Goal: Feedback & Contribution: Leave review/rating

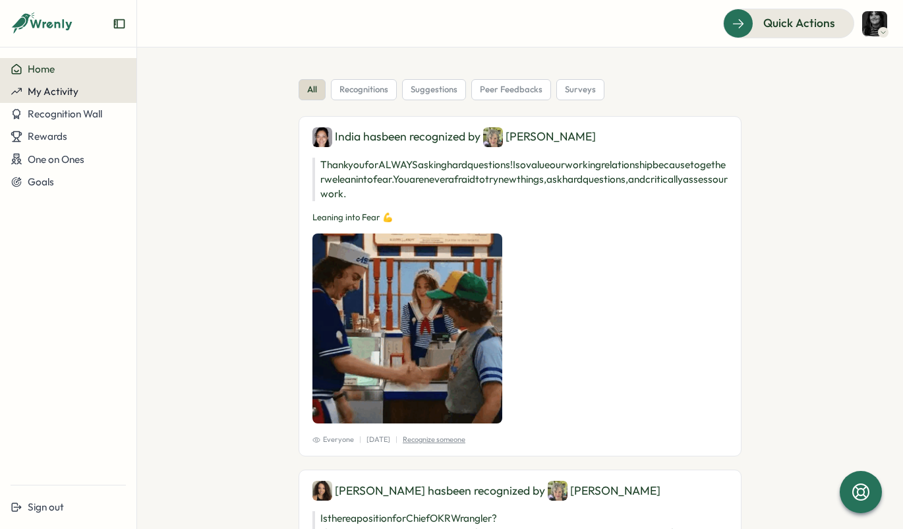
click at [85, 94] on div "My Activity" at bounding box center [68, 92] width 115 height 12
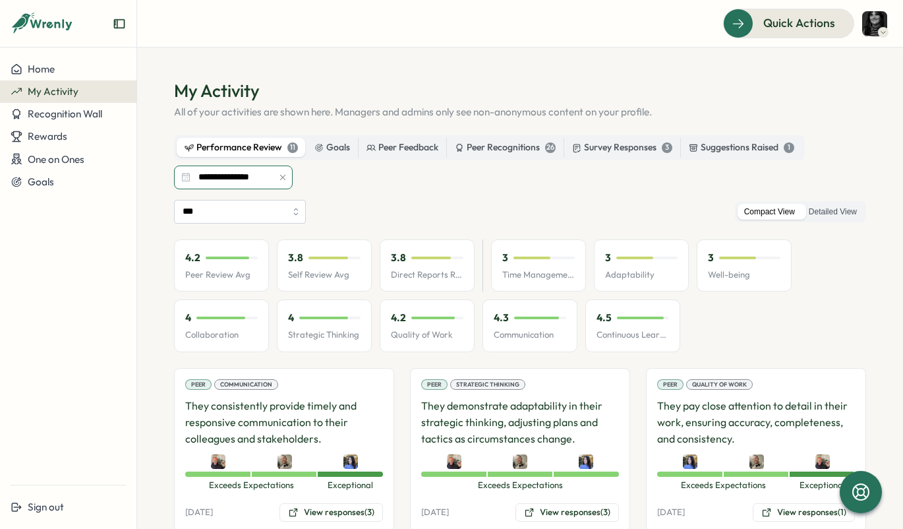
click at [222, 170] on input "**********" at bounding box center [233, 177] width 119 height 24
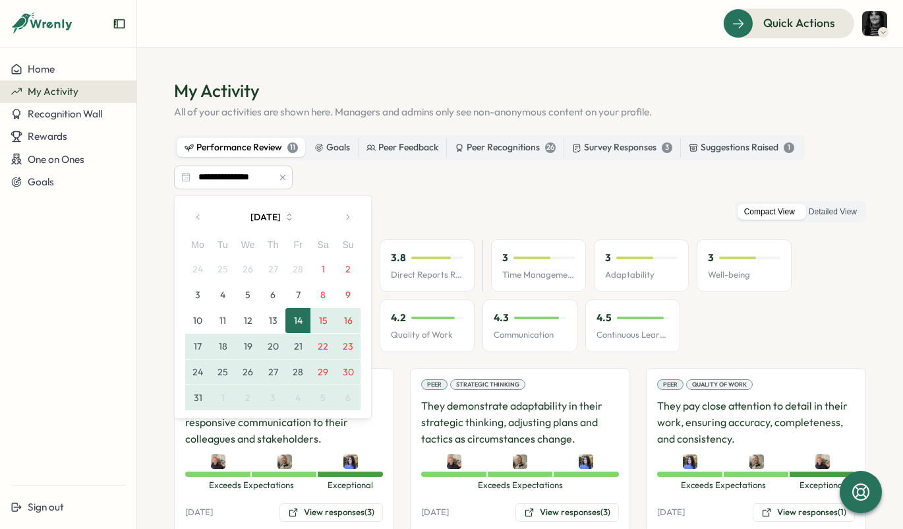
click at [200, 222] on button "button" at bounding box center [198, 217] width 26 height 26
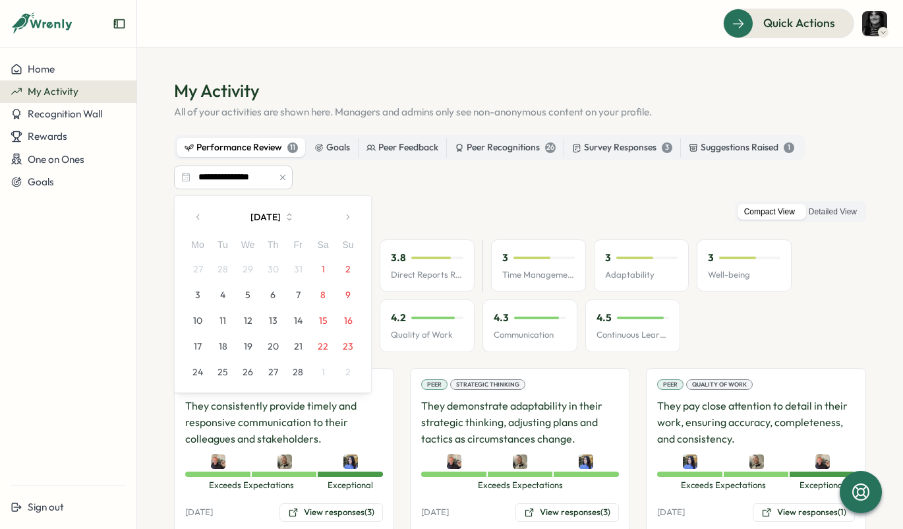
click at [202, 219] on icon "button" at bounding box center [198, 216] width 9 height 9
click at [345, 222] on button "button" at bounding box center [347, 217] width 26 height 26
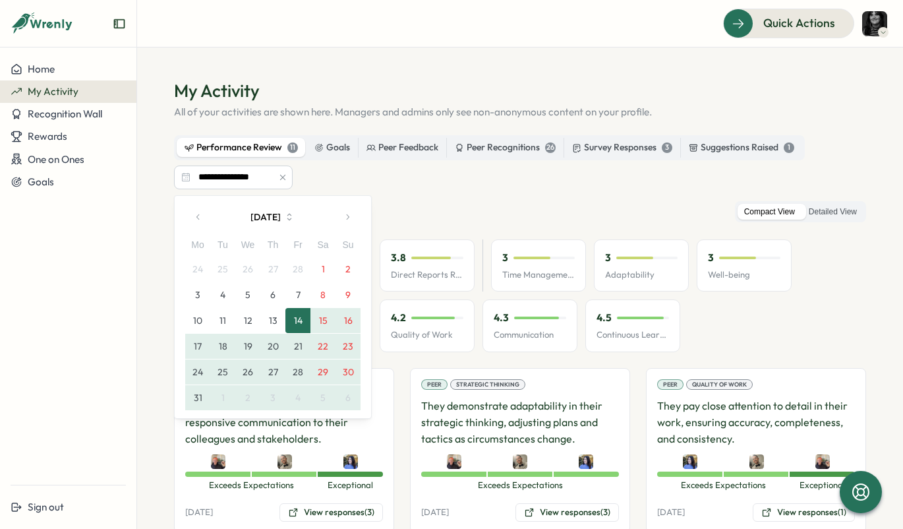
click at [345, 222] on button "button" at bounding box center [347, 217] width 26 height 26
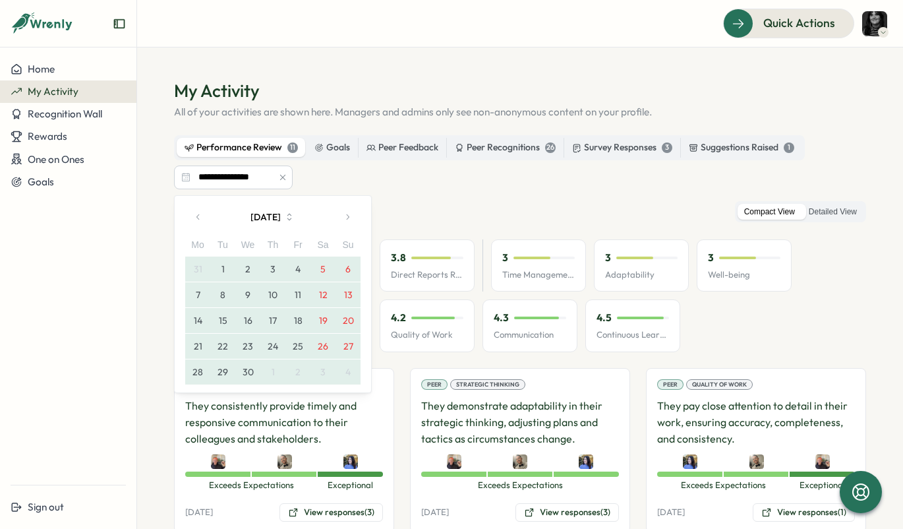
click at [344, 219] on icon "button" at bounding box center [347, 216] width 9 height 9
click at [344, 216] on icon "button" at bounding box center [347, 216] width 9 height 9
drag, startPoint x: 344, startPoint y: 216, endPoint x: 273, endPoint y: 245, distance: 76.9
click at [273, 245] on div "[DATE] Mo Tu We Th Fr Sa Su 26 27 28 29 30 31 1 2 3 4 5 6 7 8 9 10 11 12 13 14 …" at bounding box center [272, 307] width 175 height 206
click at [226, 320] on button "10" at bounding box center [222, 320] width 25 height 25
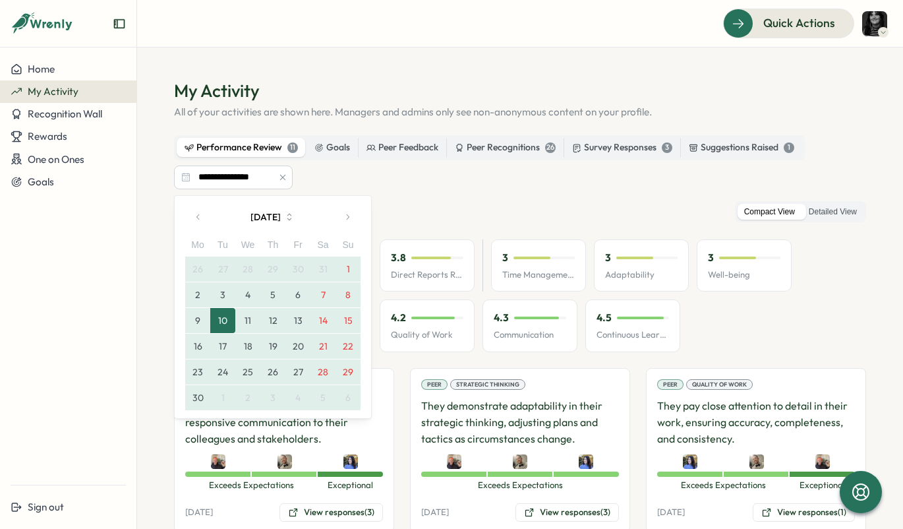
click at [351, 217] on icon "button" at bounding box center [347, 216] width 9 height 9
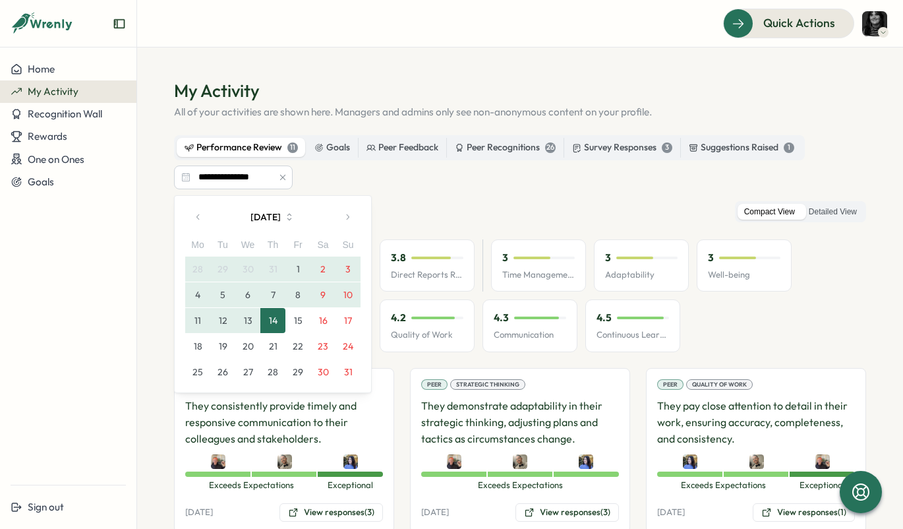
click at [276, 324] on button "14" at bounding box center [272, 320] width 25 height 25
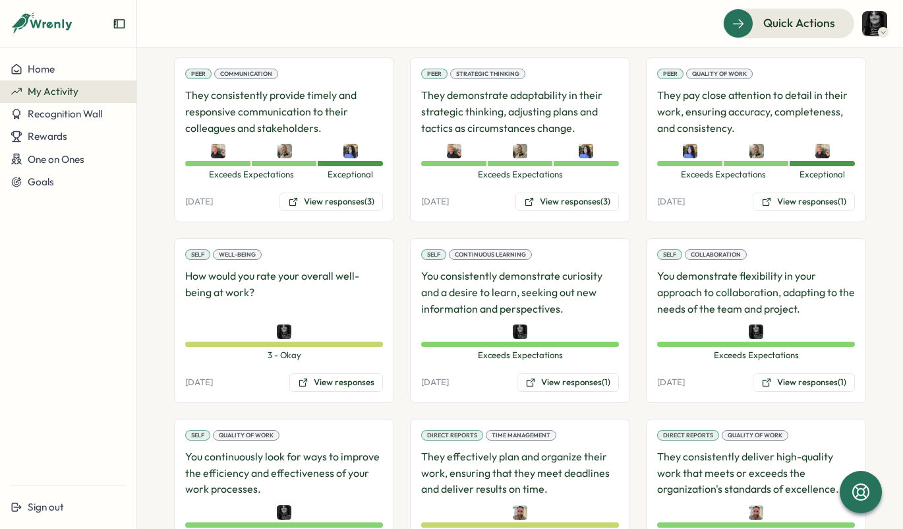
scroll to position [312, 0]
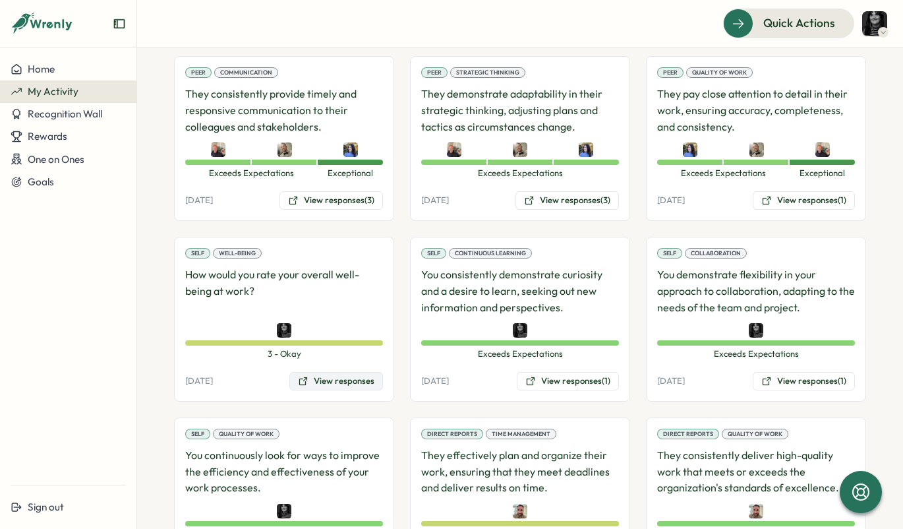
click at [317, 380] on button "View responses" at bounding box center [336, 381] width 94 height 18
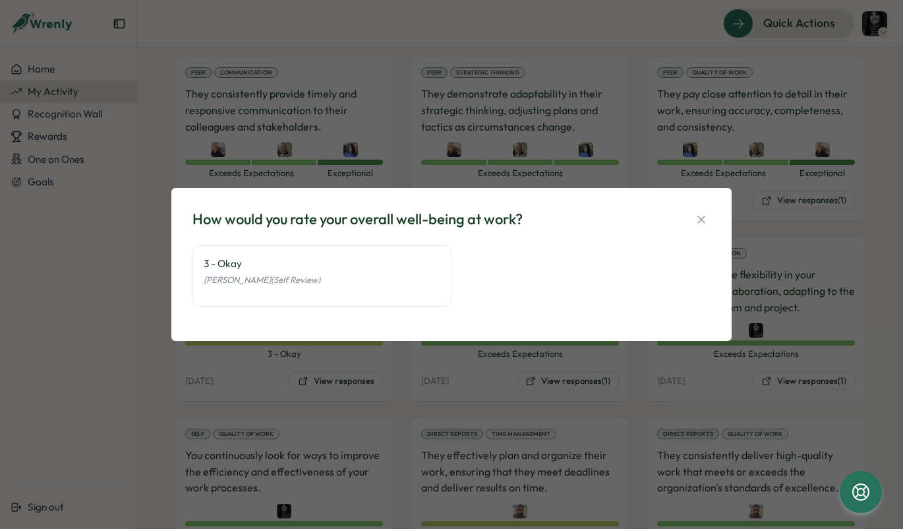
click at [160, 363] on div "How would you rate your overall well-being at work? 3 - Okay [PERSON_NAME] (Sel…" at bounding box center [451, 264] width 903 height 529
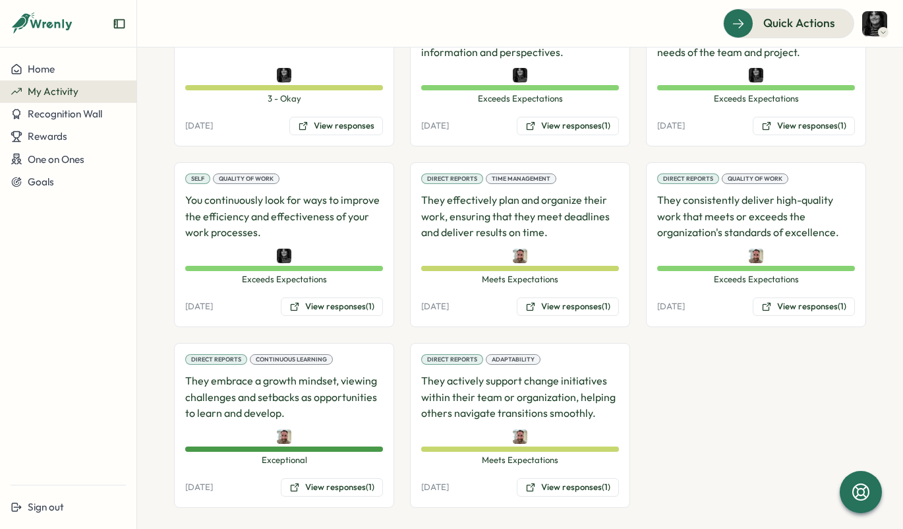
scroll to position [566, 0]
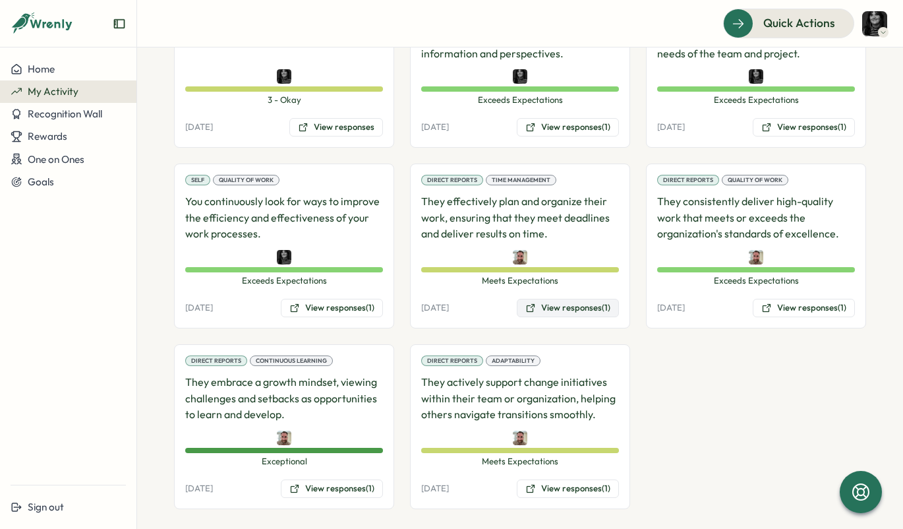
click at [545, 299] on button "View responses (1)" at bounding box center [568, 308] width 102 height 18
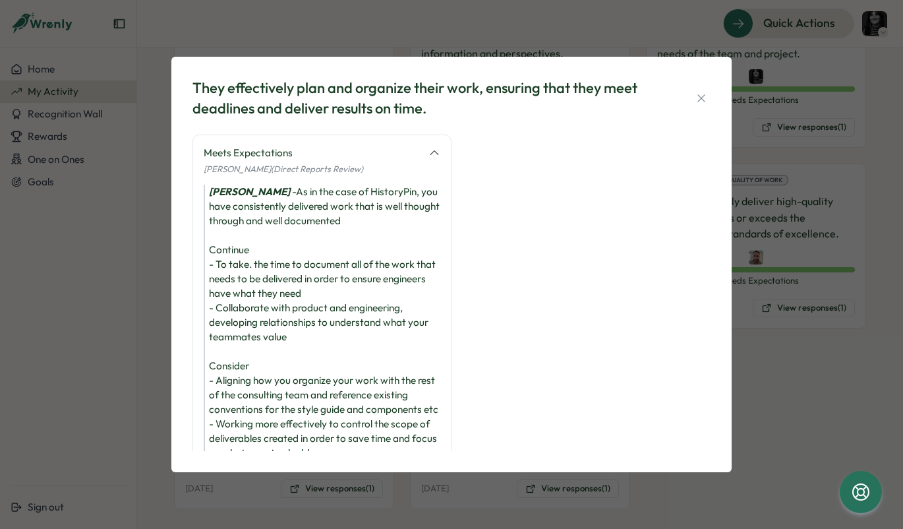
scroll to position [0, 0]
click at [150, 378] on div "They effectively plan and organize their work, ensuring that they meet deadline…" at bounding box center [451, 264] width 903 height 529
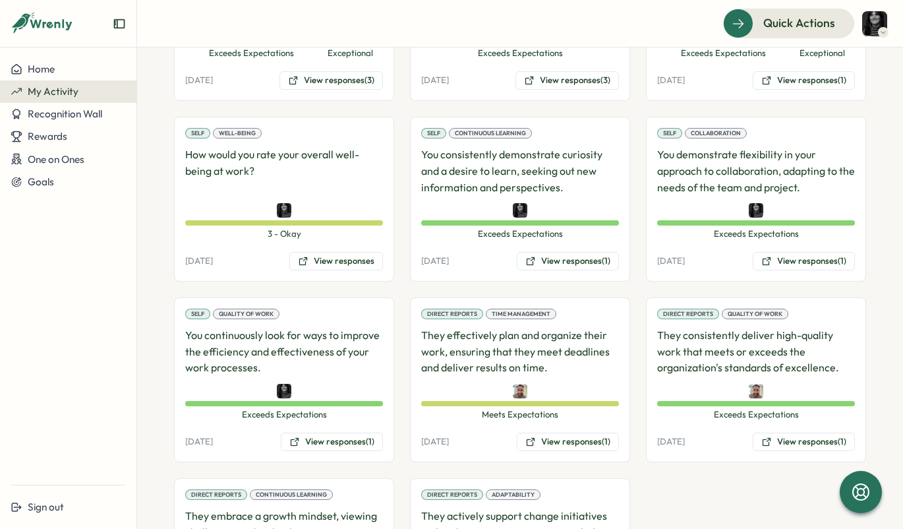
scroll to position [394, 0]
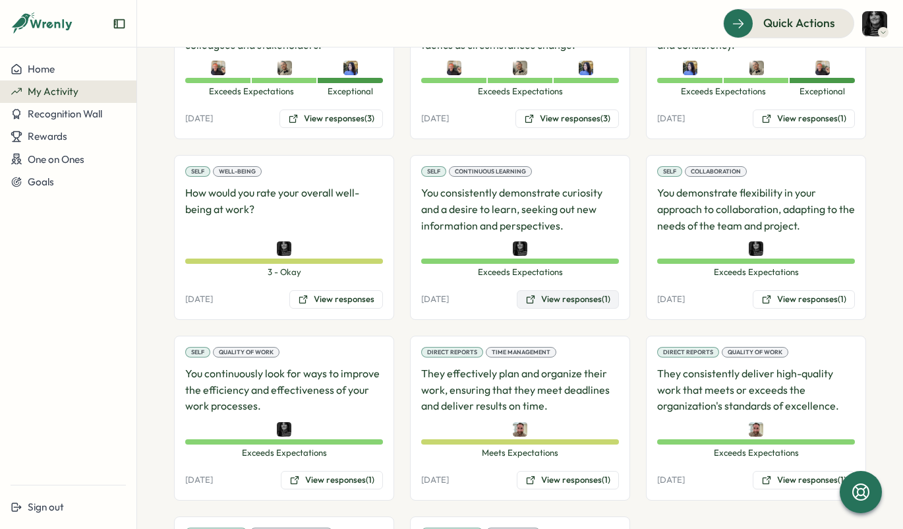
click at [553, 291] on button "View responses (1)" at bounding box center [568, 299] width 102 height 18
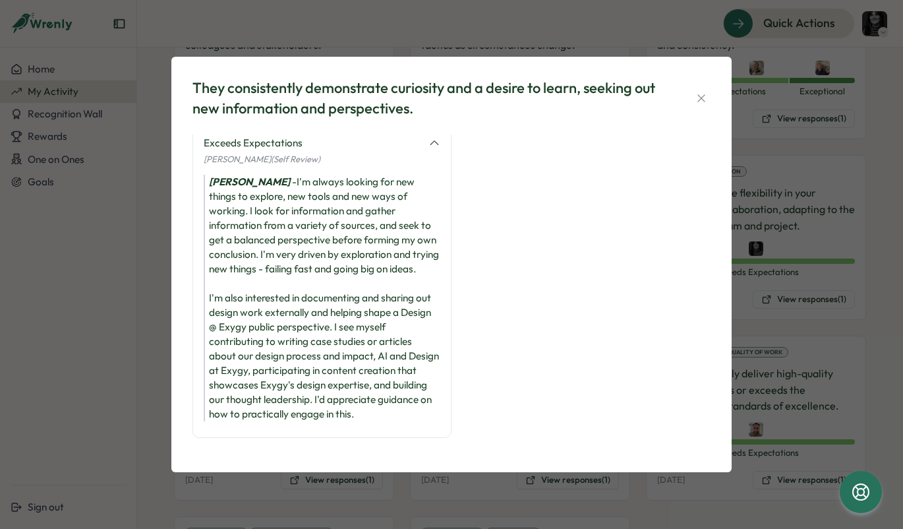
scroll to position [43, 0]
click at [150, 382] on div "They consistently demonstrate curiosity and a desire to learn, seeking out new …" at bounding box center [451, 264] width 903 height 529
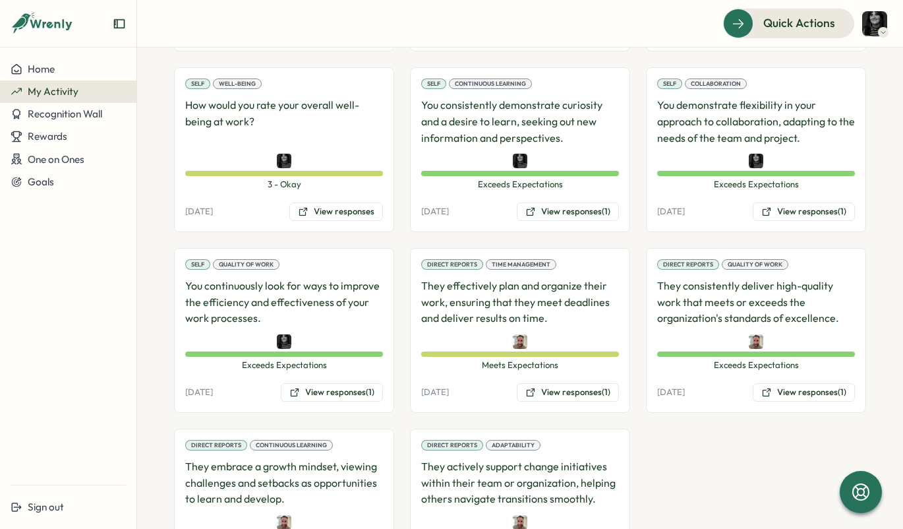
scroll to position [494, 0]
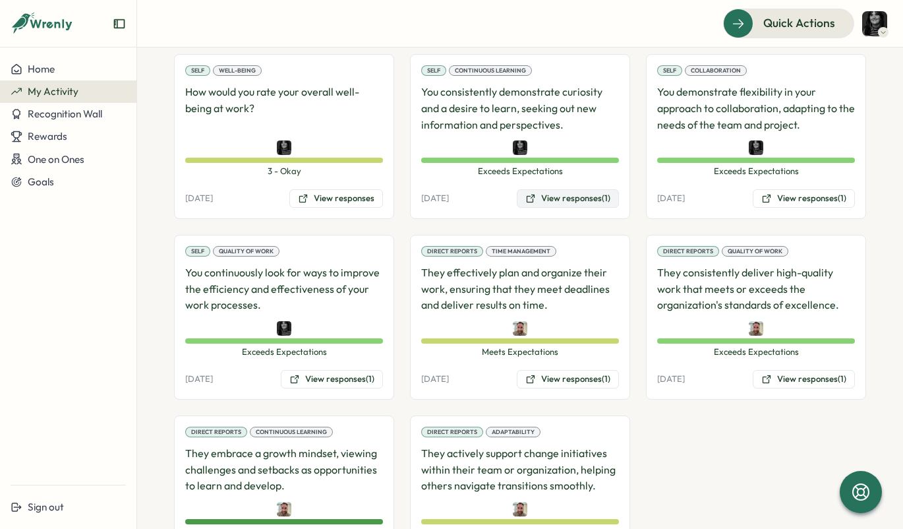
click at [551, 196] on button "View responses (1)" at bounding box center [568, 198] width 102 height 18
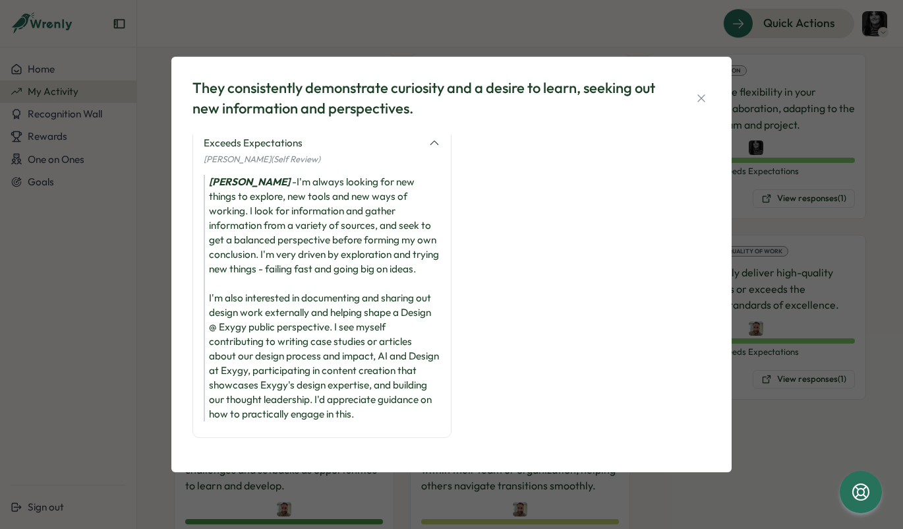
scroll to position [43, 0]
click at [292, 359] on div "[PERSON_NAME] - I'm always looking for new things to explore, new tools and new…" at bounding box center [322, 298] width 237 height 247
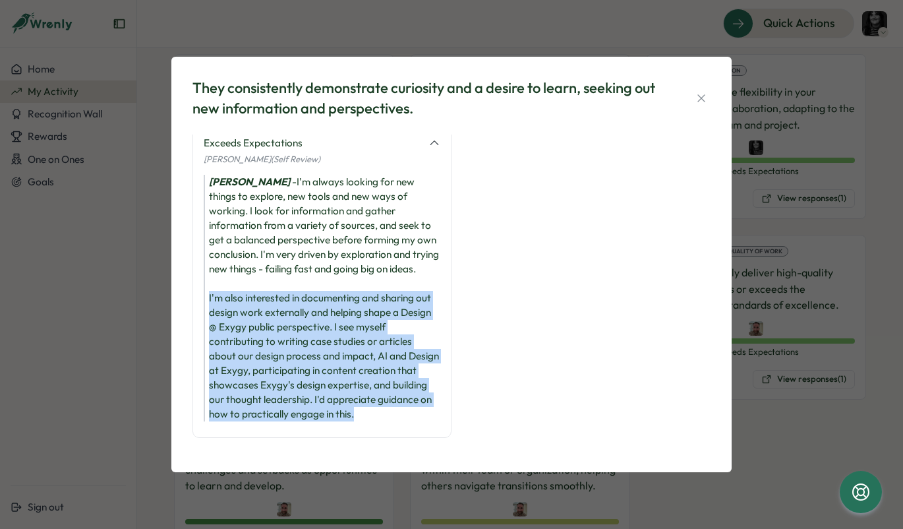
click at [292, 359] on div "[PERSON_NAME] - I'm always looking for new things to explore, new tools and new…" at bounding box center [322, 298] width 237 height 247
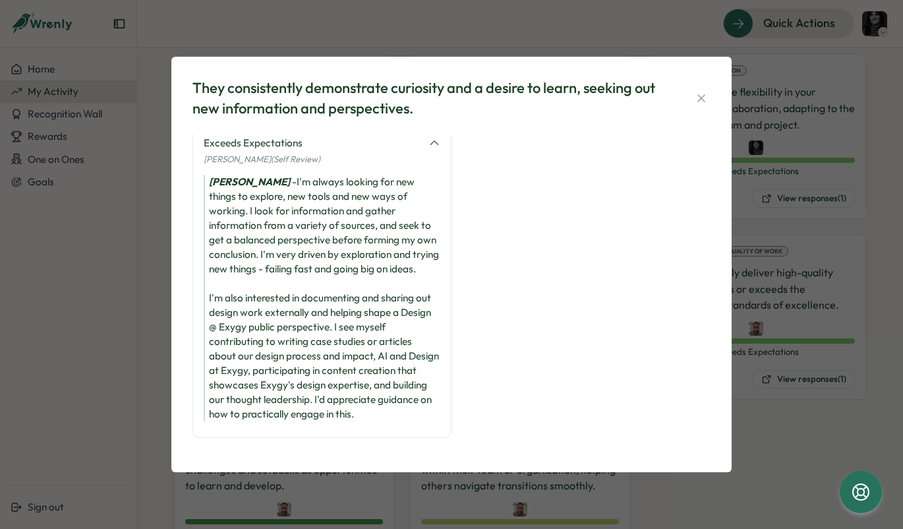
click at [251, 359] on div "[PERSON_NAME] - I'm always looking for new things to explore, new tools and new…" at bounding box center [322, 298] width 237 height 247
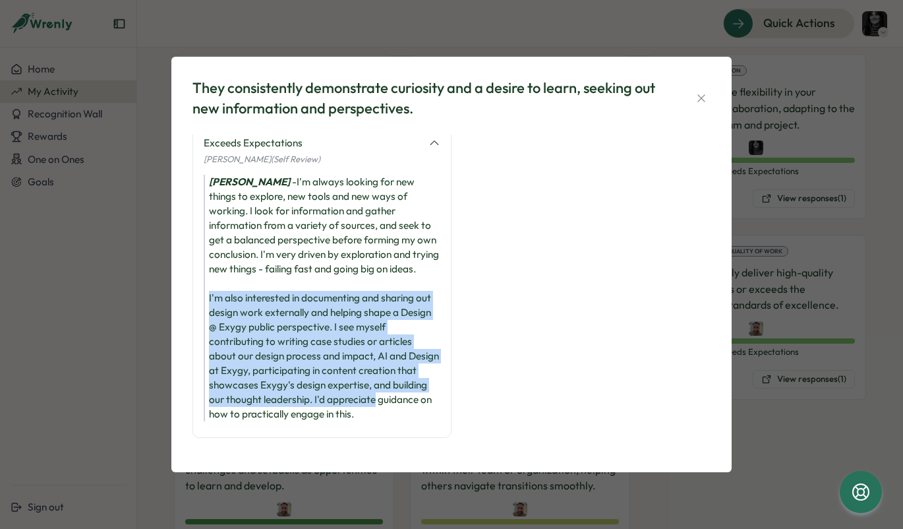
drag, startPoint x: 206, startPoint y: 277, endPoint x: 425, endPoint y: 381, distance: 242.4
click at [425, 380] on div "[PERSON_NAME] - I'm always looking for new things to explore, new tools and new…" at bounding box center [322, 298] width 237 height 247
click at [425, 381] on div "[PERSON_NAME] - I'm always looking for new things to explore, new tools and new…" at bounding box center [322, 298] width 237 height 247
drag, startPoint x: 425, startPoint y: 388, endPoint x: 209, endPoint y: 279, distance: 242.4
click at [209, 279] on div "[PERSON_NAME] - I'm always looking for new things to explore, new tools and new…" at bounding box center [322, 298] width 237 height 247
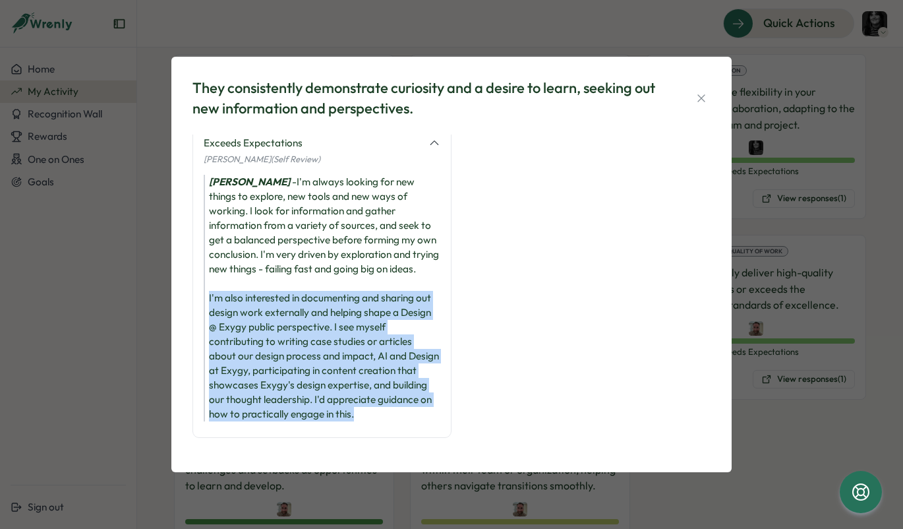
click at [209, 279] on div "[PERSON_NAME] - I'm always looking for new things to explore, new tools and new…" at bounding box center [322, 298] width 237 height 247
drag, startPoint x: 209, startPoint y: 279, endPoint x: 414, endPoint y: 381, distance: 229.1
click at [414, 381] on div "[PERSON_NAME] - I'm always looking for new things to explore, new tools and new…" at bounding box center [322, 298] width 237 height 247
drag, startPoint x: 414, startPoint y: 390, endPoint x: 247, endPoint y: 288, distance: 195.8
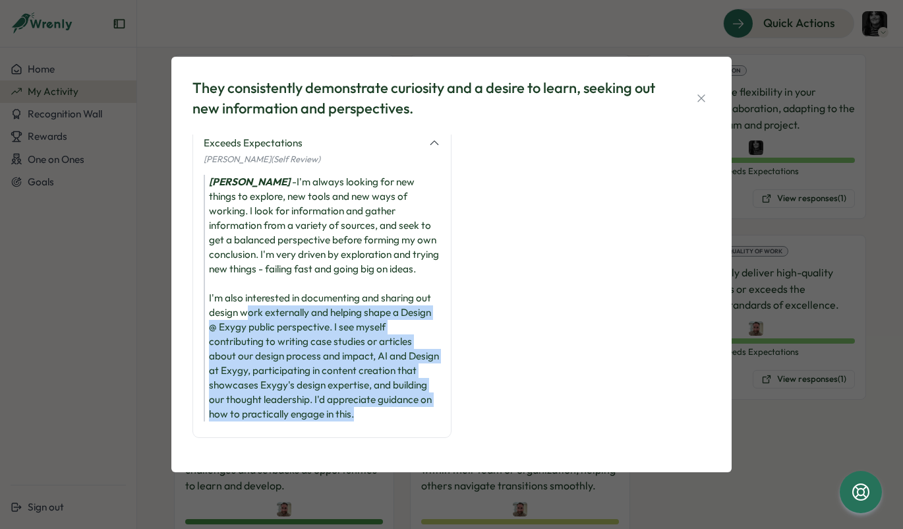
click at [247, 288] on div "[PERSON_NAME] - I'm always looking for new things to explore, new tools and new…" at bounding box center [322, 298] width 237 height 247
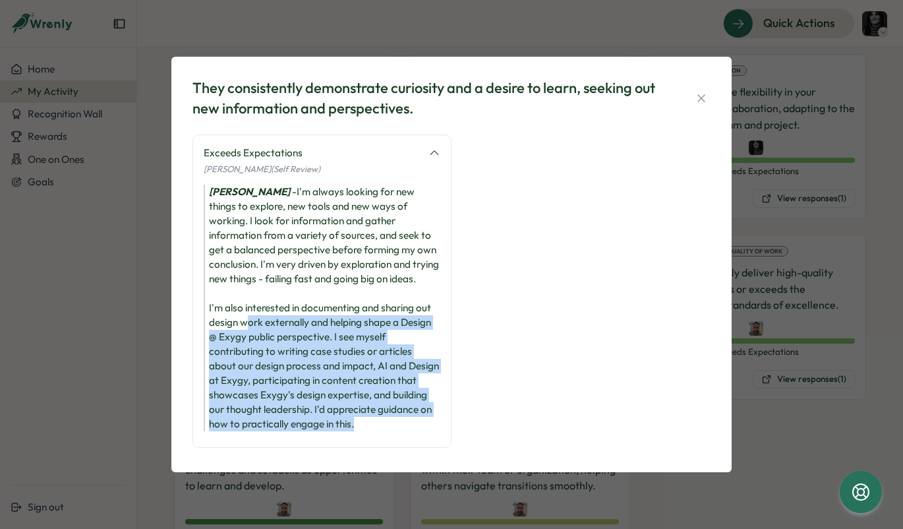
scroll to position [0, 0]
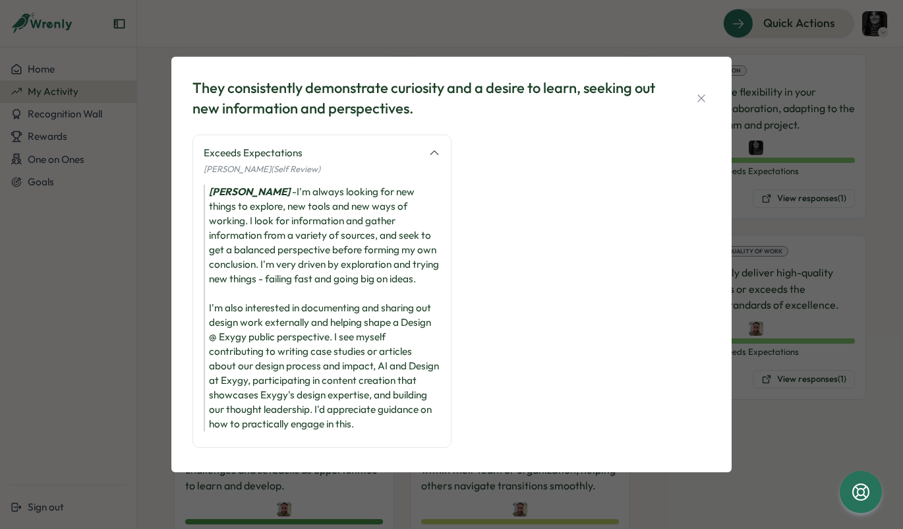
click at [248, 287] on div "[PERSON_NAME] - I'm always looking for new things to explore, new tools and new…" at bounding box center [322, 308] width 237 height 247
click at [233, 327] on div "[PERSON_NAME] - I'm always looking for new things to explore, new tools and new…" at bounding box center [322, 308] width 237 height 247
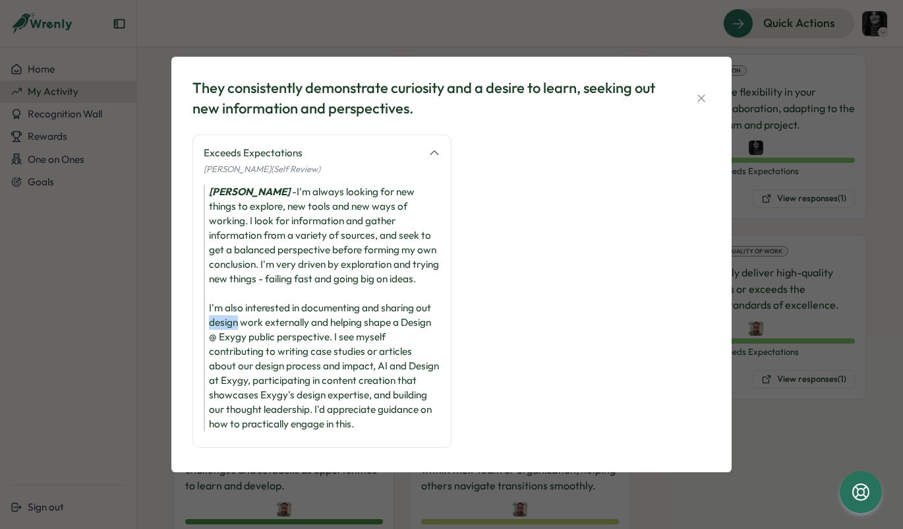
click at [233, 327] on div "[PERSON_NAME] - I'm always looking for new things to explore, new tools and new…" at bounding box center [322, 308] width 237 height 247
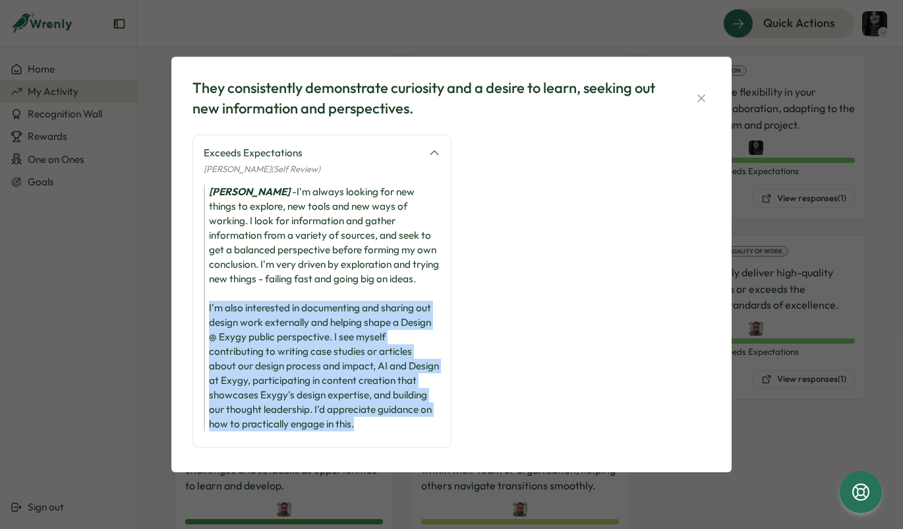
click at [233, 327] on div "[PERSON_NAME] - I'm always looking for new things to explore, new tools and new…" at bounding box center [322, 308] width 237 height 247
click at [233, 352] on div "[PERSON_NAME] - I'm always looking for new things to explore, new tools and new…" at bounding box center [322, 308] width 237 height 247
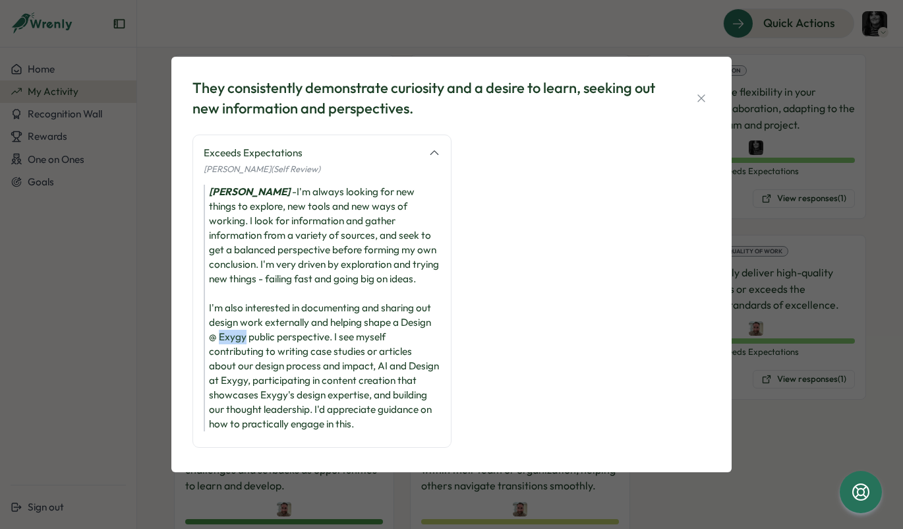
click at [233, 352] on div "[PERSON_NAME] - I'm always looking for new things to explore, new tools and new…" at bounding box center [322, 308] width 237 height 247
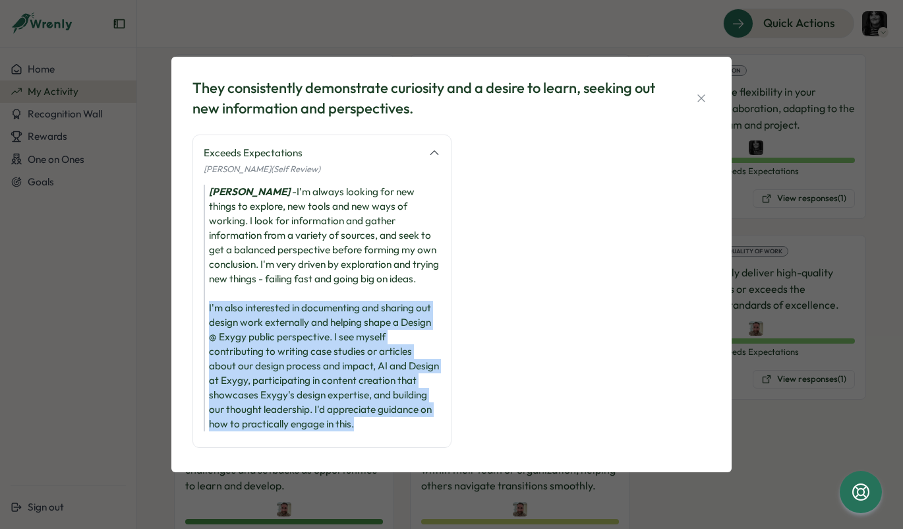
click at [233, 352] on div "[PERSON_NAME] - I'm always looking for new things to explore, new tools and new…" at bounding box center [322, 308] width 237 height 247
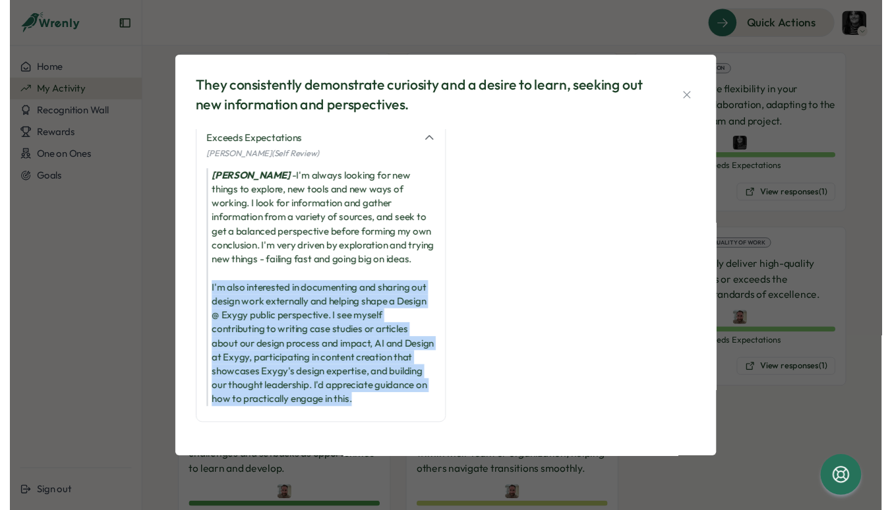
scroll to position [43, 0]
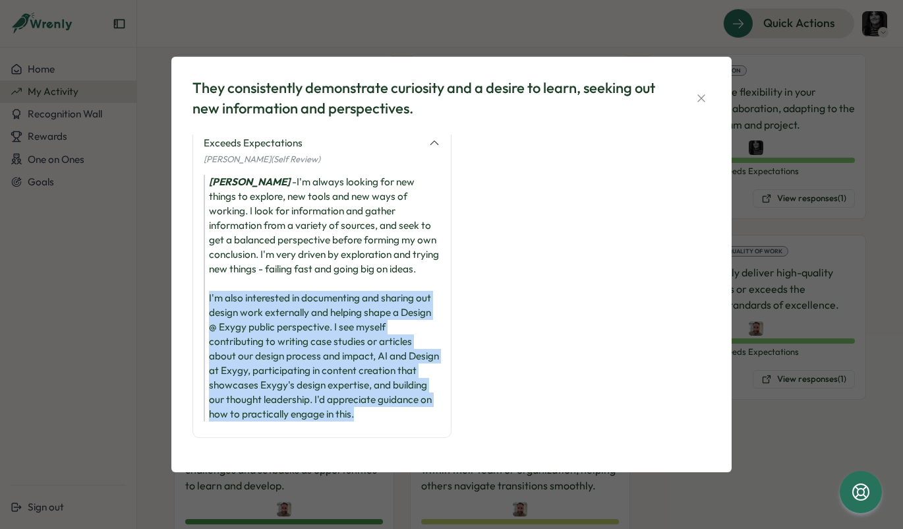
click at [233, 351] on div "[PERSON_NAME] - I'm always looking for new things to explore, new tools and new…" at bounding box center [322, 298] width 237 height 247
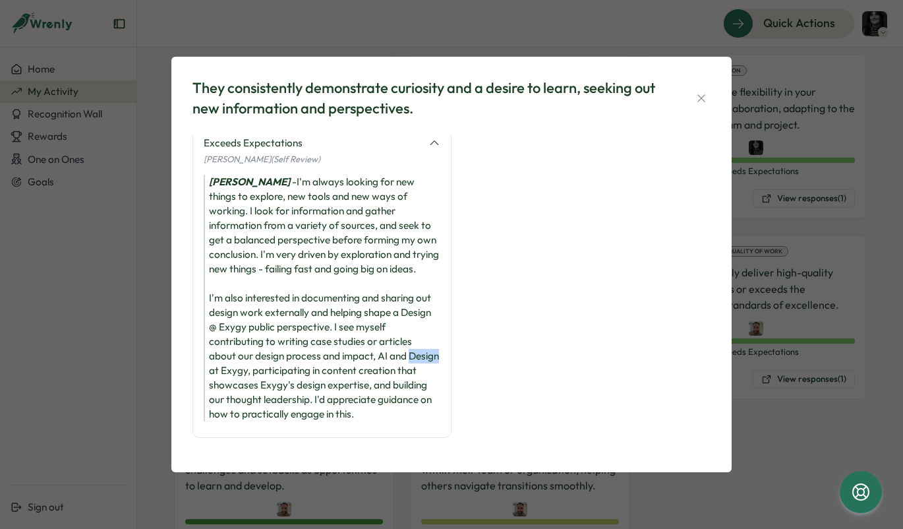
click at [233, 351] on div "[PERSON_NAME] - I'm always looking for new things to explore, new tools and new…" at bounding box center [322, 298] width 237 height 247
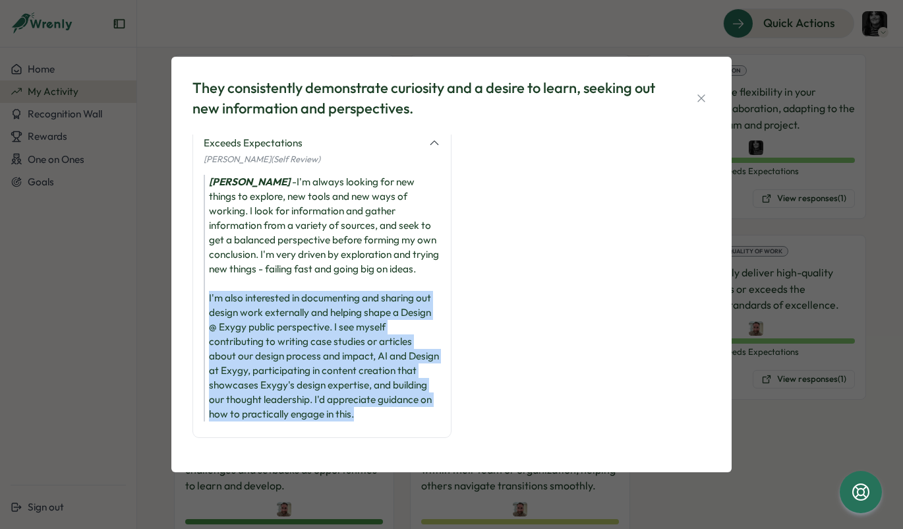
click at [233, 351] on div "[PERSON_NAME] - I'm always looking for new things to explore, new tools and new…" at bounding box center [322, 298] width 237 height 247
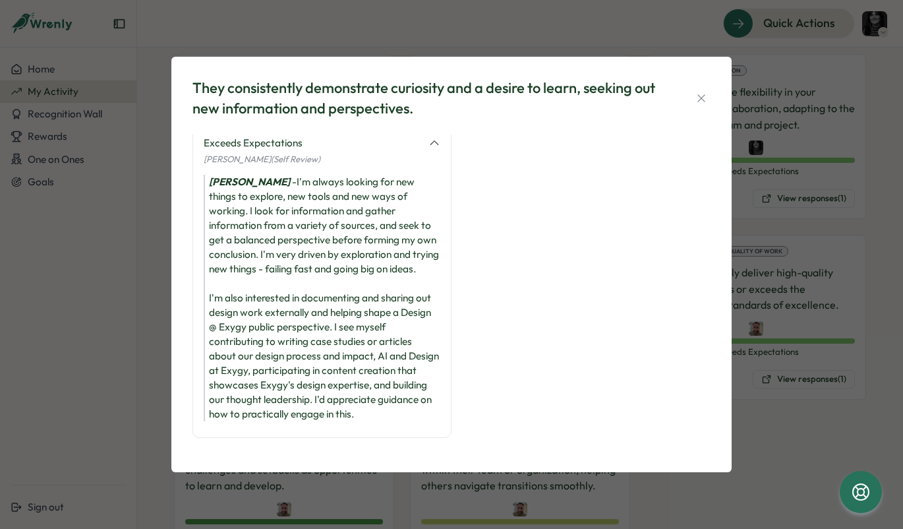
click at [233, 351] on div "[PERSON_NAME] - I'm always looking for new things to explore, new tools and new…" at bounding box center [322, 298] width 237 height 247
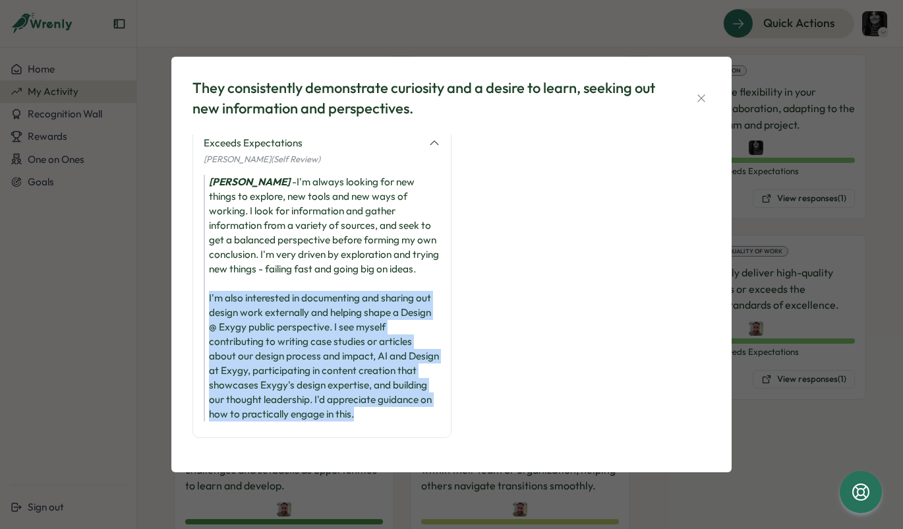
click at [233, 351] on div "[PERSON_NAME] - I'm always looking for new things to explore, new tools and new…" at bounding box center [322, 298] width 237 height 247
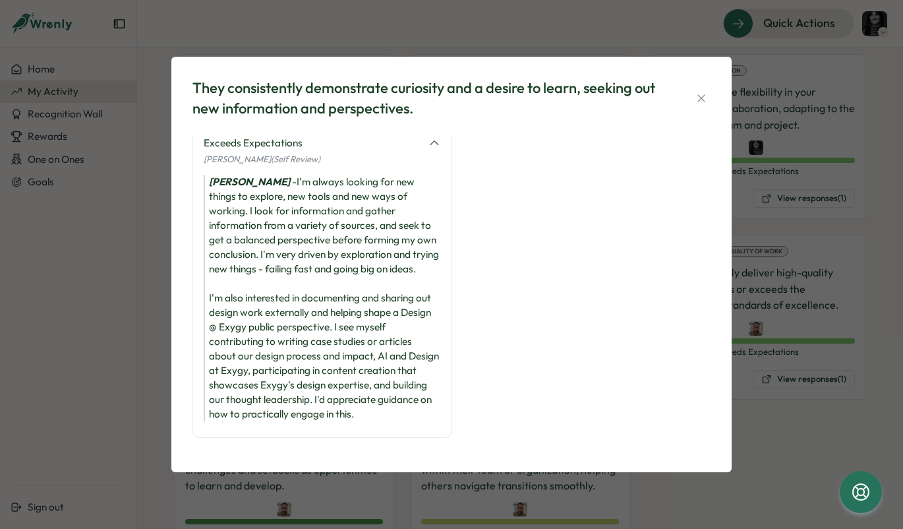
click at [233, 239] on div "[PERSON_NAME] - I'm always looking for new things to explore, new tools and new…" at bounding box center [322, 298] width 237 height 247
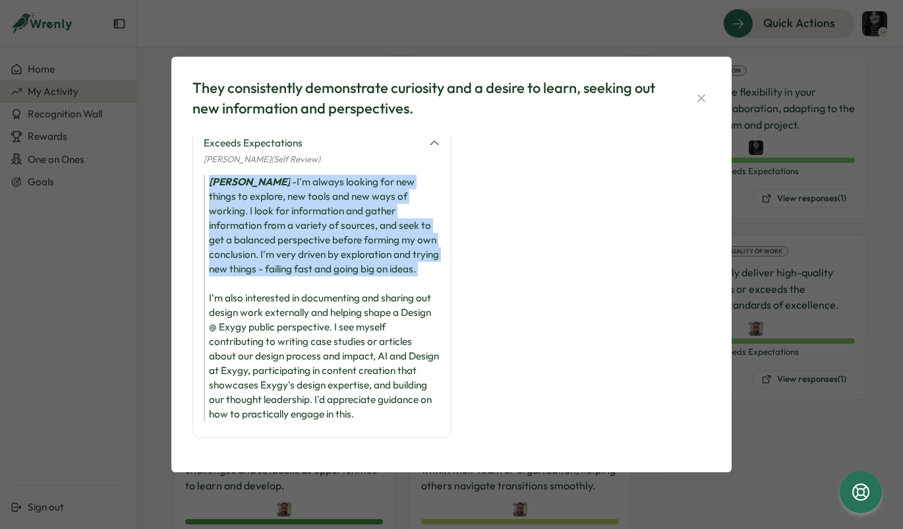
click at [233, 239] on div "[PERSON_NAME] - I'm always looking for new things to explore, new tools and new…" at bounding box center [322, 298] width 237 height 247
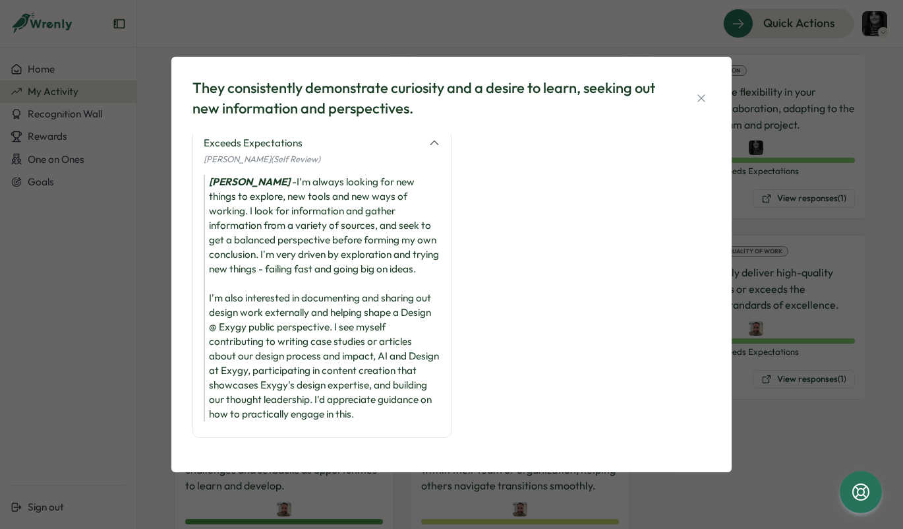
click at [280, 276] on div "[PERSON_NAME] - I'm always looking for new things to explore, new tools and new…" at bounding box center [322, 298] width 237 height 247
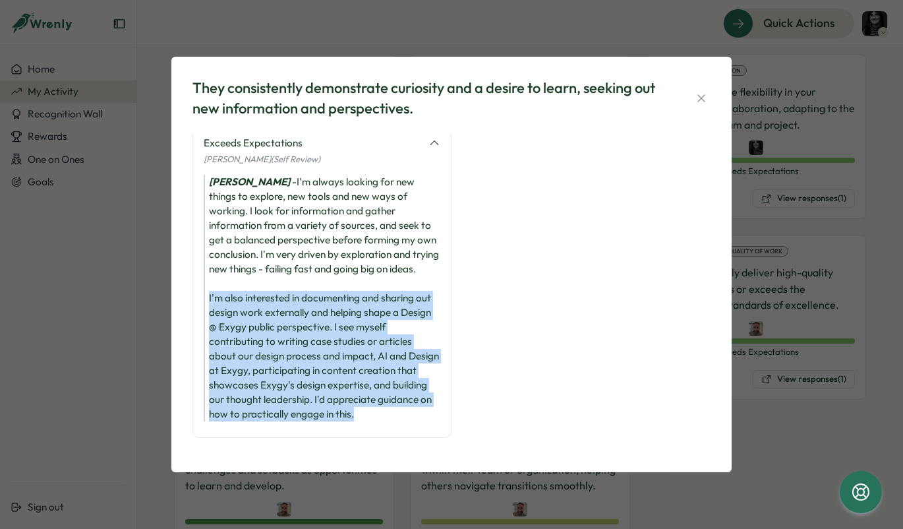
click at [280, 276] on div "[PERSON_NAME] - I'm always looking for new things to explore, new tools and new…" at bounding box center [322, 298] width 237 height 247
click at [235, 283] on div "[PERSON_NAME] - I'm always looking for new things to explore, new tools and new…" at bounding box center [322, 298] width 237 height 247
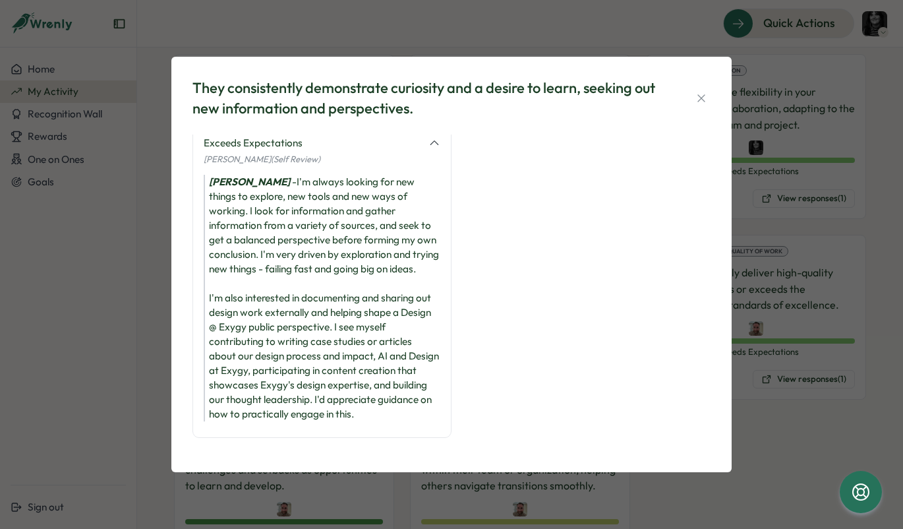
click at [151, 314] on div "They consistently demonstrate curiosity and a desire to learn, seeking out new …" at bounding box center [451, 264] width 903 height 529
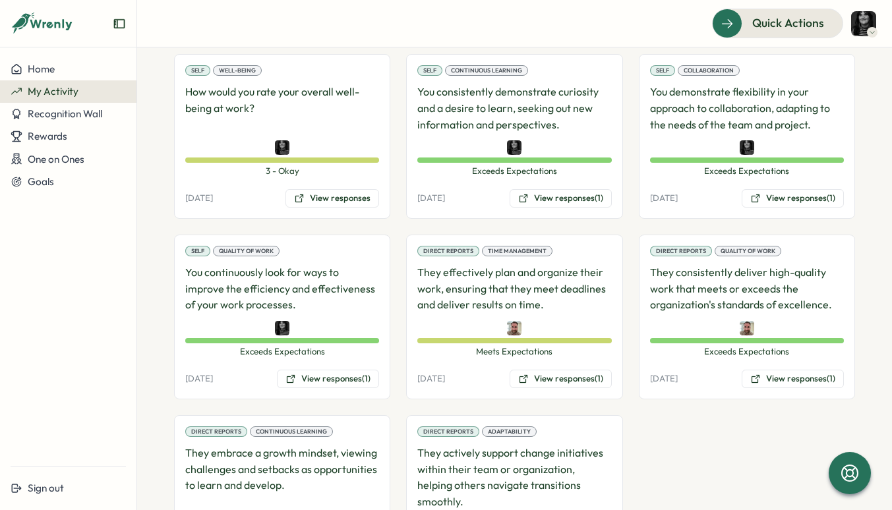
click at [180, 381] on div "Self Quality of Work You continuously look for ways to improve the efficiency a…" at bounding box center [282, 317] width 216 height 165
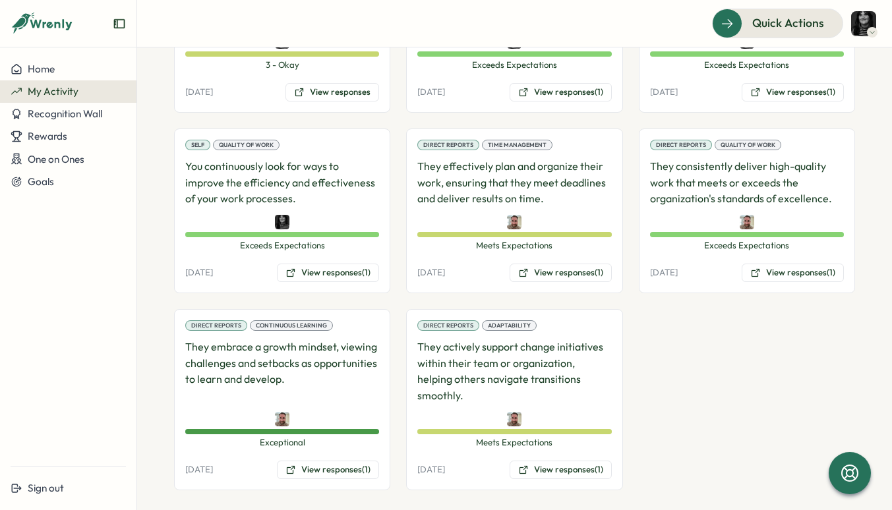
scroll to position [600, 0]
click at [254, 358] on p "They embrace a growth mindset, viewing challenges and setbacks as opportunities…" at bounding box center [282, 372] width 194 height 65
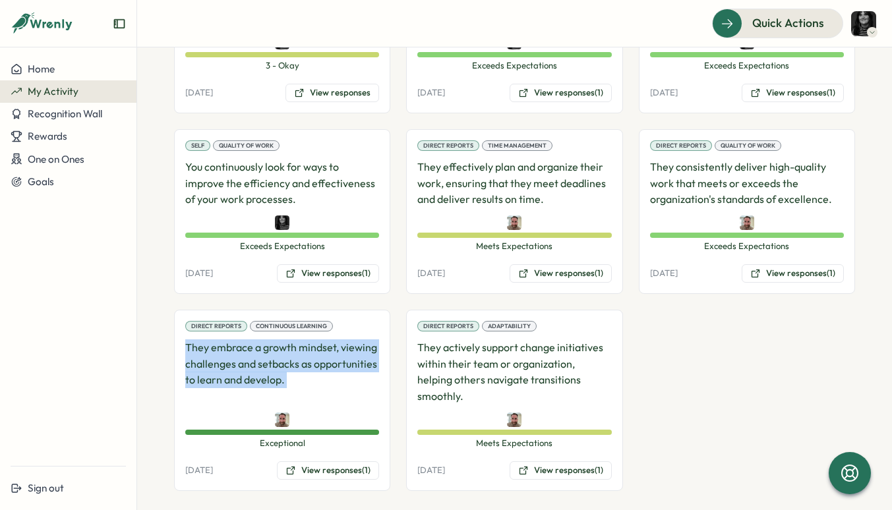
click at [254, 358] on p "They embrace a growth mindset, viewing challenges and setbacks as opportunities…" at bounding box center [282, 372] width 194 height 65
click at [198, 358] on p "They embrace a growth mindset, viewing challenges and setbacks as opportunities…" at bounding box center [282, 372] width 194 height 65
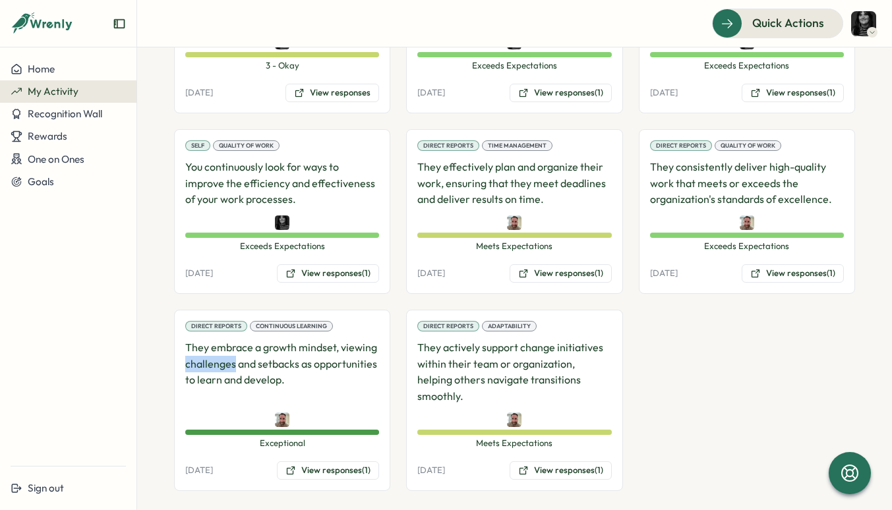
click at [198, 358] on p "They embrace a growth mindset, viewing challenges and setbacks as opportunities…" at bounding box center [282, 372] width 194 height 65
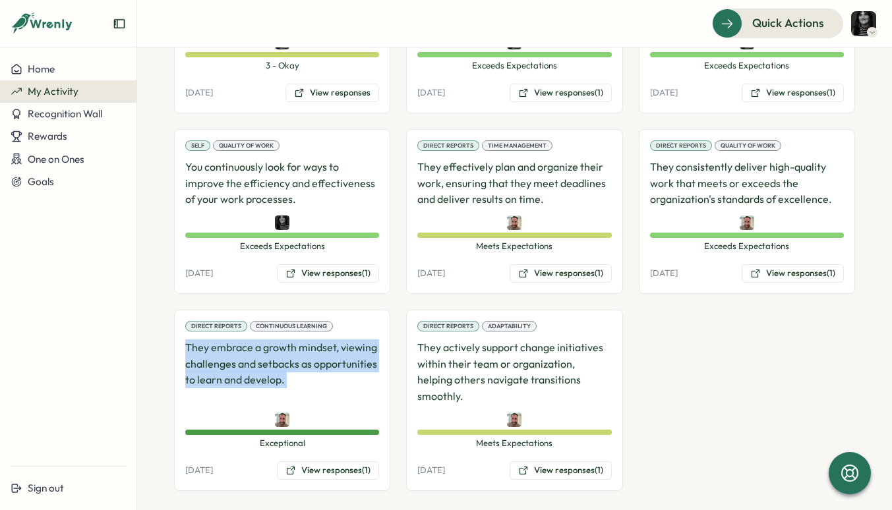
click at [198, 358] on p "They embrace a growth mindset, viewing challenges and setbacks as opportunities…" at bounding box center [282, 372] width 194 height 65
click at [173, 361] on section "**********" at bounding box center [514, 278] width 755 height 463
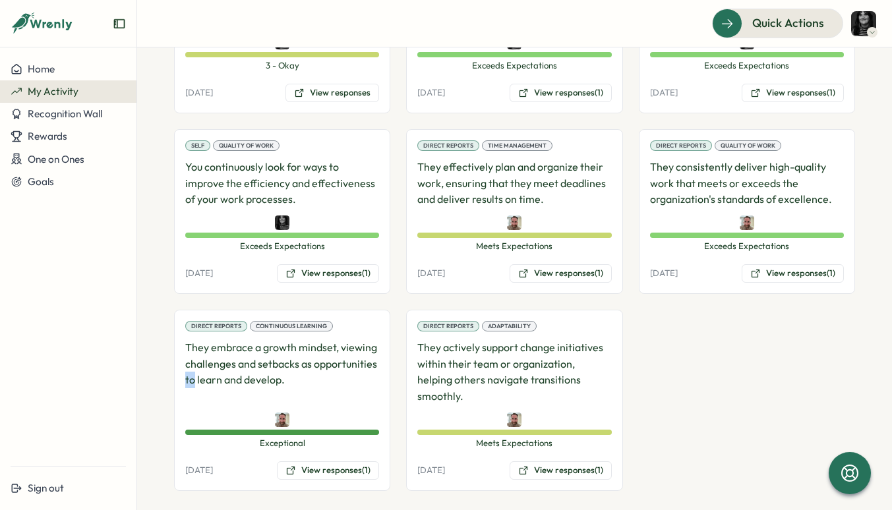
click at [173, 361] on section "**********" at bounding box center [514, 278] width 755 height 463
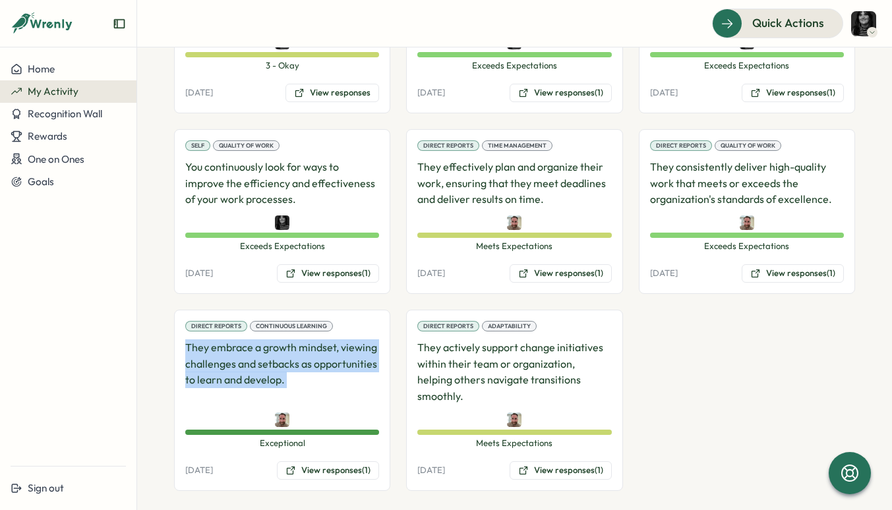
click at [173, 361] on section "**********" at bounding box center [514, 278] width 755 height 463
click at [210, 361] on p "They embrace a growth mindset, viewing challenges and setbacks as opportunities…" at bounding box center [282, 372] width 194 height 65
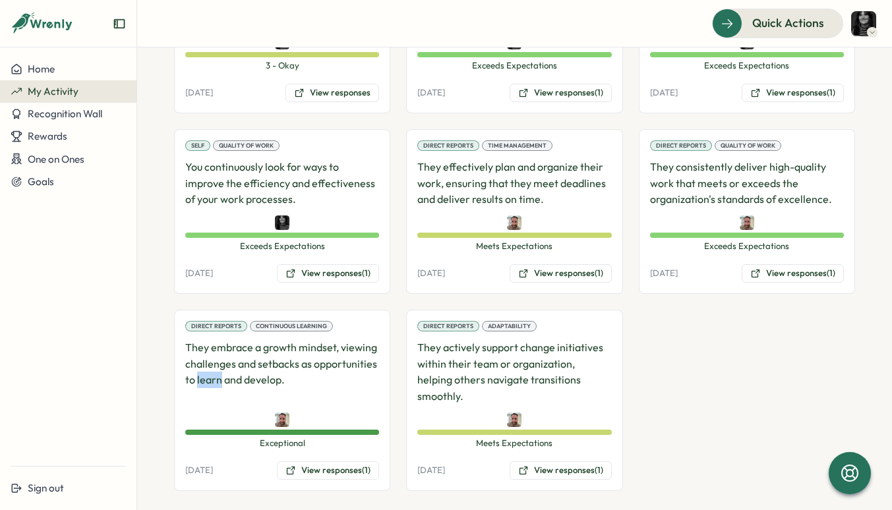
click at [210, 361] on p "They embrace a growth mindset, viewing challenges and setbacks as opportunities…" at bounding box center [282, 372] width 194 height 65
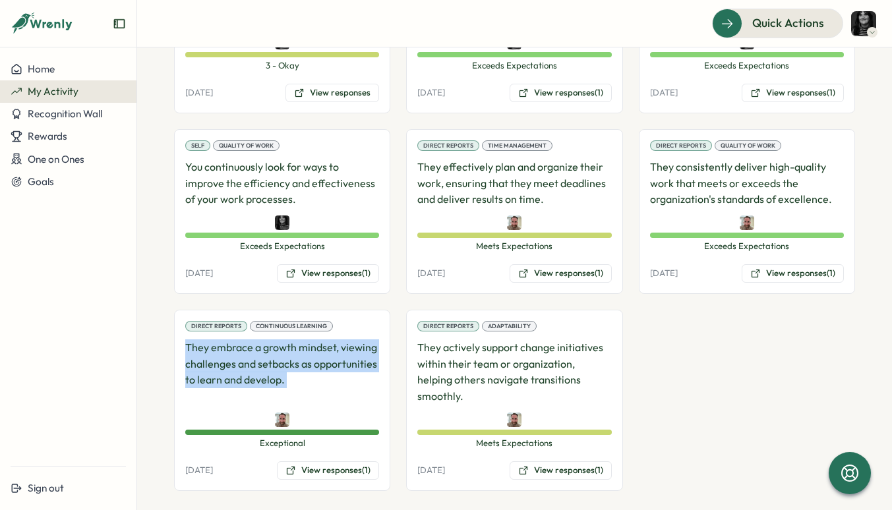
click at [210, 361] on p "They embrace a growth mindset, viewing challenges and setbacks as opportunities…" at bounding box center [282, 372] width 194 height 65
click at [194, 361] on p "They embrace a growth mindset, viewing challenges and setbacks as opportunities…" at bounding box center [282, 372] width 194 height 65
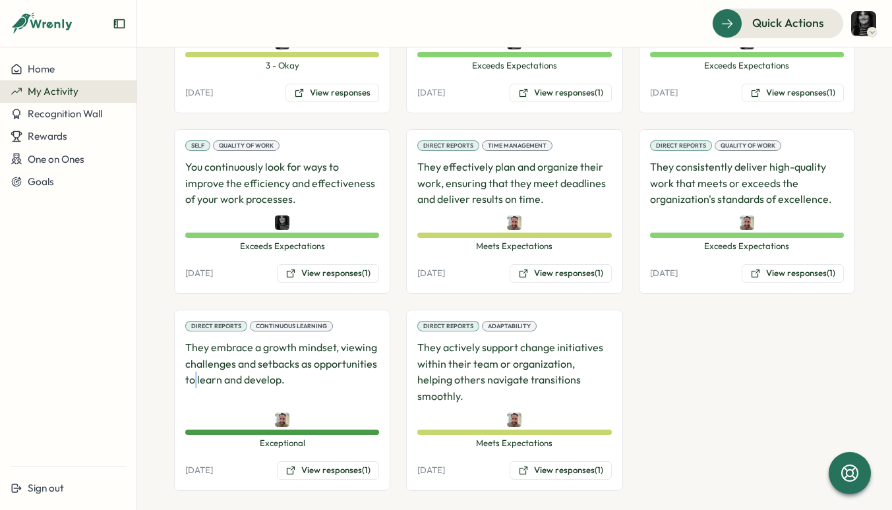
click at [194, 361] on p "They embrace a growth mindset, viewing challenges and setbacks as opportunities…" at bounding box center [282, 372] width 194 height 65
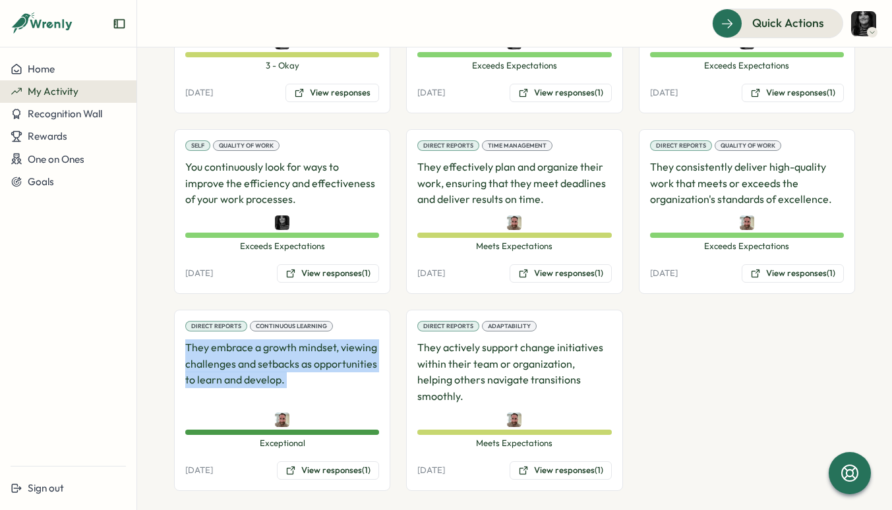
click at [194, 361] on p "They embrace a growth mindset, viewing challenges and setbacks as opportunities…" at bounding box center [282, 372] width 194 height 65
click at [231, 361] on p "They embrace a growth mindset, viewing challenges and setbacks as opportunities…" at bounding box center [282, 372] width 194 height 65
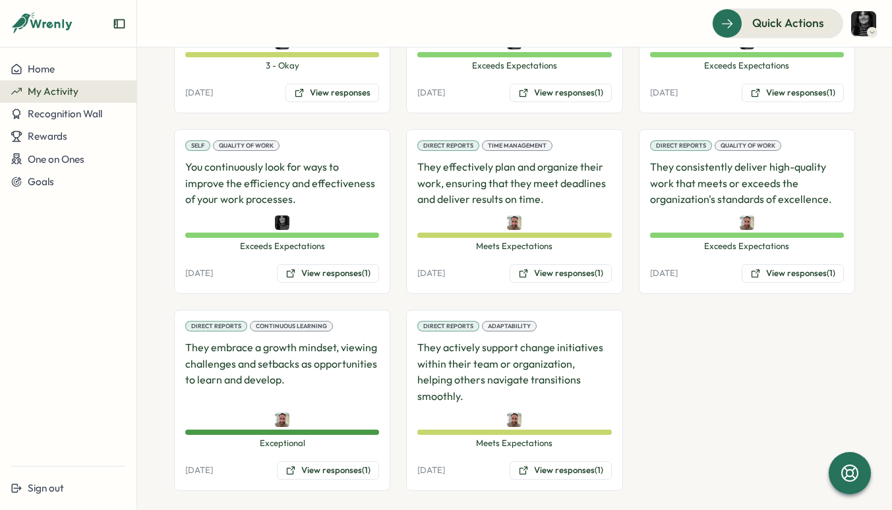
click at [227, 356] on p "They embrace a growth mindset, viewing challenges and setbacks as opportunities…" at bounding box center [282, 372] width 194 height 65
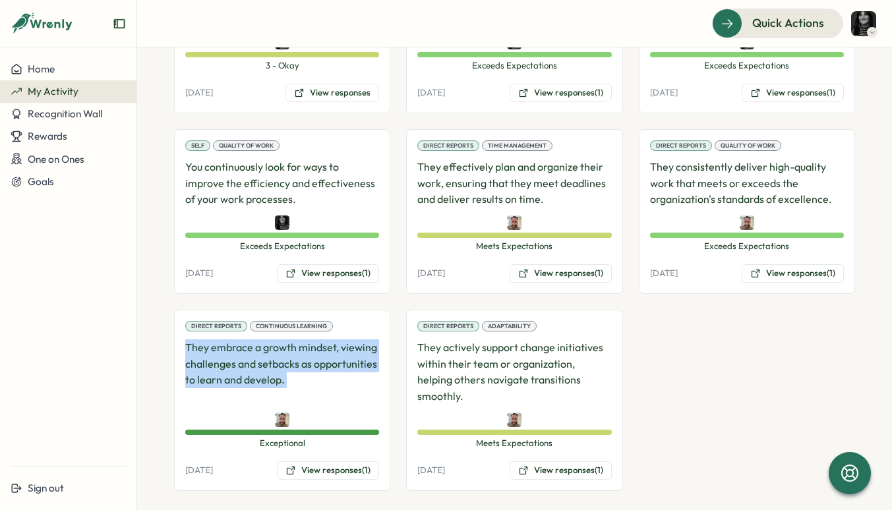
click at [227, 356] on p "They embrace a growth mindset, viewing challenges and setbacks as opportunities…" at bounding box center [282, 372] width 194 height 65
click at [182, 363] on div "Direct Reports Continuous Learning They embrace a growth mindset, viewing chall…" at bounding box center [282, 400] width 216 height 181
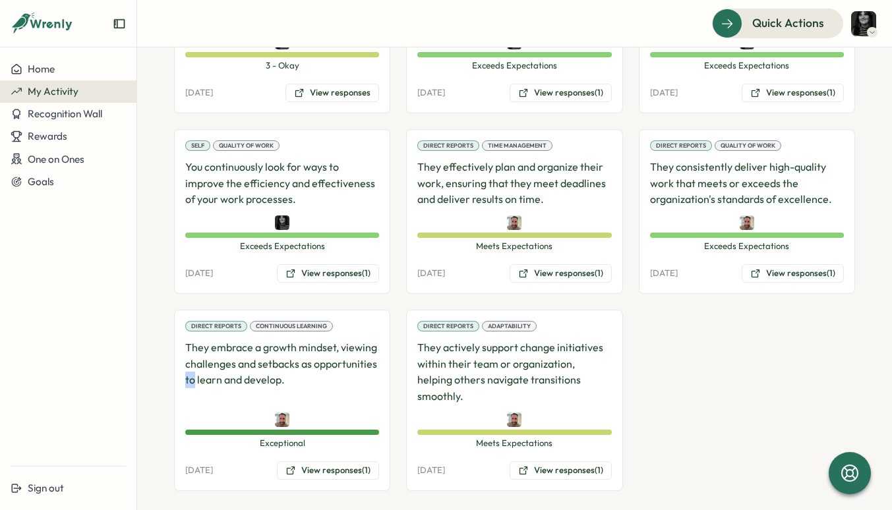
click at [182, 363] on div "Direct Reports Continuous Learning They embrace a growth mindset, viewing chall…" at bounding box center [282, 400] width 216 height 181
click at [220, 363] on p "They embrace a growth mindset, viewing challenges and setbacks as opportunities…" at bounding box center [282, 372] width 194 height 65
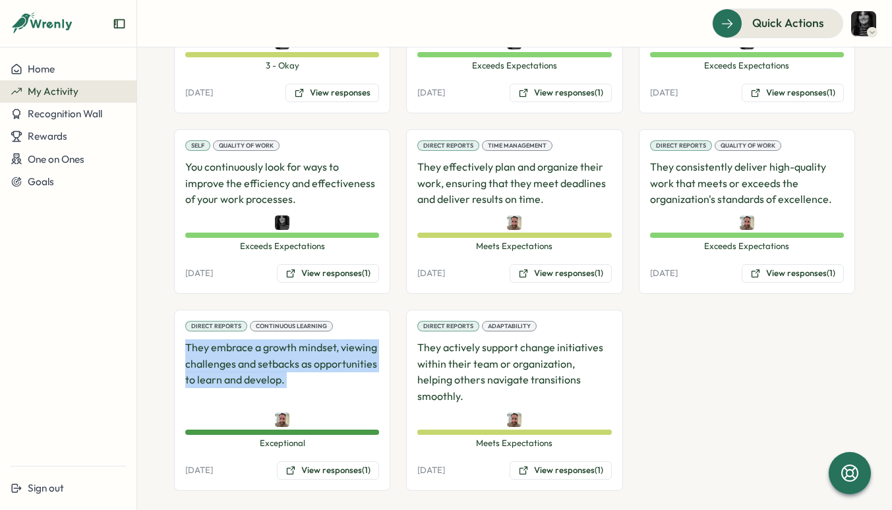
click at [220, 363] on p "They embrace a growth mindset, viewing challenges and setbacks as opportunities…" at bounding box center [282, 372] width 194 height 65
click at [200, 364] on p "They embrace a growth mindset, viewing challenges and setbacks as opportunities…" at bounding box center [282, 372] width 194 height 65
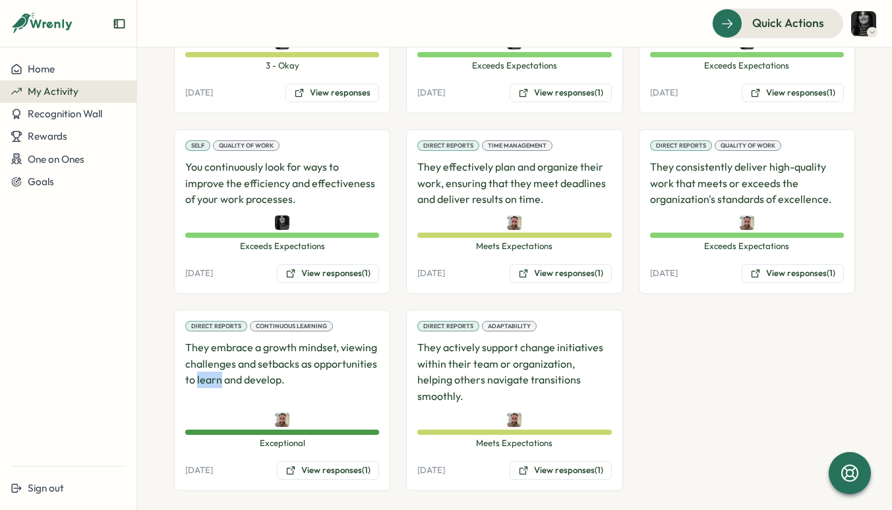
click at [200, 364] on p "They embrace a growth mindset, viewing challenges and setbacks as opportunities…" at bounding box center [282, 372] width 194 height 65
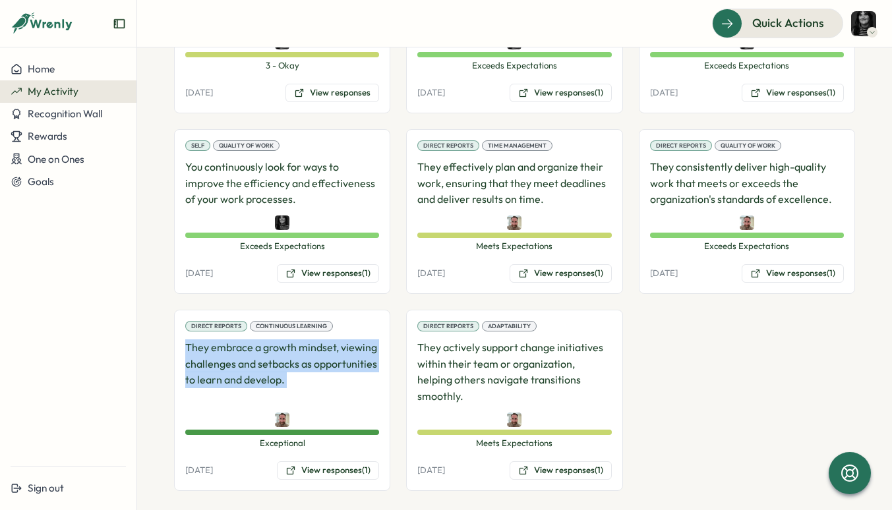
click at [200, 364] on p "They embrace a growth mindset, viewing challenges and setbacks as opportunities…" at bounding box center [282, 372] width 194 height 65
click at [159, 380] on section "**********" at bounding box center [514, 278] width 755 height 463
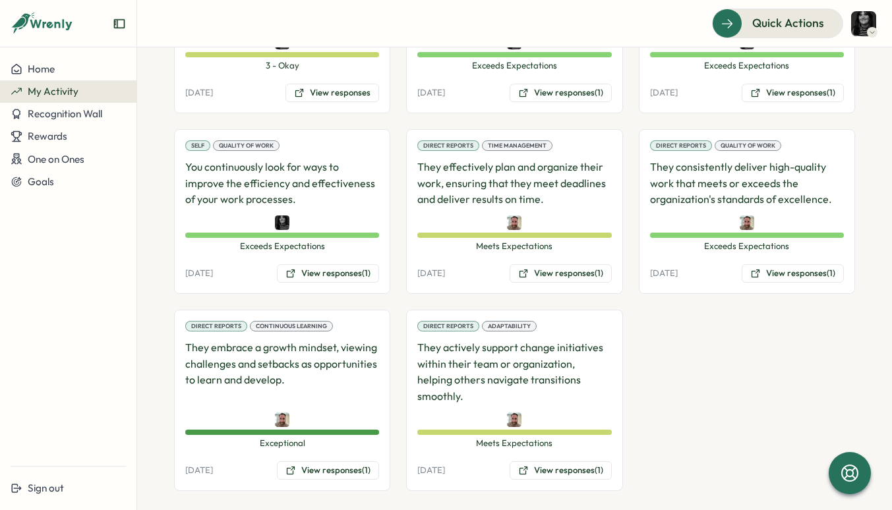
click at [159, 380] on section "**********" at bounding box center [514, 278] width 755 height 463
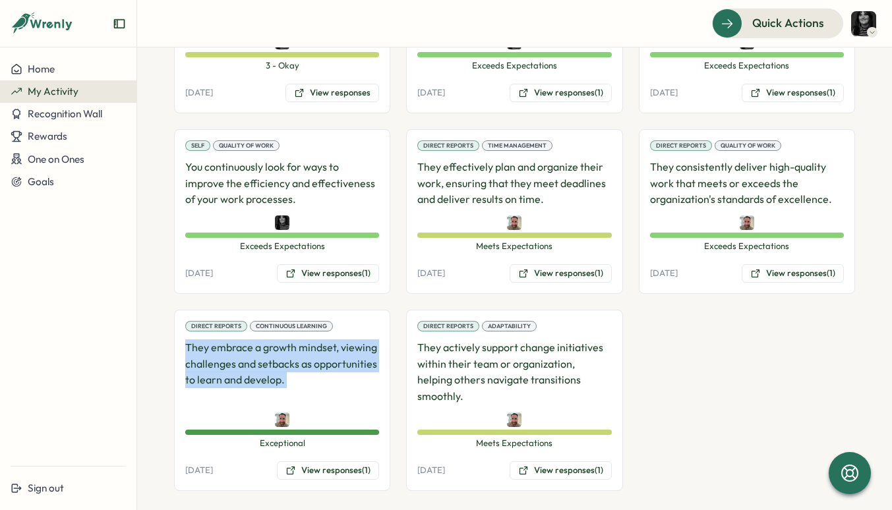
click at [159, 380] on section "**********" at bounding box center [514, 278] width 755 height 463
click at [214, 380] on p "They embrace a growth mindset, viewing challenges and setbacks as opportunities…" at bounding box center [282, 372] width 194 height 65
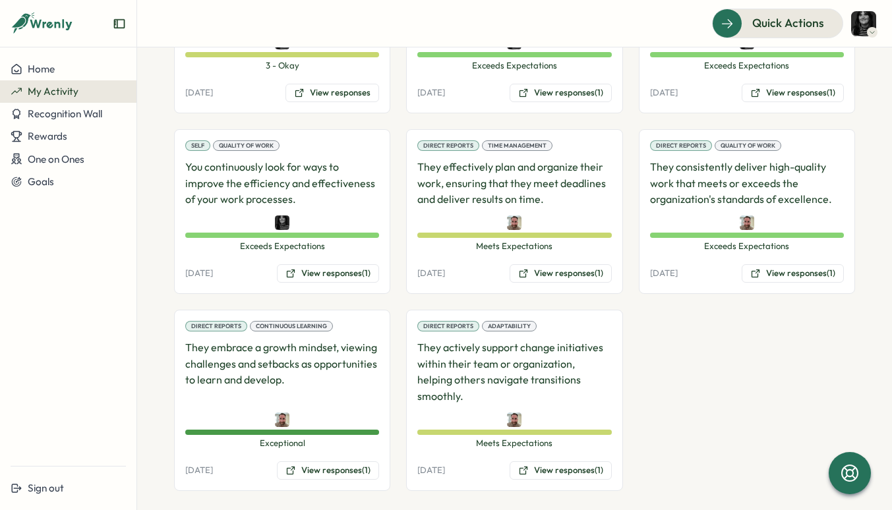
click at [214, 380] on p "They embrace a growth mindset, viewing challenges and setbacks as opportunities…" at bounding box center [282, 372] width 194 height 65
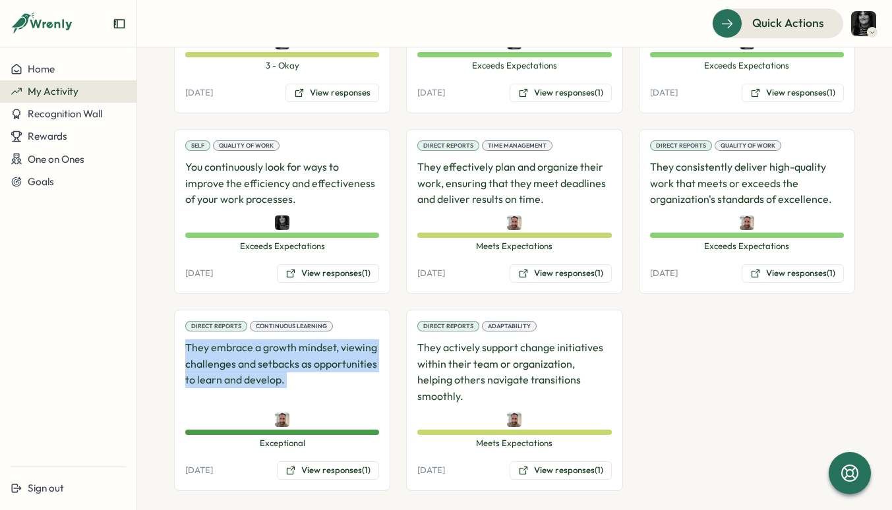
click at [214, 380] on p "They embrace a growth mindset, viewing challenges and setbacks as opportunities…" at bounding box center [282, 372] width 194 height 65
click at [186, 385] on p "They embrace a growth mindset, viewing challenges and setbacks as opportunities…" at bounding box center [282, 372] width 194 height 65
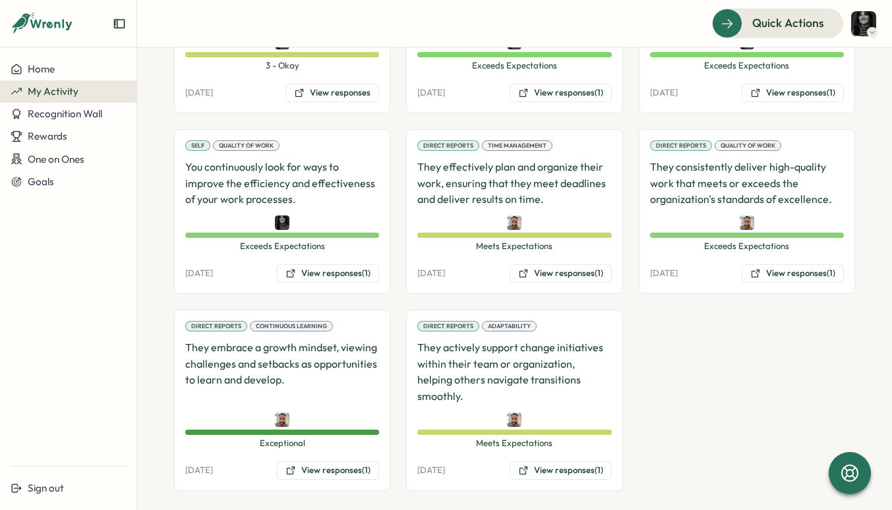
click at [186, 385] on p "They embrace a growth mindset, viewing challenges and setbacks as opportunities…" at bounding box center [282, 372] width 194 height 65
click at [158, 380] on section "**********" at bounding box center [514, 278] width 755 height 463
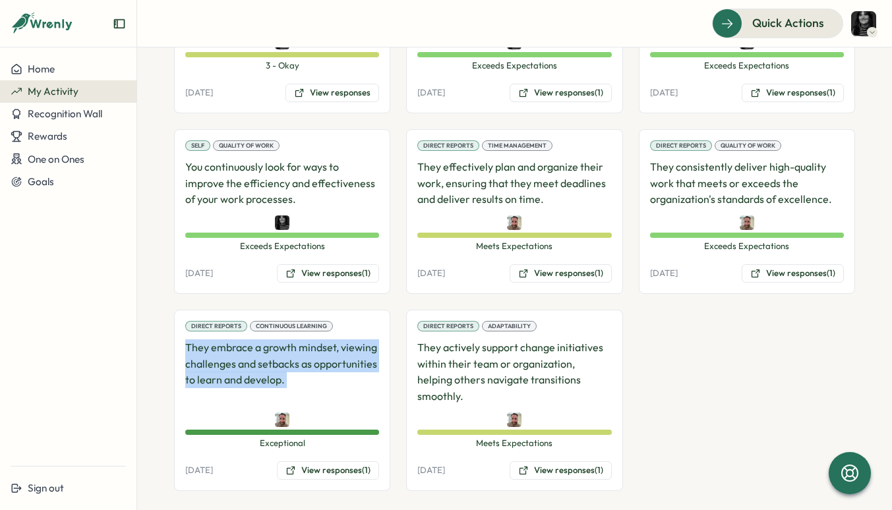
click at [158, 380] on section "**********" at bounding box center [514, 278] width 755 height 463
click at [198, 374] on p "They embrace a growth mindset, viewing challenges and setbacks as opportunities…" at bounding box center [282, 372] width 194 height 65
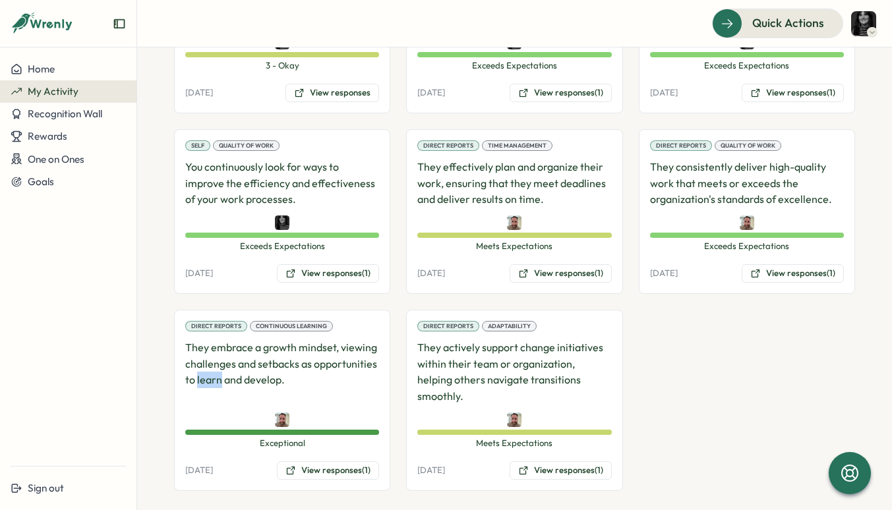
click at [198, 374] on p "They embrace a growth mindset, viewing challenges and setbacks as opportunities…" at bounding box center [282, 372] width 194 height 65
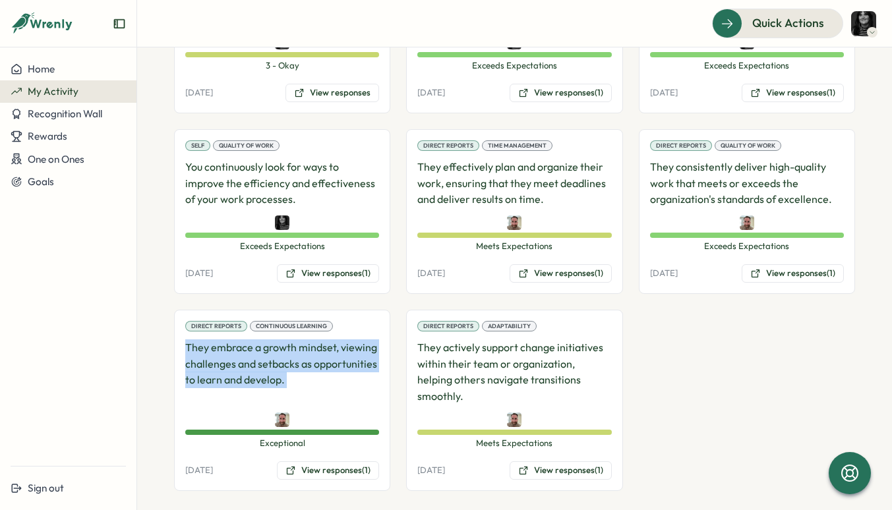
click at [198, 374] on p "They embrace a growth mindset, viewing challenges and setbacks as opportunities…" at bounding box center [282, 372] width 194 height 65
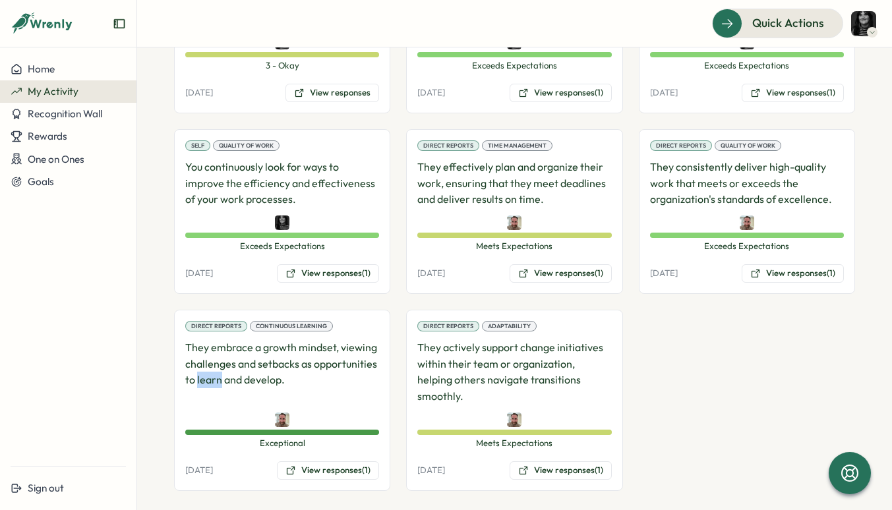
click at [198, 374] on p "They embrace a growth mindset, viewing challenges and setbacks as opportunities…" at bounding box center [282, 372] width 194 height 65
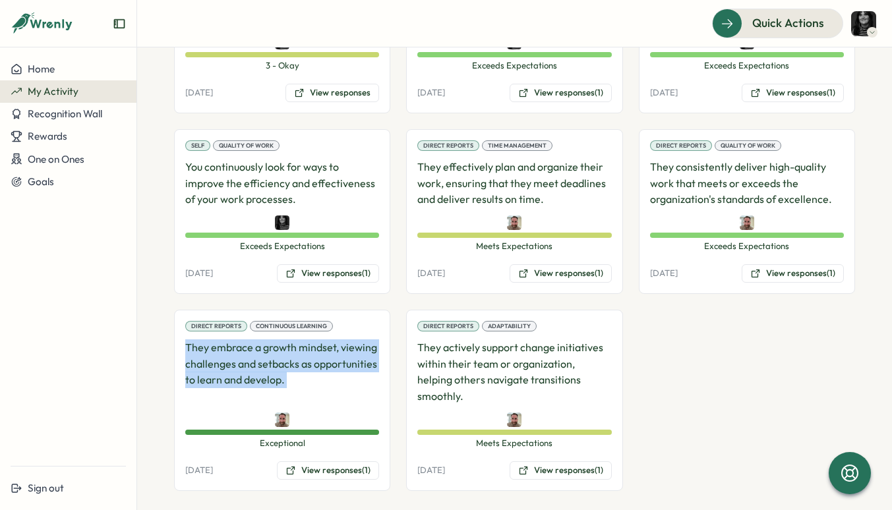
click at [198, 374] on p "They embrace a growth mindset, viewing challenges and setbacks as opportunities…" at bounding box center [282, 372] width 194 height 65
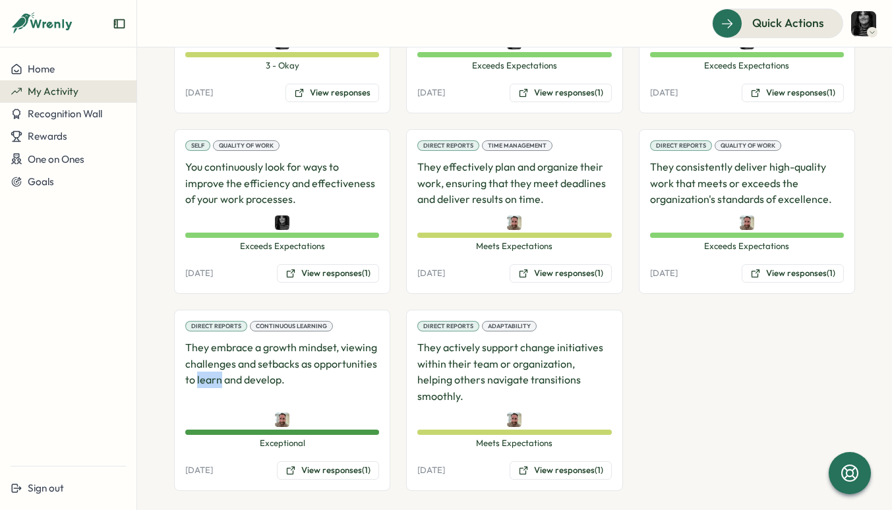
click at [198, 374] on p "They embrace a growth mindset, viewing challenges and setbacks as opportunities…" at bounding box center [282, 372] width 194 height 65
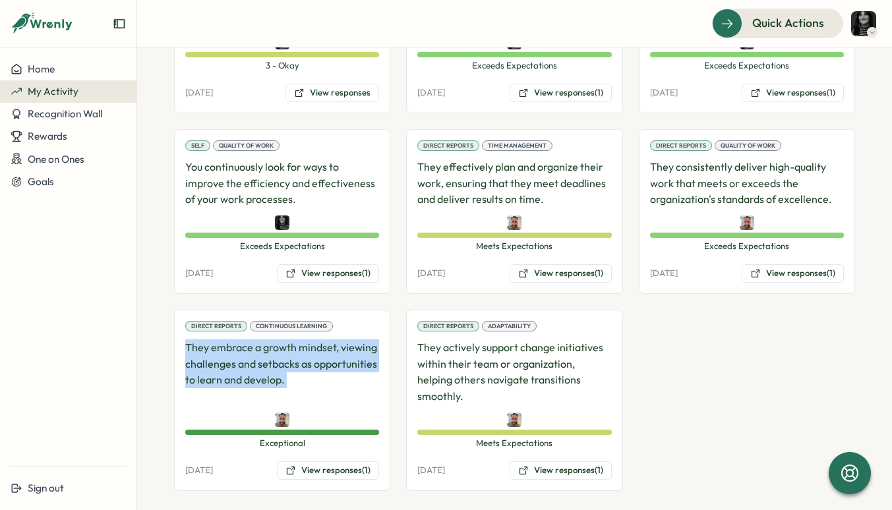
click at [198, 374] on p "They embrace a growth mindset, viewing challenges and setbacks as opportunities…" at bounding box center [282, 372] width 194 height 65
click at [176, 382] on div "Direct Reports Continuous Learning They embrace a growth mindset, viewing chall…" at bounding box center [282, 400] width 216 height 181
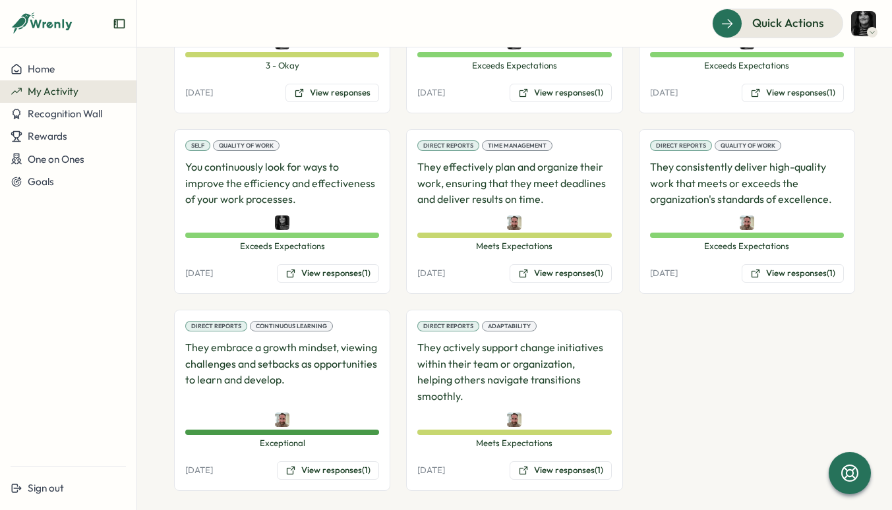
click at [287, 181] on p "You continuously look for ways to improve the efficiency and effectiveness of y…" at bounding box center [282, 183] width 194 height 49
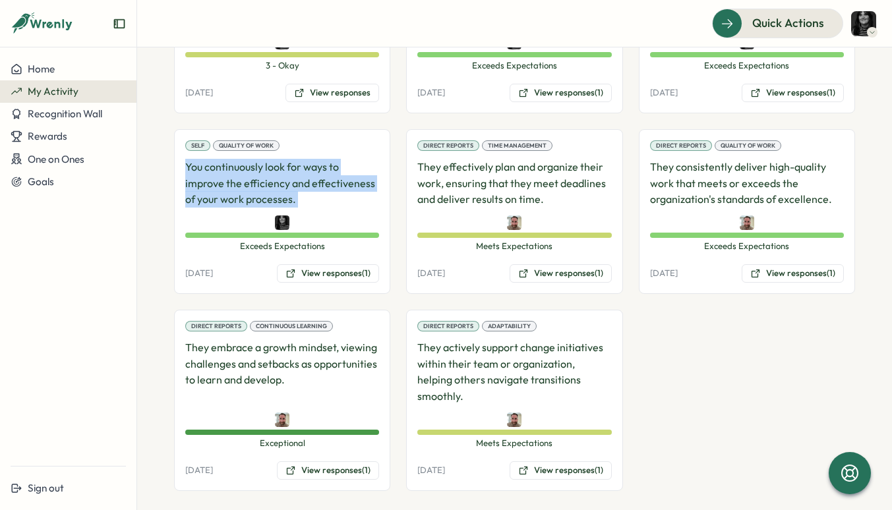
click at [287, 181] on p "You continuously look for ways to improve the efficiency and effectiveness of y…" at bounding box center [282, 183] width 194 height 49
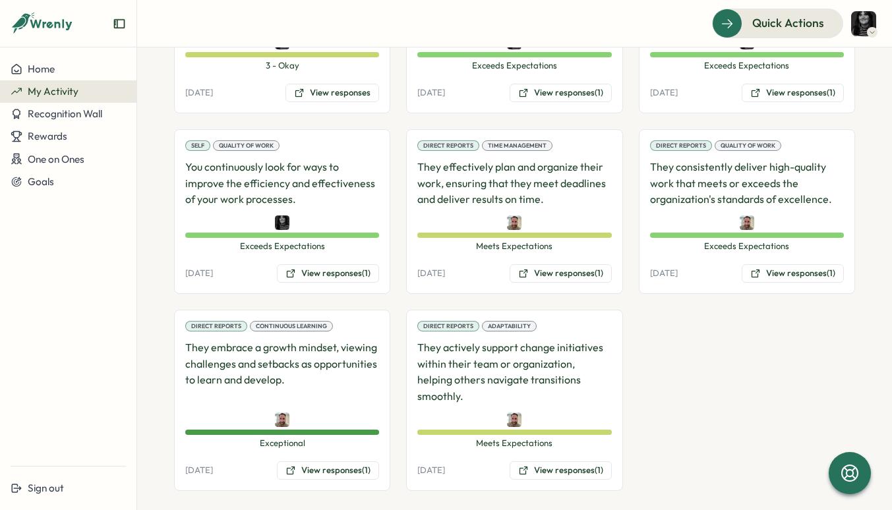
click at [242, 191] on p "You continuously look for ways to improve the efficiency and effectiveness of y…" at bounding box center [282, 183] width 194 height 49
click at [249, 413] on div at bounding box center [282, 420] width 194 height 15
click at [237, 363] on p "They embrace a growth mindset, viewing challenges and setbacks as opportunities…" at bounding box center [282, 372] width 194 height 65
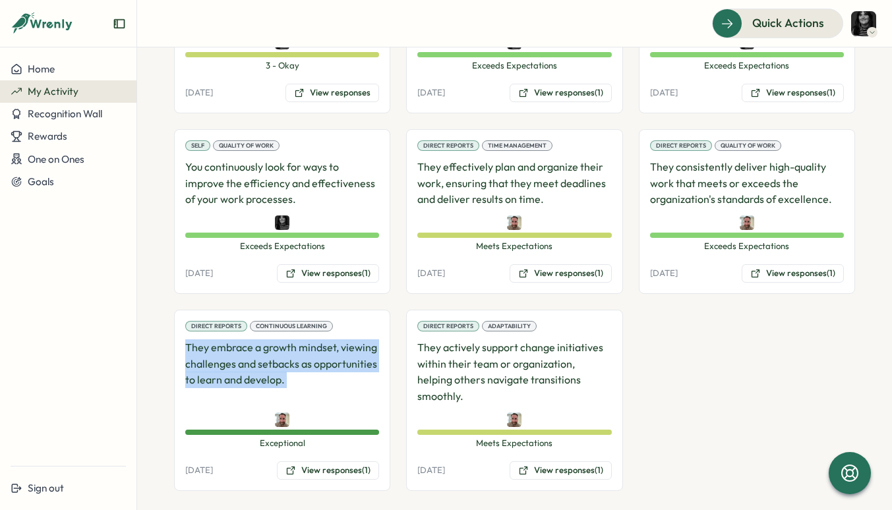
click at [237, 363] on p "They embrace a growth mindset, viewing challenges and setbacks as opportunities…" at bounding box center [282, 372] width 194 height 65
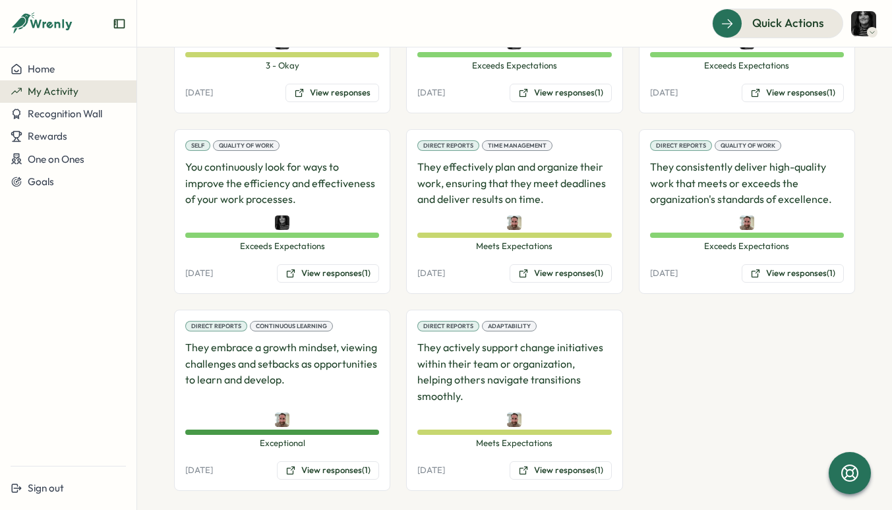
click at [241, 176] on p "You continuously look for ways to improve the efficiency and effectiveness of y…" at bounding box center [282, 183] width 194 height 49
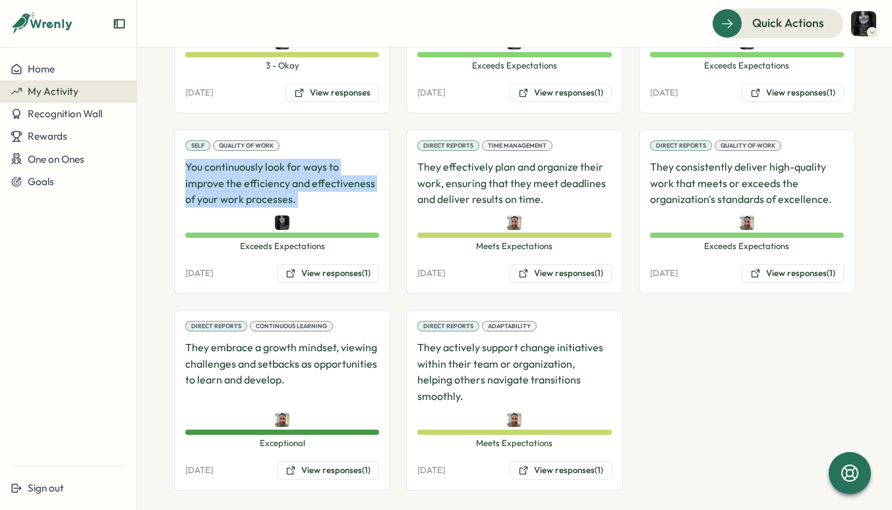
click at [241, 176] on p "You continuously look for ways to improve the efficiency and effectiveness of y…" at bounding box center [282, 183] width 194 height 49
click at [224, 180] on p "You continuously look for ways to improve the efficiency and effectiveness of y…" at bounding box center [282, 183] width 194 height 49
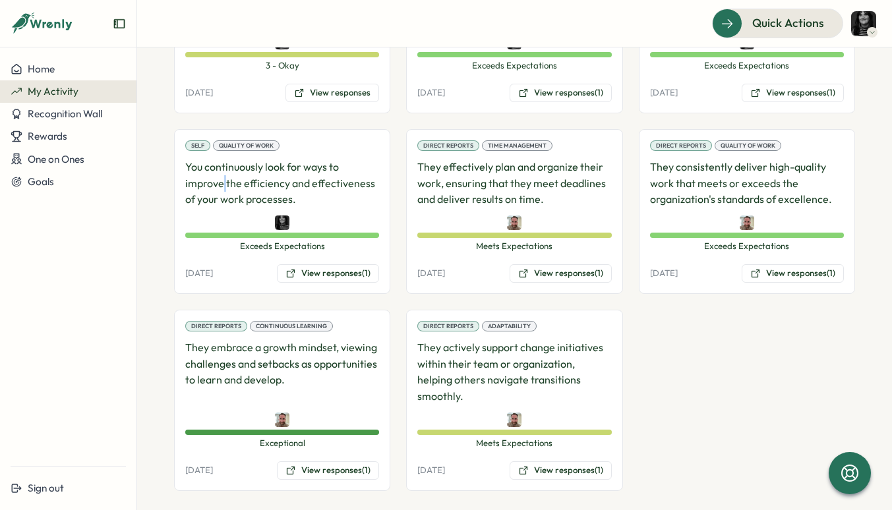
click at [224, 180] on p "You continuously look for ways to improve the efficiency and effectiveness of y…" at bounding box center [282, 183] width 194 height 49
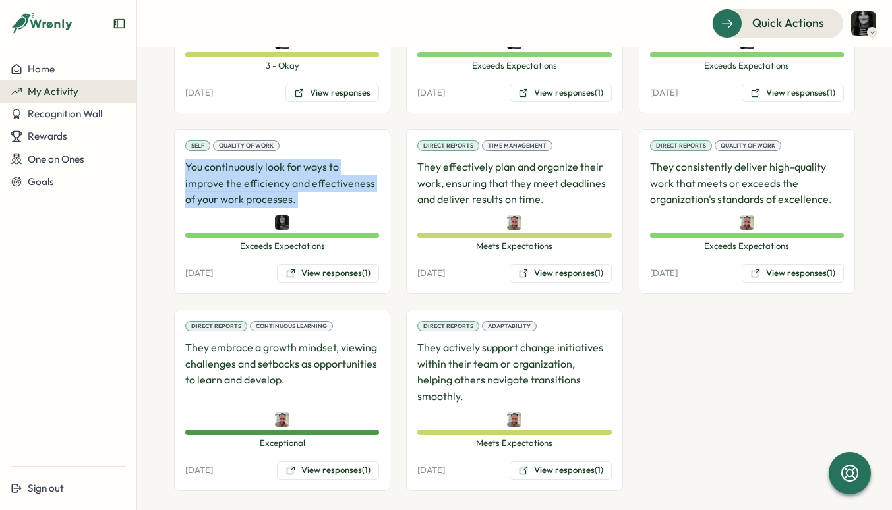
click at [224, 180] on p "You continuously look for ways to improve the efficiency and effectiveness of y…" at bounding box center [282, 183] width 194 height 49
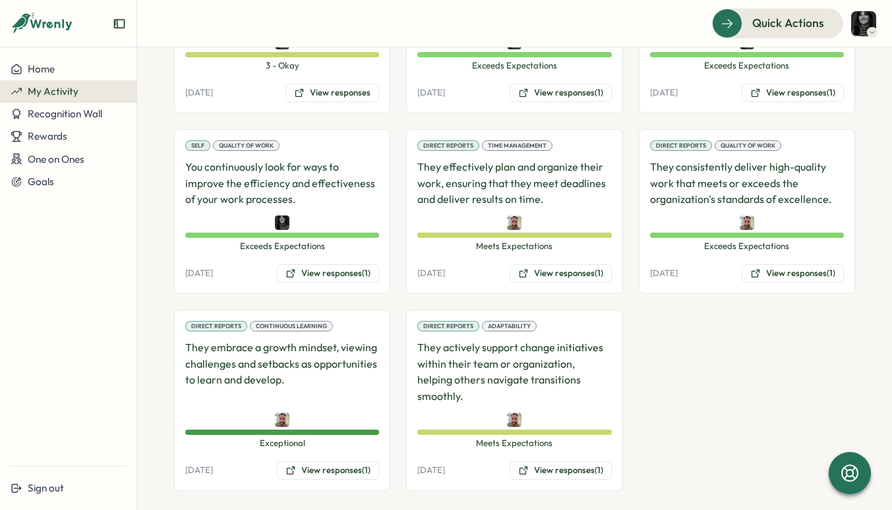
click at [206, 310] on div "Direct Reports Continuous Learning They embrace a growth mindset, viewing chall…" at bounding box center [282, 400] width 216 height 181
click at [200, 340] on p "They embrace a growth mindset, viewing challenges and setbacks as opportunities…" at bounding box center [282, 372] width 194 height 65
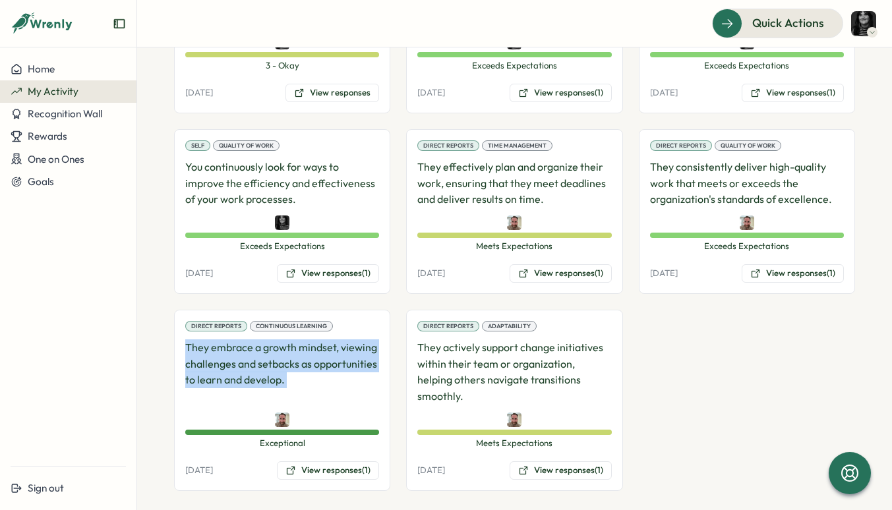
click at [200, 340] on p "They embrace a growth mindset, viewing challenges and setbacks as opportunities…" at bounding box center [282, 372] width 194 height 65
click at [199, 358] on p "They embrace a growth mindset, viewing challenges and setbacks as opportunities…" at bounding box center [282, 372] width 194 height 65
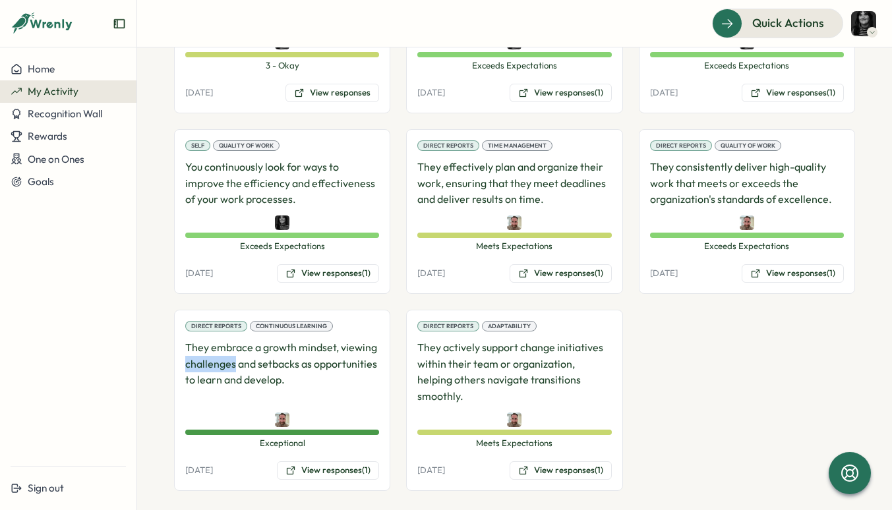
click at [199, 358] on p "They embrace a growth mindset, viewing challenges and setbacks as opportunities…" at bounding box center [282, 372] width 194 height 65
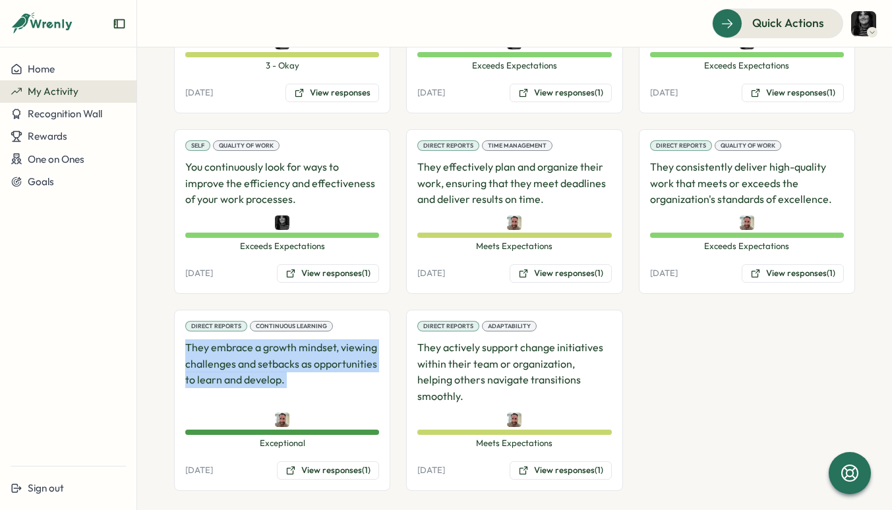
click at [199, 358] on p "They embrace a growth mindset, viewing challenges and setbacks as opportunities…" at bounding box center [282, 372] width 194 height 65
click at [190, 361] on p "They embrace a growth mindset, viewing challenges and setbacks as opportunities…" at bounding box center [282, 372] width 194 height 65
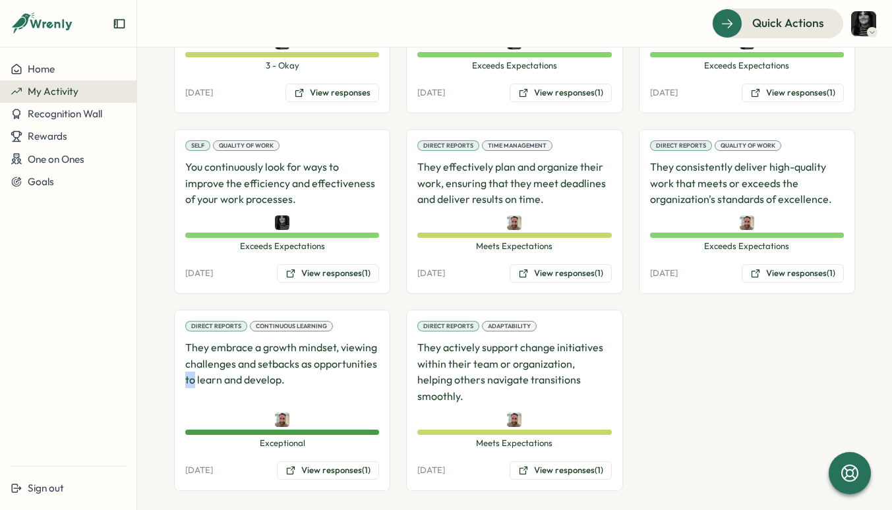
click at [190, 361] on p "They embrace a growth mindset, viewing challenges and setbacks as opportunities…" at bounding box center [282, 372] width 194 height 65
click at [190, 340] on p "They embrace a growth mindset, viewing challenges and setbacks as opportunities…" at bounding box center [282, 372] width 194 height 65
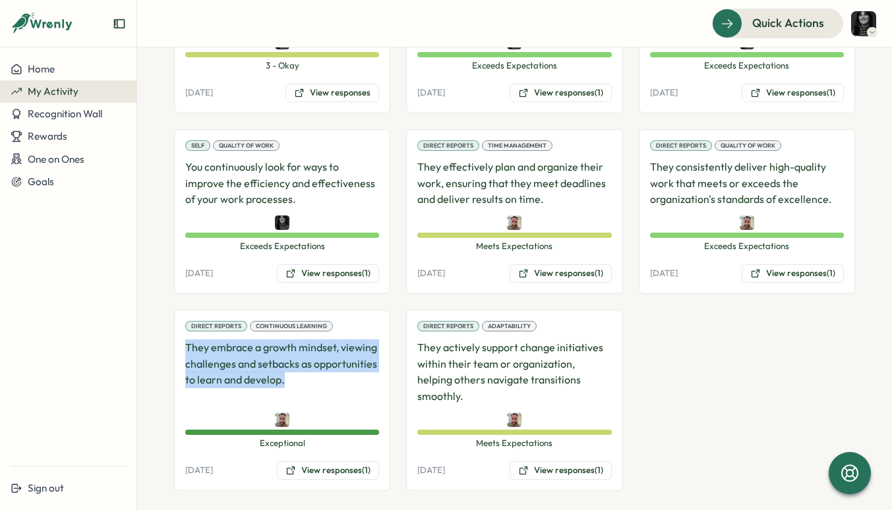
drag, startPoint x: 187, startPoint y: 335, endPoint x: 289, endPoint y: 370, distance: 108.6
click at [289, 370] on p "They embrace a growth mindset, viewing challenges and setbacks as opportunities…" at bounding box center [282, 372] width 194 height 65
drag, startPoint x: 286, startPoint y: 370, endPoint x: 184, endPoint y: 338, distance: 107.0
click at [184, 338] on div "Direct Reports Continuous Learning They embrace a growth mindset, viewing chall…" at bounding box center [282, 400] width 216 height 181
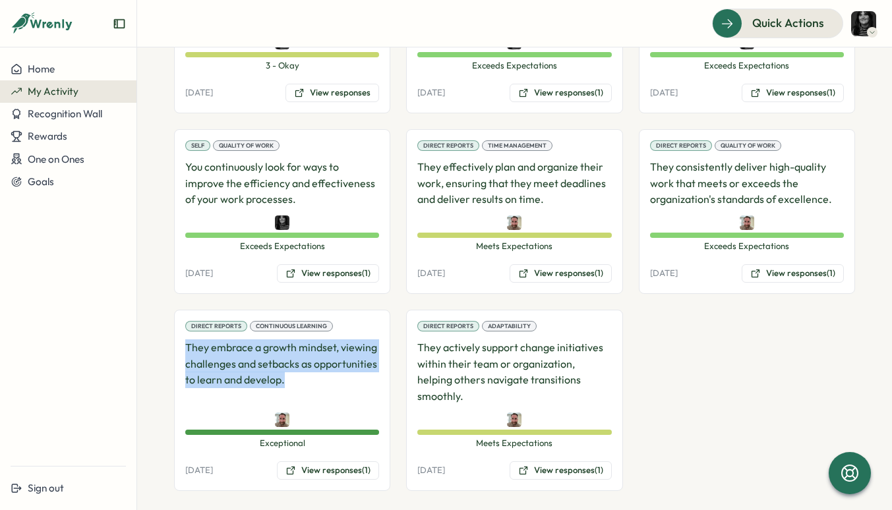
click at [184, 338] on div "Direct Reports Continuous Learning They embrace a growth mindset, viewing chall…" at bounding box center [282, 400] width 216 height 181
drag, startPoint x: 184, startPoint y: 332, endPoint x: 284, endPoint y: 365, distance: 105.5
click at [284, 364] on div "Direct Reports Continuous Learning They embrace a growth mindset, viewing chall…" at bounding box center [282, 400] width 216 height 181
click at [284, 365] on p "They embrace a growth mindset, viewing challenges and setbacks as opportunities…" at bounding box center [282, 372] width 194 height 65
drag, startPoint x: 286, startPoint y: 367, endPoint x: 183, endPoint y: 334, distance: 108.6
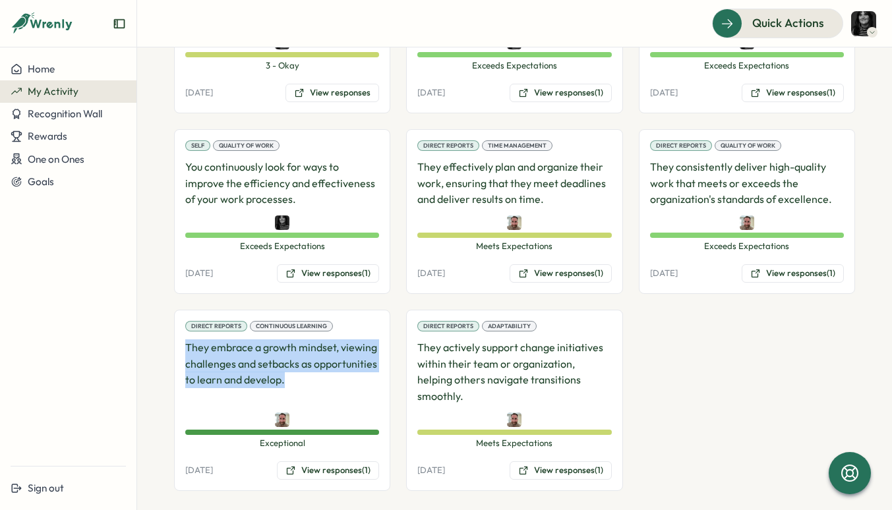
click at [183, 334] on div "Direct Reports Continuous Learning They embrace a growth mindset, viewing chall…" at bounding box center [282, 400] width 216 height 181
drag, startPoint x: 183, startPoint y: 336, endPoint x: 294, endPoint y: 372, distance: 117.2
click at [294, 372] on div "Direct Reports Continuous Learning They embrace a growth mindset, viewing chall…" at bounding box center [282, 400] width 216 height 181
click at [294, 372] on p "They embrace a growth mindset, viewing challenges and setbacks as opportunities…" at bounding box center [282, 372] width 194 height 65
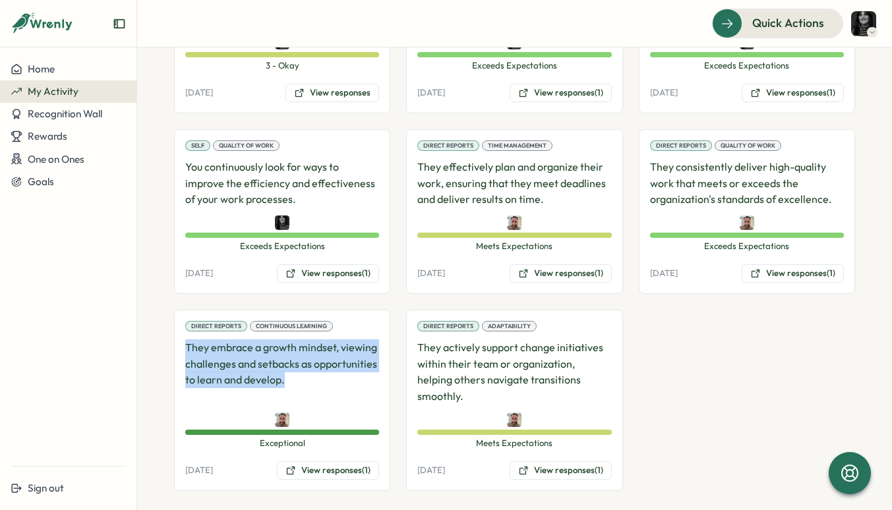
drag, startPoint x: 305, startPoint y: 371, endPoint x: 181, endPoint y: 336, distance: 128.1
click at [181, 336] on div "Direct Reports Continuous Learning They embrace a growth mindset, viewing chall…" at bounding box center [282, 400] width 216 height 181
drag, startPoint x: 207, startPoint y: 342, endPoint x: 310, endPoint y: 369, distance: 106.5
click at [310, 369] on div "Direct Reports Continuous Learning They embrace a growth mindset, viewing chall…" at bounding box center [282, 400] width 216 height 181
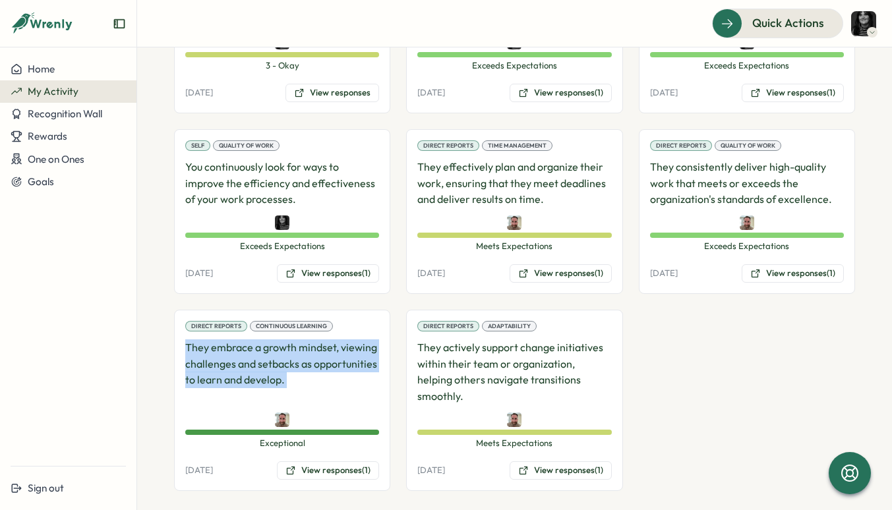
click at [310, 369] on p "They embrace a growth mindset, viewing challenges and setbacks as opportunities…" at bounding box center [282, 372] width 194 height 65
drag, startPoint x: 301, startPoint y: 369, endPoint x: 160, endPoint y: 334, distance: 144.9
click at [160, 334] on section "**********" at bounding box center [514, 278] width 755 height 463
click at [172, 340] on section "**********" at bounding box center [514, 278] width 755 height 463
drag, startPoint x: 172, startPoint y: 323, endPoint x: 315, endPoint y: 373, distance: 151.6
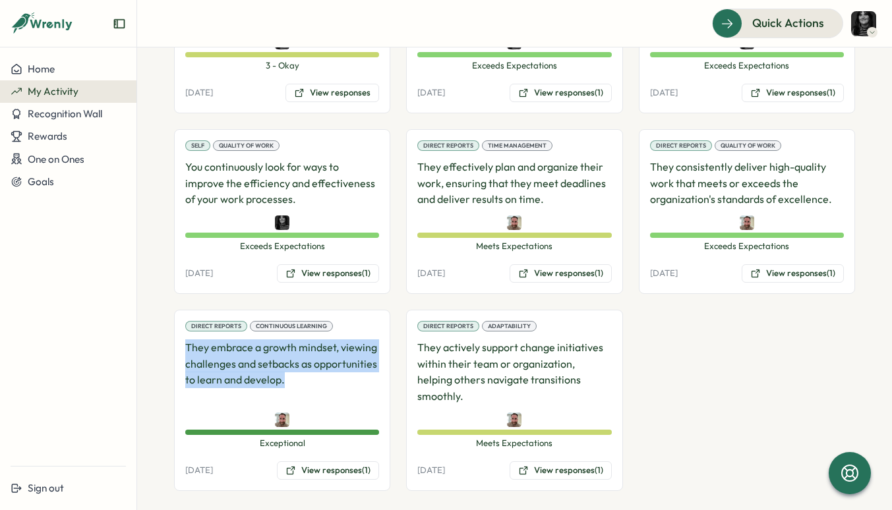
click at [315, 373] on section "**********" at bounding box center [514, 278] width 755 height 463
click at [315, 373] on p "They embrace a growth mindset, viewing challenges and setbacks as opportunities…" at bounding box center [282, 372] width 194 height 65
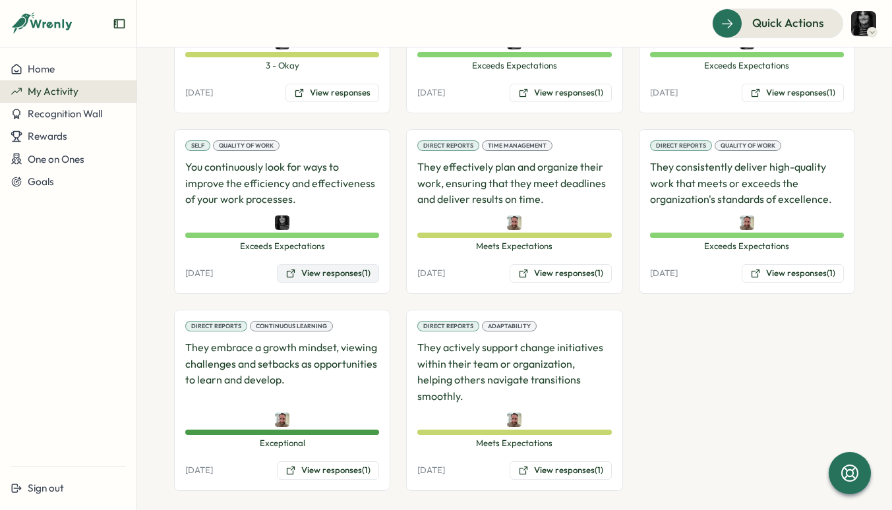
click at [353, 266] on button "View responses (1)" at bounding box center [328, 273] width 102 height 18
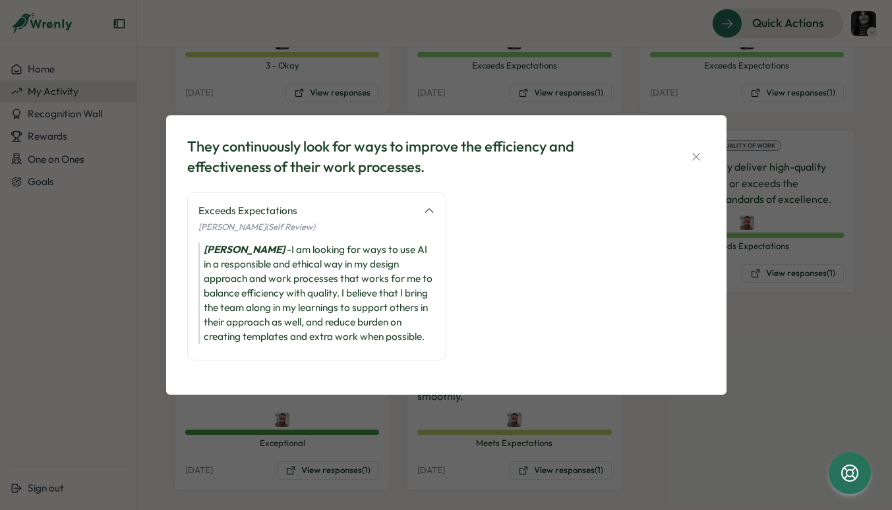
scroll to position [3, 0]
drag, startPoint x: 152, startPoint y: 407, endPoint x: 214, endPoint y: 320, distance: 107.4
click at [153, 405] on div "They continuously look for ways to improve the efficiency and effectiveness of …" at bounding box center [446, 255] width 892 height 510
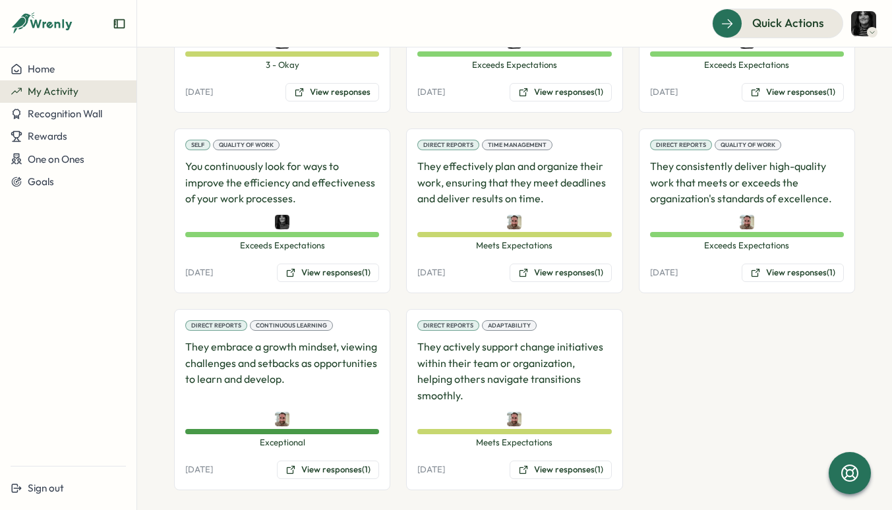
scroll to position [600, 0]
click at [291, 268] on icon at bounding box center [290, 273] width 11 height 11
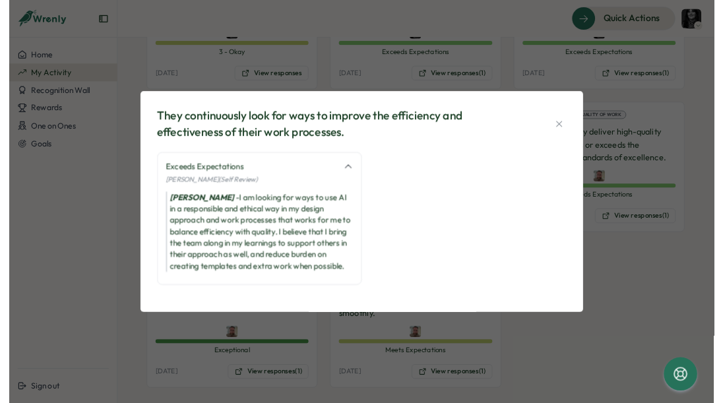
scroll to position [3, 0]
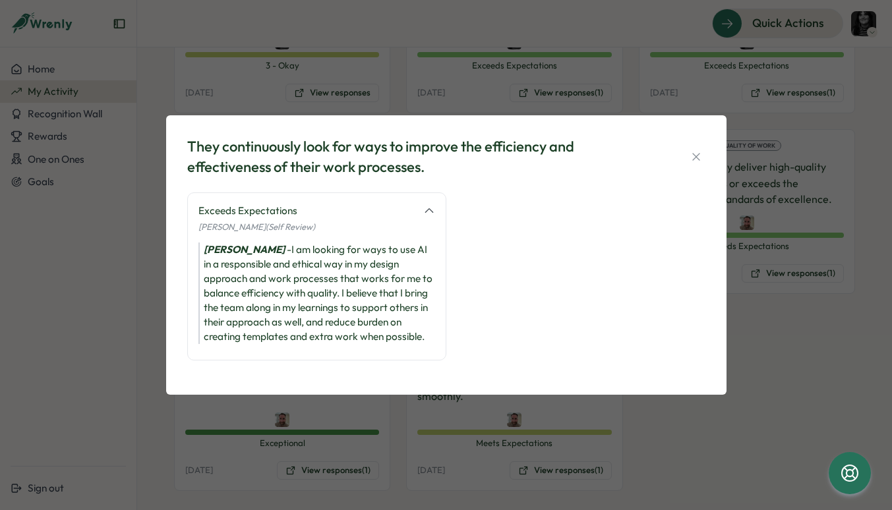
click at [305, 312] on div "[PERSON_NAME] - I am looking for ways to use AI in a responsible and ethical wa…" at bounding box center [316, 294] width 237 height 102
click at [136, 289] on div "They continuously look for ways to improve the efficiency and effectiveness of …" at bounding box center [446, 255] width 892 height 510
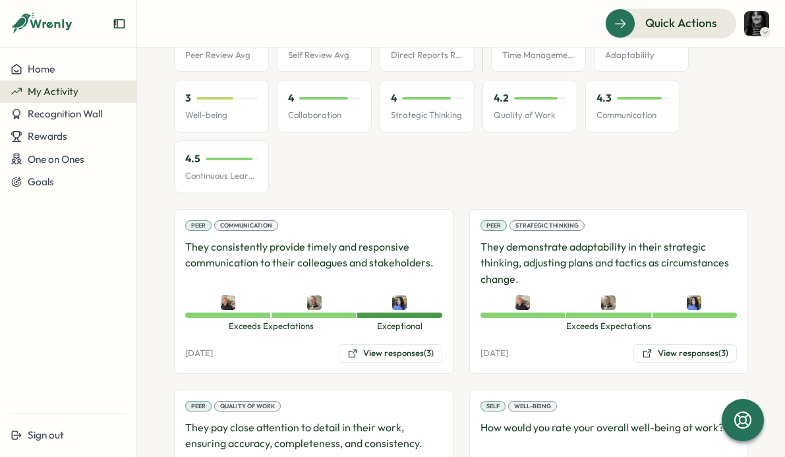
scroll to position [239, 0]
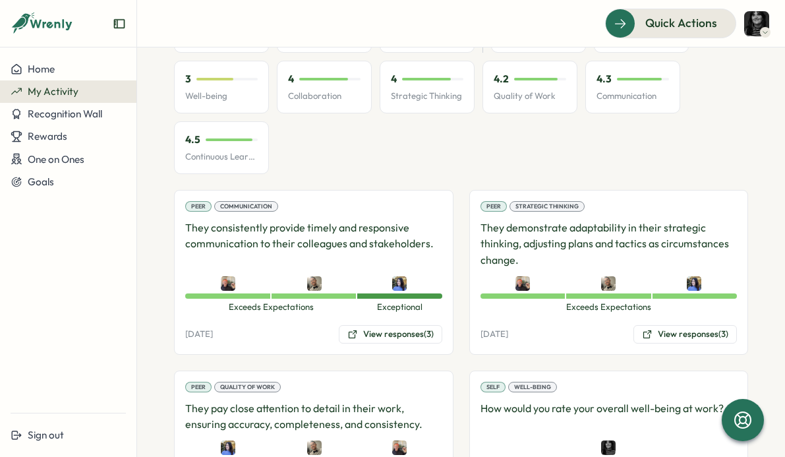
drag, startPoint x: 362, startPoint y: 334, endPoint x: 258, endPoint y: 351, distance: 105.6
click at [258, 352] on div "Peer Communication They consistently provide timely and responsive communicatio…" at bounding box center [314, 272] width 280 height 165
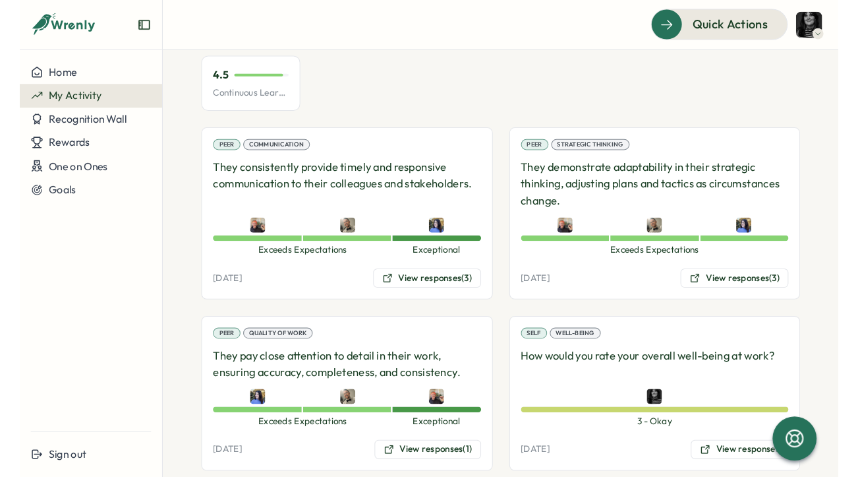
scroll to position [306, 0]
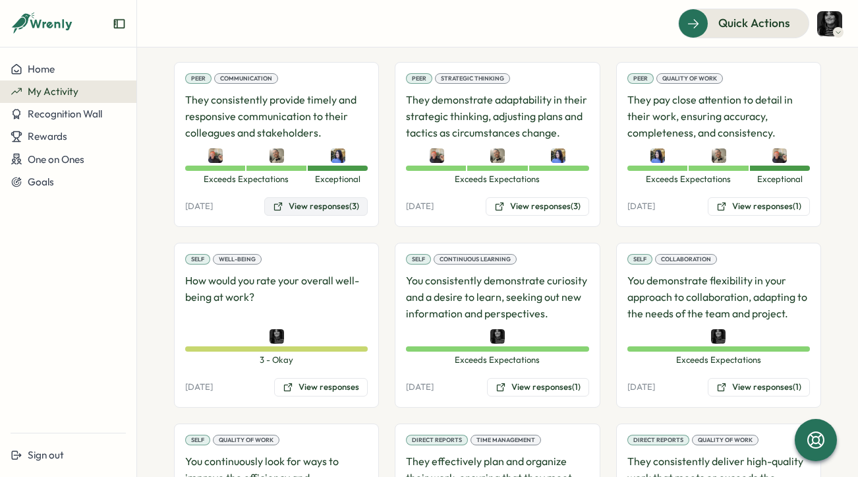
click at [312, 198] on button "View responses (3)" at bounding box center [316, 206] width 104 height 18
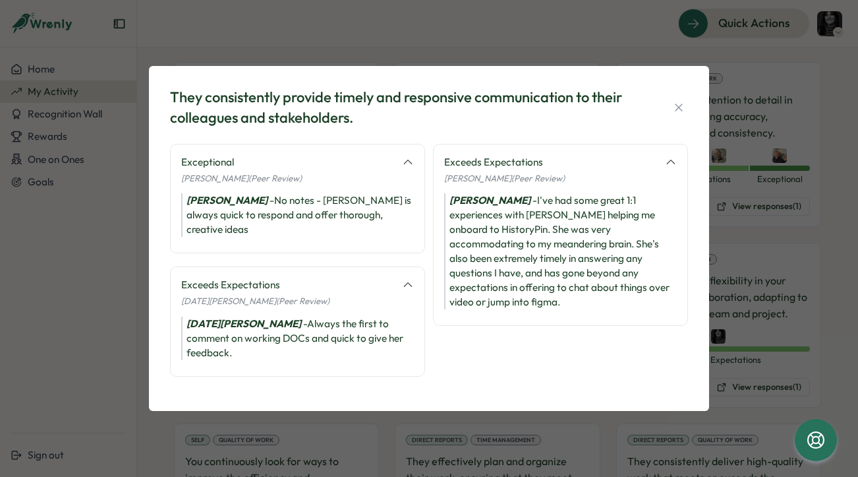
click at [478, 268] on div "[PERSON_NAME] - I've had some great 1:1 experiences with [PERSON_NAME] helping …" at bounding box center [560, 251] width 233 height 116
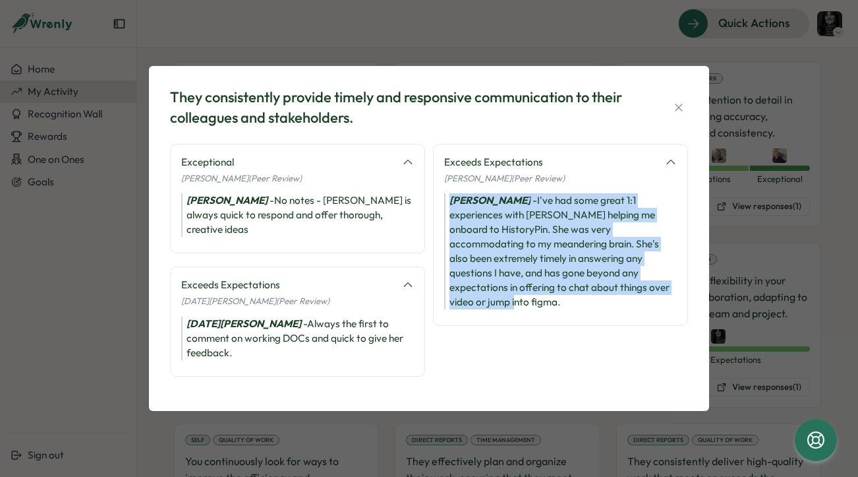
click at [478, 268] on div "[PERSON_NAME] - I've had some great 1:1 experiences with [PERSON_NAME] helping …" at bounding box center [560, 251] width 233 height 116
click at [469, 276] on div "[PERSON_NAME] - I've had some great 1:1 experiences with [PERSON_NAME] helping …" at bounding box center [560, 251] width 233 height 116
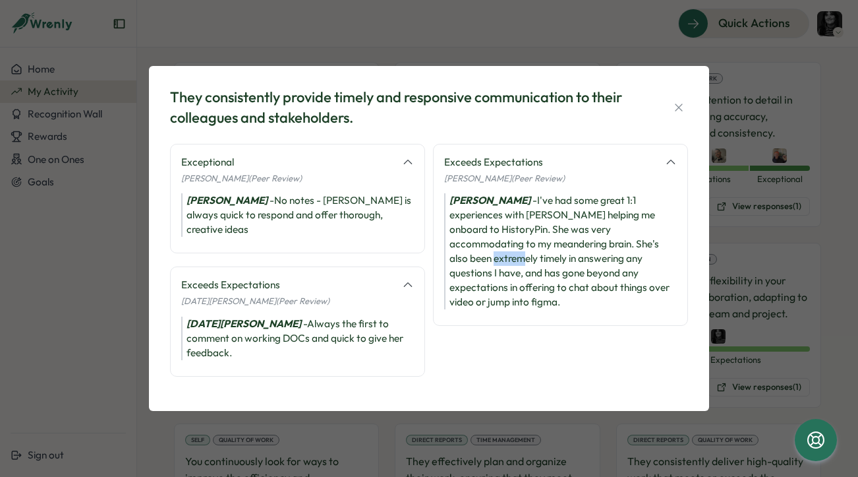
click at [469, 276] on div "[PERSON_NAME] - I've had some great 1:1 experiences with [PERSON_NAME] helping …" at bounding box center [560, 251] width 233 height 116
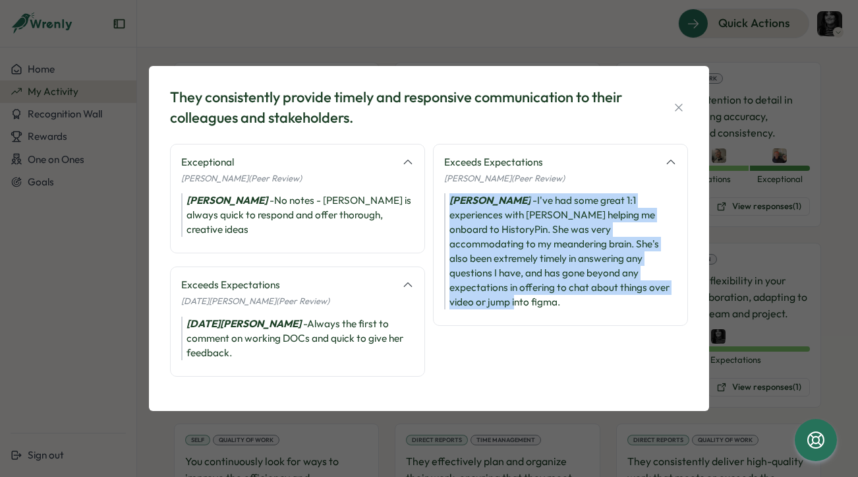
click at [469, 276] on div "[PERSON_NAME] - I've had some great 1:1 experiences with [PERSON_NAME] helping …" at bounding box center [560, 251] width 233 height 116
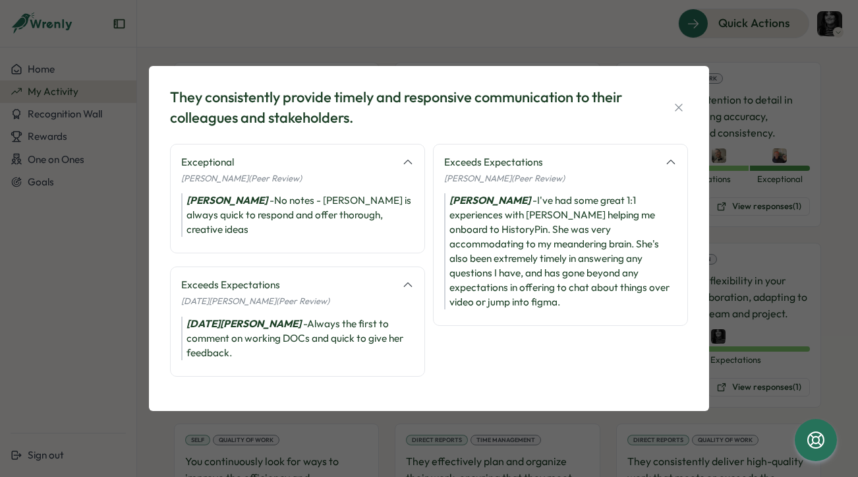
click at [515, 295] on div "[PERSON_NAME] - I've had some great 1:1 experiences with [PERSON_NAME] helping …" at bounding box center [560, 251] width 233 height 116
click at [505, 314] on div "Exceeds Expectations [PERSON_NAME] (Peer Review) [PERSON_NAME] - I've had some …" at bounding box center [560, 235] width 255 height 183
click at [576, 326] on div "Exceeds Expectations [PERSON_NAME] (Peer Review) [PERSON_NAME] - I've had some …" at bounding box center [560, 267] width 255 height 247
click at [547, 256] on div "[PERSON_NAME] - I've had some great 1:1 experiences with [PERSON_NAME] helping …" at bounding box center [560, 251] width 233 height 116
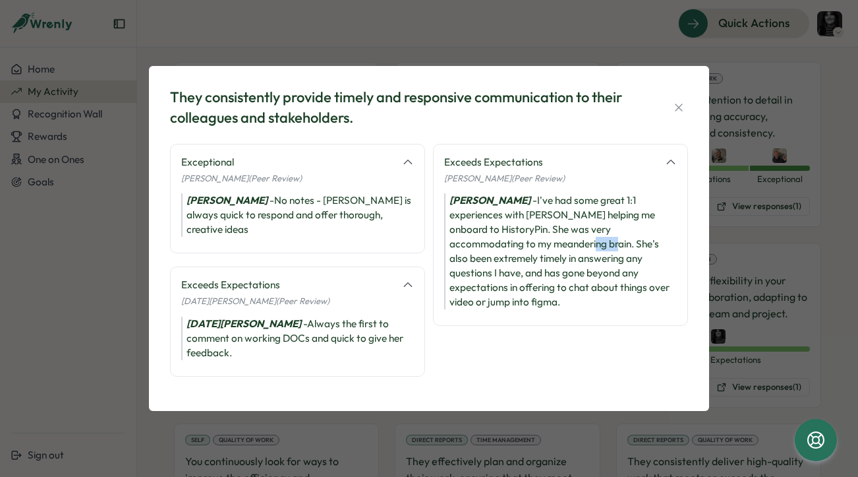
click at [547, 256] on div "[PERSON_NAME] - I've had some great 1:1 experiences with [PERSON_NAME] helping …" at bounding box center [560, 251] width 233 height 116
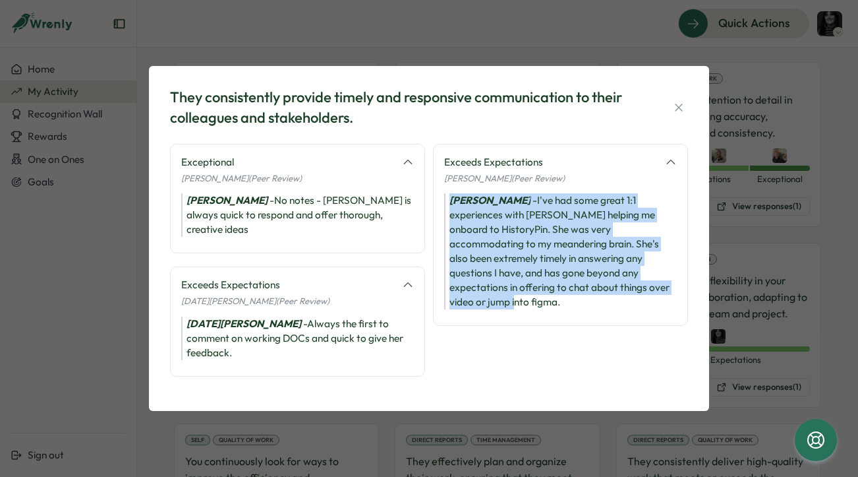
click at [547, 256] on div "[PERSON_NAME] - I've had some great 1:1 experiences with [PERSON_NAME] helping …" at bounding box center [560, 251] width 233 height 116
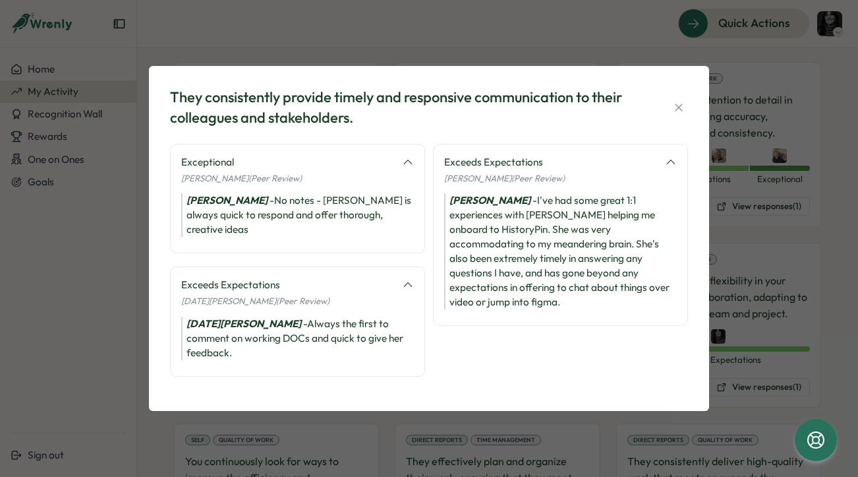
click at [117, 330] on div "They consistently provide timely and responsive communication to their colleagu…" at bounding box center [429, 238] width 858 height 477
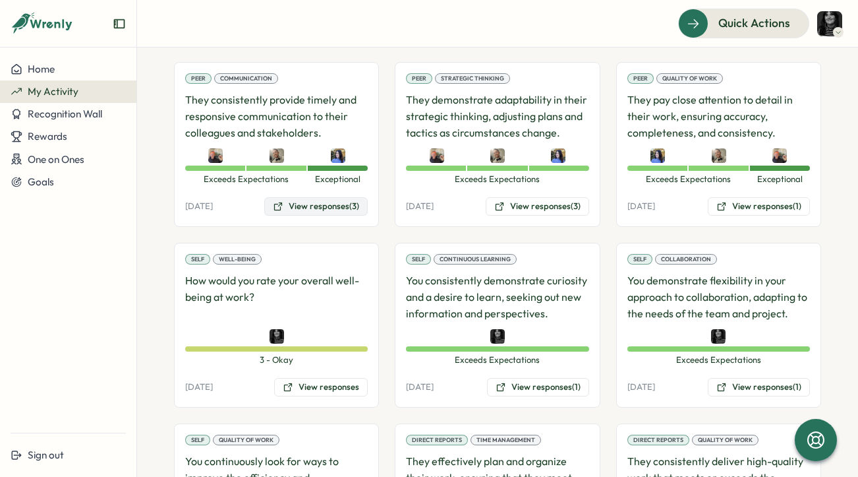
click at [307, 202] on button "View responses (3)" at bounding box center [316, 206] width 104 height 18
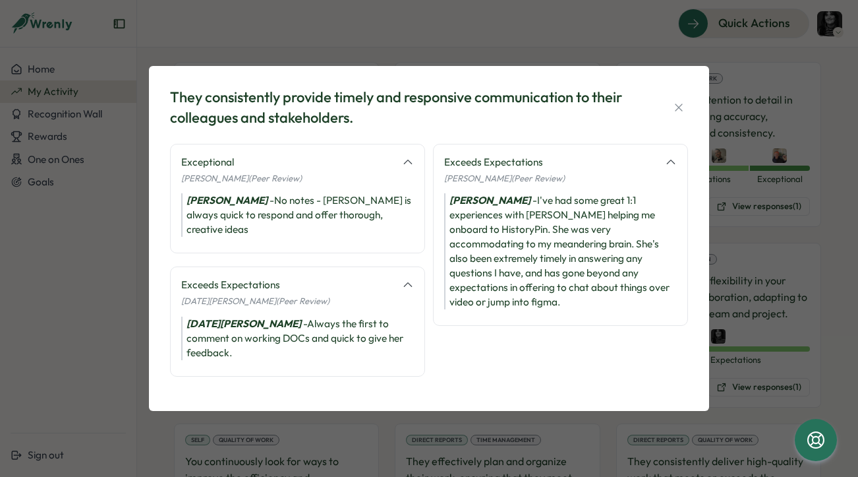
click at [107, 221] on div "They consistently provide timely and responsive communication to their colleagu…" at bounding box center [429, 238] width 858 height 477
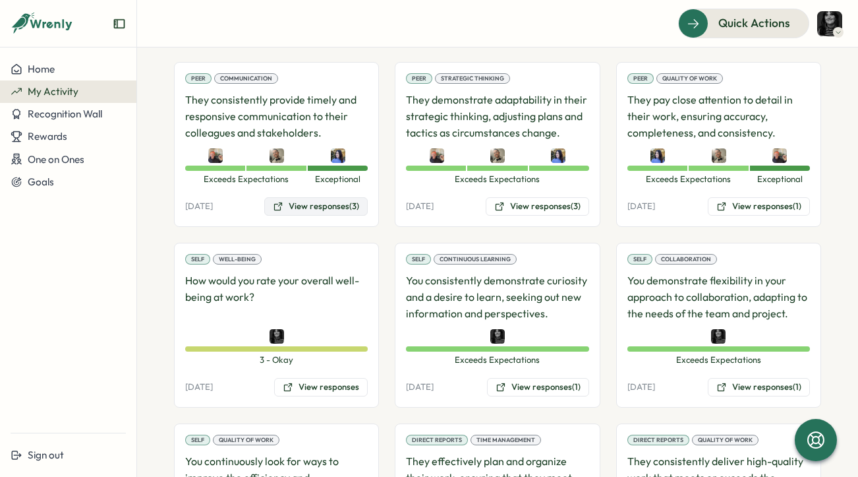
click at [351, 203] on button "View responses (3)" at bounding box center [316, 206] width 104 height 18
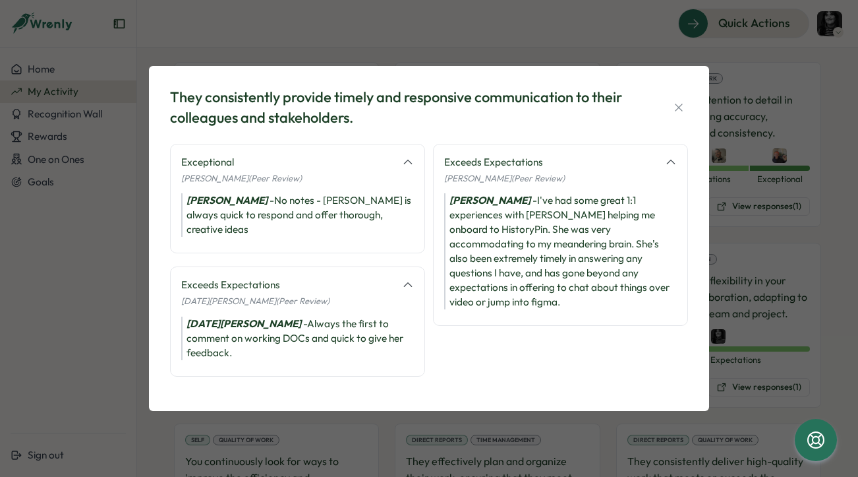
click at [521, 284] on div "[PERSON_NAME] - I've had some great 1:1 experiences with [PERSON_NAME] helping …" at bounding box center [560, 251] width 233 height 116
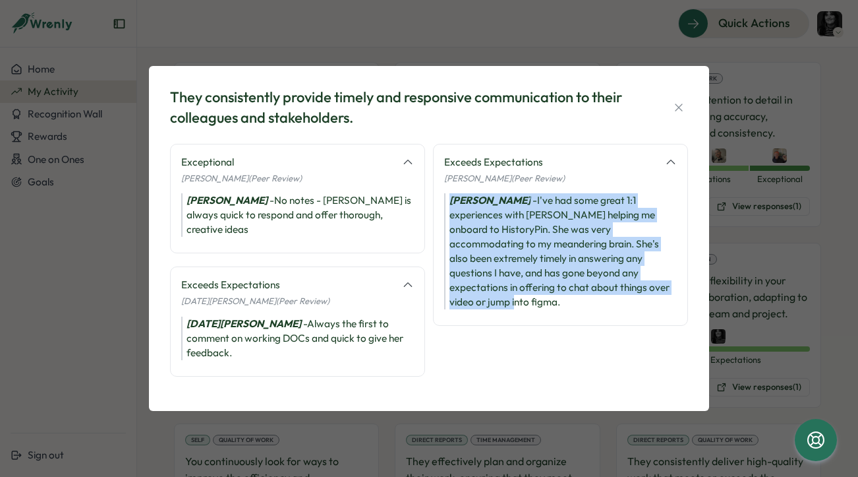
click at [521, 284] on div "[PERSON_NAME] - I've had some great 1:1 experiences with [PERSON_NAME] helping …" at bounding box center [560, 251] width 233 height 116
click at [465, 284] on div "[PERSON_NAME] - I've had some great 1:1 experiences with [PERSON_NAME] helping …" at bounding box center [560, 251] width 233 height 116
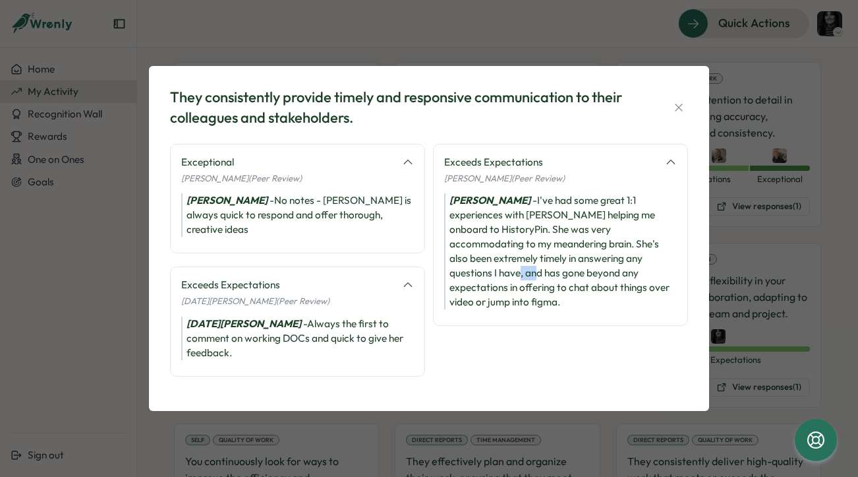
click at [465, 284] on div "[PERSON_NAME] - I've had some great 1:1 experiences with [PERSON_NAME] helping …" at bounding box center [560, 251] width 233 height 116
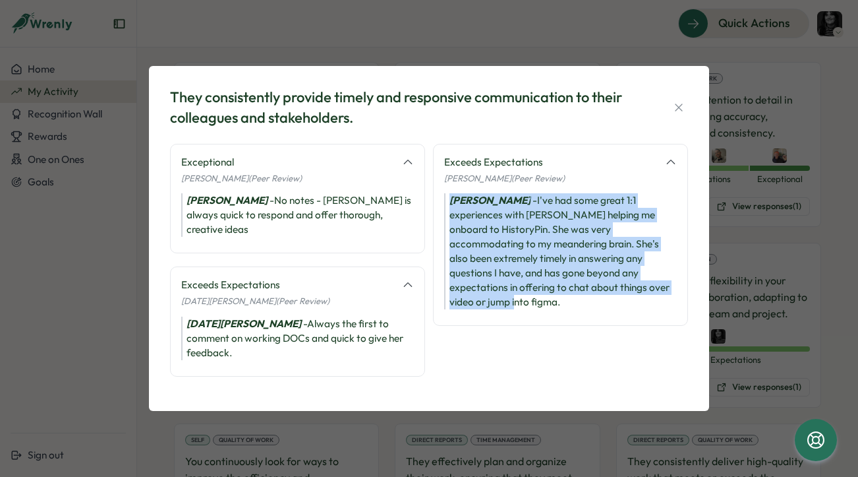
click at [465, 284] on div "[PERSON_NAME] - I've had some great 1:1 experiences with [PERSON_NAME] helping …" at bounding box center [560, 251] width 233 height 116
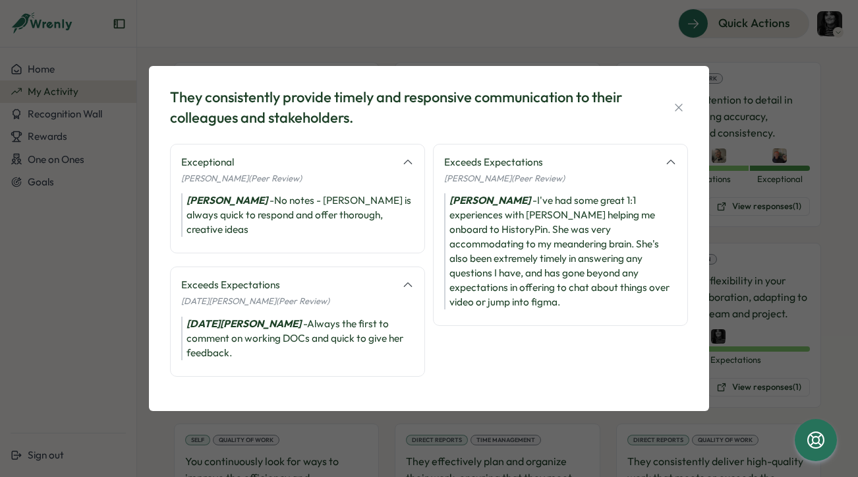
click at [310, 220] on div "[PERSON_NAME] - No notes - [PERSON_NAME] is always quick to respond and offer t…" at bounding box center [297, 215] width 233 height 44
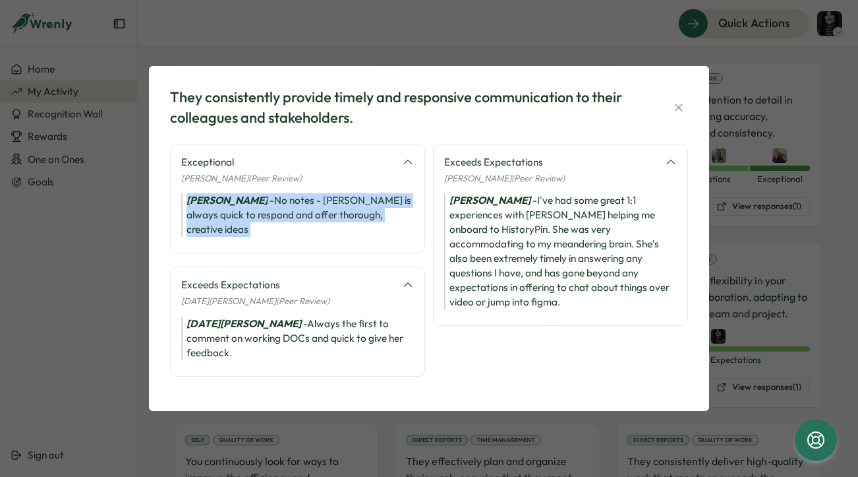
click at [310, 220] on div "[PERSON_NAME] - No notes - [PERSON_NAME] is always quick to respond and offer t…" at bounding box center [297, 215] width 233 height 44
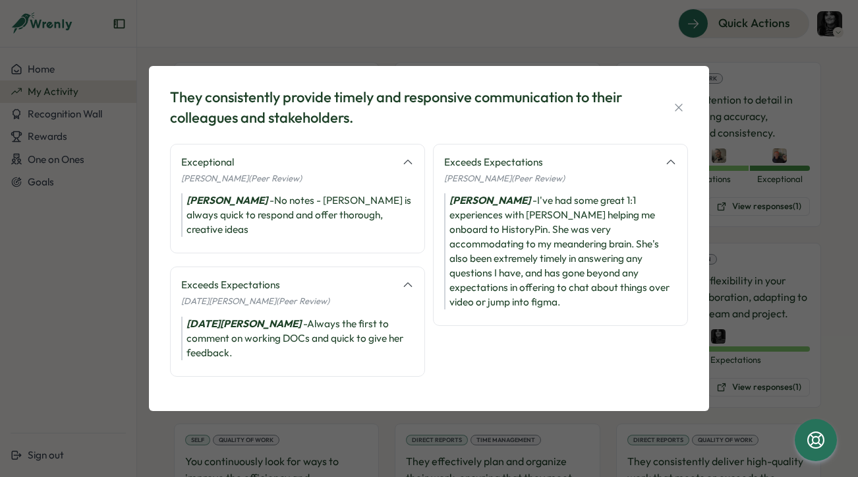
click at [123, 291] on div "They consistently provide timely and responsive communication to their colleagu…" at bounding box center [429, 238] width 858 height 477
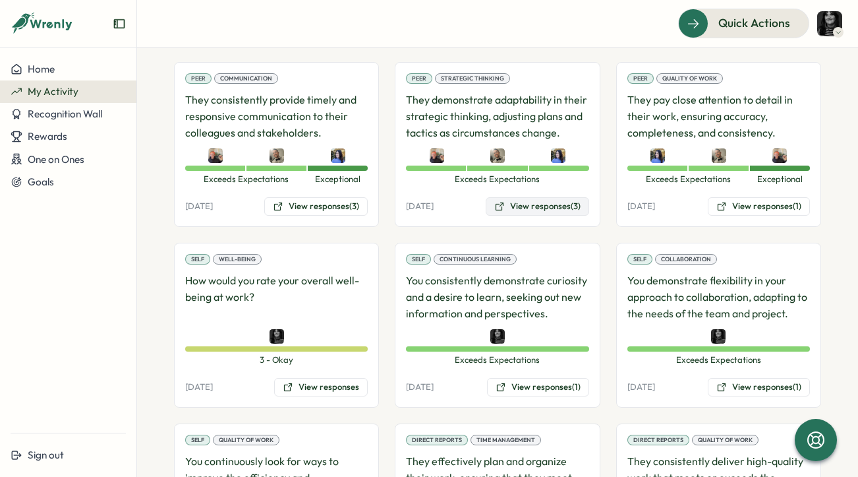
click at [533, 207] on button "View responses (3)" at bounding box center [538, 206] width 104 height 18
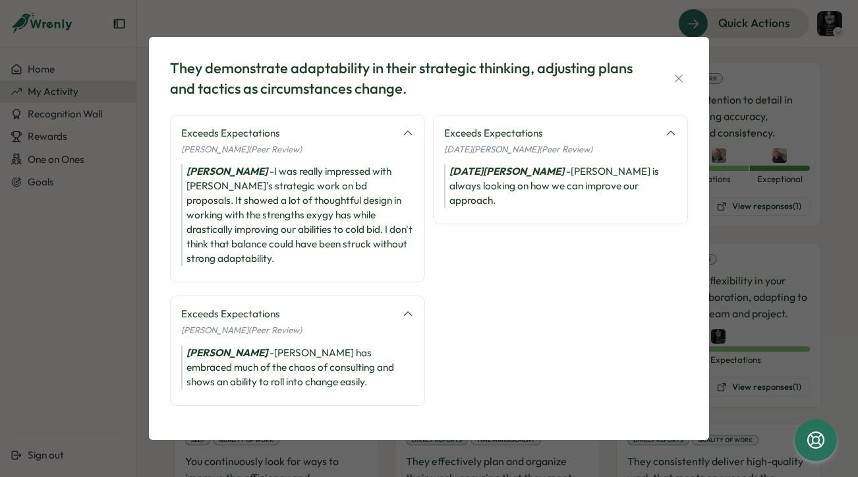
click at [113, 328] on div "They demonstrate adaptability in their strategic thinking, adjusting plans and …" at bounding box center [429, 238] width 858 height 477
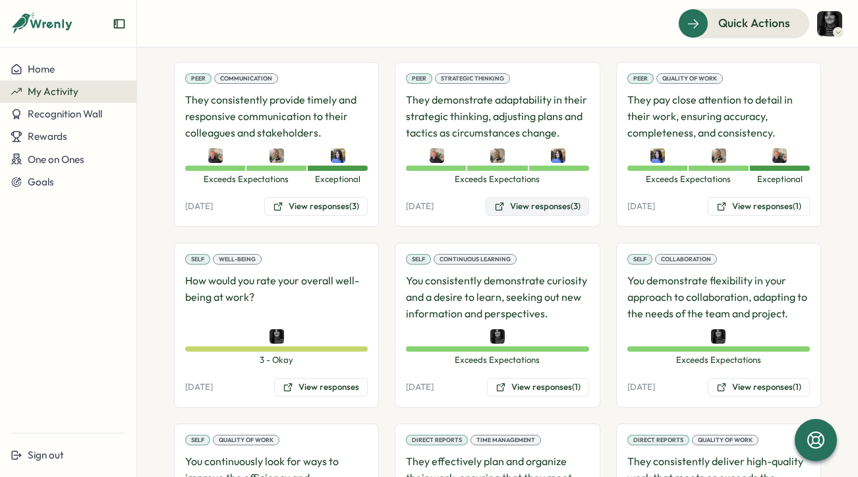
click at [500, 203] on button "View responses (3)" at bounding box center [538, 206] width 104 height 18
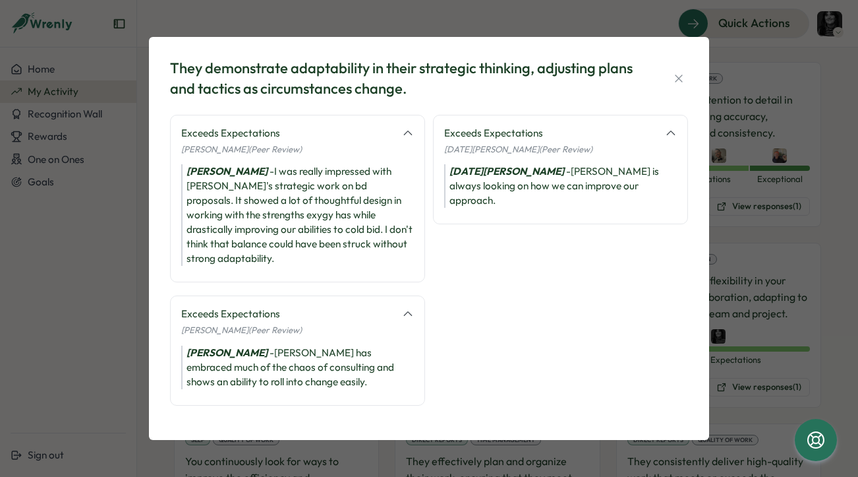
click at [339, 204] on div "[PERSON_NAME] - I was really impressed with [PERSON_NAME]'s strategic work on b…" at bounding box center [297, 215] width 233 height 102
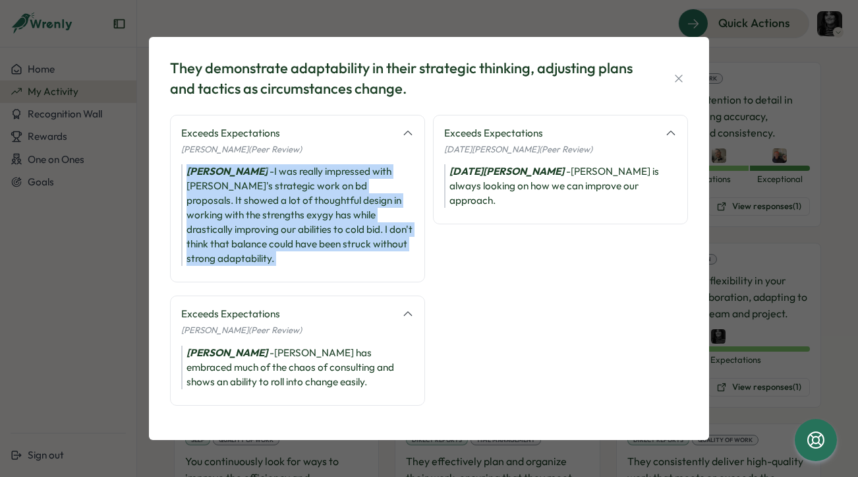
click at [339, 204] on div "[PERSON_NAME] - I was really impressed with [PERSON_NAME]'s strategic work on b…" at bounding box center [297, 215] width 233 height 102
click at [322, 214] on div "[PERSON_NAME] - I was really impressed with [PERSON_NAME]'s strategic work on b…" at bounding box center [297, 215] width 233 height 102
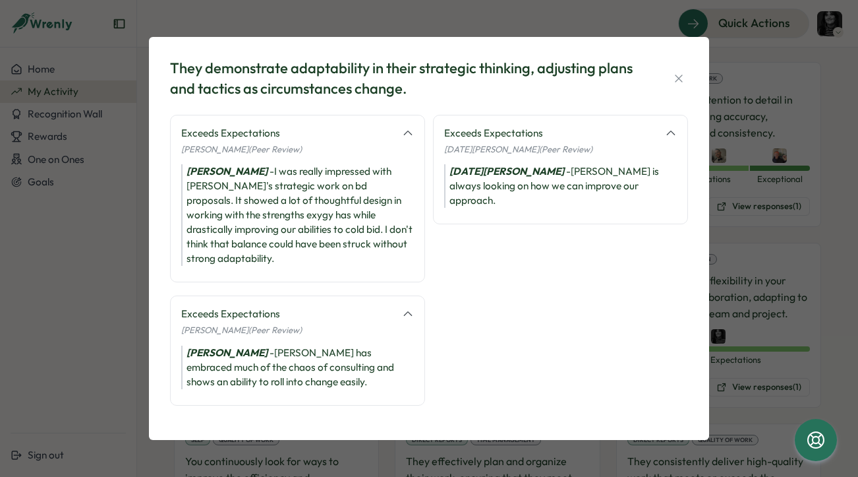
click at [269, 382] on div "Exceeds Expectations [PERSON_NAME] (Peer Review) [PERSON_NAME] - [PERSON_NAME] …" at bounding box center [297, 350] width 255 height 110
click at [267, 357] on div "[PERSON_NAME] - [PERSON_NAME] has embraced much of the chaos of consulting and …" at bounding box center [297, 367] width 233 height 44
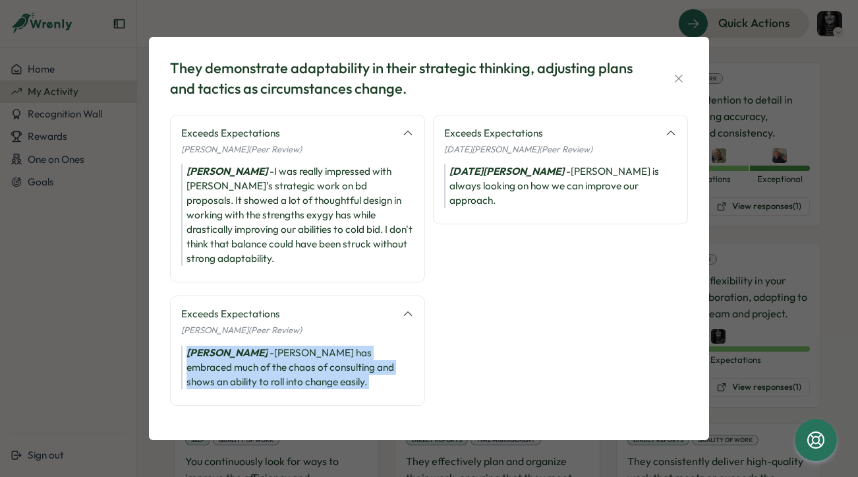
click at [267, 357] on div "[PERSON_NAME] - [PERSON_NAME] has embraced much of the chaos of consulting and …" at bounding box center [297, 367] width 233 height 44
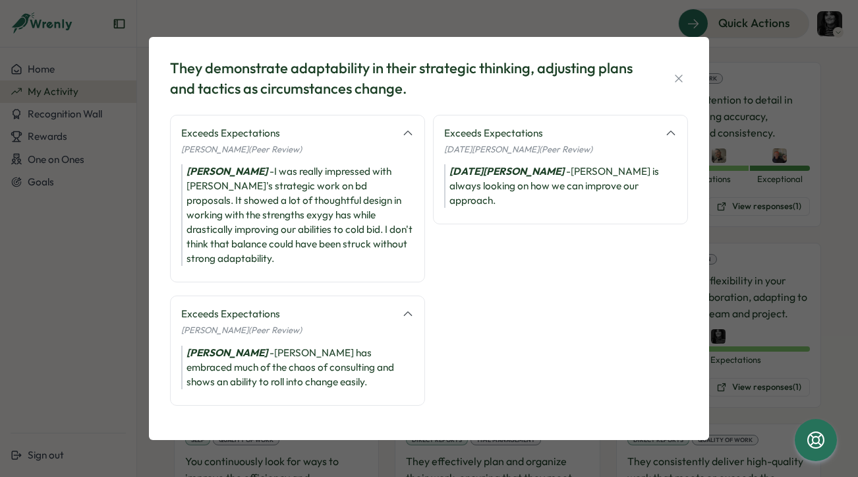
click at [286, 244] on div "[PERSON_NAME] - I was really impressed with [PERSON_NAME]'s strategic work on b…" at bounding box center [297, 215] width 233 height 102
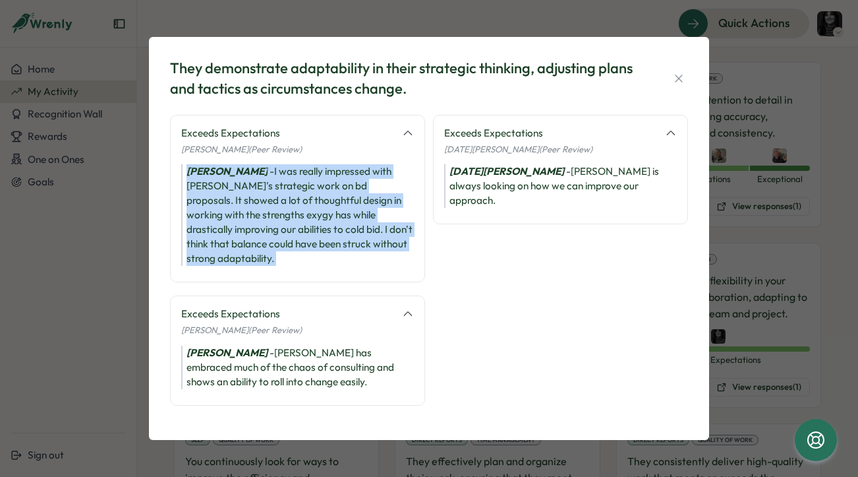
click at [286, 244] on div "[PERSON_NAME] - I was really impressed with [PERSON_NAME]'s strategic work on b…" at bounding box center [297, 215] width 233 height 102
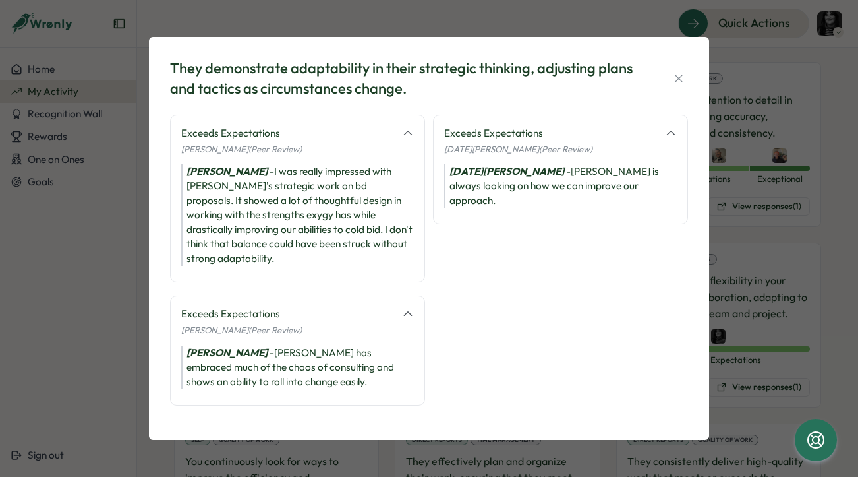
click at [246, 231] on div "[PERSON_NAME] - I was really impressed with [PERSON_NAME]'s strategic work on b…" at bounding box center [297, 215] width 233 height 102
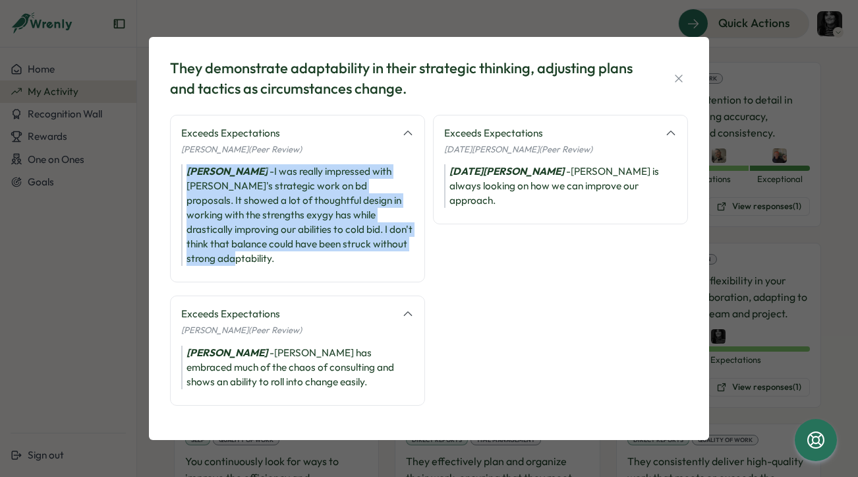
drag, startPoint x: 180, startPoint y: 177, endPoint x: 350, endPoint y: 266, distance: 192.0
click at [350, 266] on div "Exceeds Expectations [PERSON_NAME] (Peer Review) [PERSON_NAME] - I was really i…" at bounding box center [297, 199] width 255 height 168
click at [334, 205] on div "[PERSON_NAME] - I was really impressed with [PERSON_NAME]'s strategic work on b…" at bounding box center [297, 215] width 233 height 102
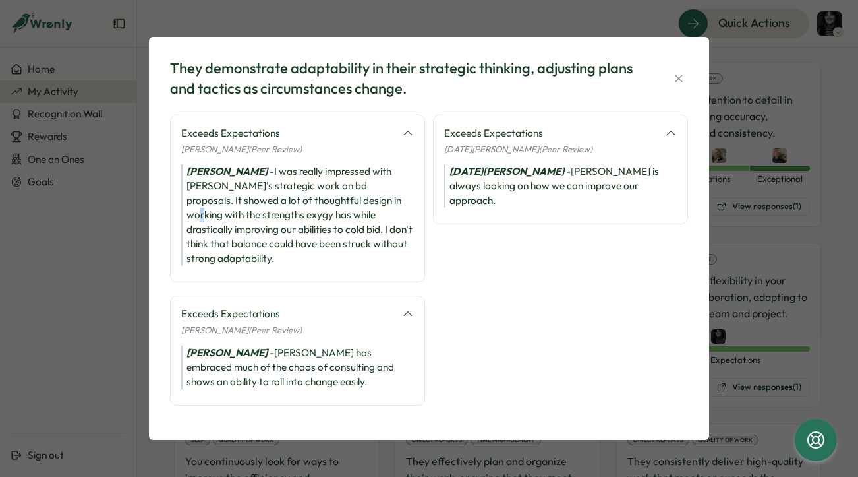
click at [334, 205] on div "[PERSON_NAME] - I was really impressed with [PERSON_NAME]'s strategic work on b…" at bounding box center [297, 215] width 233 height 102
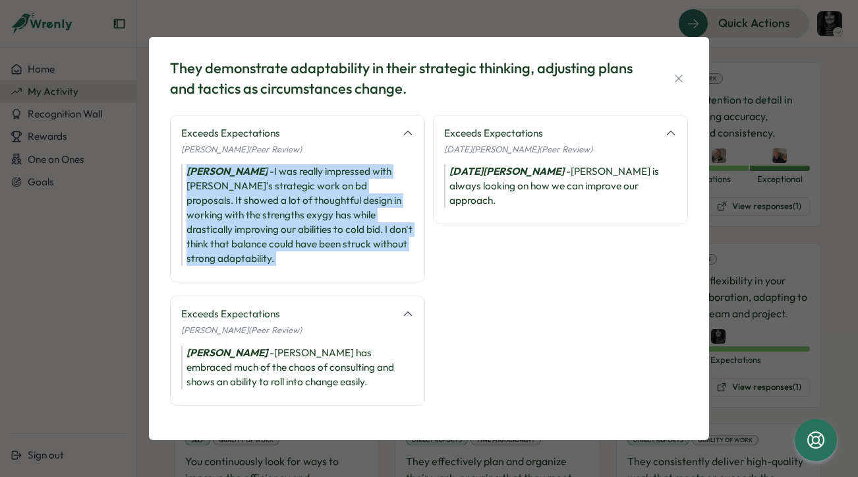
click at [334, 205] on div "[PERSON_NAME] - I was really impressed with [PERSON_NAME]'s strategic work on b…" at bounding box center [297, 215] width 233 height 102
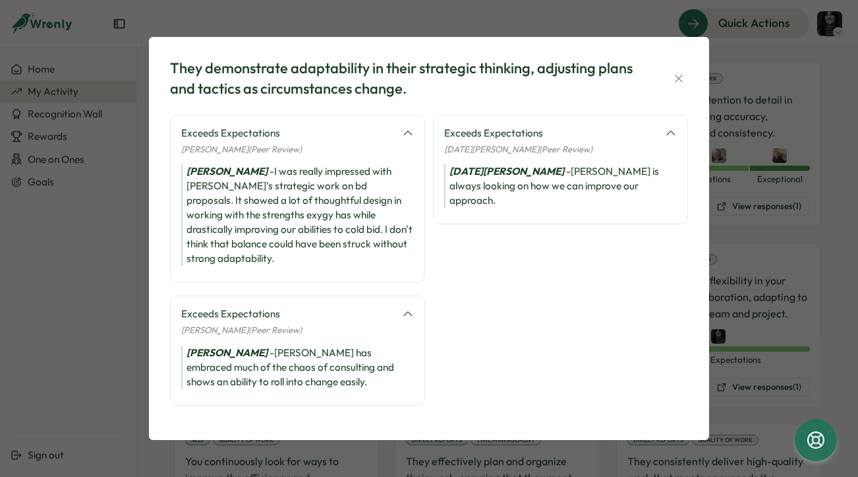
click at [266, 345] on div "[PERSON_NAME] - [PERSON_NAME] has embraced much of the chaos of consulting and …" at bounding box center [297, 367] width 233 height 44
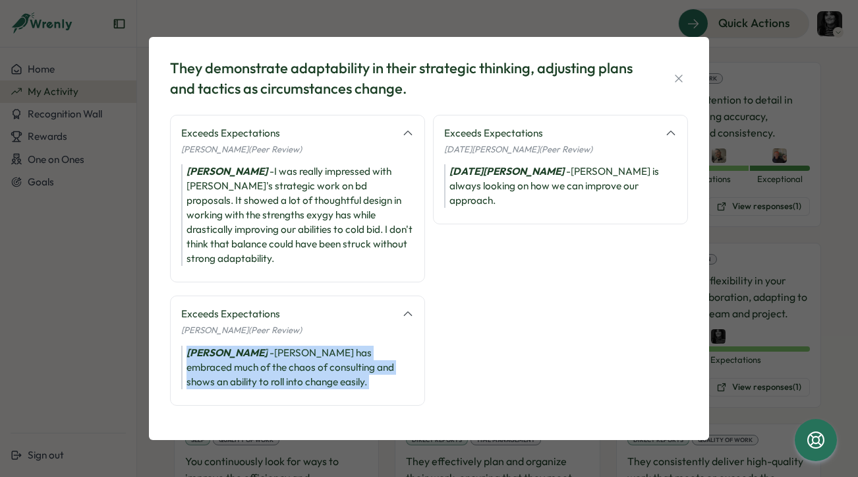
click at [266, 345] on div "[PERSON_NAME] - [PERSON_NAME] has embraced much of the chaos of consulting and …" at bounding box center [297, 367] width 233 height 44
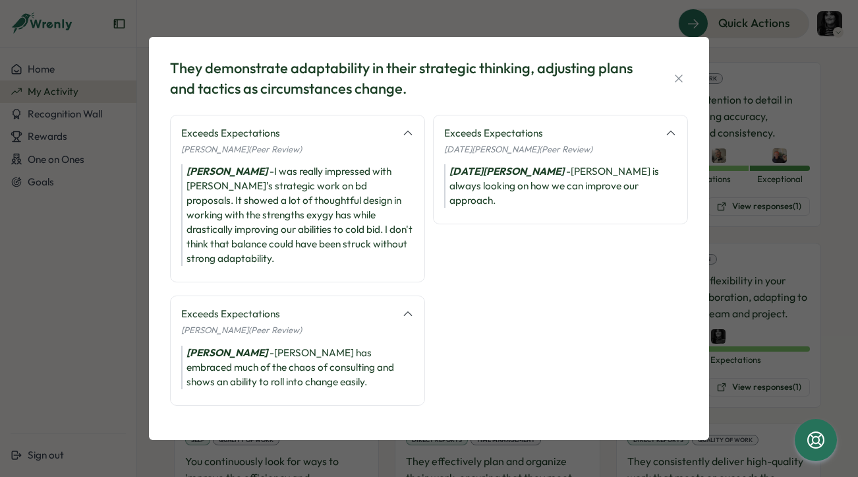
click at [224, 346] on icon "[PERSON_NAME]" at bounding box center [227, 352] width 81 height 13
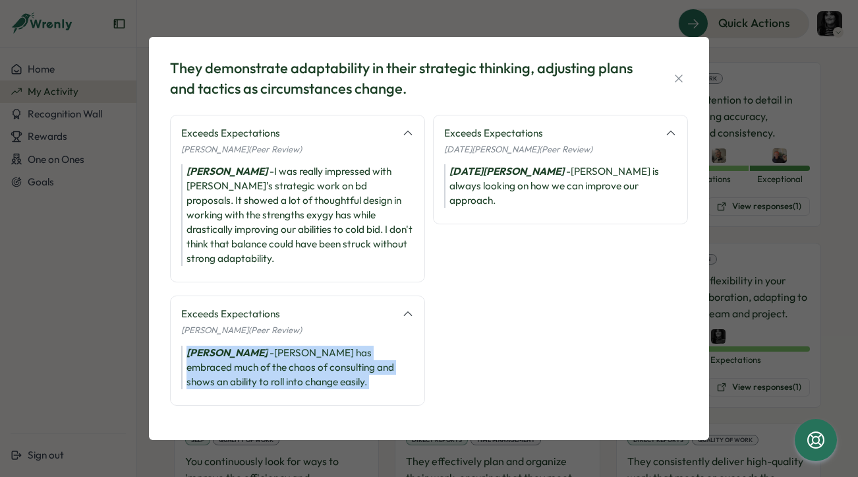
click at [224, 346] on icon "[PERSON_NAME]" at bounding box center [227, 352] width 81 height 13
click at [248, 358] on div "[PERSON_NAME] - [PERSON_NAME] has embraced much of the chaos of consulting and …" at bounding box center [297, 367] width 233 height 44
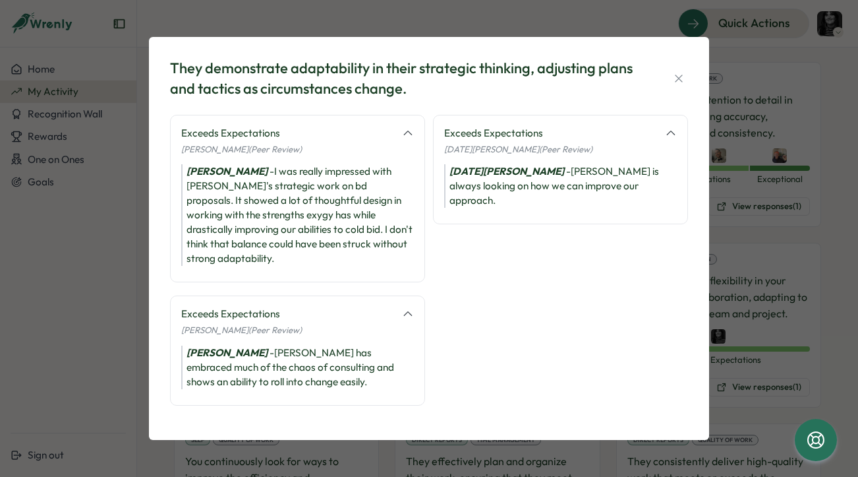
click at [112, 355] on div "They demonstrate adaptability in their strategic thinking, adjusting plans and …" at bounding box center [429, 238] width 858 height 477
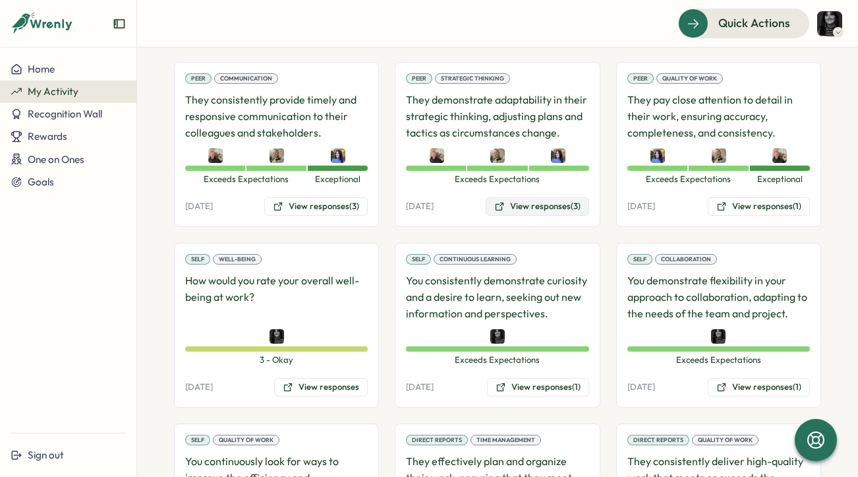
click at [501, 200] on button "View responses (3)" at bounding box center [538, 206] width 104 height 18
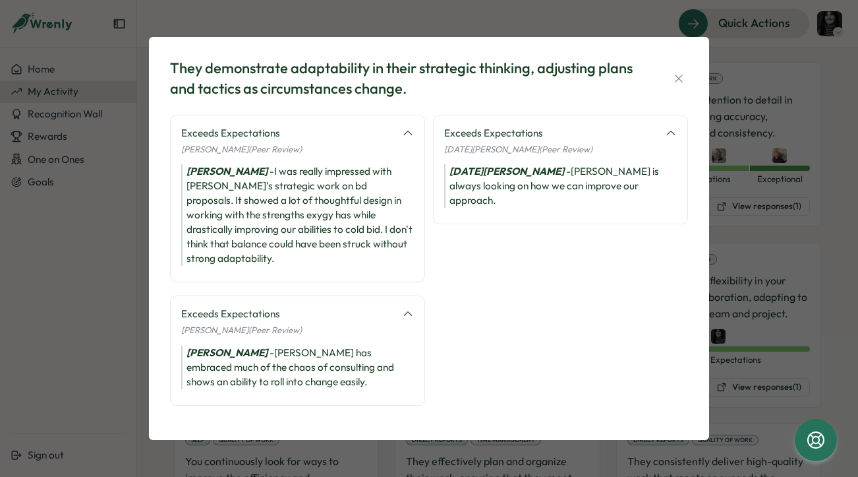
click at [124, 313] on div "They demonstrate adaptability in their strategic thinking, adjusting plans and …" at bounding box center [429, 238] width 858 height 477
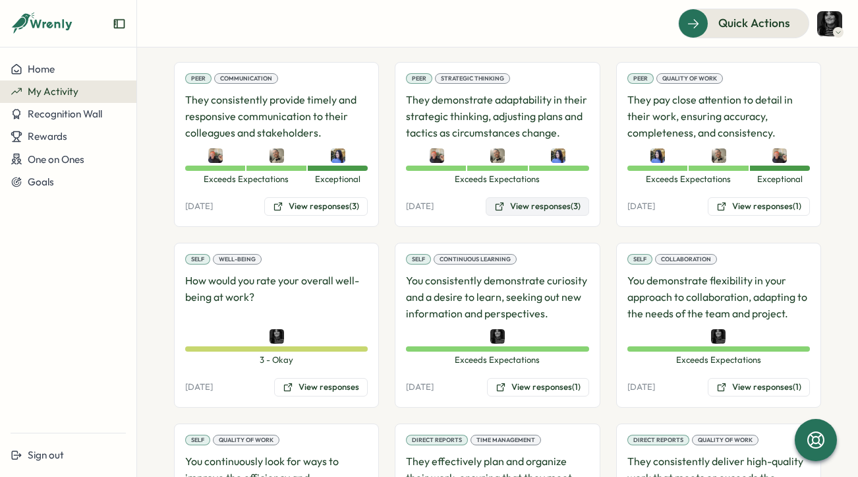
click at [541, 202] on button "View responses (3)" at bounding box center [538, 206] width 104 height 18
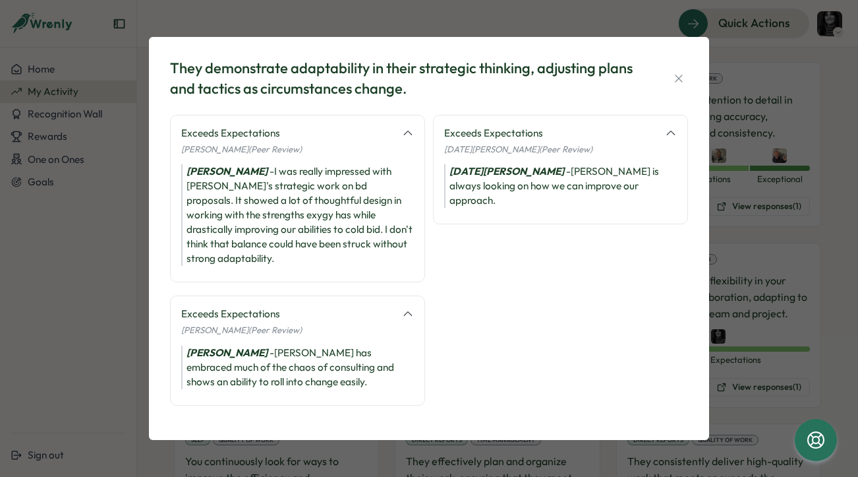
click at [412, 139] on icon at bounding box center [408, 133] width 12 height 12
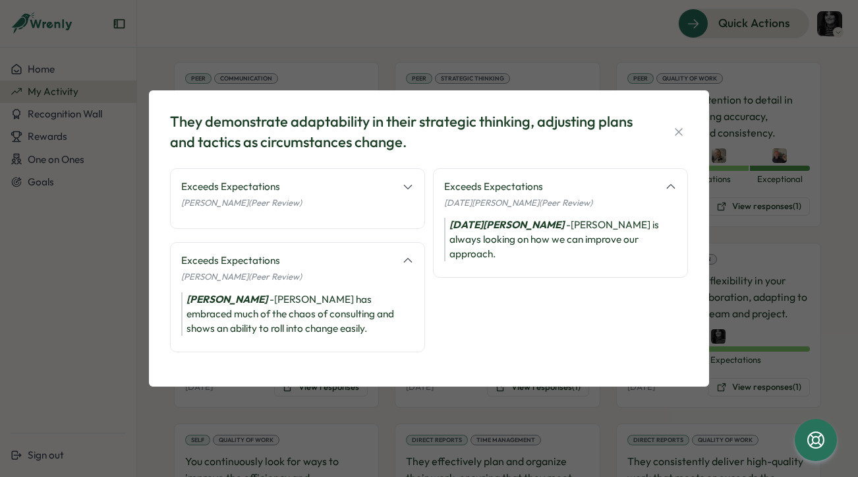
click at [411, 259] on icon at bounding box center [408, 260] width 12 height 12
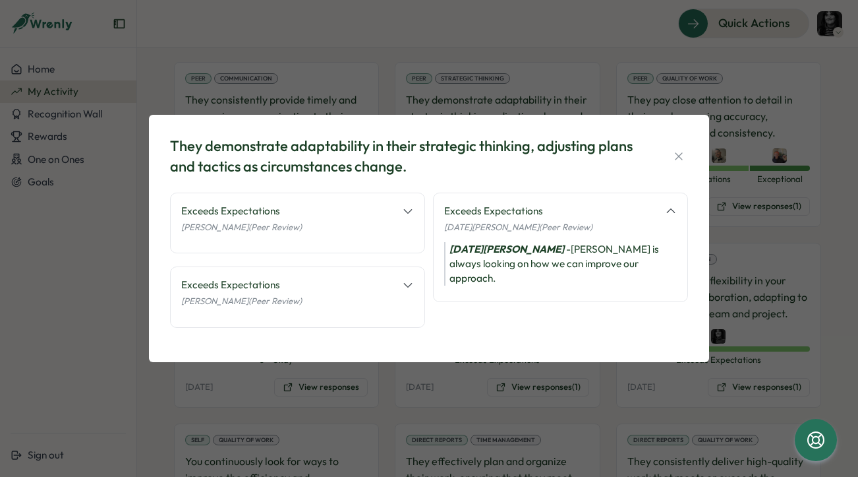
click at [673, 214] on icon at bounding box center [671, 211] width 12 height 12
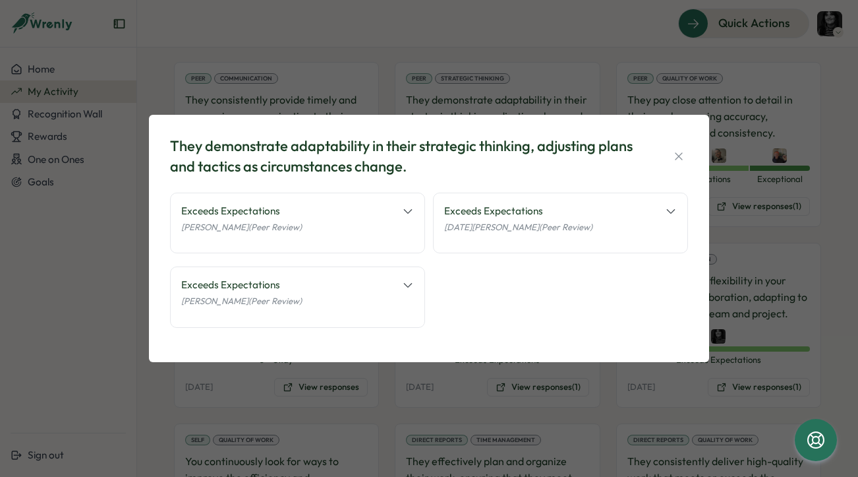
click at [59, 325] on div "They demonstrate adaptability in their strategic thinking, adjusting plans and …" at bounding box center [429, 238] width 858 height 477
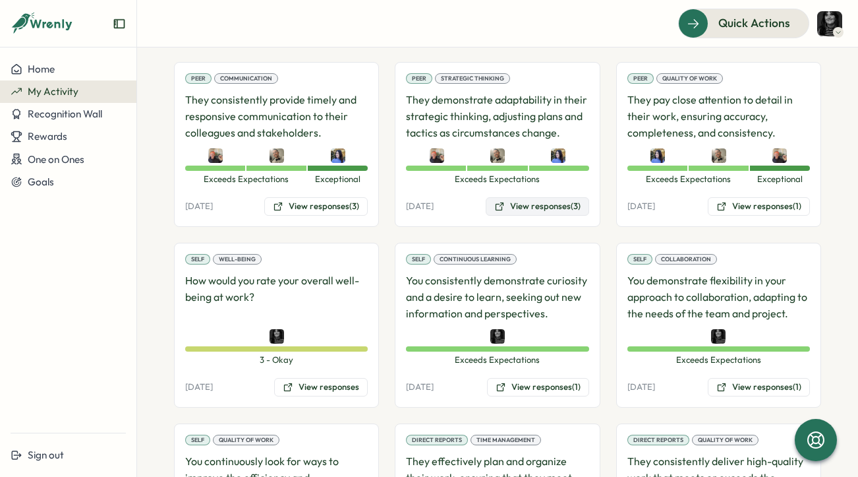
click at [547, 197] on button "View responses (3)" at bounding box center [538, 206] width 104 height 18
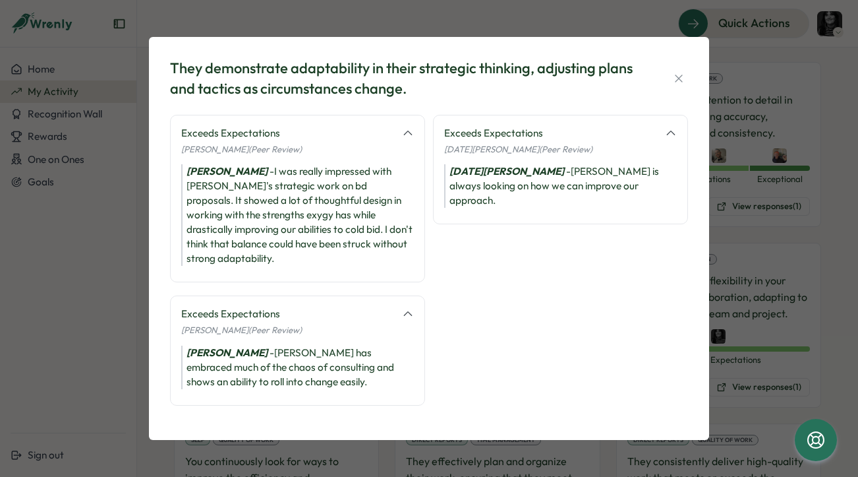
drag, startPoint x: 105, startPoint y: 297, endPoint x: 626, endPoint y: 194, distance: 531.4
click at [131, 292] on div "They demonstrate adaptability in their strategic thinking, adjusting plans and …" at bounding box center [429, 238] width 858 height 477
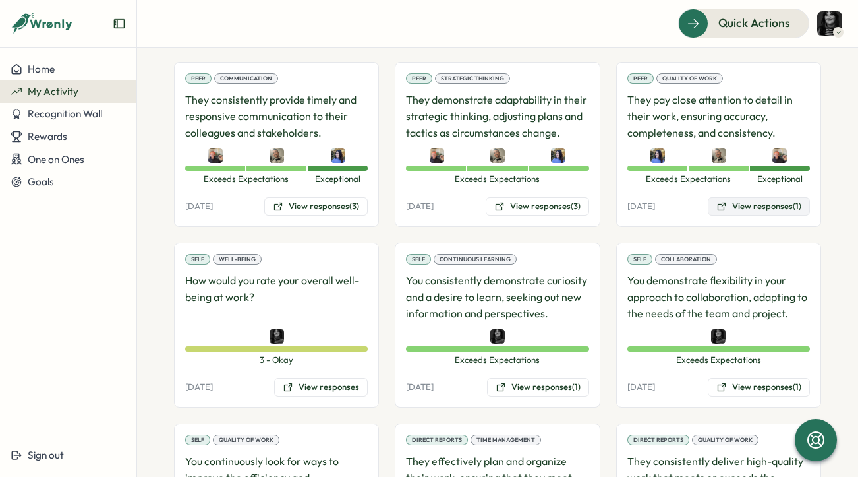
click at [733, 207] on button "View responses (1)" at bounding box center [759, 206] width 102 height 18
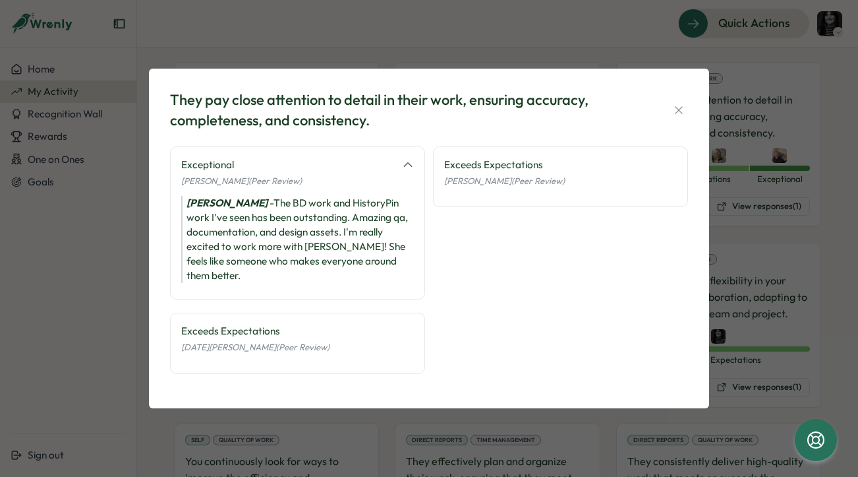
click at [232, 350] on span "[DATE][PERSON_NAME] (Peer Review)" at bounding box center [255, 347] width 148 height 11
click at [469, 171] on div "Exceeds Expectations" at bounding box center [560, 165] width 233 height 15
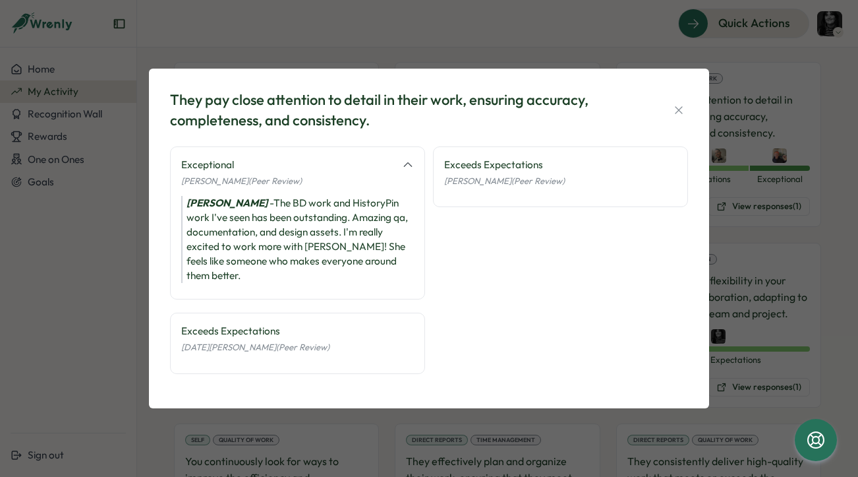
click at [101, 318] on div "They pay close attention to detail in their work, ensuring accuracy, completene…" at bounding box center [429, 238] width 858 height 477
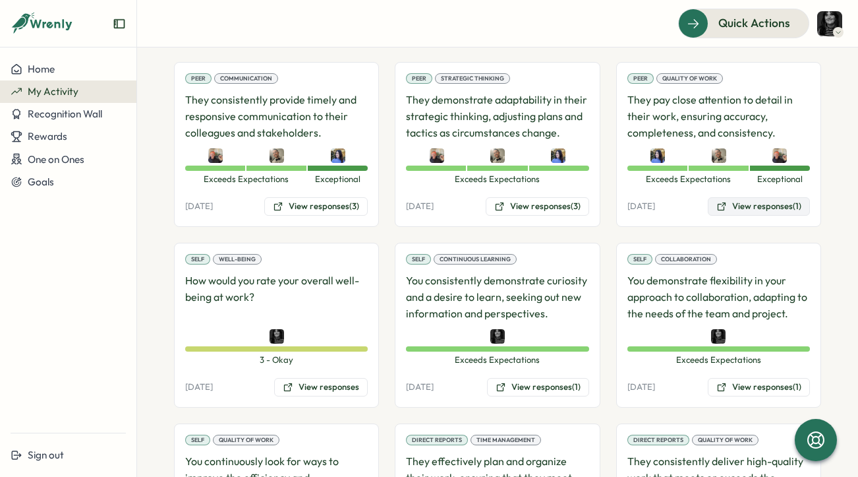
click at [717, 208] on icon at bounding box center [722, 206] width 11 height 11
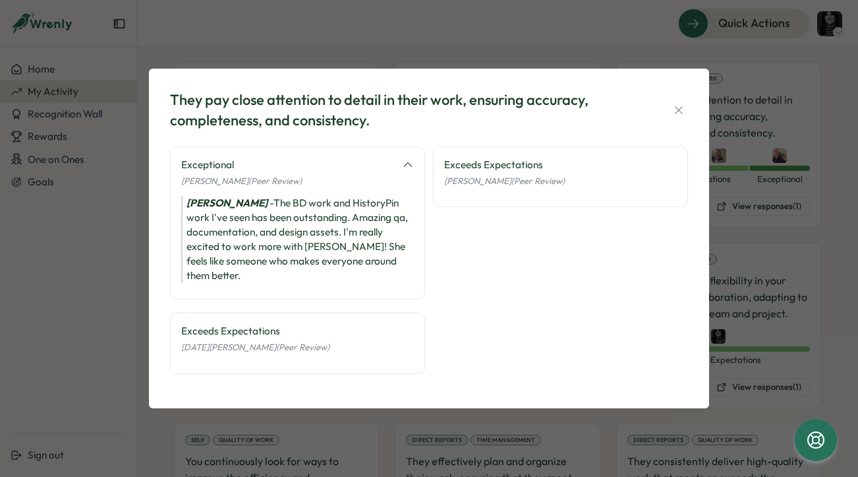
click at [316, 239] on div "[PERSON_NAME] - The BD work and HistoryPin work I've seen has been outstanding.…" at bounding box center [297, 239] width 233 height 87
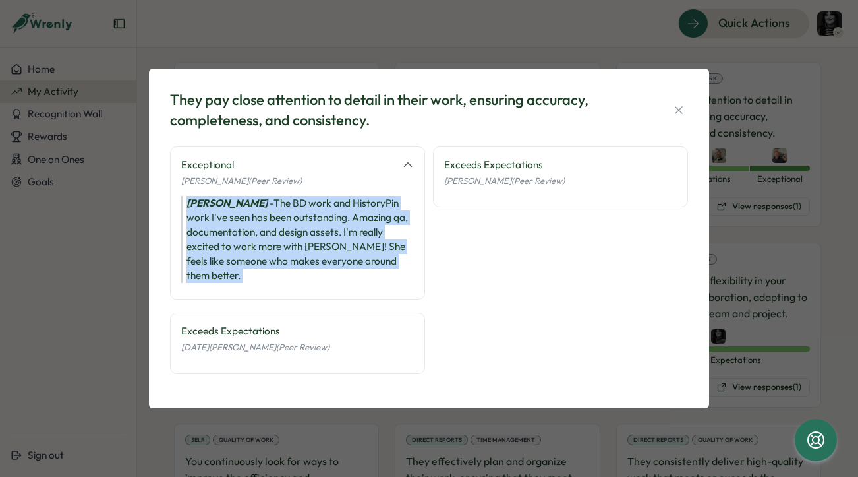
click at [316, 239] on div "[PERSON_NAME] - The BD work and HistoryPin work I've seen has been outstanding.…" at bounding box center [297, 239] width 233 height 87
click at [270, 239] on div "[PERSON_NAME] - The BD work and HistoryPin work I've seen has been outstanding.…" at bounding box center [297, 239] width 233 height 87
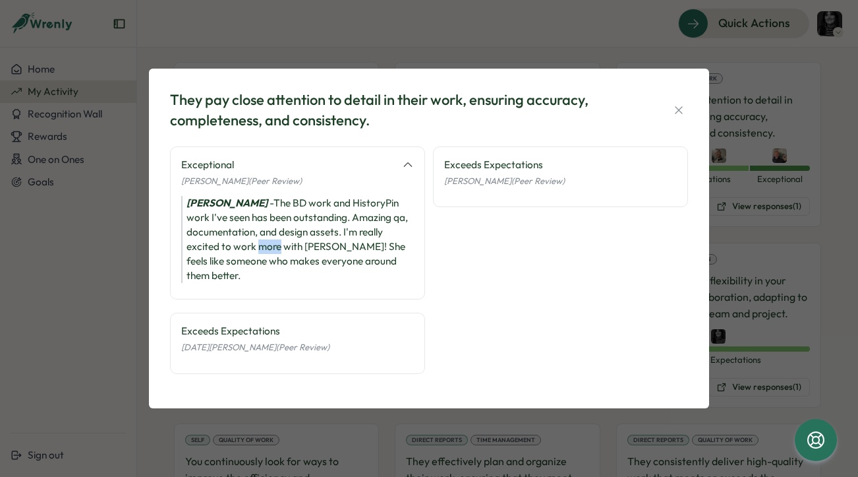
click at [270, 239] on div "[PERSON_NAME] - The BD work and HistoryPin work I've seen has been outstanding.…" at bounding box center [297, 239] width 233 height 87
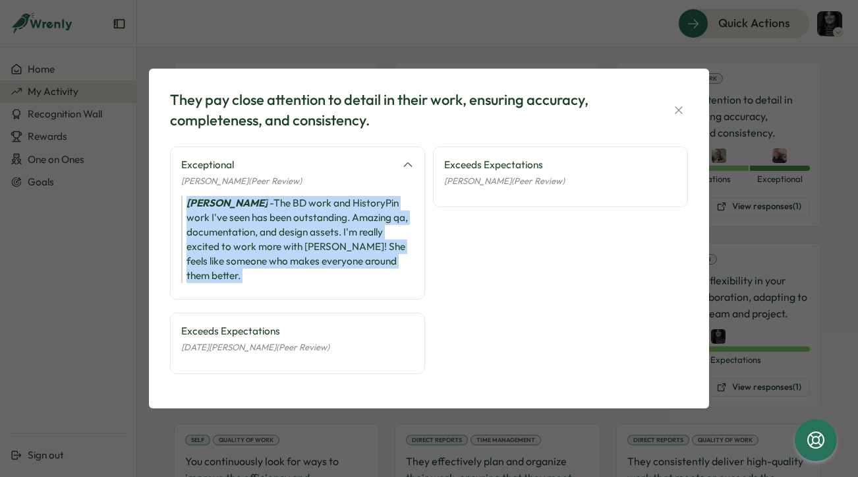
click at [270, 239] on div "[PERSON_NAME] - The BD work and HistoryPin work I've seen has been outstanding.…" at bounding box center [297, 239] width 233 height 87
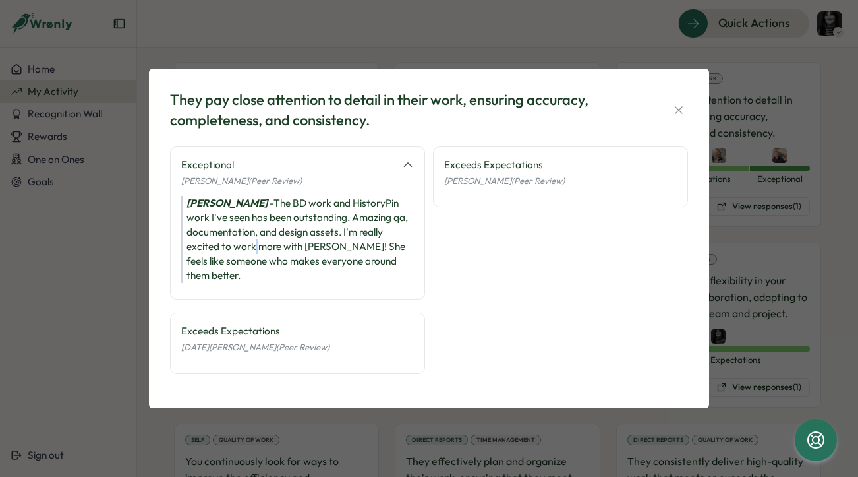
click at [256, 243] on div "[PERSON_NAME] - The BD work and HistoryPin work I've seen has been outstanding.…" at bounding box center [297, 239] width 233 height 87
click at [342, 234] on div "[PERSON_NAME] - The BD work and HistoryPin work I've seen has been outstanding.…" at bounding box center [297, 239] width 233 height 87
click at [86, 326] on div "They pay close attention to detail in their work, ensuring accuracy, completene…" at bounding box center [429, 238] width 858 height 477
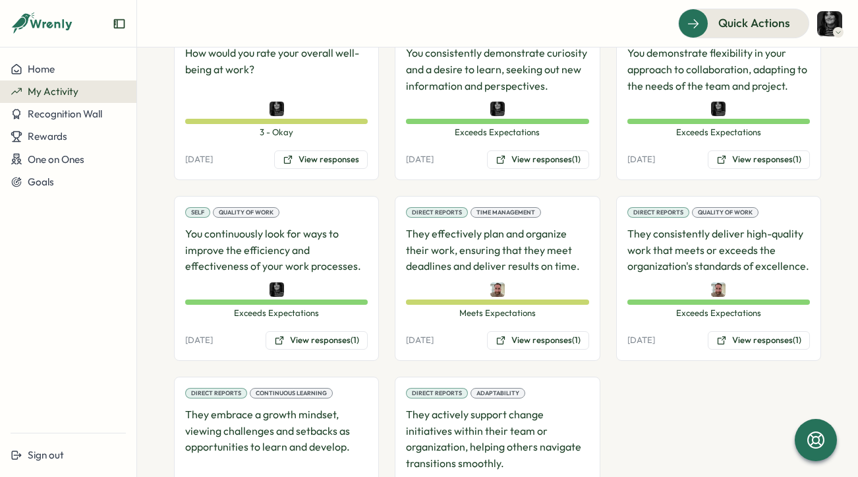
scroll to position [538, 0]
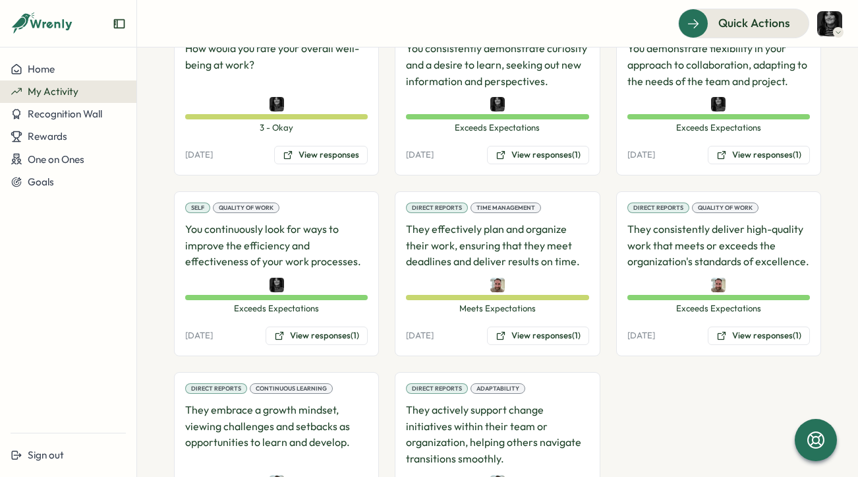
click at [503, 317] on div "Direct Reports Time Management They effectively plan and organize their work, e…" at bounding box center [497, 273] width 205 height 165
click at [508, 330] on button "View responses (1)" at bounding box center [538, 335] width 102 height 18
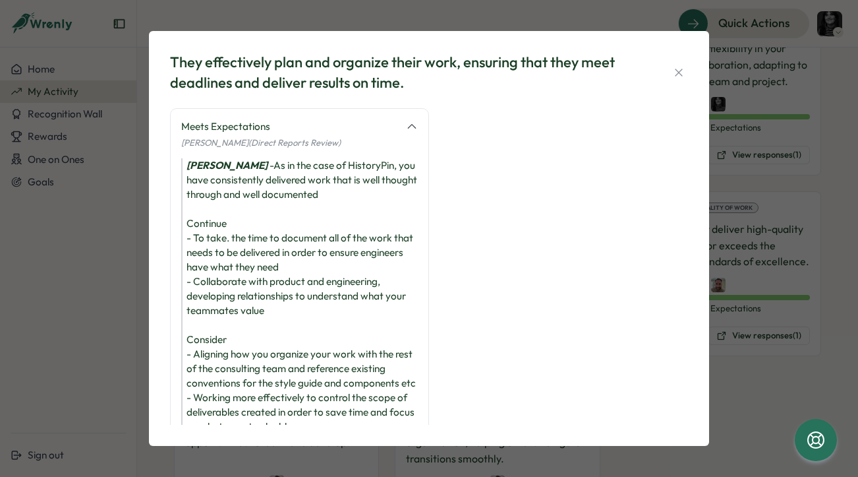
scroll to position [0, 0]
click at [293, 168] on div "[PERSON_NAME] - As in the case of HistoryPin, you have consistently delivered w…" at bounding box center [299, 296] width 237 height 276
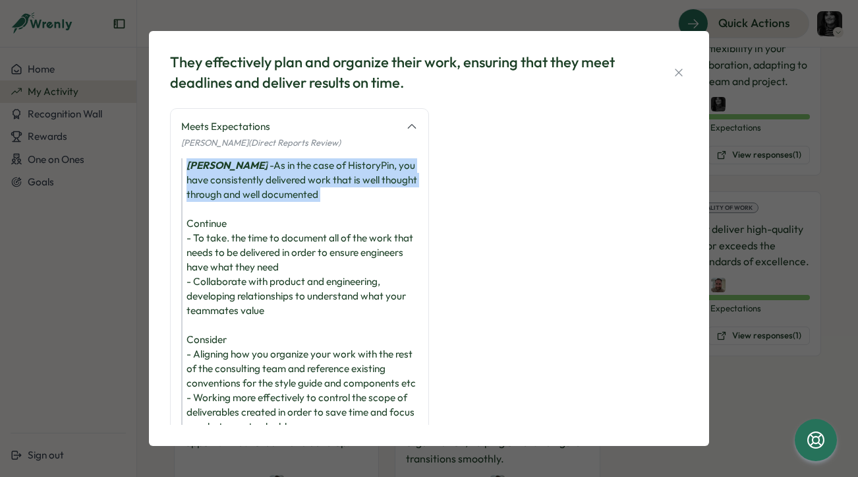
click at [293, 168] on div "[PERSON_NAME] - As in the case of HistoryPin, you have consistently delivered w…" at bounding box center [299, 296] width 237 height 276
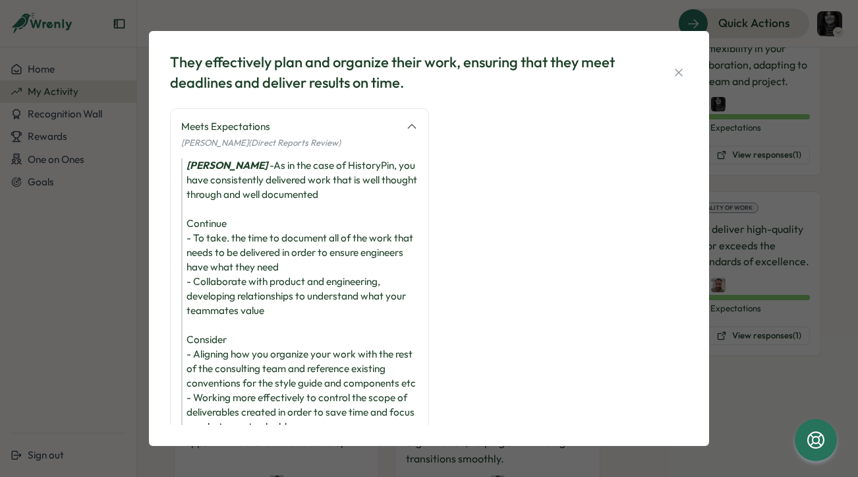
click at [285, 242] on div "[PERSON_NAME] - As in the case of HistoryPin, you have consistently delivered w…" at bounding box center [299, 296] width 237 height 276
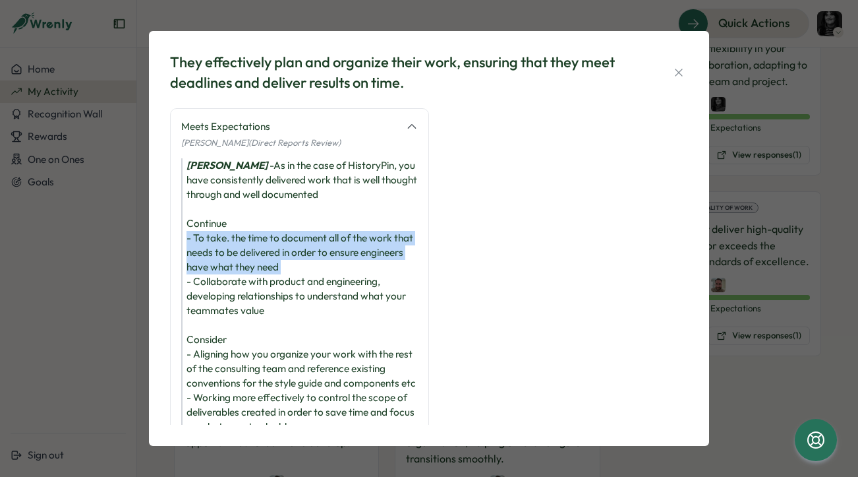
click at [285, 242] on div "[PERSON_NAME] - As in the case of HistoryPin, you have consistently delivered w…" at bounding box center [299, 296] width 237 height 276
click at [264, 261] on div "[PERSON_NAME] - As in the case of HistoryPin, you have consistently delivered w…" at bounding box center [299, 296] width 237 height 276
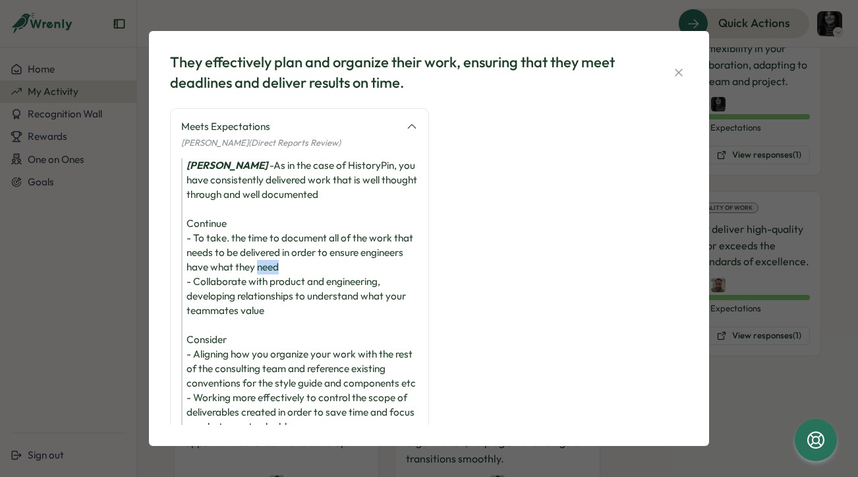
click at [264, 261] on div "[PERSON_NAME] - As in the case of HistoryPin, you have consistently delivered w…" at bounding box center [299, 296] width 237 height 276
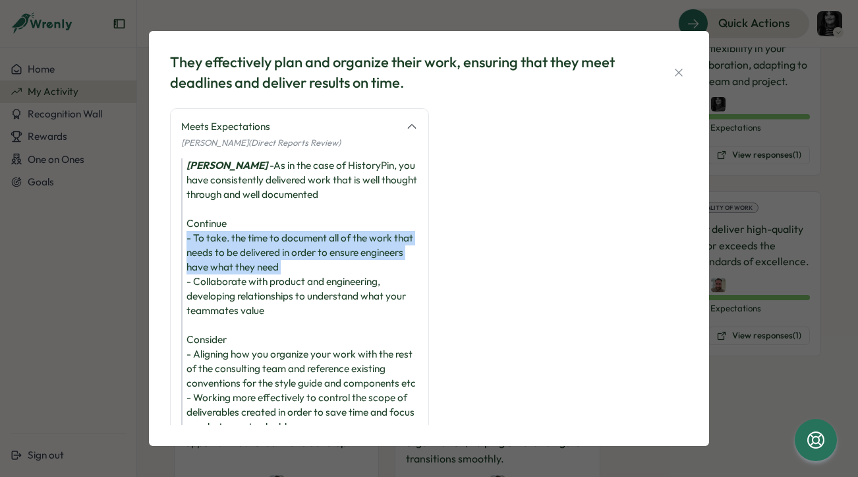
click at [264, 261] on div "[PERSON_NAME] - As in the case of HistoryPin, you have consistently delivered w…" at bounding box center [299, 296] width 237 height 276
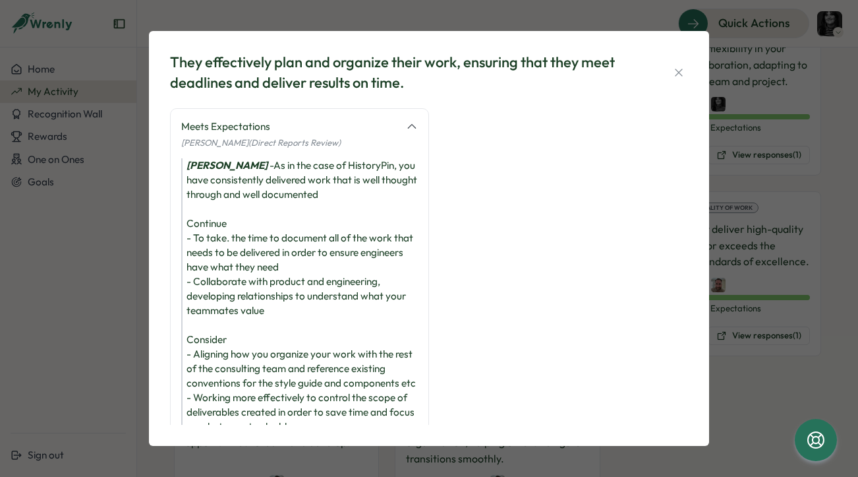
click at [246, 285] on div "[PERSON_NAME] - As in the case of HistoryPin, you have consistently delivered w…" at bounding box center [299, 296] width 237 height 276
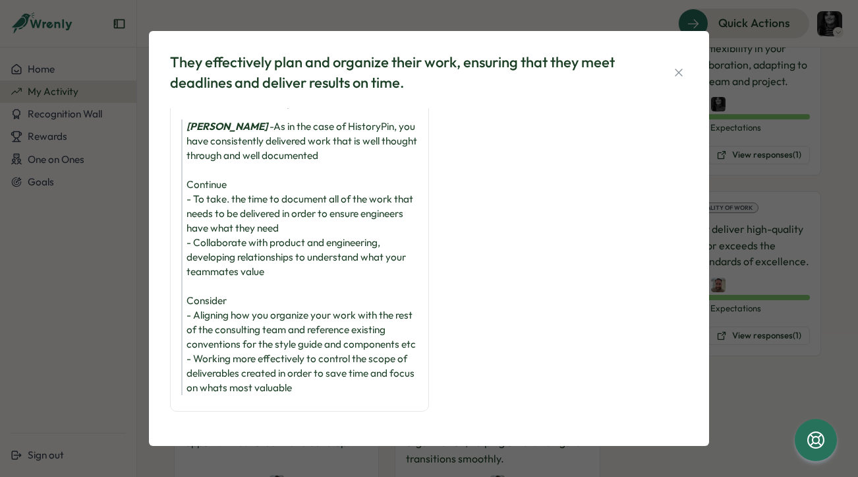
scroll to position [106, 0]
click at [246, 285] on div "[PERSON_NAME] - As in the case of HistoryPin, you have consistently delivered w…" at bounding box center [299, 257] width 237 height 276
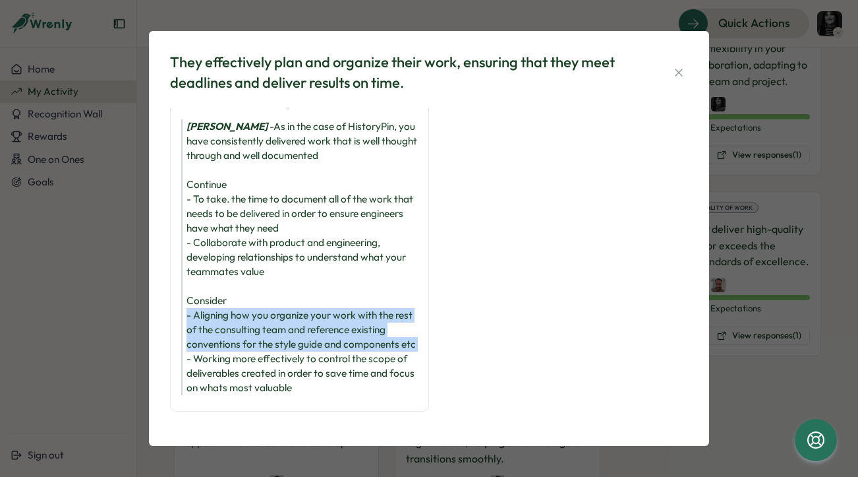
click at [246, 285] on div "[PERSON_NAME] - As in the case of HistoryPin, you have consistently delivered w…" at bounding box center [299, 257] width 237 height 276
click at [222, 272] on div "[PERSON_NAME] - As in the case of HistoryPin, you have consistently delivered w…" at bounding box center [299, 257] width 237 height 276
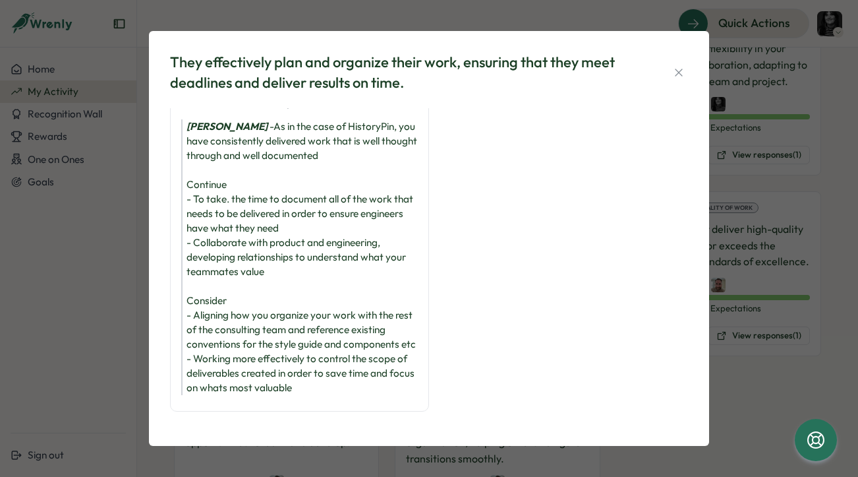
click at [268, 299] on div "[PERSON_NAME] - As in the case of HistoryPin, you have consistently delivered w…" at bounding box center [299, 257] width 237 height 276
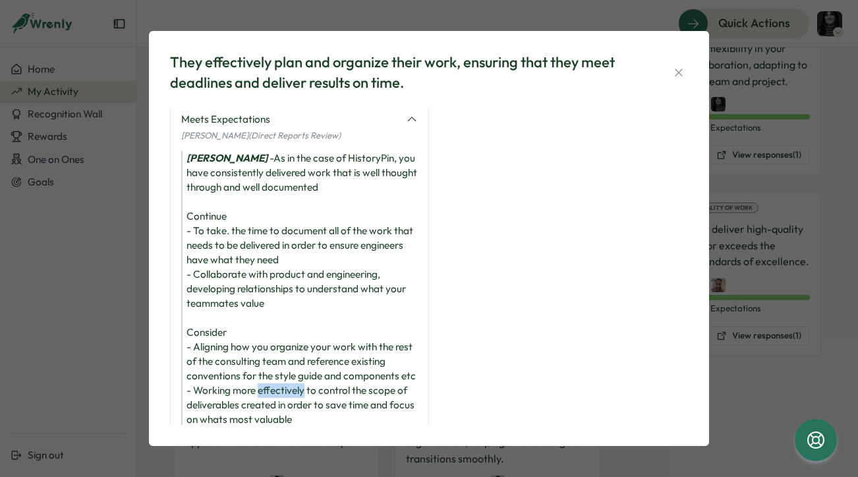
scroll to position [-1, 0]
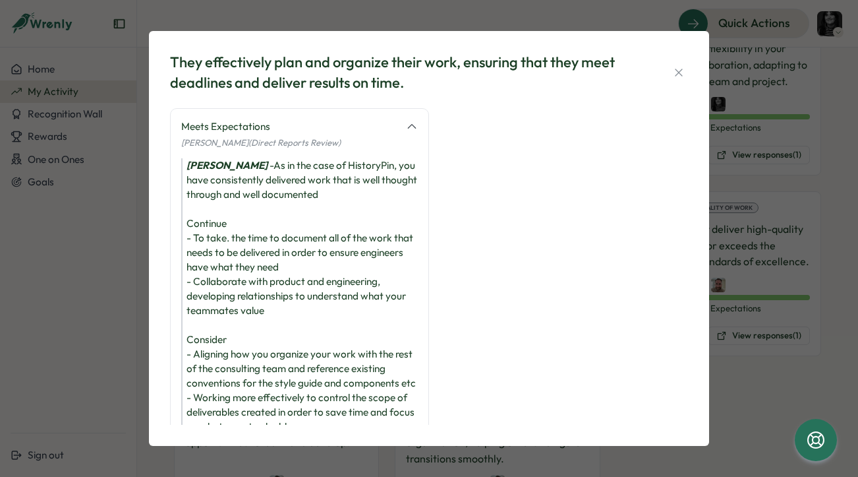
click at [275, 243] on div "[PERSON_NAME] - As in the case of HistoryPin, you have consistently delivered w…" at bounding box center [299, 296] width 237 height 276
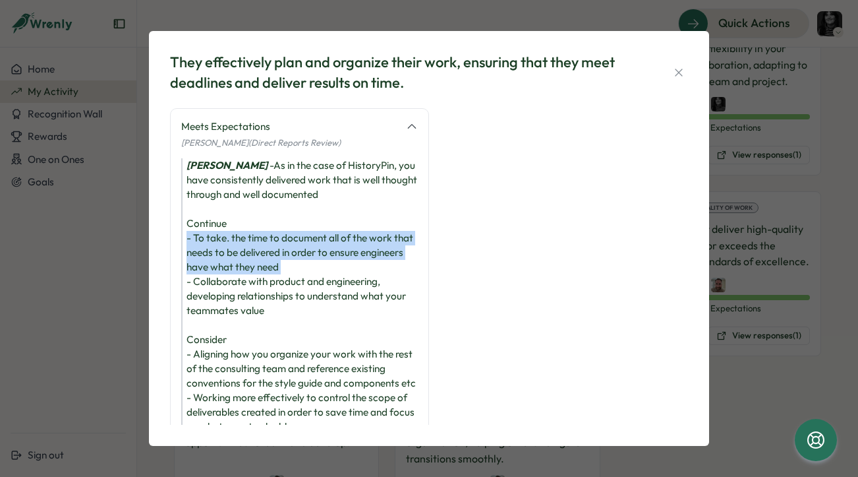
click at [275, 243] on div "[PERSON_NAME] - As in the case of HistoryPin, you have consistently delivered w…" at bounding box center [299, 296] width 237 height 276
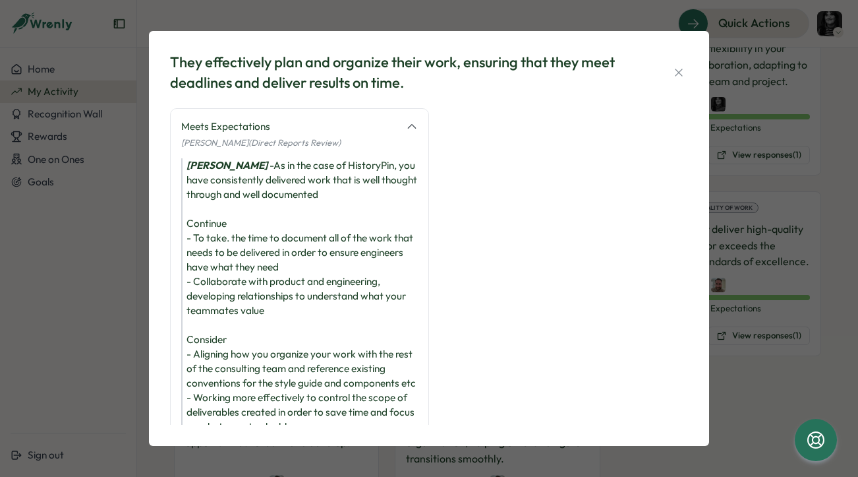
click at [275, 186] on div "[PERSON_NAME] - As in the case of HistoryPin, you have consistently delivered w…" at bounding box center [299, 296] width 237 height 276
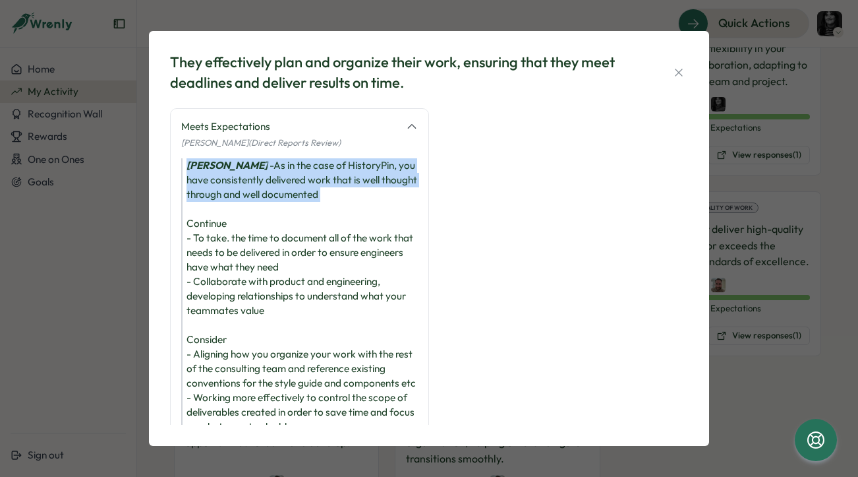
click at [275, 186] on div "[PERSON_NAME] - As in the case of HistoryPin, you have consistently delivered w…" at bounding box center [299, 296] width 237 height 276
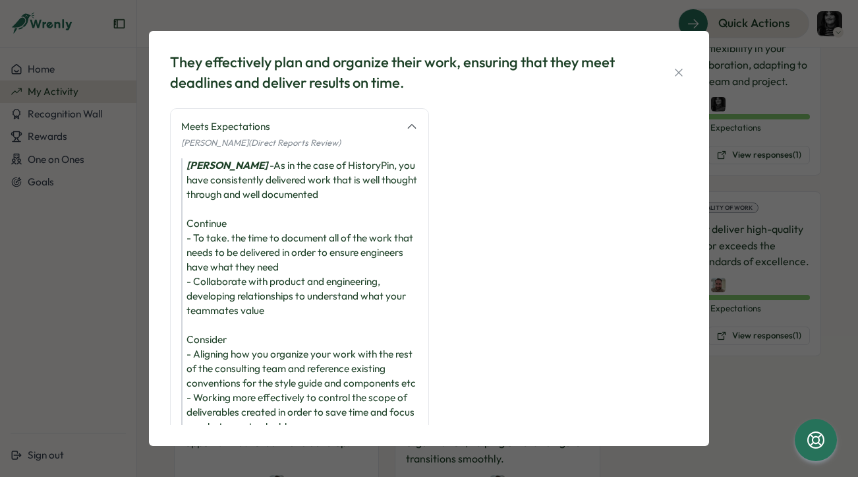
click at [264, 253] on div "[PERSON_NAME] - As in the case of HistoryPin, you have consistently delivered w…" at bounding box center [299, 296] width 237 height 276
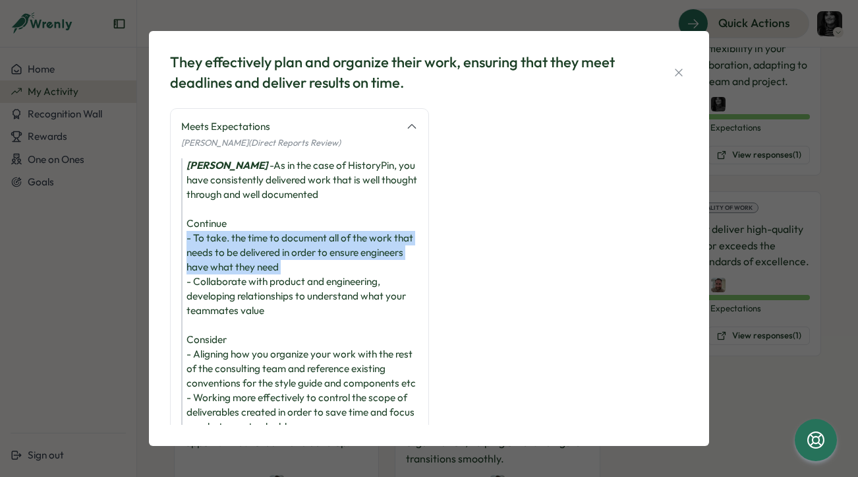
click at [264, 253] on div "[PERSON_NAME] - As in the case of HistoryPin, you have consistently delivered w…" at bounding box center [299, 296] width 237 height 276
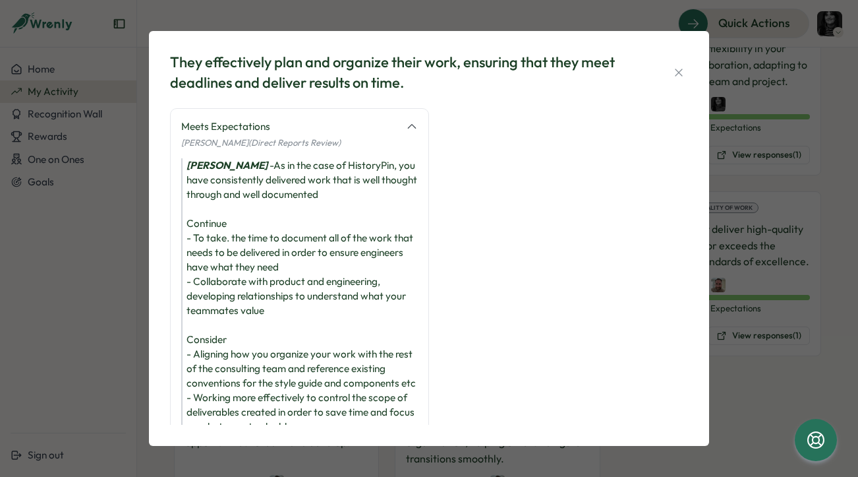
click at [254, 262] on div "[PERSON_NAME] - As in the case of HistoryPin, you have consistently delivered w…" at bounding box center [299, 296] width 237 height 276
click at [253, 300] on div "[PERSON_NAME] - As in the case of HistoryPin, you have consistently delivered w…" at bounding box center [299, 296] width 237 height 276
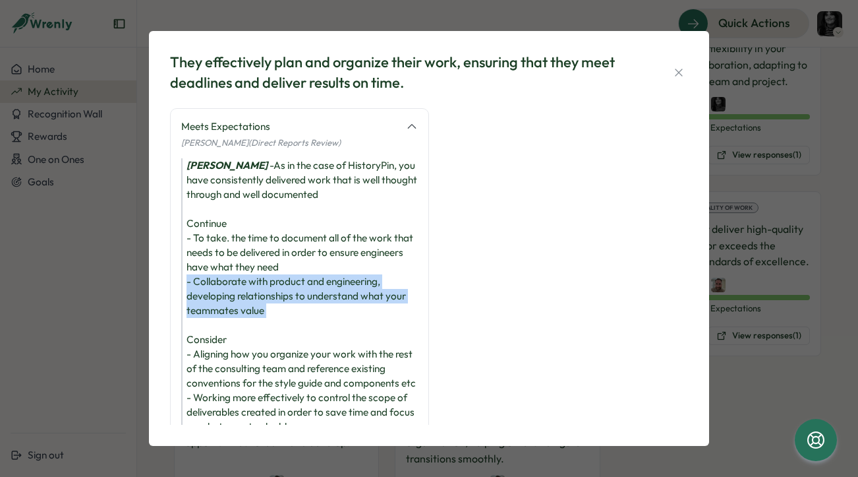
click at [253, 300] on div "[PERSON_NAME] - As in the case of HistoryPin, you have consistently delivered w…" at bounding box center [299, 296] width 237 height 276
click at [253, 278] on div "[PERSON_NAME] - As in the case of HistoryPin, you have consistently delivered w…" at bounding box center [299, 296] width 237 height 276
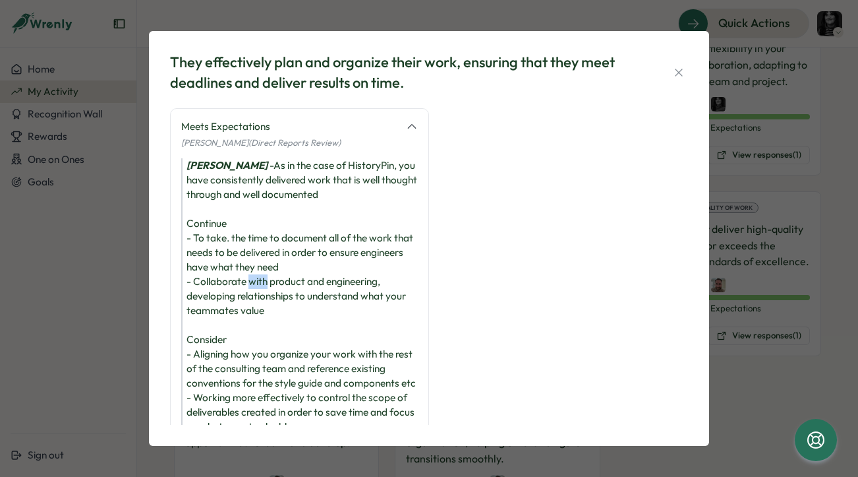
click at [253, 278] on div "[PERSON_NAME] - As in the case of HistoryPin, you have consistently delivered w…" at bounding box center [299, 296] width 237 height 276
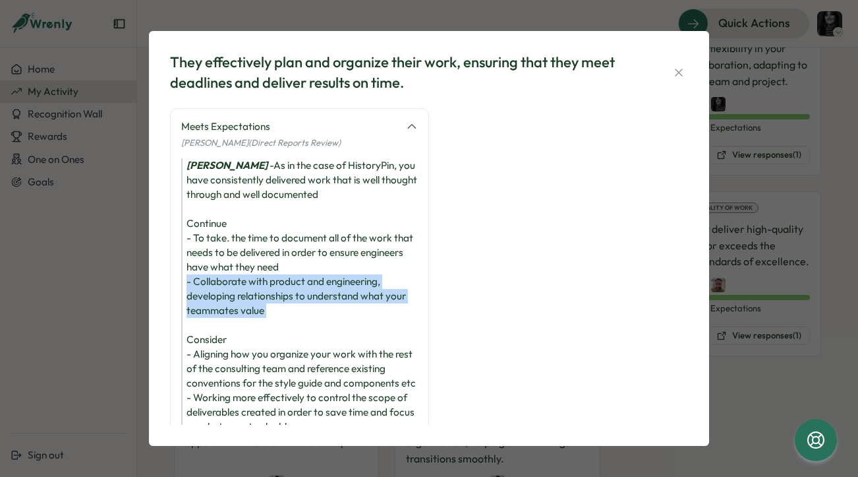
click at [253, 278] on div "[PERSON_NAME] - As in the case of HistoryPin, you have consistently delivered w…" at bounding box center [299, 296] width 237 height 276
click at [253, 299] on div "[PERSON_NAME] - As in the case of HistoryPin, you have consistently delivered w…" at bounding box center [299, 296] width 237 height 276
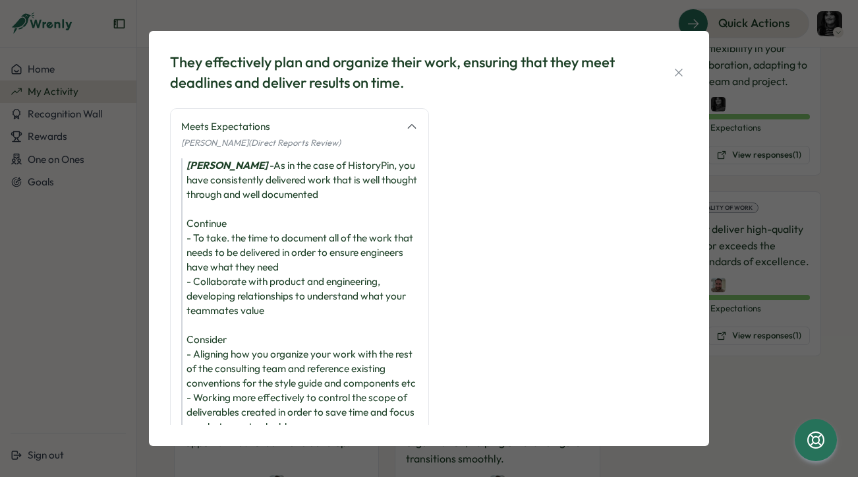
click at [302, 200] on div "[PERSON_NAME] - As in the case of HistoryPin, you have consistently delivered w…" at bounding box center [299, 296] width 237 height 276
click at [300, 252] on div "[PERSON_NAME] - As in the case of HistoryPin, you have consistently delivered w…" at bounding box center [299, 296] width 237 height 276
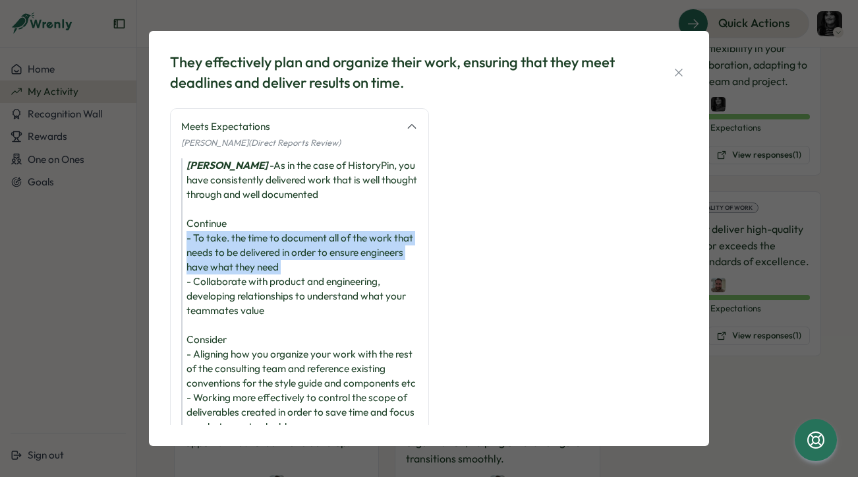
click at [300, 252] on div "[PERSON_NAME] - As in the case of HistoryPin, you have consistently delivered w…" at bounding box center [299, 296] width 237 height 276
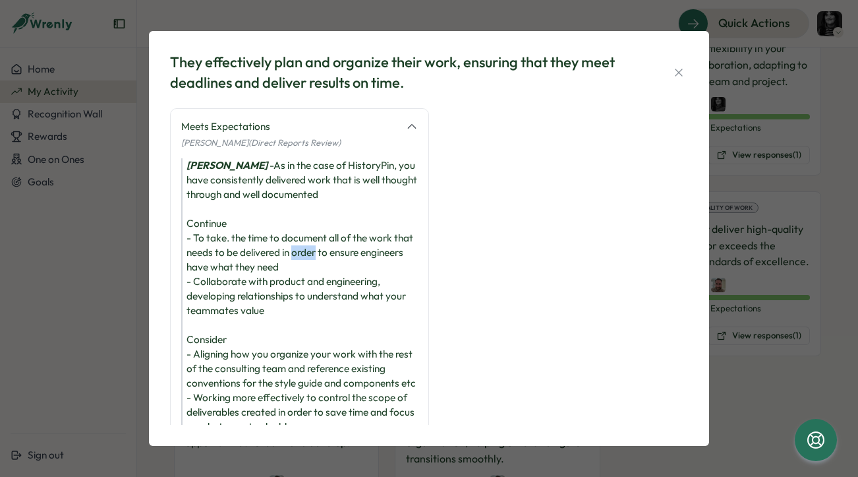
click at [300, 252] on div "[PERSON_NAME] - As in the case of HistoryPin, you have consistently delivered w…" at bounding box center [299, 296] width 237 height 276
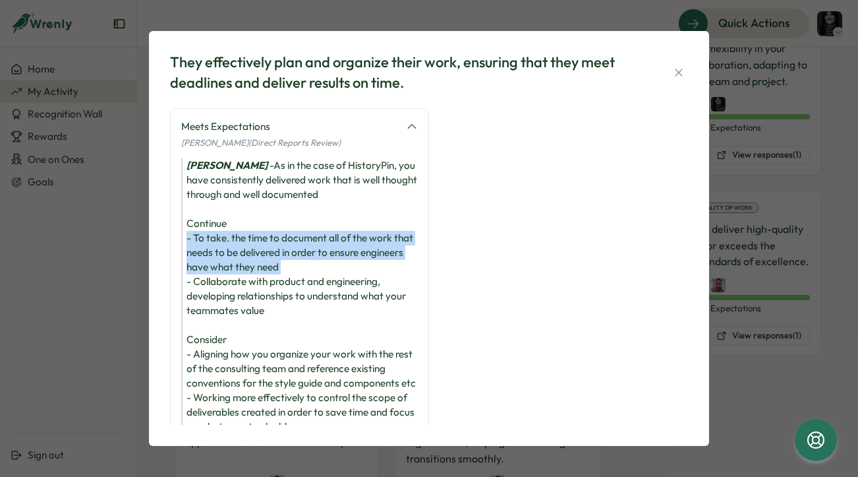
click at [300, 252] on div "[PERSON_NAME] - As in the case of HistoryPin, you have consistently delivered w…" at bounding box center [299, 296] width 237 height 276
click at [268, 260] on div "[PERSON_NAME] - As in the case of HistoryPin, you have consistently delivered w…" at bounding box center [299, 296] width 237 height 276
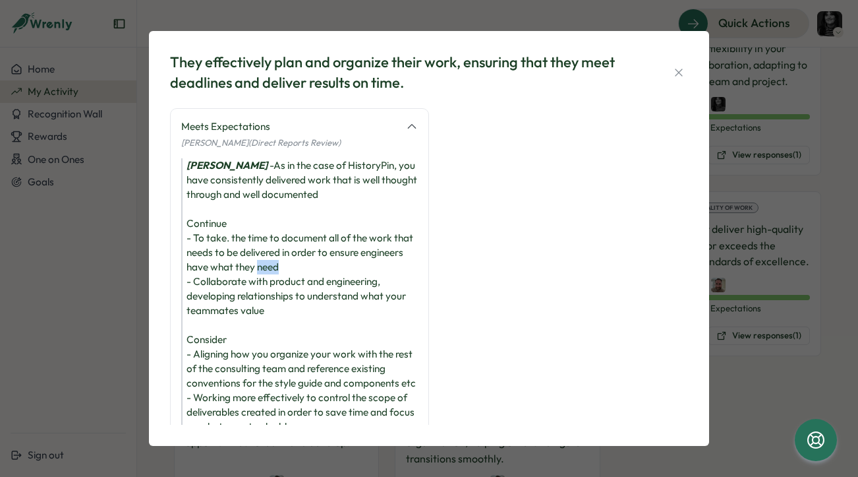
click at [268, 260] on div "[PERSON_NAME] - As in the case of HistoryPin, you have consistently delivered w…" at bounding box center [299, 296] width 237 height 276
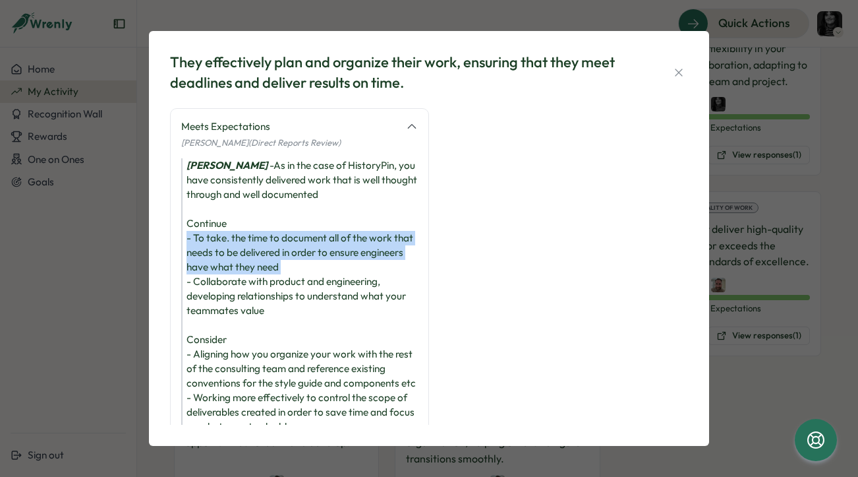
click at [268, 260] on div "[PERSON_NAME] - As in the case of HistoryPin, you have consistently delivered w…" at bounding box center [299, 296] width 237 height 276
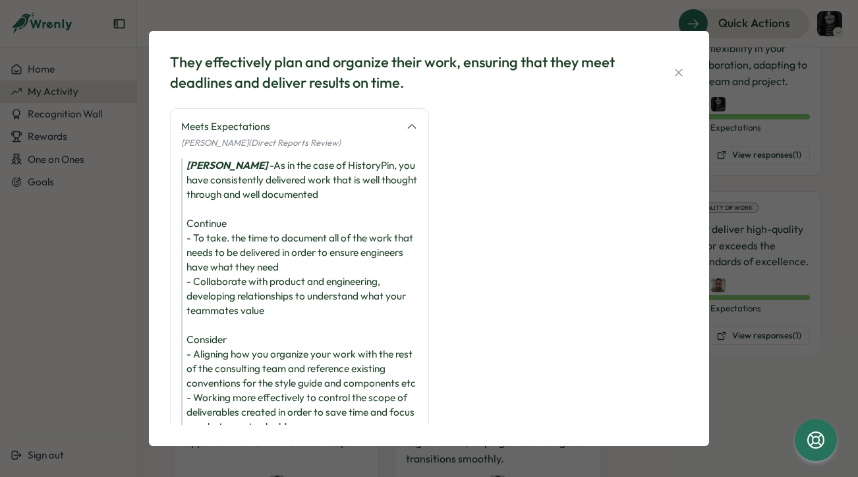
click at [252, 290] on div "[PERSON_NAME] - As in the case of HistoryPin, you have consistently delivered w…" at bounding box center [299, 296] width 237 height 276
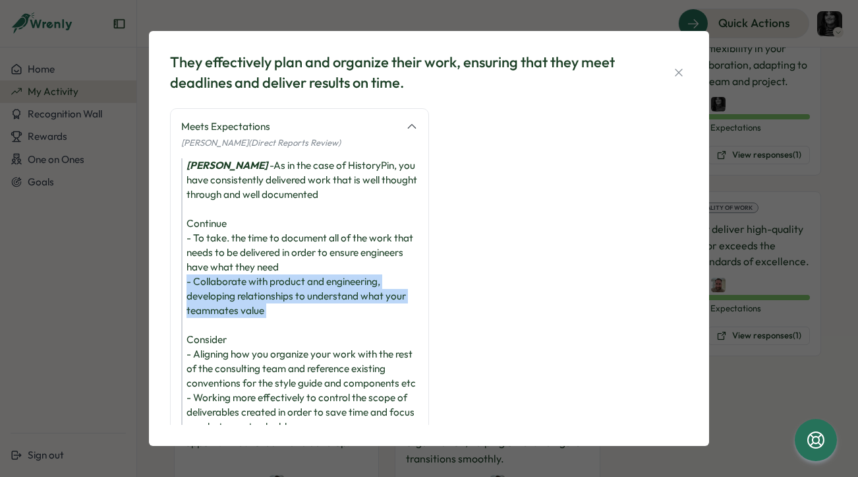
click at [252, 290] on div "[PERSON_NAME] - As in the case of HistoryPin, you have consistently delivered w…" at bounding box center [299, 296] width 237 height 276
click at [241, 299] on div "[PERSON_NAME] - As in the case of HistoryPin, you have consistently delivered w…" at bounding box center [299, 296] width 237 height 276
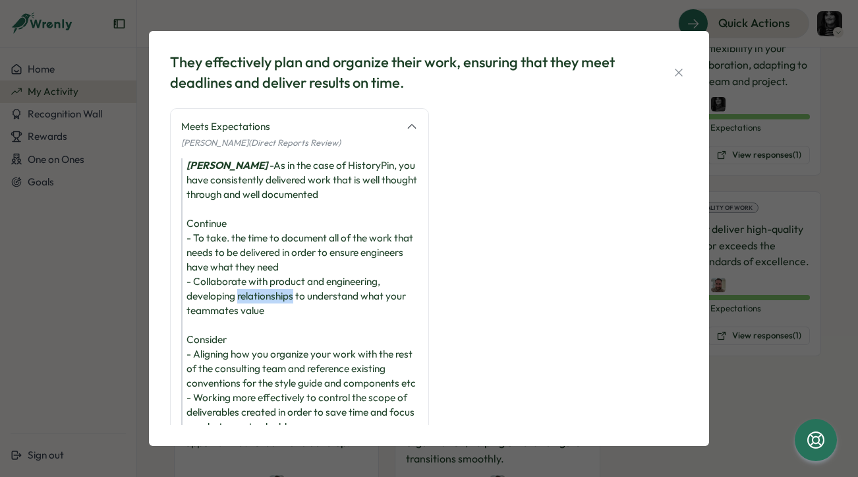
click at [241, 299] on div "[PERSON_NAME] - As in the case of HistoryPin, you have consistently delivered w…" at bounding box center [299, 296] width 237 height 276
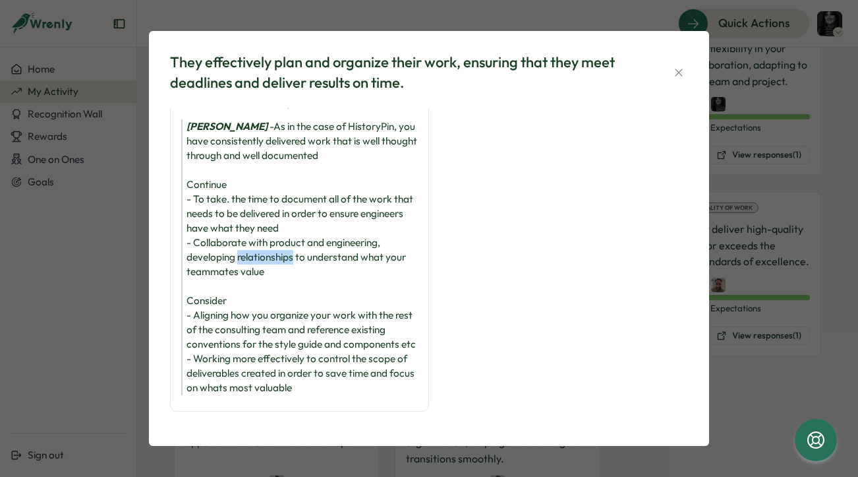
scroll to position [67, 0]
click at [241, 299] on div "[PERSON_NAME] - As in the case of HistoryPin, you have consistently delivered w…" at bounding box center [299, 257] width 237 height 276
click at [245, 337] on div "[PERSON_NAME] - As in the case of HistoryPin, you have consistently delivered w…" at bounding box center [299, 257] width 237 height 276
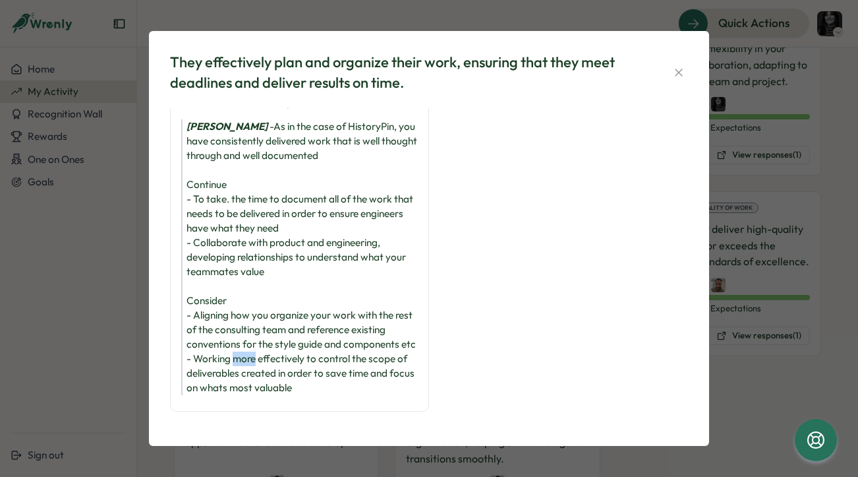
click at [245, 337] on div "[PERSON_NAME] - As in the case of HistoryPin, you have consistently delivered w…" at bounding box center [299, 257] width 237 height 276
click at [229, 345] on div "[PERSON_NAME] - As in the case of HistoryPin, you have consistently delivered w…" at bounding box center [299, 257] width 237 height 276
click at [252, 231] on div "[PERSON_NAME] - As in the case of HistoryPin, you have consistently delivered w…" at bounding box center [299, 257] width 237 height 276
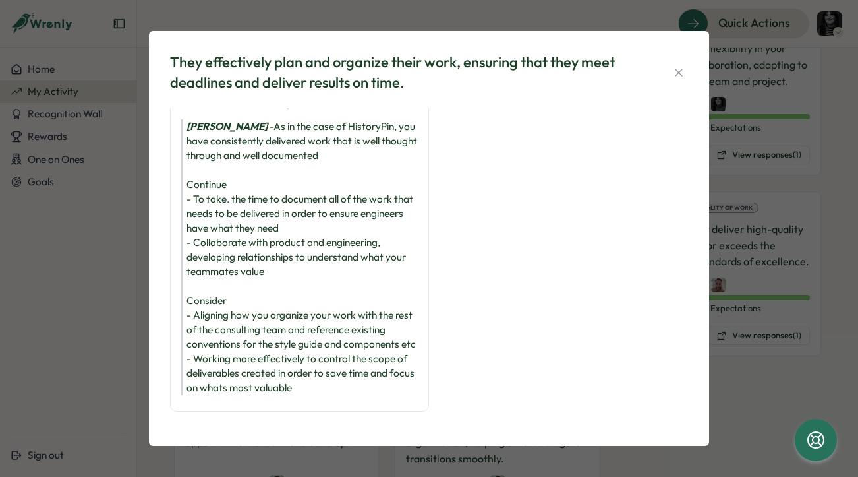
click at [320, 306] on div "[PERSON_NAME] - As in the case of HistoryPin, you have consistently delivered w…" at bounding box center [299, 257] width 237 height 276
click at [320, 307] on div "[PERSON_NAME] - As in the case of HistoryPin, you have consistently delivered w…" at bounding box center [299, 257] width 237 height 276
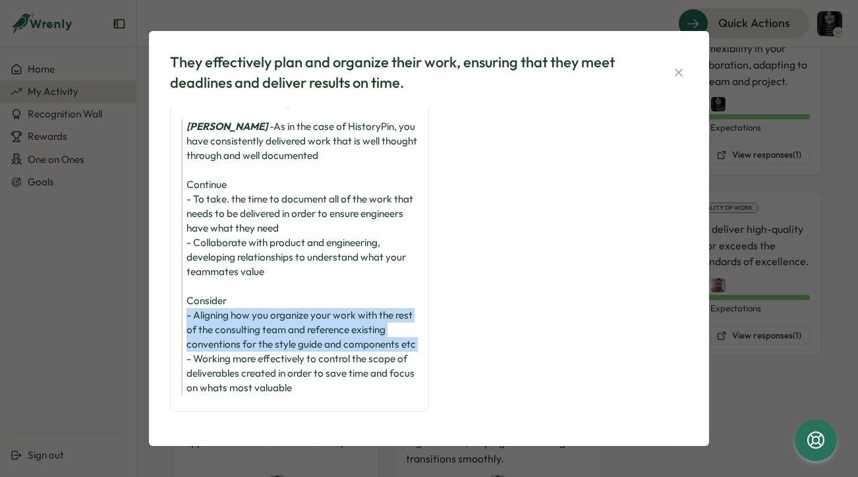
click at [320, 307] on div "[PERSON_NAME] - As in the case of HistoryPin, you have consistently delivered w…" at bounding box center [299, 257] width 237 height 276
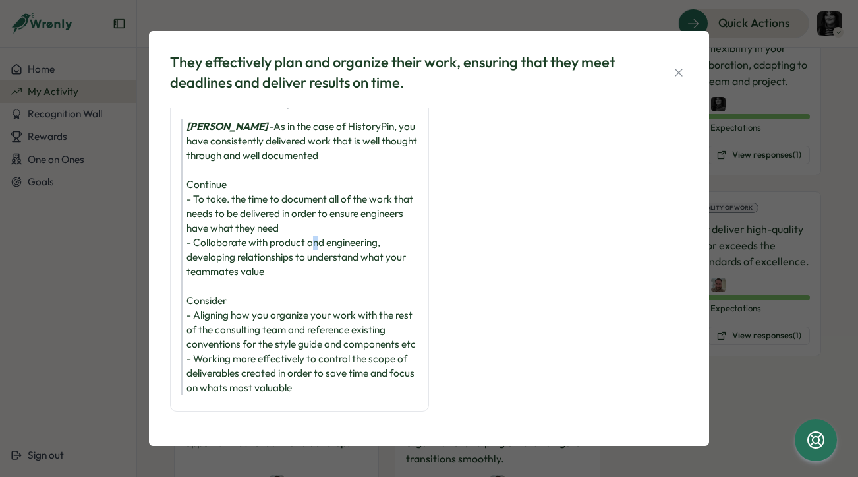
click at [316, 216] on div "[PERSON_NAME] - As in the case of HistoryPin, you have consistently delivered w…" at bounding box center [299, 257] width 237 height 276
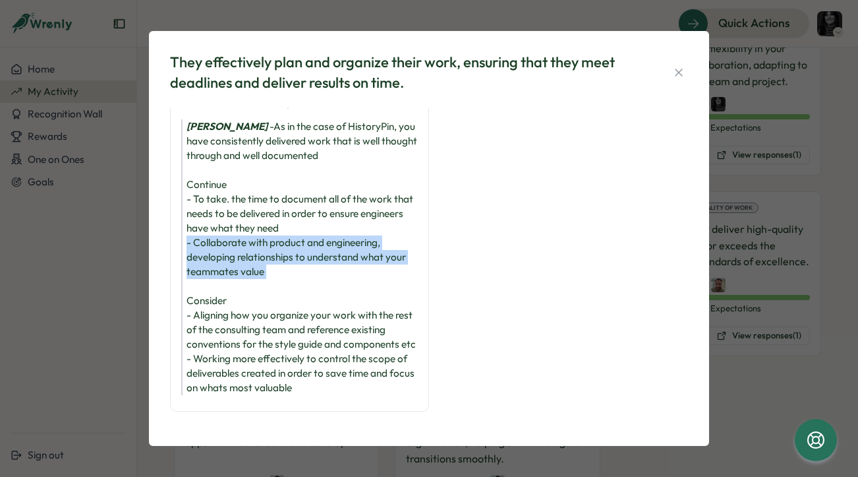
click at [316, 216] on div "[PERSON_NAME] - As in the case of HistoryPin, you have consistently delivered w…" at bounding box center [299, 257] width 237 height 276
click at [293, 235] on div "[PERSON_NAME] - As in the case of HistoryPin, you have consistently delivered w…" at bounding box center [299, 257] width 237 height 276
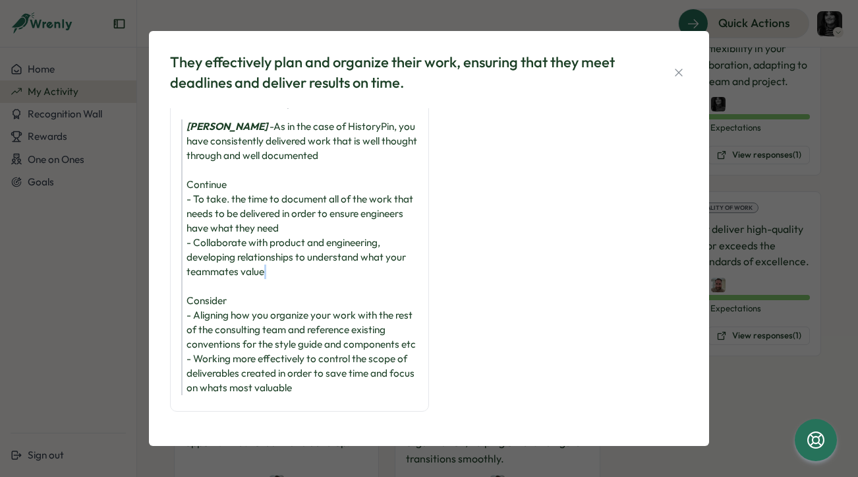
click at [293, 235] on div "[PERSON_NAME] - As in the case of HistoryPin, you have consistently delivered w…" at bounding box center [299, 257] width 237 height 276
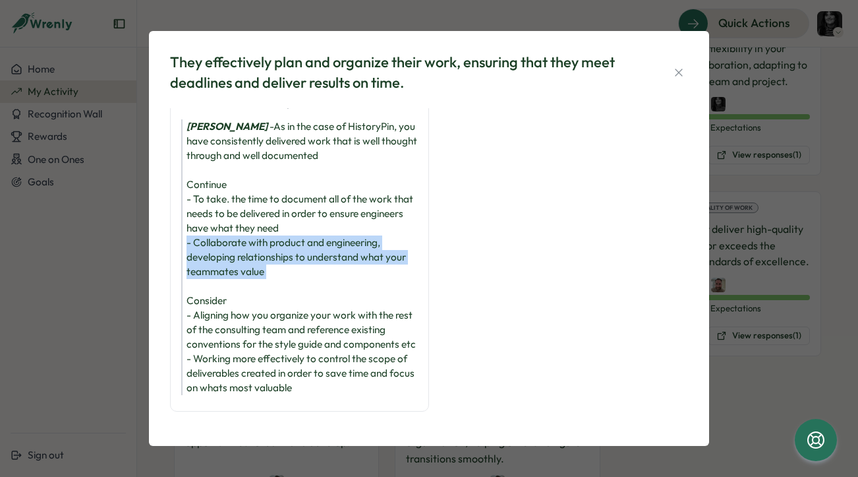
click at [293, 235] on div "[PERSON_NAME] - As in the case of HistoryPin, you have consistently delivered w…" at bounding box center [299, 257] width 237 height 276
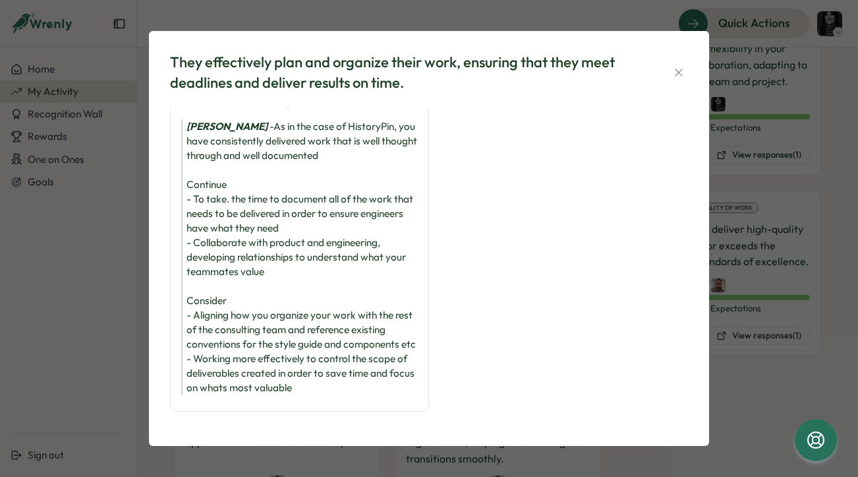
click at [294, 306] on div "[PERSON_NAME] - As in the case of HistoryPin, you have consistently delivered w…" at bounding box center [299, 257] width 237 height 276
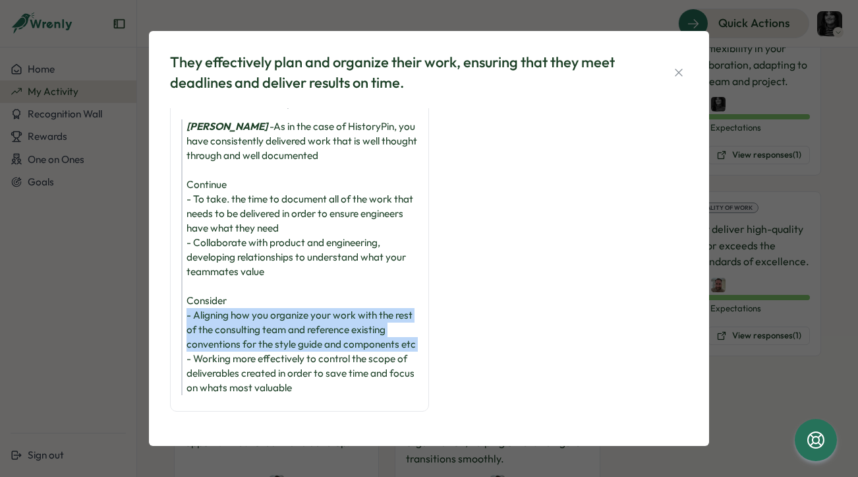
click at [294, 306] on div "[PERSON_NAME] - As in the case of HistoryPin, you have consistently delivered w…" at bounding box center [299, 257] width 237 height 276
click at [278, 308] on div "[PERSON_NAME] - As in the case of HistoryPin, you have consistently delivered w…" at bounding box center [299, 257] width 237 height 276
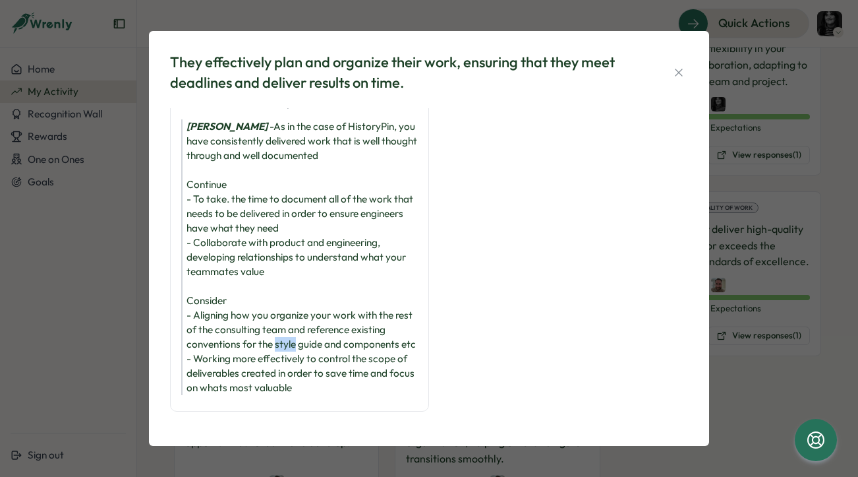
click at [278, 308] on div "[PERSON_NAME] - As in the case of HistoryPin, you have consistently delivered w…" at bounding box center [299, 257] width 237 height 276
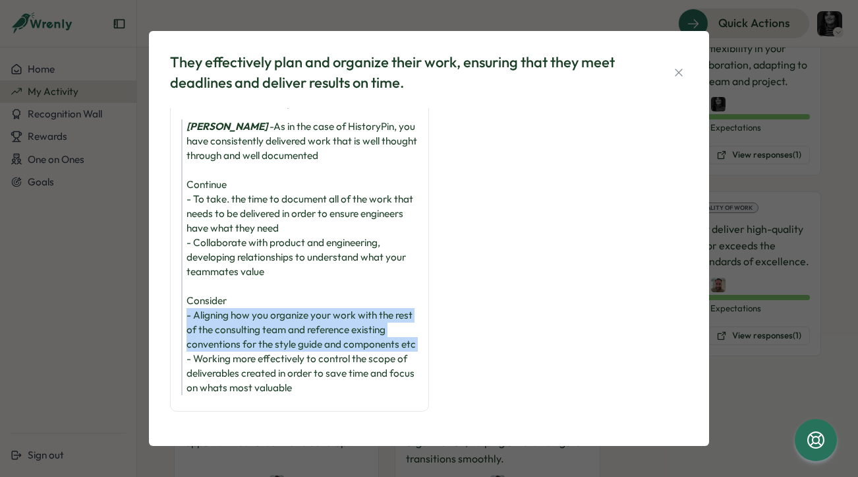
click at [278, 308] on div "[PERSON_NAME] - As in the case of HistoryPin, you have consistently delivered w…" at bounding box center [299, 257] width 237 height 276
click at [244, 334] on div "[PERSON_NAME] - As in the case of HistoryPin, you have consistently delivered w…" at bounding box center [299, 257] width 237 height 276
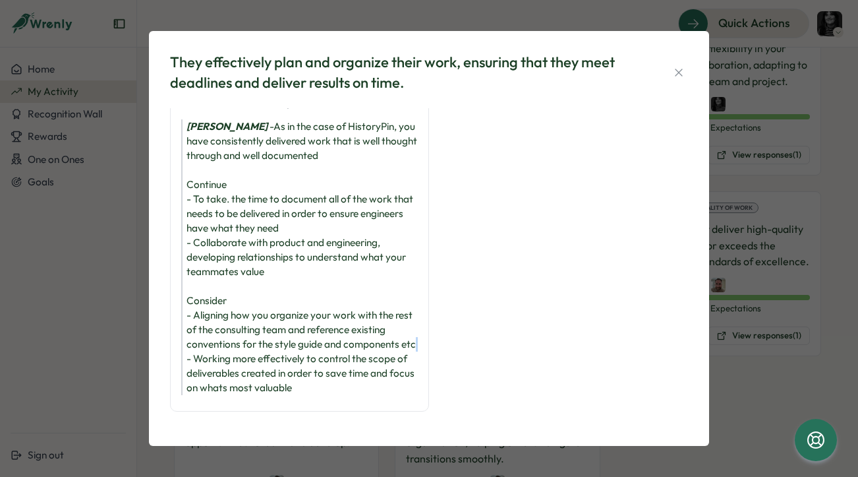
click at [244, 334] on div "[PERSON_NAME] - As in the case of HistoryPin, you have consistently delivered w…" at bounding box center [299, 257] width 237 height 276
click at [229, 345] on div "[PERSON_NAME] - As in the case of HistoryPin, you have consistently delivered w…" at bounding box center [299, 257] width 237 height 276
click at [228, 313] on div "[PERSON_NAME] - As in the case of HistoryPin, you have consistently delivered w…" at bounding box center [299, 257] width 237 height 276
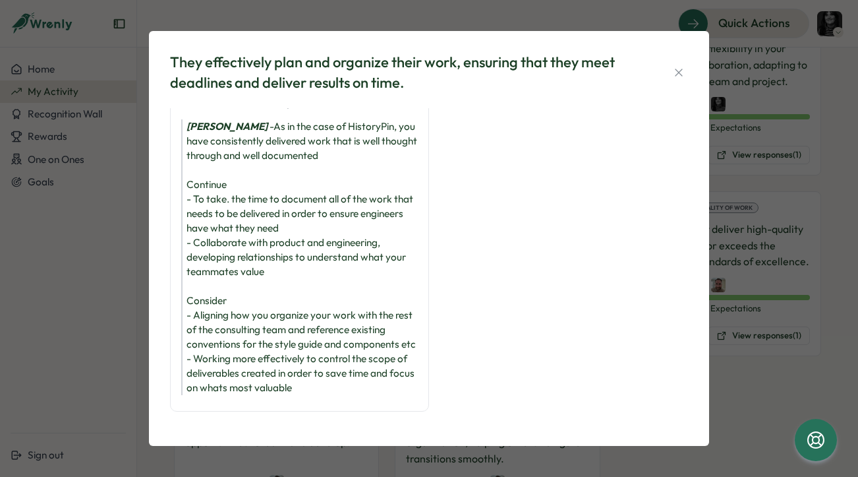
click at [221, 289] on div "[PERSON_NAME] - As in the case of HistoryPin, you have consistently delivered w…" at bounding box center [299, 257] width 237 height 276
click at [221, 281] on div "[PERSON_NAME] - As in the case of HistoryPin, you have consistently delivered w…" at bounding box center [299, 257] width 237 height 276
click at [312, 285] on div "[PERSON_NAME] - As in the case of HistoryPin, you have consistently delivered w…" at bounding box center [299, 257] width 237 height 276
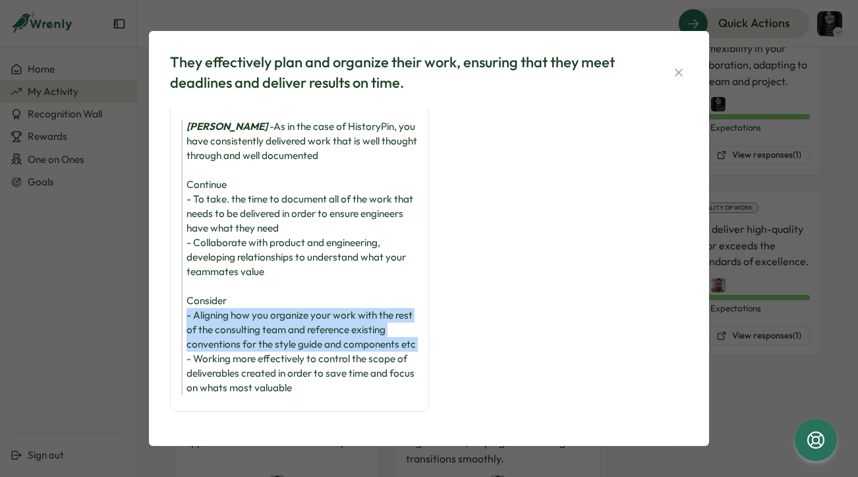
click at [312, 285] on div "[PERSON_NAME] - As in the case of HistoryPin, you have consistently delivered w…" at bounding box center [299, 257] width 237 height 276
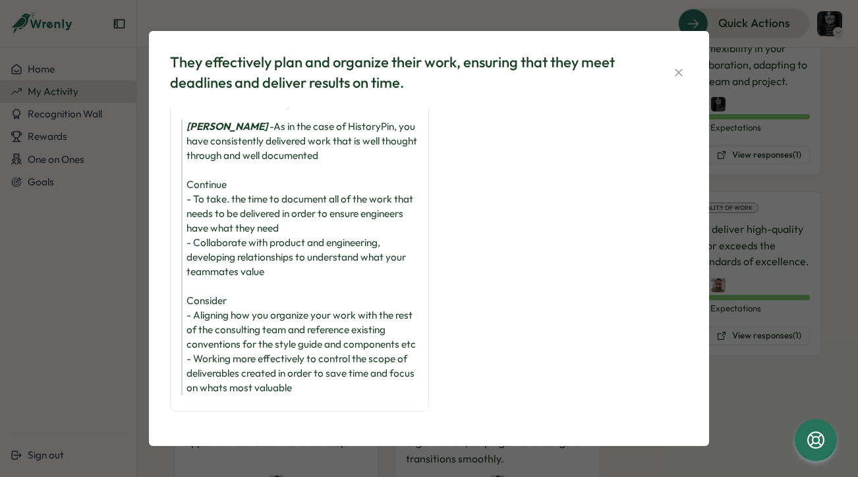
click at [262, 316] on div "[PERSON_NAME] - As in the case of HistoryPin, you have consistently delivered w…" at bounding box center [299, 257] width 237 height 276
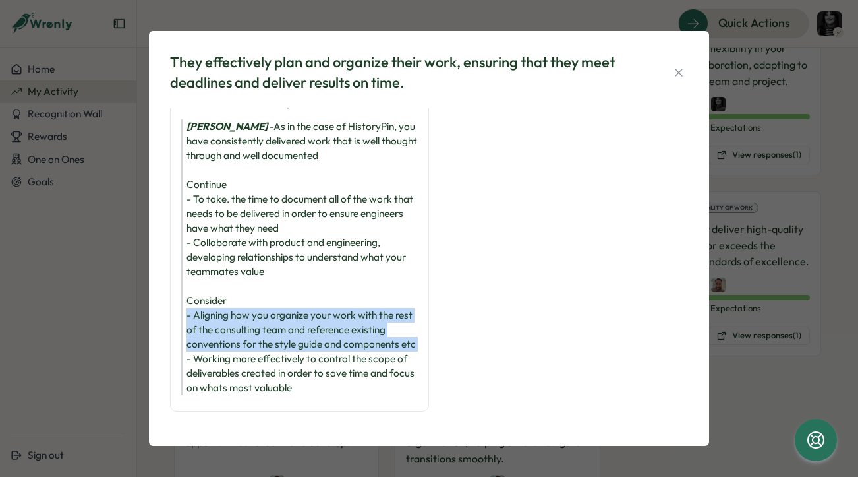
click at [262, 316] on div "[PERSON_NAME] - As in the case of HistoryPin, you have consistently delivered w…" at bounding box center [299, 257] width 237 height 276
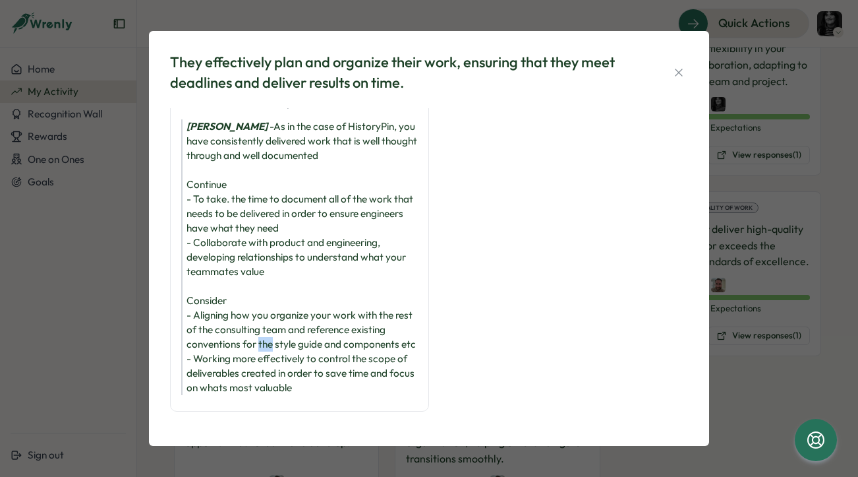
click at [262, 316] on div "[PERSON_NAME] - As in the case of HistoryPin, you have consistently delivered w…" at bounding box center [299, 257] width 237 height 276
click at [247, 313] on div "[PERSON_NAME] - As in the case of HistoryPin, you have consistently delivered w…" at bounding box center [299, 257] width 237 height 276
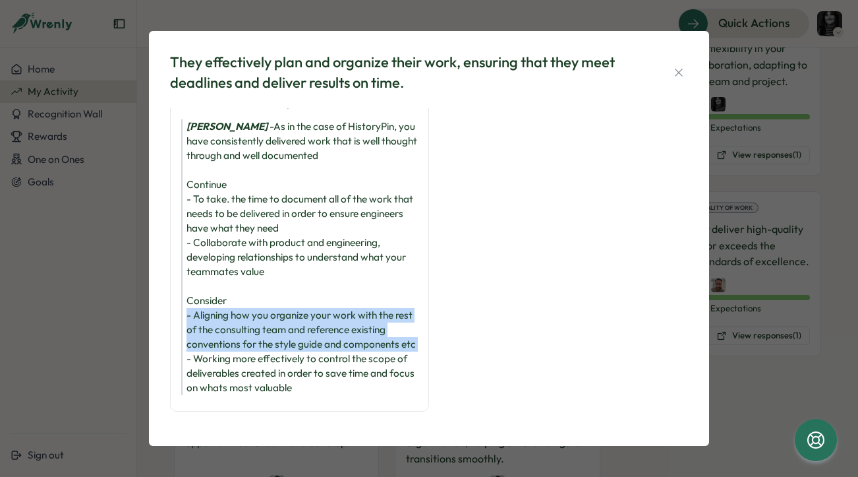
click at [247, 313] on div "[PERSON_NAME] - As in the case of HistoryPin, you have consistently delivered w…" at bounding box center [299, 257] width 237 height 276
click at [230, 320] on div "[PERSON_NAME] - As in the case of HistoryPin, you have consistently delivered w…" at bounding box center [299, 257] width 237 height 276
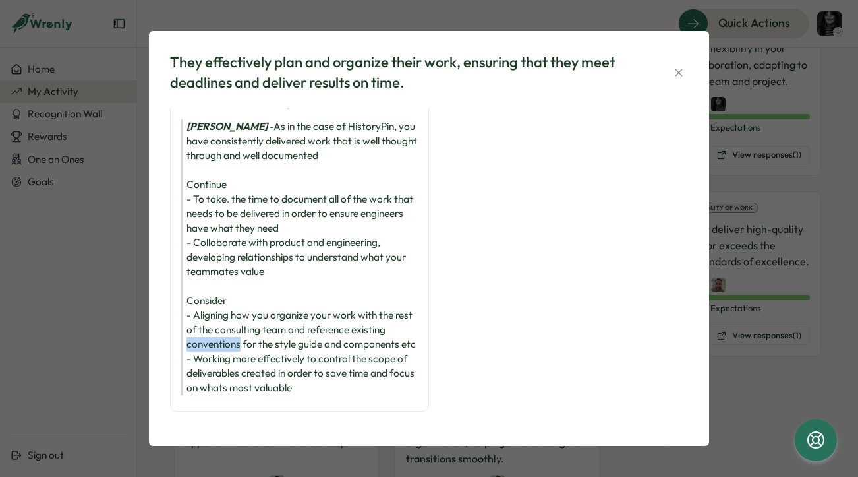
click at [230, 320] on div "[PERSON_NAME] - As in the case of HistoryPin, you have consistently delivered w…" at bounding box center [299, 257] width 237 height 276
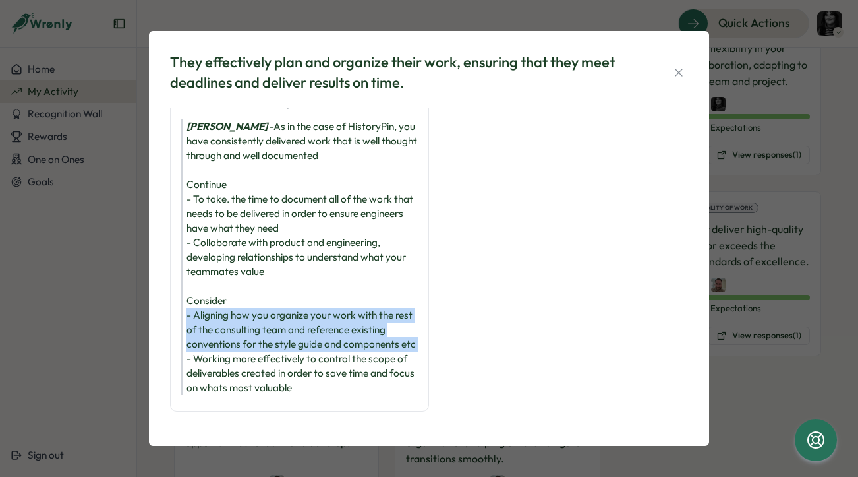
click at [230, 320] on div "[PERSON_NAME] - As in the case of HistoryPin, you have consistently delivered w…" at bounding box center [299, 257] width 237 height 276
click at [216, 322] on div "[PERSON_NAME] - As in the case of HistoryPin, you have consistently delivered w…" at bounding box center [299, 257] width 237 height 276
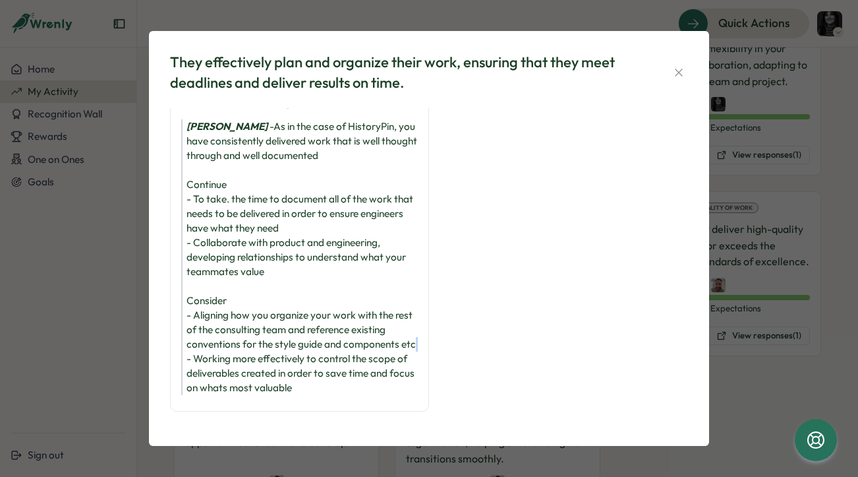
click at [216, 322] on div "[PERSON_NAME] - As in the case of HistoryPin, you have consistently delivered w…" at bounding box center [299, 257] width 237 height 276
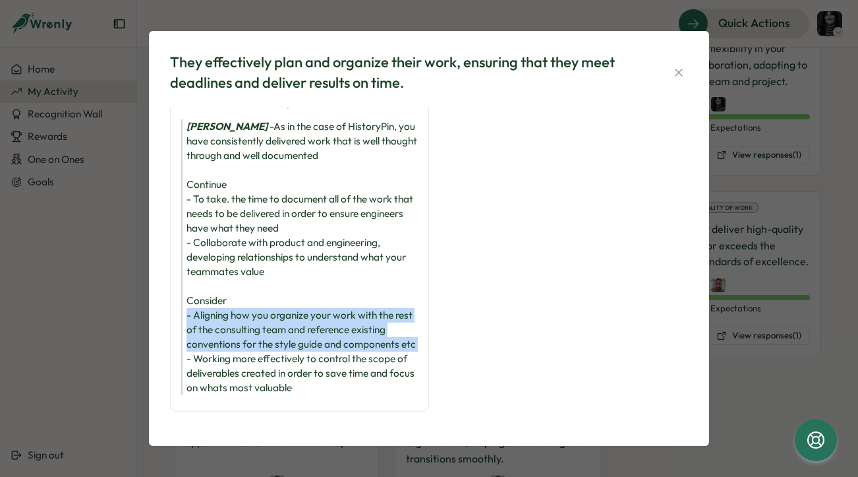
click at [216, 322] on div "[PERSON_NAME] - As in the case of HistoryPin, you have consistently delivered w…" at bounding box center [299, 257] width 237 height 276
click at [214, 314] on div "[PERSON_NAME] - As in the case of HistoryPin, you have consistently delivered w…" at bounding box center [299, 257] width 237 height 276
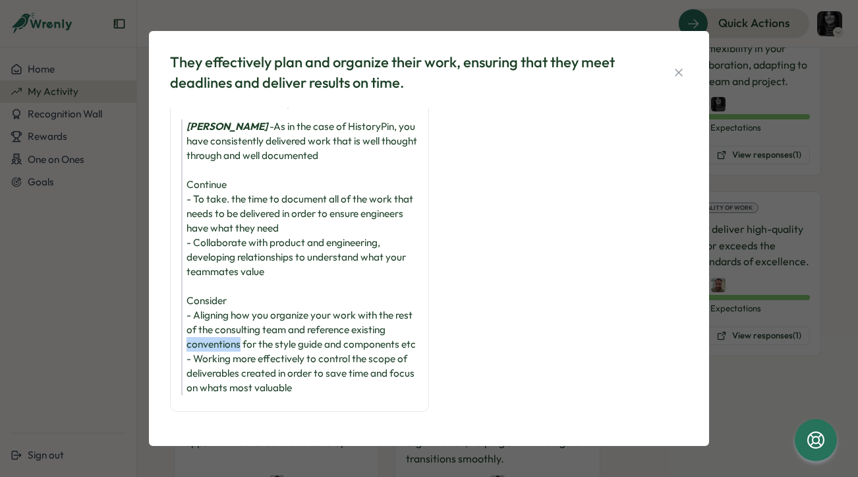
click at [214, 314] on div "[PERSON_NAME] - As in the case of HistoryPin, you have consistently delivered w…" at bounding box center [299, 257] width 237 height 276
click at [205, 317] on div "[PERSON_NAME] - As in the case of HistoryPin, you have consistently delivered w…" at bounding box center [299, 257] width 237 height 276
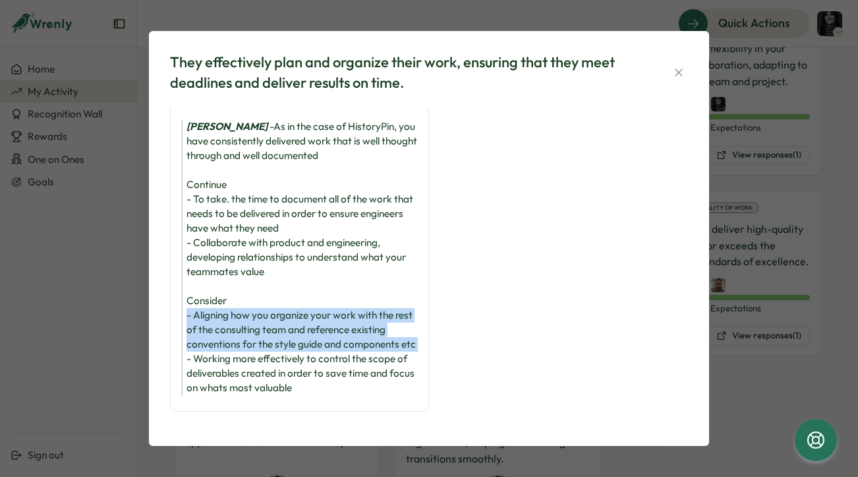
click at [205, 317] on div "[PERSON_NAME] - As in the case of HistoryPin, you have consistently delivered w…" at bounding box center [299, 257] width 237 height 276
click at [202, 308] on div "[PERSON_NAME] - As in the case of HistoryPin, you have consistently delivered w…" at bounding box center [299, 257] width 237 height 276
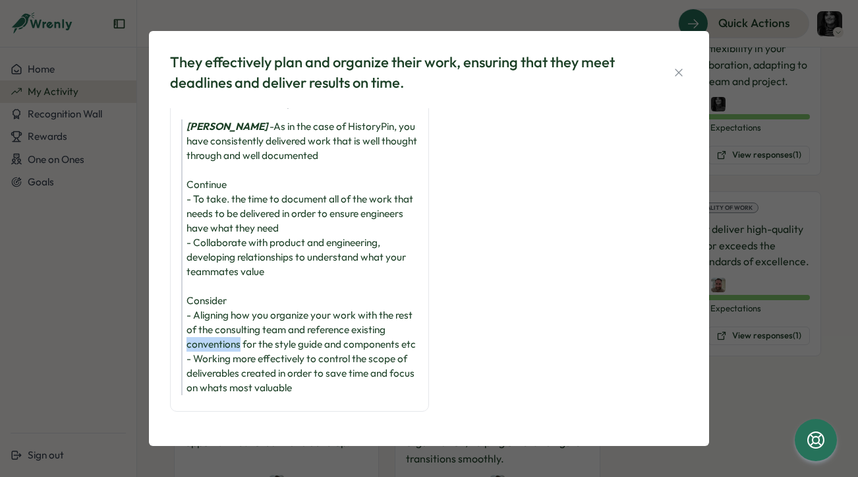
click at [202, 308] on div "[PERSON_NAME] - As in the case of HistoryPin, you have consistently delivered w…" at bounding box center [299, 257] width 237 height 276
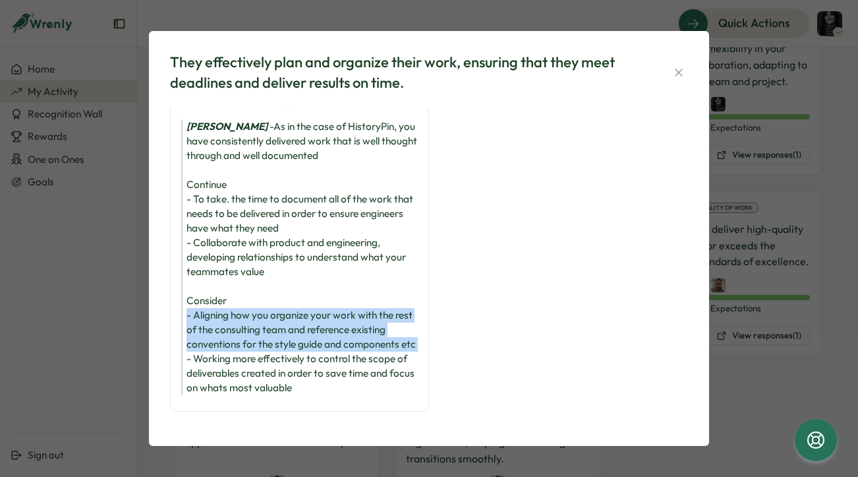
click at [202, 308] on div "[PERSON_NAME] - As in the case of HistoryPin, you have consistently delivered w…" at bounding box center [299, 257] width 237 height 276
click at [205, 330] on div "[PERSON_NAME] - As in the case of HistoryPin, you have consistently delivered w…" at bounding box center [299, 257] width 237 height 276
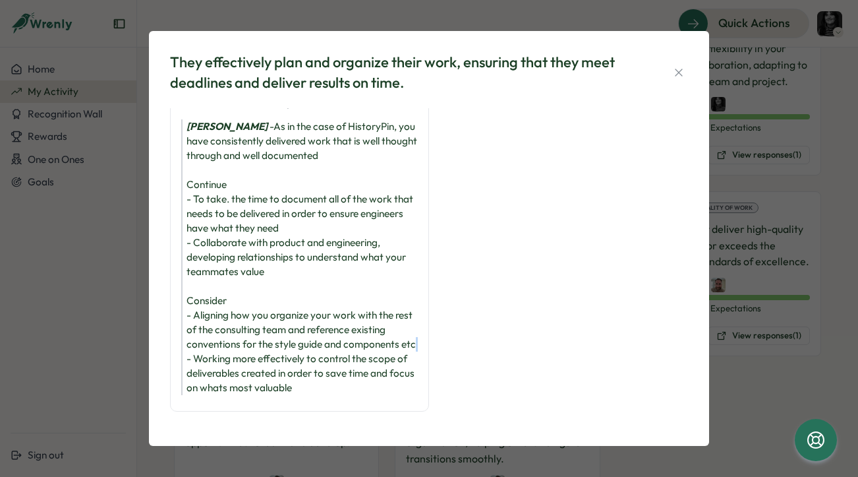
click at [205, 330] on div "[PERSON_NAME] - As in the case of HistoryPin, you have consistently delivered w…" at bounding box center [299, 257] width 237 height 276
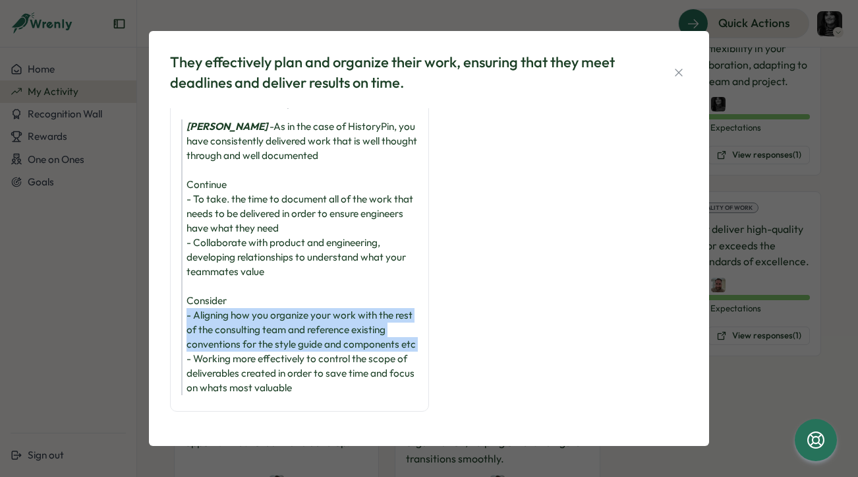
click at [205, 330] on div "[PERSON_NAME] - As in the case of HistoryPin, you have consistently delivered w…" at bounding box center [299, 257] width 237 height 276
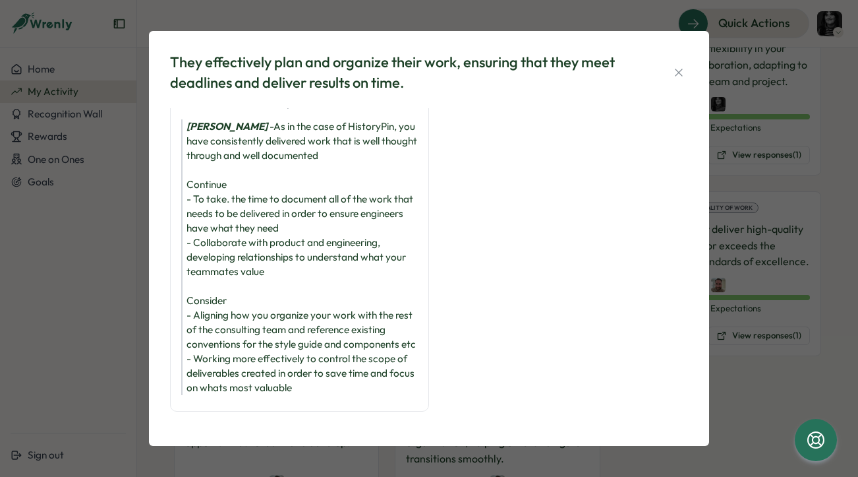
click at [223, 274] on div "[PERSON_NAME] - As in the case of HistoryPin, you have consistently delivered w…" at bounding box center [299, 257] width 237 height 276
click at [216, 291] on div "[PERSON_NAME] - As in the case of HistoryPin, you have consistently delivered w…" at bounding box center [299, 257] width 237 height 276
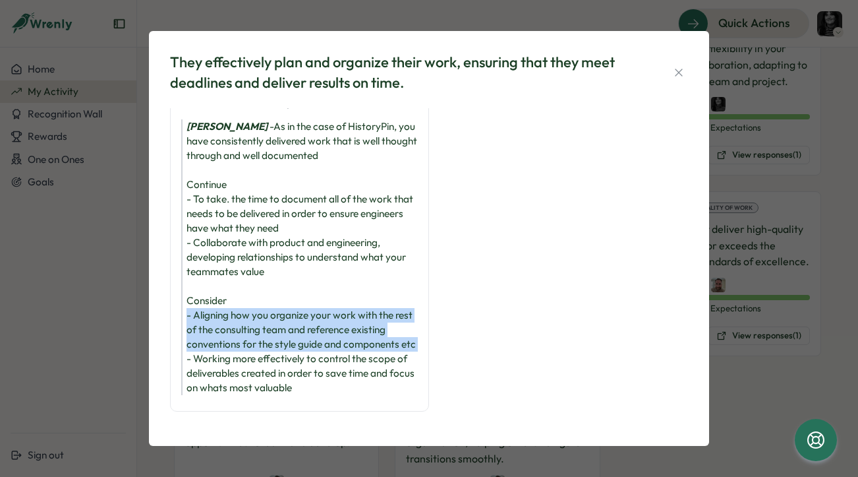
click at [216, 291] on div "[PERSON_NAME] - As in the case of HistoryPin, you have consistently delivered w…" at bounding box center [299, 257] width 237 height 276
click at [210, 308] on div "[PERSON_NAME] - As in the case of HistoryPin, you have consistently delivered w…" at bounding box center [299, 257] width 237 height 276
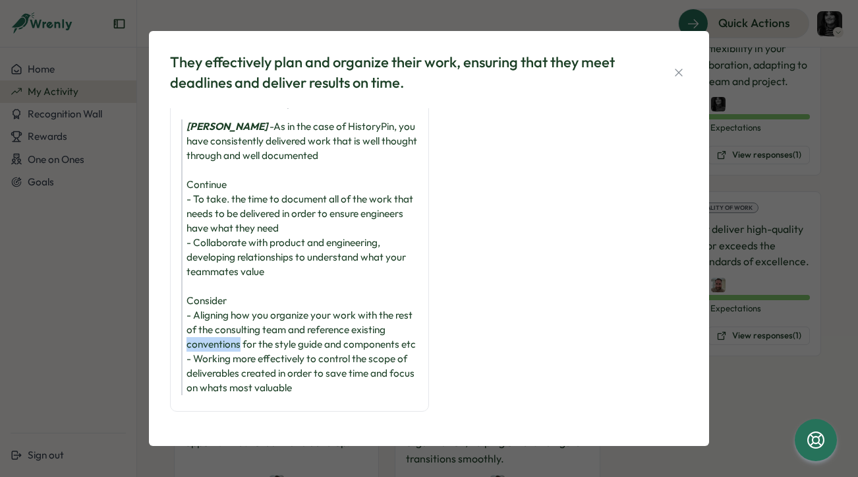
click at [210, 308] on div "[PERSON_NAME] - As in the case of HistoryPin, you have consistently delivered w…" at bounding box center [299, 257] width 237 height 276
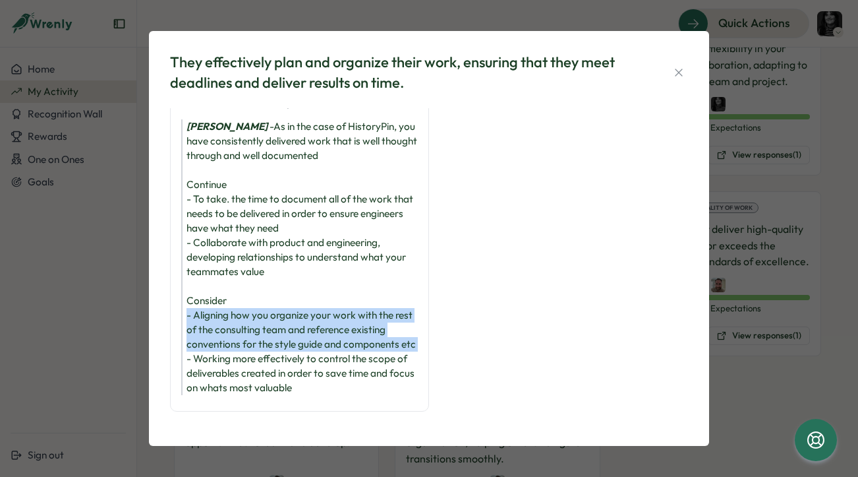
click at [210, 308] on div "[PERSON_NAME] - As in the case of HistoryPin, you have consistently delivered w…" at bounding box center [299, 257] width 237 height 276
click at [202, 310] on div "[PERSON_NAME] - As in the case of HistoryPin, you have consistently delivered w…" at bounding box center [299, 257] width 237 height 276
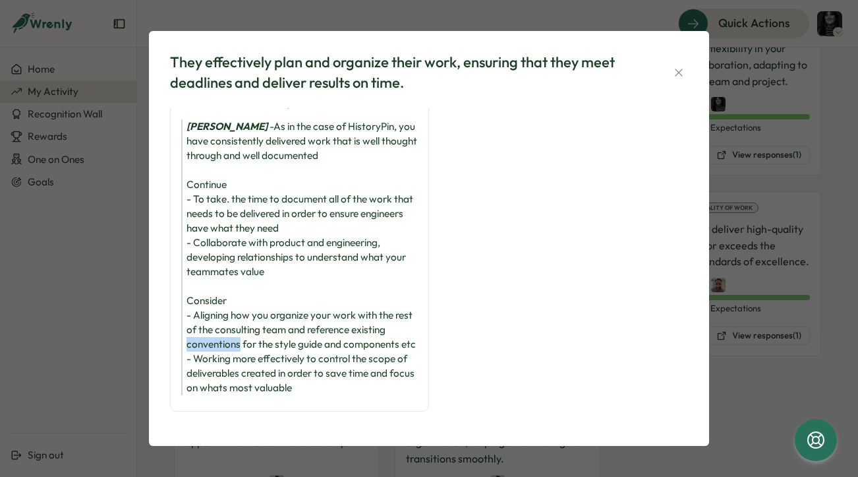
click at [202, 310] on div "[PERSON_NAME] - As in the case of HistoryPin, you have consistently delivered w…" at bounding box center [299, 257] width 237 height 276
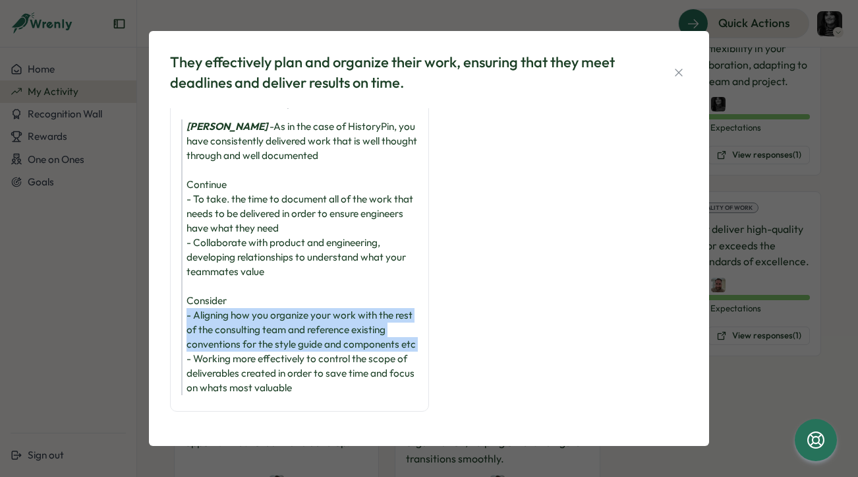
click at [202, 310] on div "[PERSON_NAME] - As in the case of HistoryPin, you have consistently delivered w…" at bounding box center [299, 257] width 237 height 276
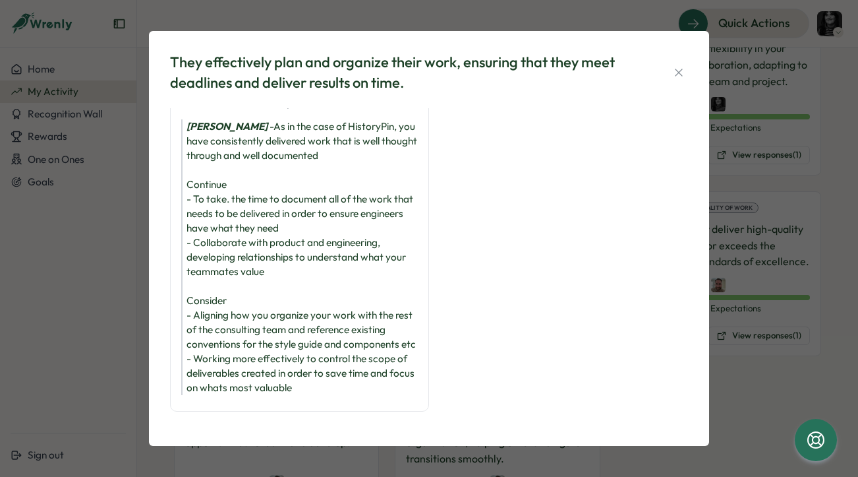
click at [198, 280] on div "[PERSON_NAME] - As in the case of HistoryPin, you have consistently delivered w…" at bounding box center [299, 257] width 237 height 276
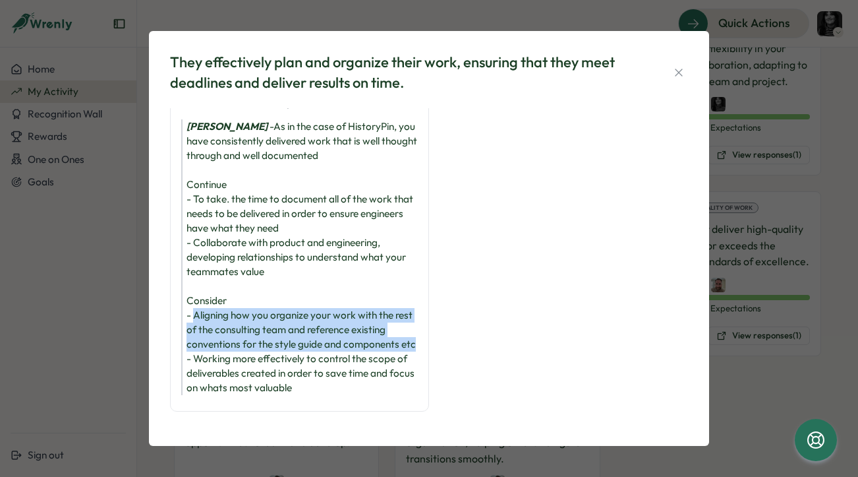
drag, startPoint x: 193, startPoint y: 282, endPoint x: 210, endPoint y: 330, distance: 51.7
click at [210, 329] on div "[PERSON_NAME] - As in the case of HistoryPin, you have consistently delivered w…" at bounding box center [299, 257] width 237 height 276
click at [210, 330] on div "[PERSON_NAME] - As in the case of HistoryPin, you have consistently delivered w…" at bounding box center [299, 257] width 237 height 276
drag, startPoint x: 222, startPoint y: 316, endPoint x: 210, endPoint y: 292, distance: 26.8
click at [210, 292] on div "[PERSON_NAME] - As in the case of HistoryPin, you have consistently delivered w…" at bounding box center [299, 257] width 237 height 276
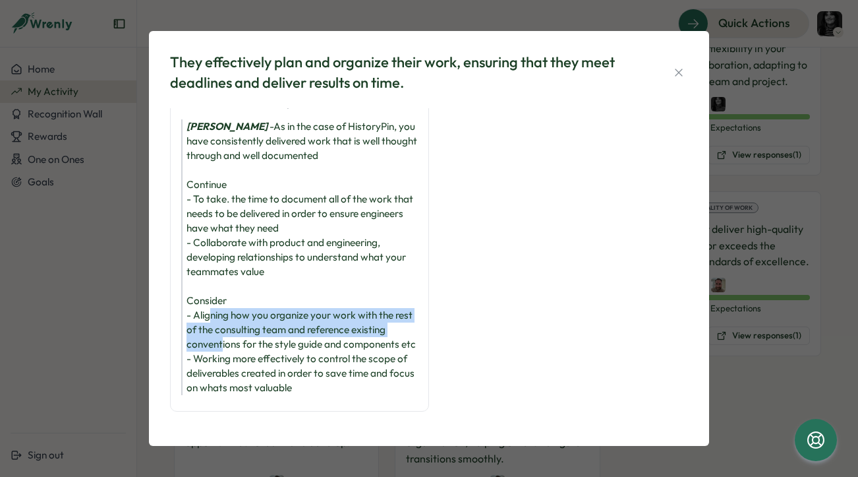
click at [210, 292] on div "[PERSON_NAME] - As in the case of HistoryPin, you have consistently delivered w…" at bounding box center [299, 257] width 237 height 276
drag, startPoint x: 195, startPoint y: 286, endPoint x: 195, endPoint y: 328, distance: 41.5
click at [195, 328] on div "[PERSON_NAME] - As in the case of HistoryPin, you have consistently delivered w…" at bounding box center [299, 257] width 237 height 276
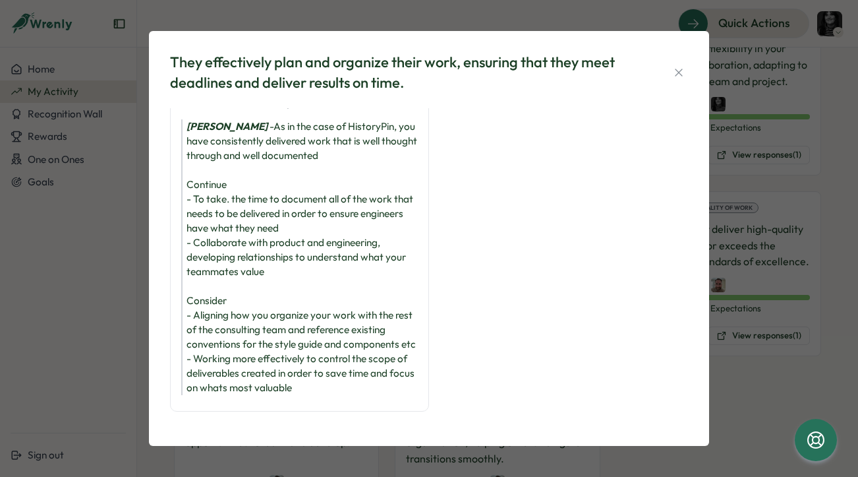
click at [203, 328] on div "[PERSON_NAME] - As in the case of HistoryPin, you have consistently delivered w…" at bounding box center [299, 257] width 237 height 276
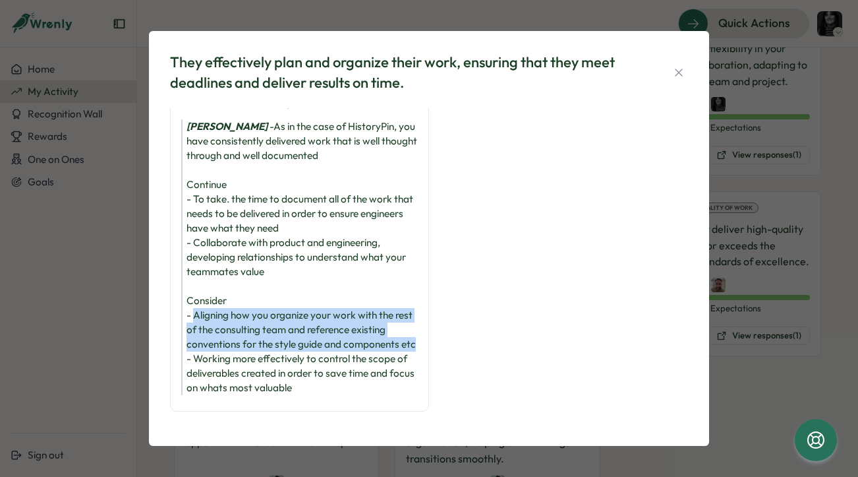
drag, startPoint x: 216, startPoint y: 328, endPoint x: 194, endPoint y: 285, distance: 48.9
click at [194, 285] on div "[PERSON_NAME] - As in the case of HistoryPin, you have consistently delivered w…" at bounding box center [299, 257] width 237 height 276
drag, startPoint x: 199, startPoint y: 285, endPoint x: 210, endPoint y: 324, distance: 39.8
click at [210, 324] on div "[PERSON_NAME] - As in the case of HistoryPin, you have consistently delivered w…" at bounding box center [299, 257] width 237 height 276
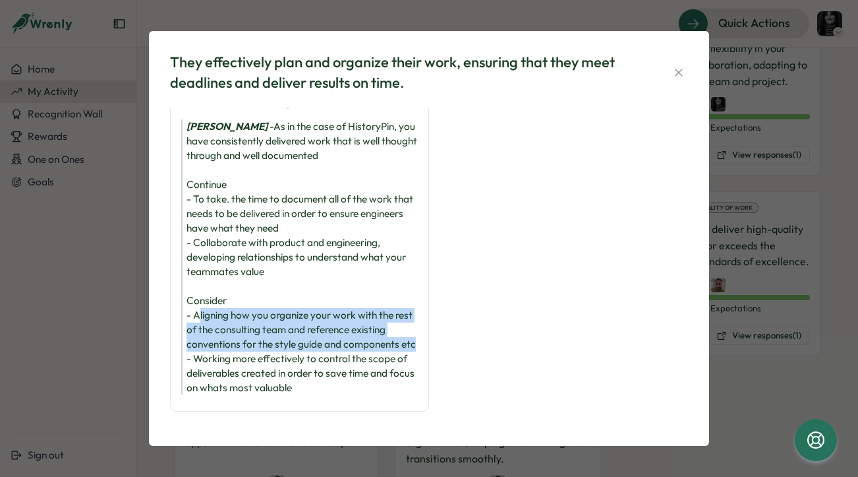
click at [211, 324] on div "[PERSON_NAME] - As in the case of HistoryPin, you have consistently delivered w…" at bounding box center [299, 257] width 237 height 276
drag, startPoint x: 200, startPoint y: 278, endPoint x: 210, endPoint y: 328, distance: 50.6
click at [210, 328] on div "[PERSON_NAME] - As in the case of HistoryPin, you have consistently delivered w…" at bounding box center [299, 257] width 237 height 276
drag, startPoint x: 196, startPoint y: 285, endPoint x: 207, endPoint y: 328, distance: 43.7
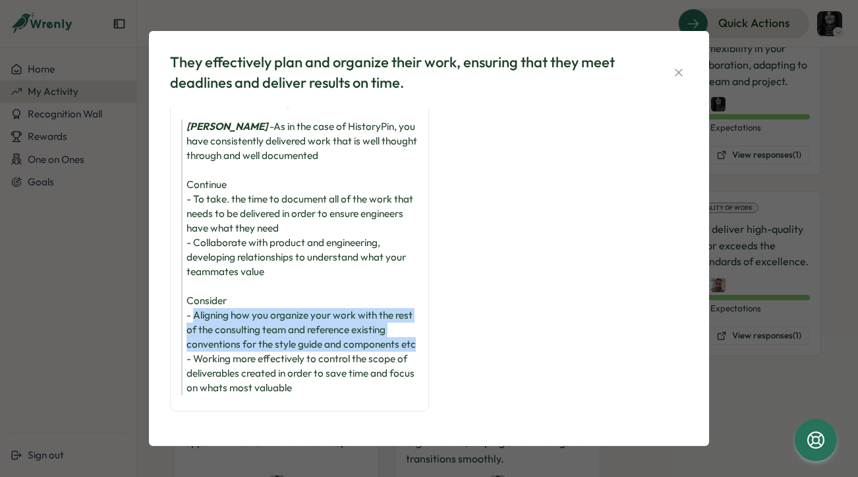
click at [207, 328] on div "[PERSON_NAME] - As in the case of HistoryPin, you have consistently delivered w…" at bounding box center [299, 257] width 237 height 276
drag, startPoint x: 194, startPoint y: 285, endPoint x: 214, endPoint y: 336, distance: 55.1
click at [214, 336] on div "[PERSON_NAME] - As in the case of HistoryPin, you have consistently delivered w…" at bounding box center [299, 257] width 237 height 276
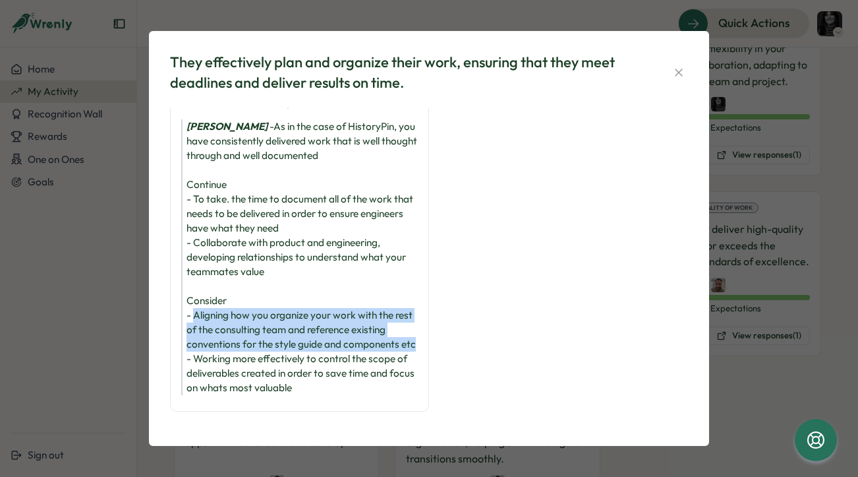
drag, startPoint x: 195, startPoint y: 285, endPoint x: 211, endPoint y: 335, distance: 52.5
click at [211, 335] on div "[PERSON_NAME] - As in the case of HistoryPin, you have consistently delivered w…" at bounding box center [299, 257] width 237 height 276
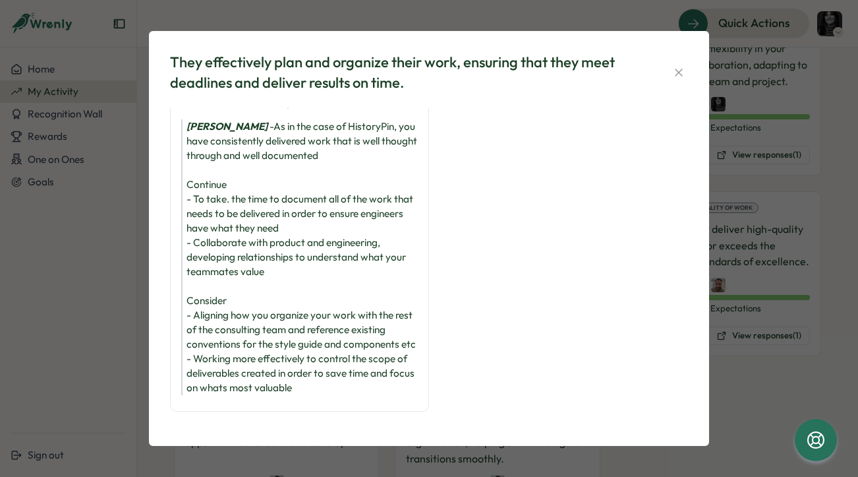
click at [214, 268] on div "[PERSON_NAME] - As in the case of HistoryPin, you have consistently delivered w…" at bounding box center [299, 257] width 237 height 276
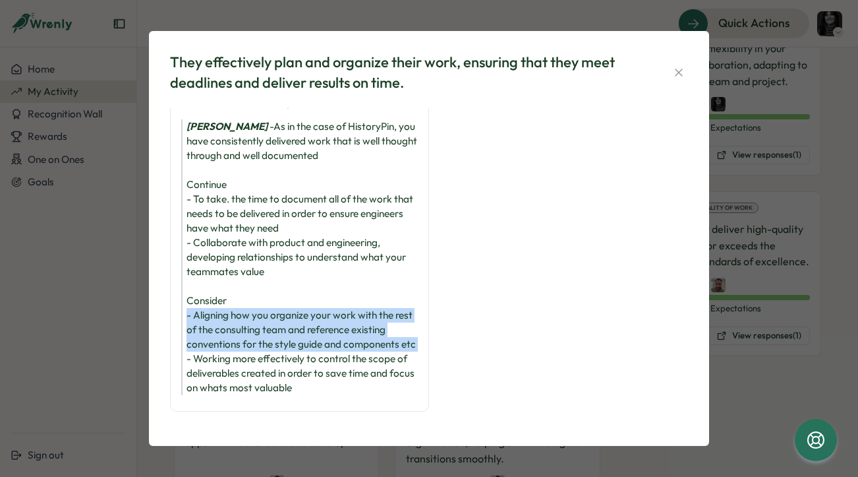
click at [214, 268] on div "[PERSON_NAME] - As in the case of HistoryPin, you have consistently delivered w…" at bounding box center [299, 257] width 237 height 276
click at [206, 272] on div "[PERSON_NAME] - As in the case of HistoryPin, you have consistently delivered w…" at bounding box center [299, 257] width 237 height 276
drag, startPoint x: 193, startPoint y: 255, endPoint x: 218, endPoint y: 301, distance: 52.5
click at [218, 301] on div "[PERSON_NAME] - As in the case of HistoryPin, you have consistently delivered w…" at bounding box center [299, 257] width 237 height 276
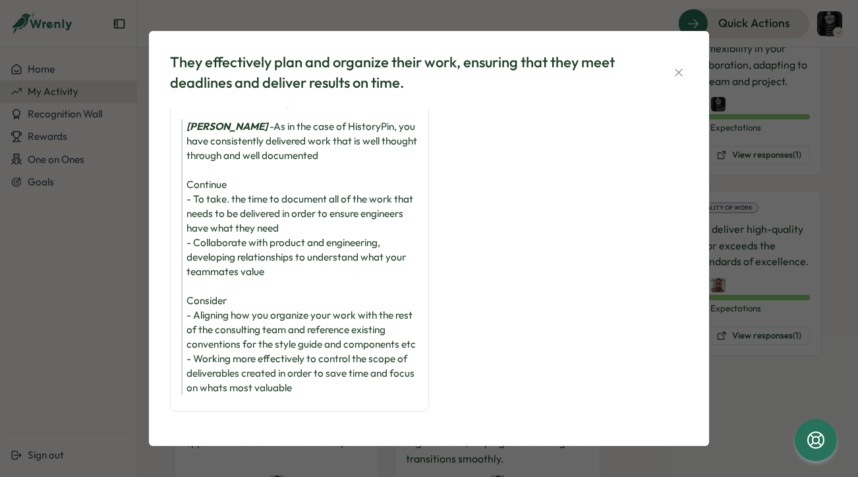
click at [216, 274] on div "[PERSON_NAME] - As in the case of HistoryPin, you have consistently delivered w…" at bounding box center [299, 257] width 237 height 276
click at [215, 270] on div "[PERSON_NAME] - As in the case of HistoryPin, you have consistently delivered w…" at bounding box center [299, 257] width 237 height 276
click at [203, 249] on div "[PERSON_NAME] - As in the case of HistoryPin, you have consistently delivered w…" at bounding box center [299, 257] width 237 height 276
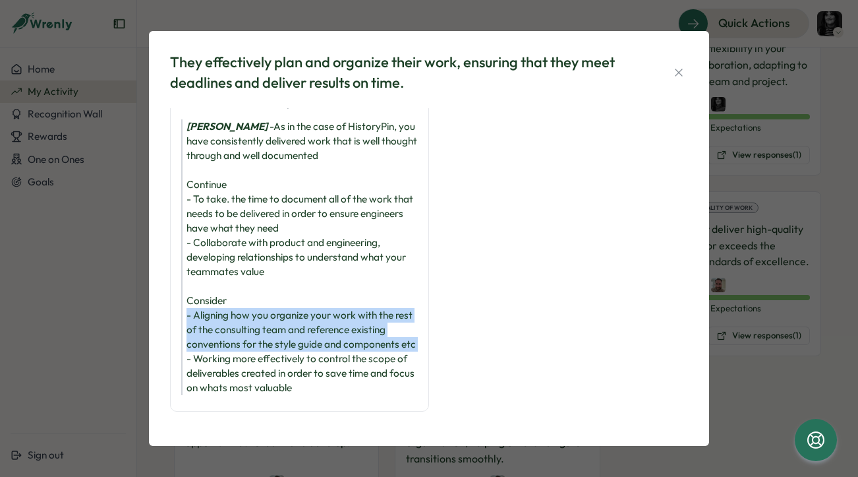
click at [203, 249] on div "[PERSON_NAME] - As in the case of HistoryPin, you have consistently delivered w…" at bounding box center [299, 257] width 237 height 276
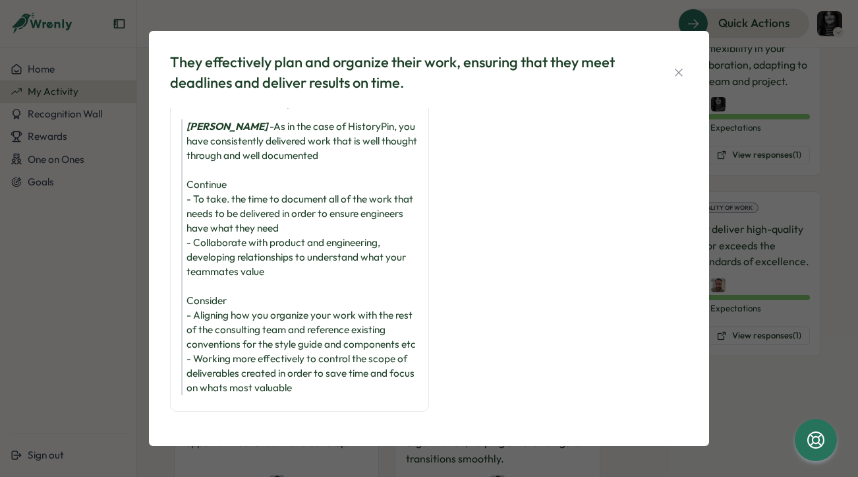
click at [198, 249] on div "[PERSON_NAME] - As in the case of HistoryPin, you have consistently delivered w…" at bounding box center [299, 257] width 237 height 276
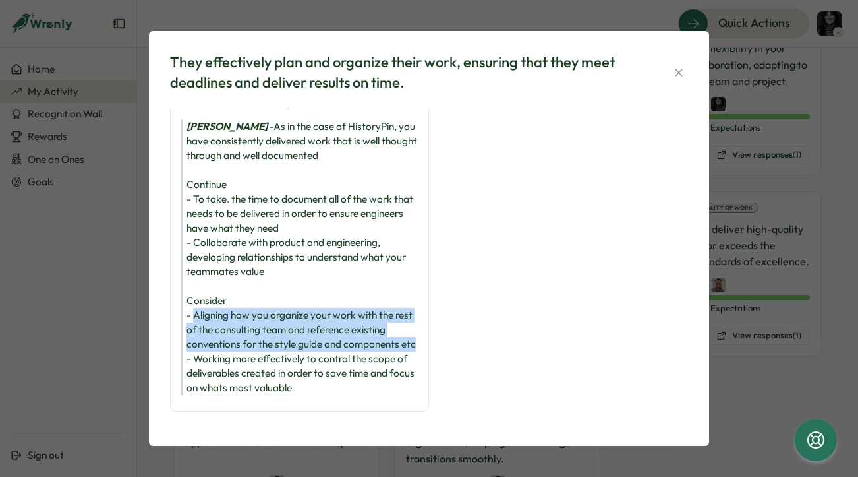
drag, startPoint x: 194, startPoint y: 245, endPoint x: 203, endPoint y: 284, distance: 39.8
click at [203, 284] on div "[PERSON_NAME] - As in the case of HistoryPin, you have consistently delivered w…" at bounding box center [299, 257] width 237 height 276
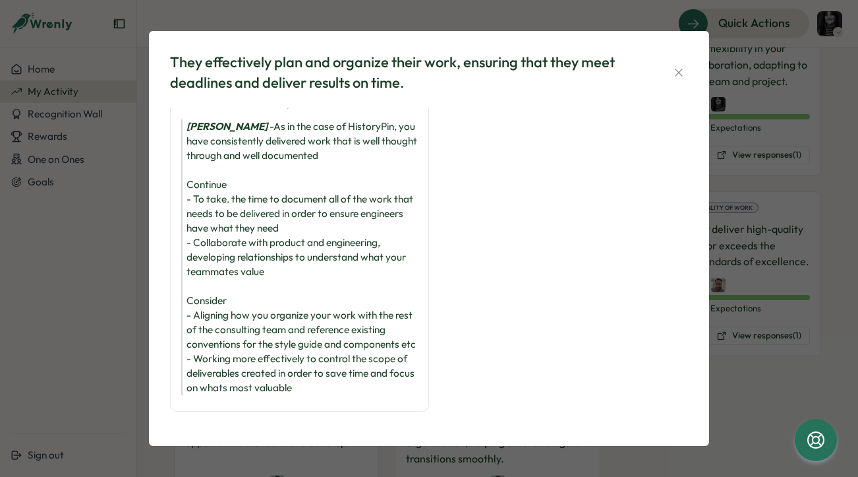
click at [208, 262] on div "[PERSON_NAME] - As in the case of HistoryPin, you have consistently delivered w…" at bounding box center [299, 257] width 237 height 276
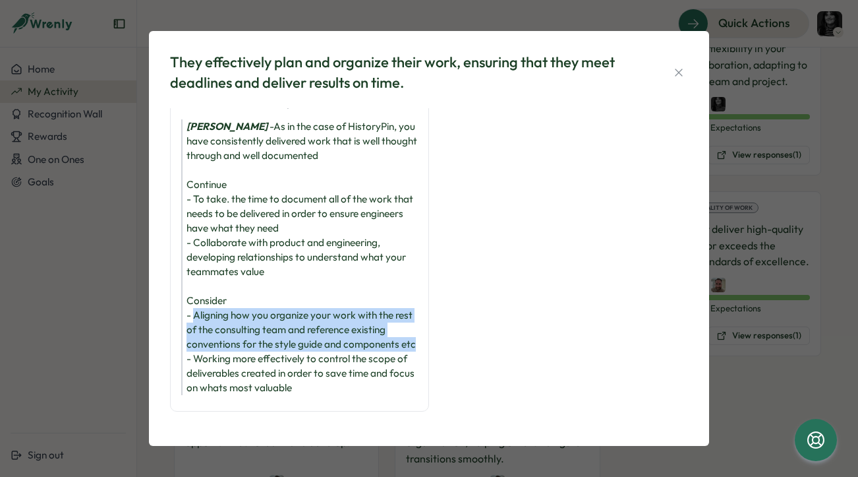
drag, startPoint x: 194, startPoint y: 244, endPoint x: 204, endPoint y: 288, distance: 45.1
click at [204, 288] on div "[PERSON_NAME] - As in the case of HistoryPin, you have consistently delivered w…" at bounding box center [299, 257] width 237 height 276
drag, startPoint x: 209, startPoint y: 289, endPoint x: 192, endPoint y: 246, distance: 46.2
click at [192, 246] on div "[PERSON_NAME] - As in the case of HistoryPin, you have consistently delivered w…" at bounding box center [299, 257] width 237 height 276
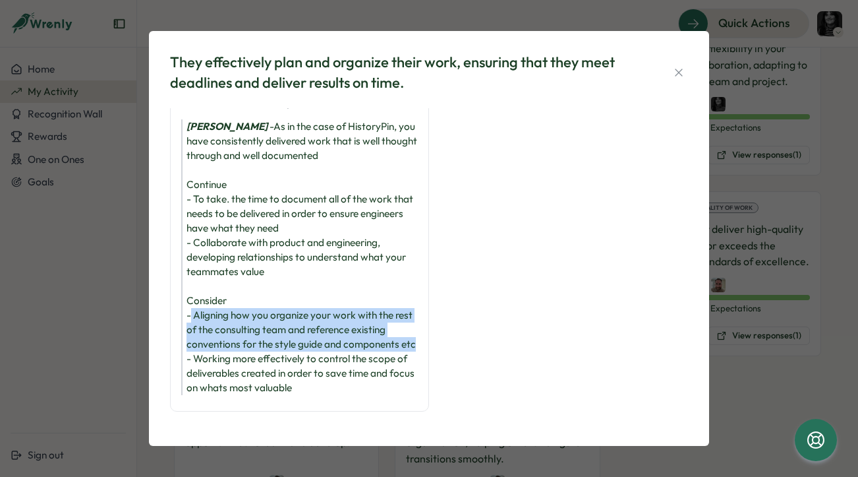
click at [192, 246] on div "[PERSON_NAME] - As in the case of HistoryPin, you have consistently delivered w…" at bounding box center [299, 257] width 237 height 276
drag, startPoint x: 195, startPoint y: 251, endPoint x: 213, endPoint y: 291, distance: 44.0
click at [213, 291] on div "[PERSON_NAME] - As in the case of HistoryPin, you have consistently delivered w…" at bounding box center [299, 257] width 237 height 276
click at [213, 290] on div "[PERSON_NAME] - As in the case of HistoryPin, you have consistently delivered w…" at bounding box center [299, 257] width 237 height 276
drag, startPoint x: 210, startPoint y: 287, endPoint x: 197, endPoint y: 243, distance: 46.7
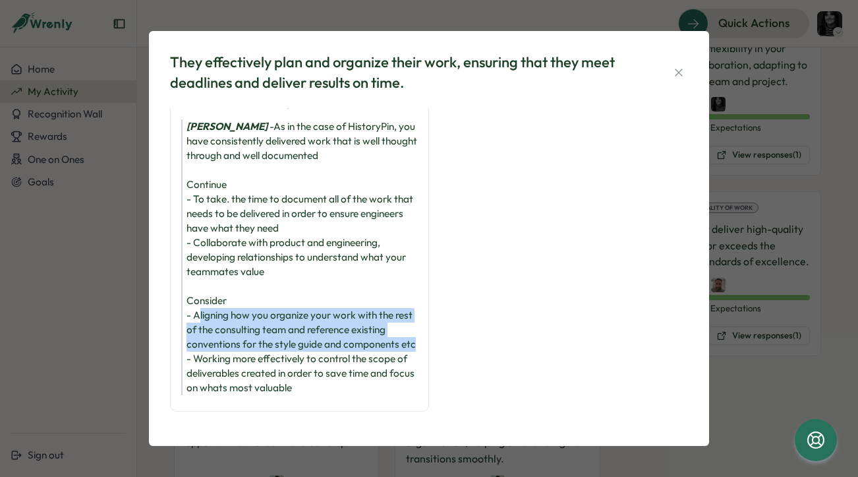
click at [197, 243] on div "[PERSON_NAME] - As in the case of HistoryPin, you have consistently delivered w…" at bounding box center [299, 257] width 237 height 276
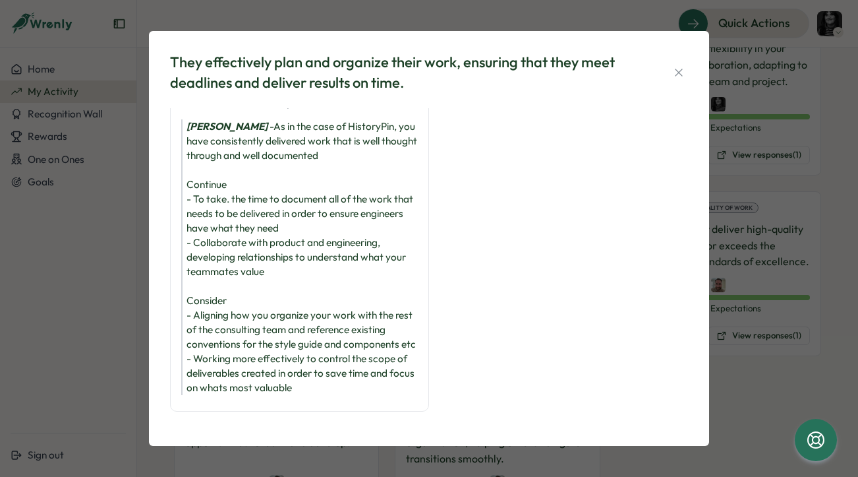
click at [215, 280] on div "[PERSON_NAME] - As in the case of HistoryPin, you have consistently delivered w…" at bounding box center [299, 257] width 237 height 276
click at [216, 280] on div "[PERSON_NAME] - As in the case of HistoryPin, you have consistently delivered w…" at bounding box center [299, 257] width 237 height 276
click at [207, 260] on div "[PERSON_NAME] - As in the case of HistoryPin, you have consistently delivered w…" at bounding box center [299, 257] width 237 height 276
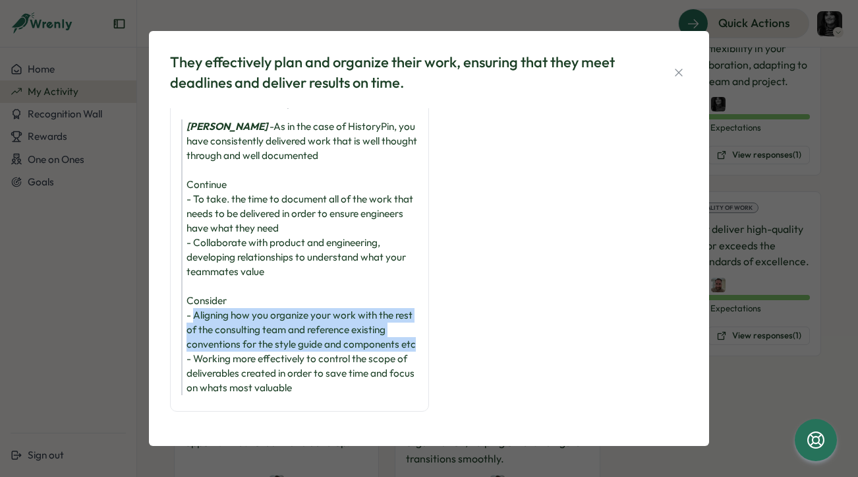
drag, startPoint x: 194, startPoint y: 249, endPoint x: 213, endPoint y: 288, distance: 43.3
click at [213, 288] on div "[PERSON_NAME] - As in the case of HistoryPin, you have consistently delivered w…" at bounding box center [299, 257] width 237 height 276
drag, startPoint x: 194, startPoint y: 249, endPoint x: 202, endPoint y: 299, distance: 50.1
click at [198, 293] on div "[PERSON_NAME] - As in the case of HistoryPin, you have consistently delivered w…" at bounding box center [299, 257] width 237 height 276
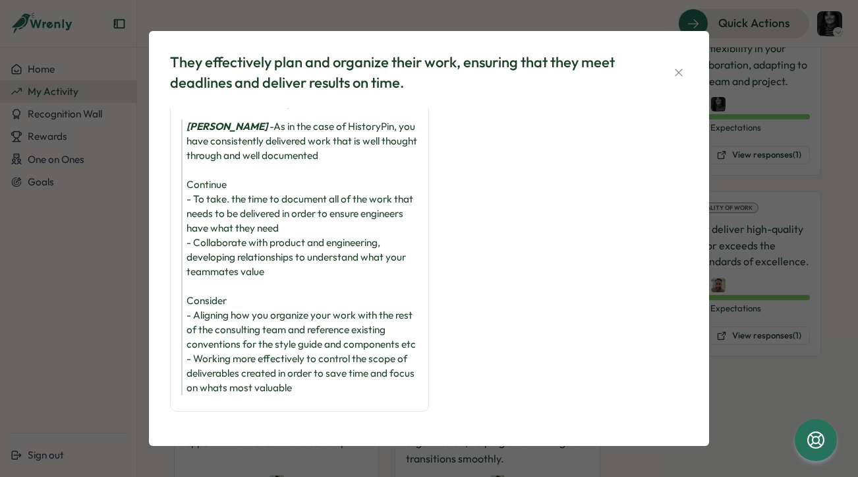
click at [210, 307] on div "[PERSON_NAME] - As in the case of HistoryPin, you have consistently delivered w…" at bounding box center [299, 257] width 237 height 276
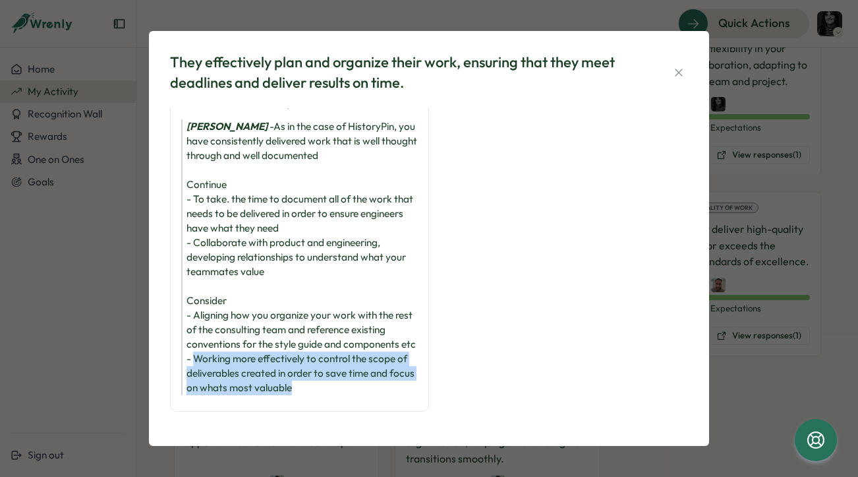
drag, startPoint x: 195, startPoint y: 307, endPoint x: 335, endPoint y: 338, distance: 143.2
click at [335, 338] on div "[PERSON_NAME] - As in the case of HistoryPin, you have consistently delivered w…" at bounding box center [299, 257] width 237 height 276
drag, startPoint x: 189, startPoint y: 309, endPoint x: 332, endPoint y: 335, distance: 145.4
click at [332, 335] on div "[PERSON_NAME] - As in the case of HistoryPin, you have consistently delivered w…" at bounding box center [299, 257] width 237 height 276
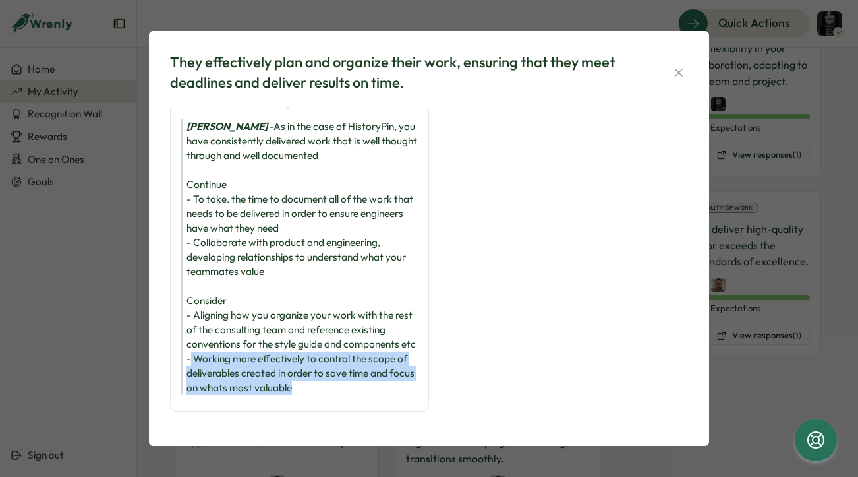
click at [327, 324] on div "[PERSON_NAME] - As in the case of HistoryPin, you have consistently delivered w…" at bounding box center [299, 257] width 237 height 276
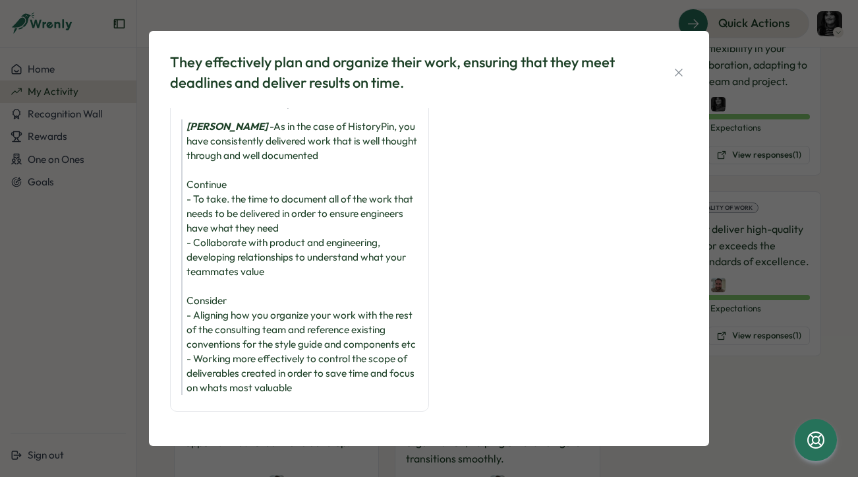
click at [204, 302] on div "[PERSON_NAME] - As in the case of HistoryPin, you have consistently delivered w…" at bounding box center [299, 257] width 237 height 276
drag, startPoint x: 193, startPoint y: 303, endPoint x: 348, endPoint y: 342, distance: 159.7
click at [348, 342] on div "[PERSON_NAME] - As in the case of HistoryPin, you have consistently delivered w…" at bounding box center [299, 257] width 237 height 276
click at [330, 337] on div "[PERSON_NAME] - As in the case of HistoryPin, you have consistently delivered w…" at bounding box center [299, 257] width 237 height 276
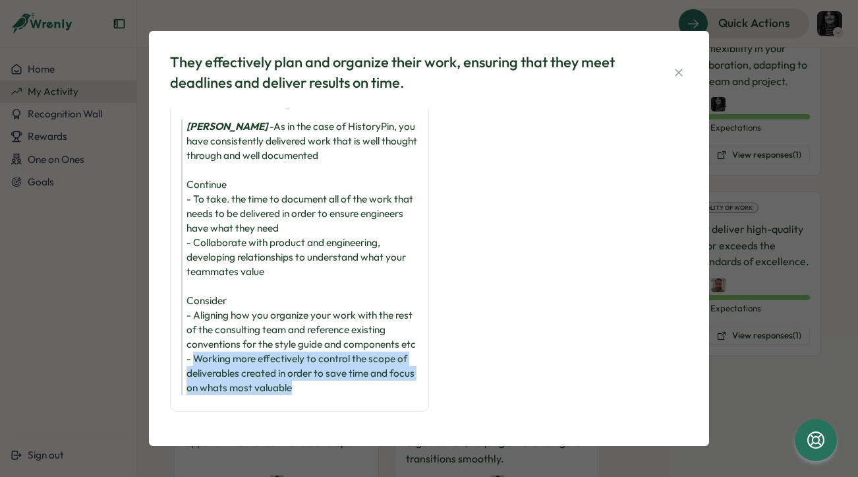
drag, startPoint x: 318, startPoint y: 332, endPoint x: 196, endPoint y: 306, distance: 125.3
click at [196, 306] on div "[PERSON_NAME] - As in the case of HistoryPin, you have consistently delivered w…" at bounding box center [299, 257] width 237 height 276
drag, startPoint x: 196, startPoint y: 301, endPoint x: 320, endPoint y: 334, distance: 128.1
click at [320, 334] on div "[PERSON_NAME] - As in the case of HistoryPin, you have consistently delivered w…" at bounding box center [299, 257] width 237 height 276
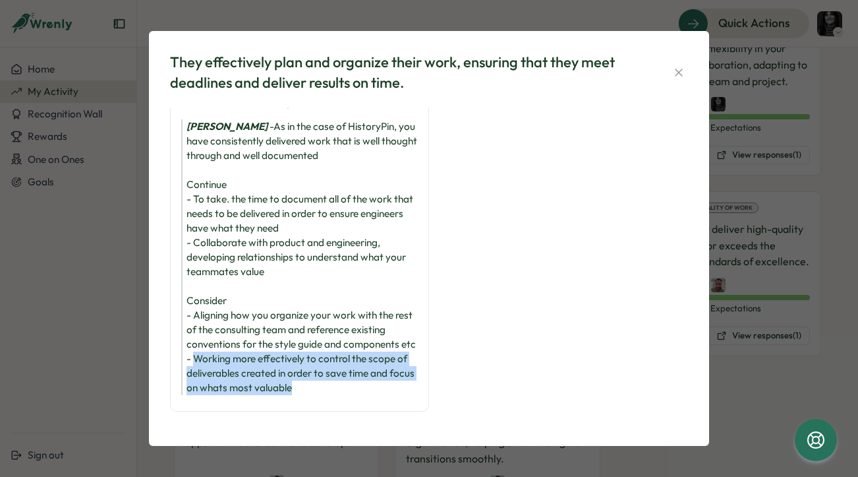
click at [266, 315] on div "[PERSON_NAME] - As in the case of HistoryPin, you have consistently delivered w…" at bounding box center [299, 257] width 237 height 276
drag, startPoint x: 223, startPoint y: 304, endPoint x: 337, endPoint y: 331, distance: 117.2
click at [337, 331] on div "[PERSON_NAME] - As in the case of HistoryPin, you have consistently delivered w…" at bounding box center [299, 257] width 237 height 276
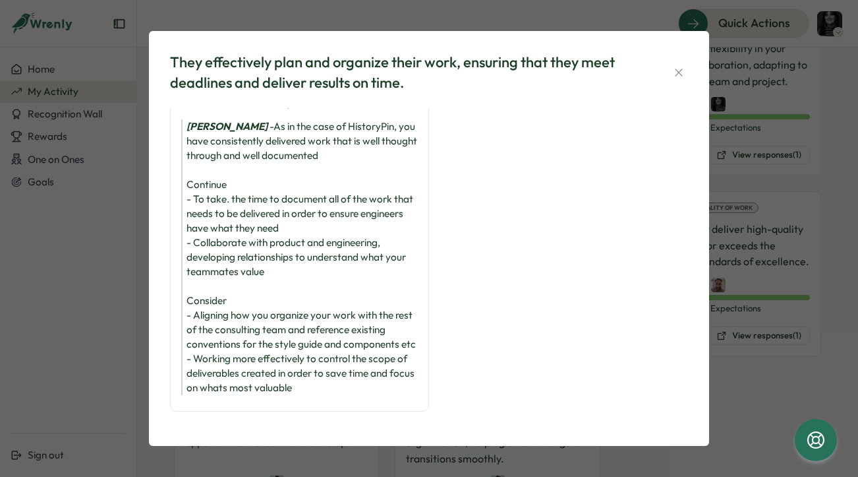
click at [243, 328] on div "[PERSON_NAME] - As in the case of HistoryPin, you have consistently delivered w…" at bounding box center [299, 257] width 237 height 276
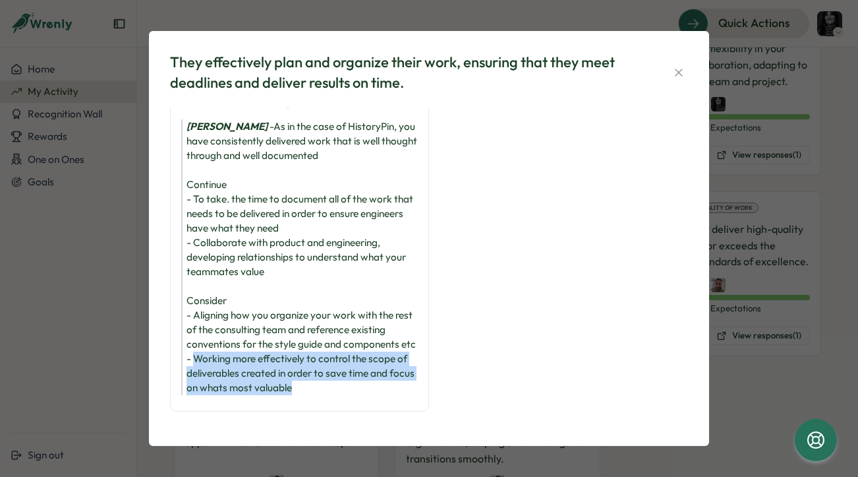
drag, startPoint x: 193, startPoint y: 309, endPoint x: 322, endPoint y: 339, distance: 133.2
click at [322, 339] on div "[PERSON_NAME] - As in the case of HistoryPin, you have consistently delivered w…" at bounding box center [299, 257] width 237 height 276
click at [297, 334] on div "[PERSON_NAME] - As in the case of HistoryPin, you have consistently delivered w…" at bounding box center [299, 257] width 237 height 276
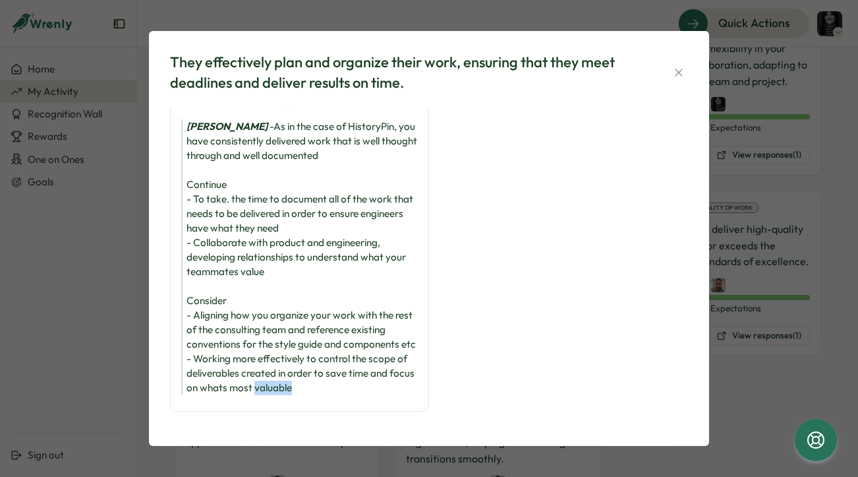
click at [297, 334] on div "[PERSON_NAME] - As in the case of HistoryPin, you have consistently delivered w…" at bounding box center [299, 257] width 237 height 276
click at [257, 326] on div "[PERSON_NAME] - As in the case of HistoryPin, you have consistently delivered w…" at bounding box center [299, 257] width 237 height 276
click at [215, 312] on div "[PERSON_NAME] - As in the case of HistoryPin, you have consistently delivered w…" at bounding box center [299, 257] width 237 height 276
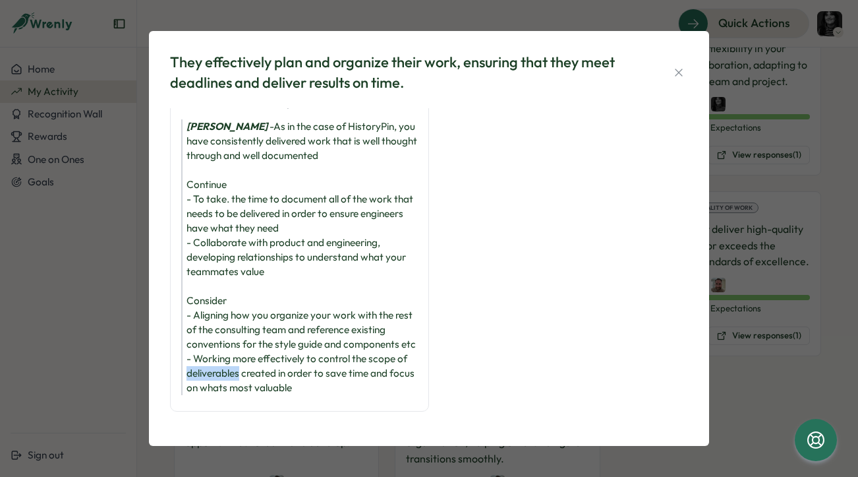
click at [215, 312] on div "[PERSON_NAME] - As in the case of HistoryPin, you have consistently delivered w…" at bounding box center [299, 257] width 237 height 276
click at [212, 315] on div "[PERSON_NAME] - As in the case of HistoryPin, you have consistently delivered w…" at bounding box center [299, 257] width 237 height 276
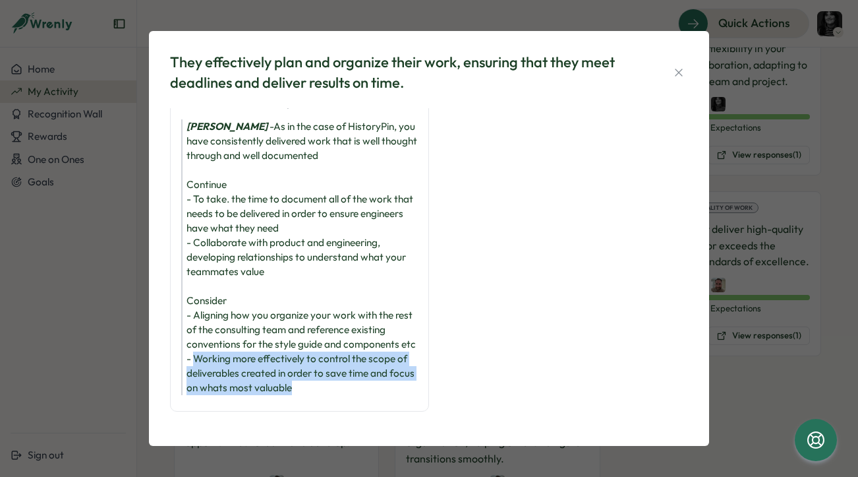
drag, startPoint x: 196, startPoint y: 305, endPoint x: 381, endPoint y: 334, distance: 186.9
click at [381, 334] on div "[PERSON_NAME] - As in the case of HistoryPin, you have consistently delivered w…" at bounding box center [299, 257] width 237 height 276
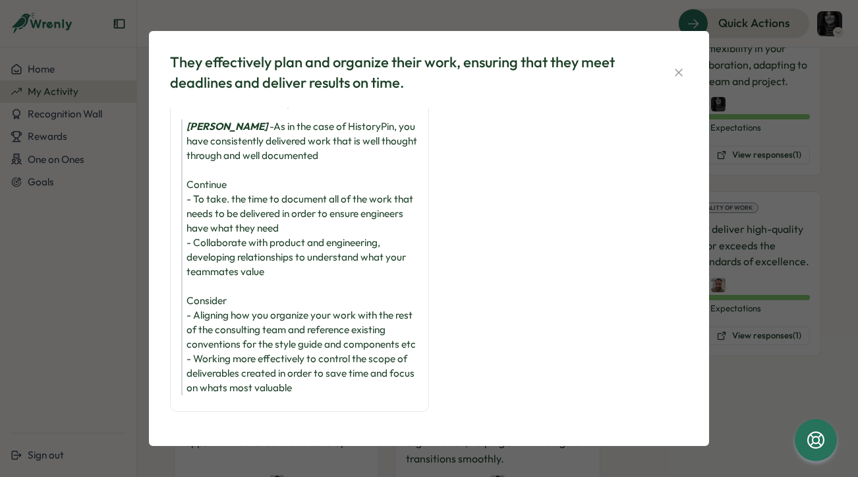
click at [287, 314] on div "[PERSON_NAME] - As in the case of HistoryPin, you have consistently delivered w…" at bounding box center [299, 257] width 237 height 276
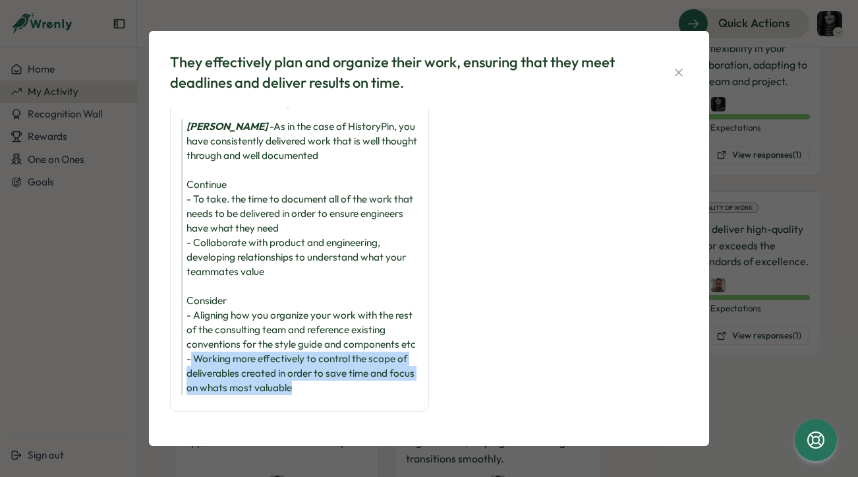
drag, startPoint x: 233, startPoint y: 309, endPoint x: 343, endPoint y: 337, distance: 112.9
click at [343, 337] on div "[PERSON_NAME] - As in the case of HistoryPin, you have consistently delivered w…" at bounding box center [299, 257] width 237 height 276
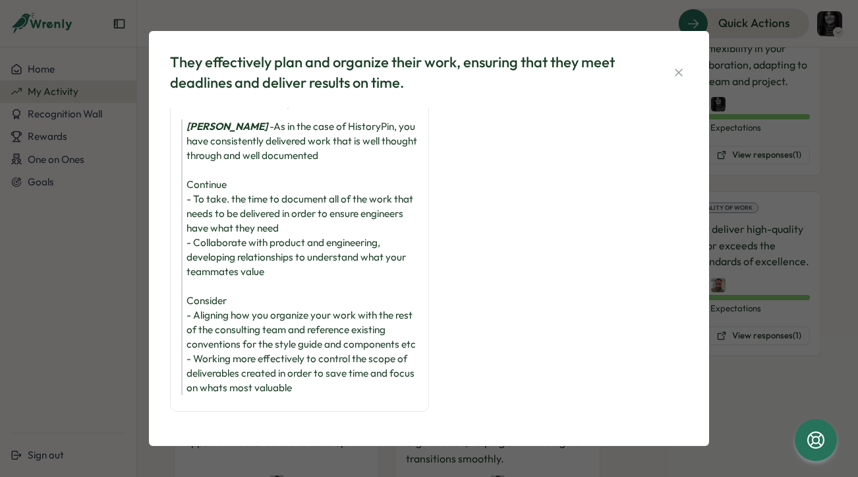
click at [267, 324] on div "[PERSON_NAME] - As in the case of HistoryPin, you have consistently delivered w…" at bounding box center [299, 257] width 237 height 276
drag, startPoint x: 193, startPoint y: 301, endPoint x: 334, endPoint y: 340, distance: 145.9
click at [334, 340] on div "[PERSON_NAME] - As in the case of HistoryPin, you have consistently delivered w…" at bounding box center [299, 257] width 237 height 276
drag, startPoint x: 299, startPoint y: 327, endPoint x: 210, endPoint y: 302, distance: 93.1
click at [297, 327] on div "[PERSON_NAME] - As in the case of HistoryPin, you have consistently delivered w…" at bounding box center [299, 257] width 237 height 276
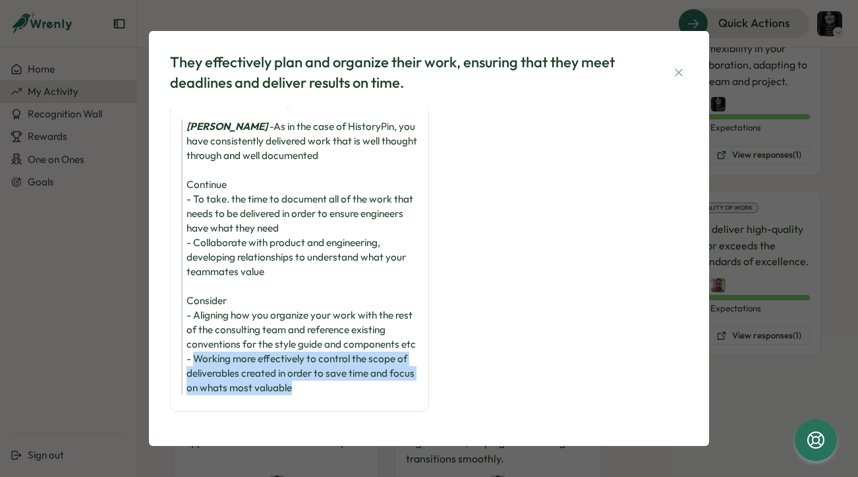
drag, startPoint x: 260, startPoint y: 320, endPoint x: 332, endPoint y: 337, distance: 73.7
click at [332, 337] on div "[PERSON_NAME] - As in the case of HistoryPin, you have consistently delivered w…" at bounding box center [299, 257] width 237 height 276
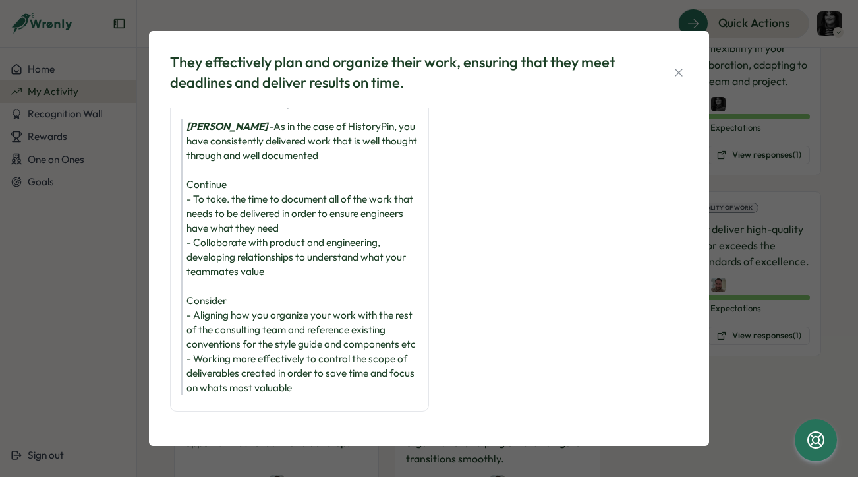
click at [256, 326] on div "[PERSON_NAME] - As in the case of HistoryPin, you have consistently delivered w…" at bounding box center [299, 257] width 237 height 276
click at [213, 319] on div "[PERSON_NAME] - As in the case of HistoryPin, you have consistently delivered w…" at bounding box center [299, 257] width 237 height 276
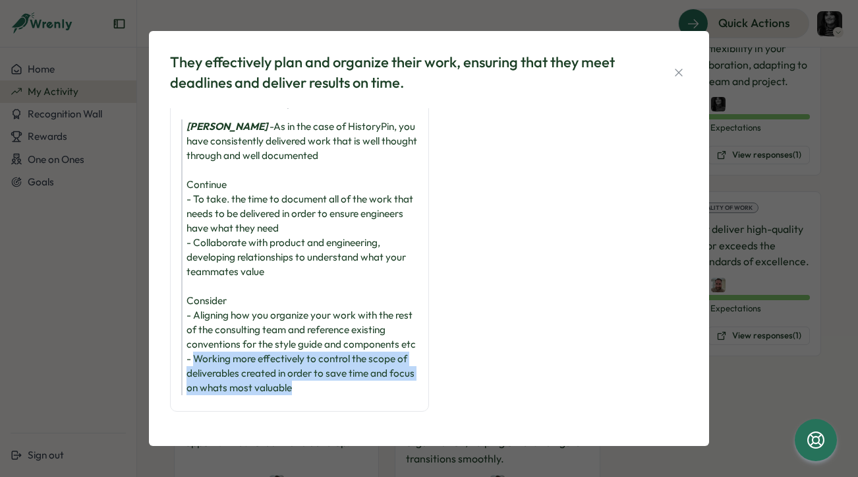
drag, startPoint x: 216, startPoint y: 311, endPoint x: 345, endPoint y: 339, distance: 132.3
click at [345, 339] on div "[PERSON_NAME] - As in the case of HistoryPin, you have consistently delivered w…" at bounding box center [299, 257] width 237 height 276
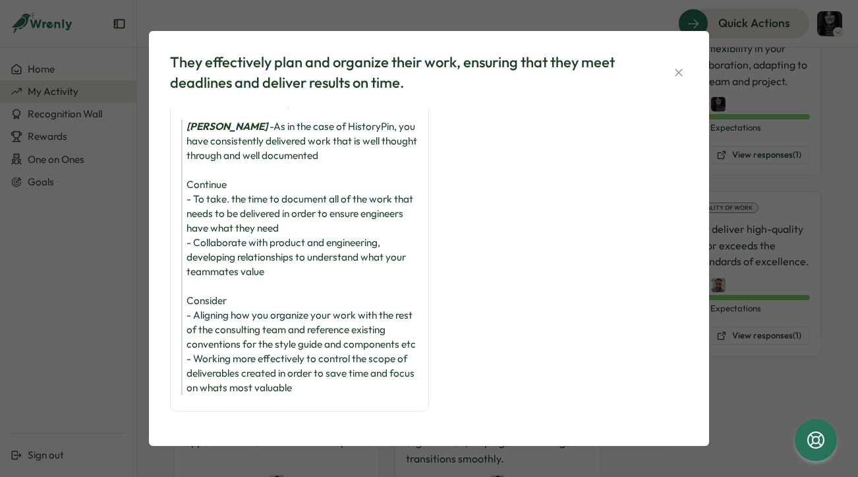
click at [219, 313] on div "[PERSON_NAME] - As in the case of HistoryPin, you have consistently delivered w…" at bounding box center [299, 257] width 237 height 276
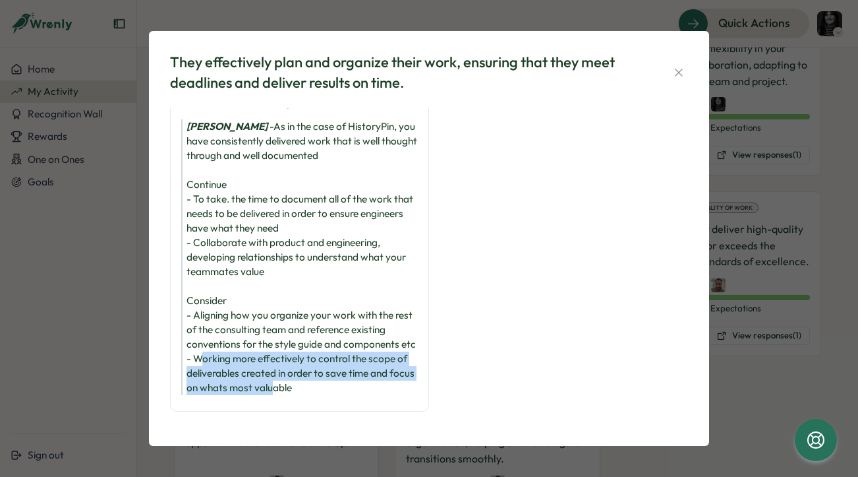
drag
click at [301, 334] on div "[PERSON_NAME] - As in the case of HistoryPin, you have consistently delivered w…" at bounding box center [299, 257] width 237 height 276
click at [258, 318] on div "[PERSON_NAME] - As in the case of HistoryPin, you have consistently delivered w…" at bounding box center [299, 257] width 237 height 276
click at [323, 337] on div "[PERSON_NAME] - As in the case of HistoryPin, you have consistently delivered w…" at bounding box center [299, 257] width 237 height 276
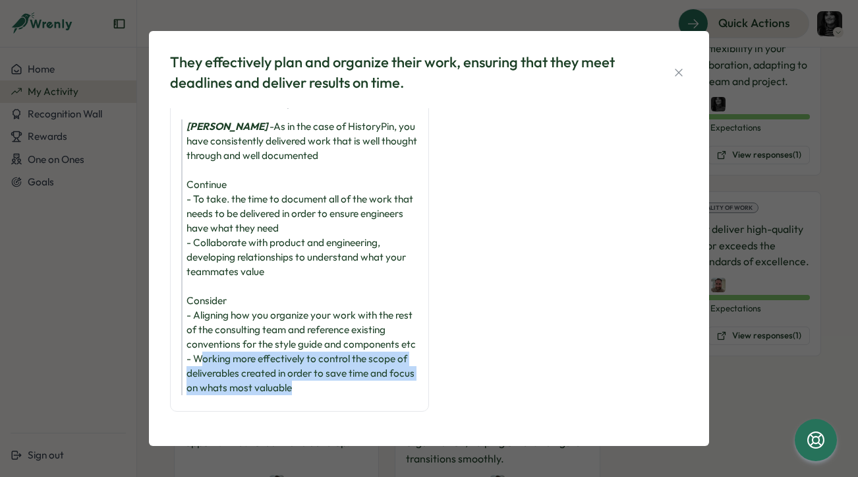
click at [351, 344] on div "[PERSON_NAME] - As in the case of HistoryPin, you have consistently delivered w…" at bounding box center [299, 257] width 237 height 276
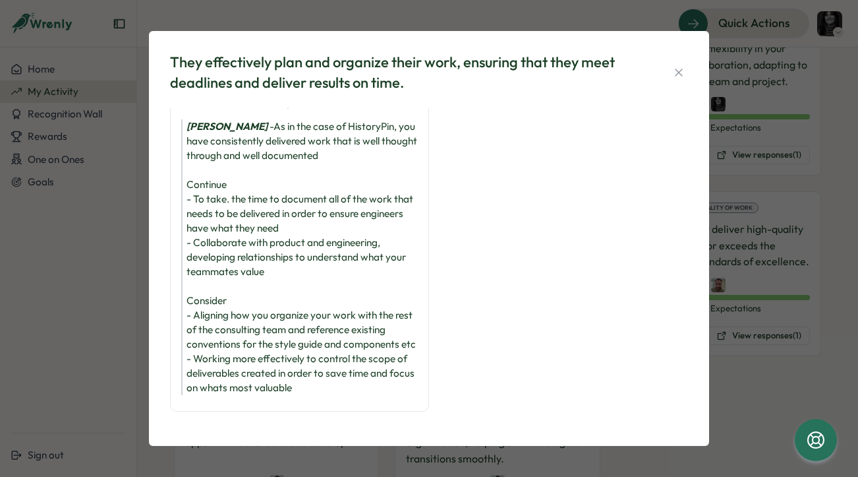
click at [309, 332] on div "[PERSON_NAME] - As in the case of HistoryPin, you have consistently delivered w…" at bounding box center [299, 257] width 237 height 276
click at [151, 315] on div "They effectively plan and organize their work, ensuring that they meet deadline…" at bounding box center [429, 238] width 560 height 415
click at [102, 367] on div "They effectively plan and organize their work, ensuring that they meet deadline…" at bounding box center [429, 238] width 858 height 477
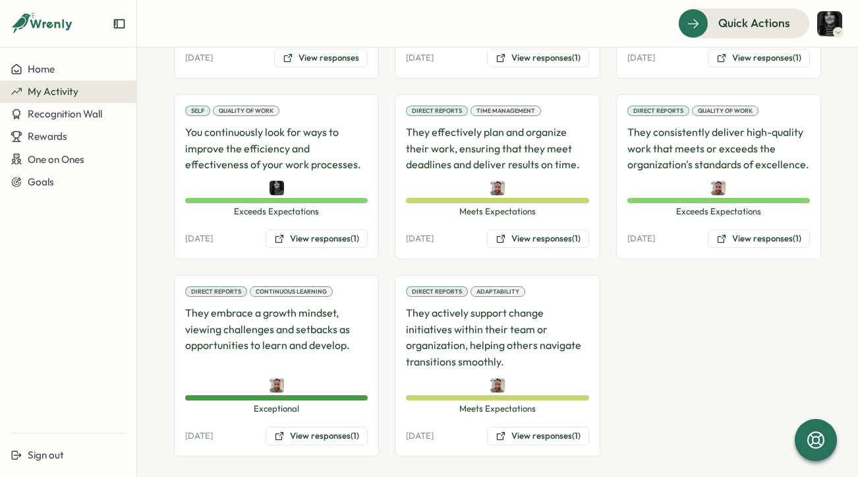
scroll to position [634, 0]
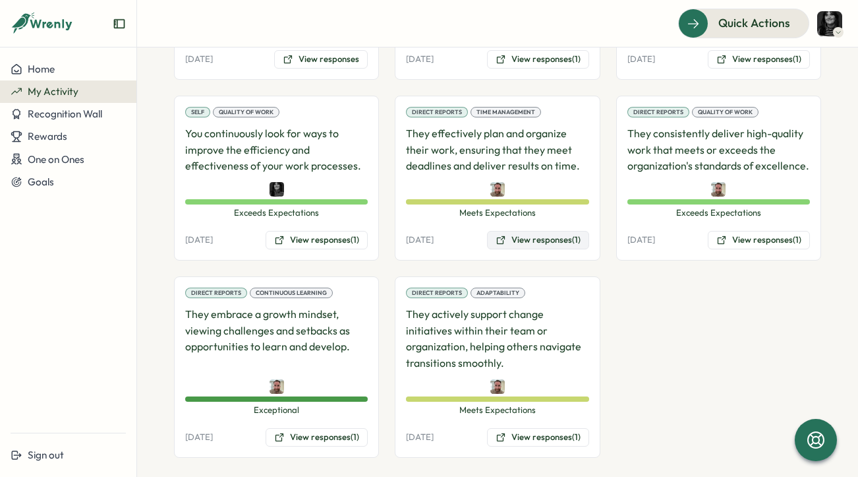
click at [512, 234] on button "View responses (1)" at bounding box center [538, 240] width 102 height 18
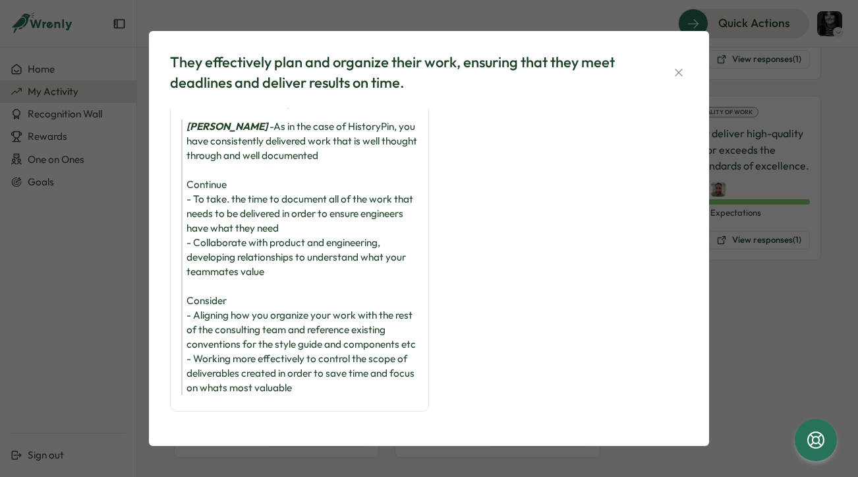
scroll to position [106, 0]
click at [243, 320] on div "[PERSON_NAME] - As in the case of HistoryPin, you have consistently delivered w…" at bounding box center [299, 257] width 237 height 276
click at [234, 284] on div "[PERSON_NAME] - As in the case of HistoryPin, you have consistently delivered w…" at bounding box center [299, 257] width 237 height 276
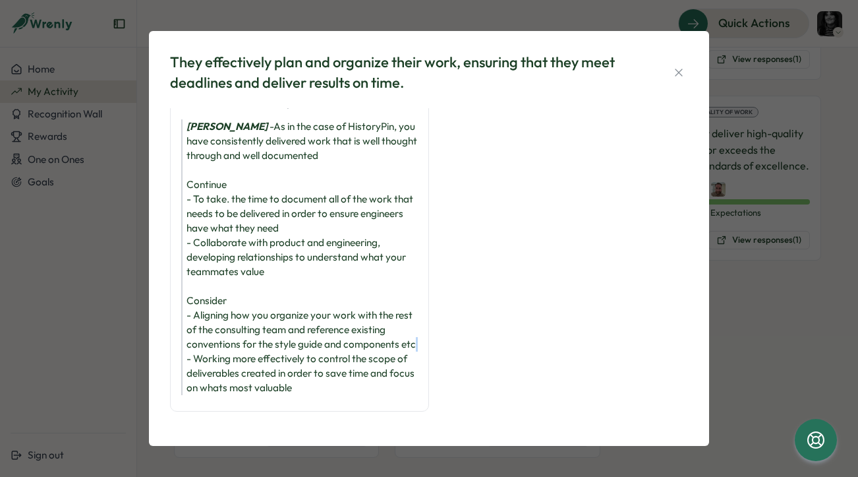
click at [234, 284] on div "[PERSON_NAME] - As in the case of HistoryPin, you have consistently delivered w…" at bounding box center [299, 257] width 237 height 276
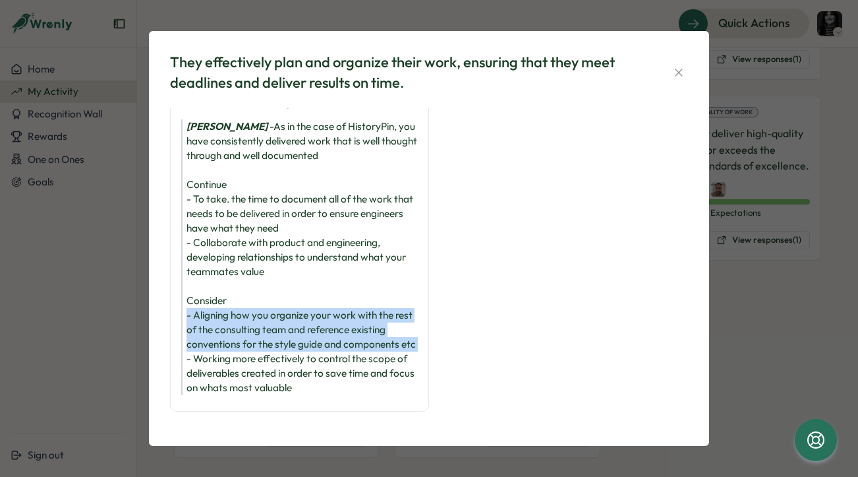
click at [234, 284] on div "[PERSON_NAME] - As in the case of HistoryPin, you have consistently delivered w…" at bounding box center [299, 257] width 237 height 276
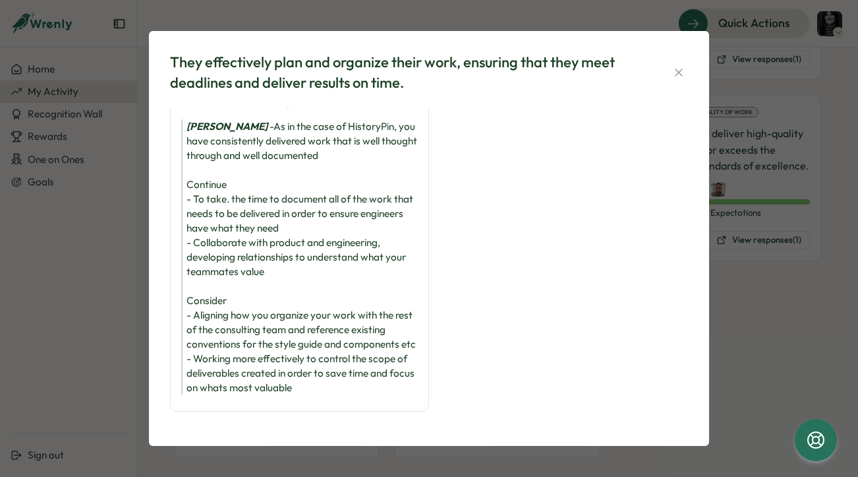
click at [220, 313] on div "[PERSON_NAME] - As in the case of HistoryPin, you have consistently delivered w…" at bounding box center [299, 257] width 237 height 276
click at [110, 343] on div "They effectively plan and organize their work, ensuring that they meet deadline…" at bounding box center [429, 238] width 858 height 477
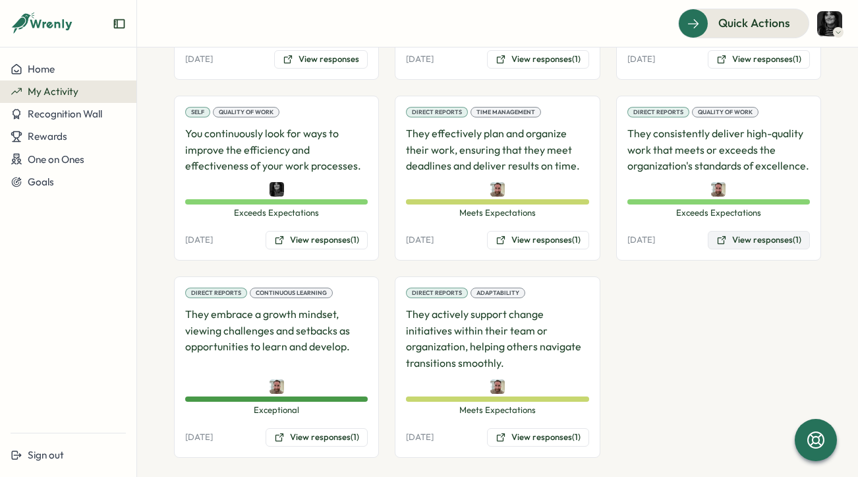
click at [708, 237] on button "View responses (1)" at bounding box center [759, 240] width 102 height 18
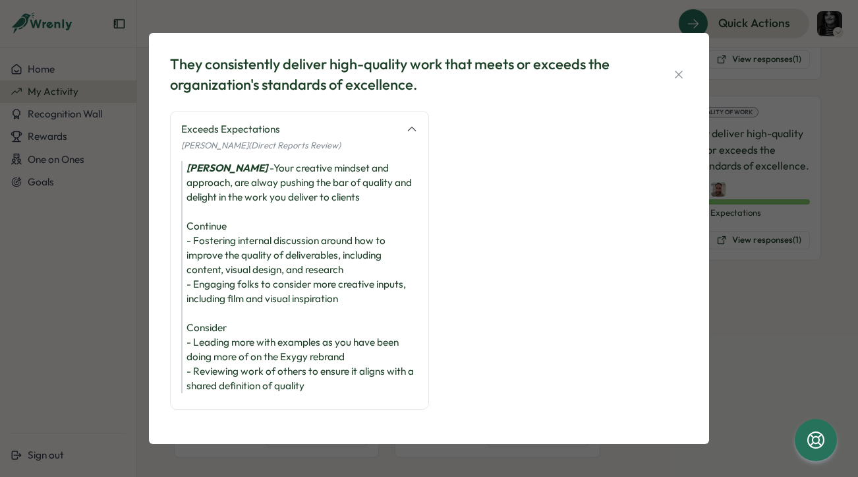
scroll to position [59, 0]
click at [265, 313] on div "[PERSON_NAME] - Your creative mindset and approach, are alway pushing the bar o…" at bounding box center [299, 277] width 237 height 232
click at [279, 271] on div "[PERSON_NAME] - Your creative mindset and approach, are alway pushing the bar o…" at bounding box center [299, 277] width 237 height 232
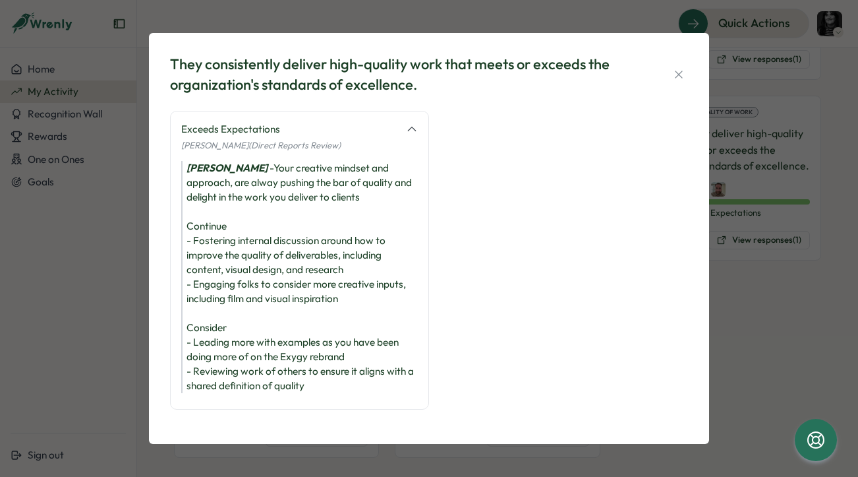
click at [207, 200] on div "[PERSON_NAME] - Your creative mindset and approach, are alway pushing the bar o…" at bounding box center [299, 277] width 237 height 232
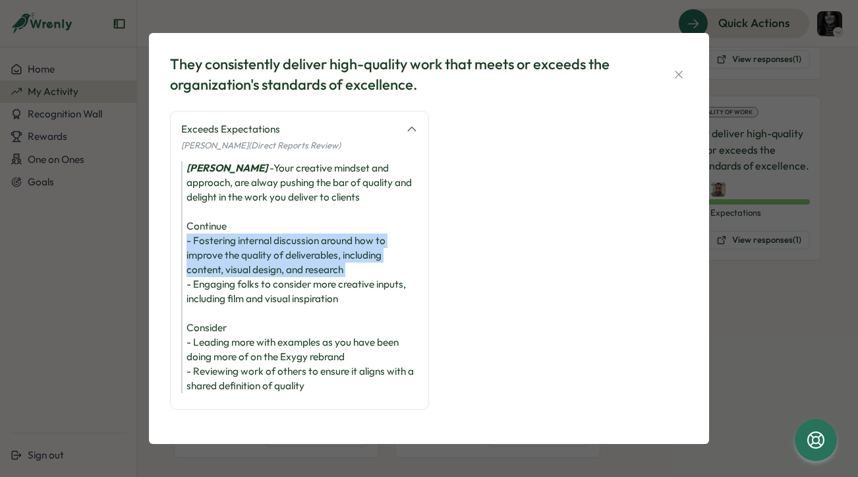
click at [207, 200] on div "[PERSON_NAME] - Your creative mindset and approach, are alway pushing the bar o…" at bounding box center [299, 277] width 237 height 232
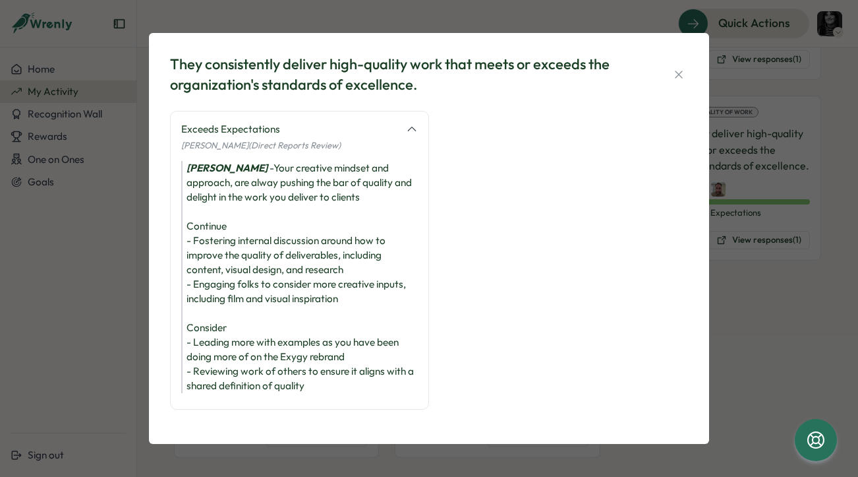
click at [204, 202] on div "[PERSON_NAME] - Your creative mindset and approach, are alway pushing the bar o…" at bounding box center [299, 277] width 237 height 232
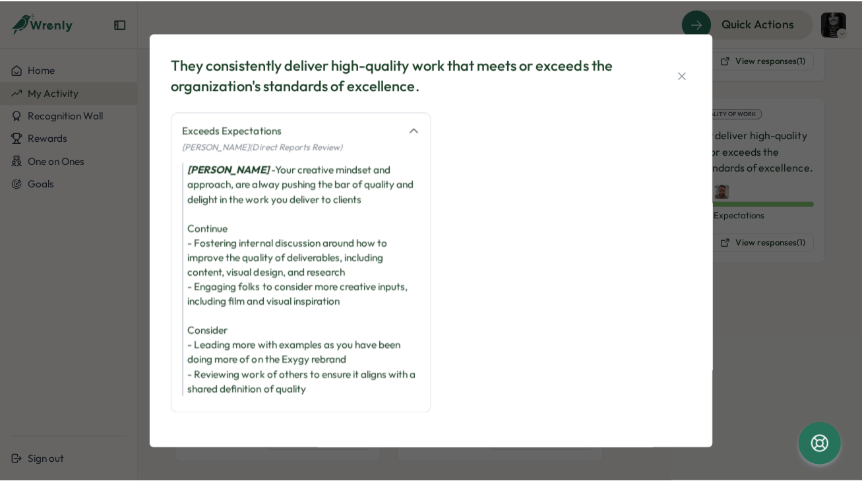
scroll to position [38, 0]
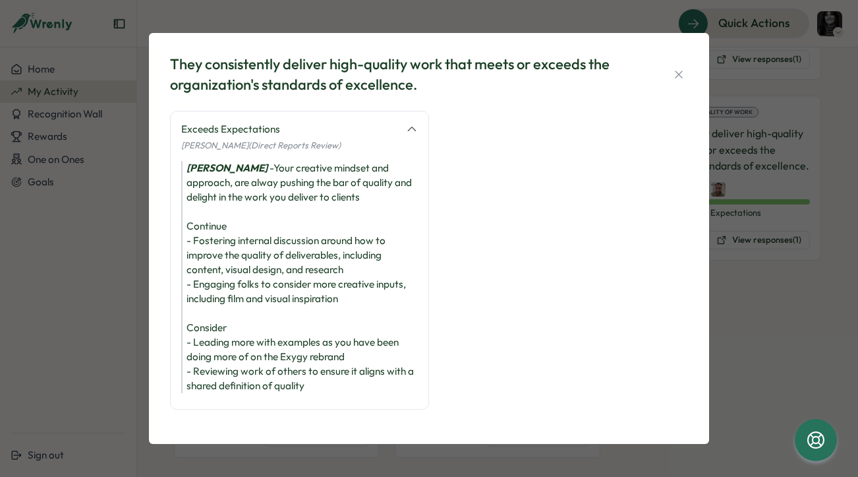
click at [278, 274] on div "[PERSON_NAME] - Your creative mindset and approach, are alway pushing the bar o…" at bounding box center [299, 277] width 237 height 232
click at [276, 217] on div "[PERSON_NAME] - Your creative mindset and approach, are alway pushing the bar o…" at bounding box center [299, 277] width 237 height 232
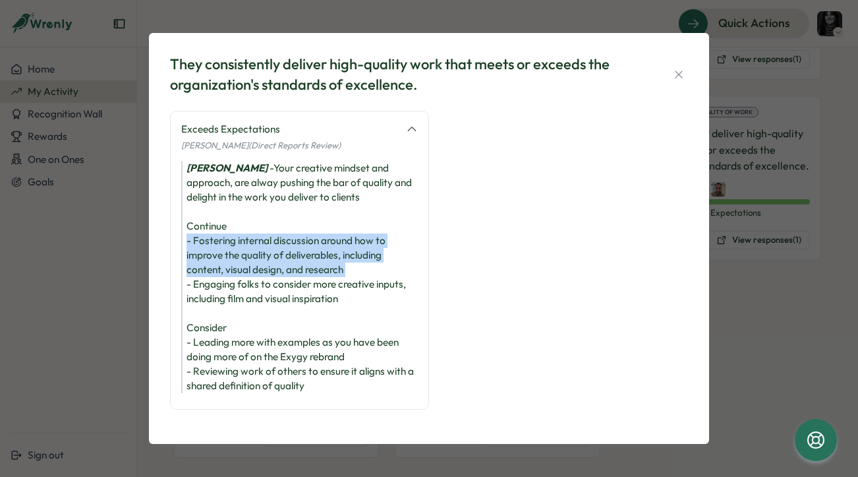
click at [276, 217] on div "[PERSON_NAME] - Your creative mindset and approach, are alway pushing the bar o…" at bounding box center [299, 277] width 237 height 232
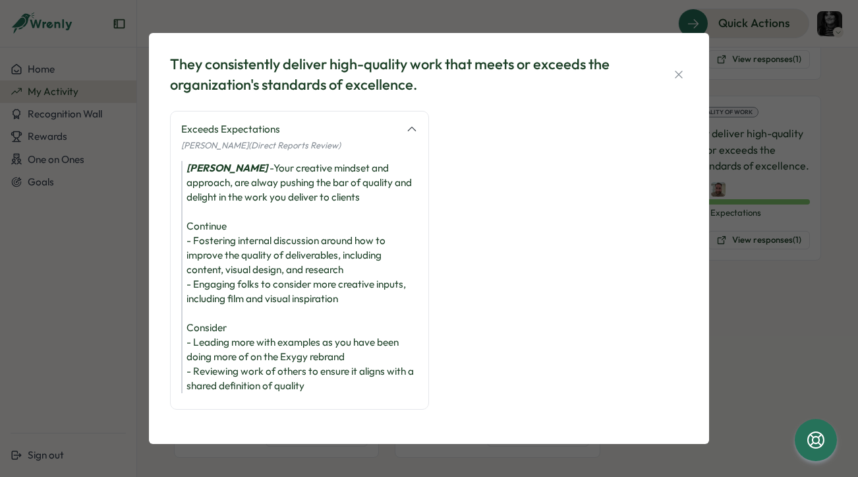
click at [260, 255] on div "[PERSON_NAME] - Your creative mindset and approach, are alway pushing the bar o…" at bounding box center [299, 277] width 237 height 232
click at [244, 255] on div "[PERSON_NAME] - Your creative mindset and approach, are alway pushing the bar o…" at bounding box center [299, 277] width 237 height 232
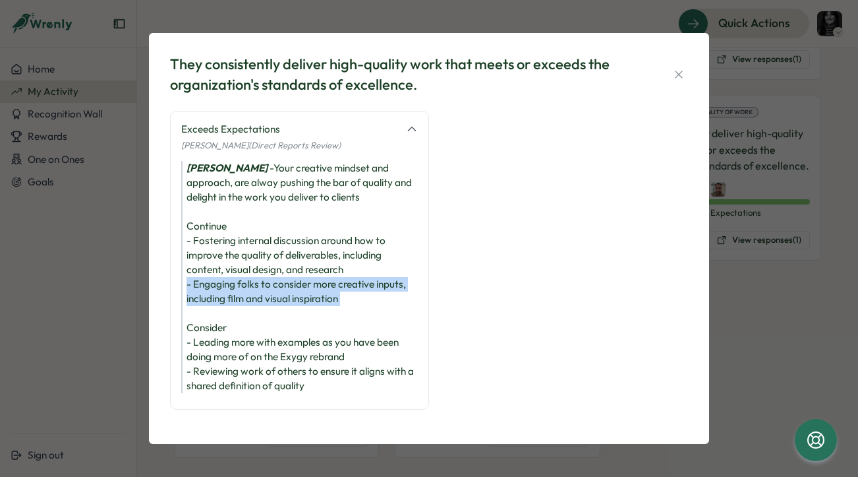
click at [244, 255] on div "[PERSON_NAME] - Your creative mindset and approach, are alway pushing the bar o…" at bounding box center [299, 277] width 237 height 232
click at [217, 256] on div "[PERSON_NAME] - Your creative mindset and approach, are alway pushing the bar o…" at bounding box center [299, 277] width 237 height 232
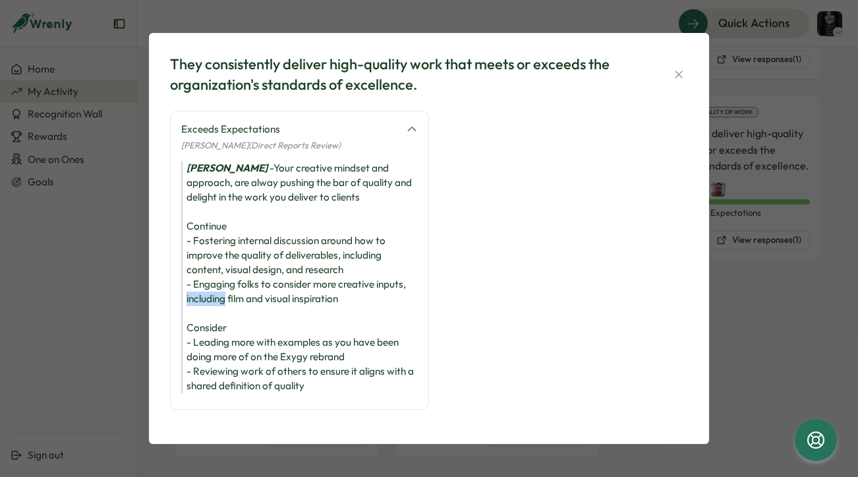
click at [217, 256] on div "[PERSON_NAME] - Your creative mindset and approach, are alway pushing the bar o…" at bounding box center [299, 277] width 237 height 232
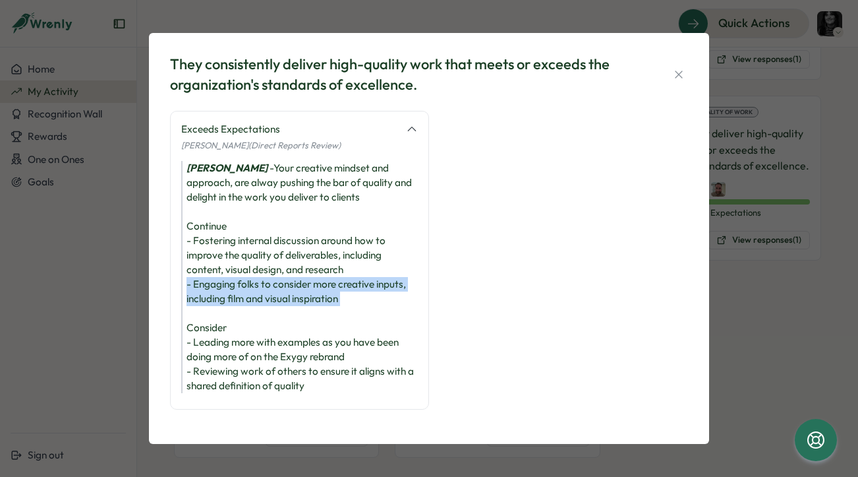
click at [217, 256] on div "[PERSON_NAME] - Your creative mindset and approach, are alway pushing the bar o…" at bounding box center [299, 277] width 237 height 232
click at [200, 264] on div "[PERSON_NAME] - Your creative mindset and approach, are alway pushing the bar o…" at bounding box center [299, 277] width 237 height 232
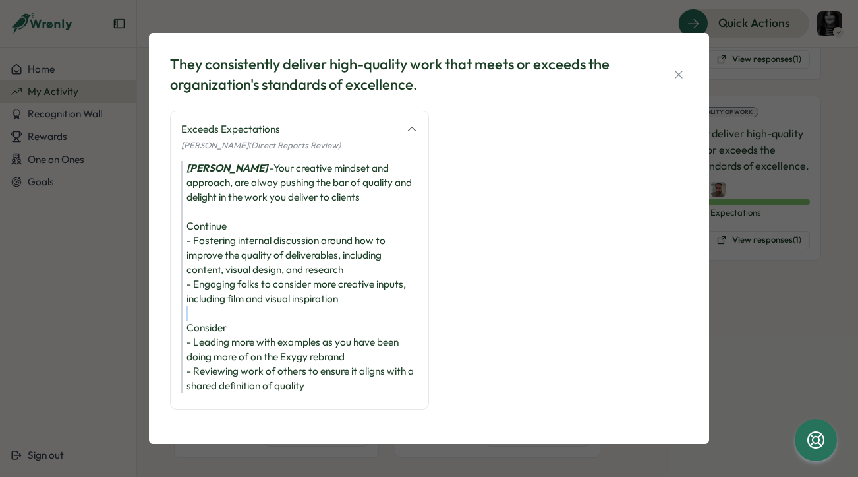
click at [200, 264] on div "[PERSON_NAME] - Your creative mindset and approach, are alway pushing the bar o…" at bounding box center [299, 277] width 237 height 232
click at [200, 262] on div "[PERSON_NAME] - Your creative mindset and approach, are alway pushing the bar o…" at bounding box center [299, 277] width 237 height 232
click at [201, 252] on div "[PERSON_NAME] - Your creative mindset and approach, are alway pushing the bar o…" at bounding box center [299, 277] width 237 height 232
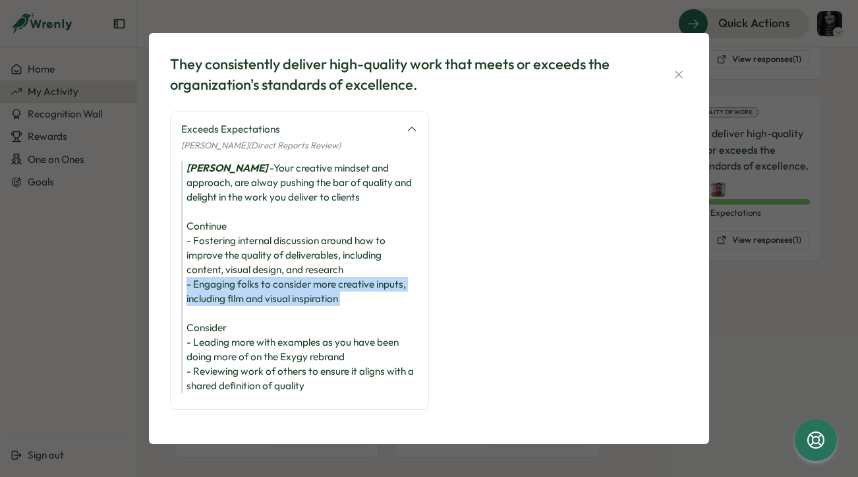
click at [201, 252] on div "[PERSON_NAME] - Your creative mindset and approach, are alway pushing the bar o…" at bounding box center [299, 277] width 237 height 232
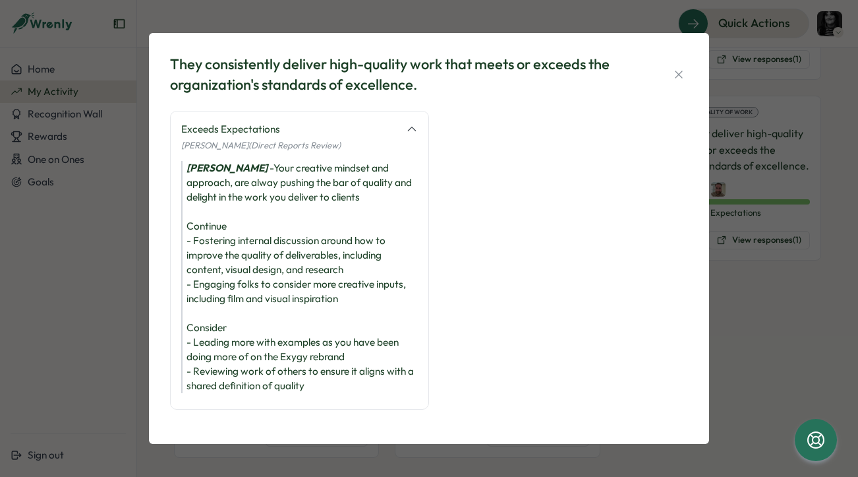
click at [206, 301] on div "[PERSON_NAME] - Your creative mindset and approach, are alway pushing the bar o…" at bounding box center [299, 277] width 237 height 232
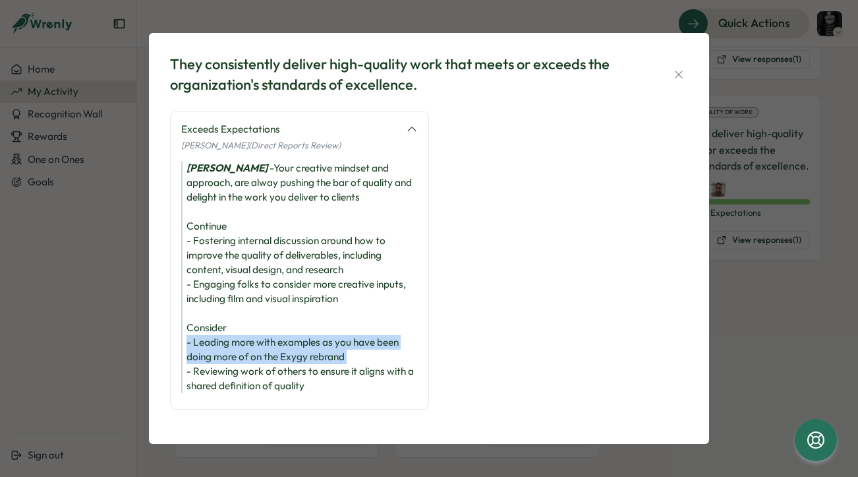
click at [206, 301] on div "[PERSON_NAME] - Your creative mindset and approach, are alway pushing the bar o…" at bounding box center [299, 277] width 237 height 232
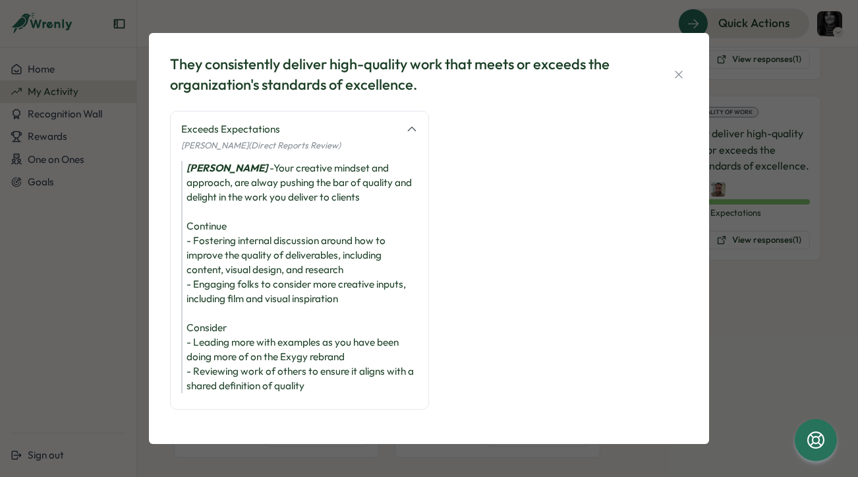
click at [206, 321] on div "[PERSON_NAME] - Your creative mindset and approach, are alway pushing the bar o…" at bounding box center [299, 277] width 237 height 232
click at [214, 291] on div "[PERSON_NAME] - Your creative mindset and approach, are alway pushing the bar o…" at bounding box center [299, 277] width 237 height 232
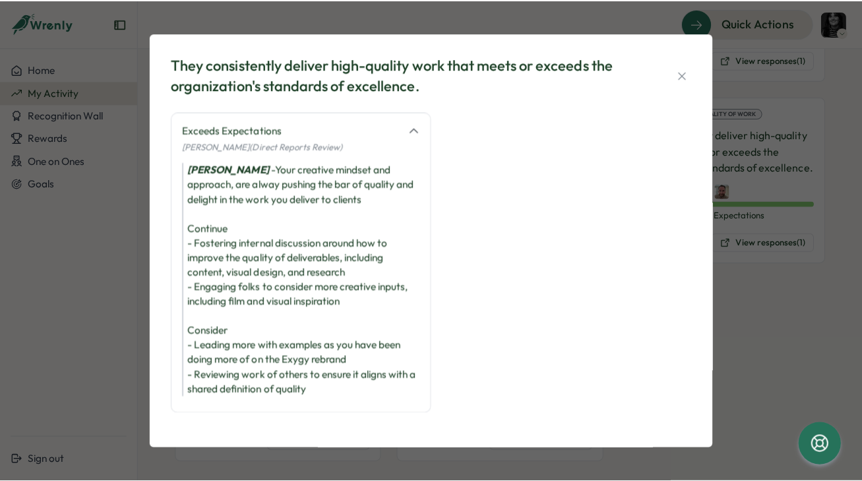
scroll to position [630, 0]
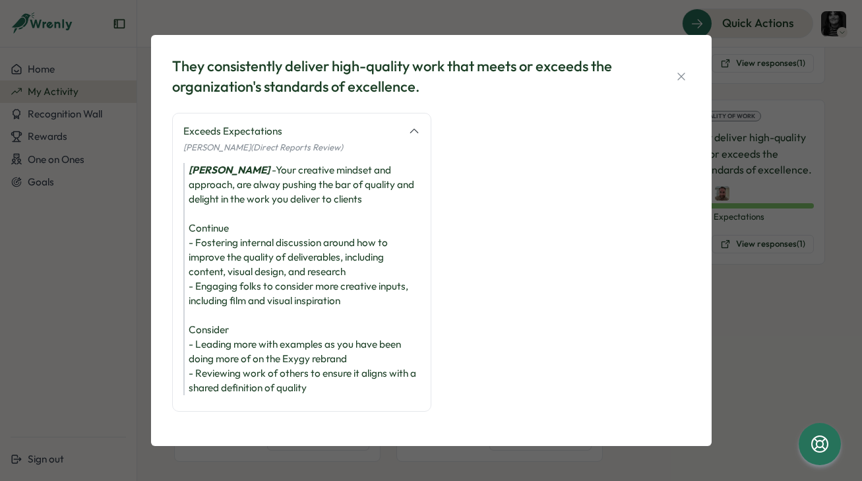
click at [291, 259] on div "[PERSON_NAME] - Your creative mindset and approach, are alway pushing the bar o…" at bounding box center [301, 279] width 237 height 232
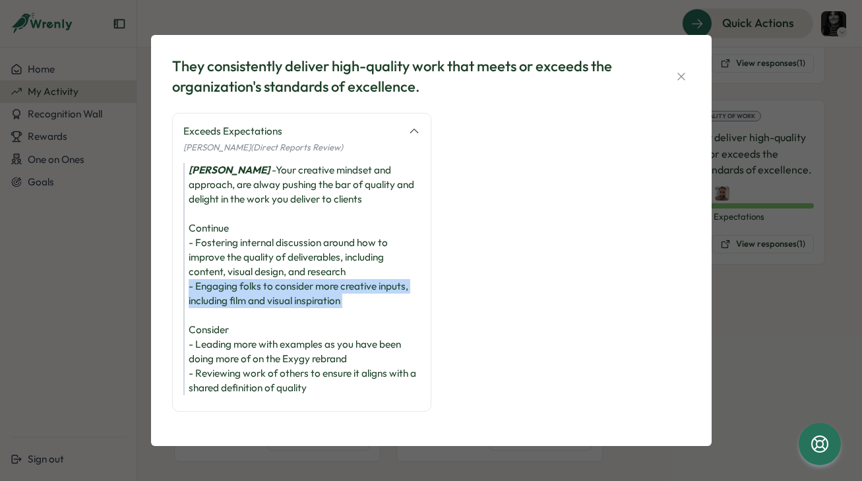
click at [291, 259] on div "[PERSON_NAME] - Your creative mindset and approach, are alway pushing the bar o…" at bounding box center [301, 279] width 237 height 232
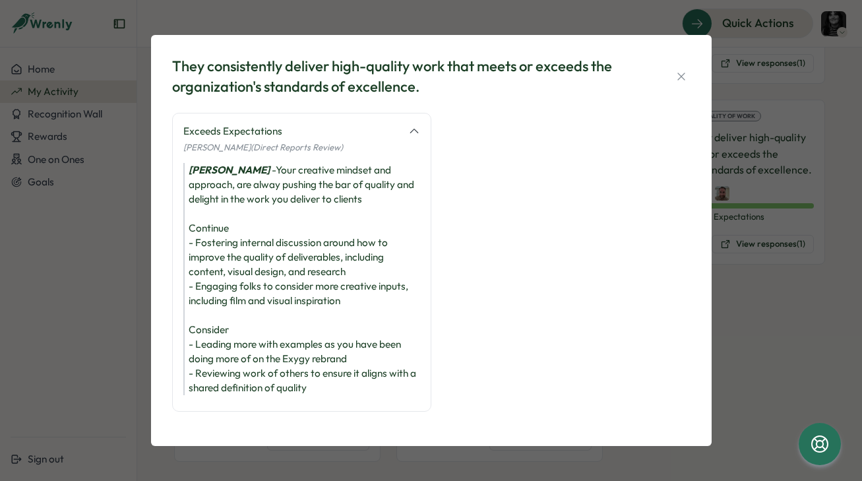
click at [262, 318] on div "[PERSON_NAME] - Your creative mindset and approach, are alway pushing the bar o…" at bounding box center [301, 279] width 237 height 232
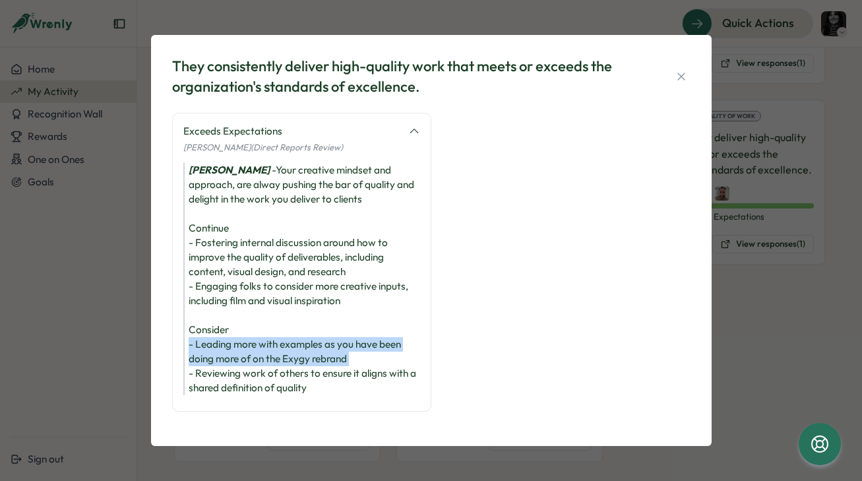
click at [262, 318] on div "[PERSON_NAME] - Your creative mindset and approach, are alway pushing the bar o…" at bounding box center [301, 279] width 237 height 232
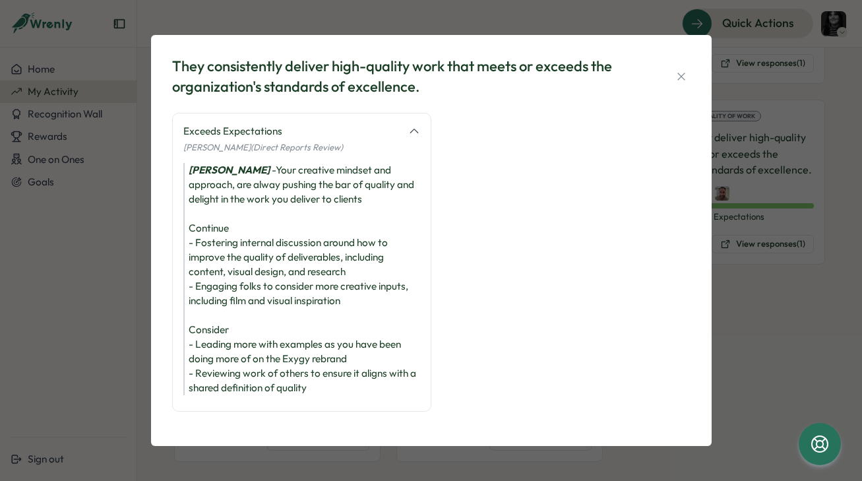
click at [258, 317] on div "[PERSON_NAME] - Your creative mindset and approach, are alway pushing the bar o…" at bounding box center [301, 279] width 237 height 232
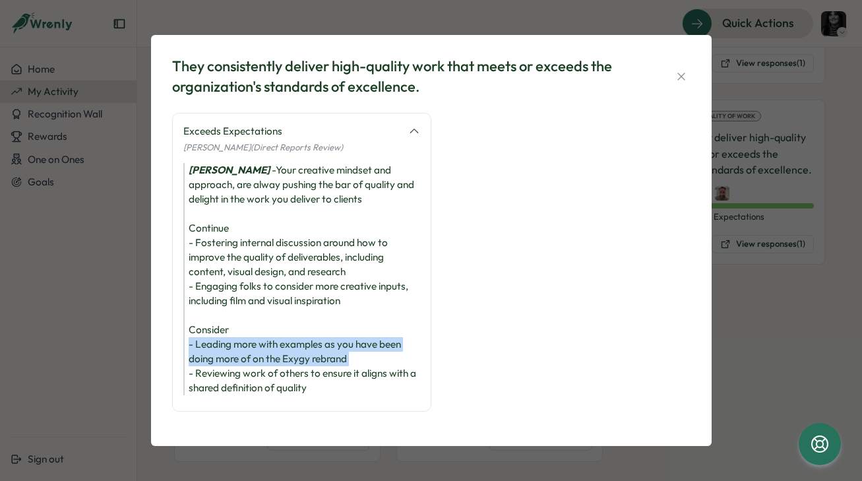
click at [258, 317] on div "[PERSON_NAME] - Your creative mindset and approach, are alway pushing the bar o…" at bounding box center [301, 279] width 237 height 232
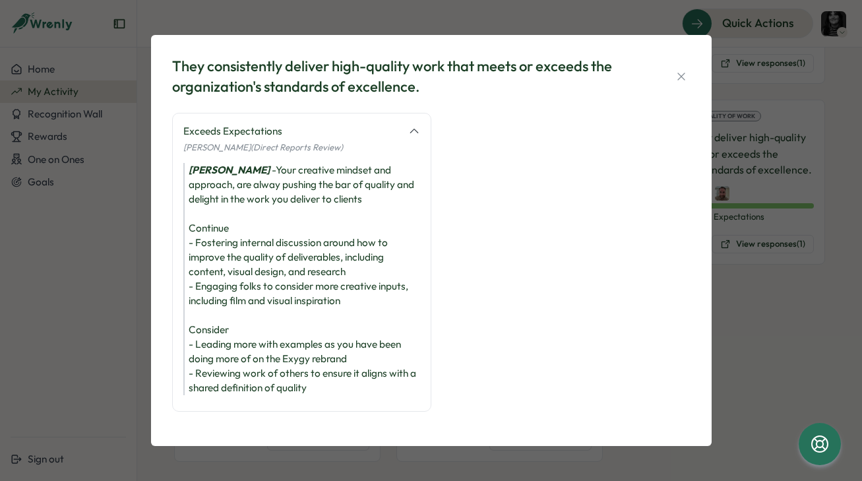
click at [258, 331] on div "[PERSON_NAME] - Your creative mindset and approach, are alway pushing the bar o…" at bounding box center [301, 279] width 237 height 232
click at [236, 309] on div "[PERSON_NAME] - Your creative mindset and approach, are alway pushing the bar o…" at bounding box center [301, 279] width 237 height 232
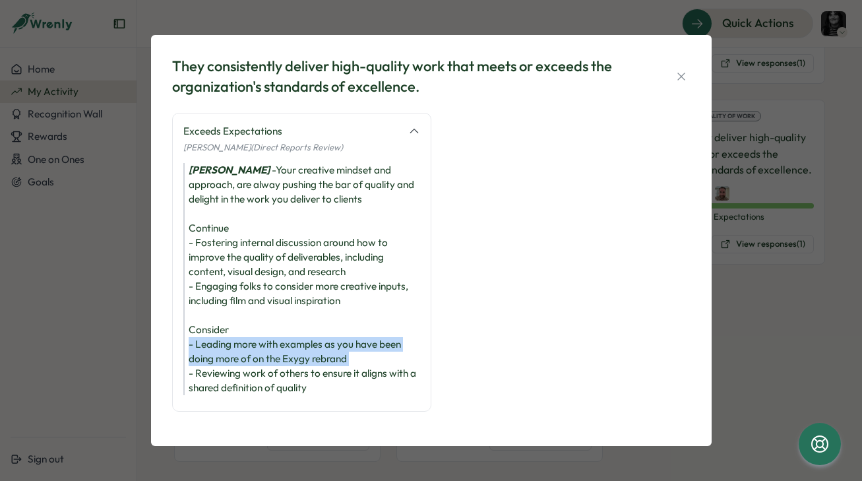
click at [236, 309] on div "[PERSON_NAME] - Your creative mindset and approach, are alway pushing the bar o…" at bounding box center [301, 279] width 237 height 232
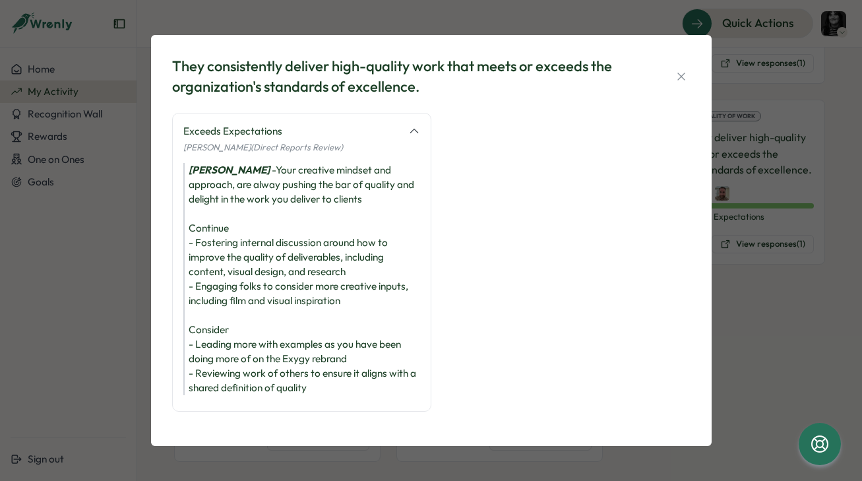
click at [228, 329] on div "[PERSON_NAME] - Your creative mindset and approach, are alway pushing the bar o…" at bounding box center [301, 279] width 237 height 232
click at [227, 306] on div "[PERSON_NAME] - Your creative mindset and approach, are alway pushing the bar o…" at bounding box center [301, 279] width 237 height 232
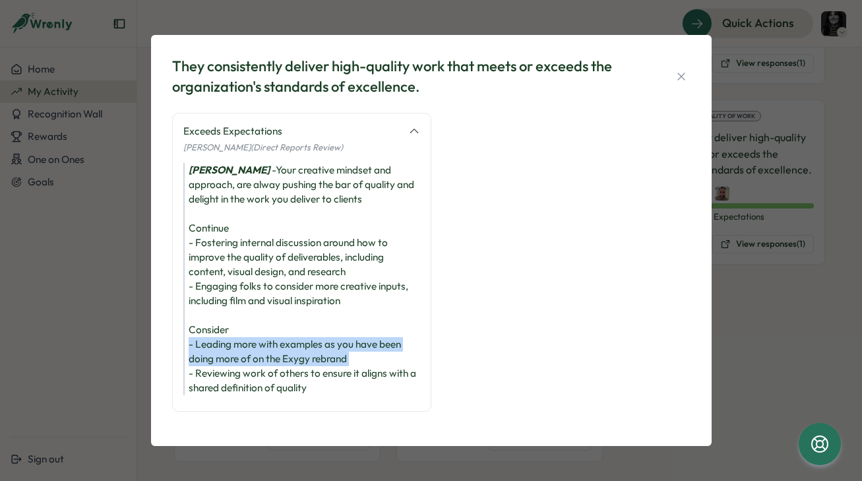
click at [227, 306] on div "[PERSON_NAME] - Your creative mindset and approach, are alway pushing the bar o…" at bounding box center [301, 279] width 237 height 232
click at [227, 320] on div "[PERSON_NAME] - Your creative mindset and approach, are alway pushing the bar o…" at bounding box center [301, 279] width 237 height 232
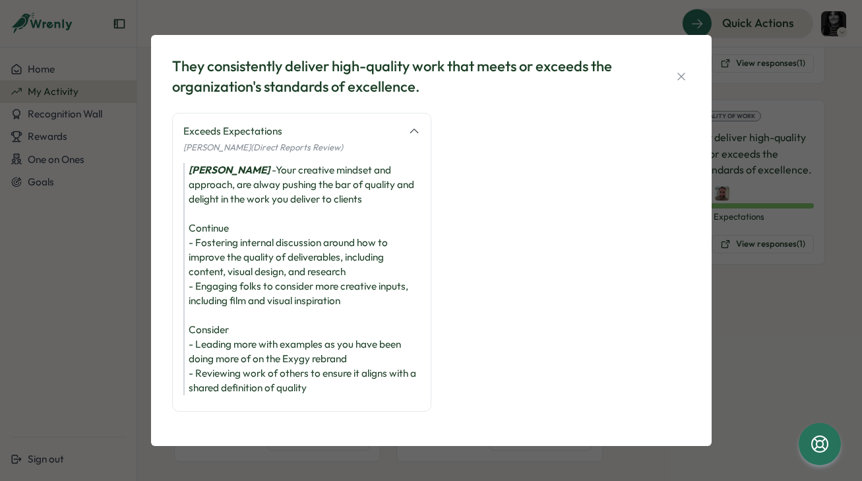
scroll to position [-1, 0]
click at [235, 352] on div "[PERSON_NAME] - Your creative mindset and approach, are alway pushing the bar o…" at bounding box center [301, 279] width 237 height 232
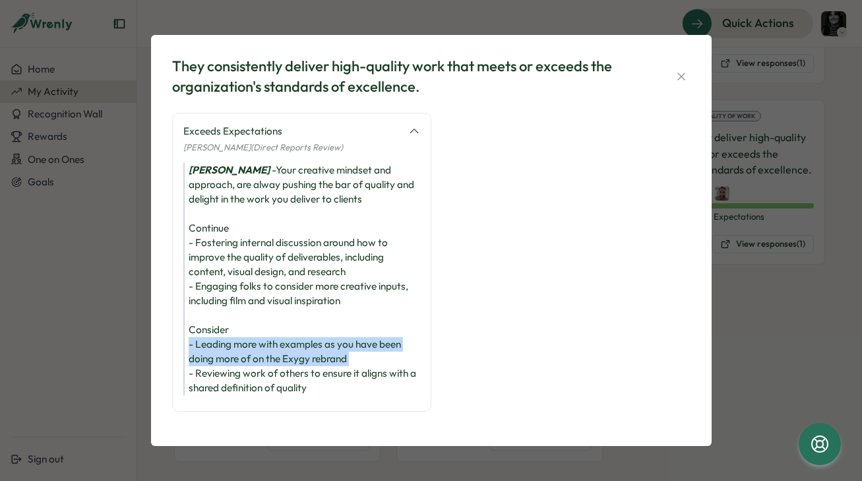
click at [235, 352] on div "[PERSON_NAME] - Your creative mindset and approach, are alway pushing the bar o…" at bounding box center [301, 279] width 237 height 232
click at [227, 360] on div "[PERSON_NAME] - Your creative mindset and approach, are alway pushing the bar o…" at bounding box center [301, 279] width 237 height 232
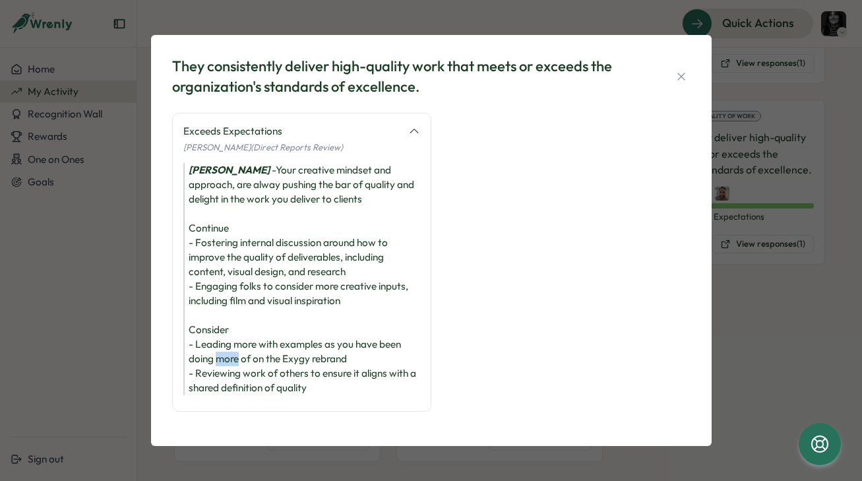
click at [227, 360] on div "[PERSON_NAME] - Your creative mindset and approach, are alway pushing the bar o…" at bounding box center [301, 279] width 237 height 232
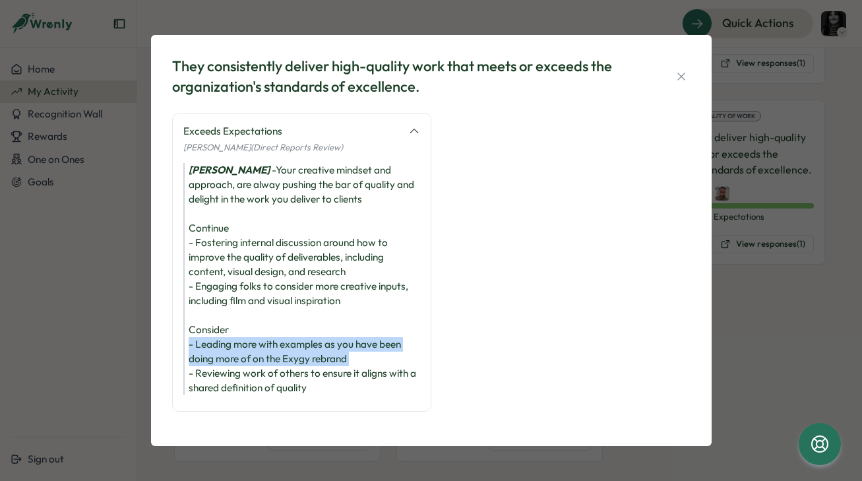
click at [227, 360] on div "[PERSON_NAME] - Your creative mindset and approach, are alway pushing the bar o…" at bounding box center [301, 279] width 237 height 232
click at [227, 353] on div "[PERSON_NAME] - Your creative mindset and approach, are alway pushing the bar o…" at bounding box center [301, 279] width 237 height 232
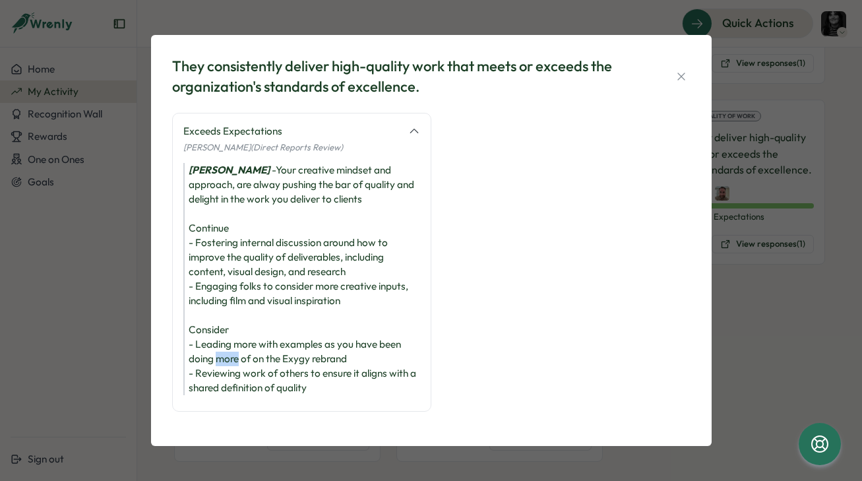
click at [227, 353] on div "[PERSON_NAME] - Your creative mindset and approach, are alway pushing the bar o…" at bounding box center [301, 279] width 237 height 232
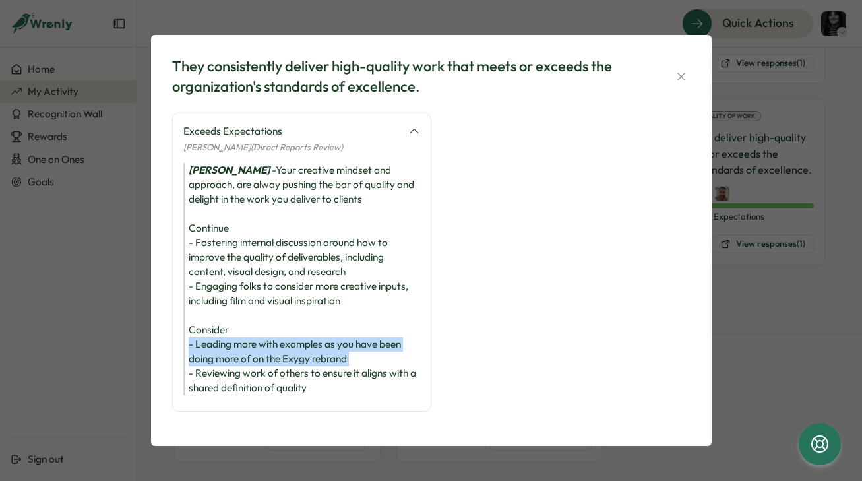
click at [227, 353] on div "[PERSON_NAME] - Your creative mindset and approach, are alway pushing the bar o…" at bounding box center [301, 279] width 237 height 232
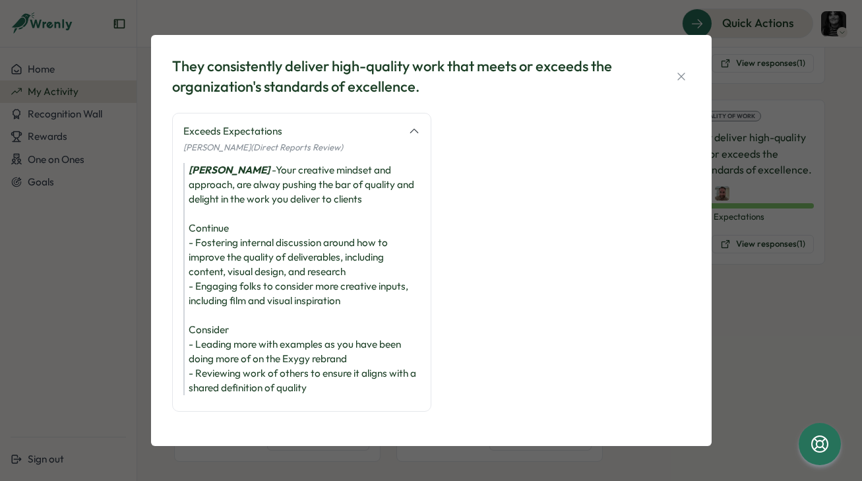
click at [227, 386] on div "[PERSON_NAME] - Your creative mindset and approach, are alway pushing the bar o…" at bounding box center [301, 279] width 237 height 232
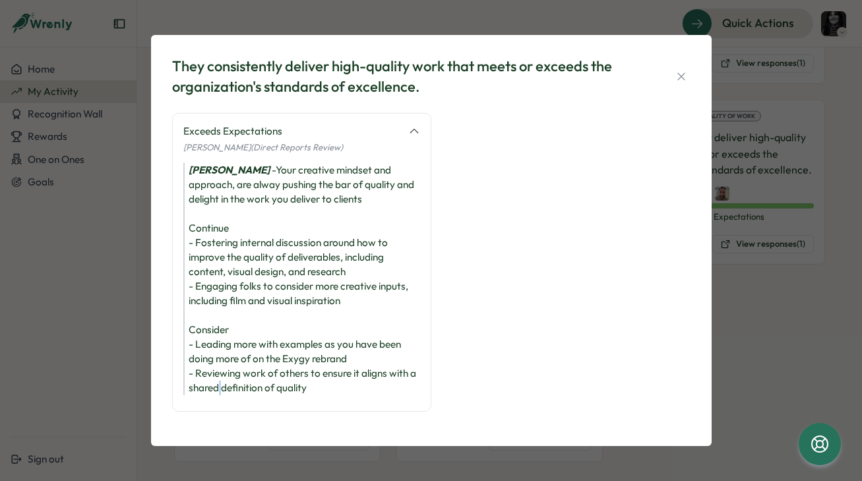
click at [227, 386] on div "[PERSON_NAME] - Your creative mindset and approach, are alway pushing the bar o…" at bounding box center [301, 279] width 237 height 232
click at [233, 317] on div "[PERSON_NAME] - Your creative mindset and approach, are alway pushing the bar o…" at bounding box center [301, 279] width 237 height 232
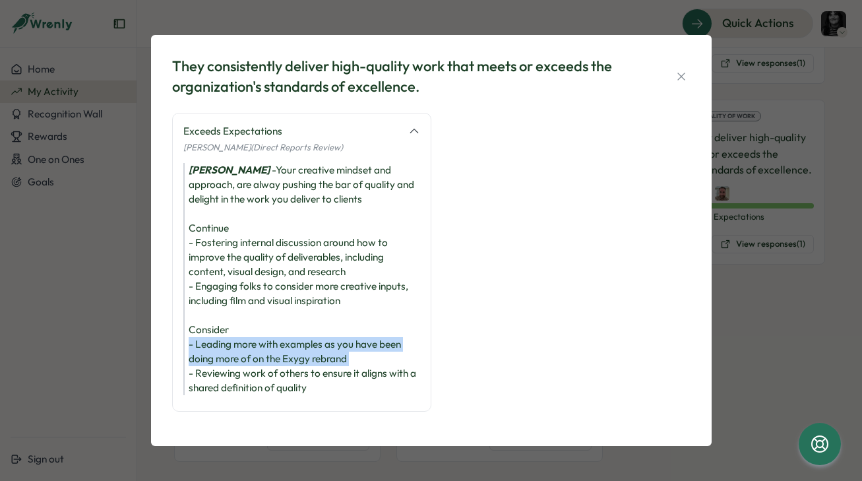
click at [233, 317] on div "[PERSON_NAME] - Your creative mindset and approach, are alway pushing the bar o…" at bounding box center [301, 279] width 237 height 232
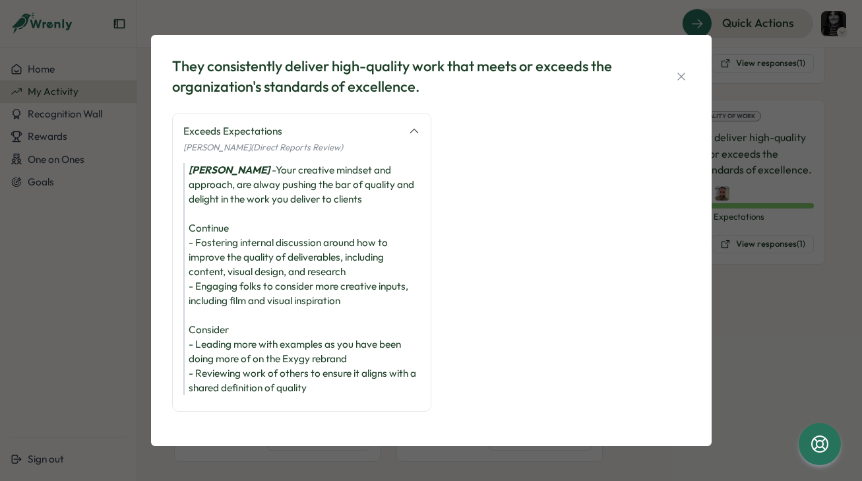
click at [231, 344] on div "[PERSON_NAME] - Your creative mindset and approach, are alway pushing the bar o…" at bounding box center [301, 279] width 237 height 232
click at [261, 317] on div "[PERSON_NAME] - Your creative mindset and approach, are alway pushing the bar o…" at bounding box center [301, 279] width 237 height 232
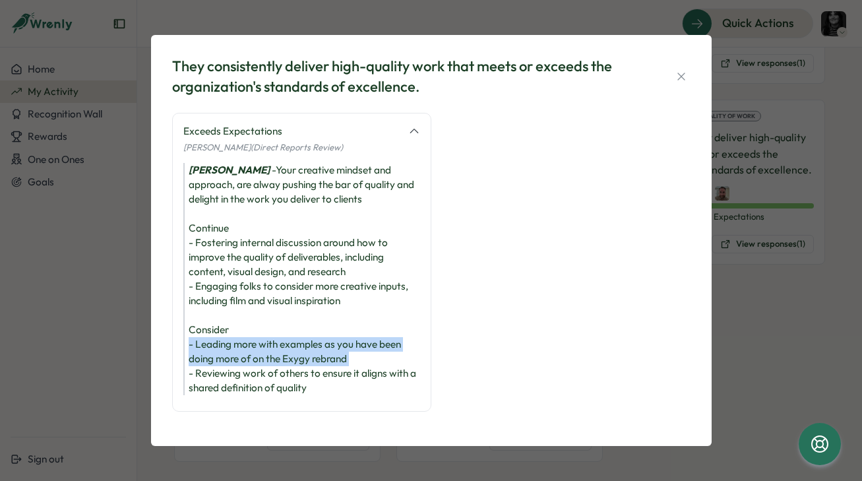
click at [261, 317] on div "[PERSON_NAME] - Your creative mindset and approach, are alway pushing the bar o…" at bounding box center [301, 279] width 237 height 232
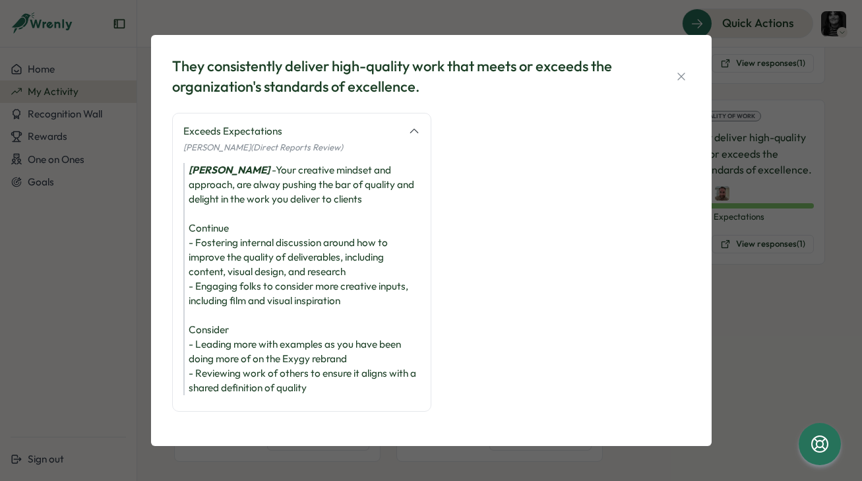
click at [254, 351] on div "[PERSON_NAME] - Your creative mindset and approach, are alway pushing the bar o…" at bounding box center [301, 279] width 237 height 232
click at [252, 290] on div "[PERSON_NAME] - Your creative mindset and approach, are alway pushing the bar o…" at bounding box center [301, 279] width 237 height 232
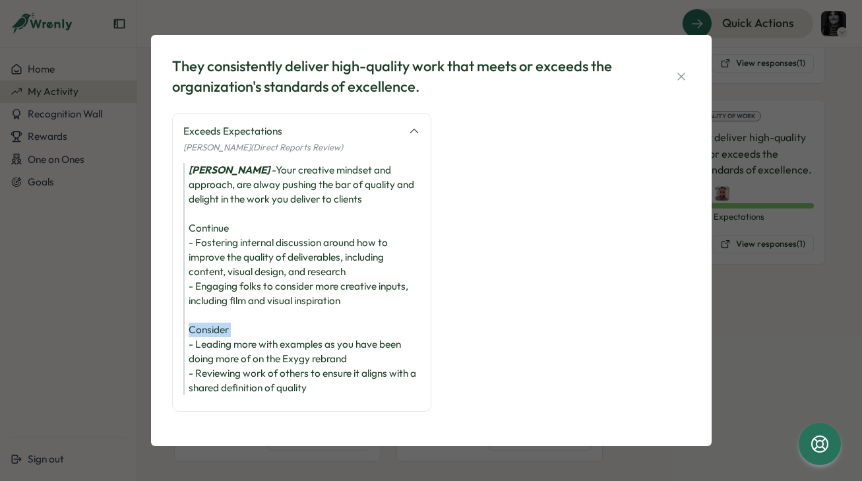
click at [252, 290] on div "[PERSON_NAME] - Your creative mindset and approach, are alway pushing the bar o…" at bounding box center [301, 279] width 237 height 232
click at [239, 332] on div "[PERSON_NAME] - Your creative mindset and approach, are alway pushing the bar o…" at bounding box center [301, 279] width 237 height 232
click at [239, 298] on div "[PERSON_NAME] - Your creative mindset and approach, are alway pushing the bar o…" at bounding box center [301, 279] width 237 height 232
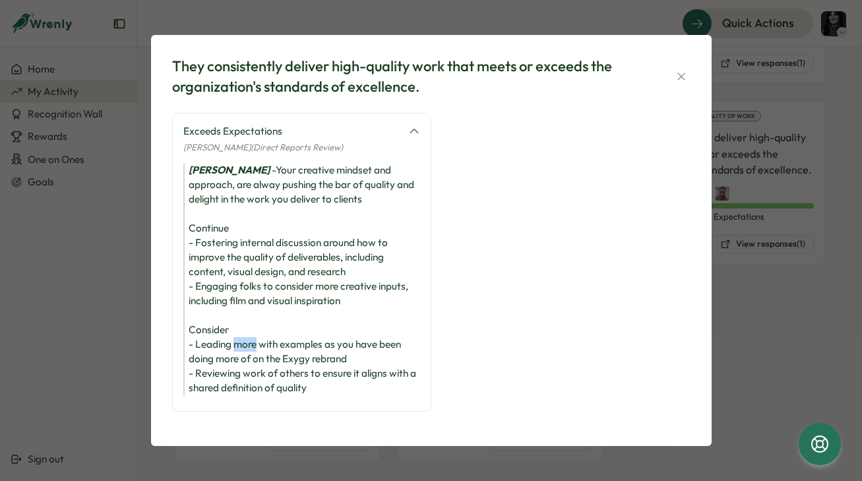
click at [239, 298] on div "[PERSON_NAME] - Your creative mindset and approach, are alway pushing the bar o…" at bounding box center [301, 279] width 237 height 232
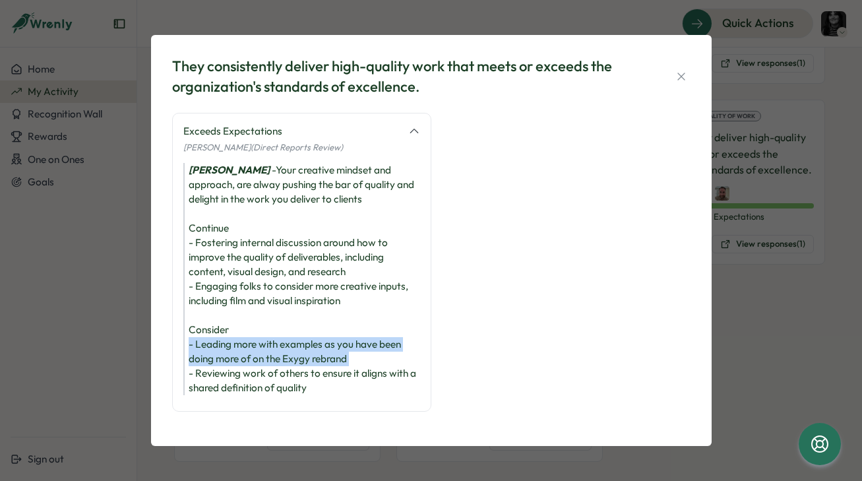
click at [239, 298] on div "[PERSON_NAME] - Your creative mindset and approach, are alway pushing the bar o…" at bounding box center [301, 279] width 237 height 232
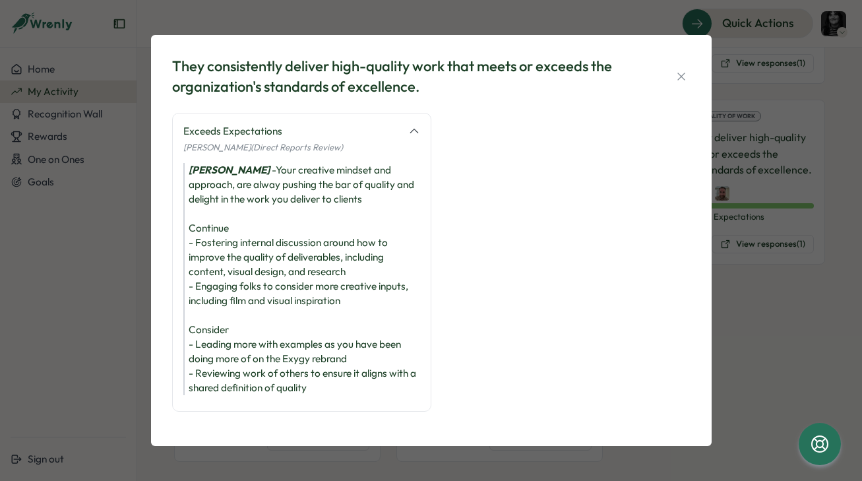
click at [218, 339] on div "[PERSON_NAME] - Your creative mindset and approach, are alway pushing the bar o…" at bounding box center [301, 279] width 237 height 232
click at [220, 324] on div "[PERSON_NAME] - Your creative mindset and approach, are alway pushing the bar o…" at bounding box center [301, 279] width 237 height 232
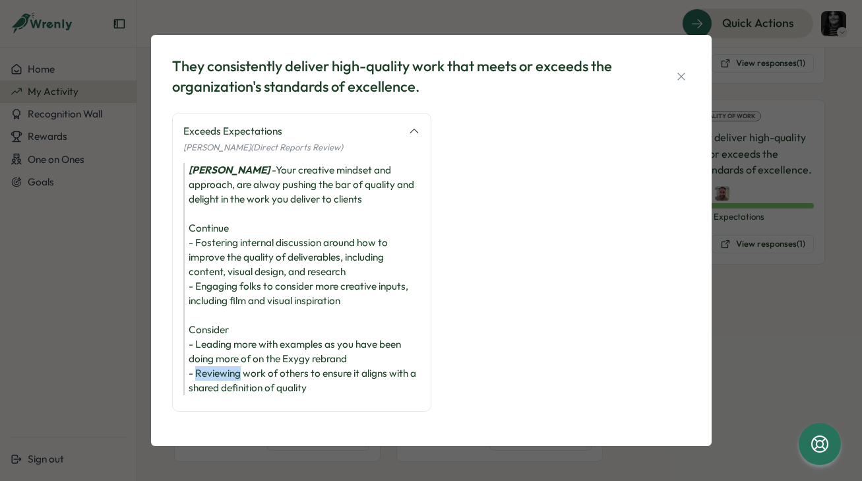
click at [220, 324] on div "[PERSON_NAME] - Your creative mindset and approach, are alway pushing the bar o…" at bounding box center [301, 279] width 237 height 232
click at [211, 303] on div "[PERSON_NAME] - Your creative mindset and approach, are alway pushing the bar o…" at bounding box center [301, 279] width 237 height 232
click at [211, 284] on div "[PERSON_NAME] - Your creative mindset and approach, are alway pushing the bar o…" at bounding box center [301, 279] width 237 height 232
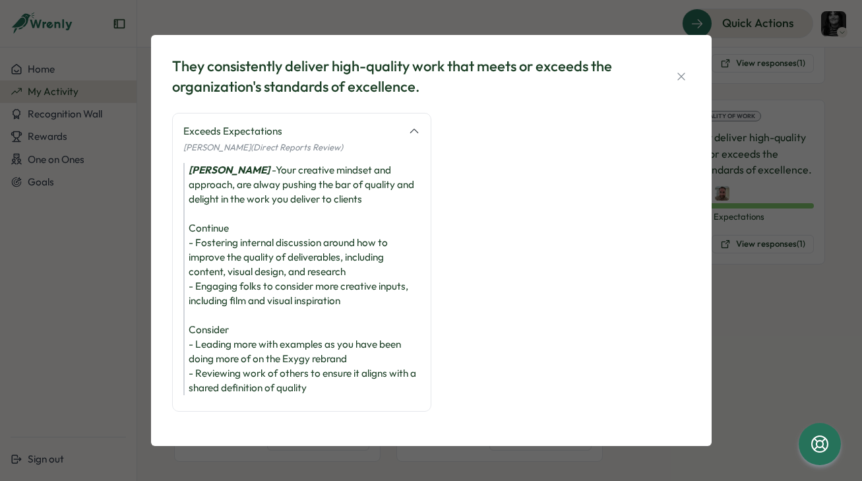
click at [210, 317] on div "[PERSON_NAME] - Your creative mindset and approach, are alway pushing the bar o…" at bounding box center [301, 279] width 237 height 232
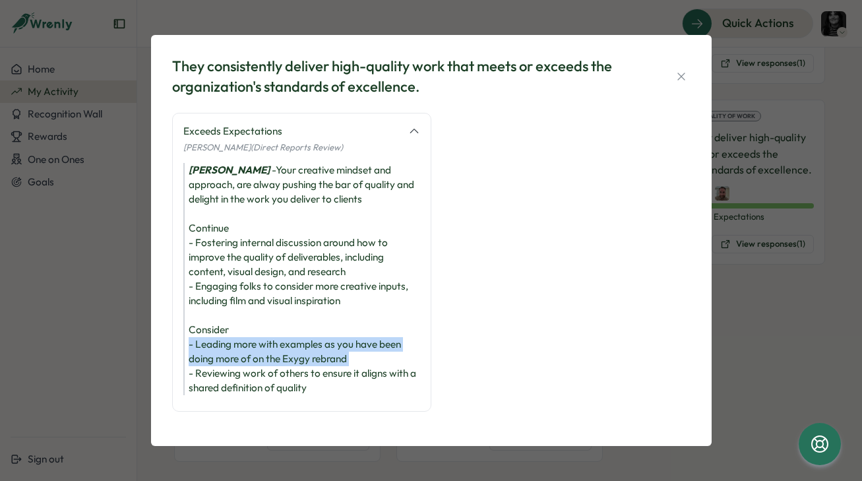
click at [210, 317] on div "[PERSON_NAME] - Your creative mindset and approach, are alway pushing the bar o…" at bounding box center [301, 279] width 237 height 232
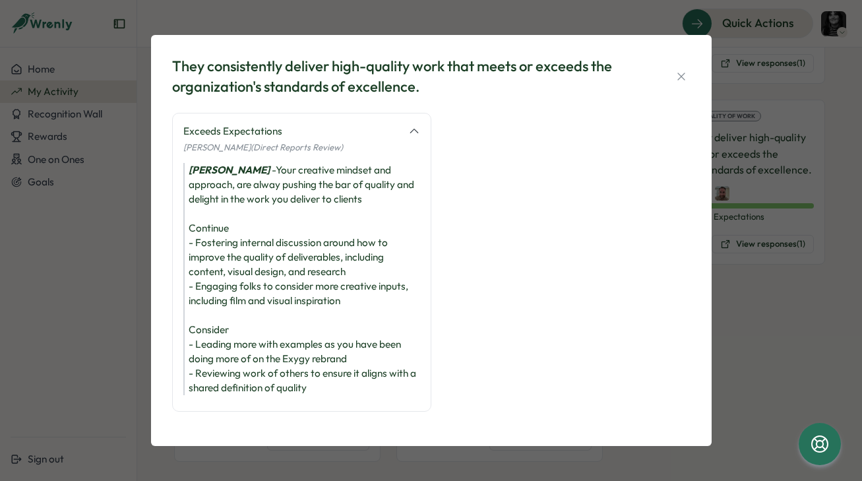
click at [216, 333] on div "[PERSON_NAME] - Your creative mindset and approach, are alway pushing the bar o…" at bounding box center [301, 279] width 237 height 232
click at [230, 345] on div "[PERSON_NAME] - Your creative mindset and approach, are alway pushing the bar o…" at bounding box center [301, 279] width 237 height 232
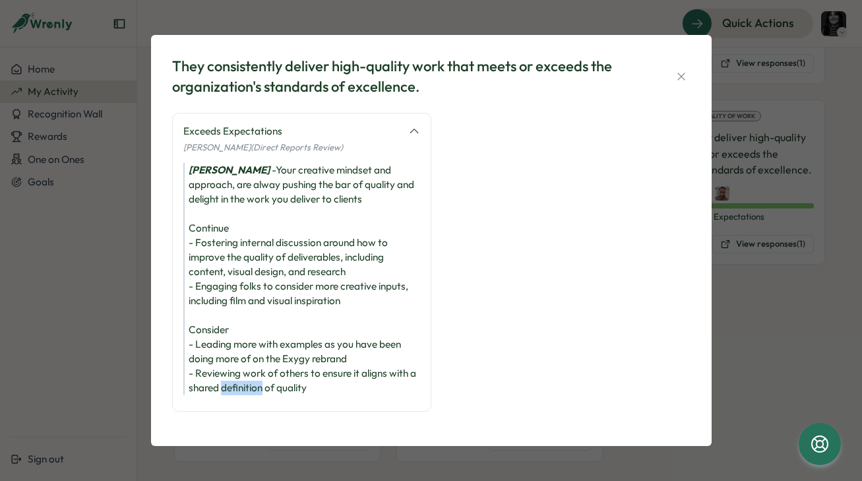
click at [230, 345] on div "[PERSON_NAME] - Your creative mindset and approach, are alway pushing the bar o…" at bounding box center [301, 279] width 237 height 232
click at [230, 316] on div "[PERSON_NAME] - Your creative mindset and approach, are alway pushing the bar o…" at bounding box center [301, 279] width 237 height 232
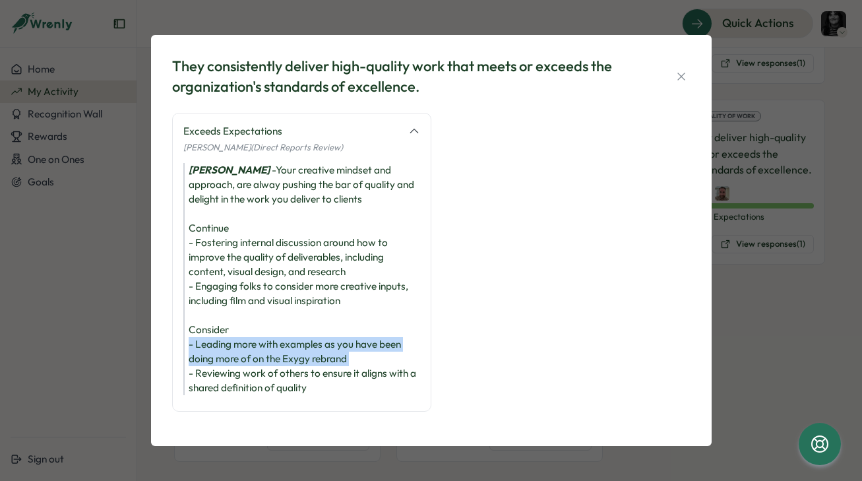
click at [230, 316] on div "[PERSON_NAME] - Your creative mindset and approach, are alway pushing the bar o…" at bounding box center [301, 279] width 237 height 232
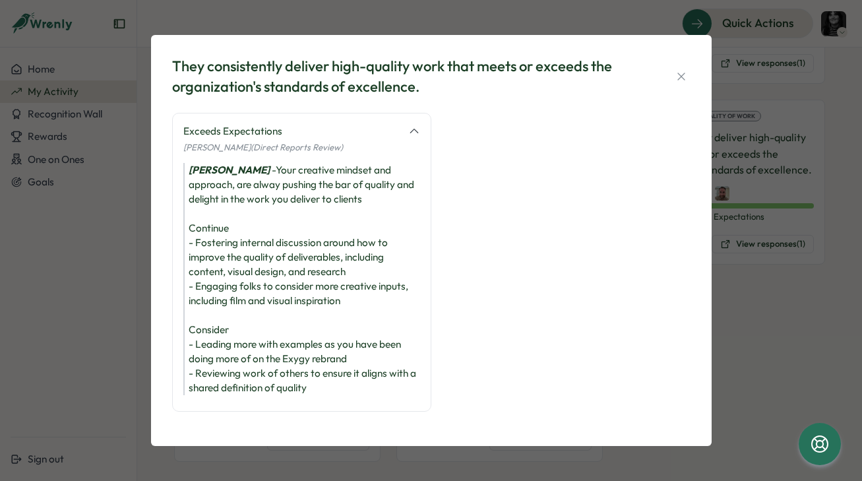
click at [215, 352] on div "[PERSON_NAME] - Your creative mindset and approach, are alway pushing the bar o…" at bounding box center [301, 279] width 237 height 232
click at [235, 348] on div "[PERSON_NAME] - Your creative mindset and approach, are alway pushing the bar o…" at bounding box center [301, 279] width 237 height 232
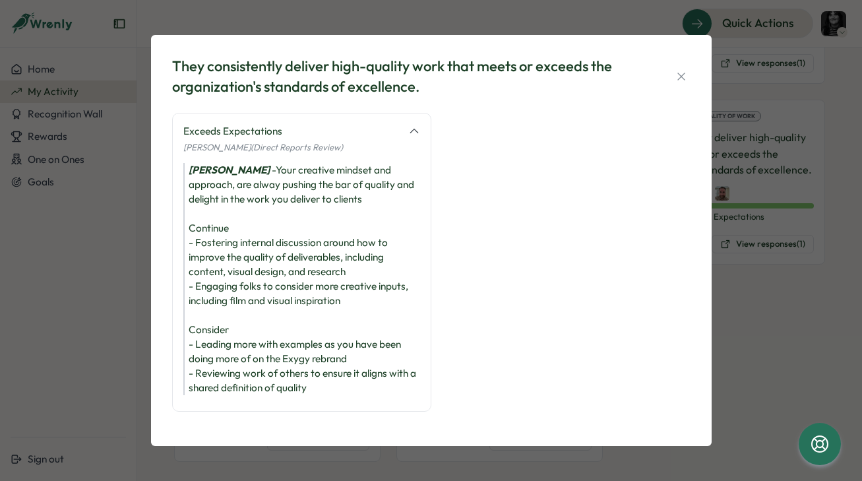
click at [233, 361] on div "[PERSON_NAME] - Your creative mindset and approach, are alway pushing the bar o…" at bounding box center [301, 279] width 237 height 232
click at [220, 338] on div "[PERSON_NAME] - Your creative mindset and approach, are alway pushing the bar o…" at bounding box center [301, 279] width 237 height 232
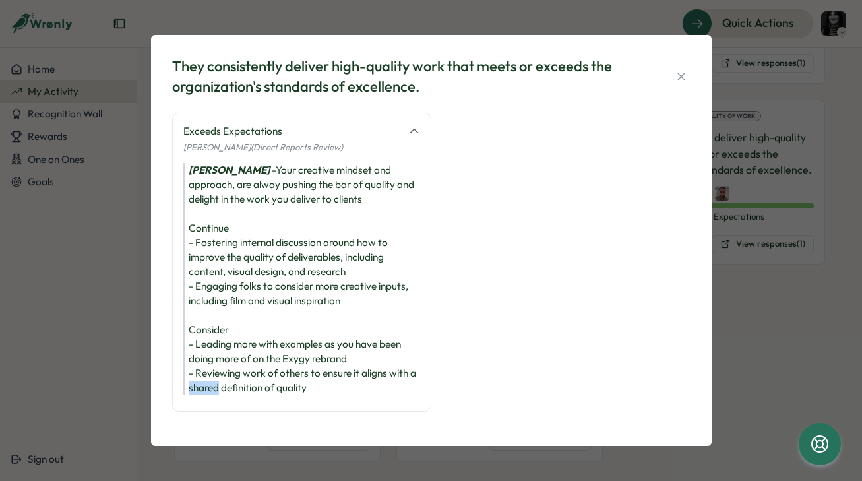
click at [220, 361] on div "[PERSON_NAME] - Your creative mindset and approach, are alway pushing the bar o…" at bounding box center [301, 279] width 237 height 232
click at [220, 341] on div "[PERSON_NAME] - Your creative mindset and approach, are alway pushing the bar o…" at bounding box center [301, 279] width 237 height 232
click at [358, 320] on div "[PERSON_NAME] - Your creative mindset and approach, are alway pushing the bar o…" at bounding box center [301, 279] width 237 height 232
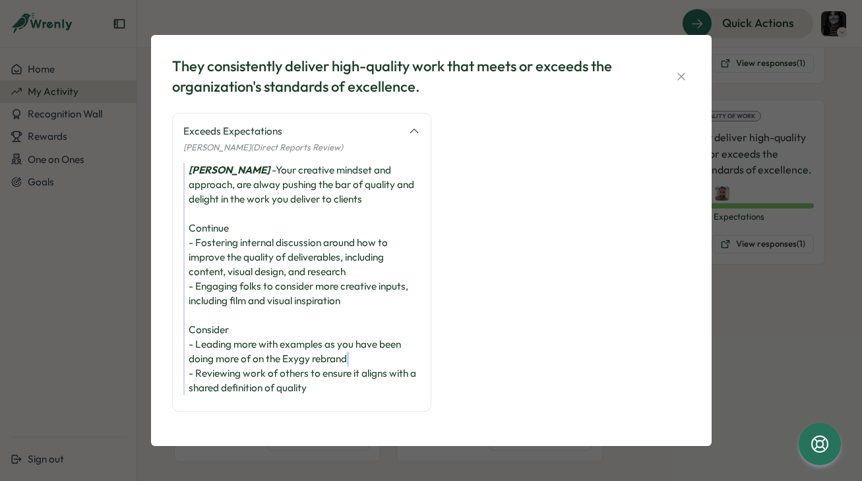
click at [358, 320] on div "[PERSON_NAME] - Your creative mindset and approach, are alway pushing the bar o…" at bounding box center [301, 279] width 237 height 232
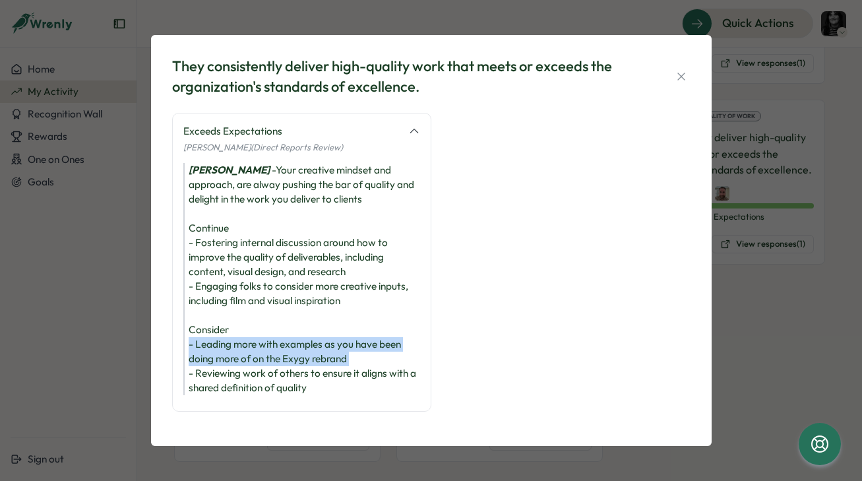
click at [358, 320] on div "[PERSON_NAME] - Your creative mindset and approach, are alway pushing the bar o…" at bounding box center [301, 279] width 237 height 232
click at [356, 320] on div "[PERSON_NAME] - Your creative mindset and approach, are alway pushing the bar o…" at bounding box center [301, 279] width 237 height 232
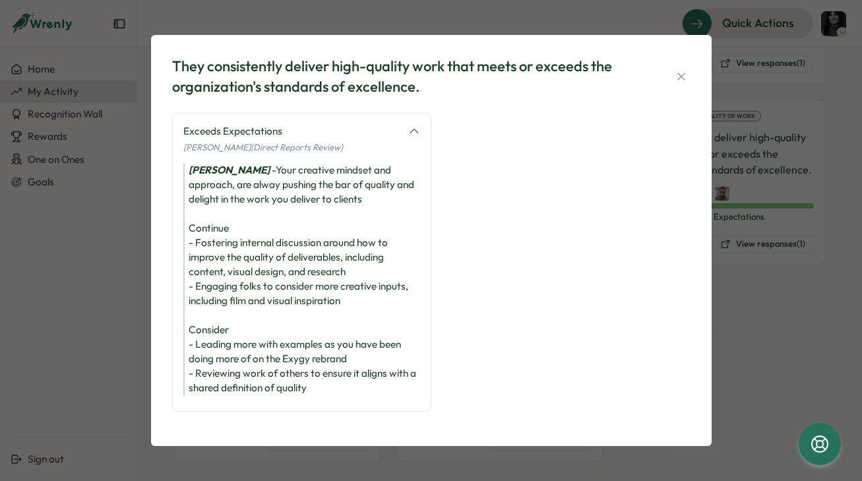
click at [311, 320] on div "[PERSON_NAME] - Your creative mindset and approach, are alway pushing the bar o…" at bounding box center [301, 279] width 237 height 232
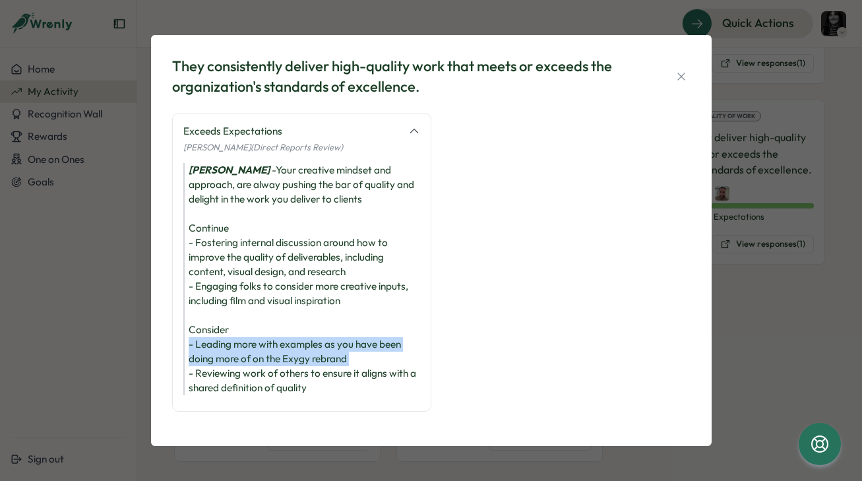
click at [311, 320] on div "[PERSON_NAME] - Your creative mindset and approach, are alway pushing the bar o…" at bounding box center [301, 279] width 237 height 232
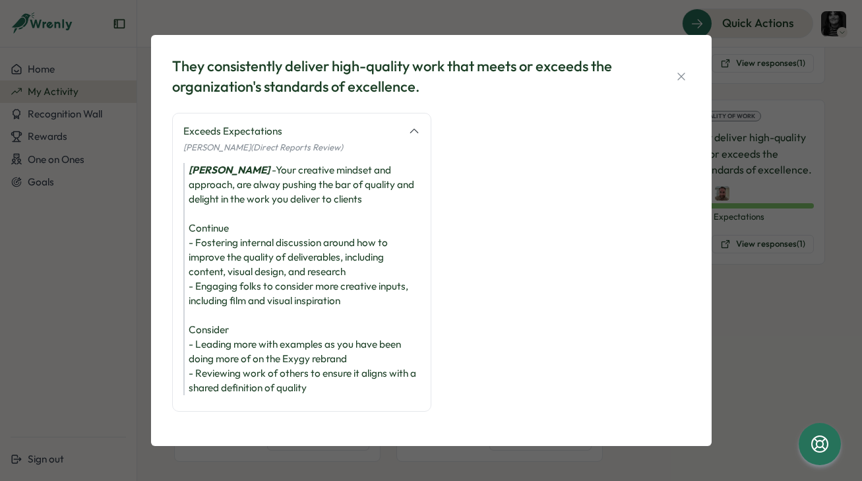
click at [302, 343] on div "[PERSON_NAME] - Your creative mindset and approach, are alway pushing the bar o…" at bounding box center [301, 279] width 237 height 232
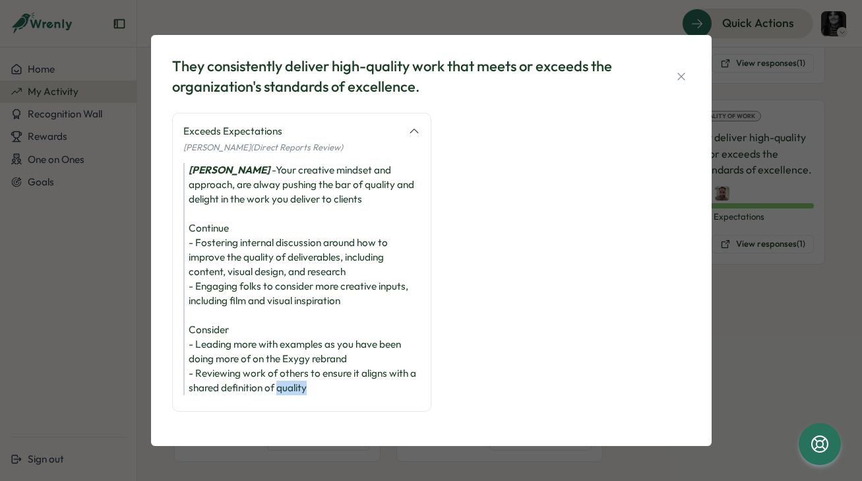
click at [302, 343] on div "[PERSON_NAME] - Your creative mindset and approach, are alway pushing the bar o…" at bounding box center [301, 279] width 237 height 232
click at [278, 342] on div "[PERSON_NAME] - Your creative mindset and approach, are alway pushing the bar o…" at bounding box center [301, 279] width 237 height 232
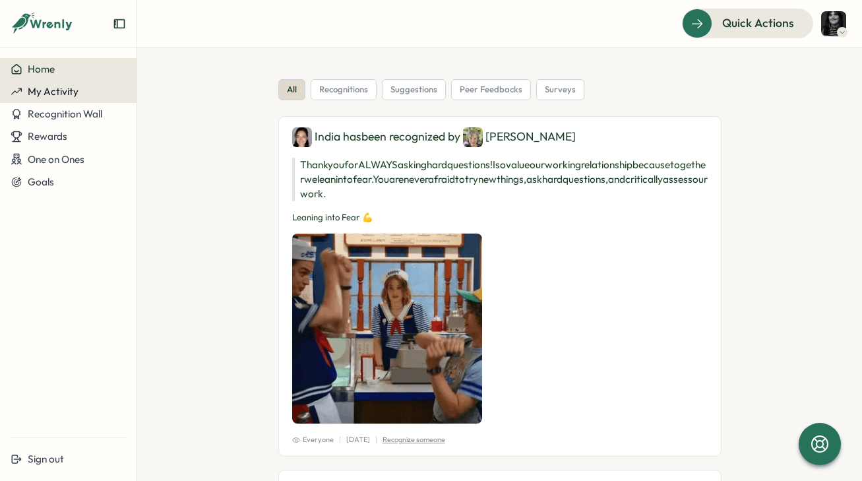
click at [62, 93] on span "My Activity" at bounding box center [53, 91] width 51 height 13
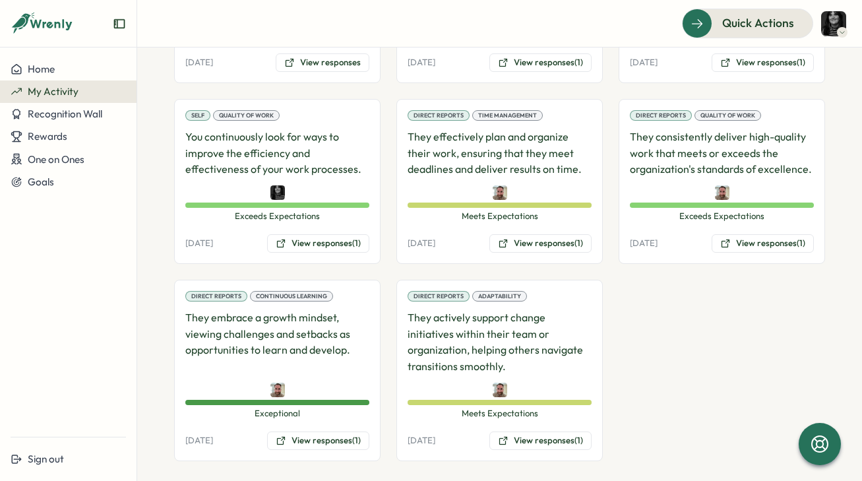
scroll to position [630, 0]
click at [720, 239] on icon at bounding box center [725, 244] width 11 height 11
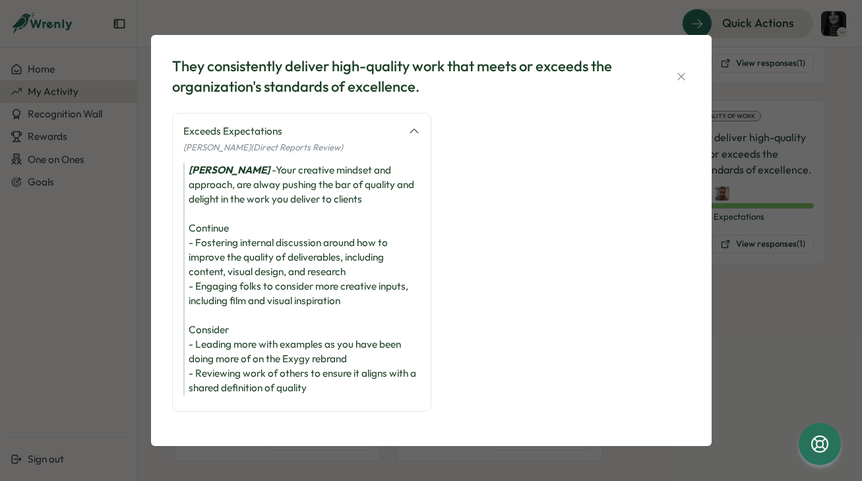
click at [754, 370] on div "They consistently deliver high-quality work that meets or exceeds the organizat…" at bounding box center [431, 240] width 862 height 481
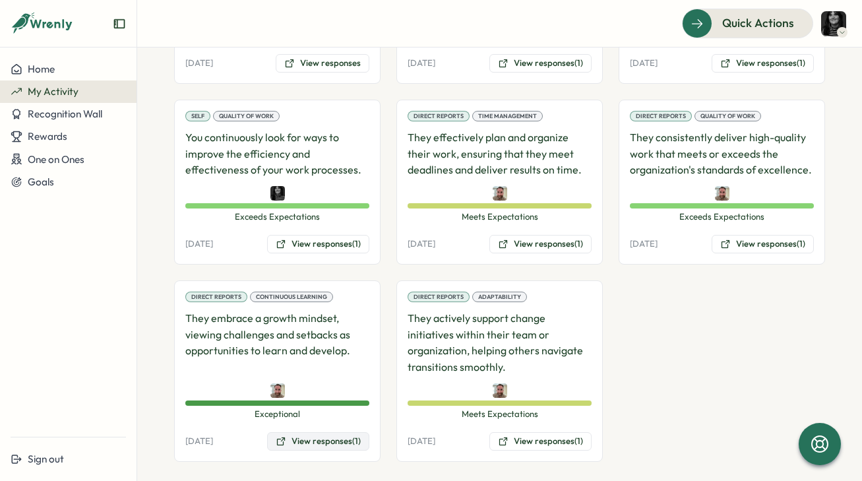
click at [357, 434] on button "View responses (1)" at bounding box center [318, 441] width 102 height 18
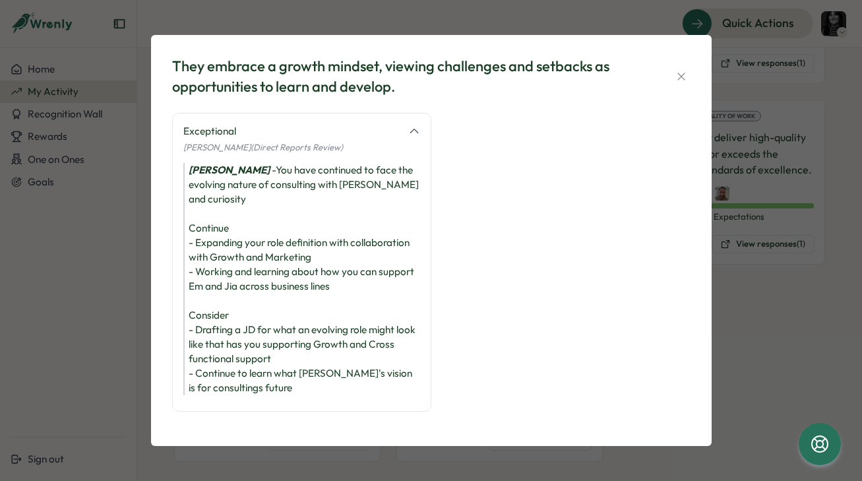
scroll to position [0, 0]
click at [140, 280] on div "They embrace a growth mindset, viewing challenges and setbacks as opportunities…" at bounding box center [431, 240] width 862 height 481
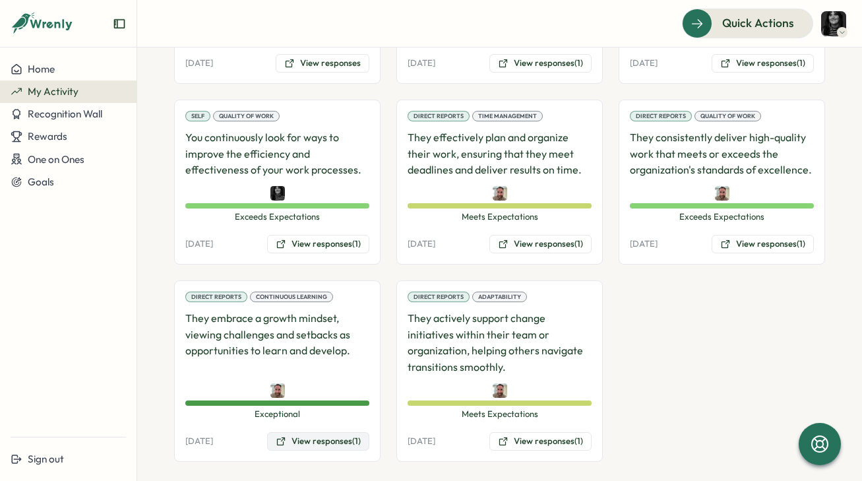
click at [352, 432] on button "View responses (1)" at bounding box center [318, 441] width 102 height 18
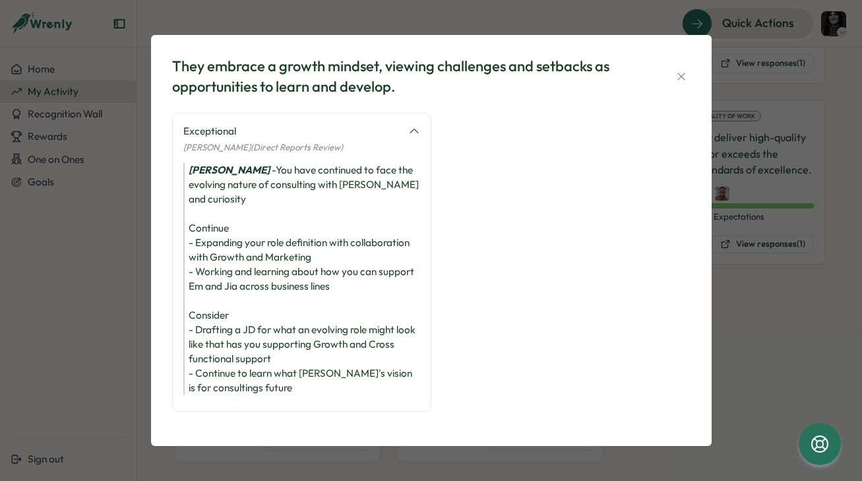
scroll to position [90, 0]
click at [324, 259] on div "Jesse James - You have continued to face the evolving nature of consulting with…" at bounding box center [301, 279] width 237 height 232
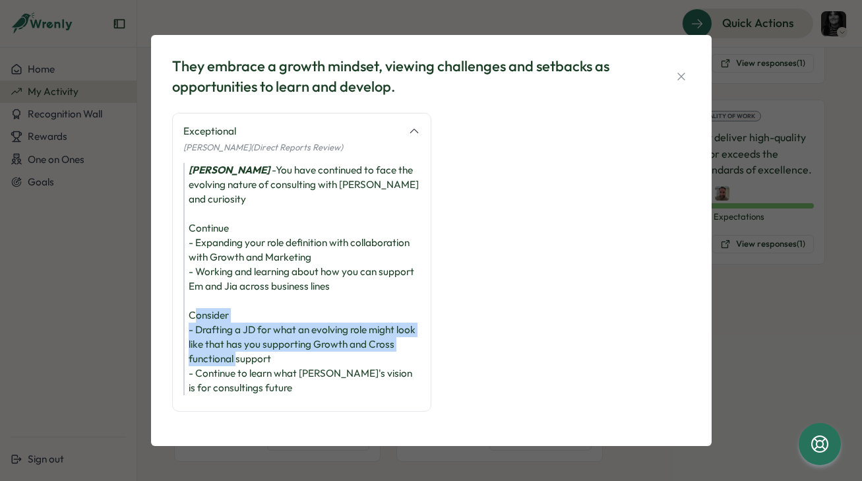
click at [324, 259] on div "Jesse James - You have continued to face the evolving nature of consulting with…" at bounding box center [301, 279] width 237 height 232
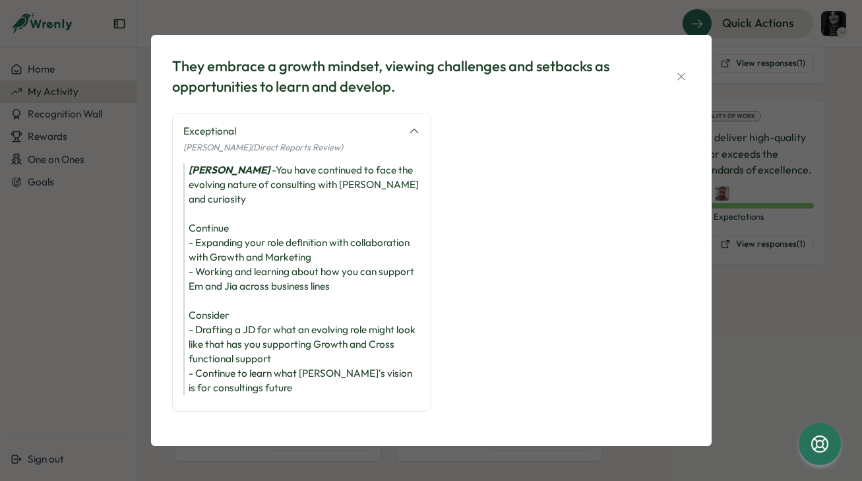
click at [311, 247] on div "Jesse James - You have continued to face the evolving nature of consulting with…" at bounding box center [301, 279] width 237 height 232
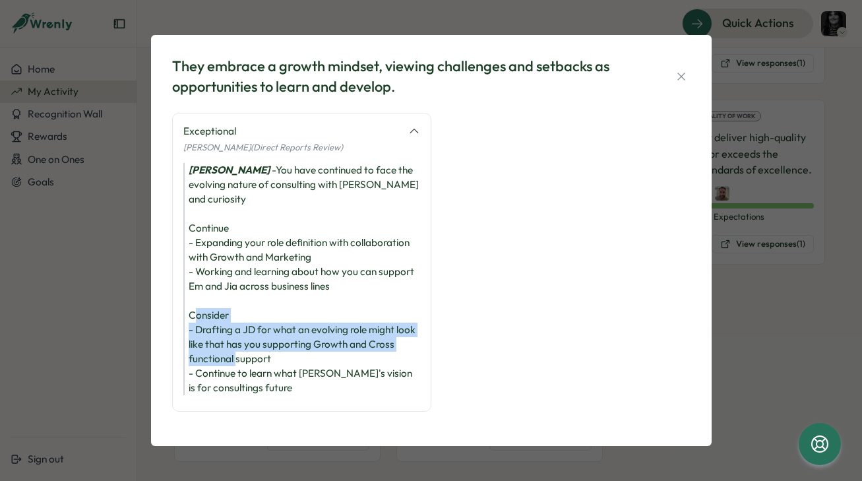
click at [311, 247] on div "Jesse James - You have continued to face the evolving nature of consulting with…" at bounding box center [301, 279] width 237 height 232
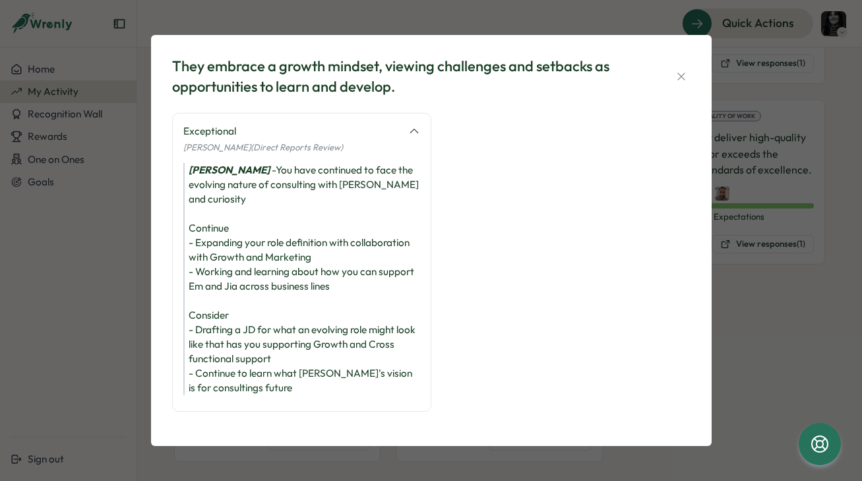
click at [353, 206] on div "Jesse James - You have continued to face the evolving nature of consulting with…" at bounding box center [301, 279] width 237 height 232
click at [347, 233] on div "Jesse James - You have continued to face the evolving nature of consulting with…" at bounding box center [301, 279] width 237 height 232
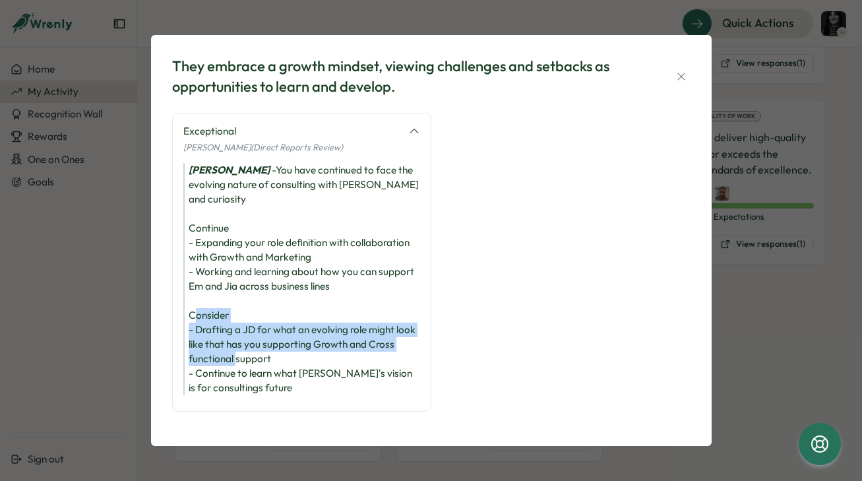
click at [347, 233] on div "Jesse James - You have continued to face the evolving nature of consulting with…" at bounding box center [301, 279] width 237 height 232
click at [303, 260] on div "Jesse James - You have continued to face the evolving nature of consulting with…" at bounding box center [301, 279] width 237 height 232
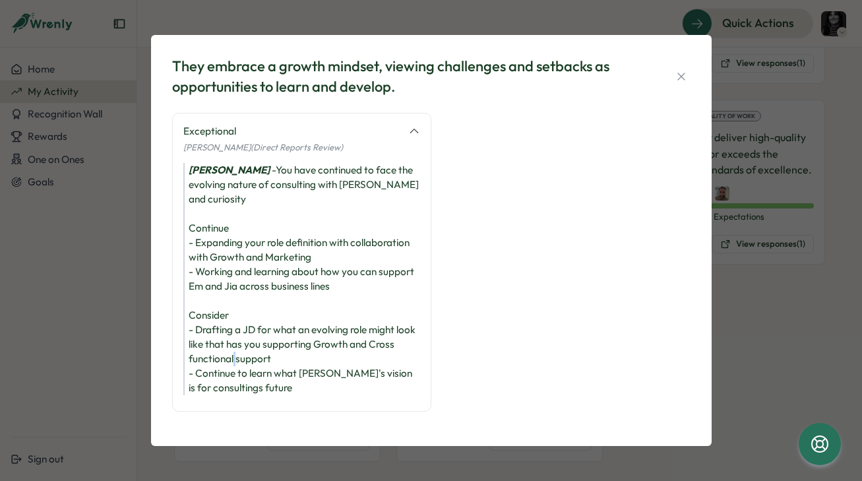
click at [303, 260] on div "Jesse James - You have continued to face the evolving nature of consulting with…" at bounding box center [301, 279] width 237 height 232
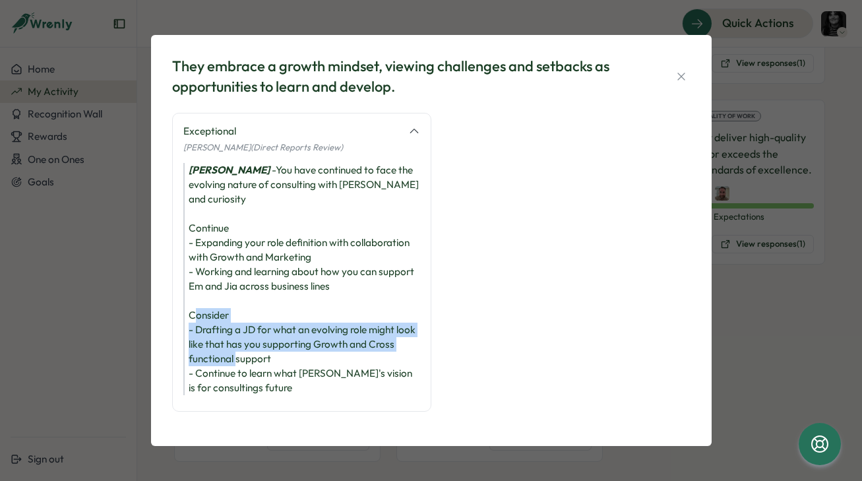
click at [303, 260] on div "Jesse James - You have continued to face the evolving nature of consulting with…" at bounding box center [301, 279] width 237 height 232
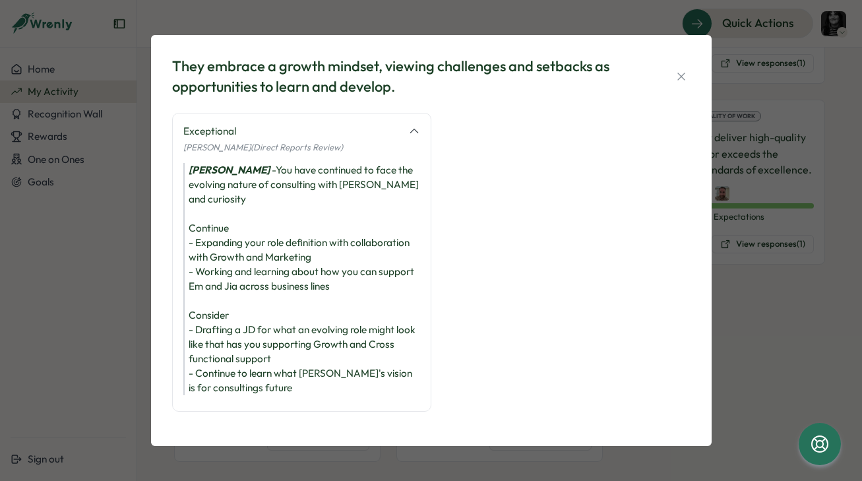
click at [303, 243] on div "Jesse James - You have continued to face the evolving nature of consulting with…" at bounding box center [301, 279] width 237 height 232
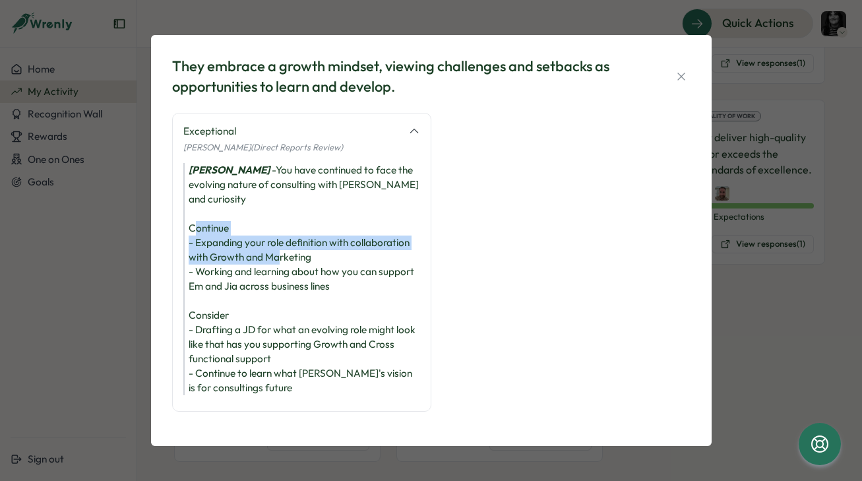
click at [303, 243] on div "Jesse James - You have continued to face the evolving nature of consulting with…" at bounding box center [301, 279] width 237 height 232
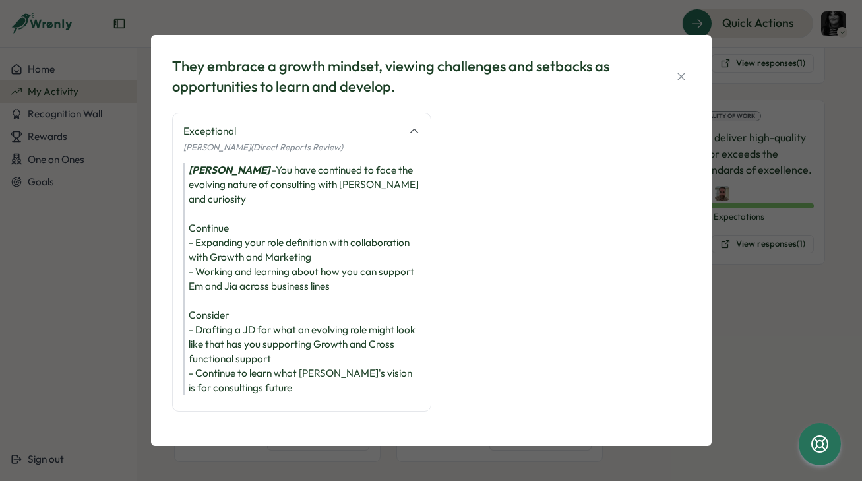
click at [279, 256] on div "Jesse James - You have continued to face the evolving nature of consulting with…" at bounding box center [301, 279] width 237 height 232
click at [324, 265] on div "Jesse James - You have continued to face the evolving nature of consulting with…" at bounding box center [301, 279] width 237 height 232
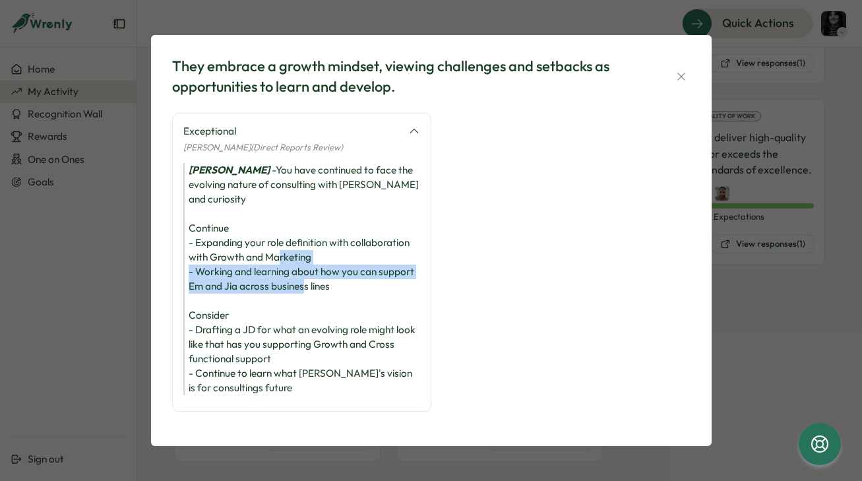
click at [324, 265] on div "Jesse James - You have continued to face the evolving nature of consulting with…" at bounding box center [301, 279] width 237 height 232
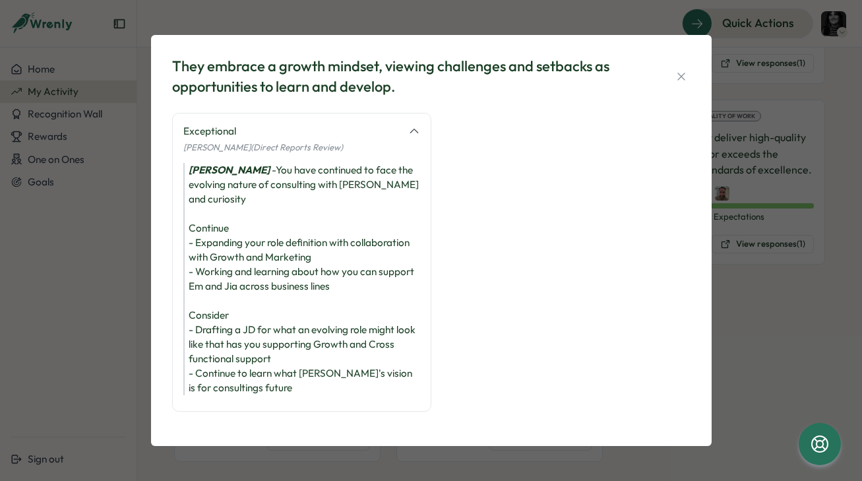
click at [292, 236] on div "Jesse James - You have continued to face the evolving nature of consulting with…" at bounding box center [301, 279] width 237 height 232
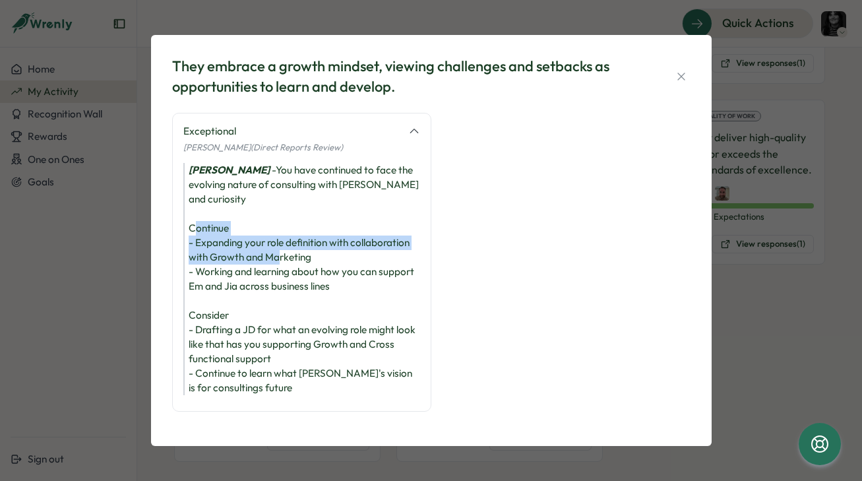
click at [292, 236] on div "Jesse James - You have continued to face the evolving nature of consulting with…" at bounding box center [301, 279] width 237 height 232
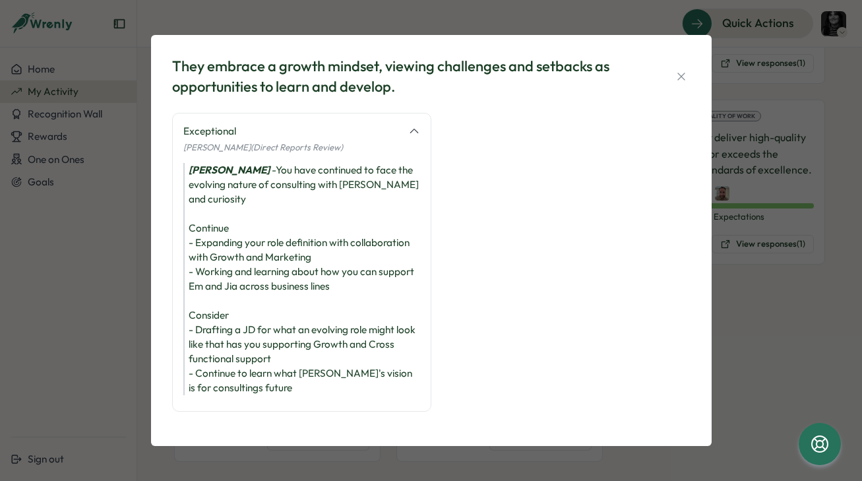
click at [292, 258] on div "Jesse James - You have continued to face the evolving nature of consulting with…" at bounding box center [301, 279] width 237 height 232
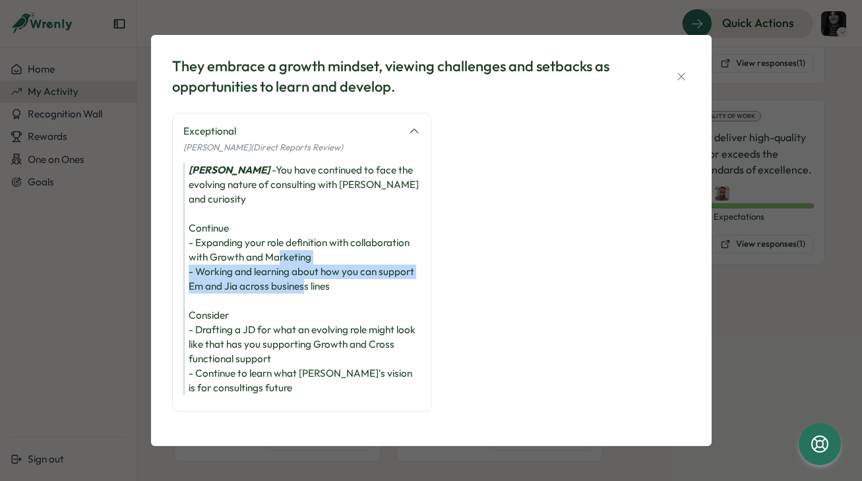
click at [292, 258] on div "Jesse James - You have continued to face the evolving nature of consulting with…" at bounding box center [301, 279] width 237 height 232
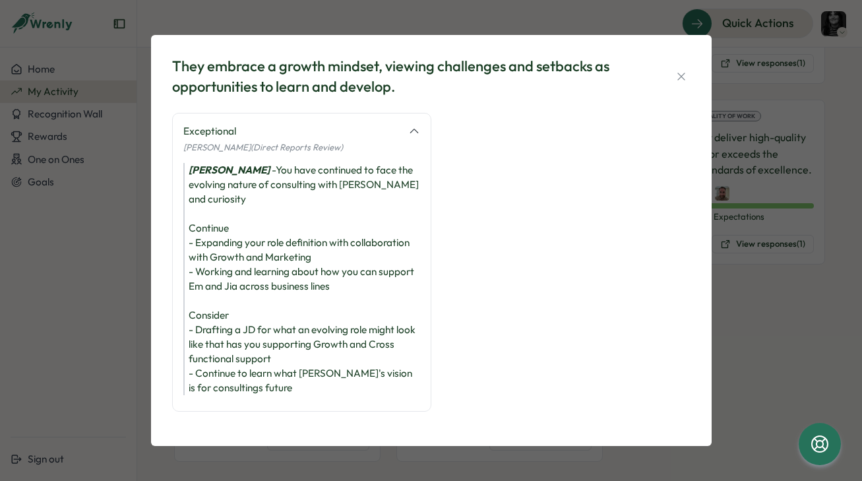
click at [337, 237] on div "Jesse James - You have continued to face the evolving nature of consulting with…" at bounding box center [301, 279] width 237 height 232
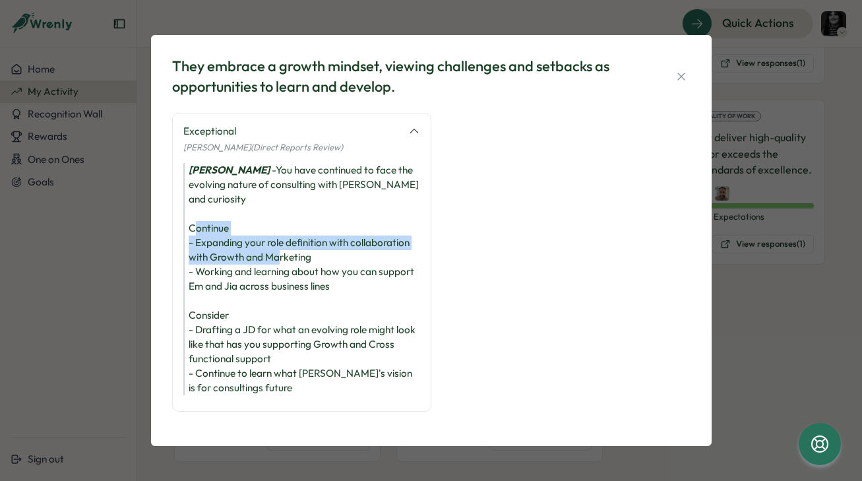
click at [337, 237] on div "Jesse James - You have continued to face the evolving nature of consulting with…" at bounding box center [301, 279] width 237 height 232
click at [315, 243] on div "Jesse James - You have continued to face the evolving nature of consulting with…" at bounding box center [301, 279] width 237 height 232
click at [287, 231] on div "Jesse James - You have continued to face the evolving nature of consulting with…" at bounding box center [301, 279] width 237 height 232
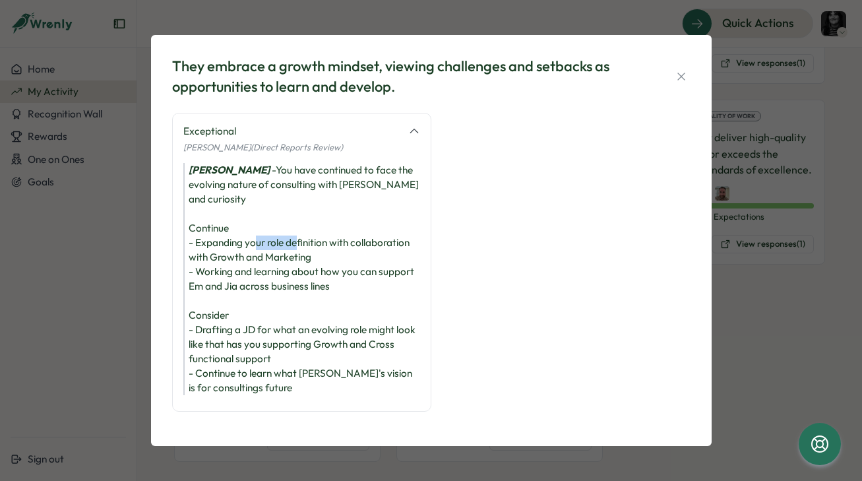
click at [287, 231] on div "Jesse James - You have continued to face the evolving nature of consulting with…" at bounding box center [301, 279] width 237 height 232
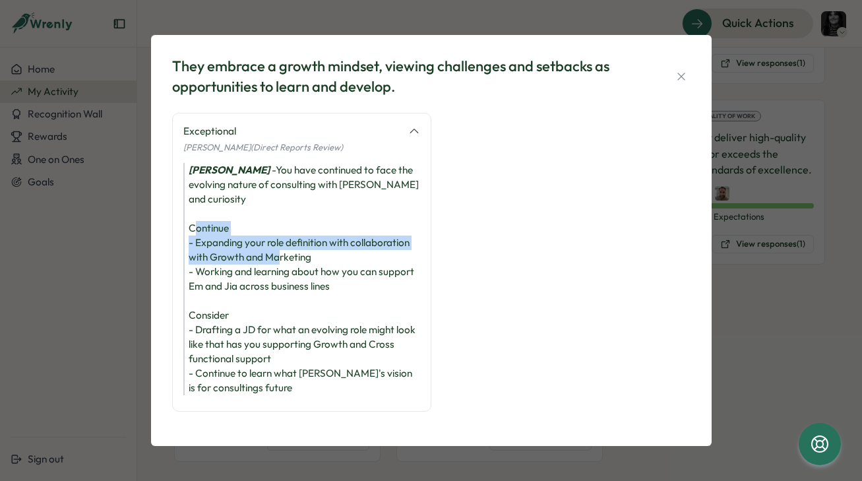
click at [287, 231] on div "Jesse James - You have continued to face the evolving nature of consulting with…" at bounding box center [301, 279] width 237 height 232
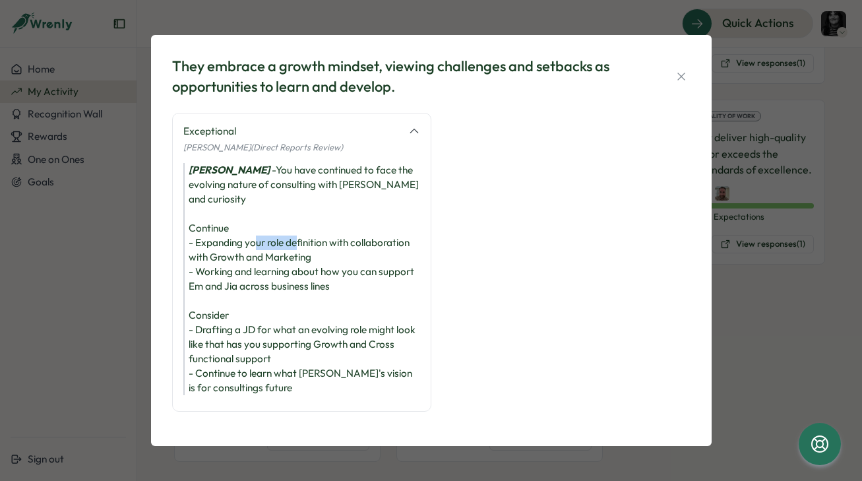
click at [287, 231] on div "Jesse James - You have continued to face the evolving nature of consulting with…" at bounding box center [301, 279] width 237 height 232
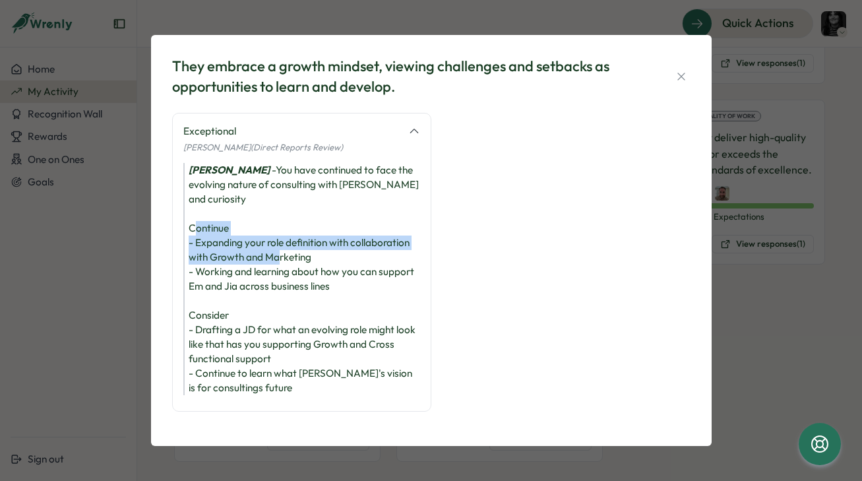
click at [287, 231] on div "Jesse James - You have continued to face the evolving nature of consulting with…" at bounding box center [301, 279] width 237 height 232
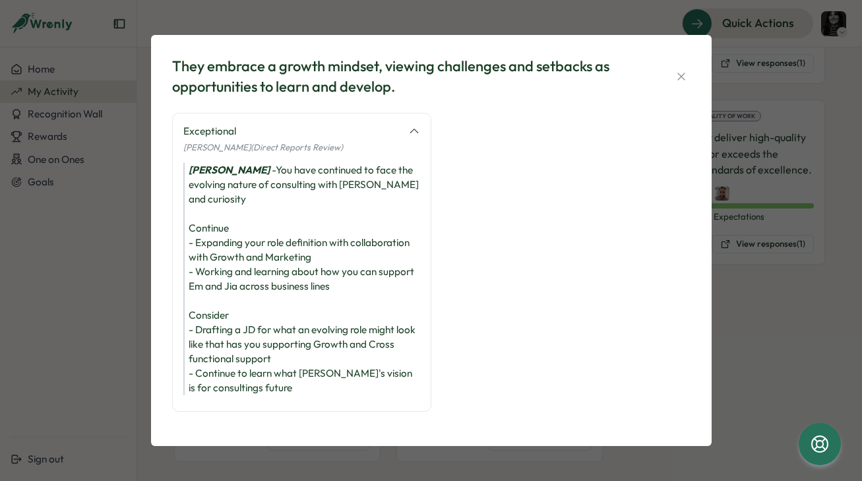
click at [276, 258] on div "Jesse James - You have continued to face the evolving nature of consulting with…" at bounding box center [301, 279] width 237 height 232
click at [307, 232] on div "Jesse James - You have continued to face the evolving nature of consulting with…" at bounding box center [301, 279] width 237 height 232
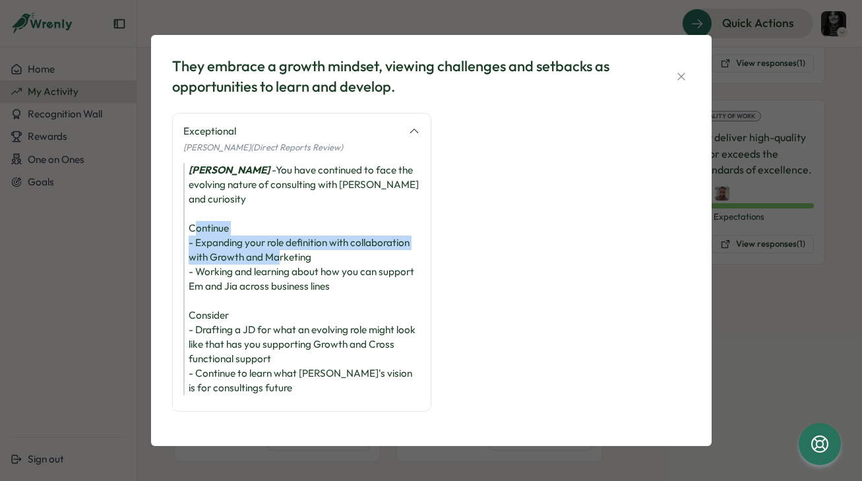
click at [307, 232] on div "Jesse James - You have continued to face the evolving nature of consulting with…" at bounding box center [301, 279] width 237 height 232
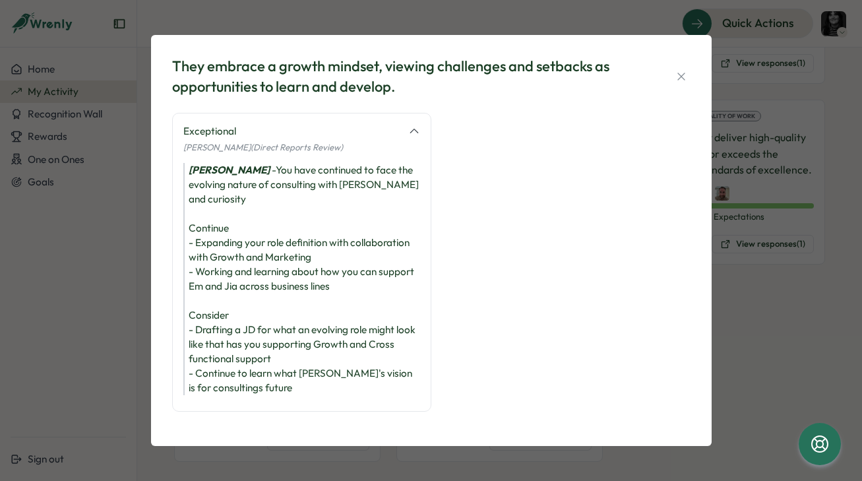
click at [301, 262] on div "Jesse James - You have continued to face the evolving nature of consulting with…" at bounding box center [301, 279] width 237 height 232
click at [278, 249] on div "Jesse James - You have continued to face the evolving nature of consulting with…" at bounding box center [301, 279] width 237 height 232
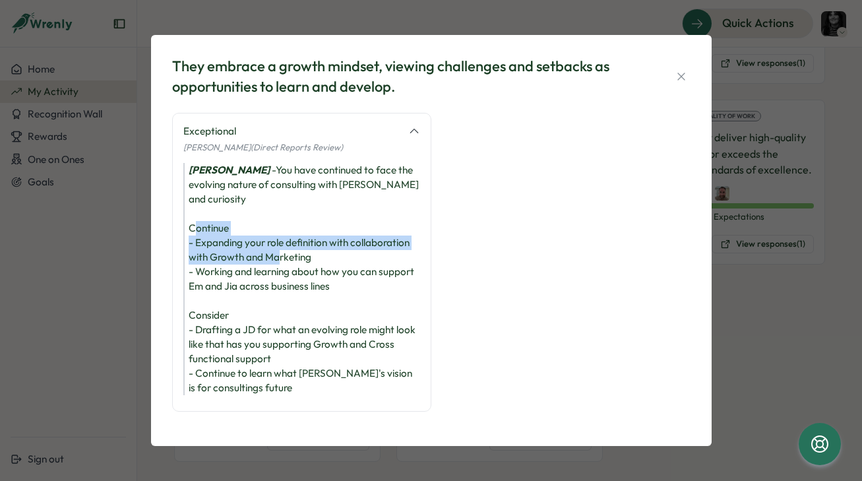
click at [278, 249] on div "Jesse James - You have continued to face the evolving nature of consulting with…" at bounding box center [301, 279] width 237 height 232
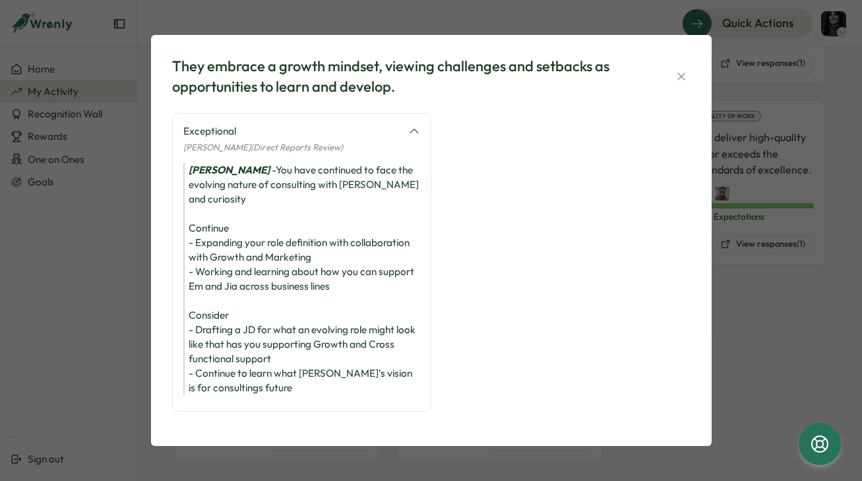
click at [269, 276] on div "Jesse James - You have continued to face the evolving nature of consulting with…" at bounding box center [301, 279] width 237 height 232
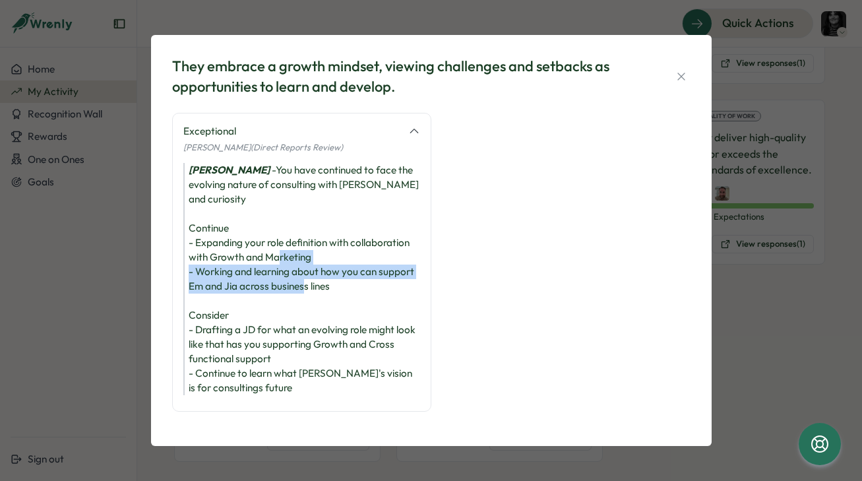
click at [269, 276] on div "Jesse James - You have continued to face the evolving nature of consulting with…" at bounding box center [301, 279] width 237 height 232
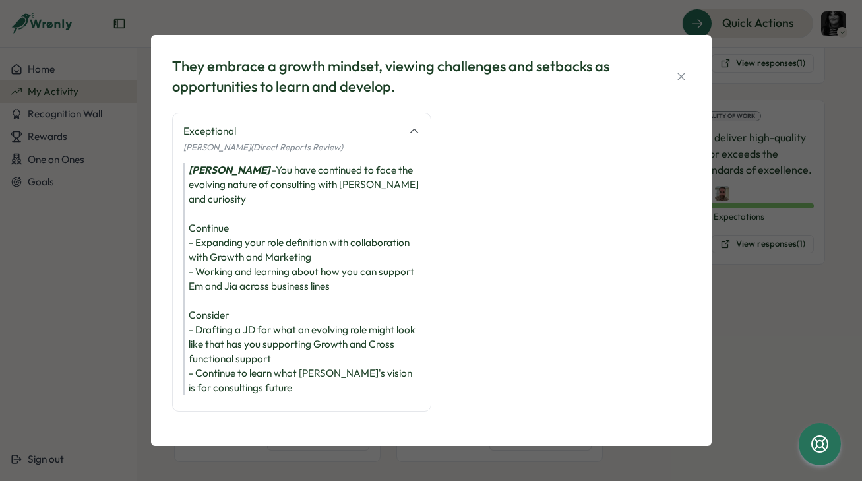
click at [256, 264] on div "Jesse James - You have continued to face the evolving nature of consulting with…" at bounding box center [301, 279] width 237 height 232
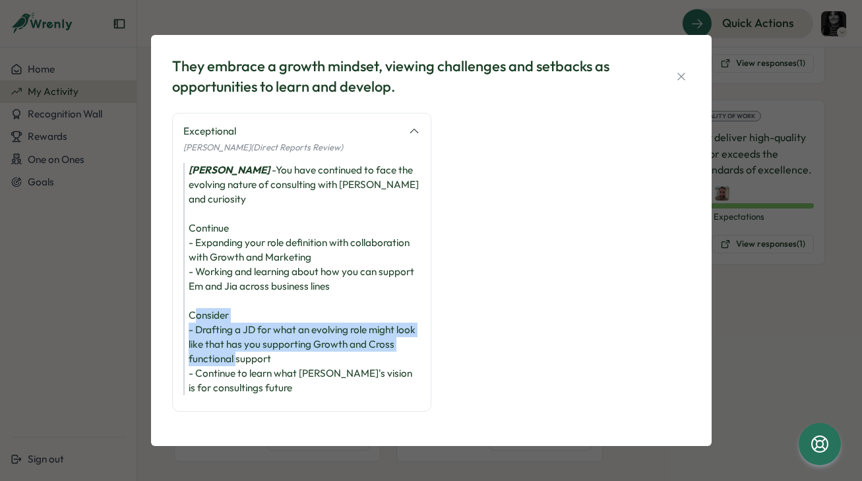
click at [256, 264] on div "Jesse James - You have continued to face the evolving nature of consulting with…" at bounding box center [301, 279] width 237 height 232
click at [233, 264] on div "Jesse James - You have continued to face the evolving nature of consulting with…" at bounding box center [301, 279] width 237 height 232
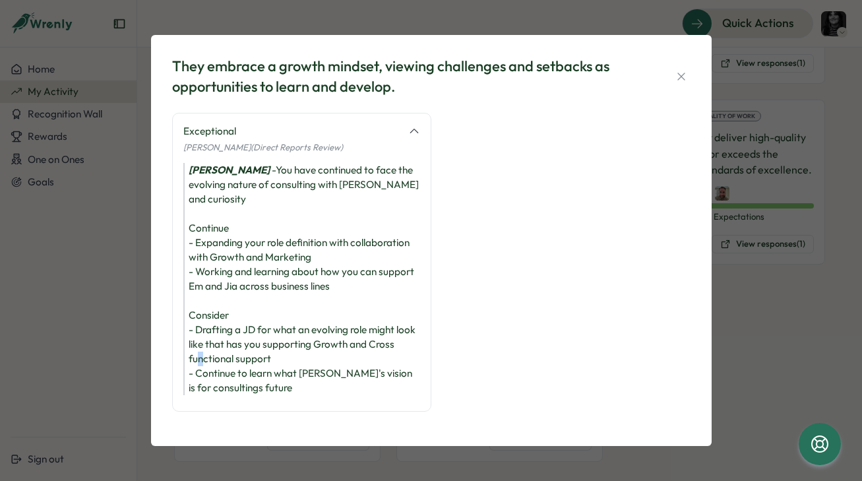
click at [233, 264] on div "Jesse James - You have continued to face the evolving nature of consulting with…" at bounding box center [301, 279] width 237 height 232
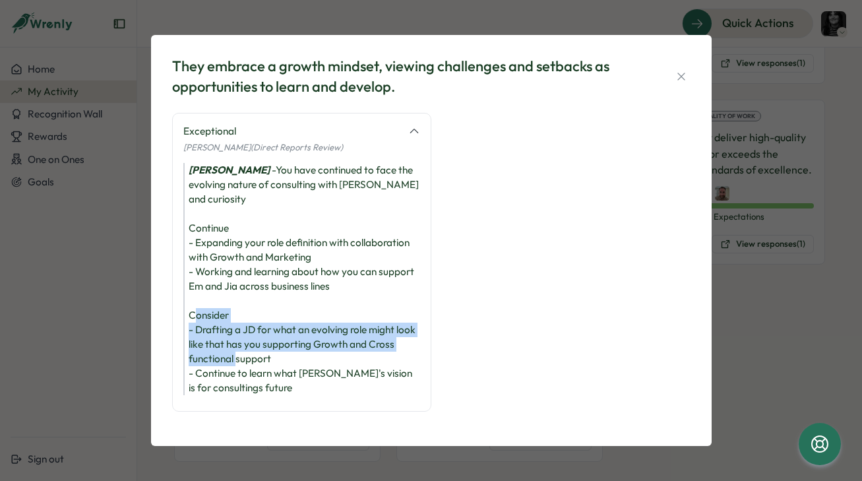
click at [233, 264] on div "Jesse James - You have continued to face the evolving nature of consulting with…" at bounding box center [301, 279] width 237 height 232
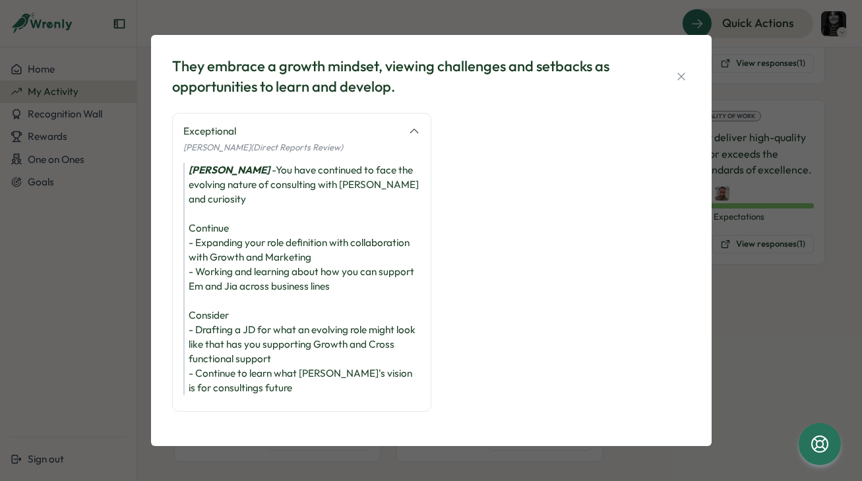
click at [233, 289] on div "Jesse James - You have continued to face the evolving nature of consulting with…" at bounding box center [301, 279] width 237 height 232
click at [235, 260] on div "Jesse James - You have continued to face the evolving nature of consulting with…" at bounding box center [301, 279] width 237 height 232
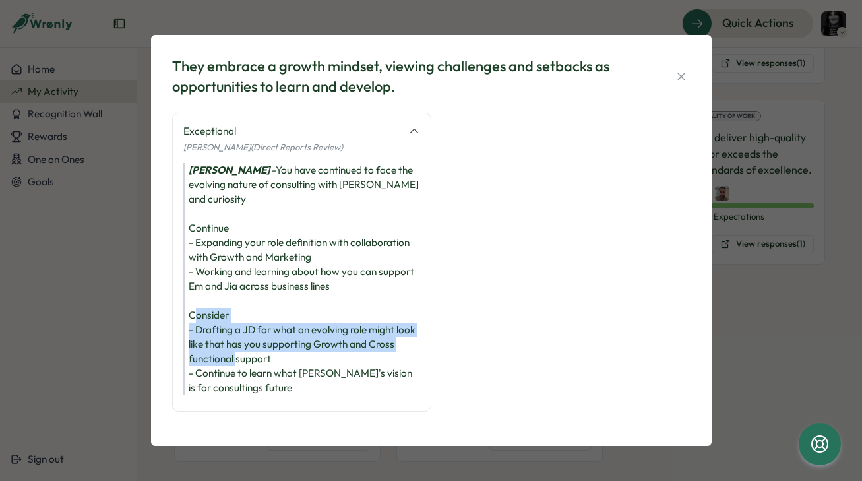
click at [235, 260] on div "Jesse James - You have continued to face the evolving nature of consulting with…" at bounding box center [301, 279] width 237 height 232
click at [260, 237] on div "Jesse James - You have continued to face the evolving nature of consulting with…" at bounding box center [301, 279] width 237 height 232
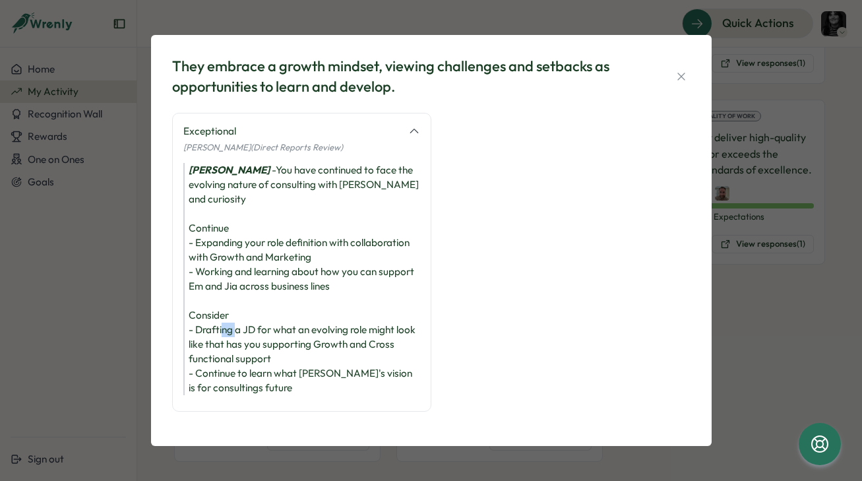
click at [260, 237] on div "Jesse James - You have continued to face the evolving nature of consulting with…" at bounding box center [301, 279] width 237 height 232
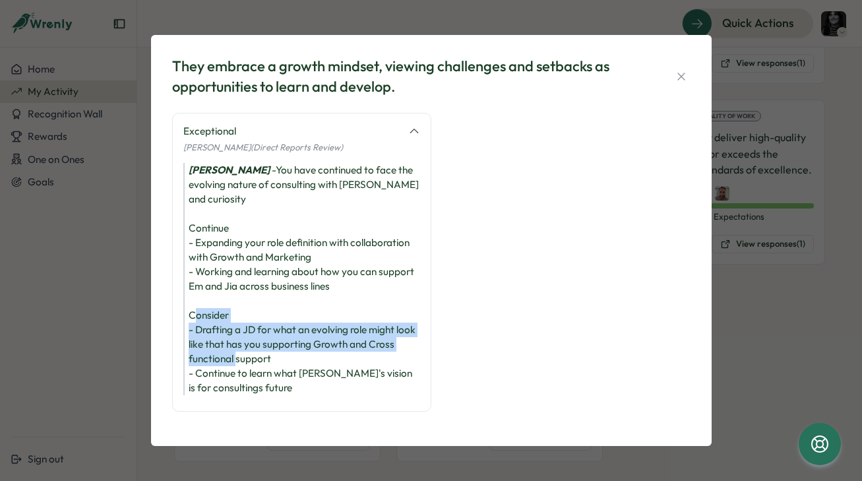
click at [260, 237] on div "Jesse James - You have continued to face the evolving nature of consulting with…" at bounding box center [301, 279] width 237 height 232
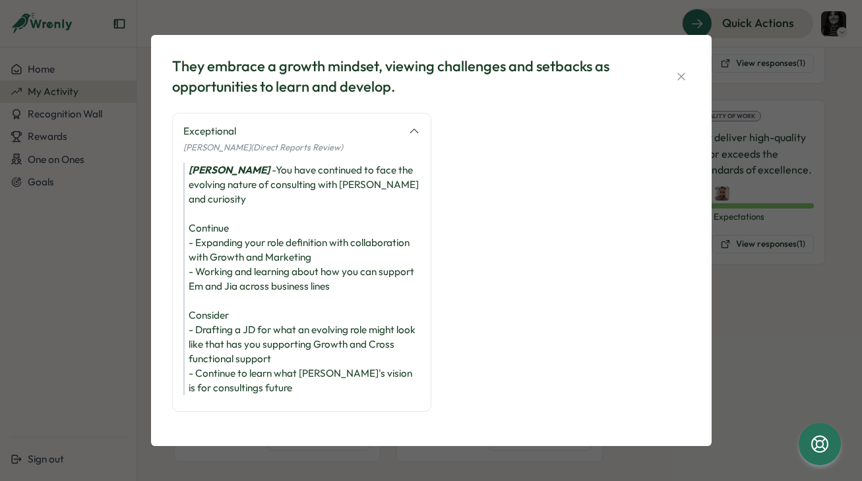
click at [245, 177] on div "Jesse James - You have continued to face the evolving nature of consulting with…" at bounding box center [301, 279] width 237 height 232
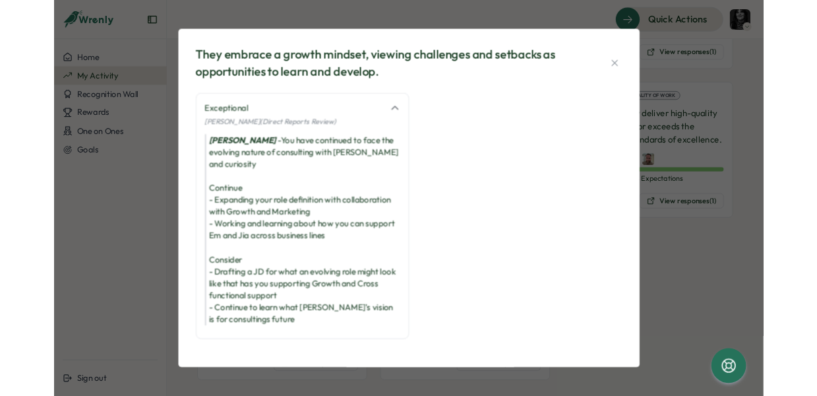
scroll to position [0, 0]
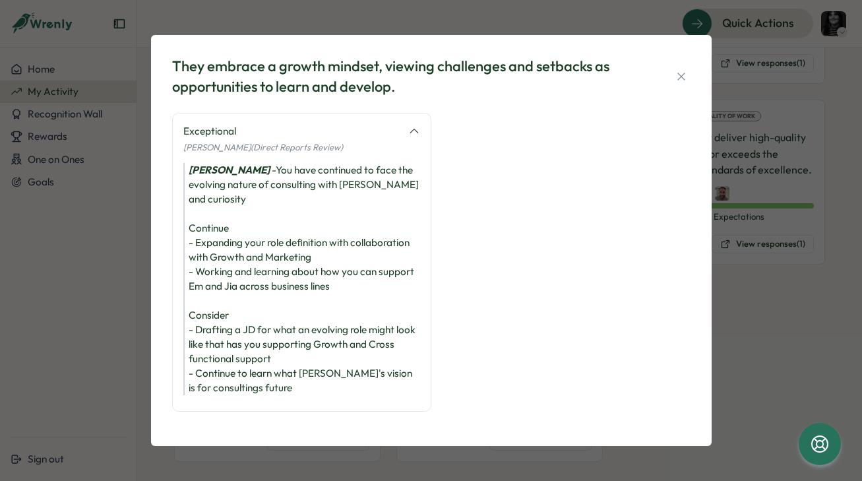
click at [276, 281] on div "Jesse James - You have continued to face the evolving nature of consulting with…" at bounding box center [301, 279] width 237 height 232
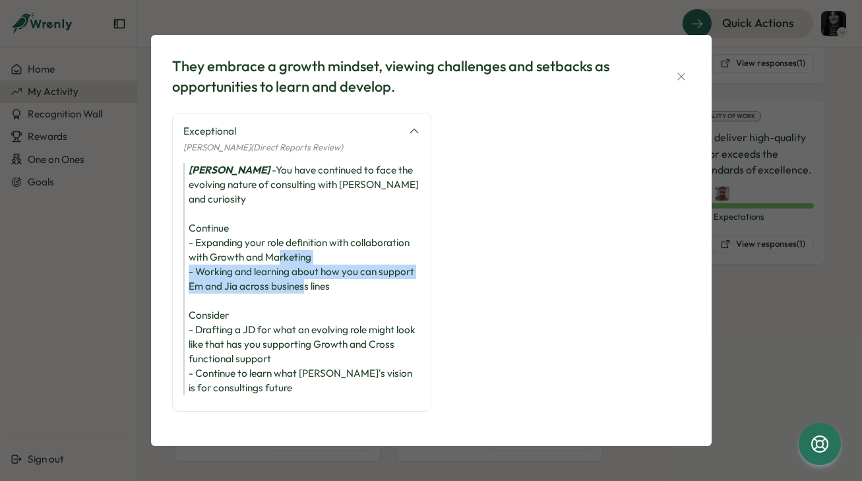
click at [276, 281] on div "Jesse James - You have continued to face the evolving nature of consulting with…" at bounding box center [301, 279] width 237 height 232
click at [260, 303] on div "Jesse James - You have continued to face the evolving nature of consulting with…" at bounding box center [301, 279] width 237 height 232
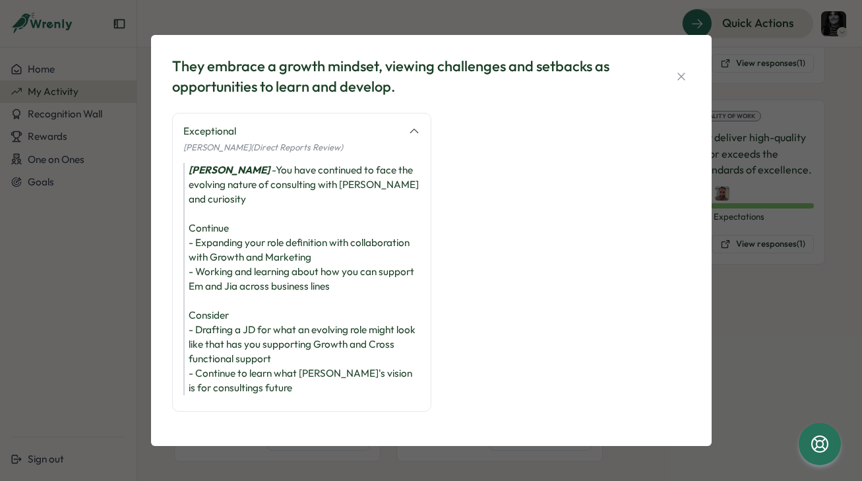
click at [230, 340] on div "Jesse James - You have continued to face the evolving nature of consulting with…" at bounding box center [301, 279] width 237 height 232
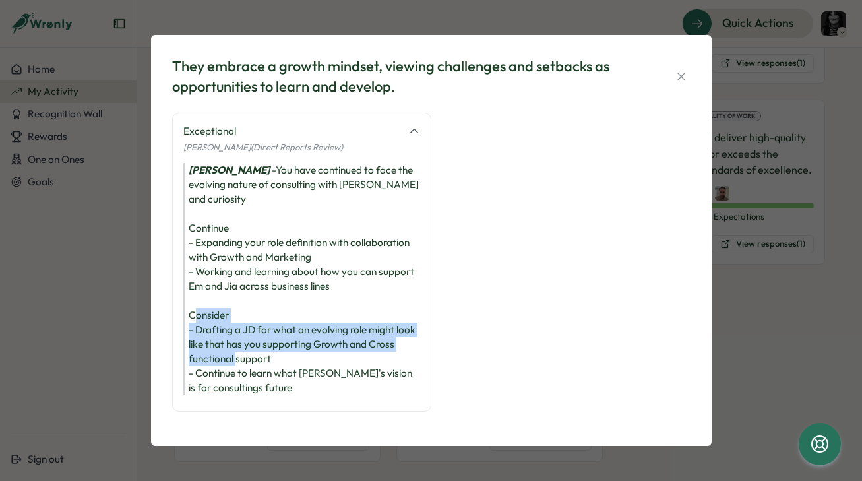
click at [230, 340] on div "Jesse James - You have continued to face the evolving nature of consulting with…" at bounding box center [301, 279] width 237 height 232
click at [222, 353] on div "Jesse James - You have continued to face the evolving nature of consulting with…" at bounding box center [301, 279] width 237 height 232
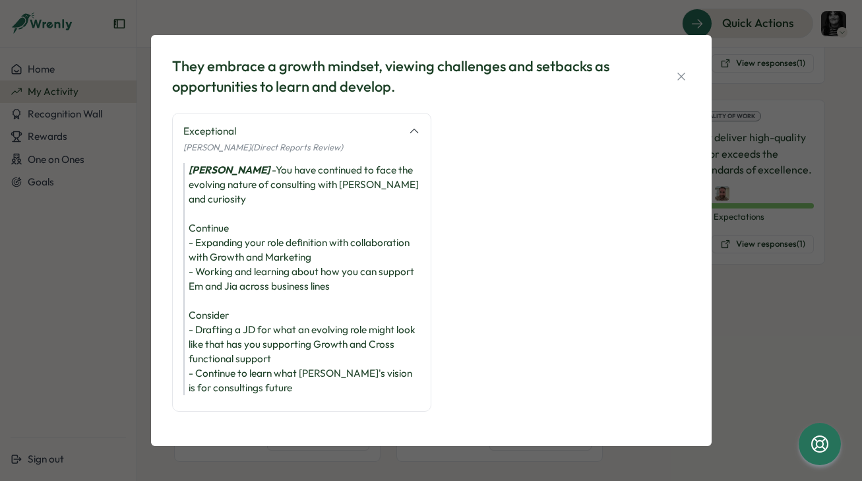
click at [225, 290] on div "Jesse James - You have continued to face the evolving nature of consulting with…" at bounding box center [301, 279] width 237 height 232
click at [225, 278] on div "Jesse James - You have continued to face the evolving nature of consulting with…" at bounding box center [301, 279] width 237 height 232
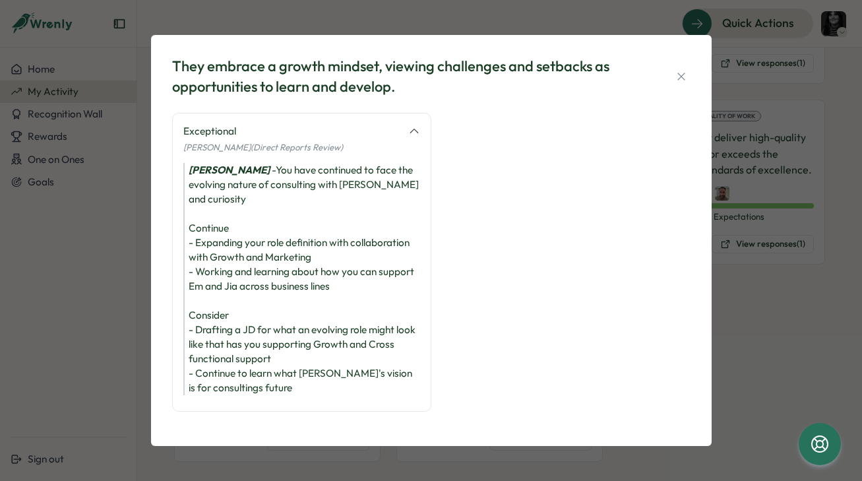
click at [220, 284] on div "Jesse James - You have continued to face the evolving nature of consulting with…" at bounding box center [301, 279] width 237 height 232
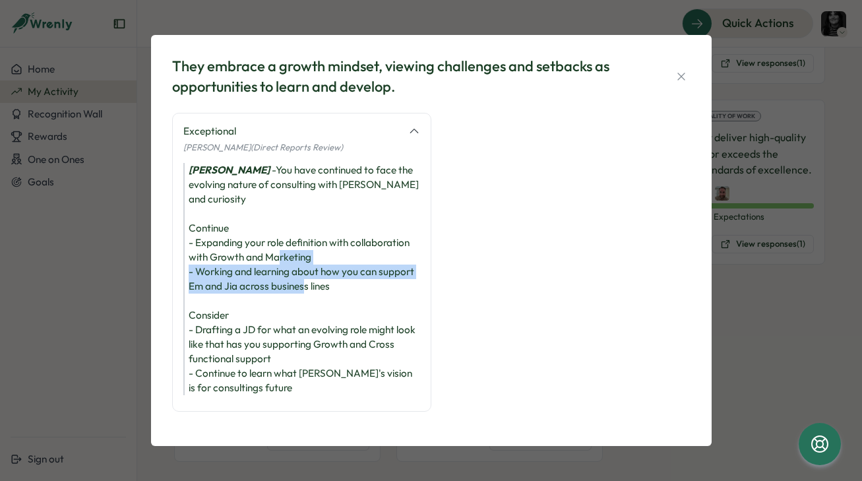
click at [220, 284] on div "Jesse James - You have continued to face the evolving nature of consulting with…" at bounding box center [301, 279] width 237 height 232
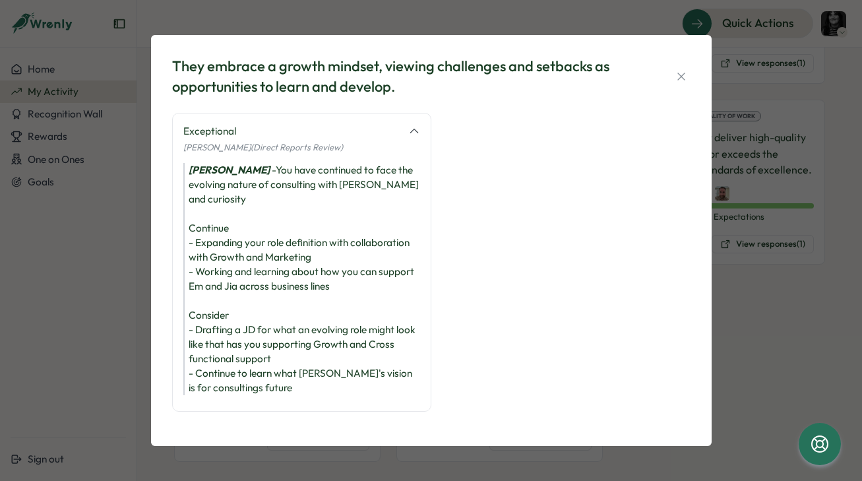
click at [205, 284] on div "Jesse James - You have continued to face the evolving nature of consulting with…" at bounding box center [301, 279] width 237 height 232
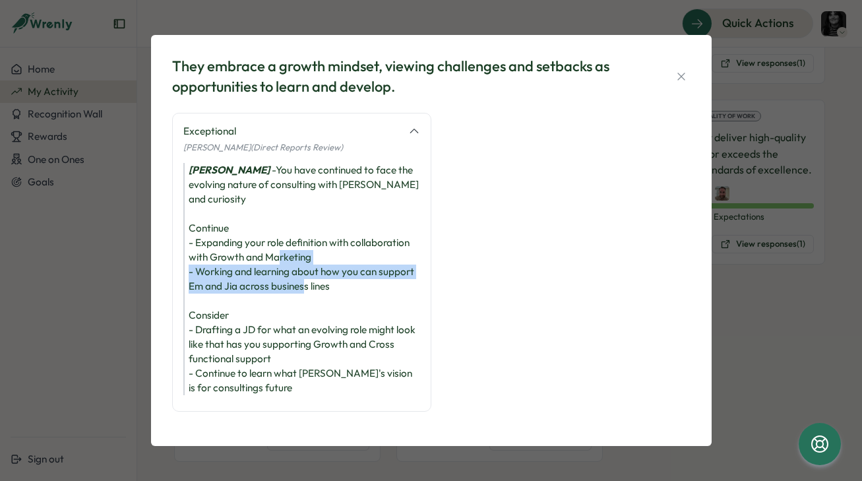
click at [205, 284] on div "Jesse James - You have continued to face the evolving nature of consulting with…" at bounding box center [301, 279] width 237 height 232
click at [318, 278] on div "Jesse James - You have continued to face the evolving nature of consulting with…" at bounding box center [301, 279] width 237 height 232
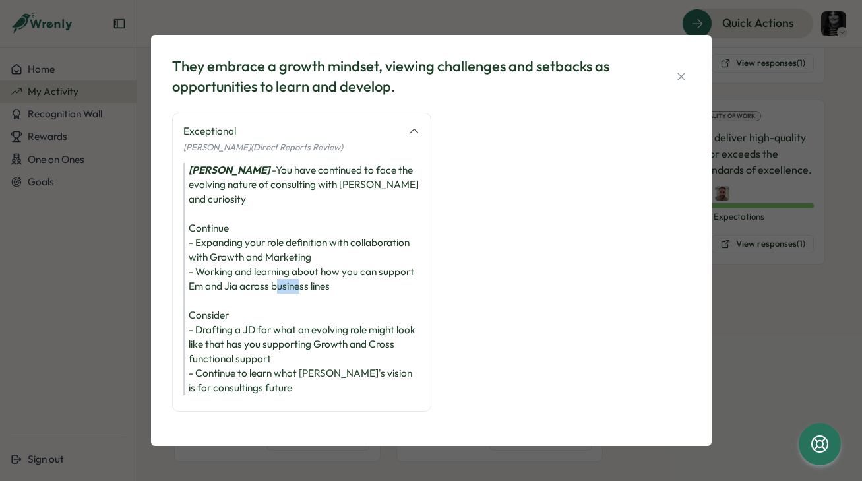
click at [318, 278] on div "Jesse James - You have continued to face the evolving nature of consulting with…" at bounding box center [301, 279] width 237 height 232
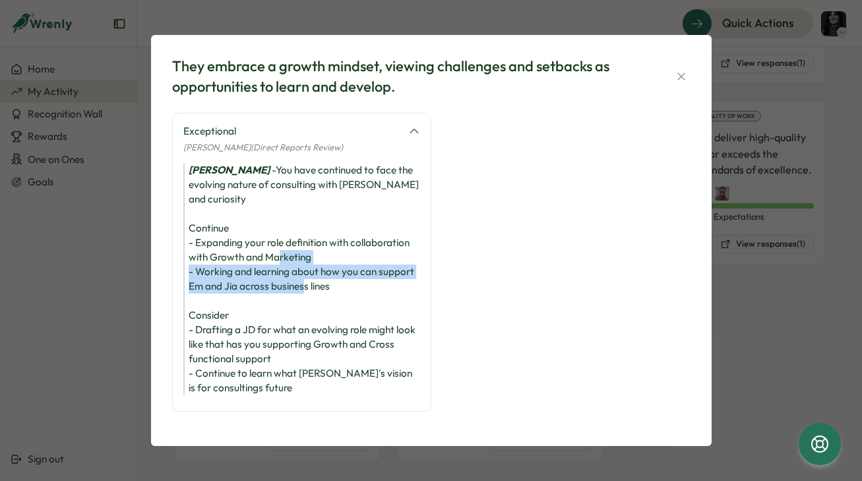
click at [318, 278] on div "Jesse James - You have continued to face the evolving nature of consulting with…" at bounding box center [301, 279] width 237 height 232
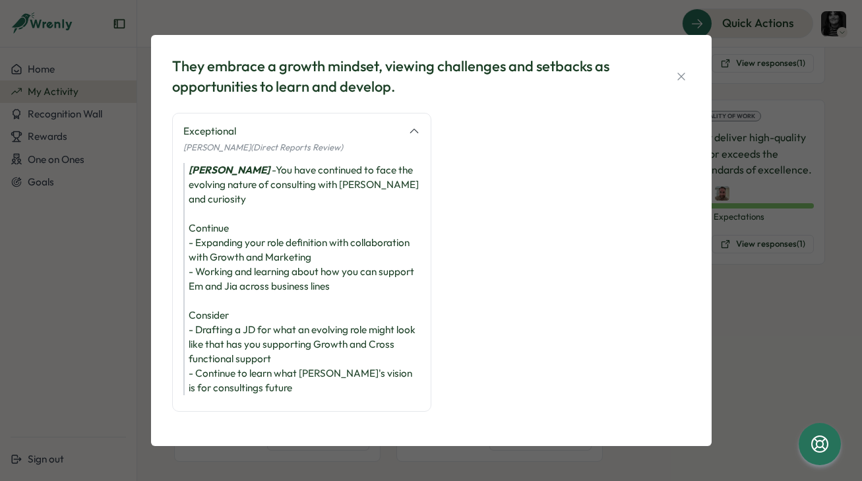
click at [270, 278] on div "Jesse James - You have continued to face the evolving nature of consulting with…" at bounding box center [301, 279] width 237 height 232
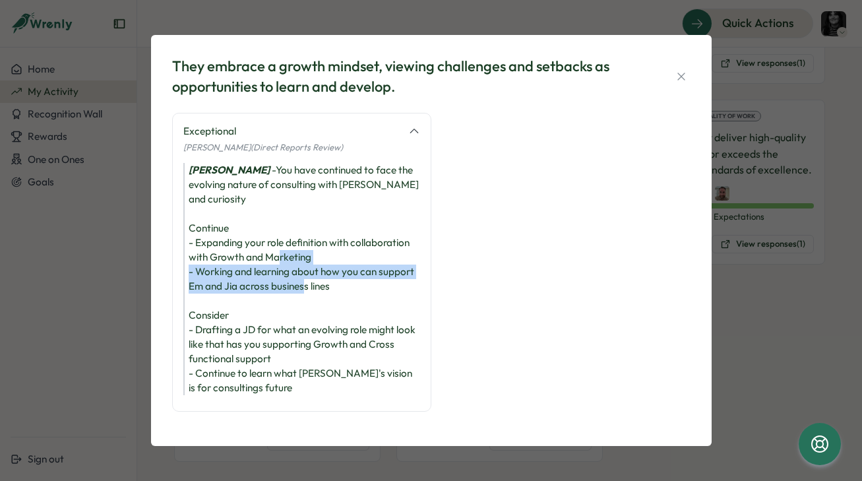
click at [270, 278] on div "Jesse James - You have continued to face the evolving nature of consulting with…" at bounding box center [301, 279] width 237 height 232
click at [289, 278] on div "Jesse James - You have continued to face the evolving nature of consulting with…" at bounding box center [301, 279] width 237 height 232
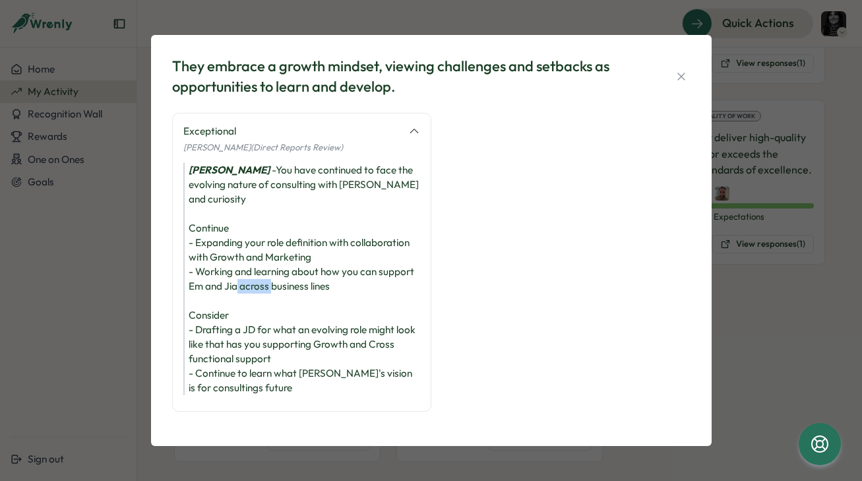
click at [289, 278] on div "Jesse James - You have continued to face the evolving nature of consulting with…" at bounding box center [301, 279] width 237 height 232
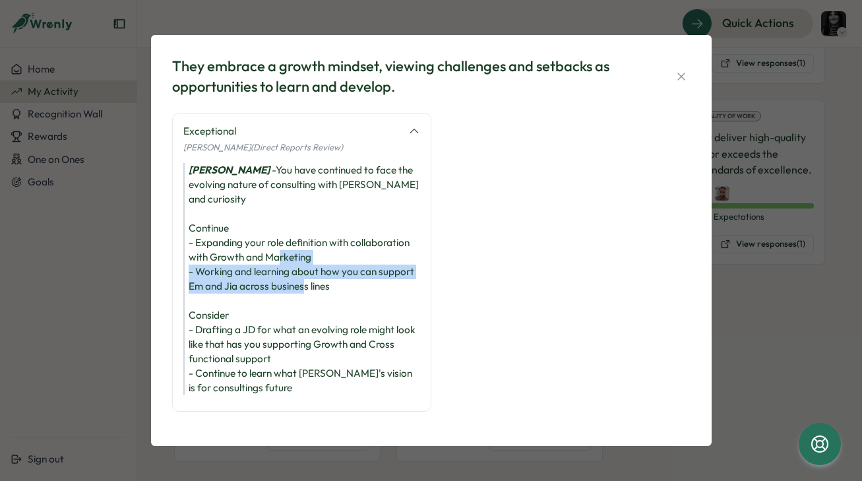
click at [289, 278] on div "Jesse James - You have continued to face the evolving nature of consulting with…" at bounding box center [301, 279] width 237 height 232
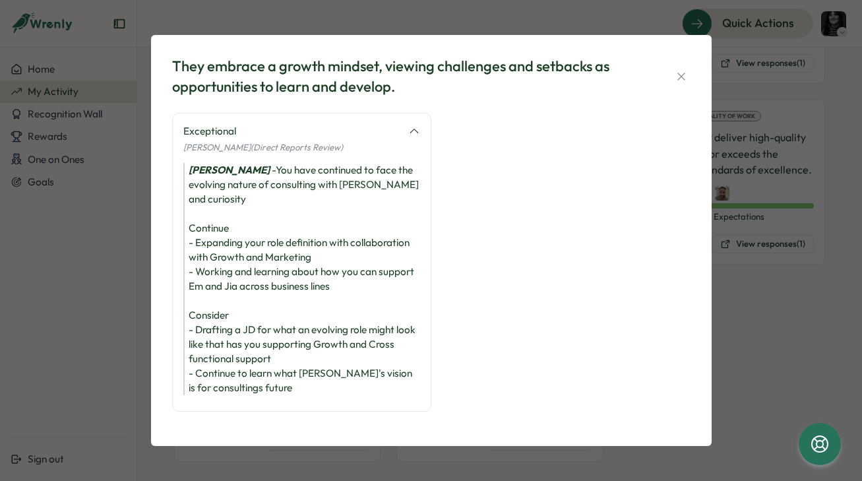
click at [283, 251] on div "Jesse James - You have continued to face the evolving nature of consulting with…" at bounding box center [301, 279] width 237 height 232
click at [272, 262] on div "Jesse James - You have continued to face the evolving nature of consulting with…" at bounding box center [301, 279] width 237 height 232
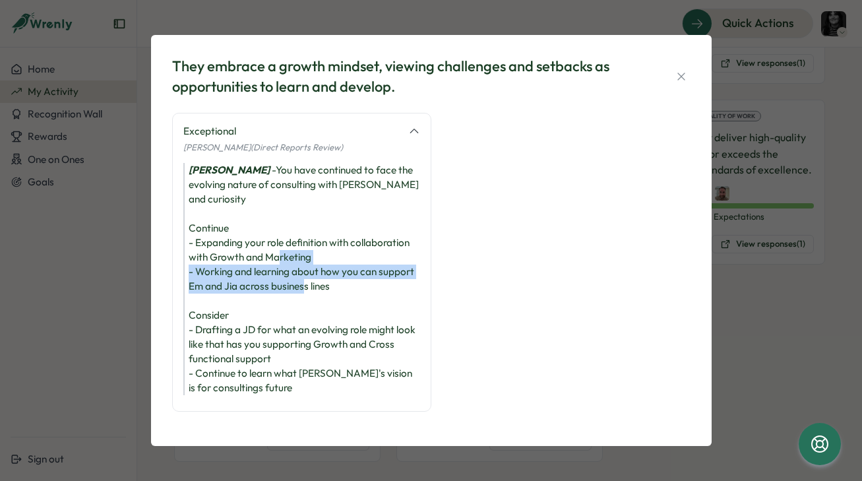
click at [272, 262] on div "Jesse James - You have continued to face the evolving nature of consulting with…" at bounding box center [301, 279] width 237 height 232
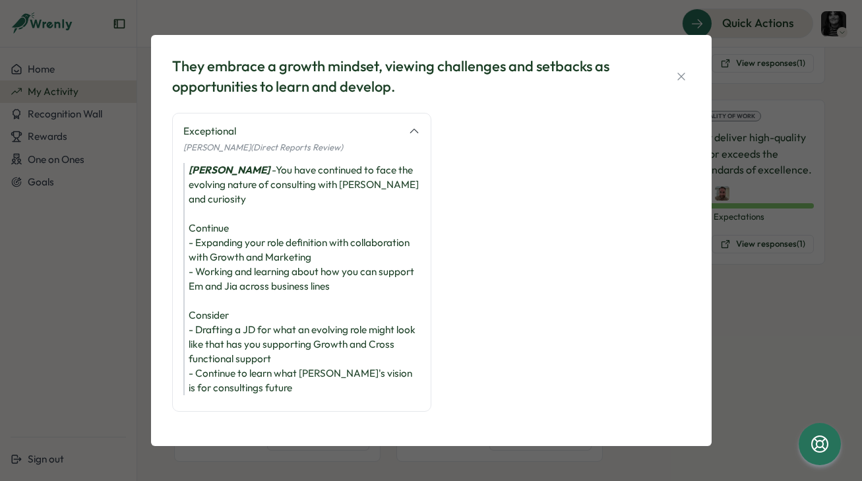
click at [258, 251] on div "Jesse James - You have continued to face the evolving nature of consulting with…" at bounding box center [301, 279] width 237 height 232
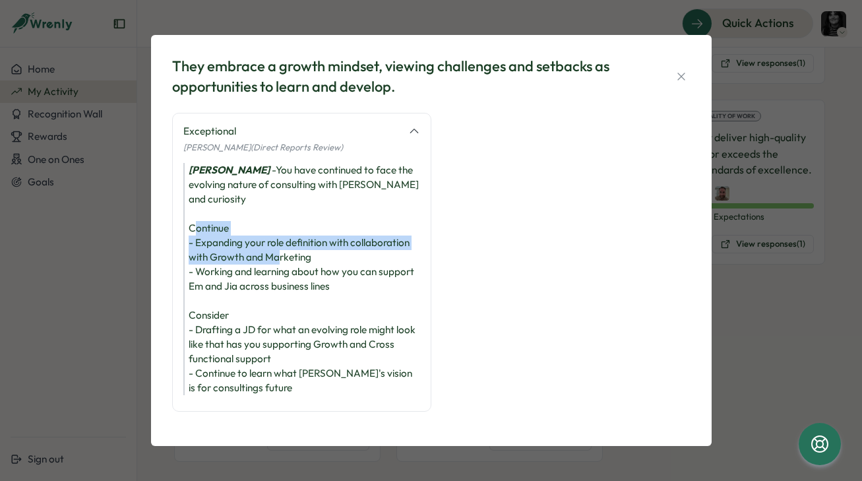
click at [258, 251] on div "Jesse James - You have continued to face the evolving nature of consulting with…" at bounding box center [301, 279] width 237 height 232
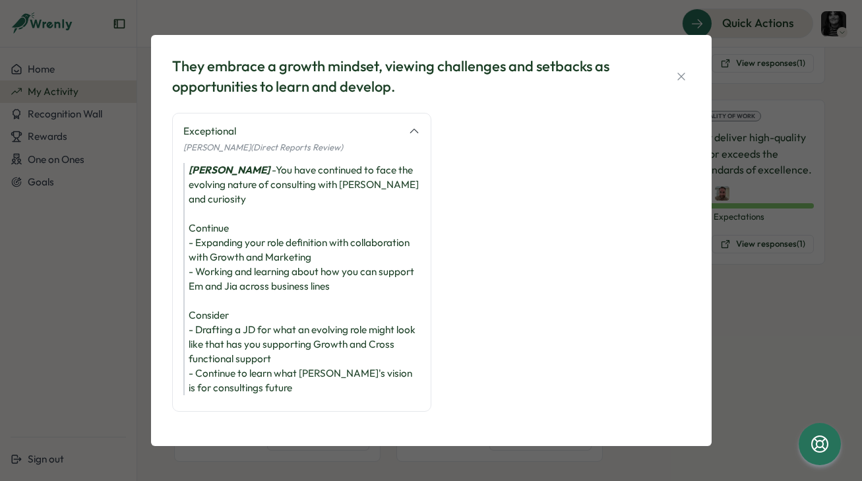
click at [246, 276] on div "Jesse James - You have continued to face the evolving nature of consulting with…" at bounding box center [301, 279] width 237 height 232
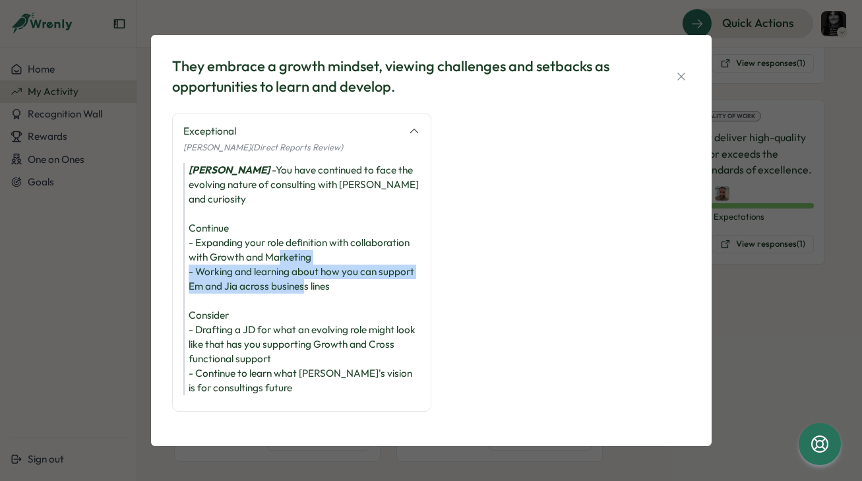
click at [246, 276] on div "Jesse James - You have continued to face the evolving nature of consulting with…" at bounding box center [301, 279] width 237 height 232
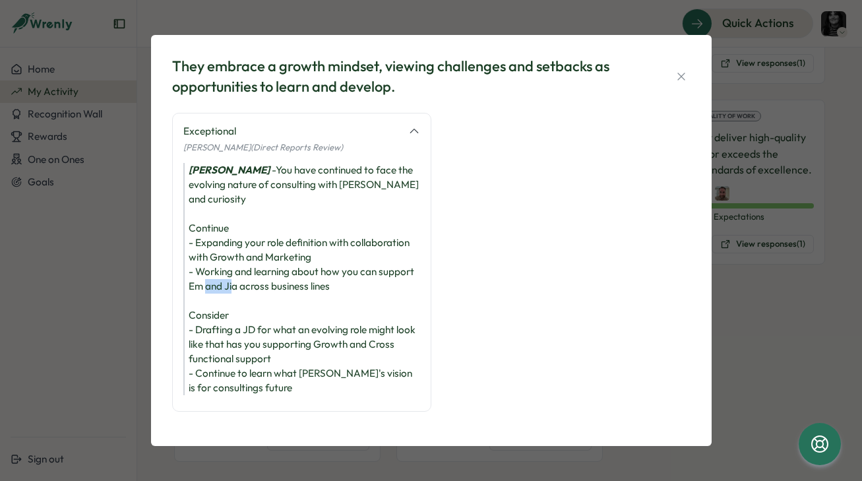
click at [246, 276] on div "Jesse James - You have continued to face the evolving nature of consulting with…" at bounding box center [301, 279] width 237 height 232
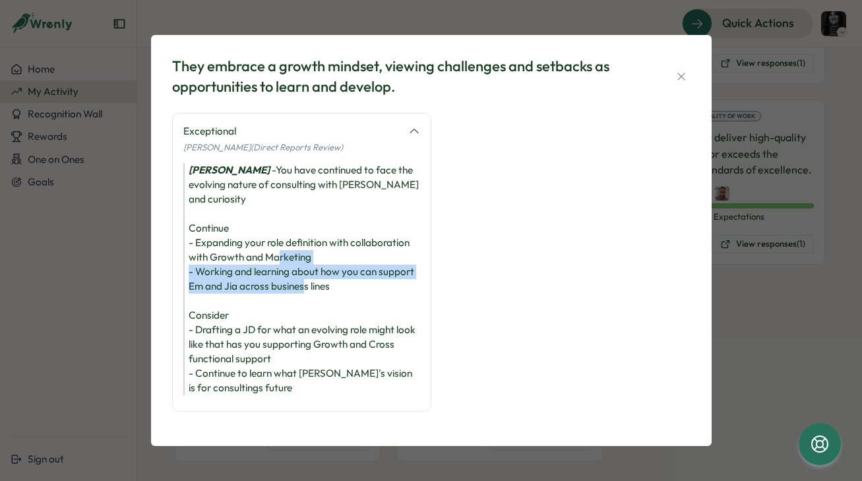
click at [246, 276] on div "Jesse James - You have continued to face the evolving nature of consulting with…" at bounding box center [301, 279] width 237 height 232
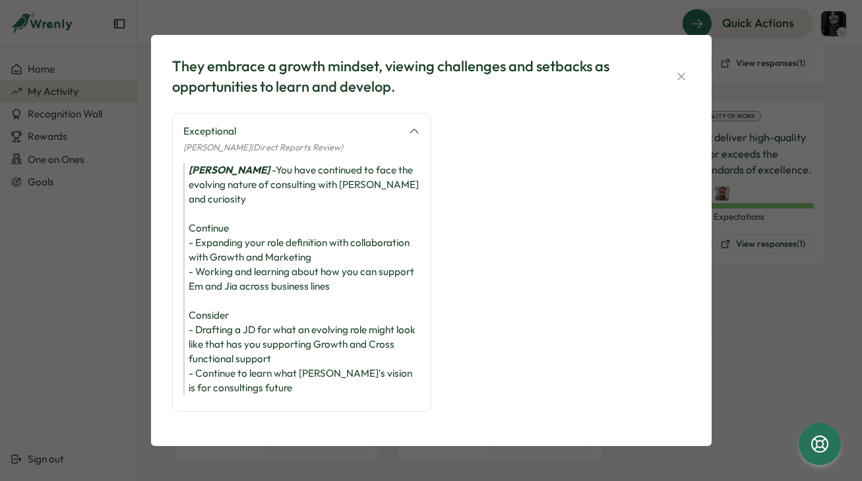
click at [216, 287] on div "Jesse James - You have continued to face the evolving nature of consulting with…" at bounding box center [301, 279] width 237 height 232
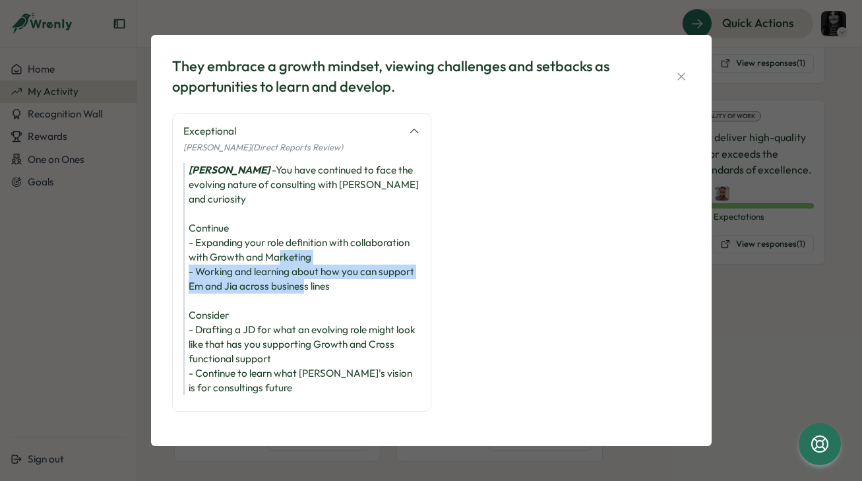
click at [216, 287] on div "Jesse James - You have continued to face the evolving nature of consulting with…" at bounding box center [301, 279] width 237 height 232
click at [211, 299] on div "Jesse James - You have continued to face the evolving nature of consulting with…" at bounding box center [301, 279] width 237 height 232
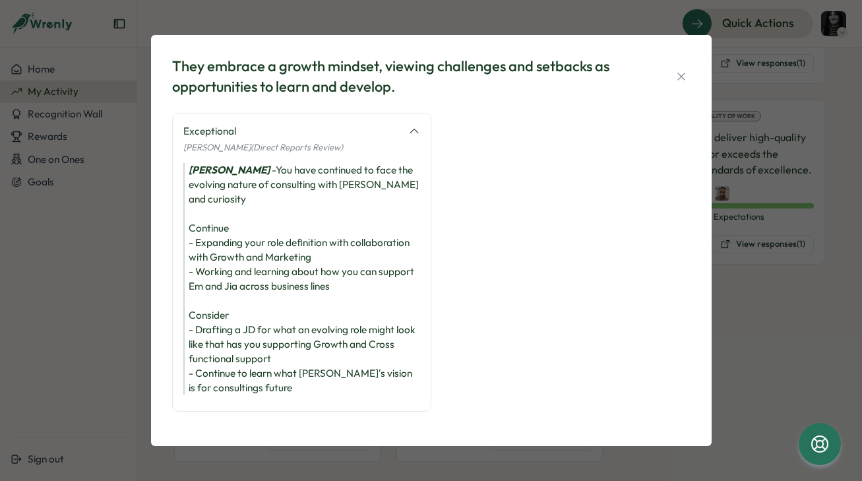
click at [211, 320] on div "Jesse James - You have continued to face the evolving nature of consulting with…" at bounding box center [301, 279] width 237 height 232
click at [218, 351] on div "Jesse James - You have continued to face the evolving nature of consulting with…" at bounding box center [301, 279] width 237 height 232
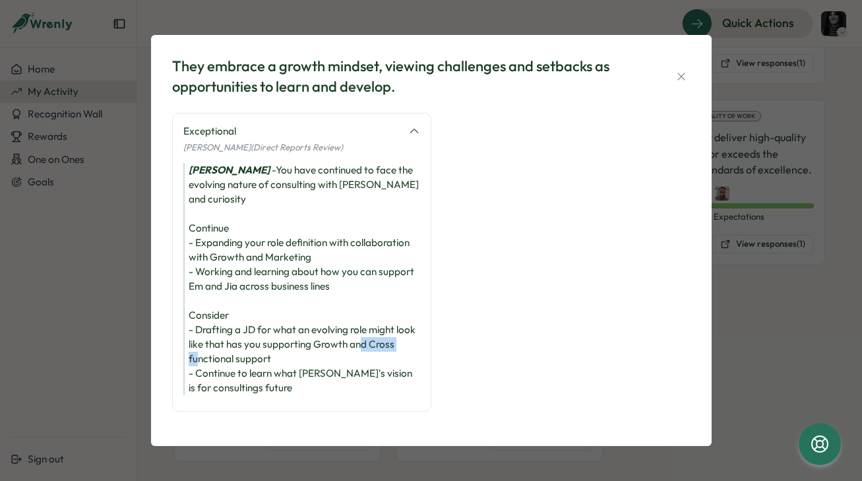
click at [218, 351] on div "Jesse James - You have continued to face the evolving nature of consulting with…" at bounding box center [301, 279] width 237 height 232
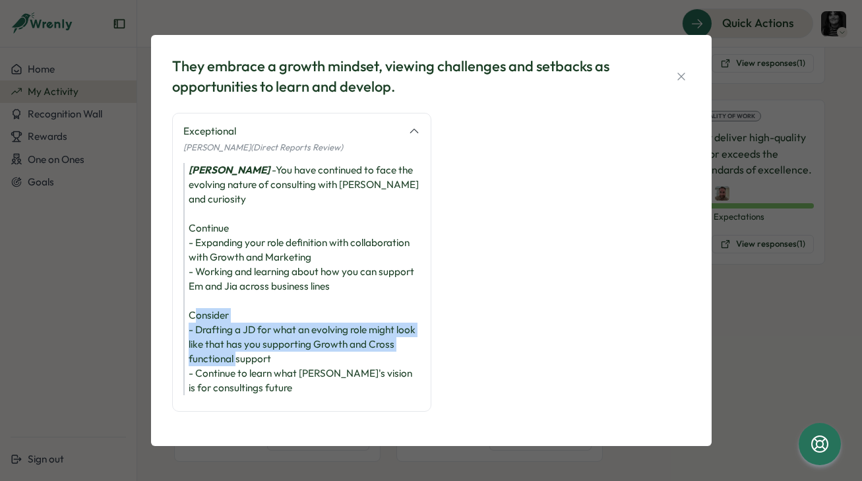
click at [218, 351] on div "Jesse James - You have continued to face the evolving nature of consulting with…" at bounding box center [301, 279] width 237 height 232
click at [222, 338] on div "Jesse James - You have continued to face the evolving nature of consulting with…" at bounding box center [301, 279] width 237 height 232
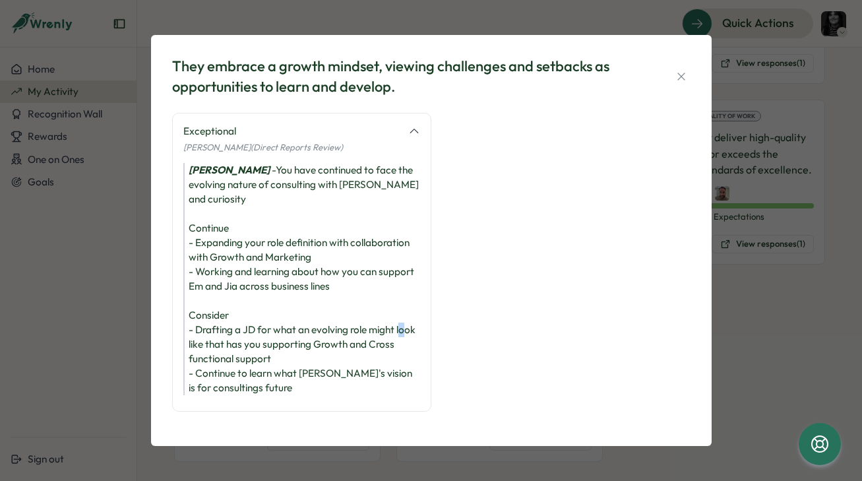
click at [222, 338] on div "Jesse James - You have continued to face the evolving nature of consulting with…" at bounding box center [301, 279] width 237 height 232
click at [222, 383] on div "Jesse James - You have continued to face the evolving nature of consulting with…" at bounding box center [301, 279] width 237 height 232
click at [215, 335] on div "Jesse James - You have continued to face the evolving nature of consulting with…" at bounding box center [301, 279] width 237 height 232
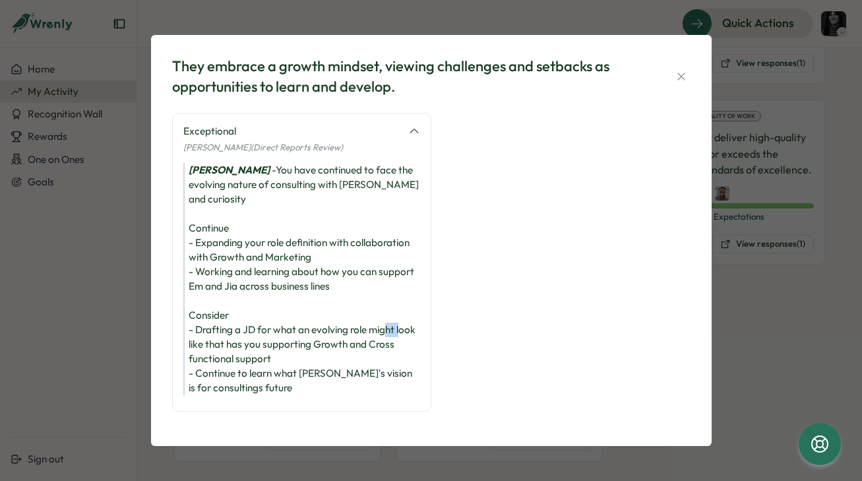
click at [215, 335] on div "Jesse James - You have continued to face the evolving nature of consulting with…" at bounding box center [301, 279] width 237 height 232
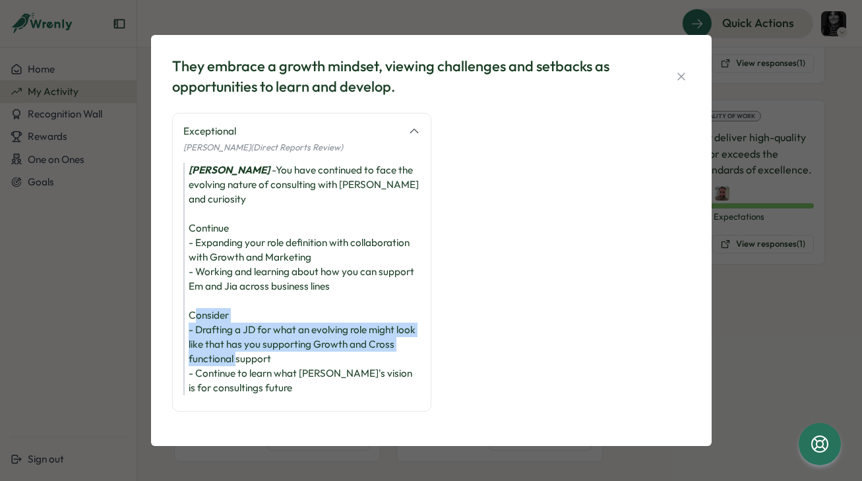
click at [215, 335] on div "Jesse James - You have continued to face the evolving nature of consulting with…" at bounding box center [301, 279] width 237 height 232
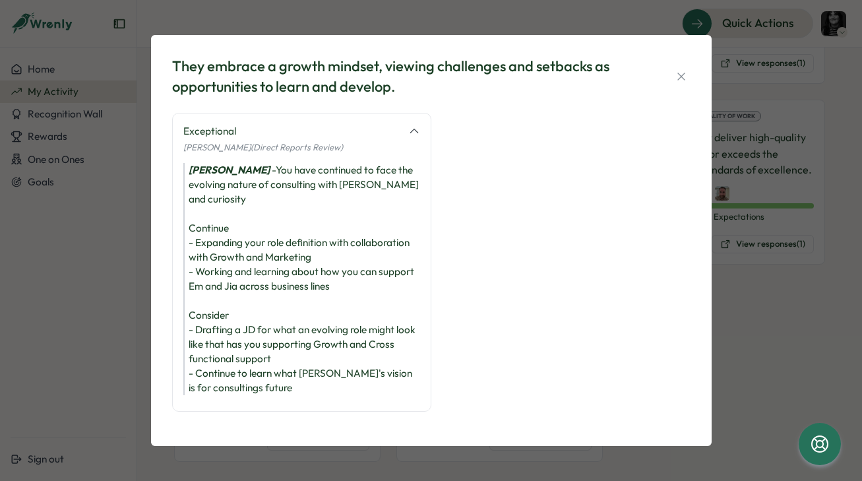
click at [188, 313] on div "Jesse James - You have continued to face the evolving nature of consulting with…" at bounding box center [301, 279] width 237 height 232
click at [225, 313] on div "Jesse James - You have continued to face the evolving nature of consulting with…" at bounding box center [301, 279] width 237 height 232
click at [225, 347] on div "Jesse James - You have continued to face the evolving nature of consulting with…" at bounding box center [301, 279] width 237 height 232
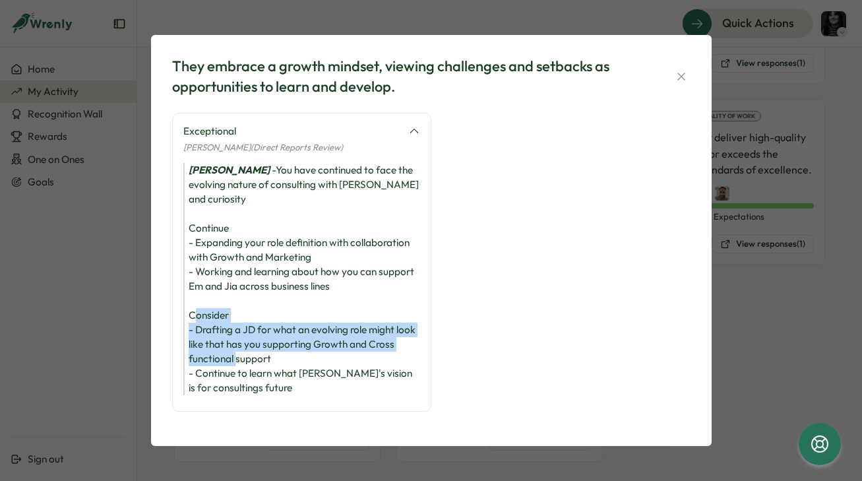
click at [225, 347] on div "Jesse James - You have continued to face the evolving nature of consulting with…" at bounding box center [301, 279] width 237 height 232
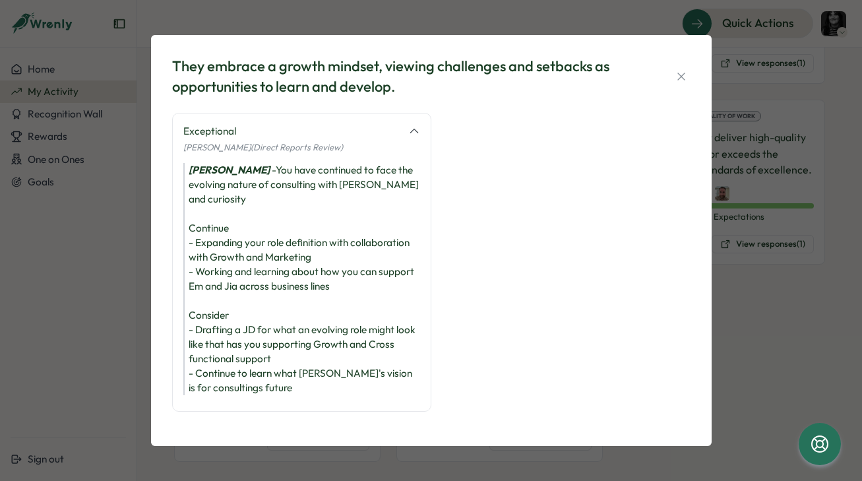
click at [229, 390] on div "Jesse James - You have continued to face the evolving nature of consulting with…" at bounding box center [301, 279] width 237 height 232
click at [239, 334] on div "Jesse James - You have continued to face the evolving nature of consulting with…" at bounding box center [301, 279] width 237 height 232
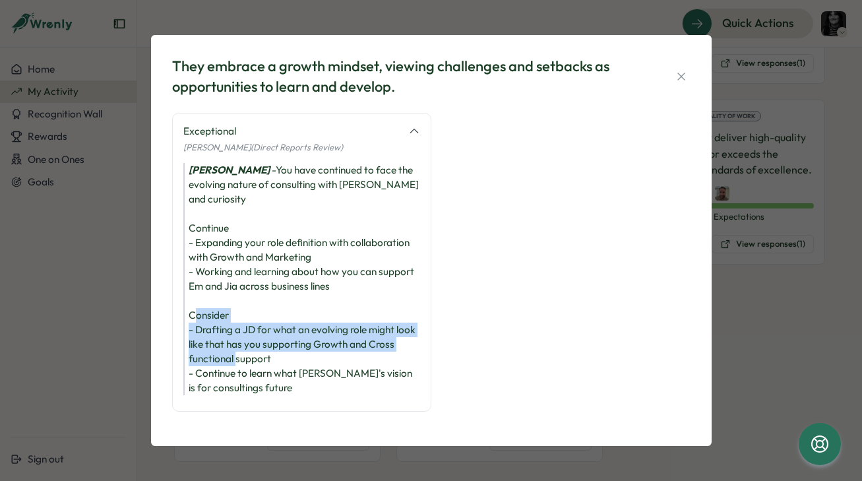
click at [239, 334] on div "Jesse James - You have continued to face the evolving nature of consulting with…" at bounding box center [301, 279] width 237 height 232
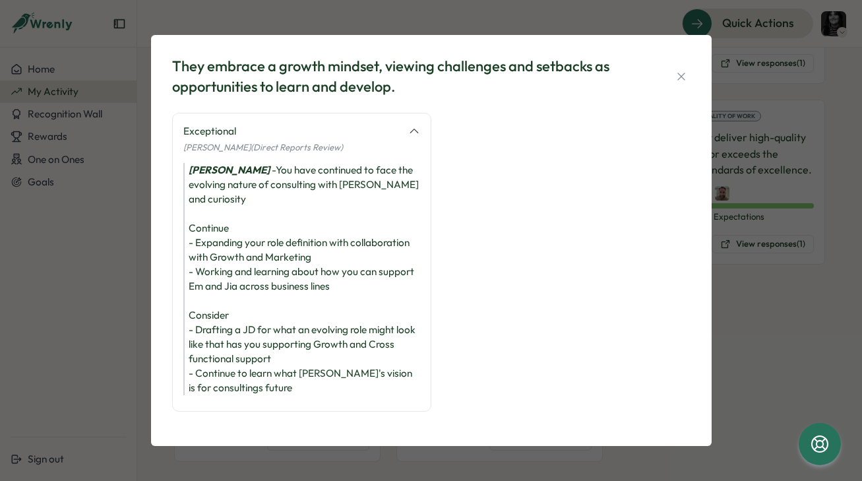
click at [316, 338] on div "Jesse James - You have continued to face the evolving nature of consulting with…" at bounding box center [301, 279] width 237 height 232
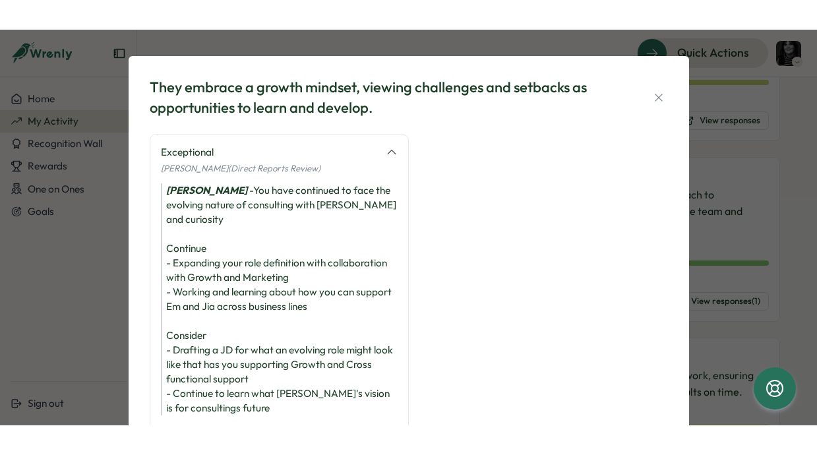
scroll to position [67, 0]
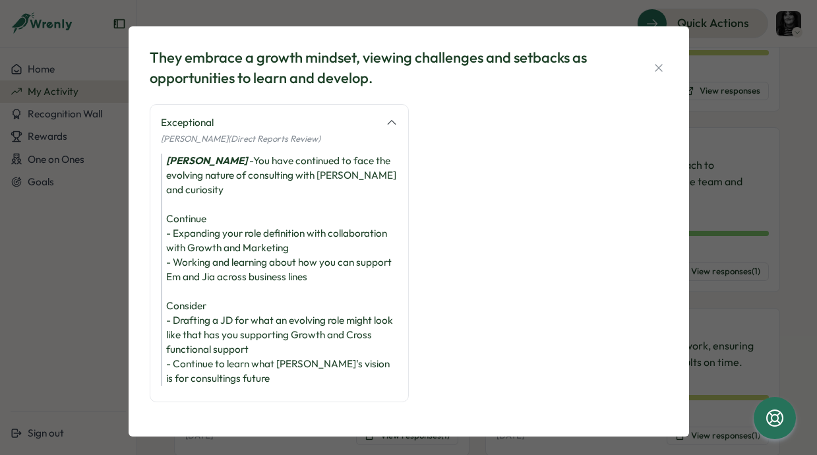
click at [174, 316] on div "Jesse James - You have continued to face the evolving nature of consulting with…" at bounding box center [279, 270] width 237 height 232
click at [189, 267] on div "Jesse James - You have continued to face the evolving nature of consulting with…" at bounding box center [279, 270] width 237 height 232
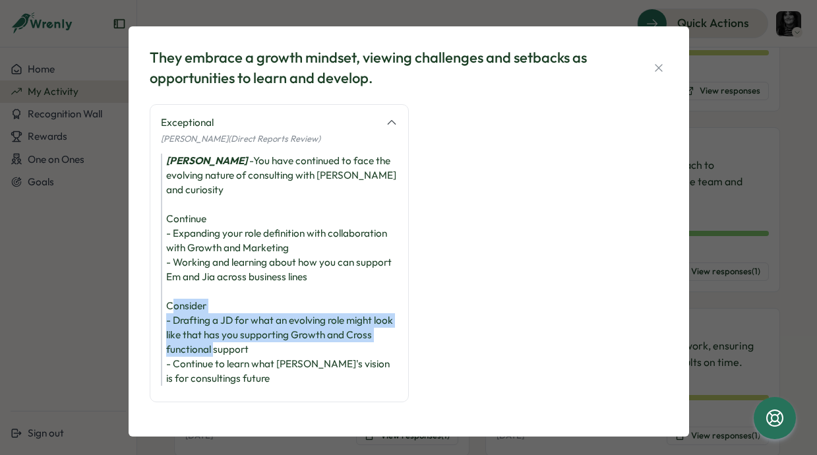
click at [189, 267] on div "Jesse James - You have continued to face the evolving nature of consulting with…" at bounding box center [279, 270] width 237 height 232
click at [185, 266] on div "Jesse James - You have continued to face the evolving nature of consulting with…" at bounding box center [279, 270] width 237 height 232
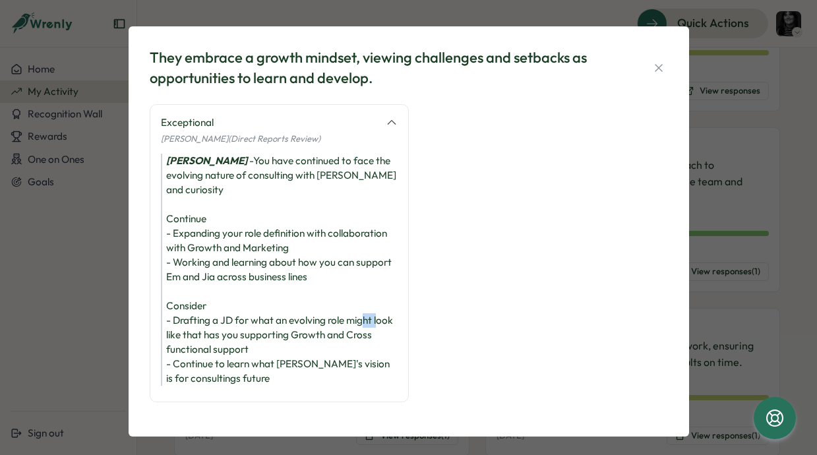
click at [185, 266] on div "Jesse James - You have continued to face the evolving nature of consulting with…" at bounding box center [279, 270] width 237 height 232
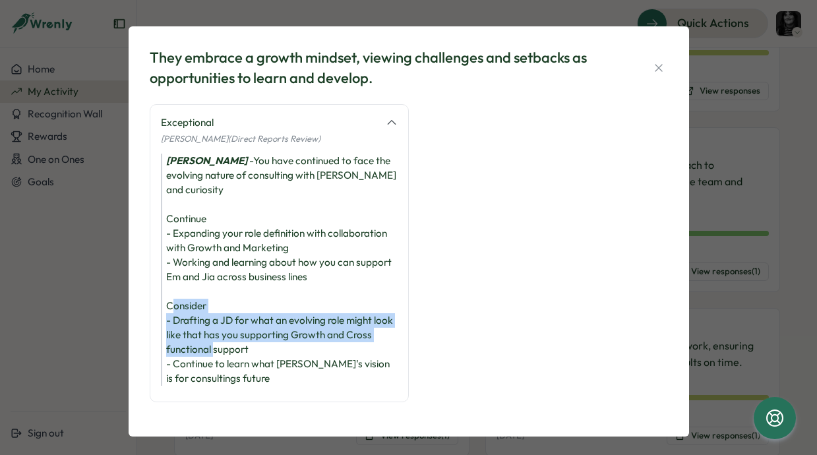
click at [185, 266] on div "Jesse James - You have continued to face the evolving nature of consulting with…" at bounding box center [279, 270] width 237 height 232
click at [234, 257] on div "Jesse James - You have continued to face the evolving nature of consulting with…" at bounding box center [279, 270] width 237 height 232
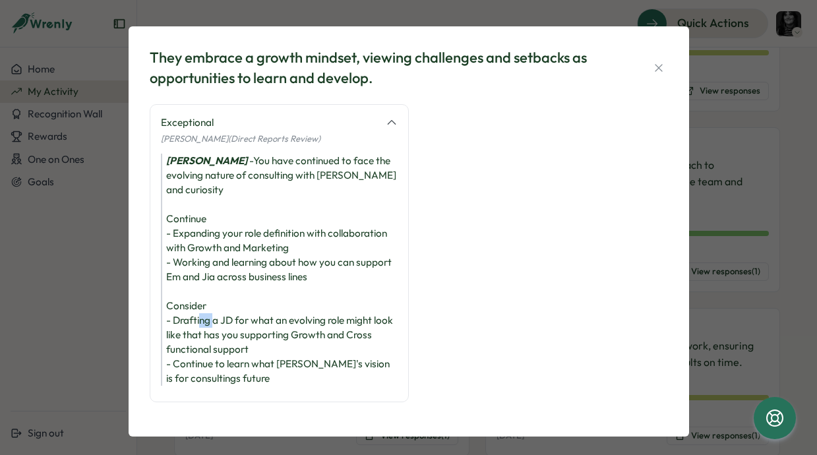
click at [234, 257] on div "Jesse James - You have continued to face the evolving nature of consulting with…" at bounding box center [279, 270] width 237 height 232
click at [129, 326] on div "They embrace a growth mindset, viewing challenges and setbacks as opportunities…" at bounding box center [409, 231] width 560 height 410
click at [75, 309] on div "They embrace a growth mindset, viewing challenges and setbacks as opportunities…" at bounding box center [408, 227] width 817 height 455
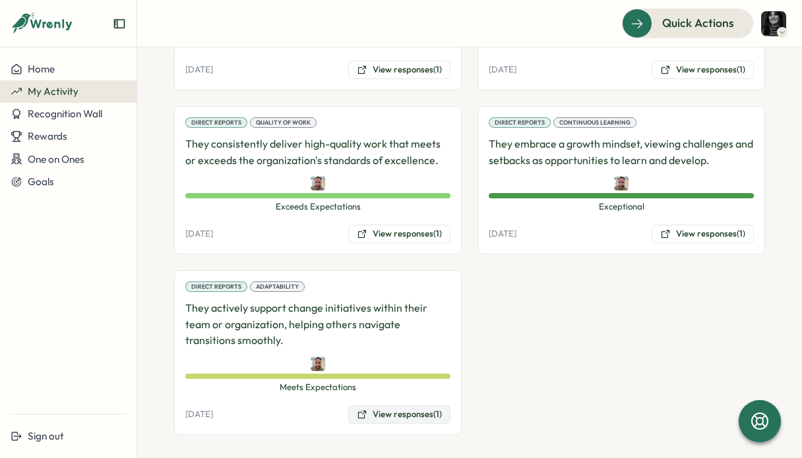
scroll to position [1011, 0]
click at [403, 406] on button "View responses (1)" at bounding box center [399, 415] width 102 height 18
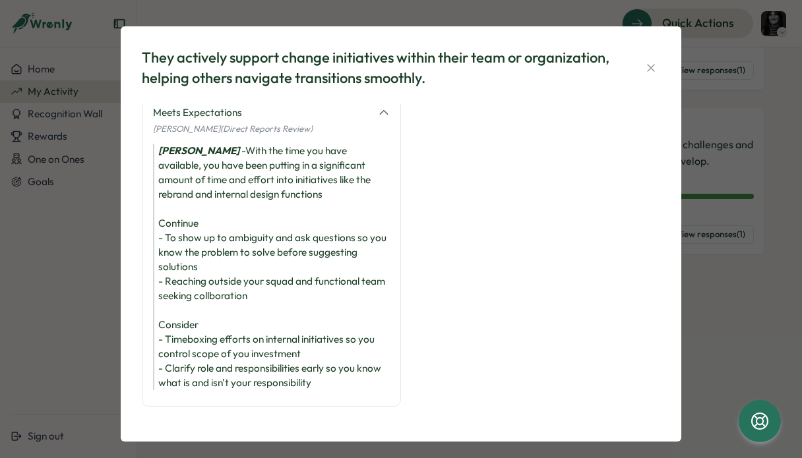
scroll to position [58, 0]
click at [253, 232] on div "Jesse James - With the time you have available, you have been putting in a sign…" at bounding box center [271, 267] width 237 height 247
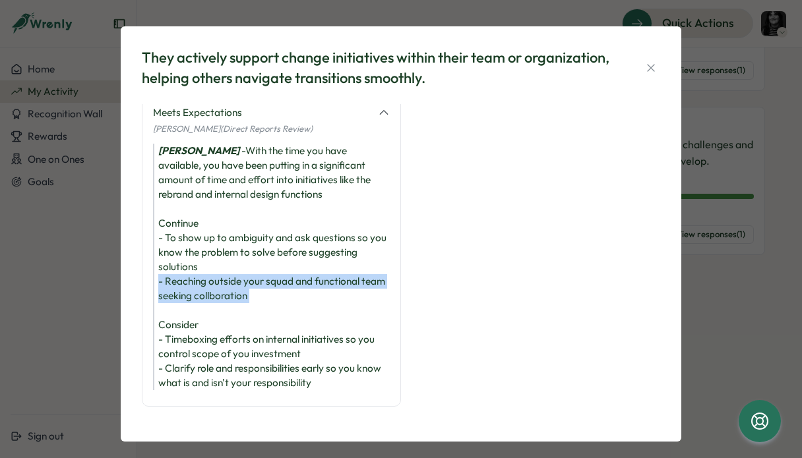
click at [253, 232] on div "Jesse James - With the time you have available, you have been putting in a sign…" at bounding box center [271, 267] width 237 height 247
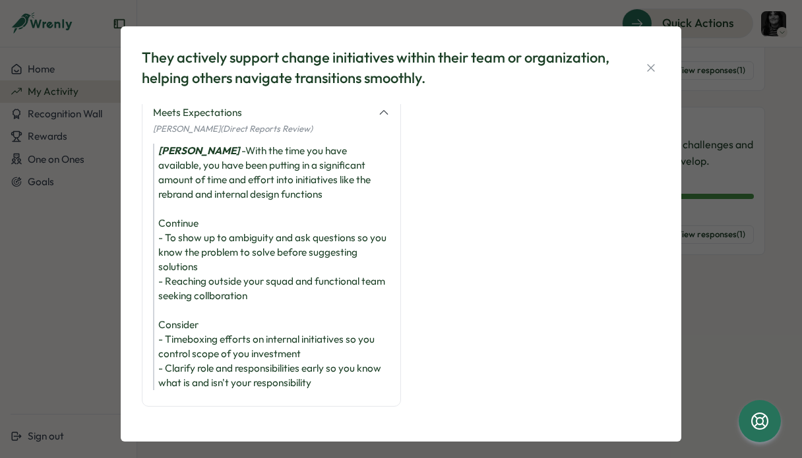
click at [239, 312] on div "Jesse James - With the time you have available, you have been putting in a sign…" at bounding box center [271, 267] width 237 height 247
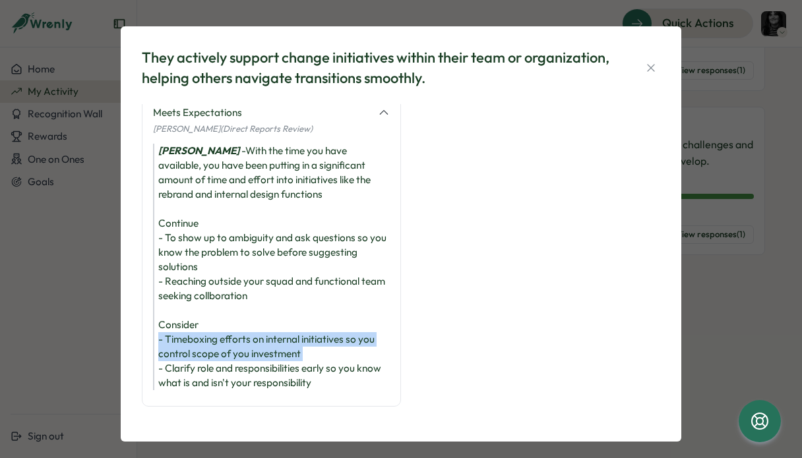
click at [239, 312] on div "Jesse James - With the time you have available, you have been putting in a sign…" at bounding box center [271, 267] width 237 height 247
click at [216, 328] on div "Jesse James - With the time you have available, you have been putting in a sign…" at bounding box center [271, 267] width 237 height 247
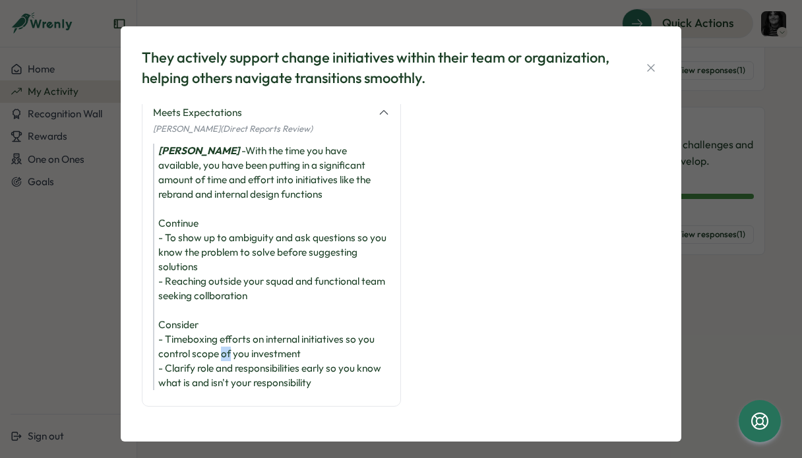
click at [216, 328] on div "Jesse James - With the time you have available, you have been putting in a sign…" at bounding box center [271, 267] width 237 height 247
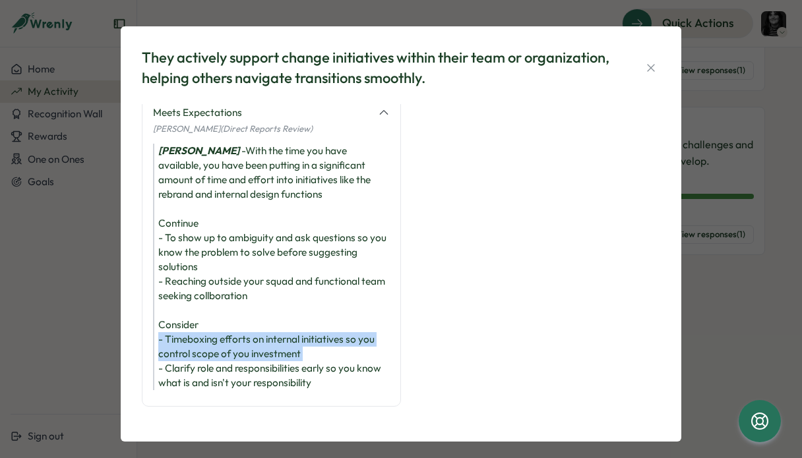
click at [216, 328] on div "Jesse James - With the time you have available, you have been putting in a sign…" at bounding box center [271, 267] width 237 height 247
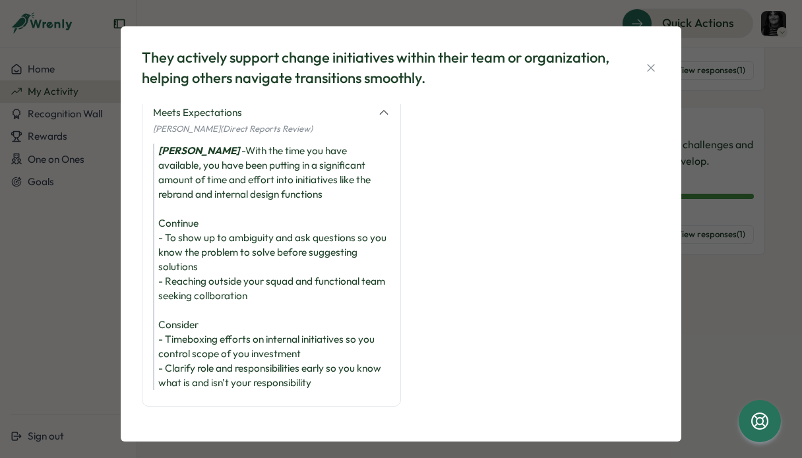
click at [196, 330] on div "Jesse James - With the time you have available, you have been putting in a sign…" at bounding box center [271, 267] width 237 height 247
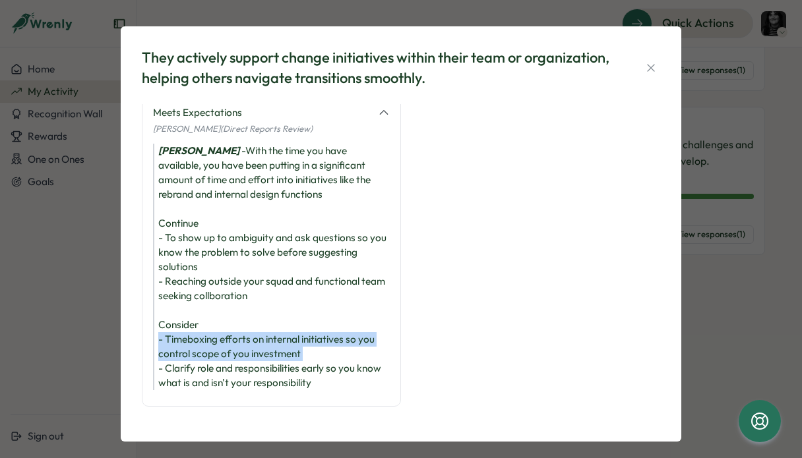
click at [196, 330] on div "Jesse James - With the time you have available, you have been putting in a sign…" at bounding box center [271, 267] width 237 height 247
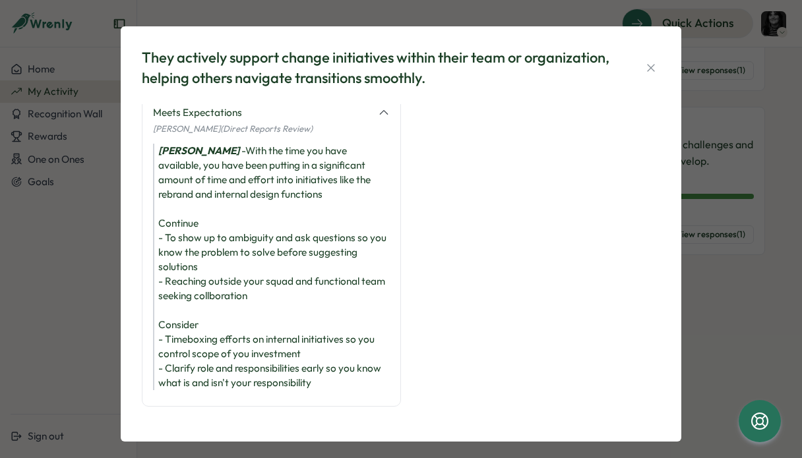
click at [171, 354] on div "Jesse James - With the time you have available, you have been putting in a sign…" at bounding box center [271, 267] width 237 height 247
click at [176, 307] on div "Jesse James - With the time you have available, you have been putting in a sign…" at bounding box center [271, 267] width 237 height 247
click at [175, 342] on div "Jesse James - With the time you have available, you have been putting in a sign…" at bounding box center [271, 267] width 237 height 247
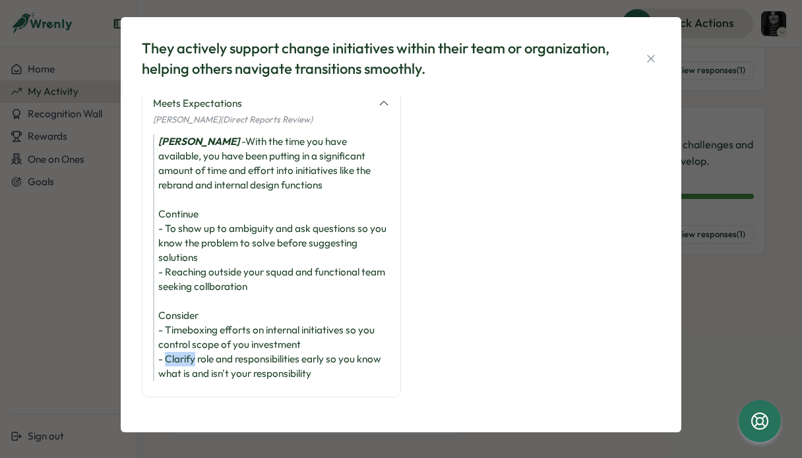
scroll to position [9, 0]
click at [189, 342] on div "Jesse James - With the time you have available, you have been putting in a sign…" at bounding box center [271, 258] width 237 height 247
click at [204, 303] on div "Jesse James - With the time you have available, you have been putting in a sign…" at bounding box center [271, 258] width 237 height 247
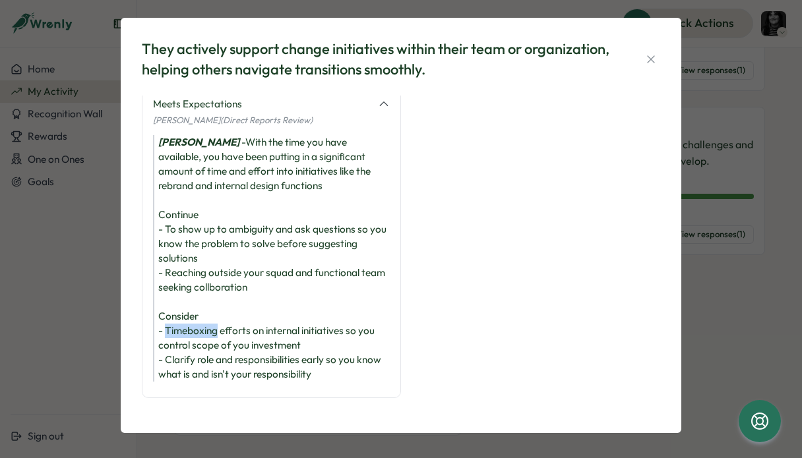
click at [204, 303] on div "Jesse James - With the time you have available, you have been putting in a sign…" at bounding box center [271, 258] width 237 height 247
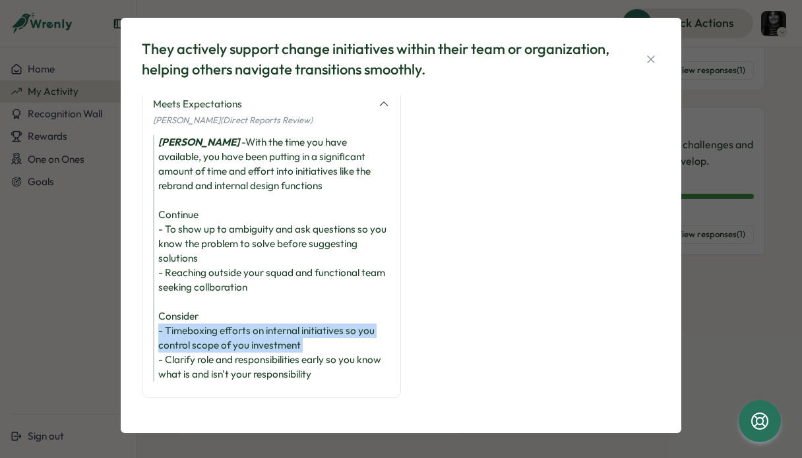
click at [204, 303] on div "Jesse James - With the time you have available, you have been putting in a sign…" at bounding box center [271, 258] width 237 height 247
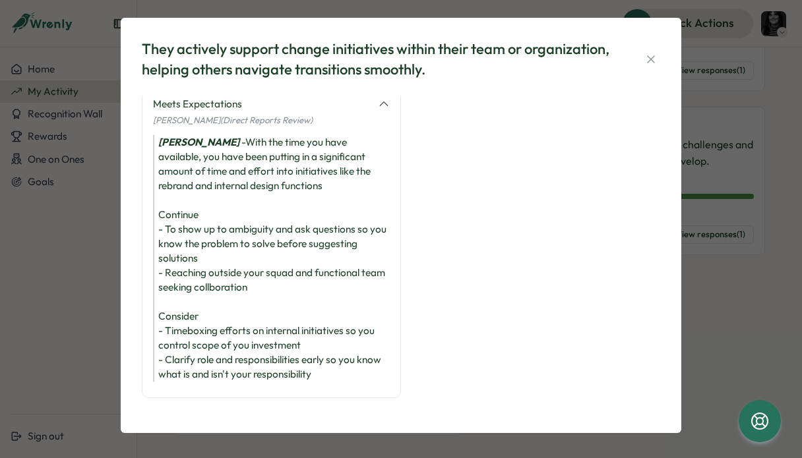
click at [189, 349] on div "Jesse James - With the time you have available, you have been putting in a sign…" at bounding box center [271, 258] width 237 height 247
click at [231, 351] on div "Jesse James - With the time you have available, you have been putting in a sign…" at bounding box center [271, 258] width 237 height 247
click at [206, 299] on div "Jesse James - With the time you have available, you have been putting in a sign…" at bounding box center [271, 258] width 237 height 247
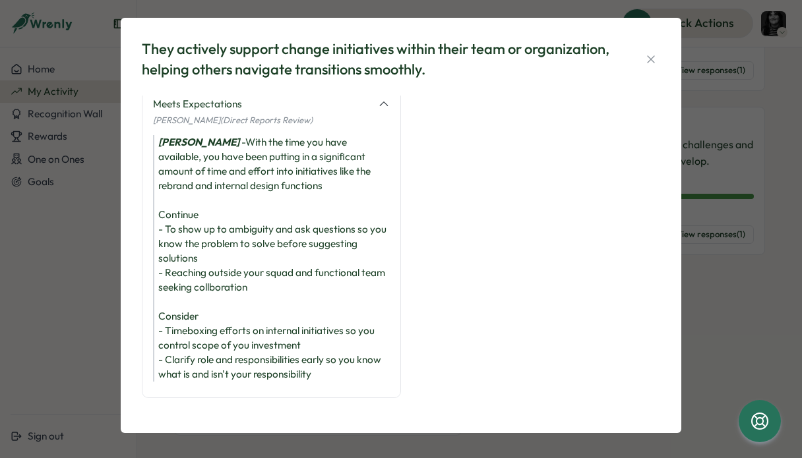
click at [191, 328] on div "Jesse James - With the time you have available, you have been putting in a sign…" at bounding box center [271, 258] width 237 height 247
click at [194, 307] on div "Jesse James - With the time you have available, you have been putting in a sign…" at bounding box center [271, 258] width 237 height 247
click at [371, 0] on div "They actively support change initiatives within their team or organization, hel…" at bounding box center [401, 229] width 802 height 458
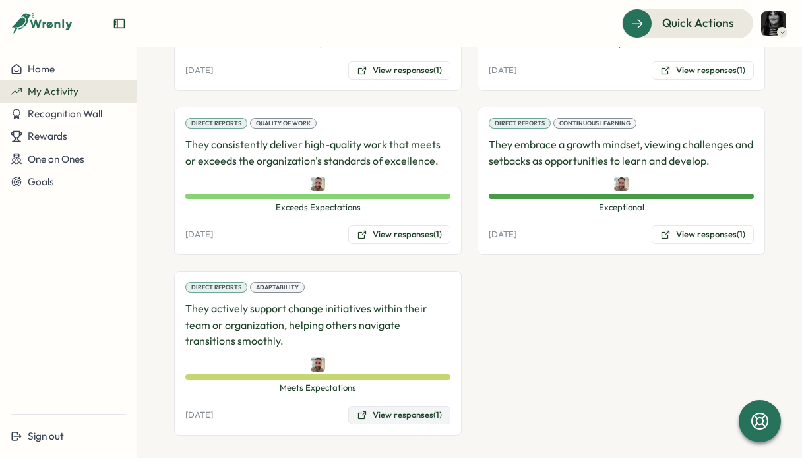
click at [372, 411] on button "View responses (1)" at bounding box center [399, 415] width 102 height 18
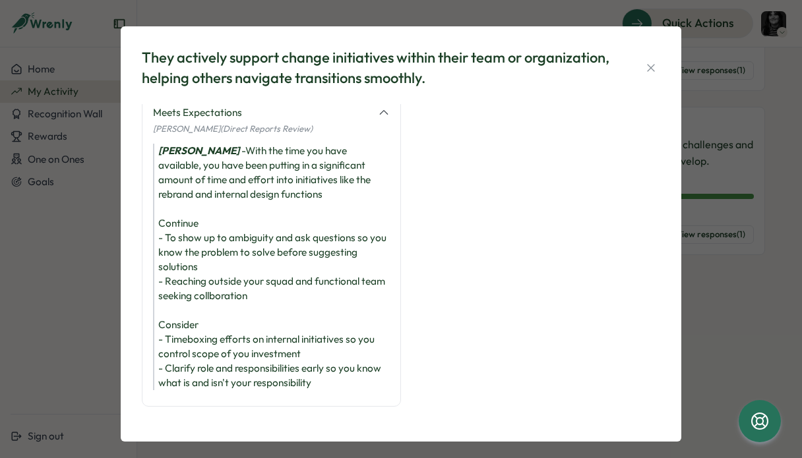
scroll to position [59, 0]
click at [207, 330] on div "Jesse James - With the time you have available, you have been putting in a sign…" at bounding box center [271, 267] width 237 height 247
click at [184, 330] on div "Jesse James - With the time you have available, you have been putting in a sign…" at bounding box center [271, 267] width 237 height 247
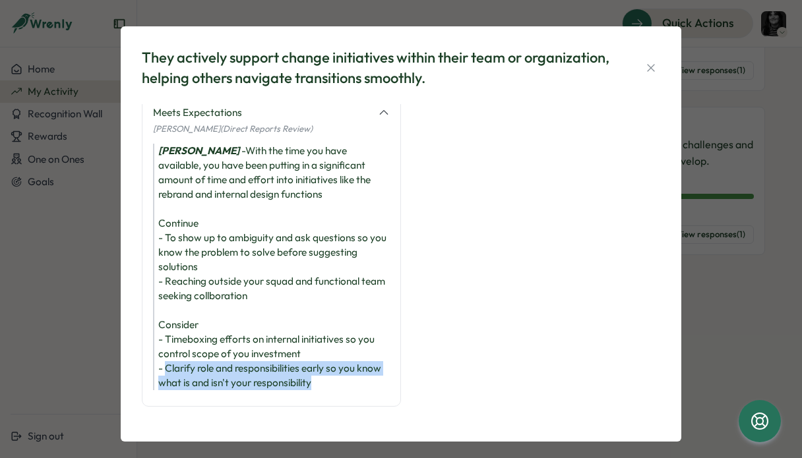
drag, startPoint x: 162, startPoint y: 320, endPoint x: 327, endPoint y: 334, distance: 165.4
click at [327, 334] on div "Jesse James - With the time you have available, you have been putting in a sign…" at bounding box center [271, 267] width 237 height 247
drag, startPoint x: 328, startPoint y: 334, endPoint x: 161, endPoint y: 317, distance: 168.3
click at [161, 317] on div "Jesse James - With the time you have available, you have been putting in a sign…" at bounding box center [271, 267] width 237 height 247
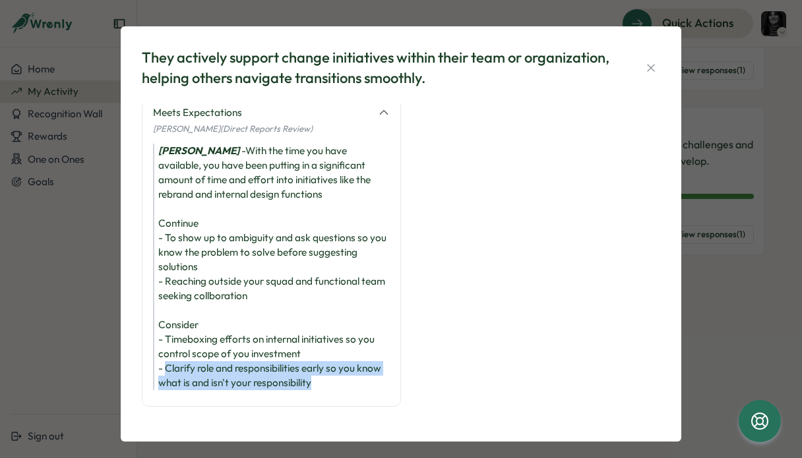
click at [161, 317] on div "Jesse James - With the time you have available, you have been putting in a sign…" at bounding box center [271, 267] width 237 height 247
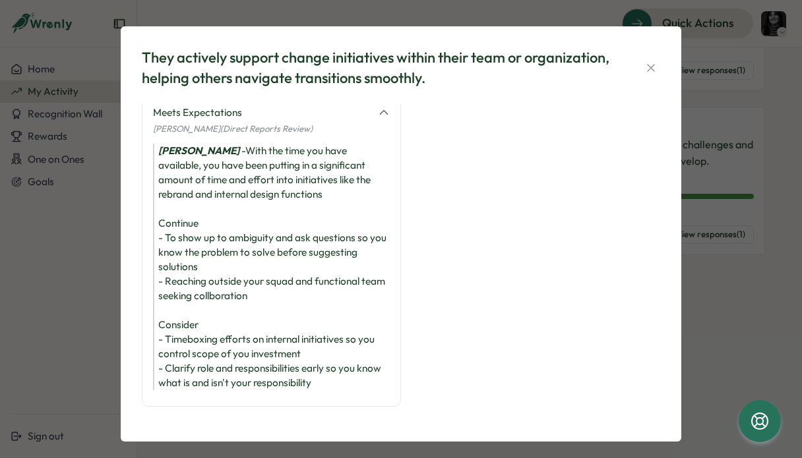
drag, startPoint x: 164, startPoint y: 317, endPoint x: 377, endPoint y: 342, distance: 215.0
click at [377, 342] on div "Jesse James - With the time you have available, you have been putting in a sign…" at bounding box center [271, 267] width 237 height 247
click at [279, 328] on div "Jesse James - With the time you have available, you have been putting in a sign…" at bounding box center [271, 267] width 237 height 247
click at [94, 337] on div "They actively support change initiatives within their team or organization, hel…" at bounding box center [401, 229] width 802 height 458
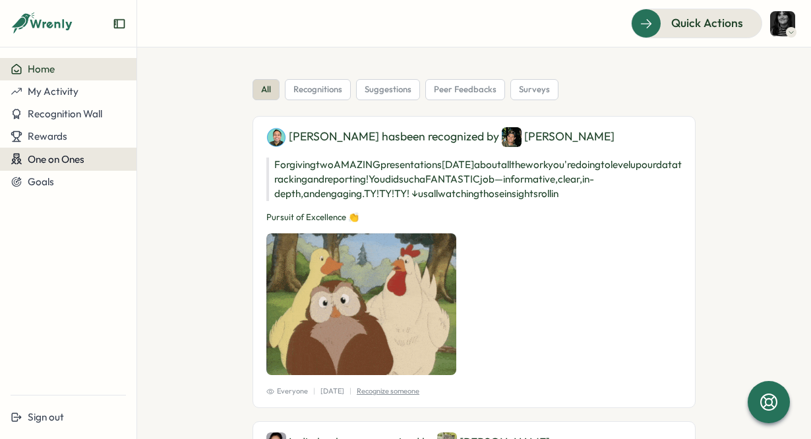
click at [76, 152] on button "One on Ones" at bounding box center [68, 159] width 136 height 23
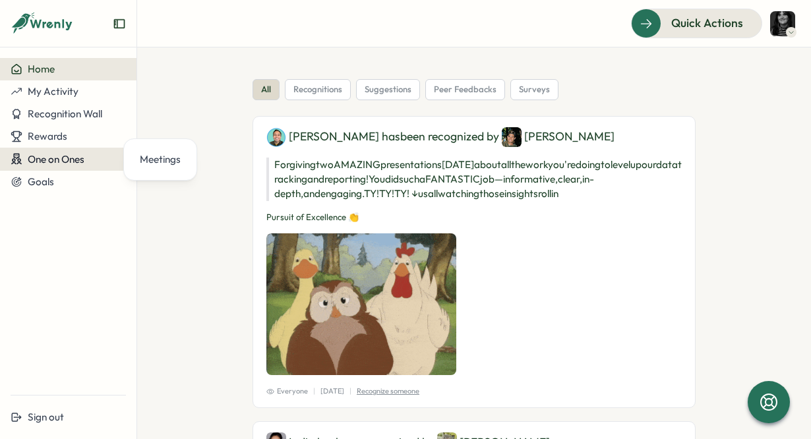
click at [77, 154] on span "One on Ones" at bounding box center [56, 159] width 57 height 13
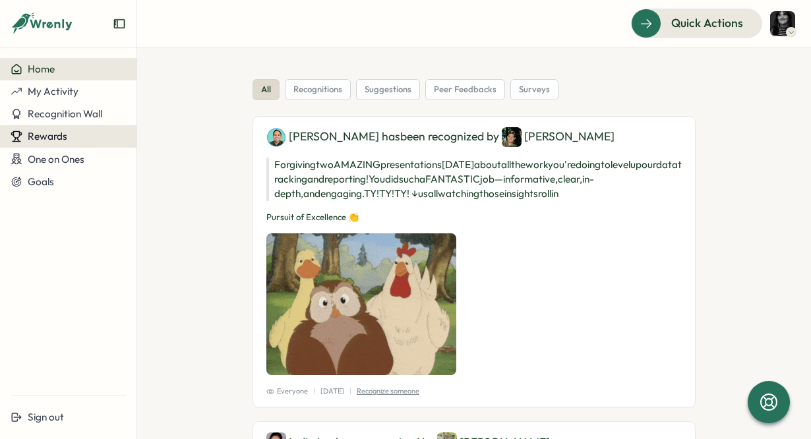
click at [64, 136] on span "Rewards" at bounding box center [48, 136] width 40 height 13
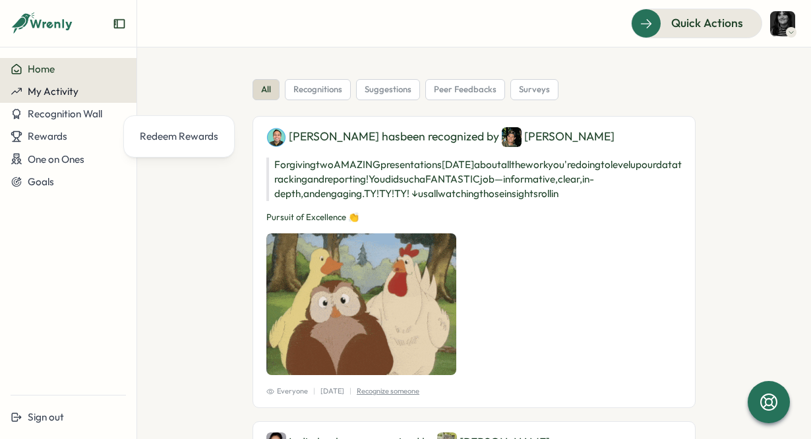
click at [65, 89] on span "My Activity" at bounding box center [53, 91] width 51 height 13
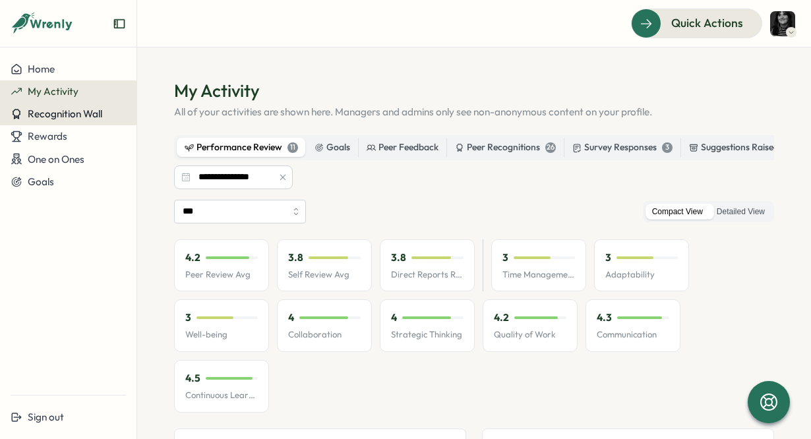
click at [58, 109] on span "Recognition Wall" at bounding box center [65, 113] width 75 height 13
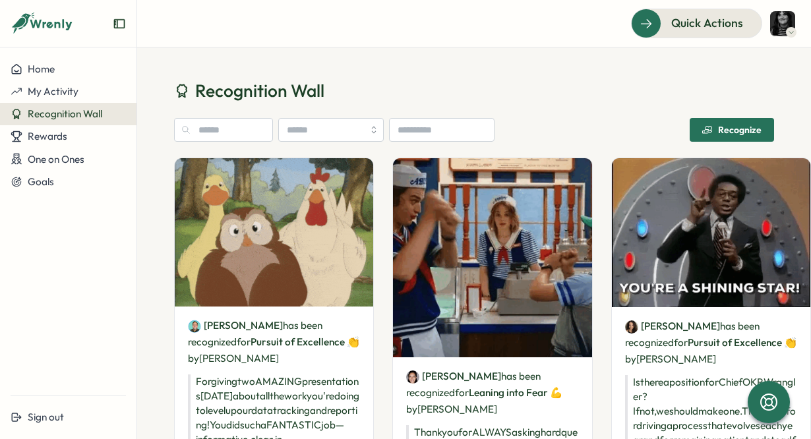
click at [713, 127] on div "Recognize" at bounding box center [731, 130] width 59 height 11
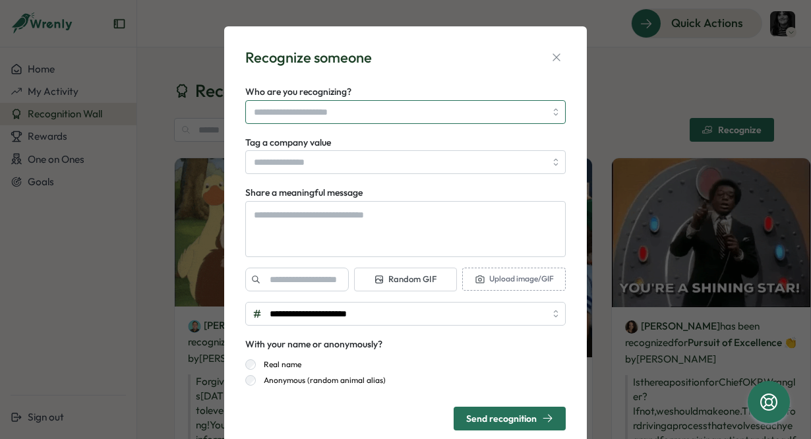
type textarea "*"
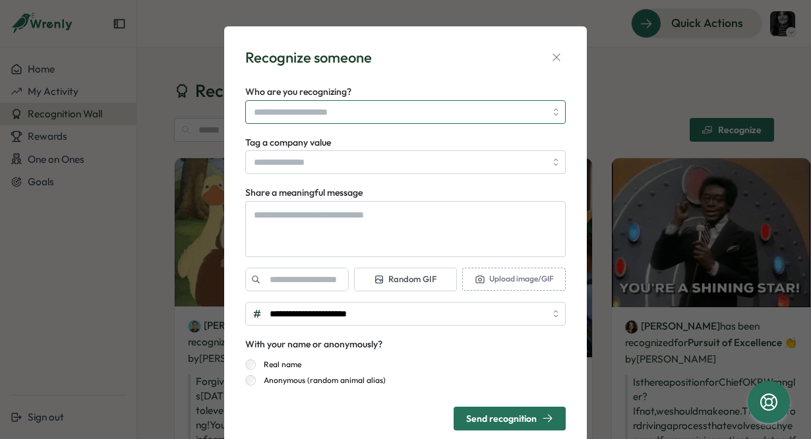
click at [440, 119] on input "Who are you recognizing?" at bounding box center [399, 112] width 291 height 22
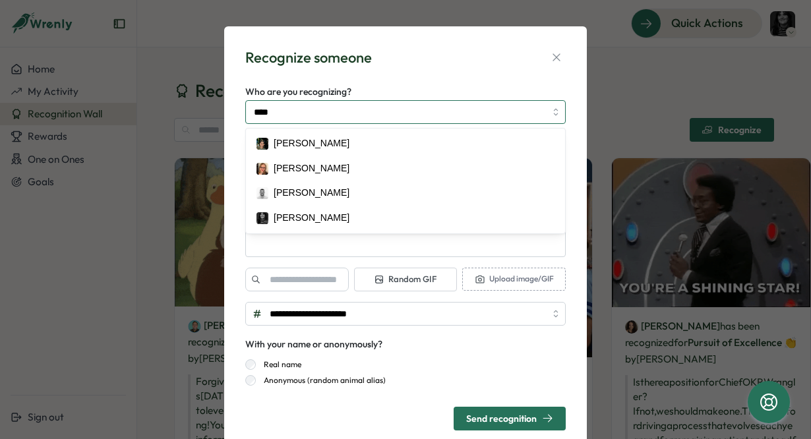
type input "*****"
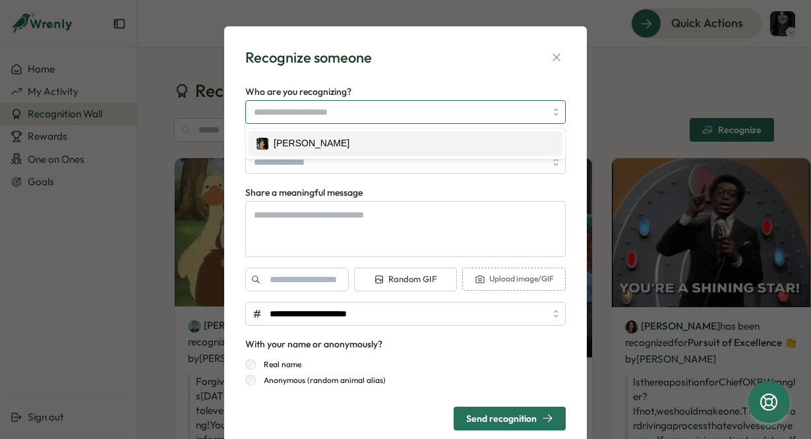
drag, startPoint x: 390, startPoint y: 161, endPoint x: 369, endPoint y: 147, distance: 25.2
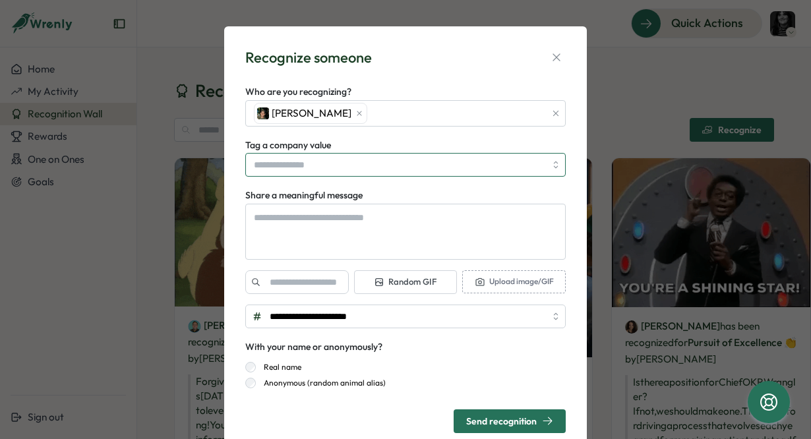
click at [347, 160] on input "Tag a company value" at bounding box center [405, 165] width 320 height 24
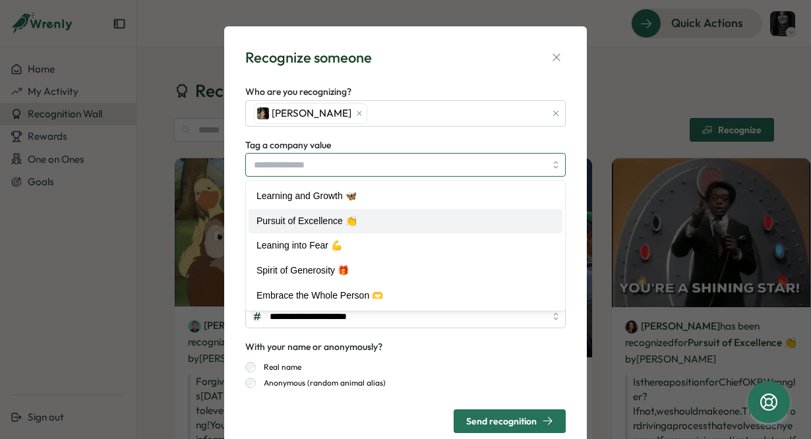
type textarea "*"
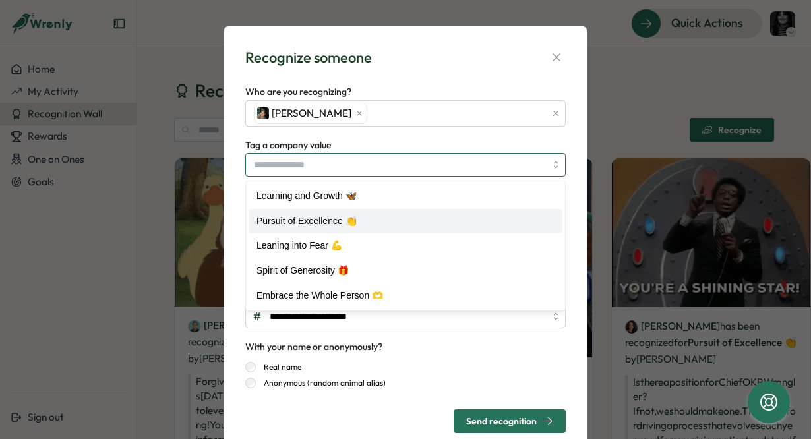
type input "**********"
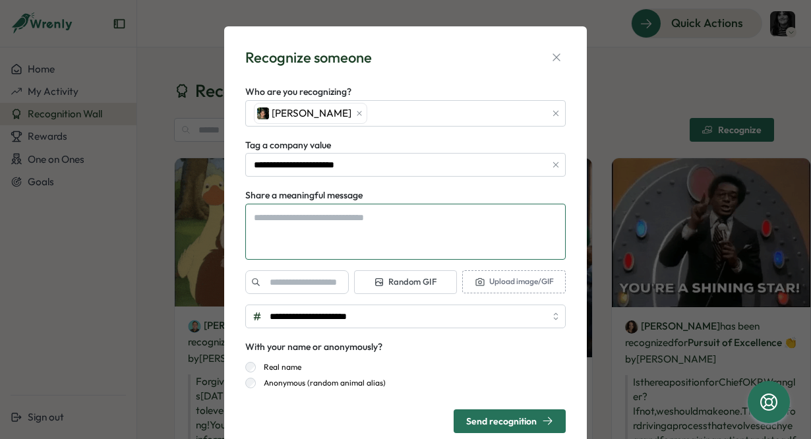
click at [280, 230] on textarea "Share a meaningful message" at bounding box center [405, 232] width 320 height 56
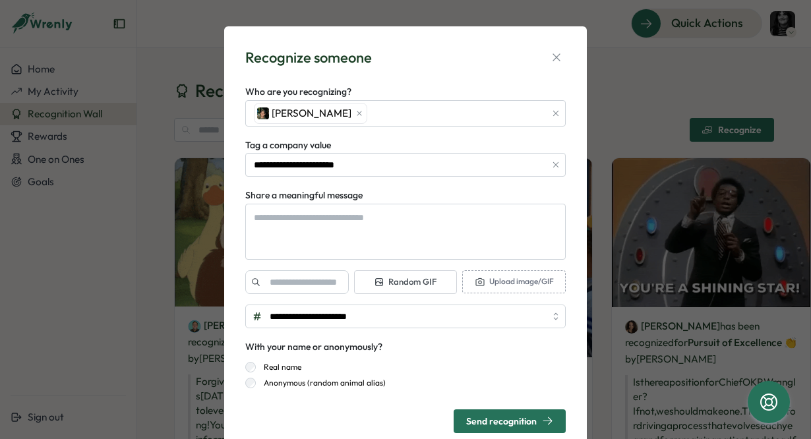
click at [268, 175] on form "**********" at bounding box center [405, 258] width 320 height 349
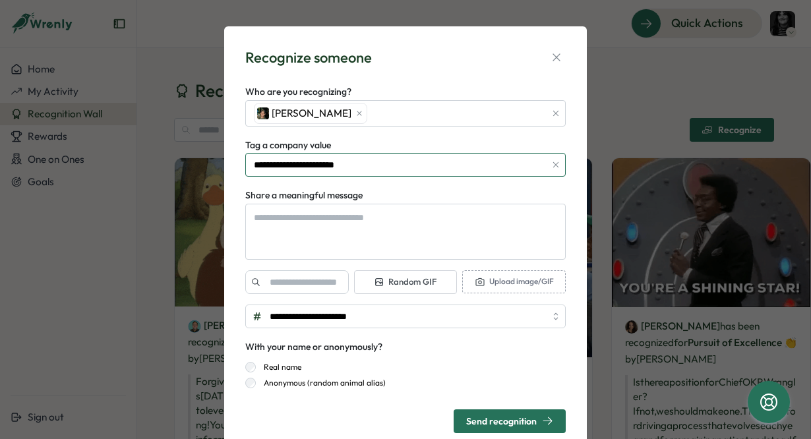
drag, startPoint x: 272, startPoint y: 163, endPoint x: 272, endPoint y: 179, distance: 16.5
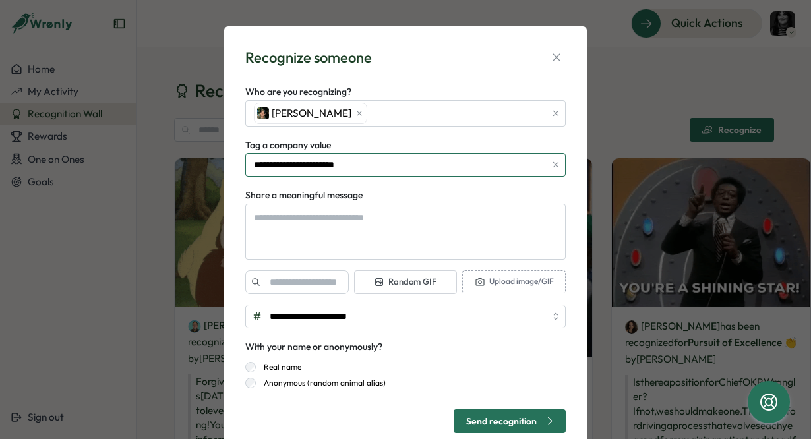
click at [272, 163] on input "**********" at bounding box center [405, 165] width 320 height 24
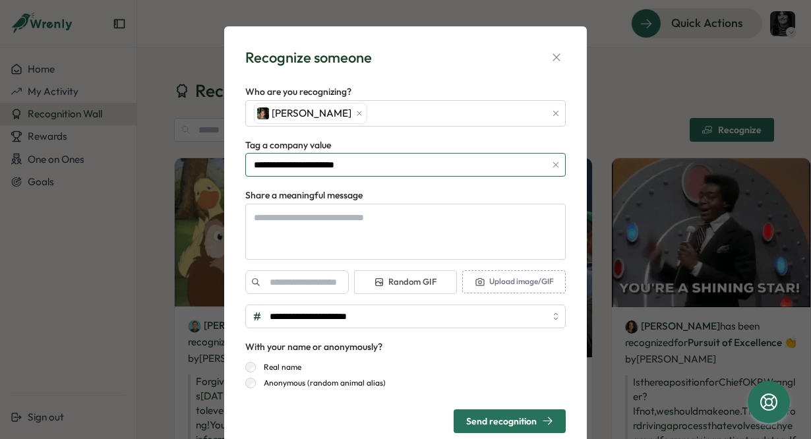
type textarea "*"
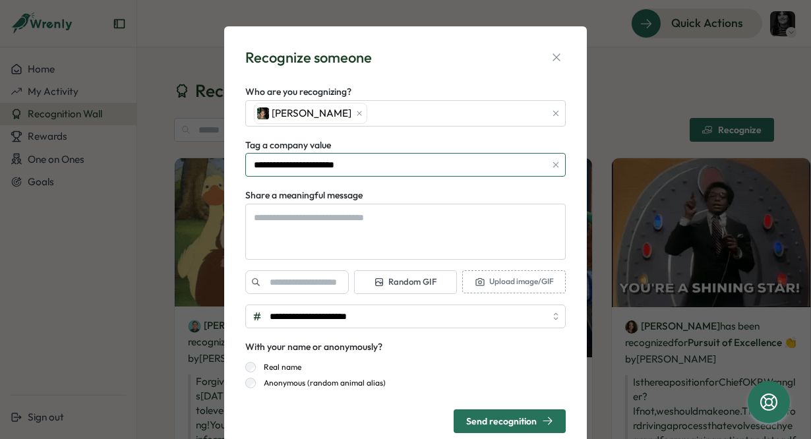
type input "**********"
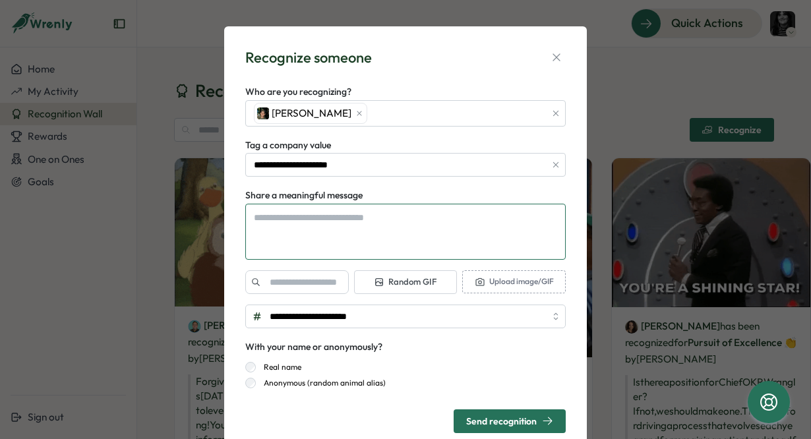
type textarea "*"
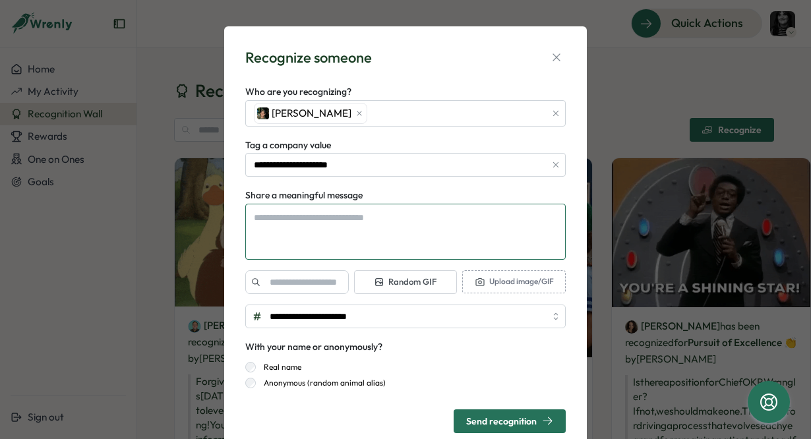
click at [269, 223] on textarea "Share a meaningful message" at bounding box center [405, 232] width 320 height 56
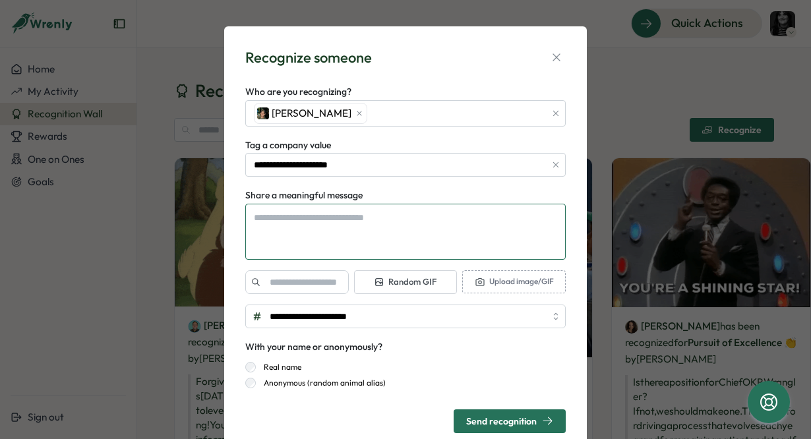
type textarea "*"
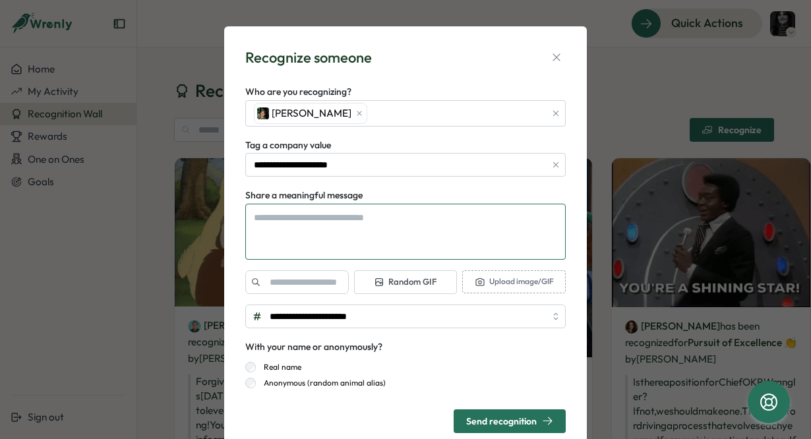
type textarea "*"
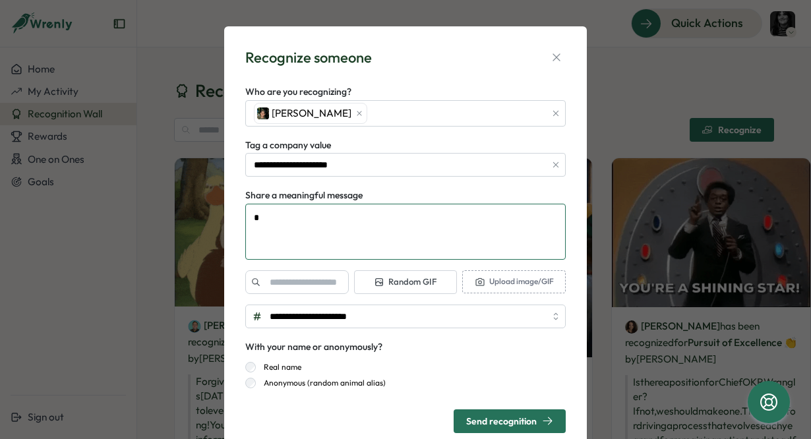
type textarea "**"
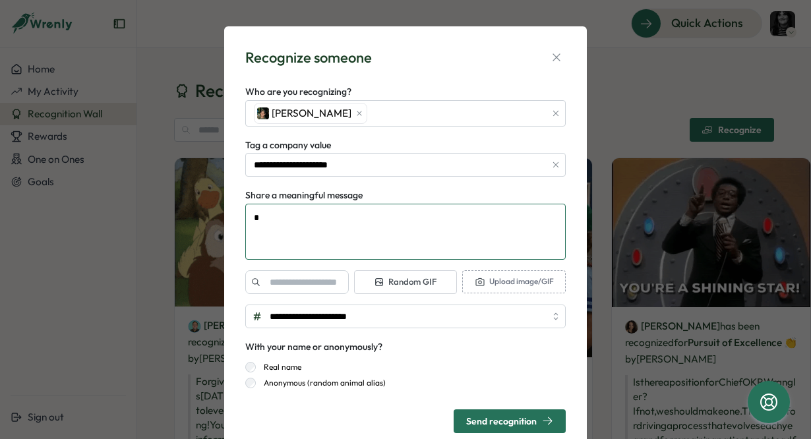
type textarea "*"
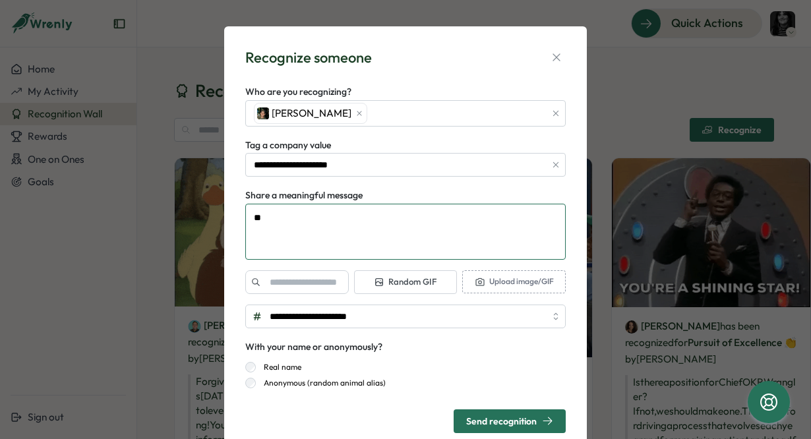
type textarea "***"
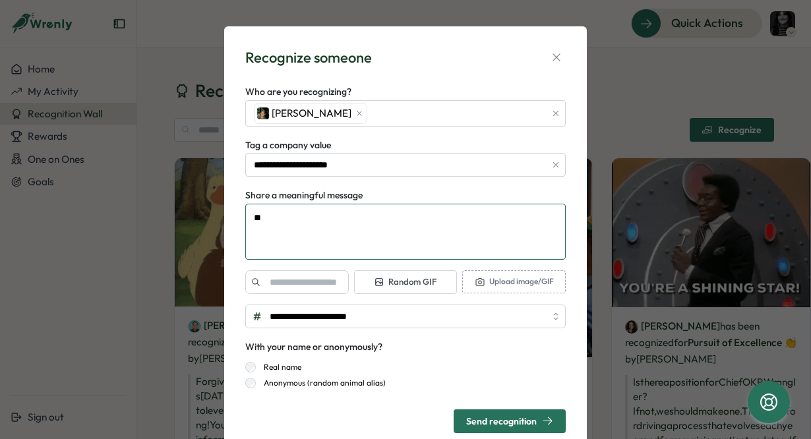
type textarea "*"
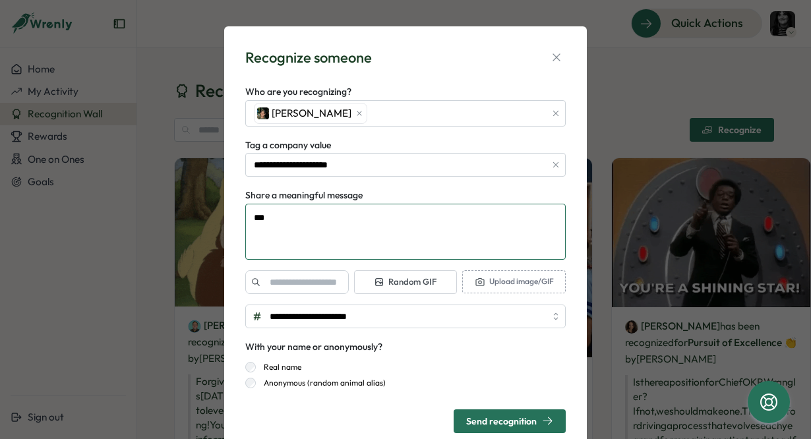
type textarea "****"
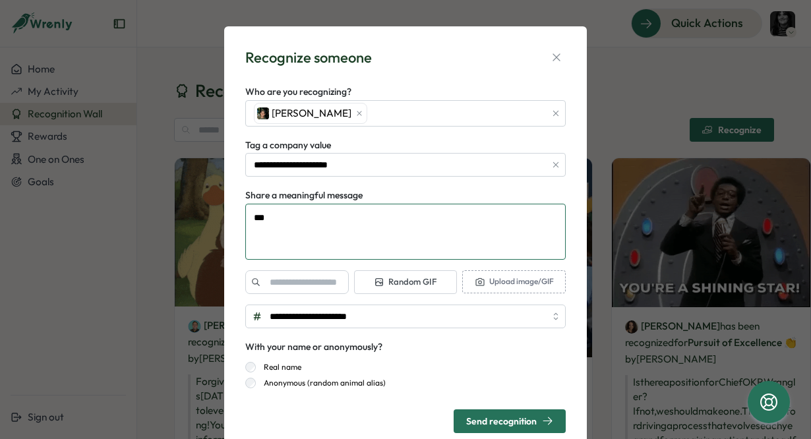
type textarea "*"
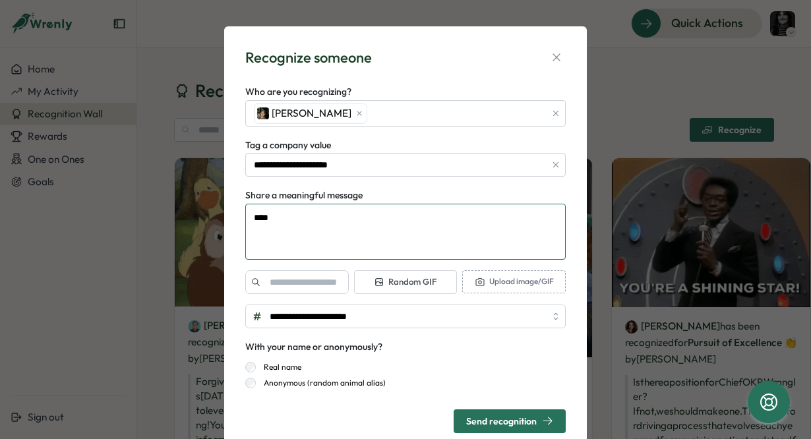
type textarea "****"
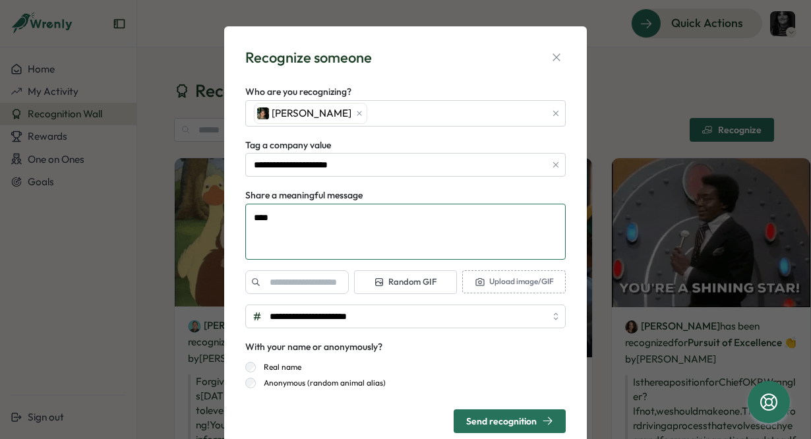
type textarea "*"
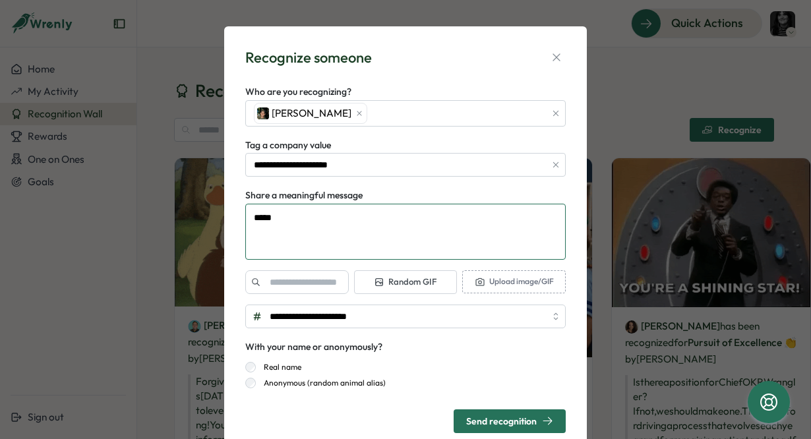
type textarea "******"
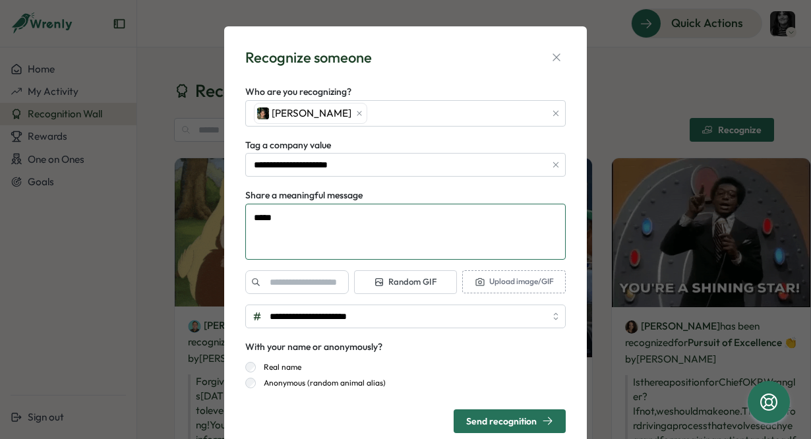
type textarea "*"
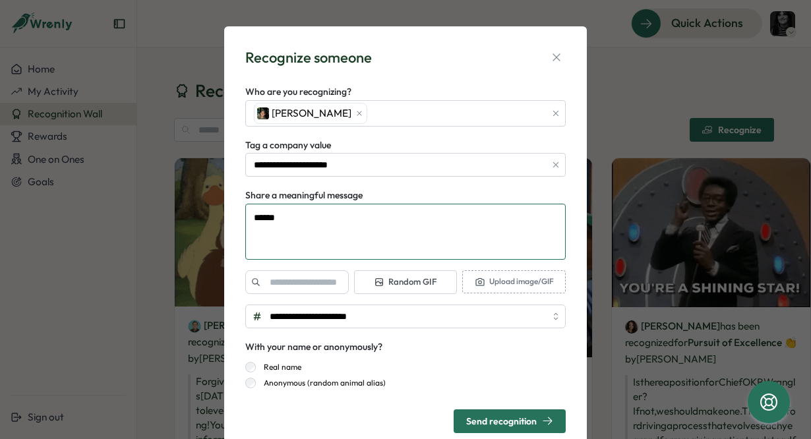
type textarea "*******"
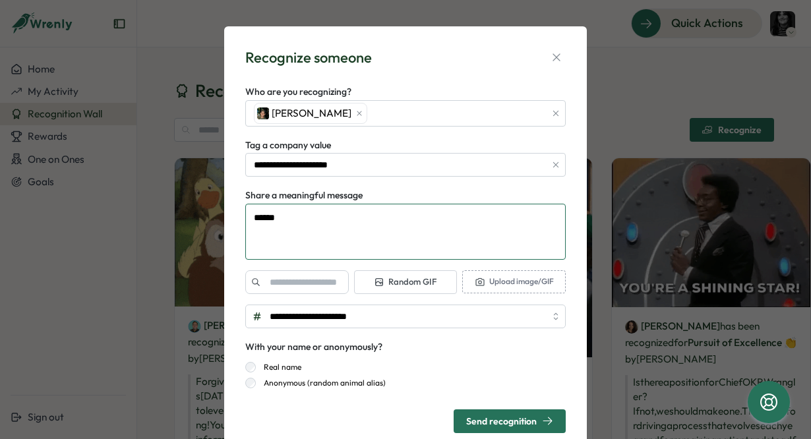
type textarea "*"
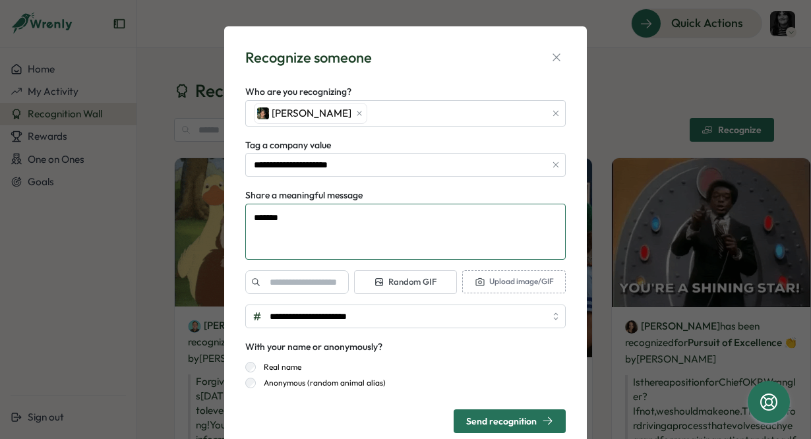
type textarea "********"
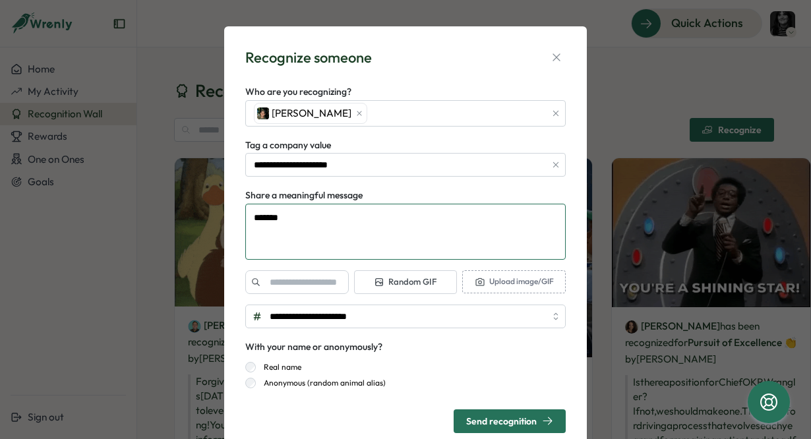
type textarea "*"
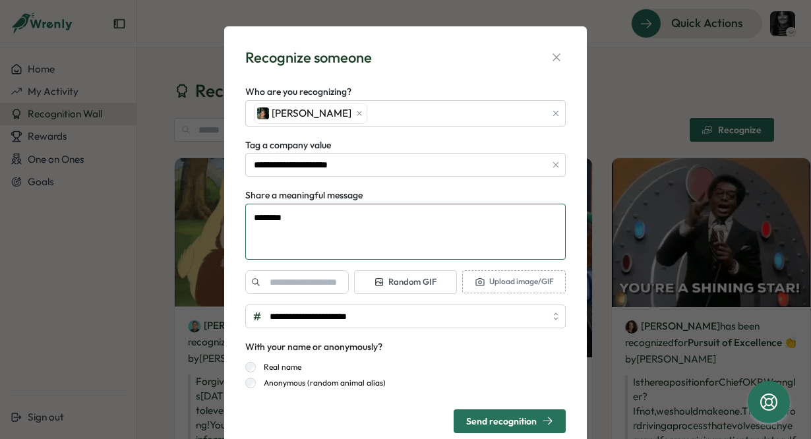
type textarea "*********"
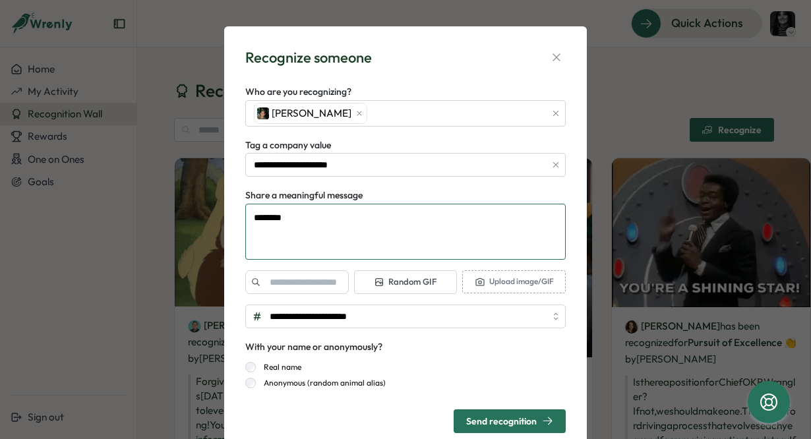
type textarea "*"
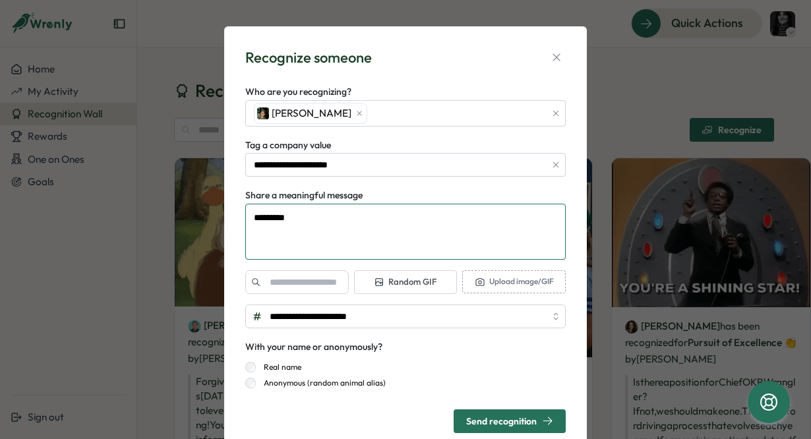
type textarea "*********"
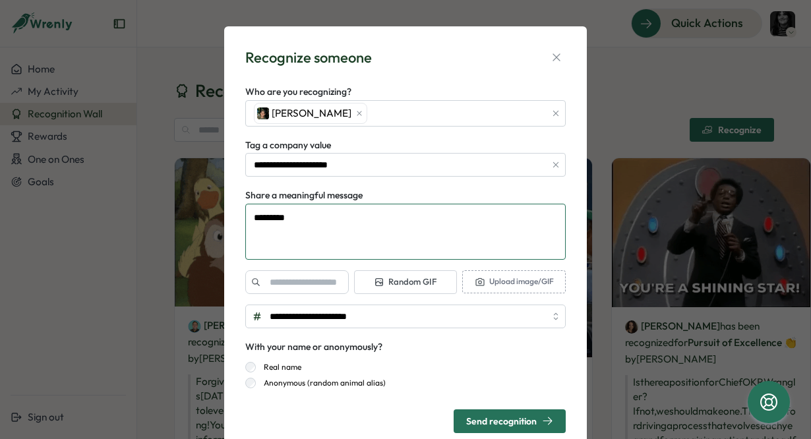
type textarea "*"
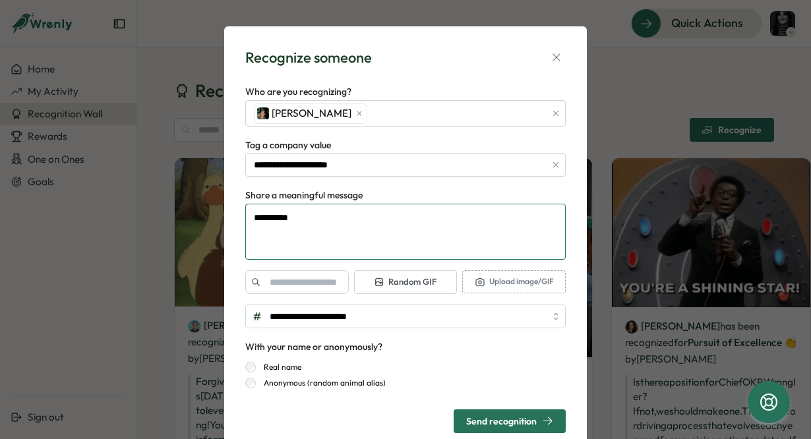
type textarea "**********"
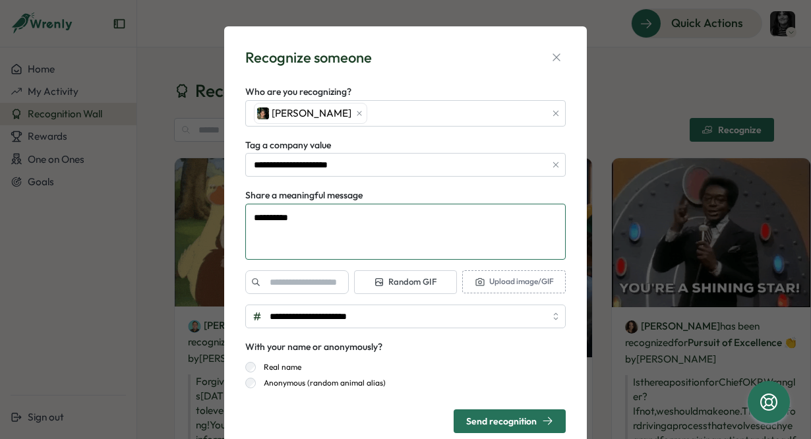
type textarea "*"
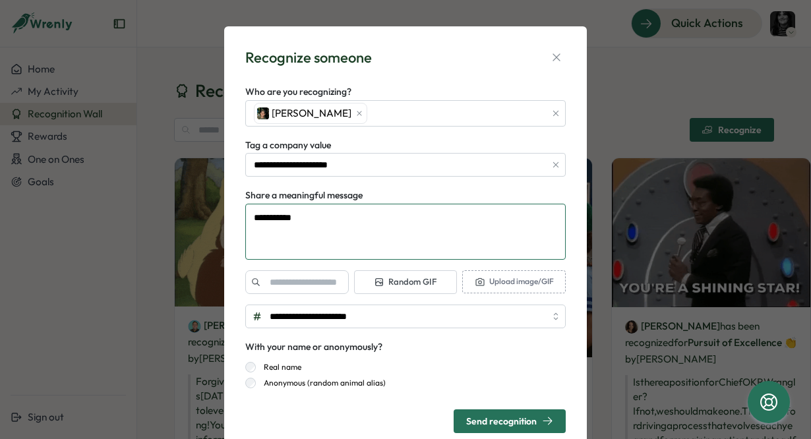
type textarea "**********"
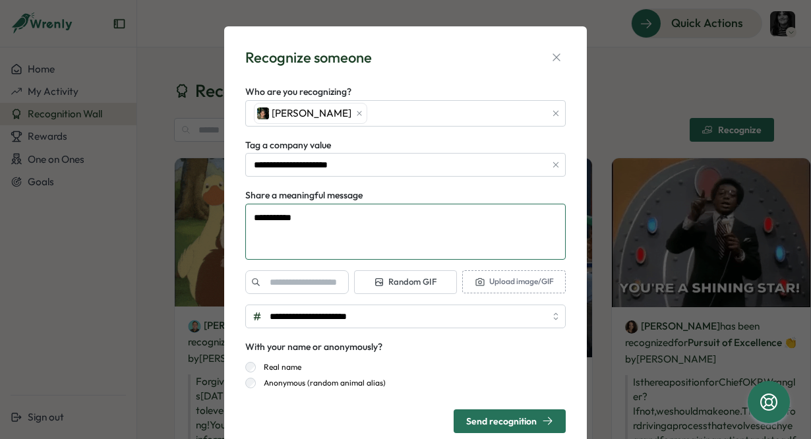
type textarea "*"
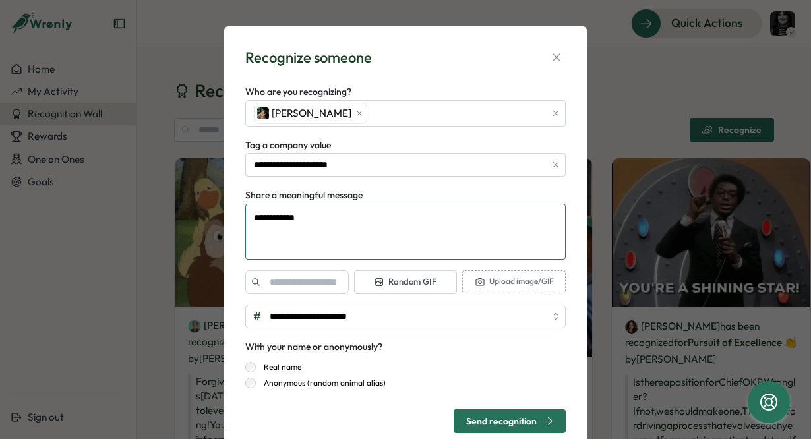
type textarea "**********"
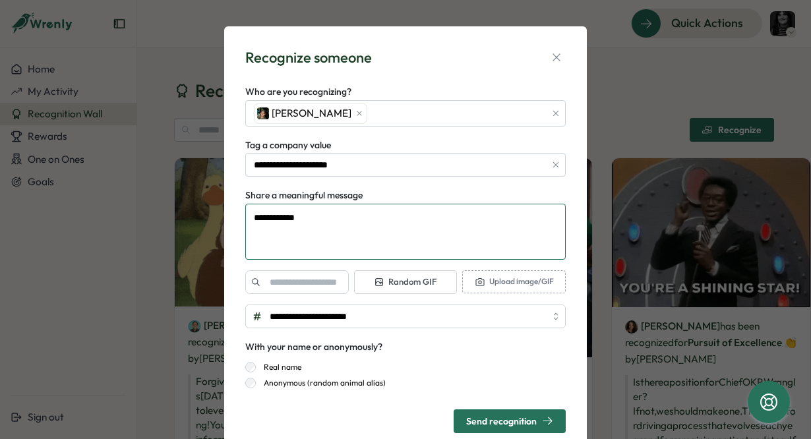
type textarea "*"
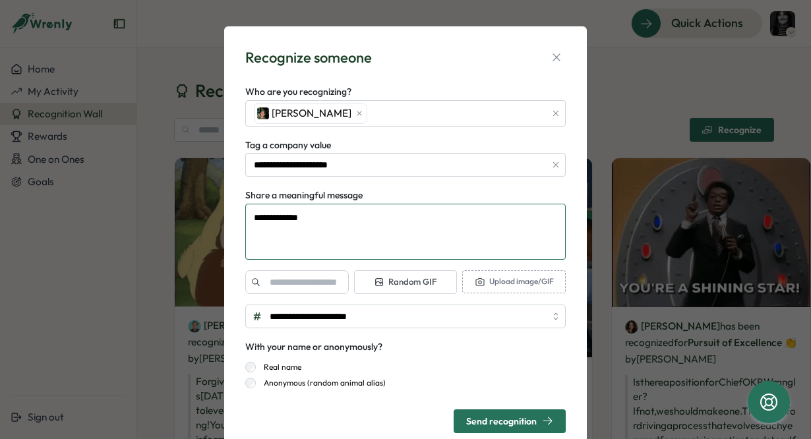
type textarea "**********"
type textarea "*"
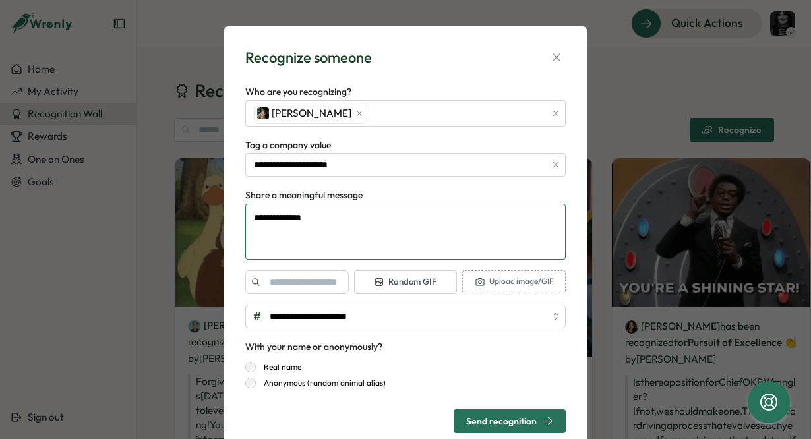
type textarea "**********"
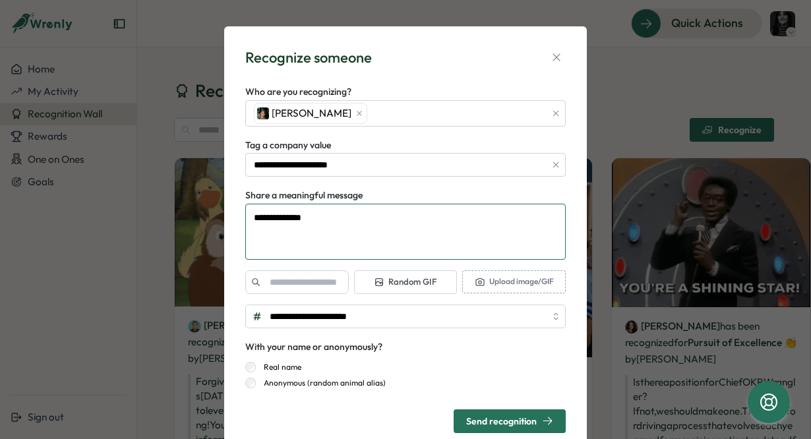
type textarea "*"
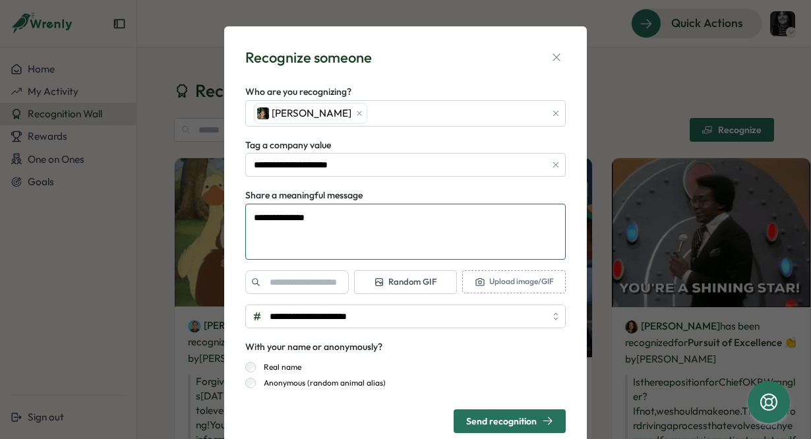
type textarea "**********"
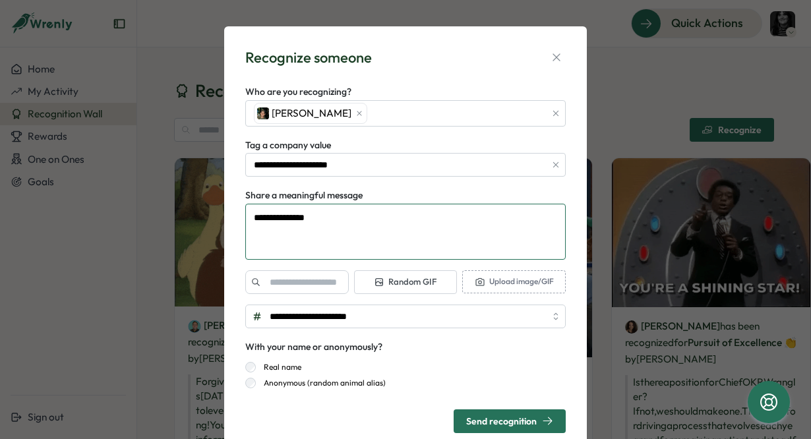
type textarea "*"
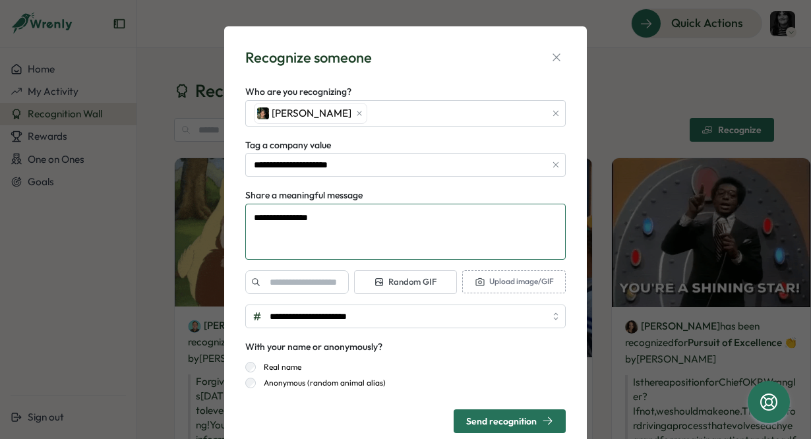
type textarea "**********"
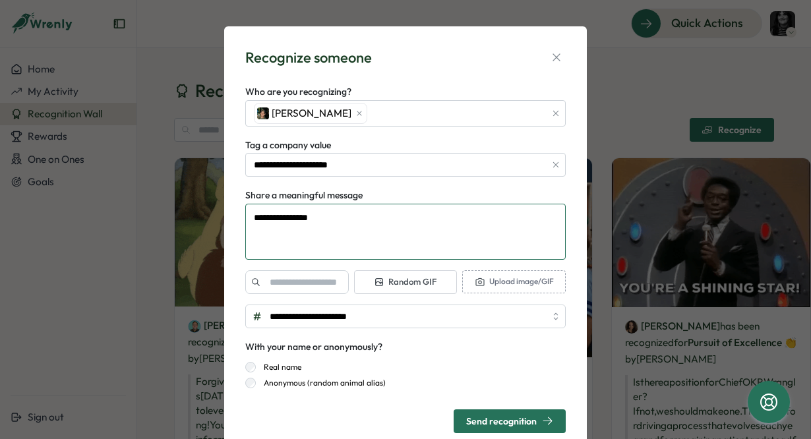
type textarea "*"
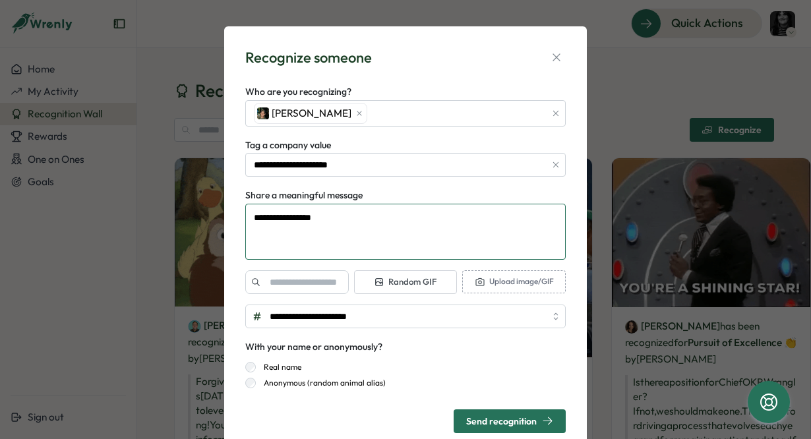
type textarea "**********"
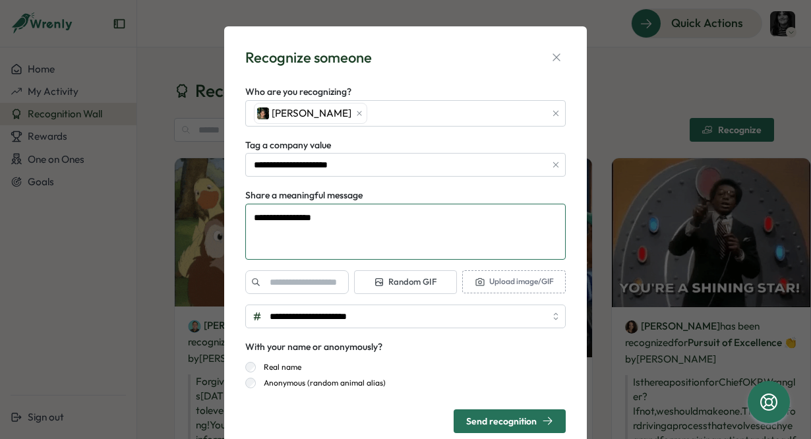
type textarea "*"
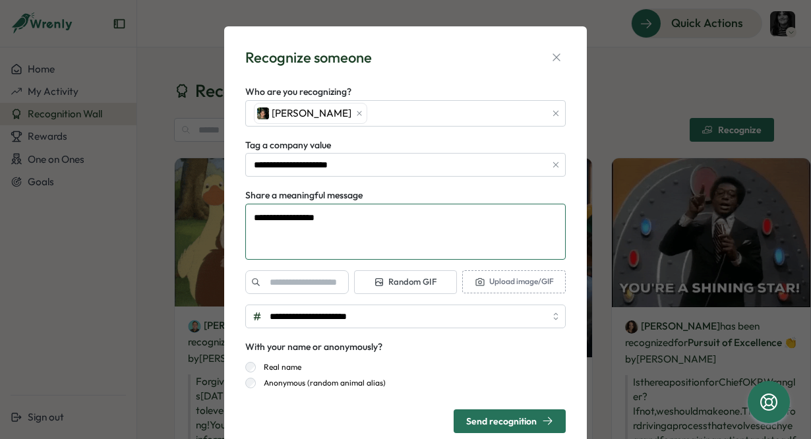
type textarea "**********"
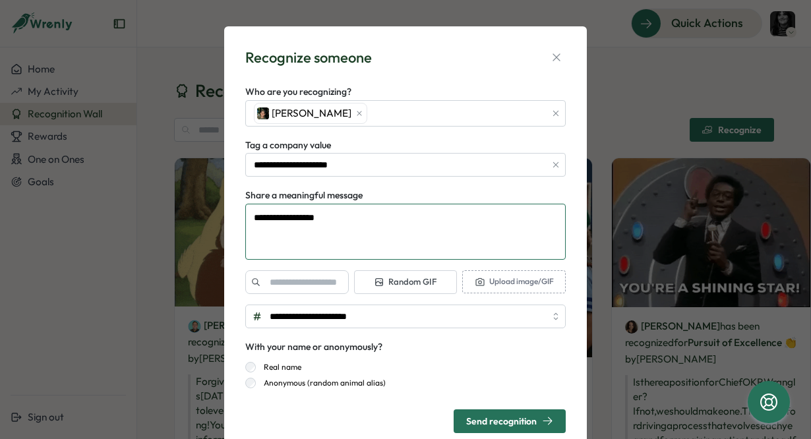
type textarea "*"
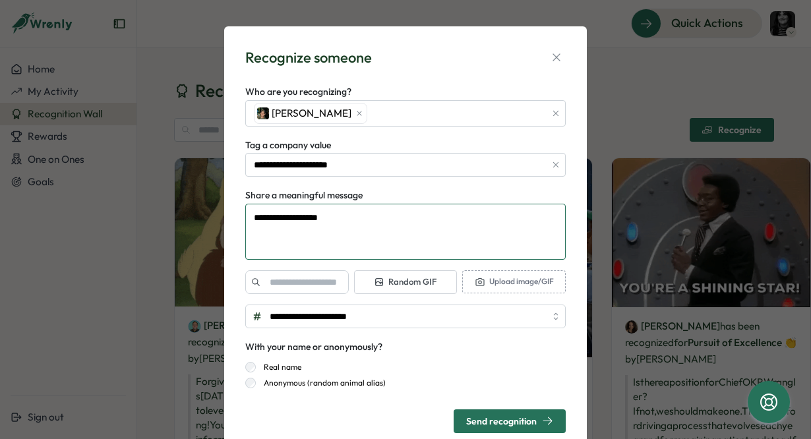
type textarea "**********"
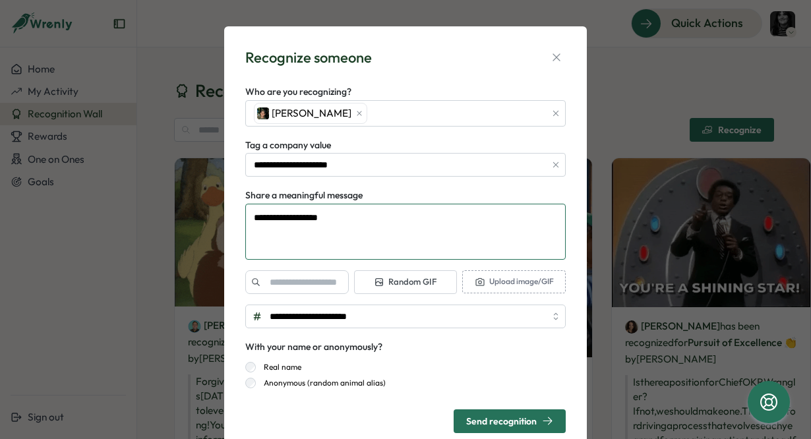
type textarea "*"
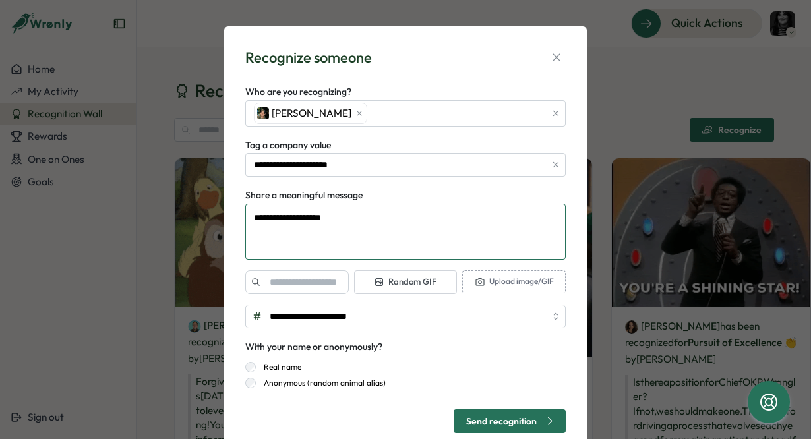
type textarea "**********"
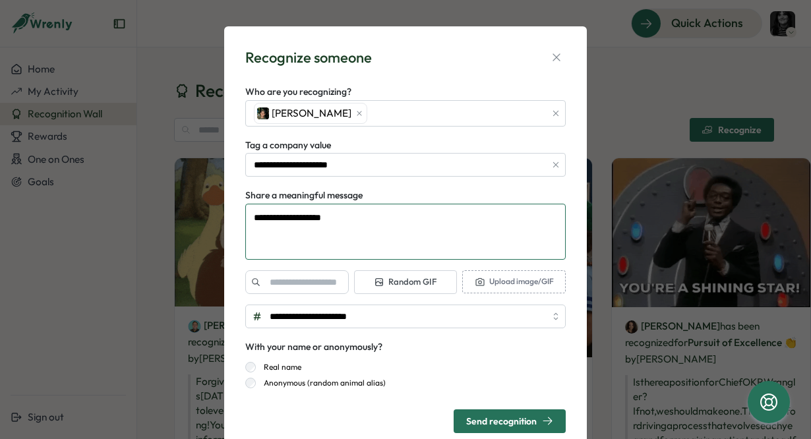
type textarea "*"
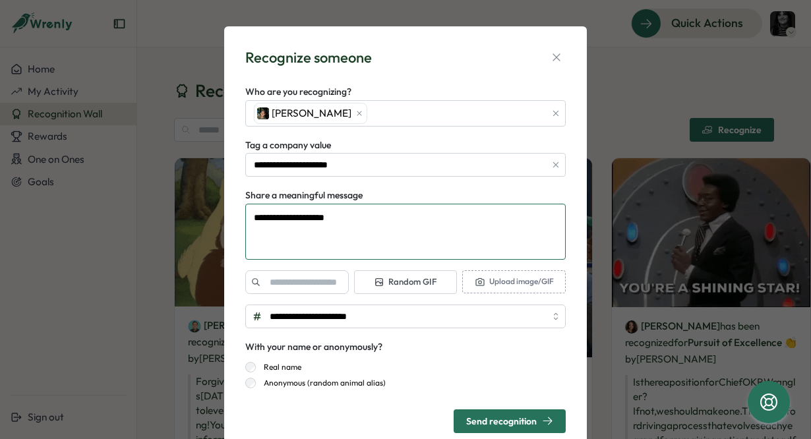
type textarea "**********"
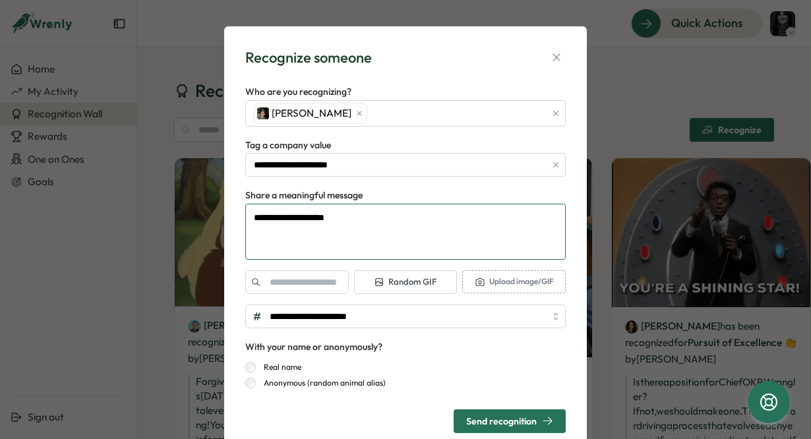
type textarea "*"
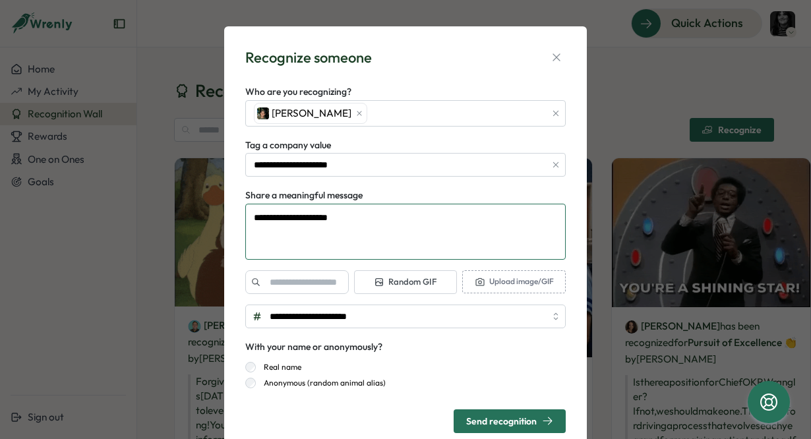
type textarea "**********"
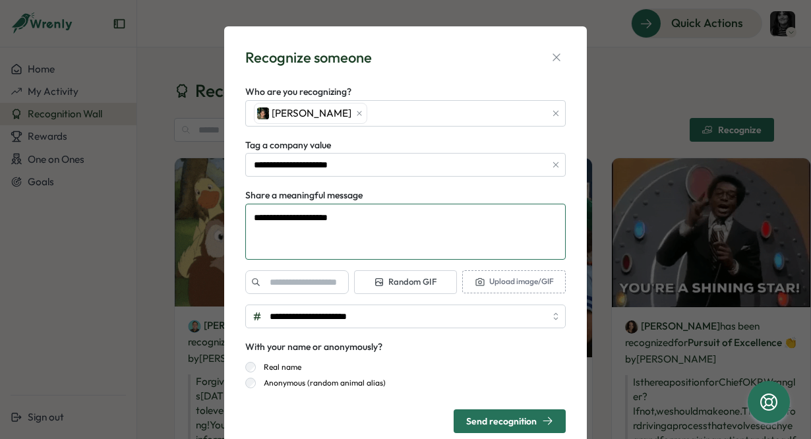
type textarea "*"
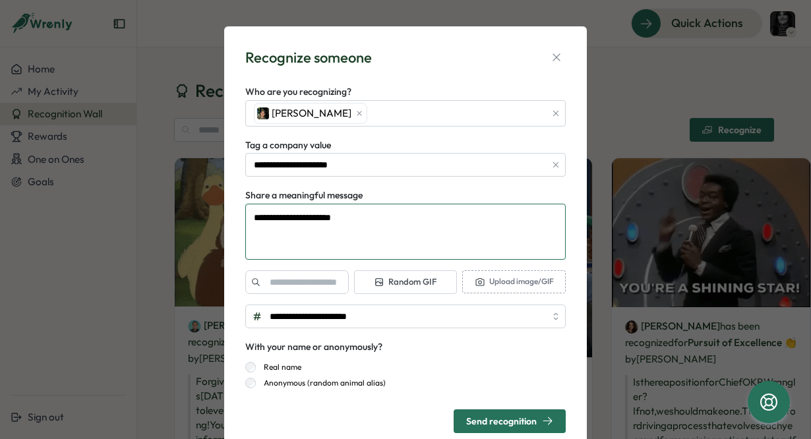
type textarea "**********"
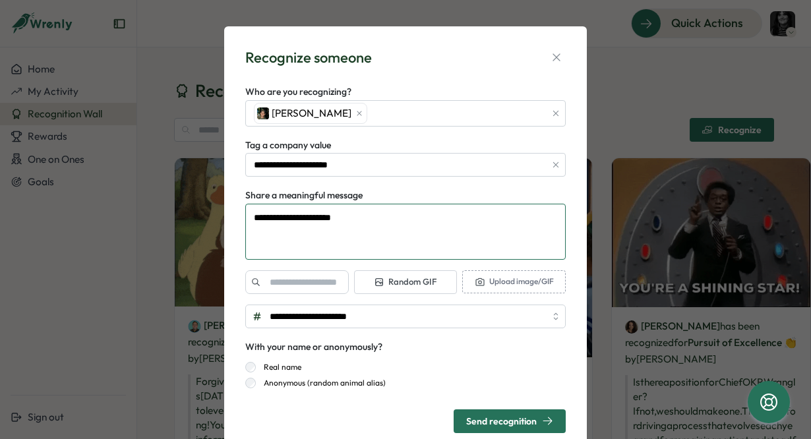
type textarea "*"
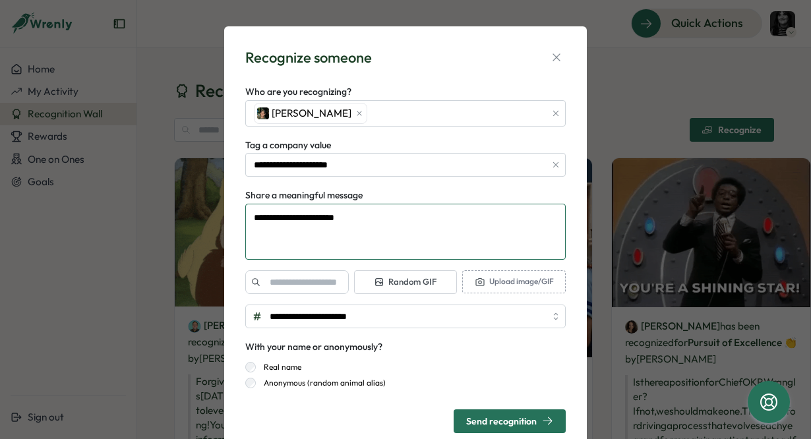
type textarea "**********"
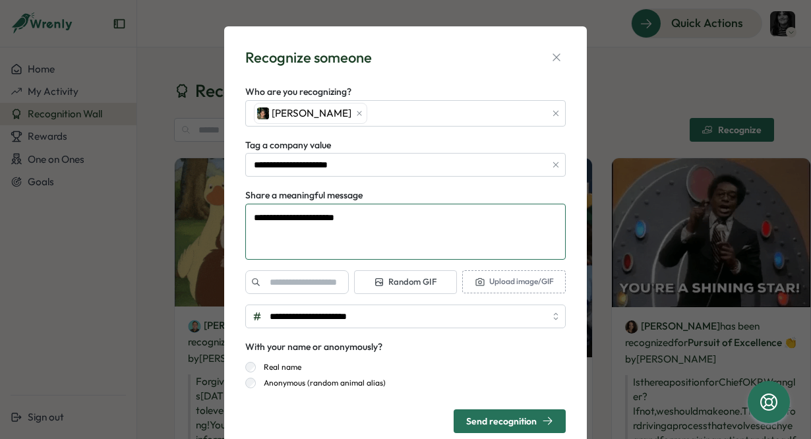
type textarea "*"
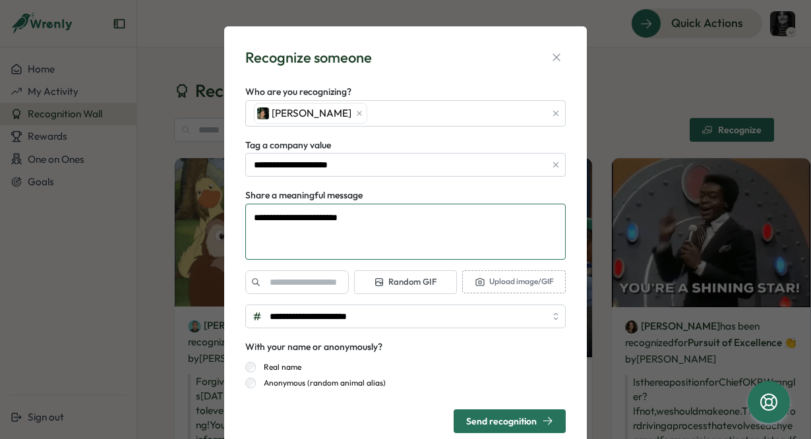
type textarea "**********"
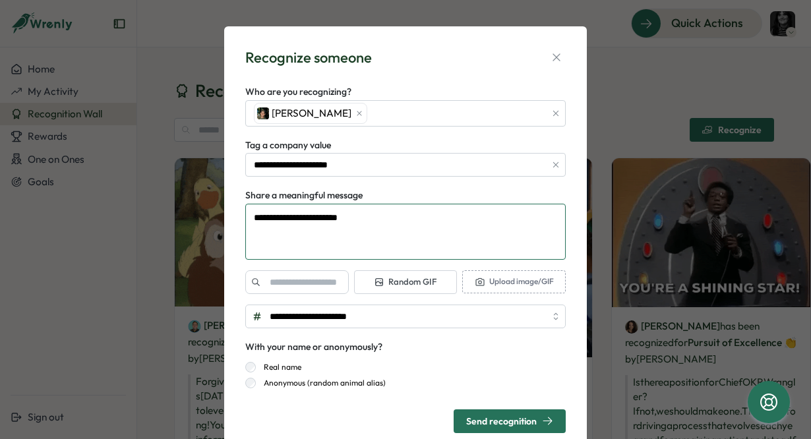
type textarea "*"
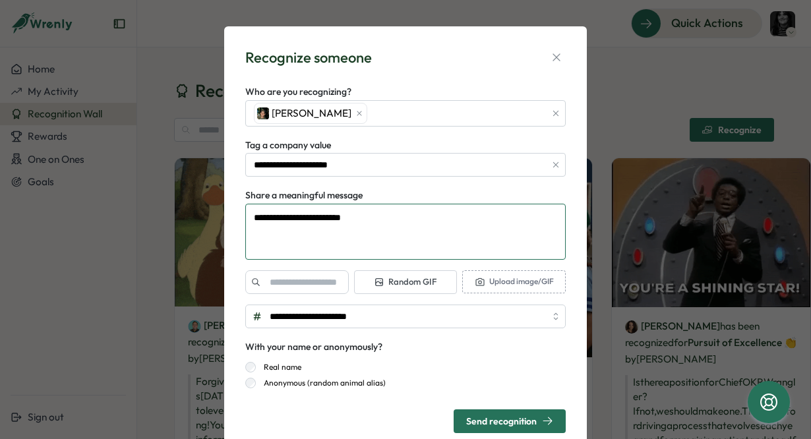
type textarea "**********"
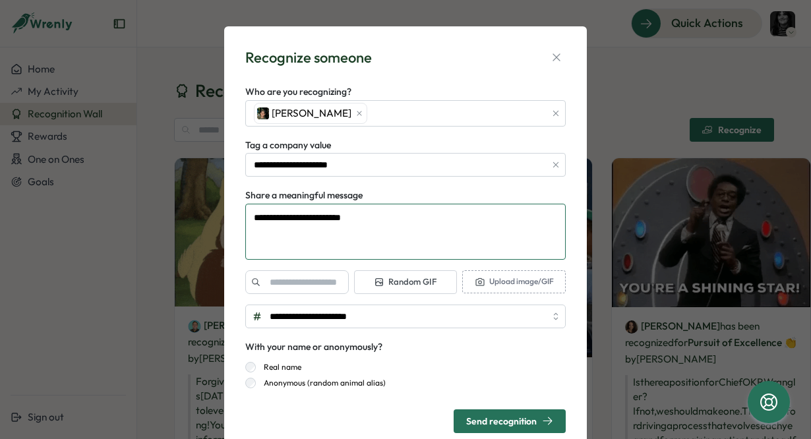
type textarea "*"
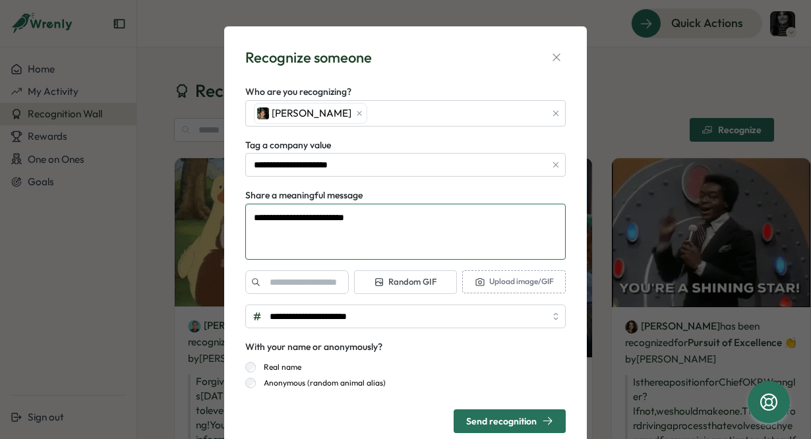
type textarea "**********"
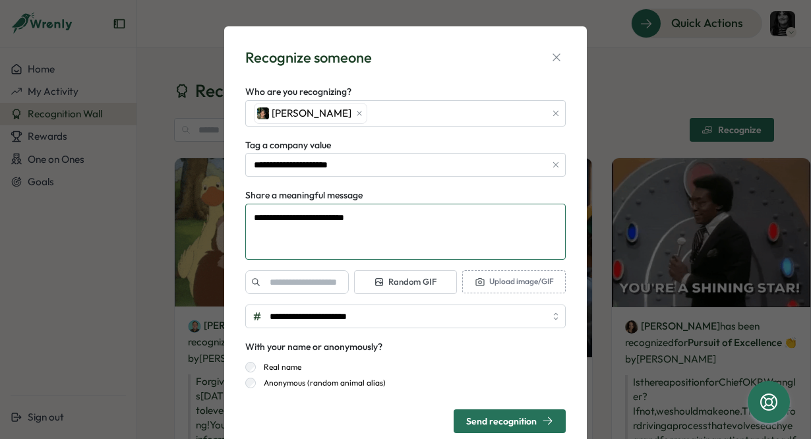
type textarea "*"
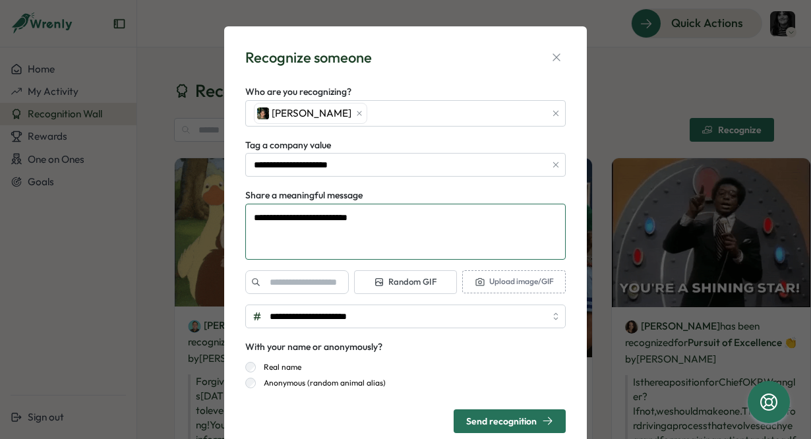
type textarea "**********"
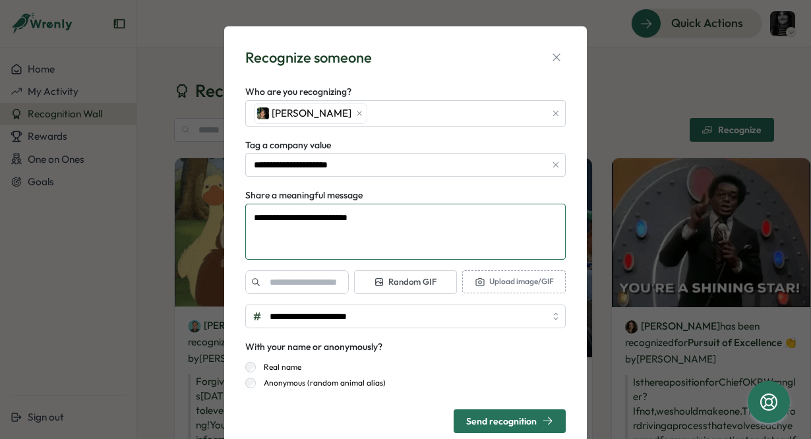
type textarea "*"
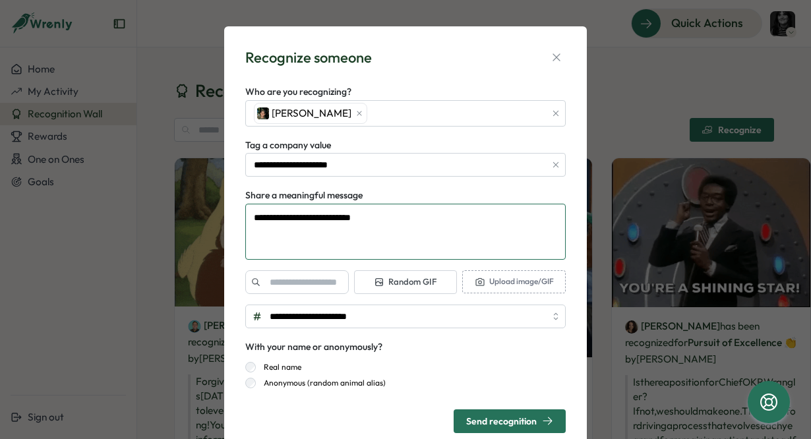
type textarea "**********"
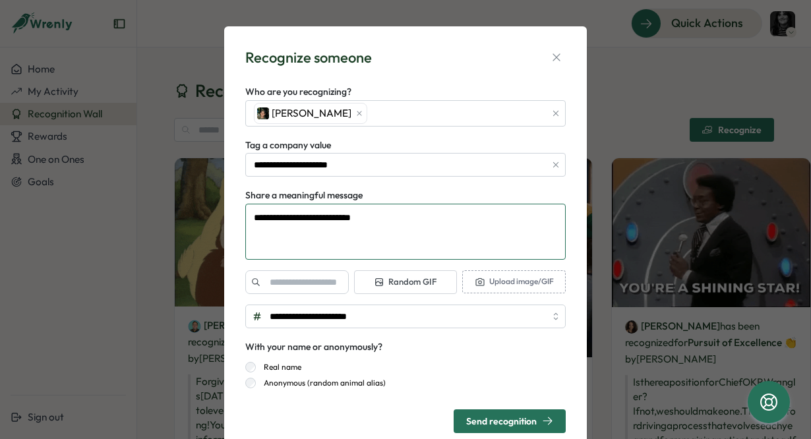
type textarea "*"
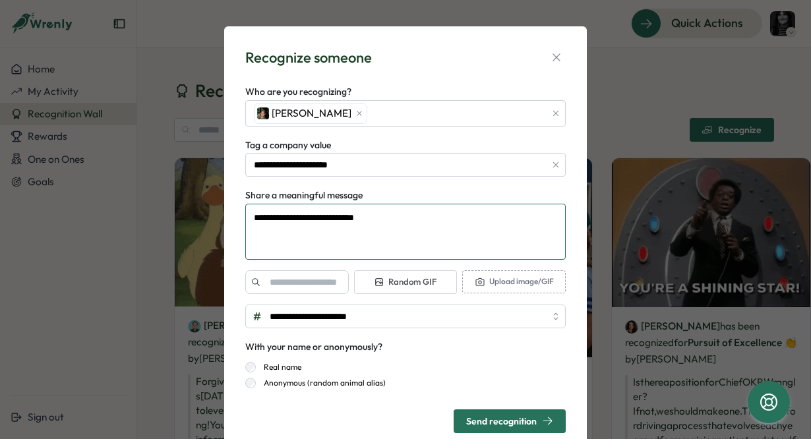
type textarea "**********"
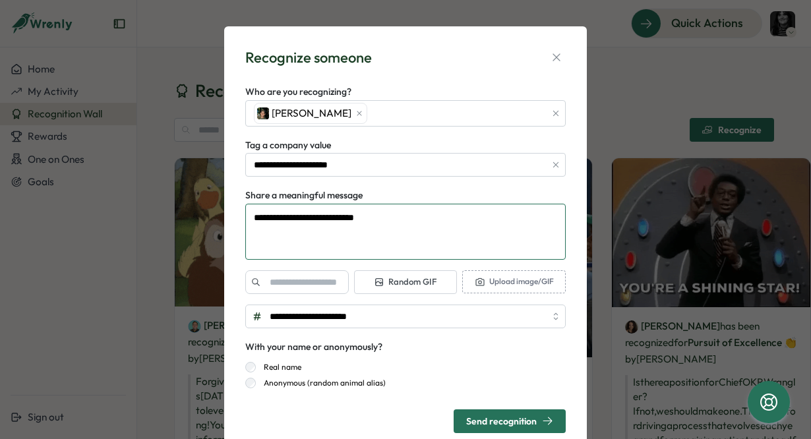
type textarea "*"
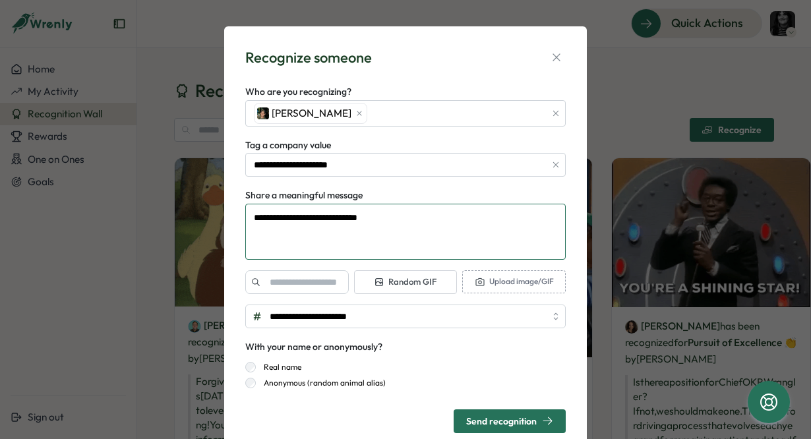
type textarea "**********"
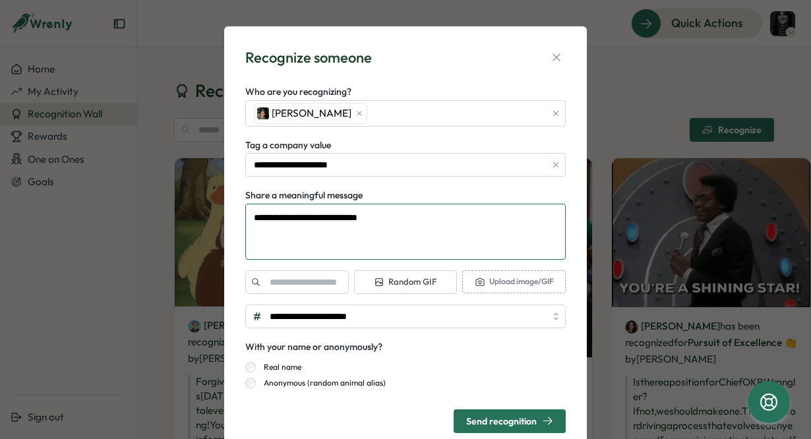
type textarea "*"
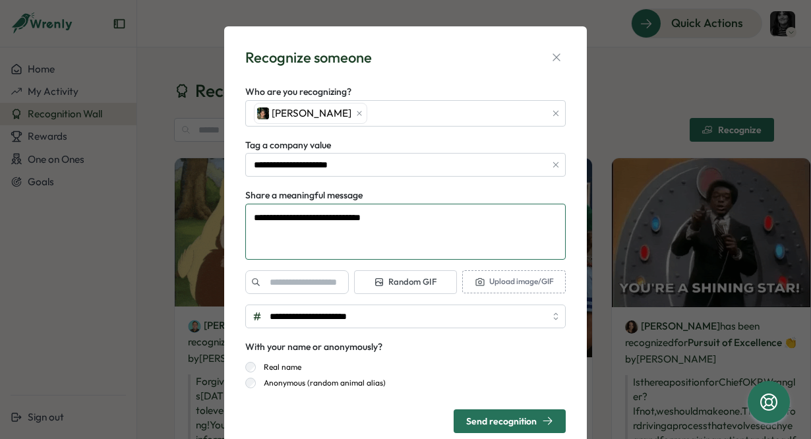
type textarea "**********"
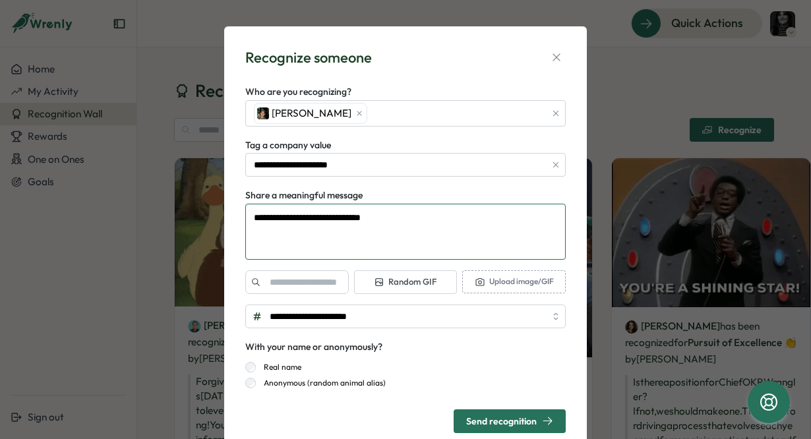
type textarea "*"
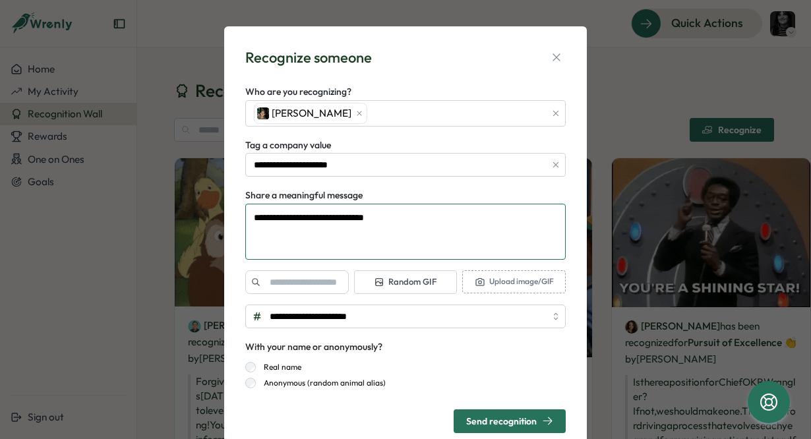
type textarea "**********"
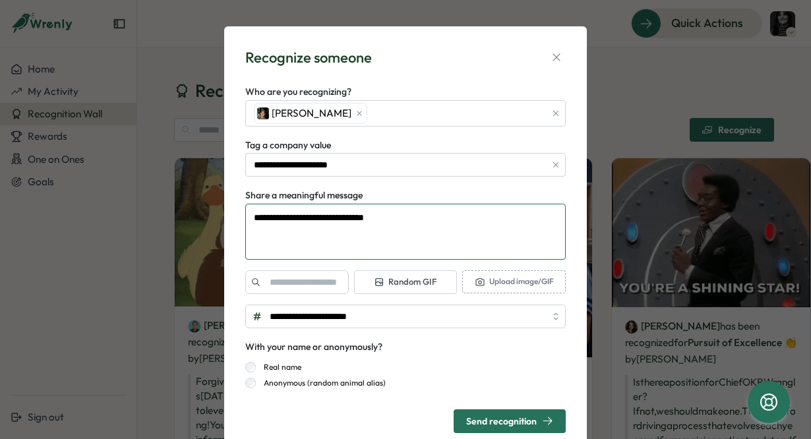
type textarea "*"
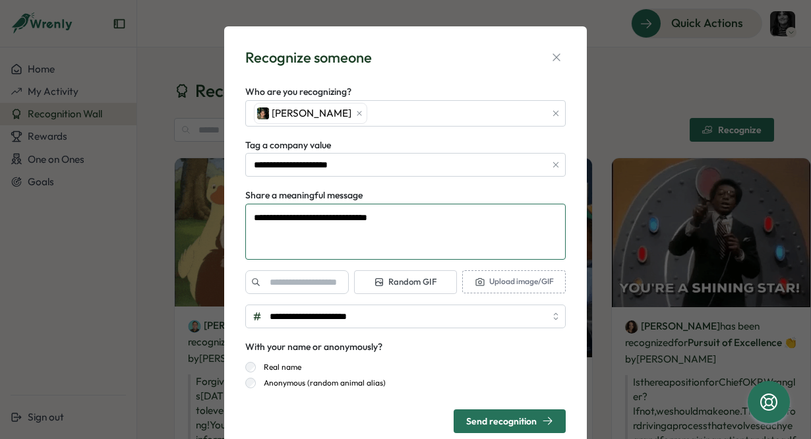
type textarea "**********"
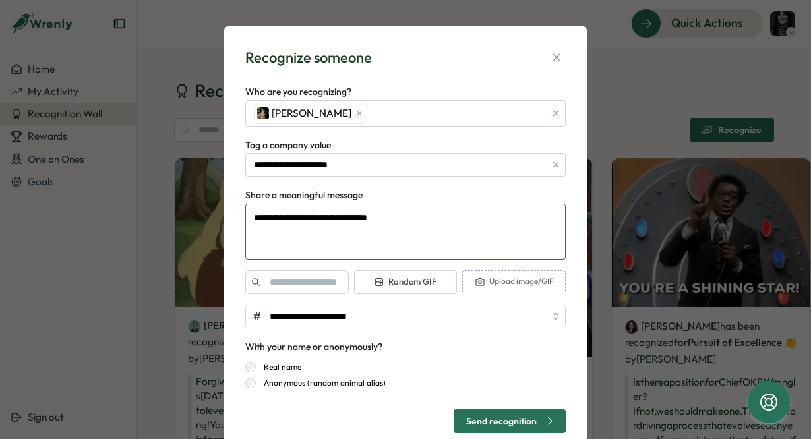
type textarea "*"
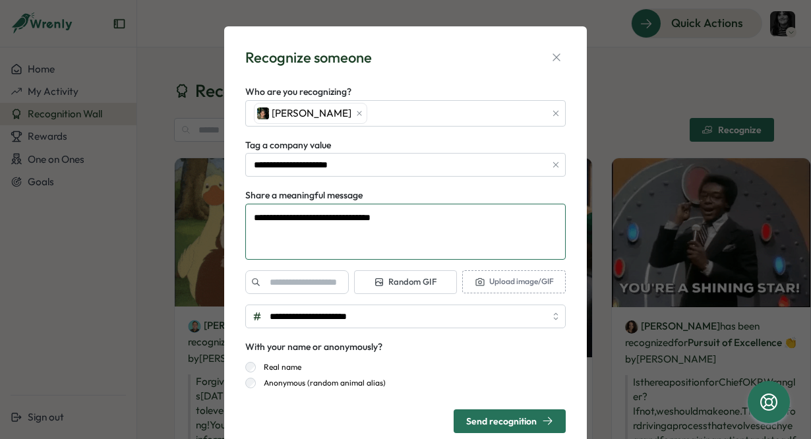
type textarea "**********"
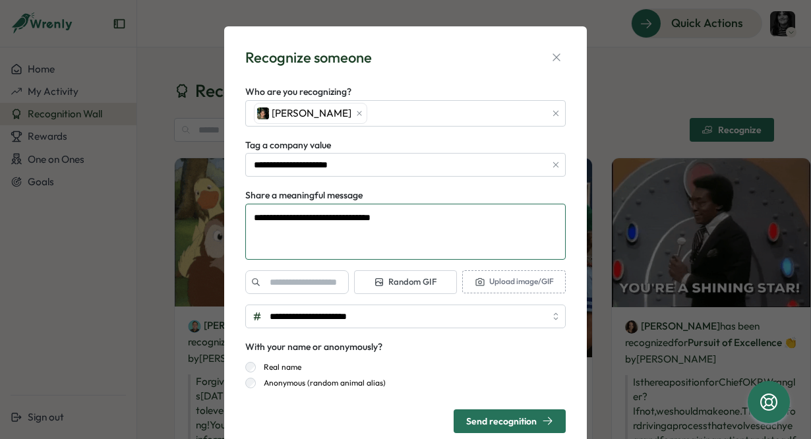
type textarea "*"
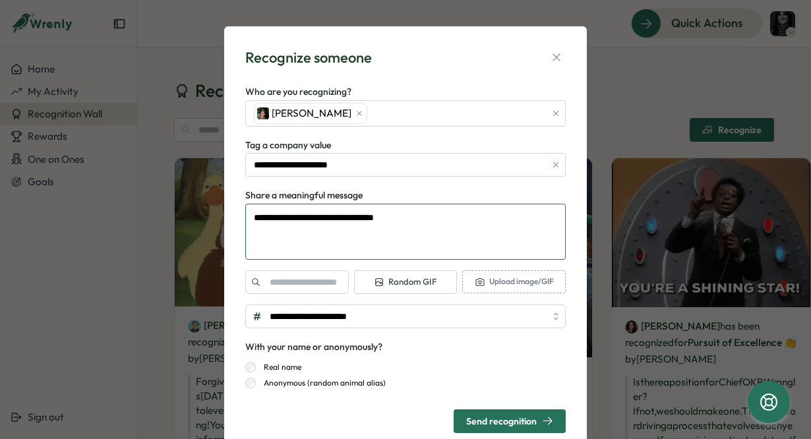
type textarea "**********"
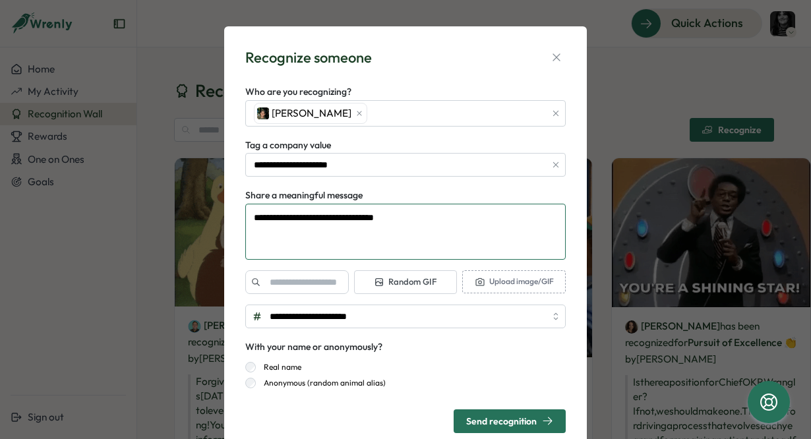
type textarea "*"
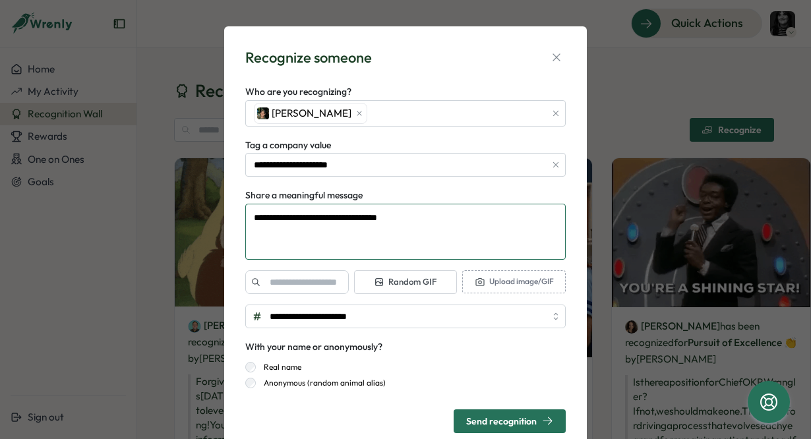
type textarea "**********"
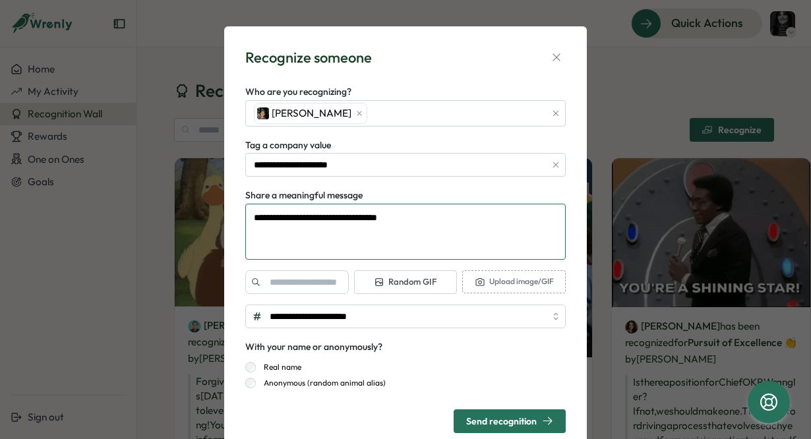
type textarea "*"
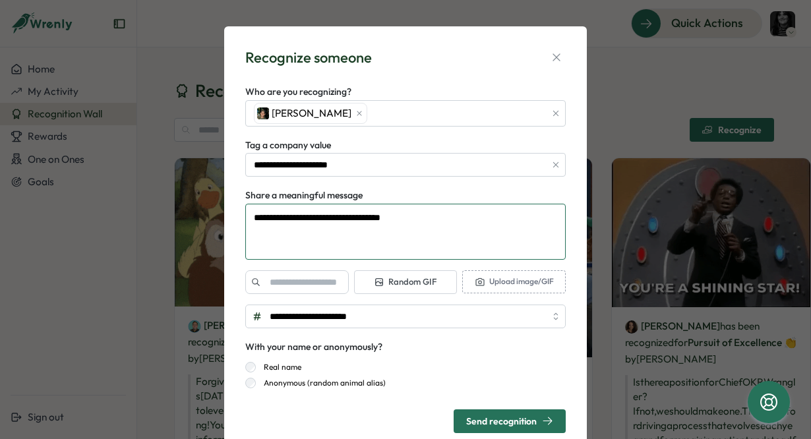
type textarea "**********"
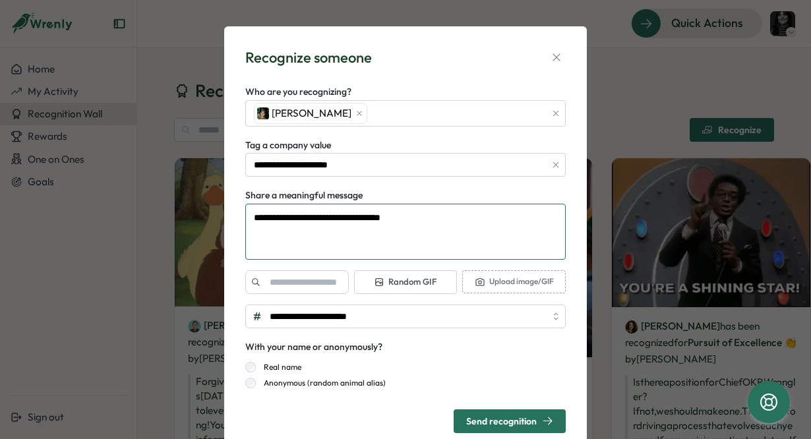
type textarea "*"
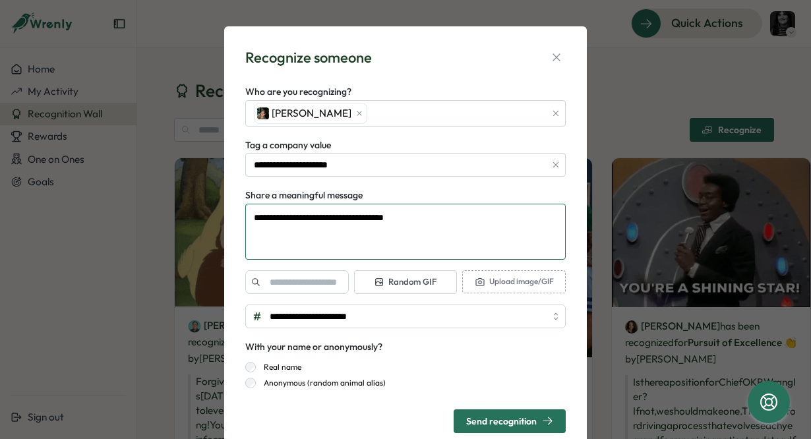
type textarea "**********"
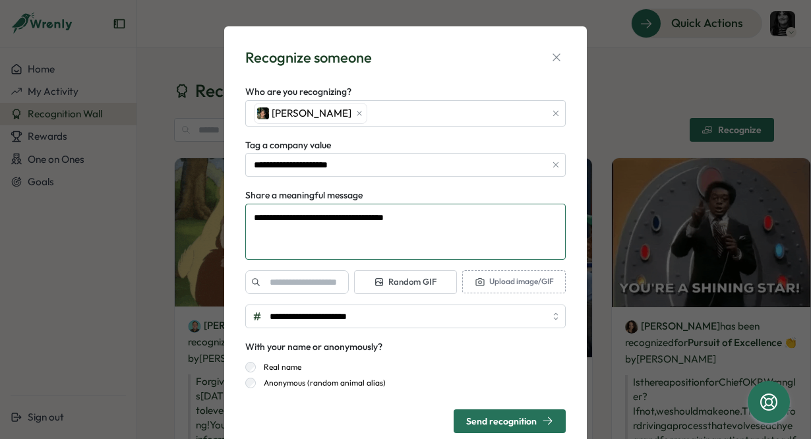
type textarea "*"
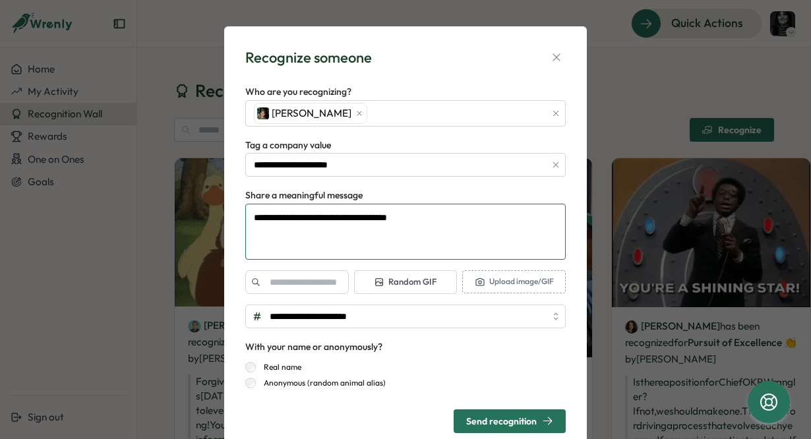
type textarea "**********"
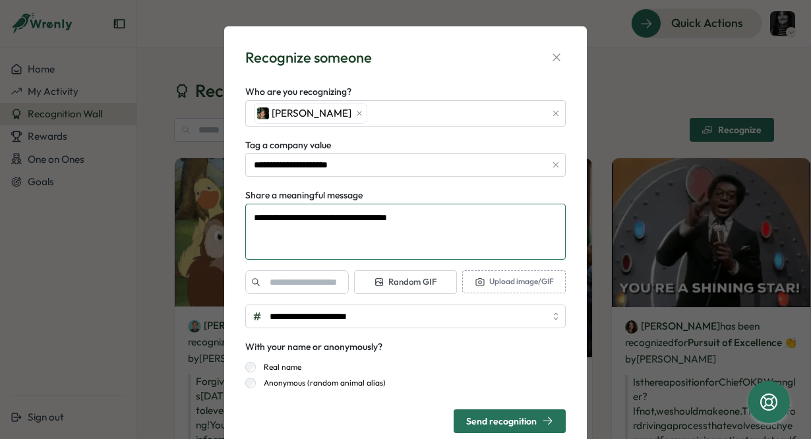
type textarea "*"
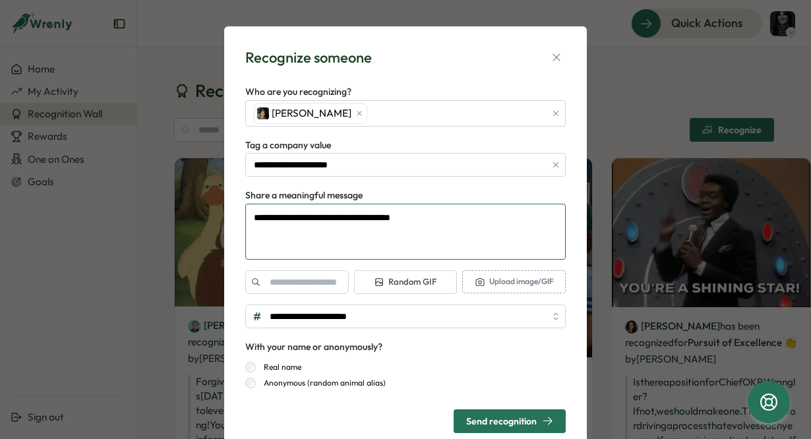
type textarea "**********"
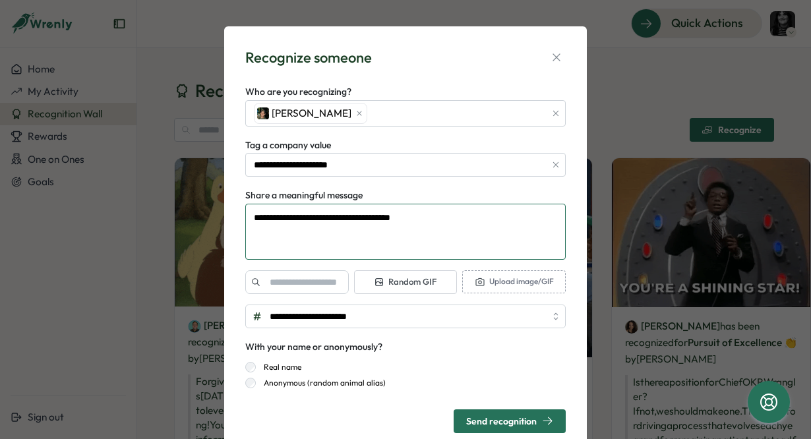
type textarea "*"
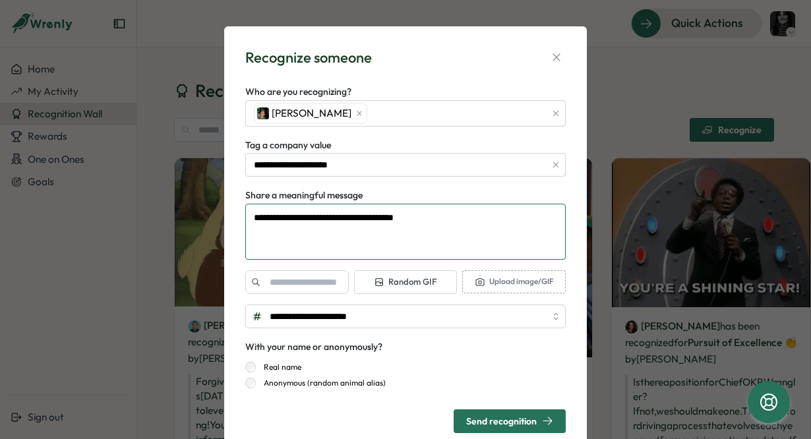
type textarea "**********"
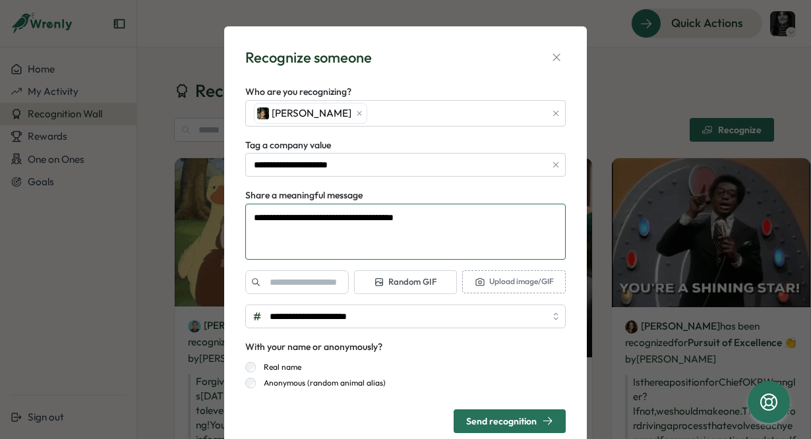
type textarea "*"
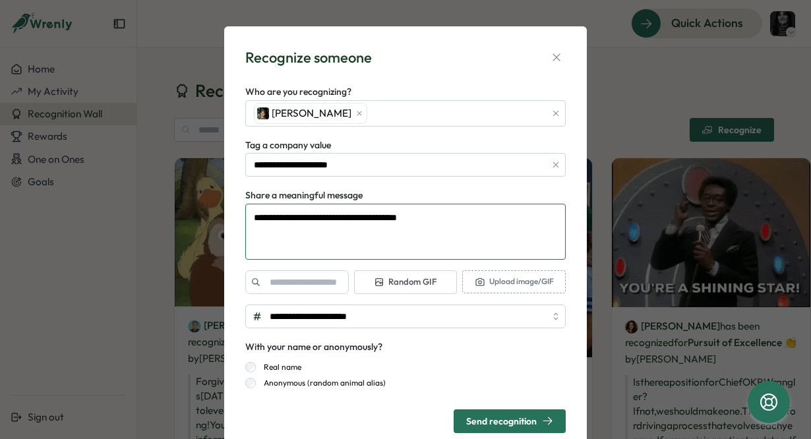
type textarea "**********"
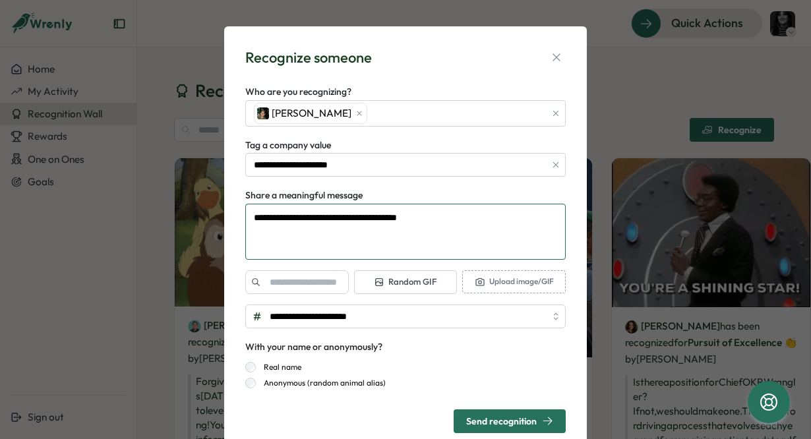
type textarea "*"
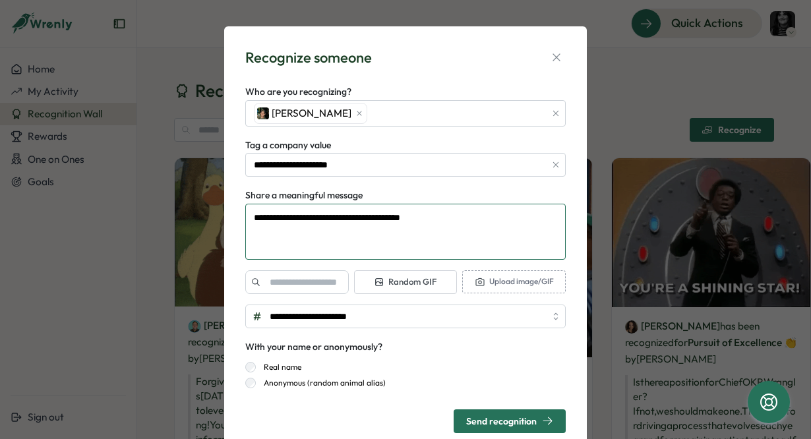
type textarea "**********"
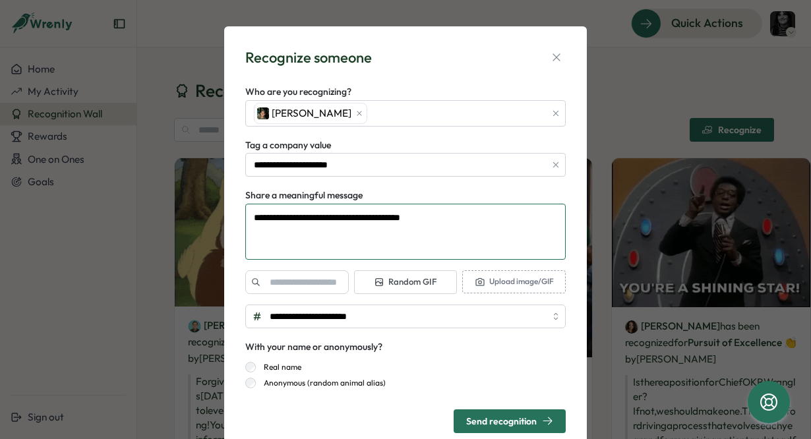
type textarea "*"
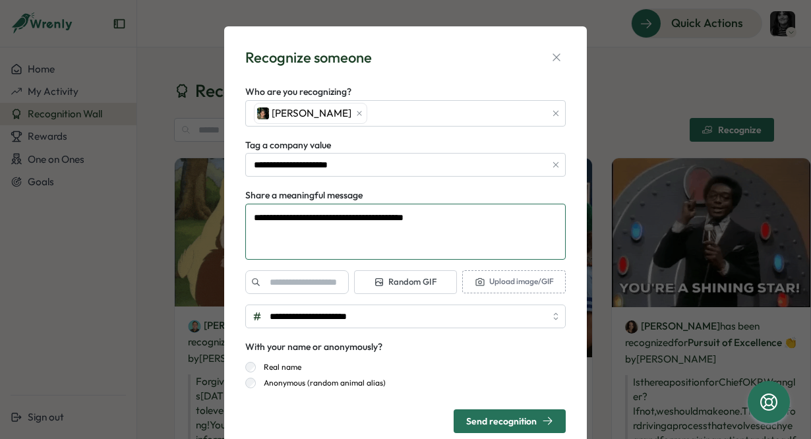
type textarea "**********"
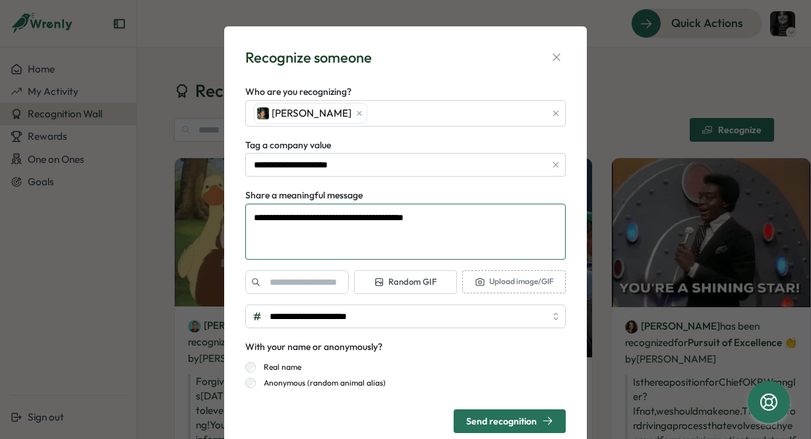
type textarea "*"
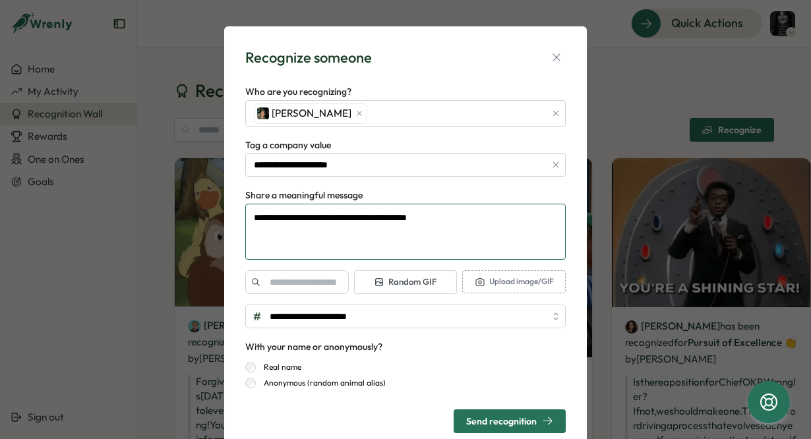
type textarea "**********"
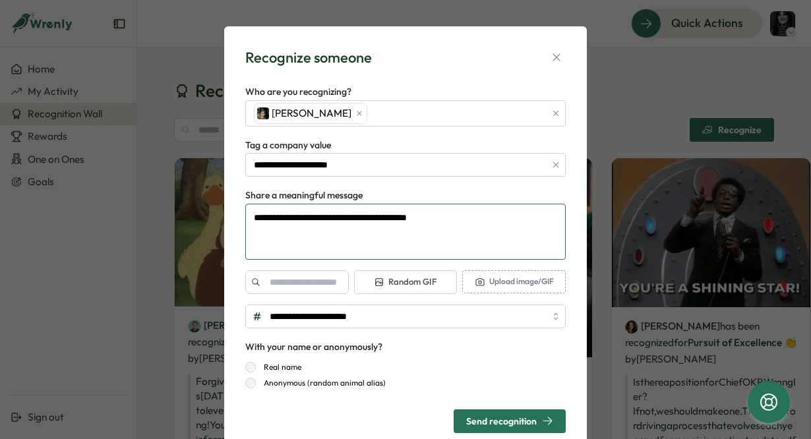
type textarea "*"
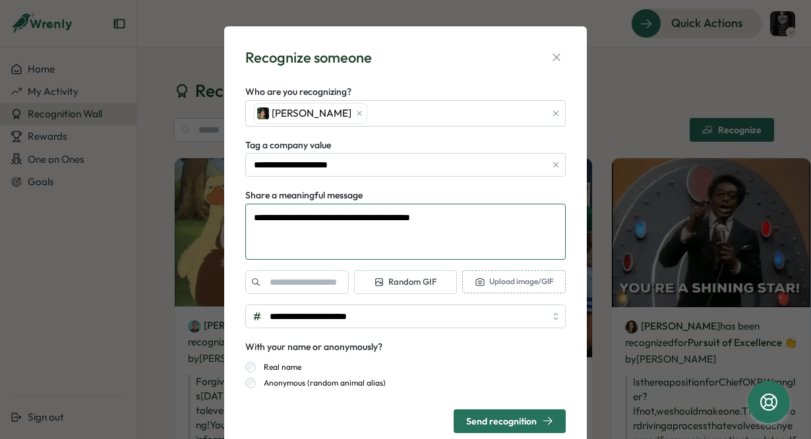
type textarea "**********"
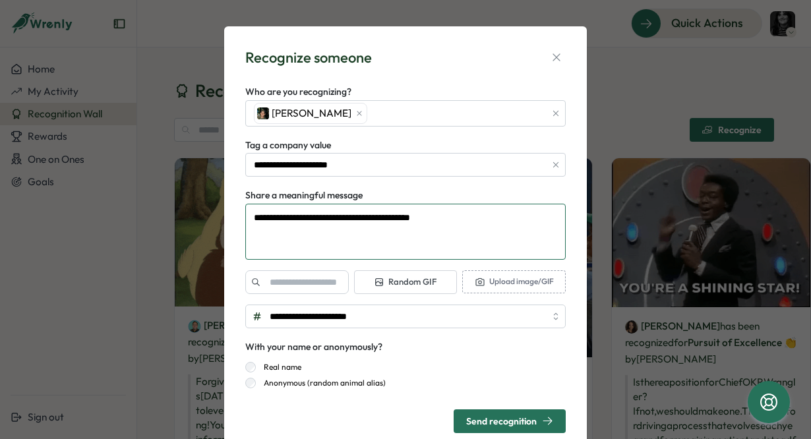
type textarea "*"
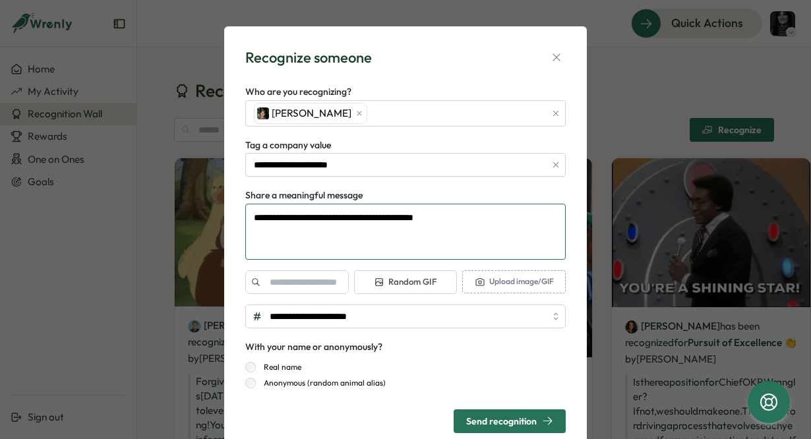
type textarea "**********"
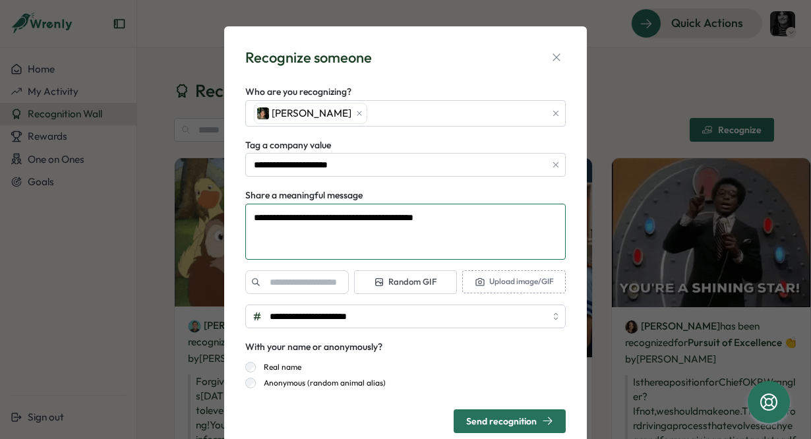
type textarea "*"
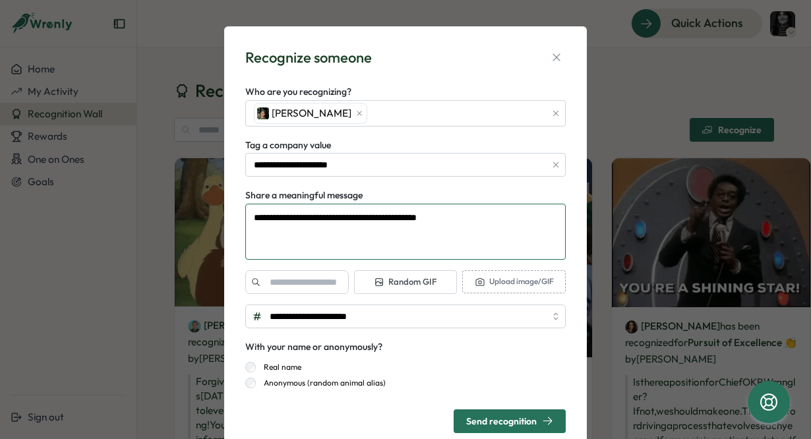
type textarea "**********"
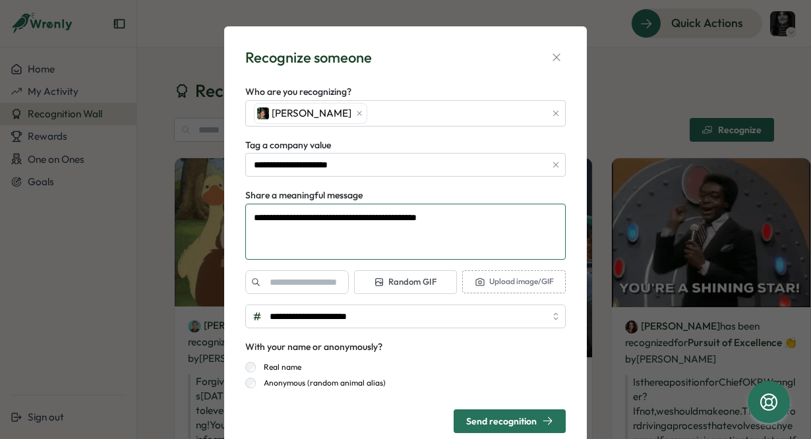
type textarea "*"
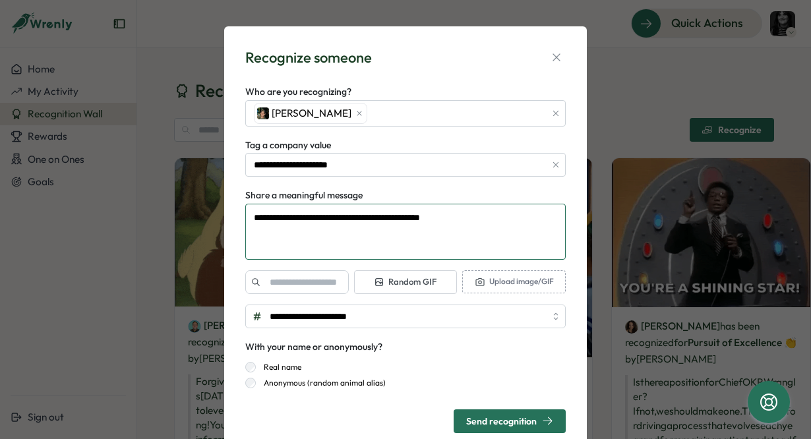
type textarea "**********"
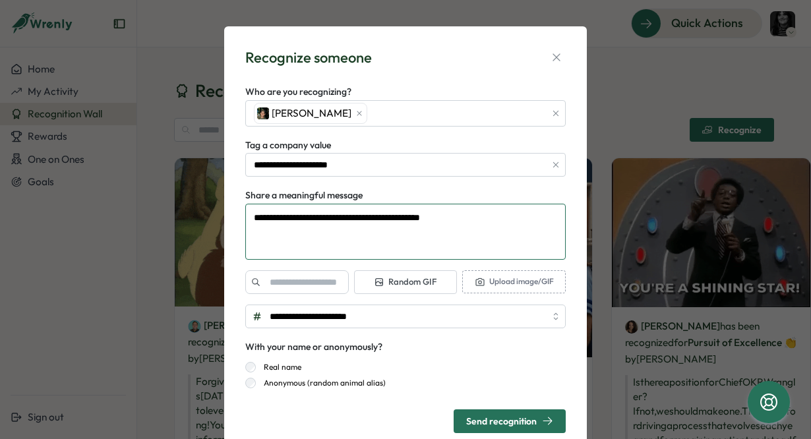
type textarea "*"
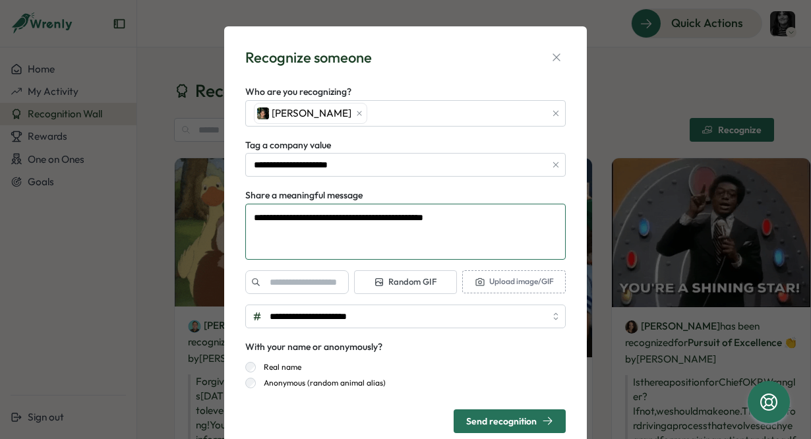
type textarea "**********"
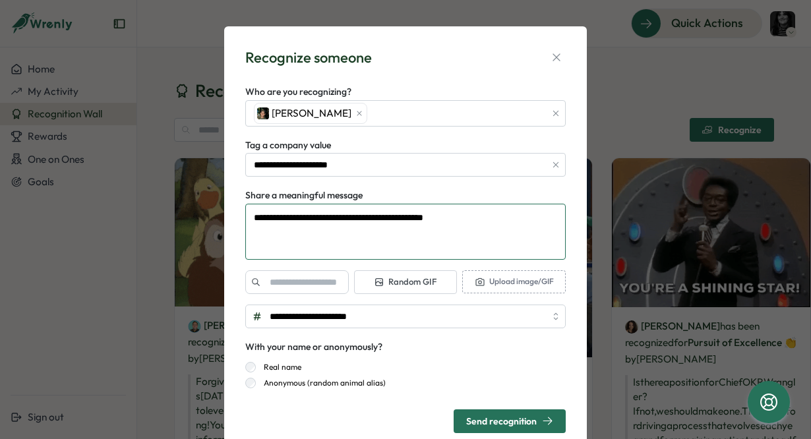
type textarea "*"
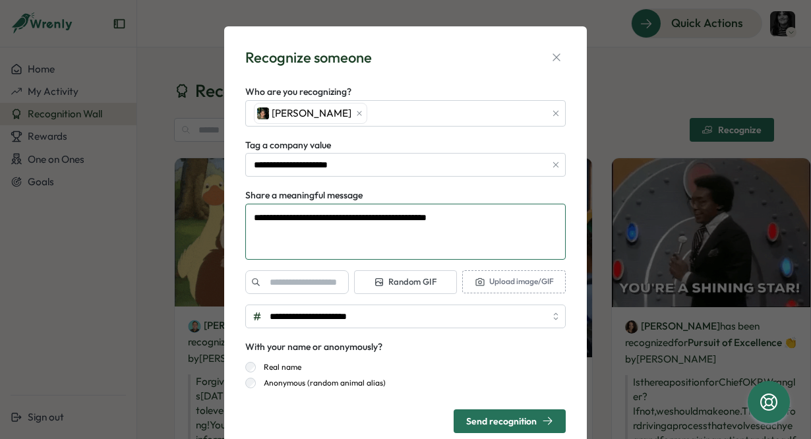
type textarea "**********"
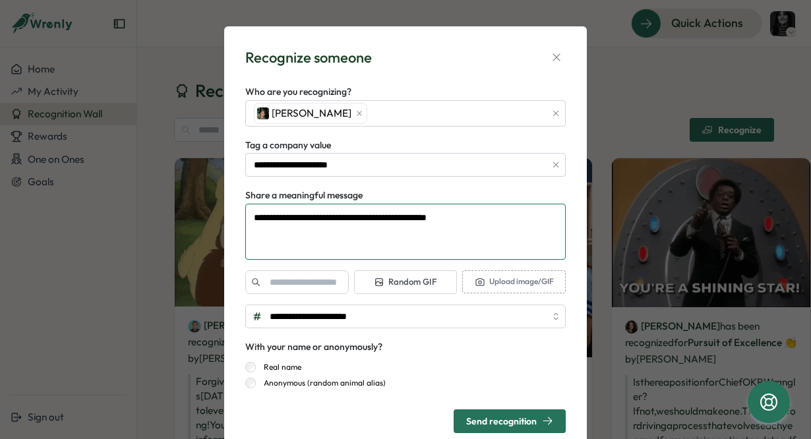
type textarea "*"
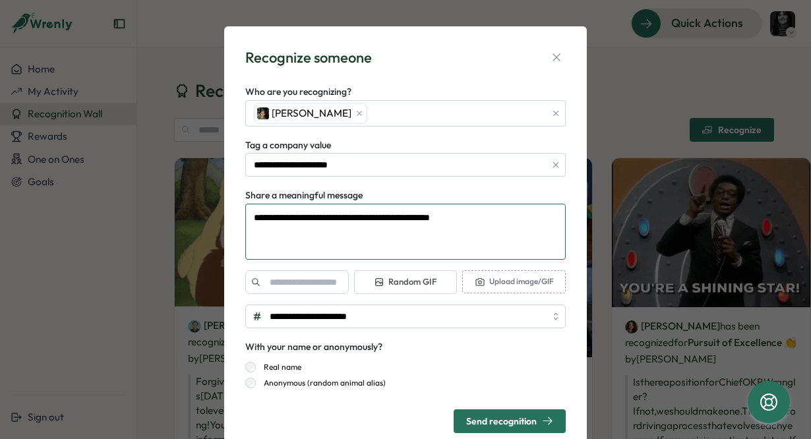
type textarea "**********"
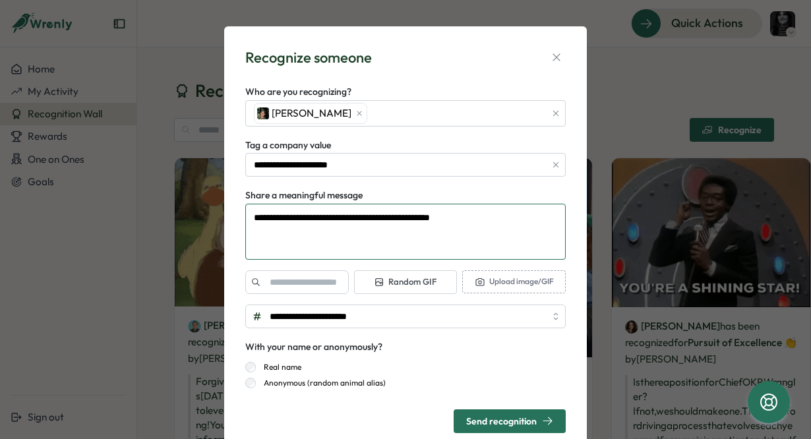
type textarea "*"
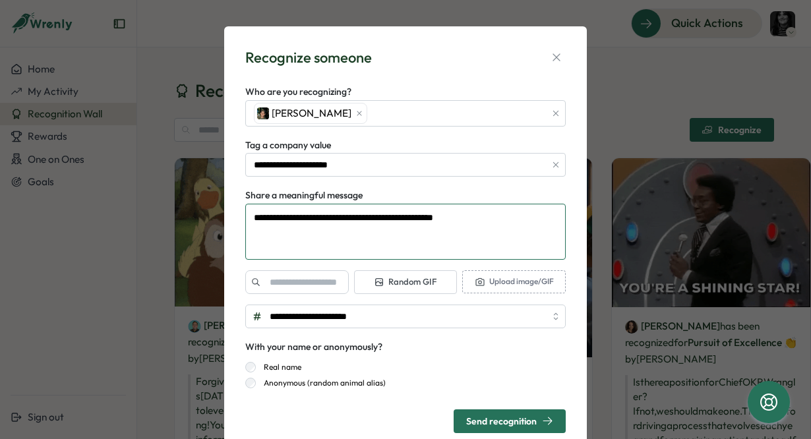
type textarea "**********"
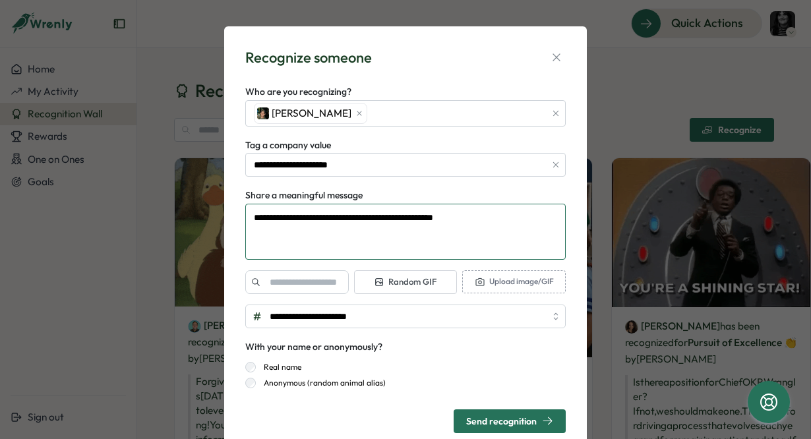
type textarea "*"
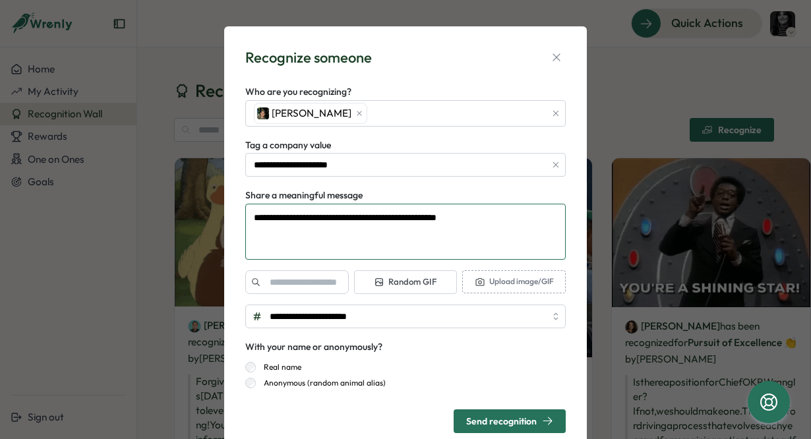
type textarea "**********"
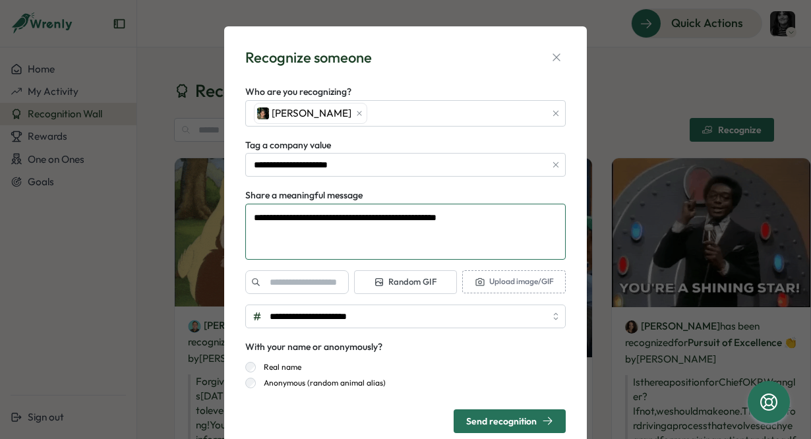
type textarea "*"
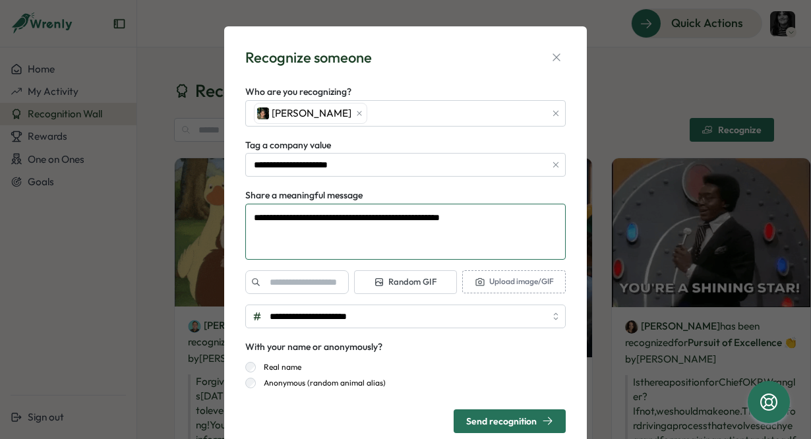
type textarea "**********"
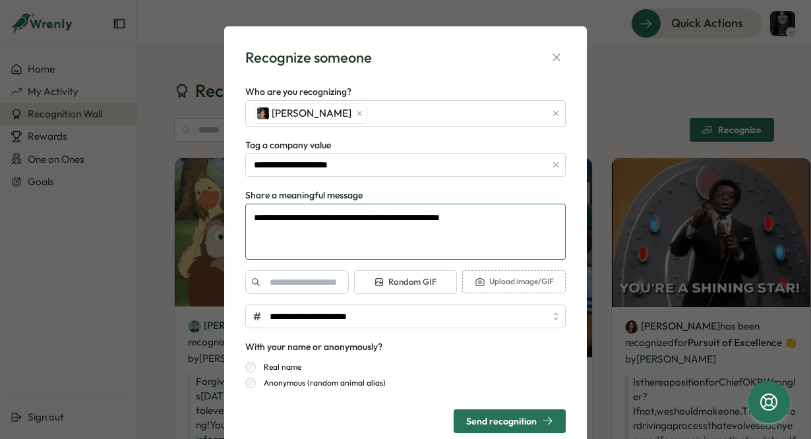
type textarea "*"
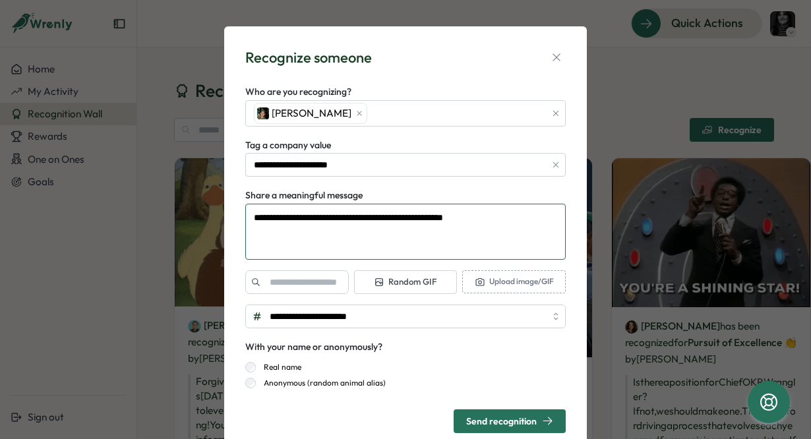
type textarea "**********"
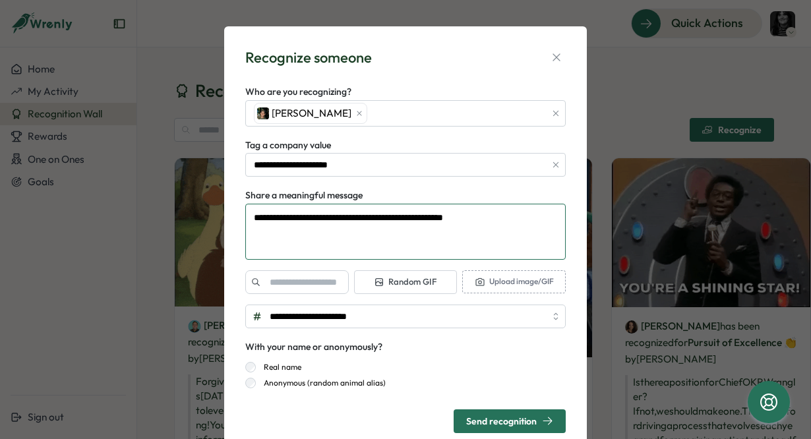
type textarea "*"
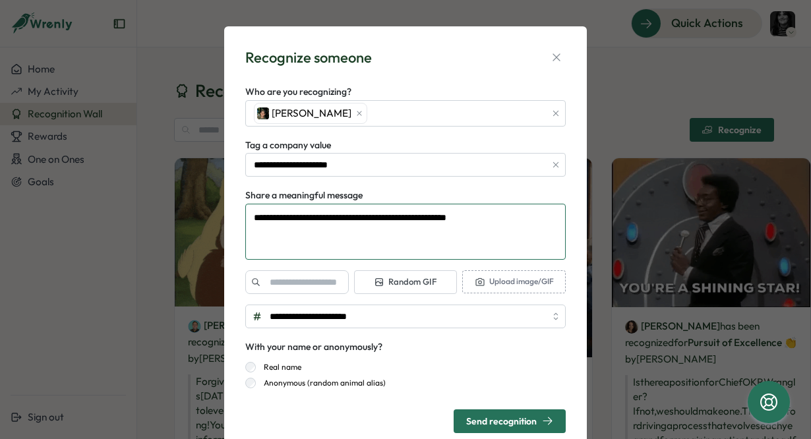
type textarea "**********"
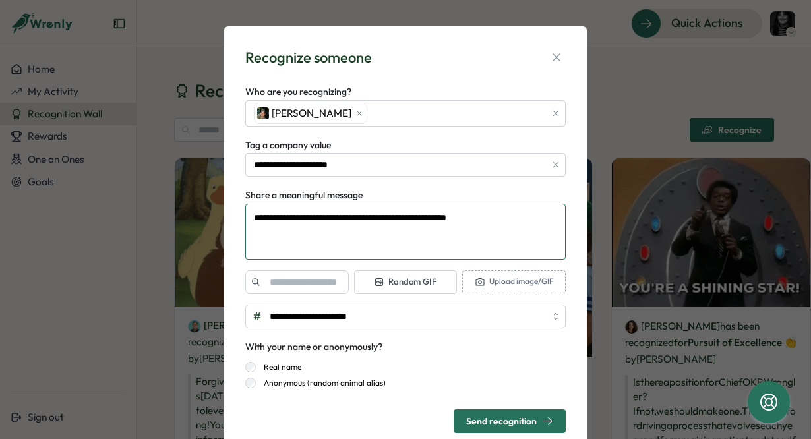
type textarea "*"
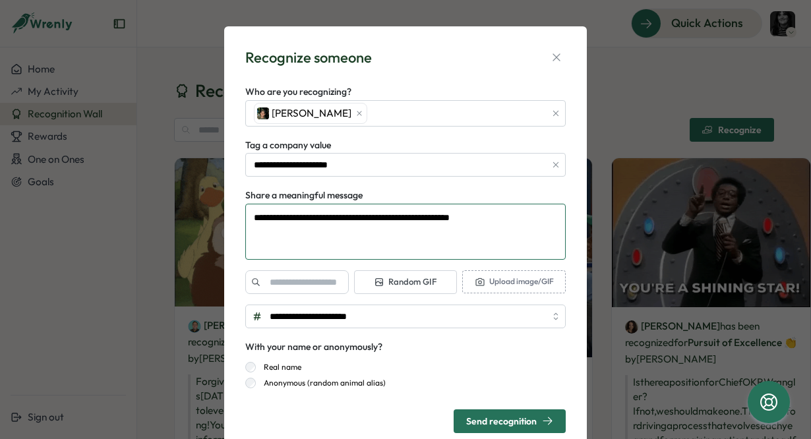
type textarea "**********"
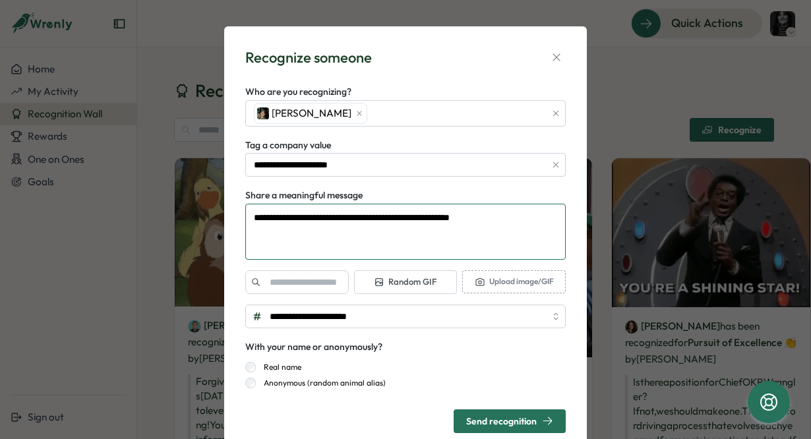
type textarea "*"
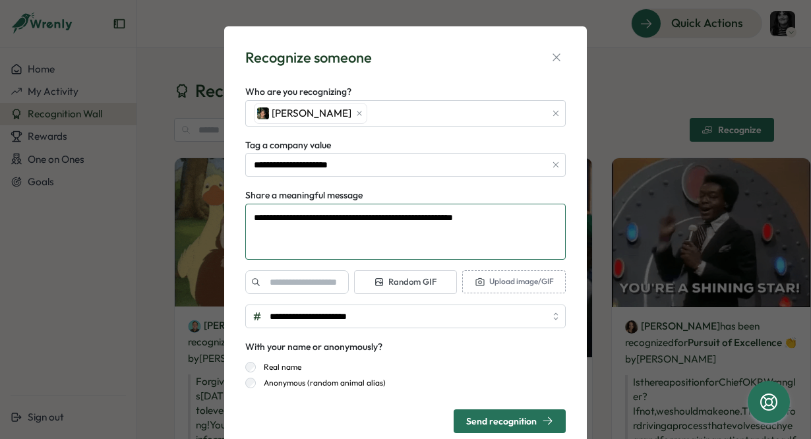
type textarea "**********"
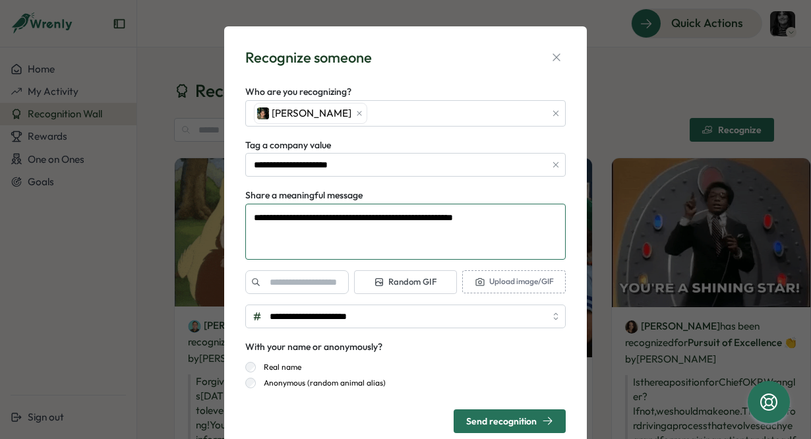
type textarea "*"
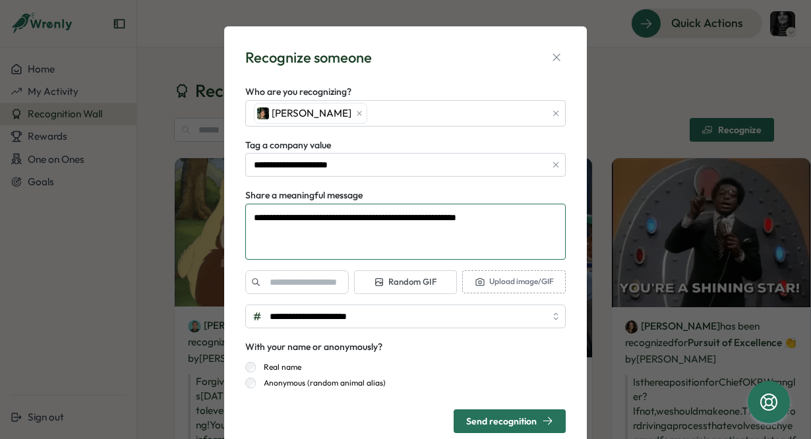
type textarea "**********"
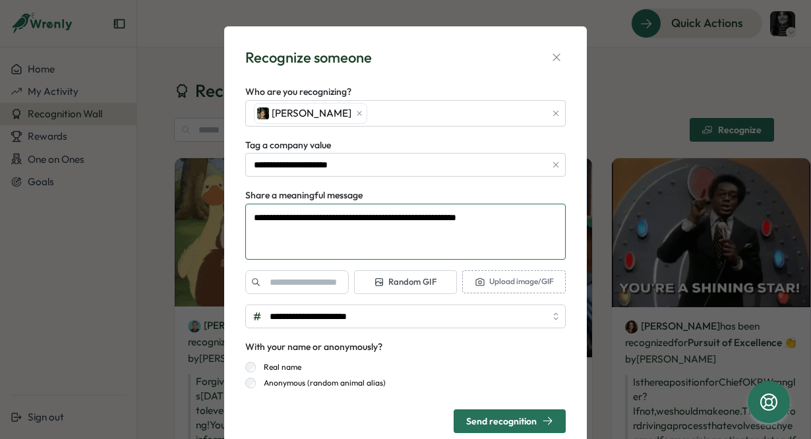
type textarea "*"
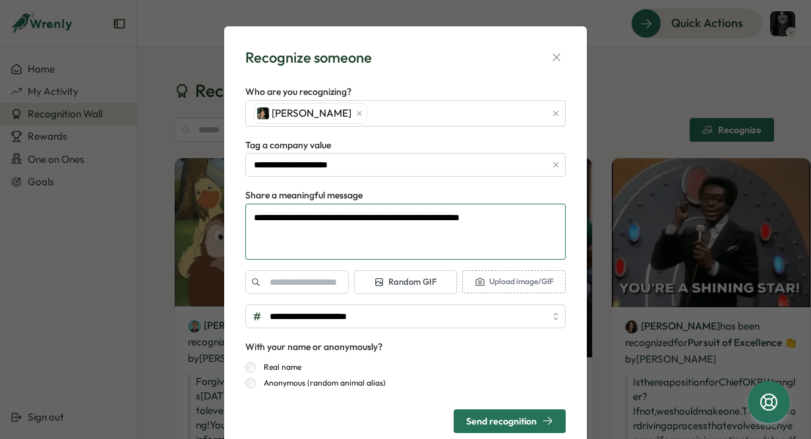
type textarea "**********"
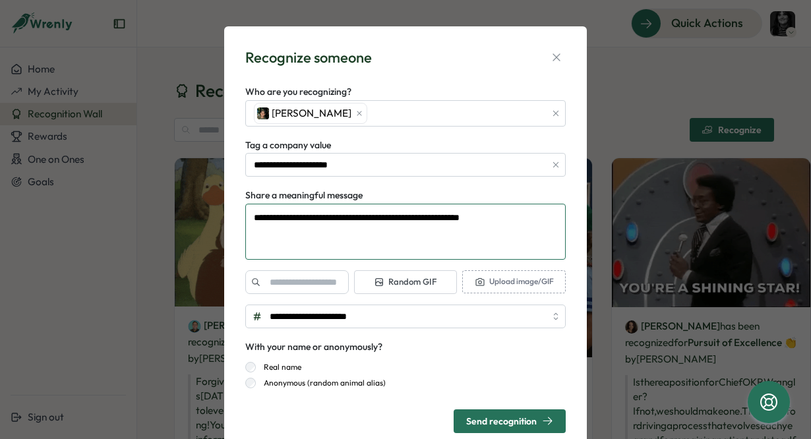
type textarea "*"
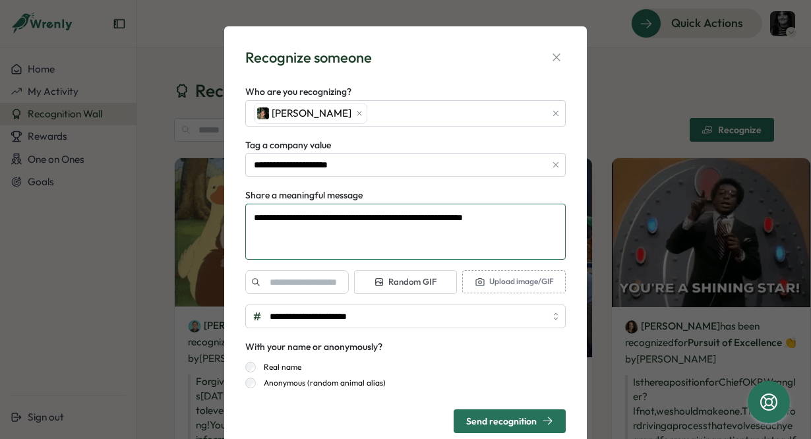
type textarea "**********"
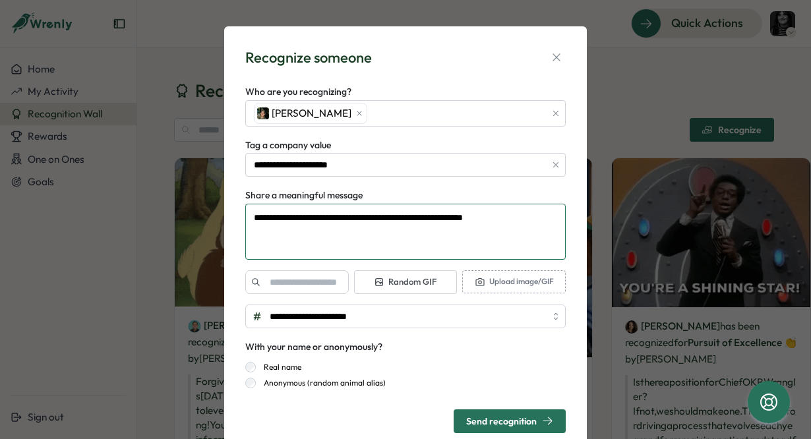
type textarea "*"
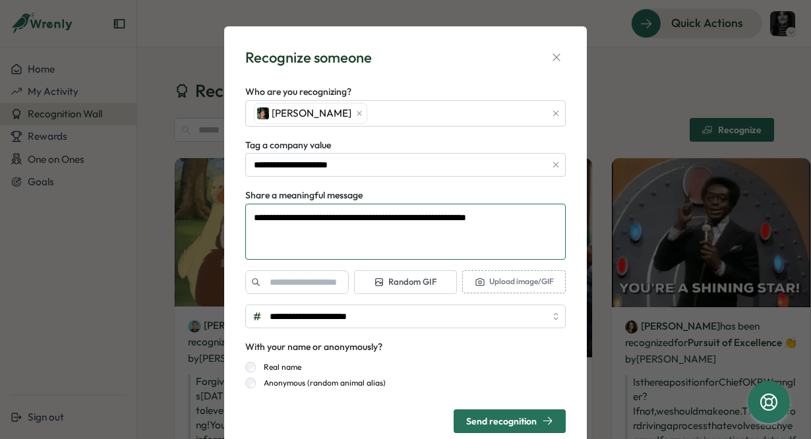
type textarea "**********"
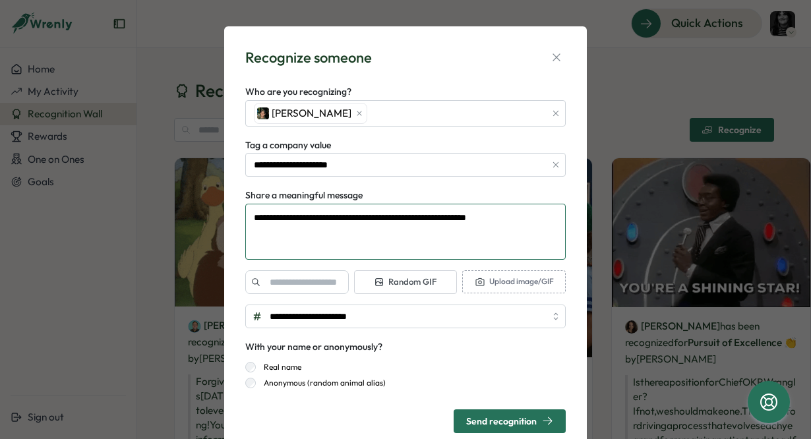
type textarea "*"
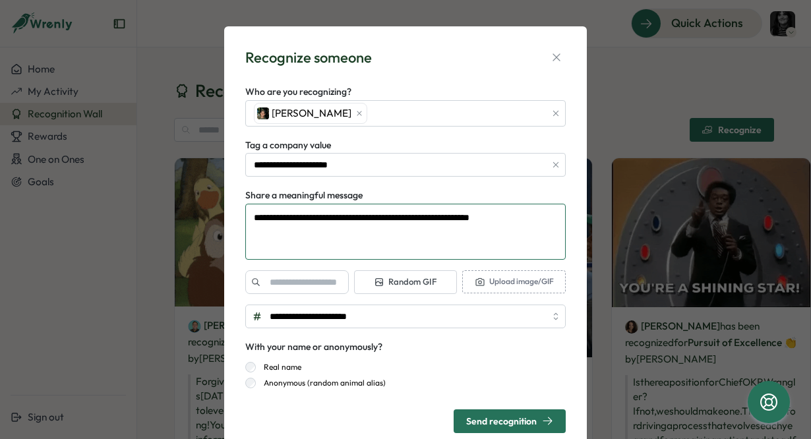
type textarea "**********"
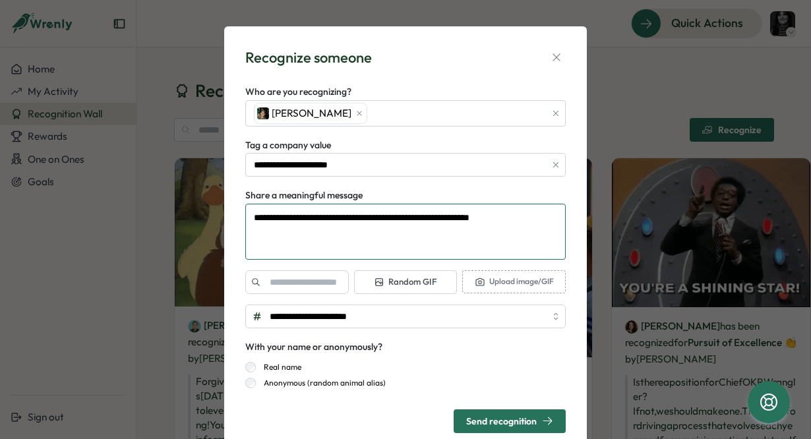
type textarea "*"
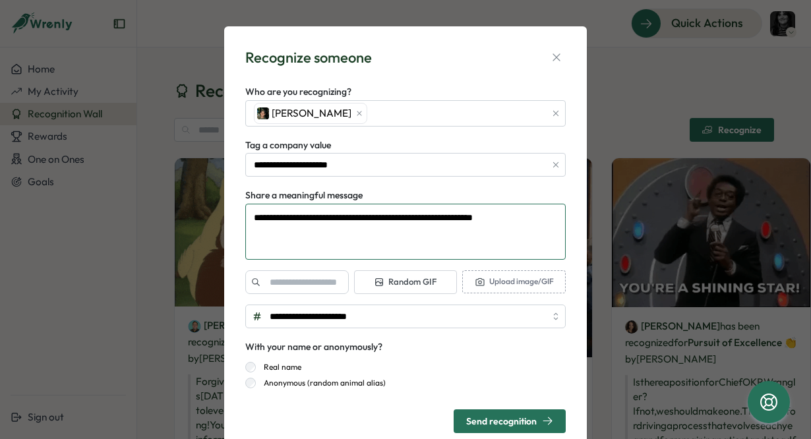
type textarea "**********"
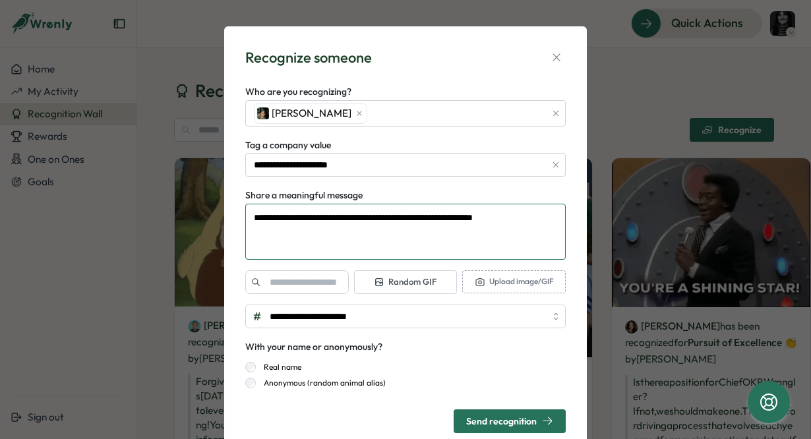
type textarea "*"
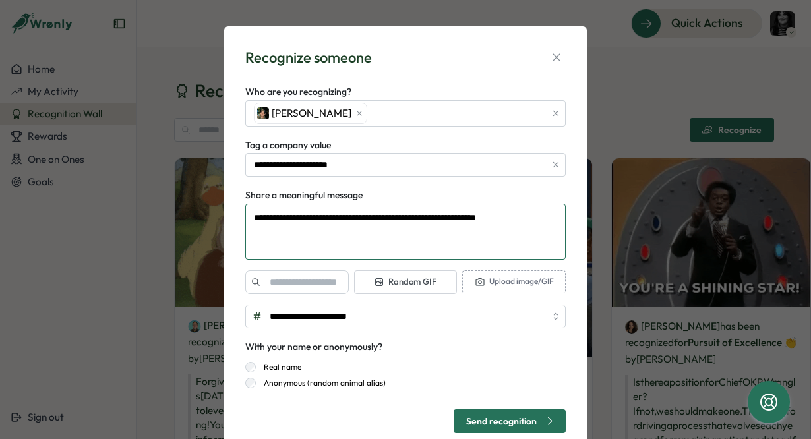
type textarea "**********"
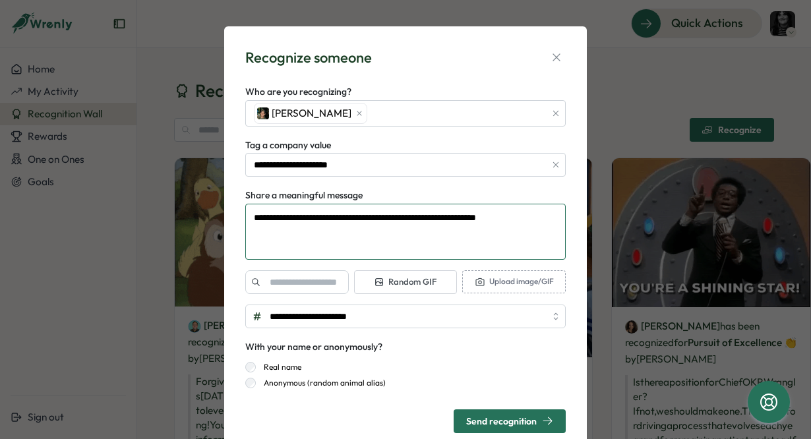
type textarea "*"
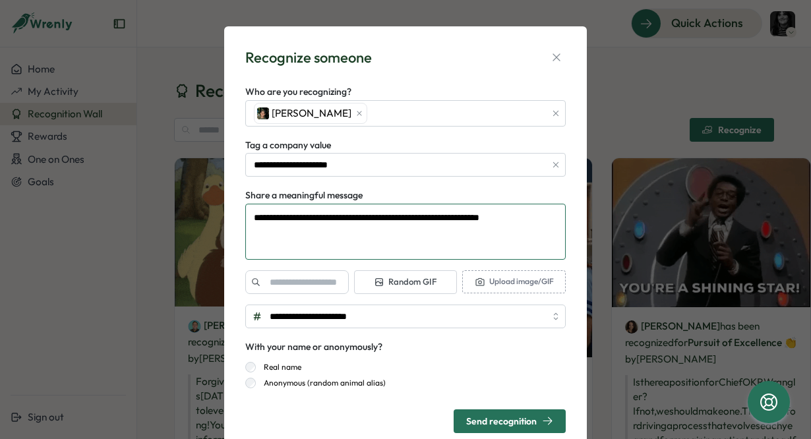
type textarea "**********"
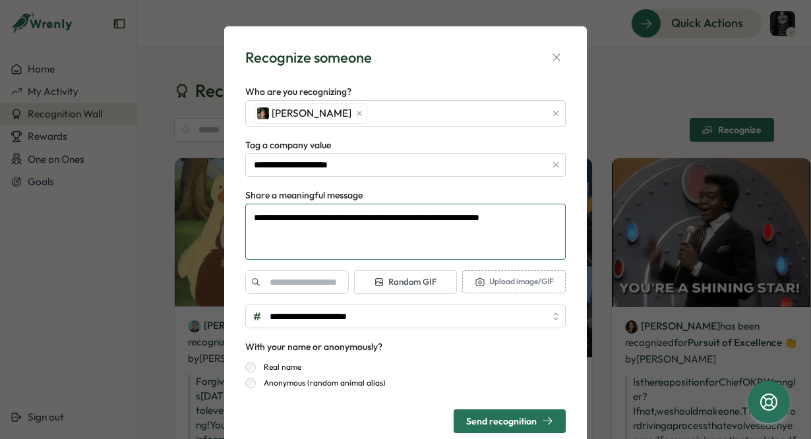
type textarea "*"
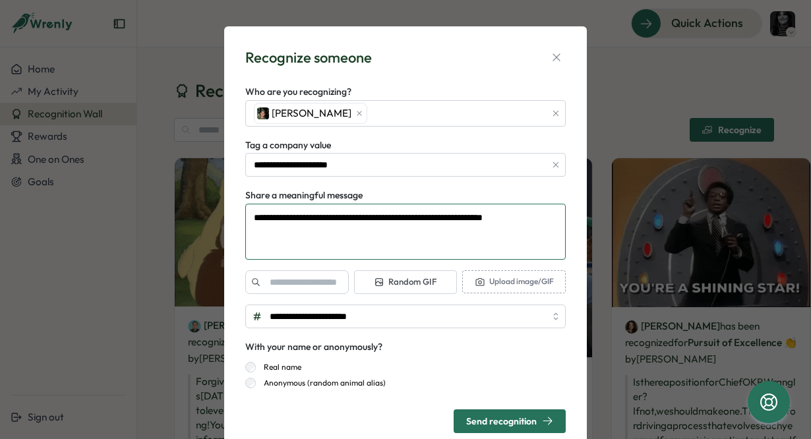
type textarea "**********"
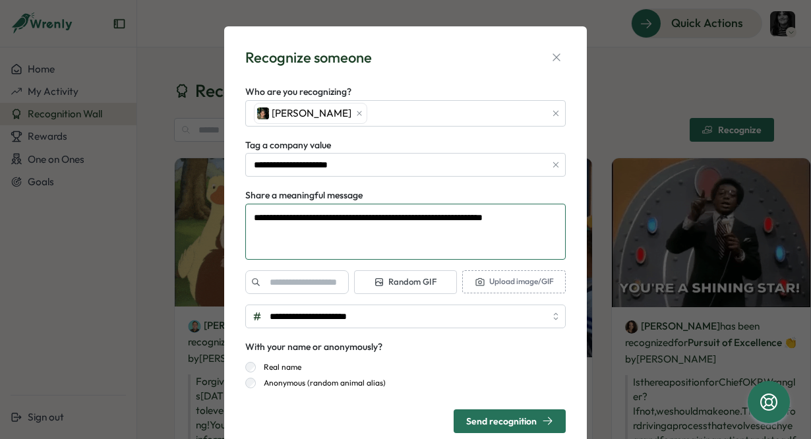
type textarea "*"
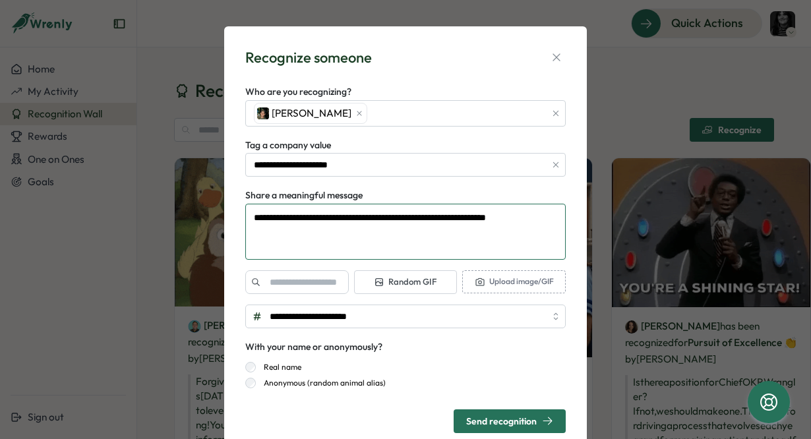
type textarea "**********"
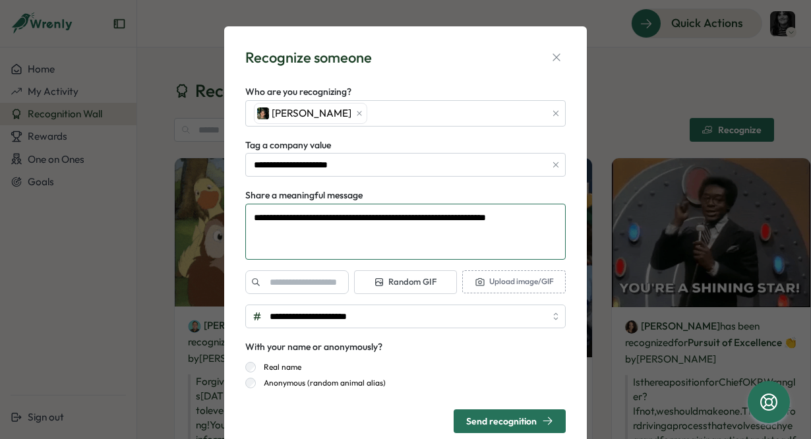
type textarea "*"
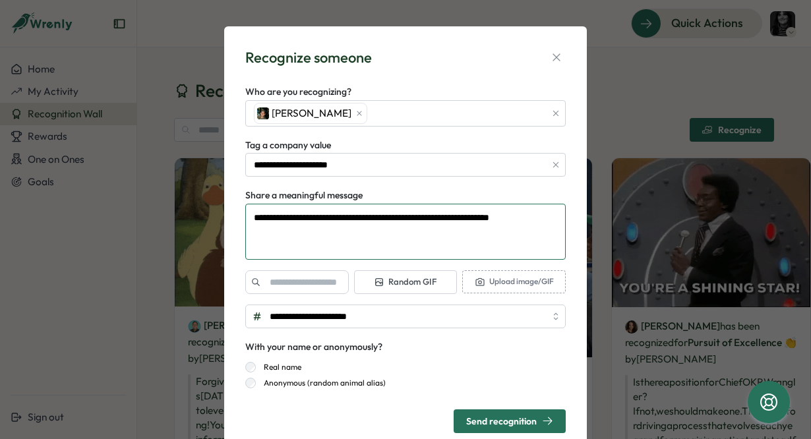
type textarea "**********"
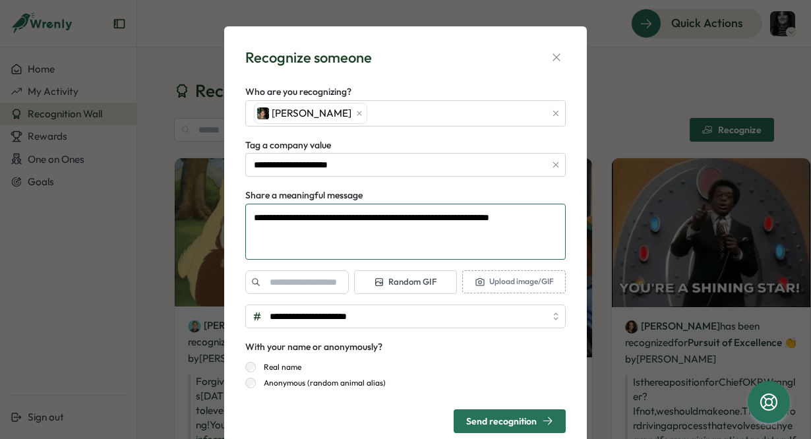
type textarea "*"
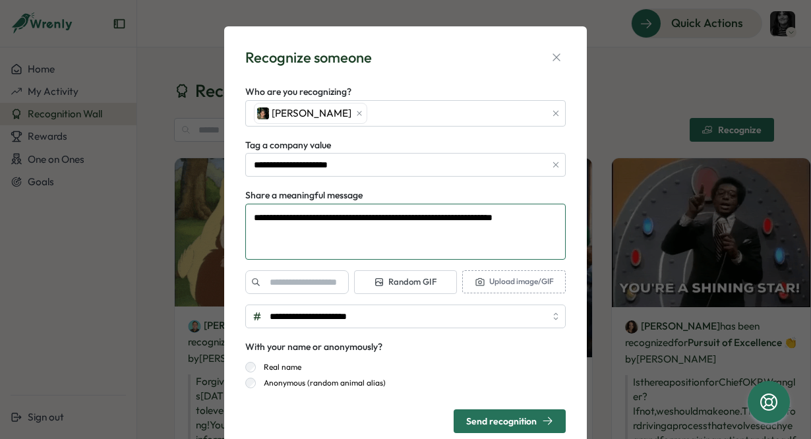
type textarea "**********"
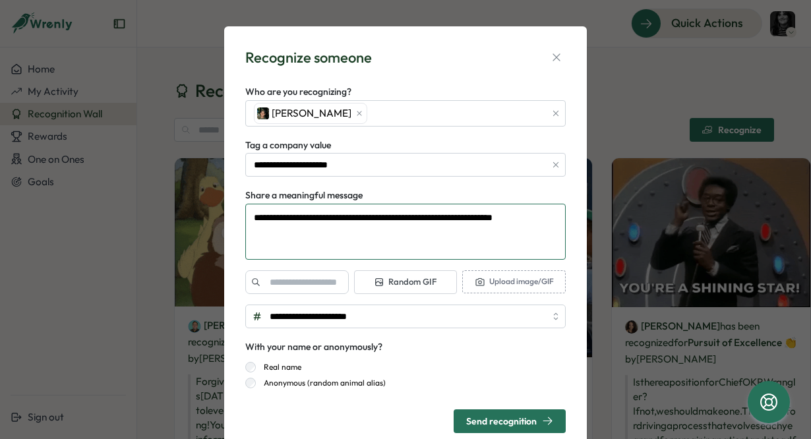
type textarea "*"
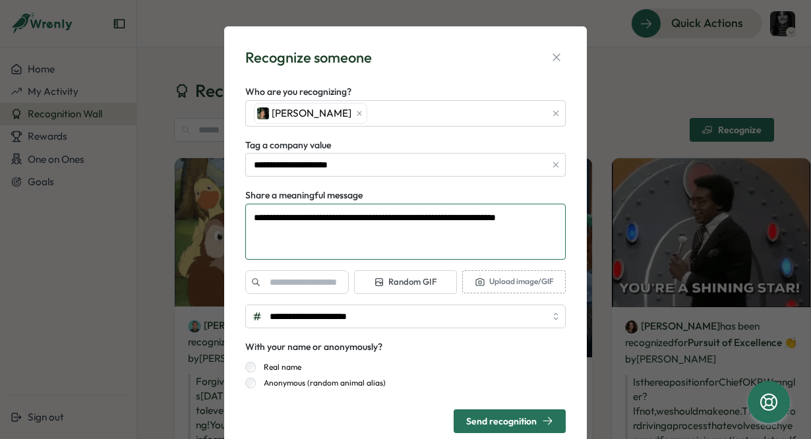
type textarea "**********"
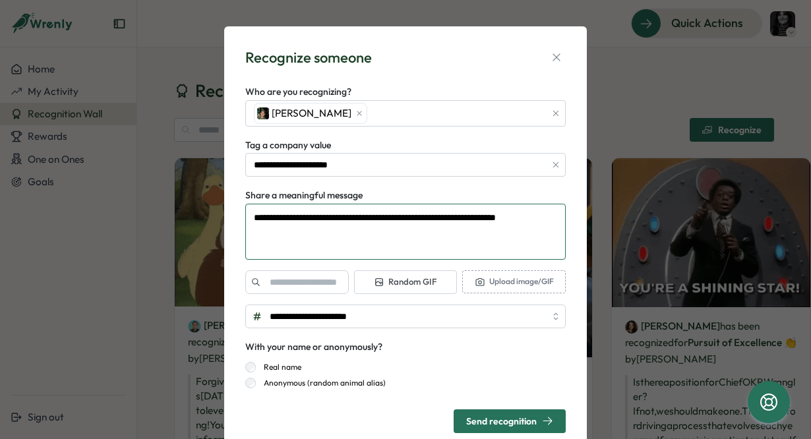
type textarea "*"
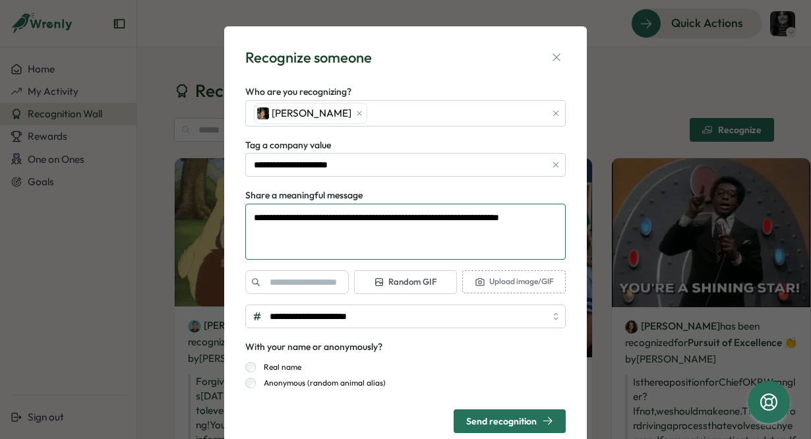
type textarea "**********"
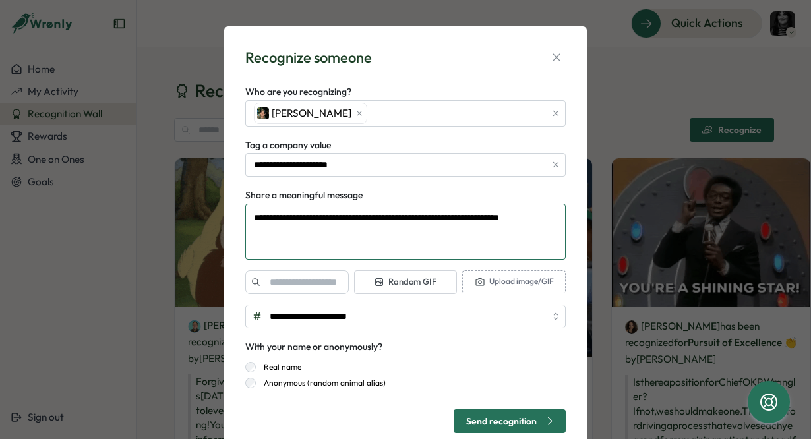
type textarea "*"
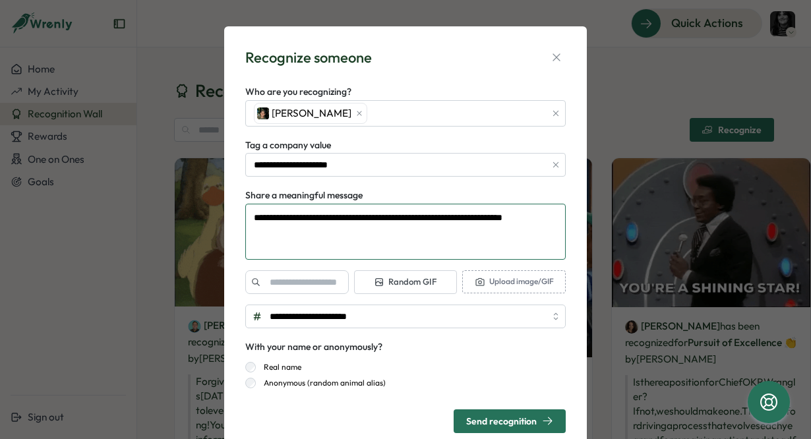
type textarea "**********"
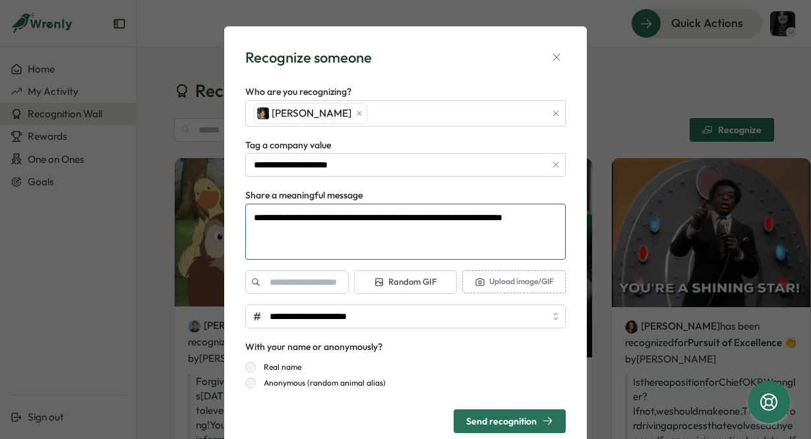
type textarea "*"
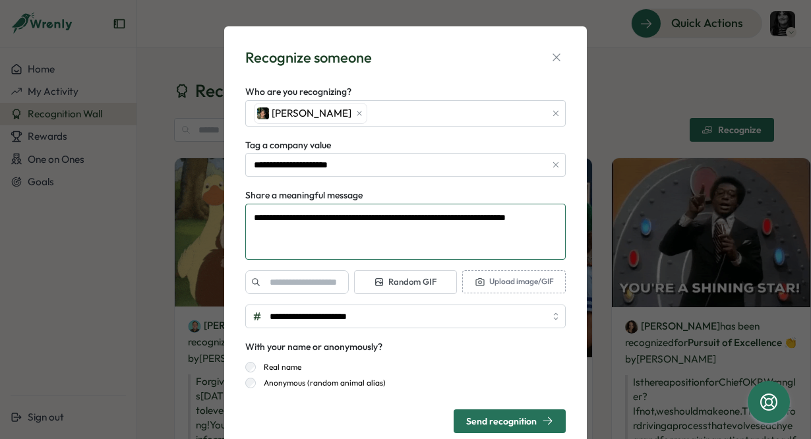
type textarea "**********"
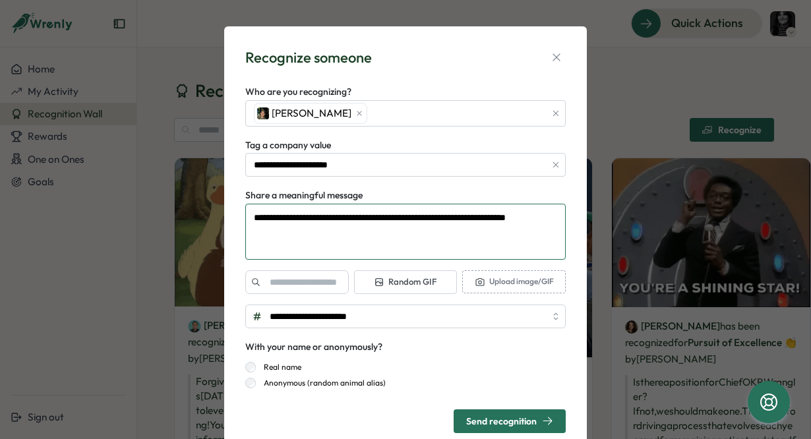
type textarea "*"
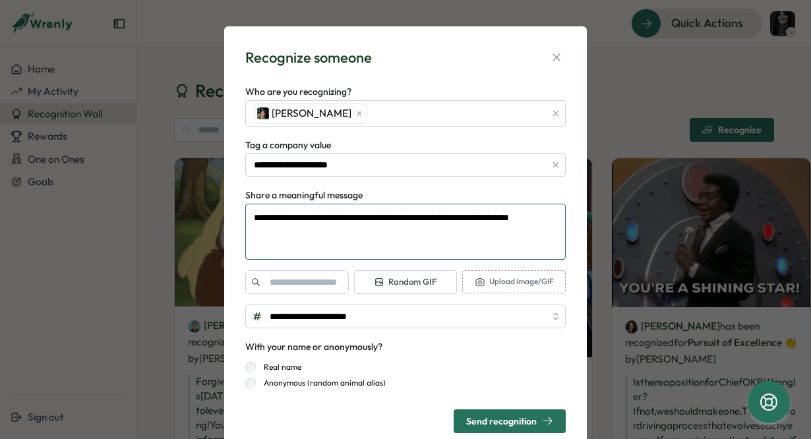
type textarea "**********"
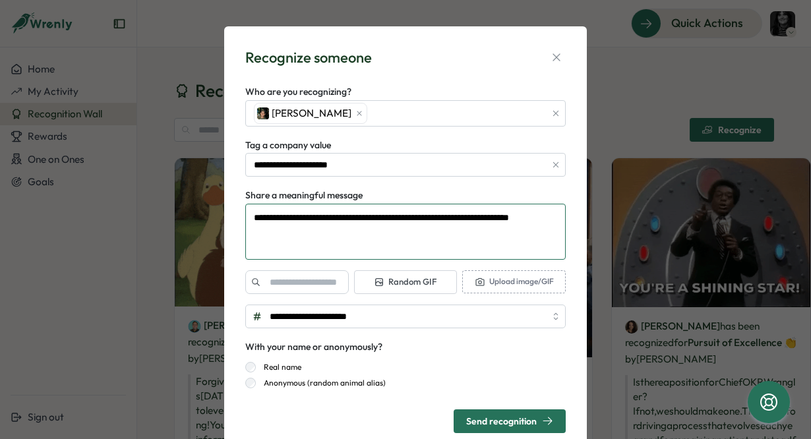
type textarea "*"
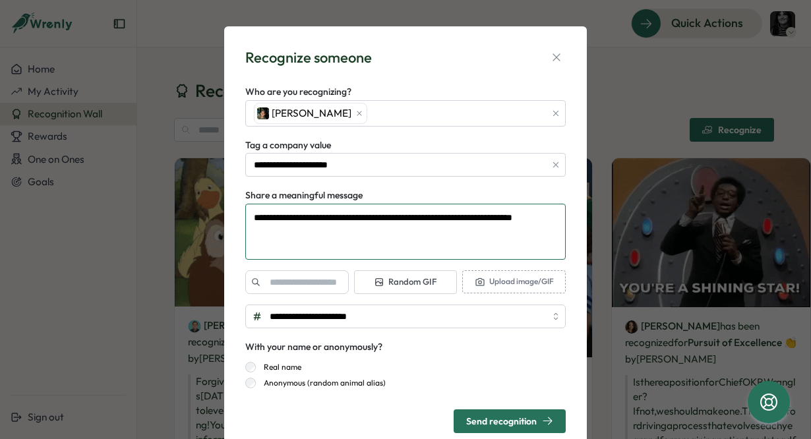
type textarea "**********"
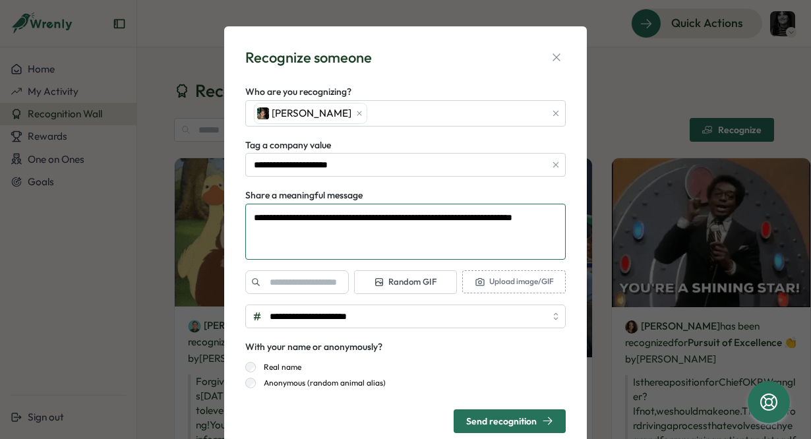
type textarea "*"
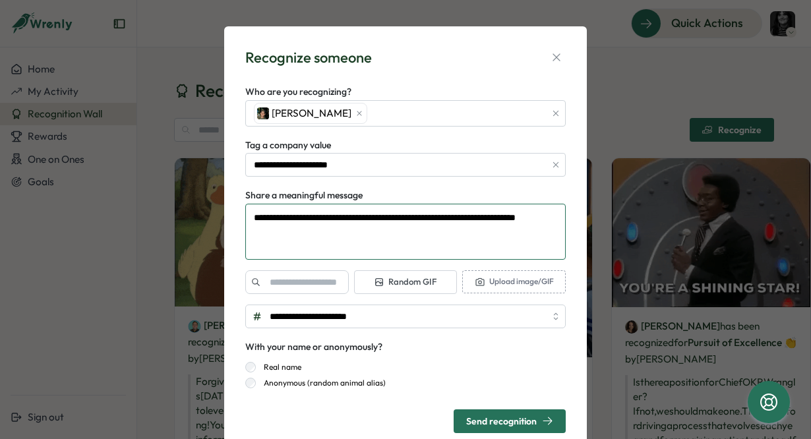
type textarea "**********"
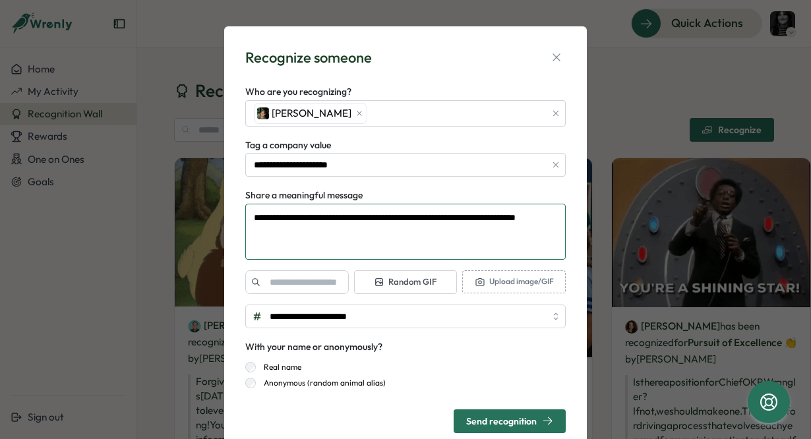
type textarea "*"
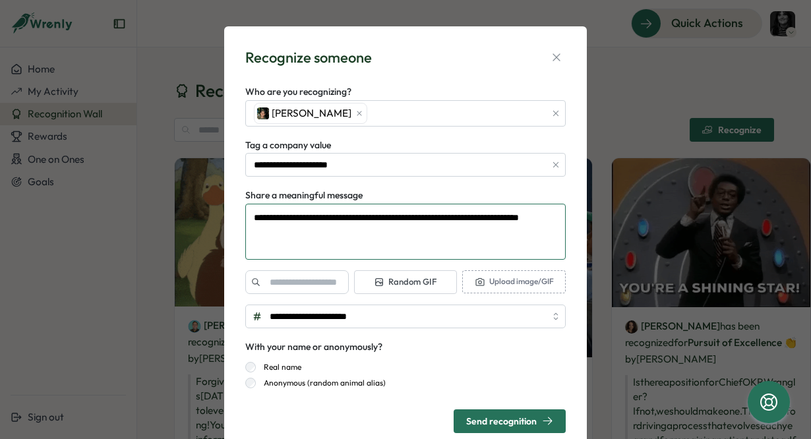
type textarea "**********"
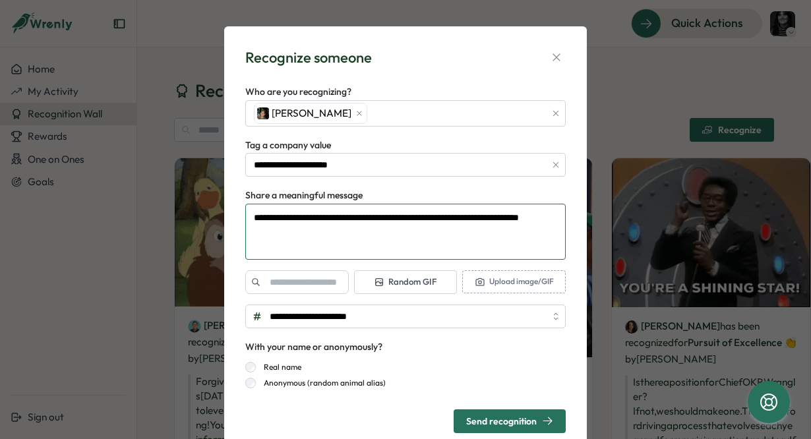
type textarea "*"
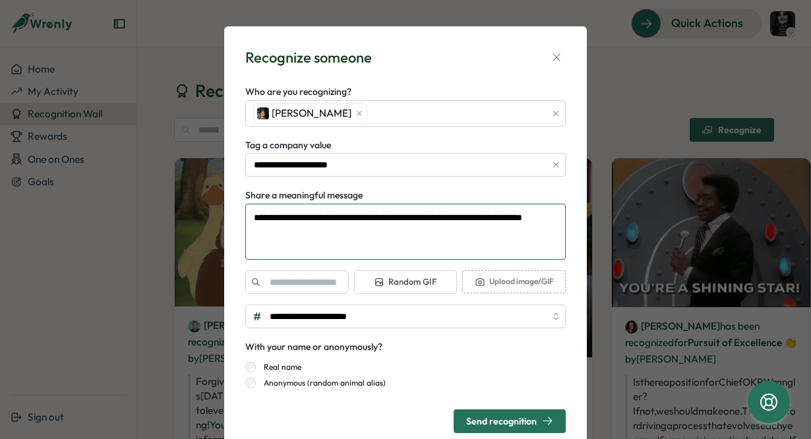
type textarea "**********"
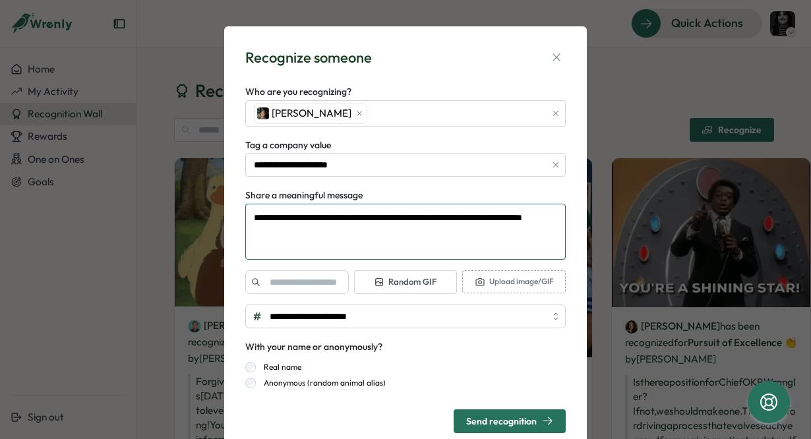
type textarea "*"
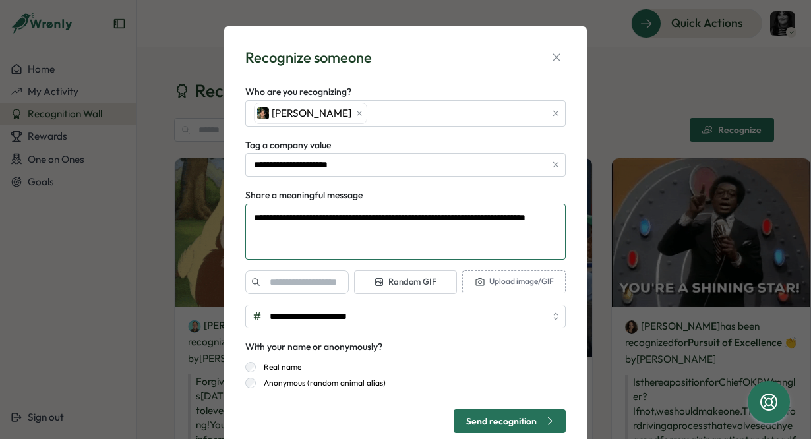
type textarea "**********"
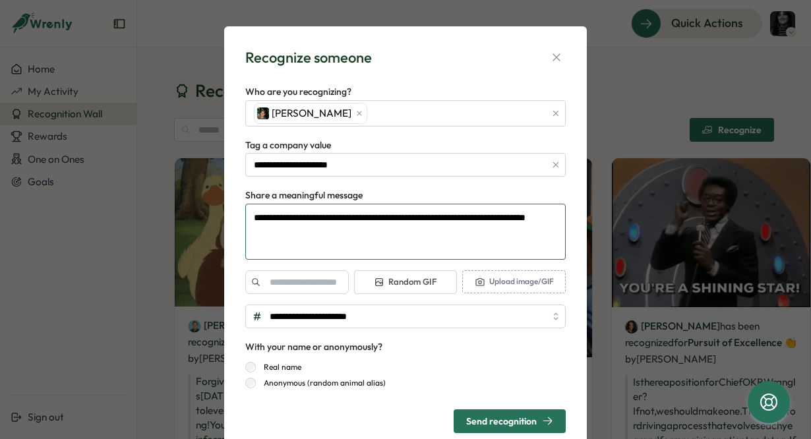
type textarea "*"
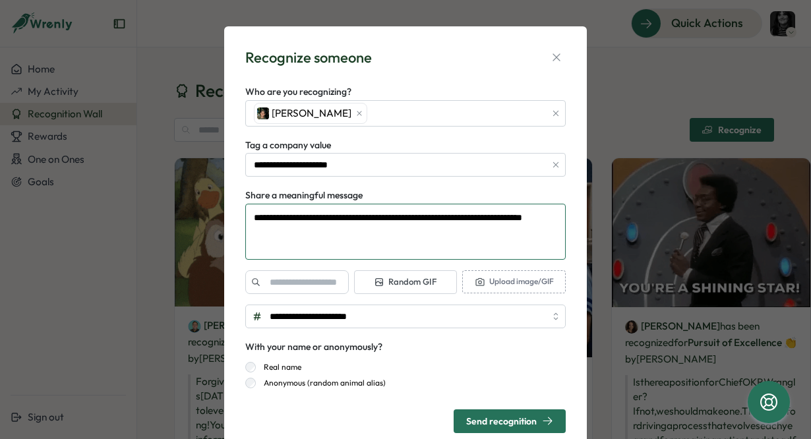
type textarea "**********"
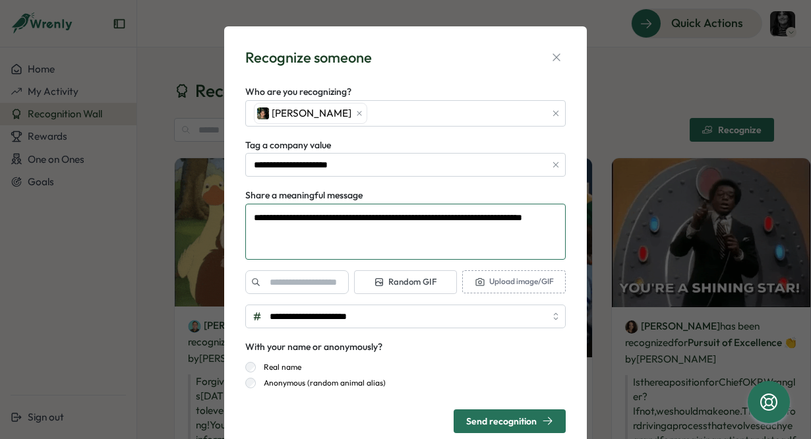
type textarea "*"
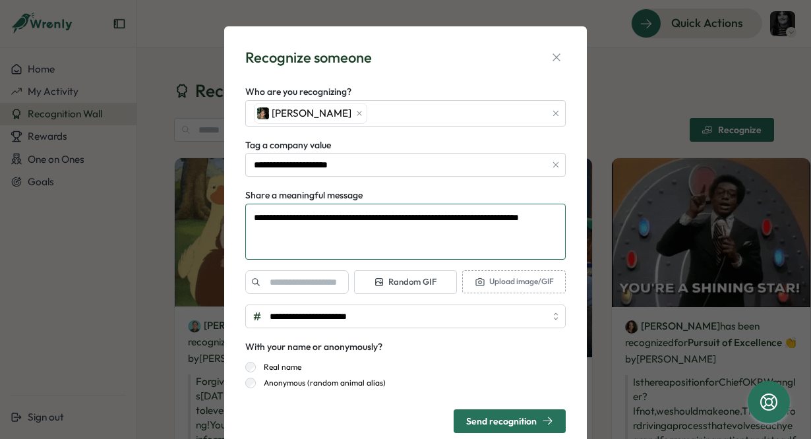
type textarea "**********"
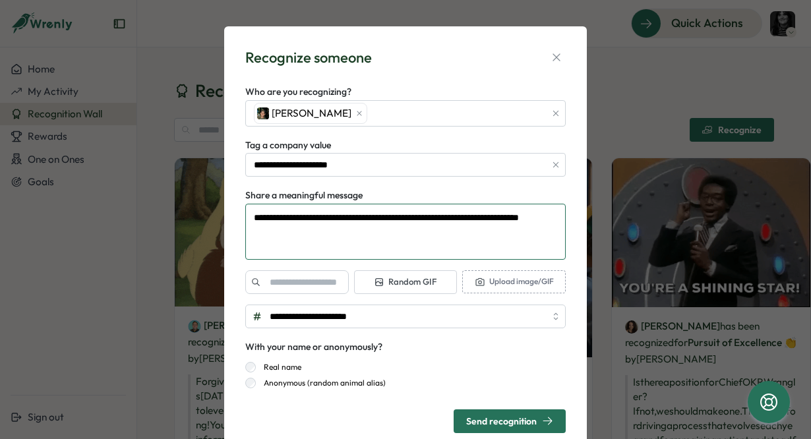
type textarea "*"
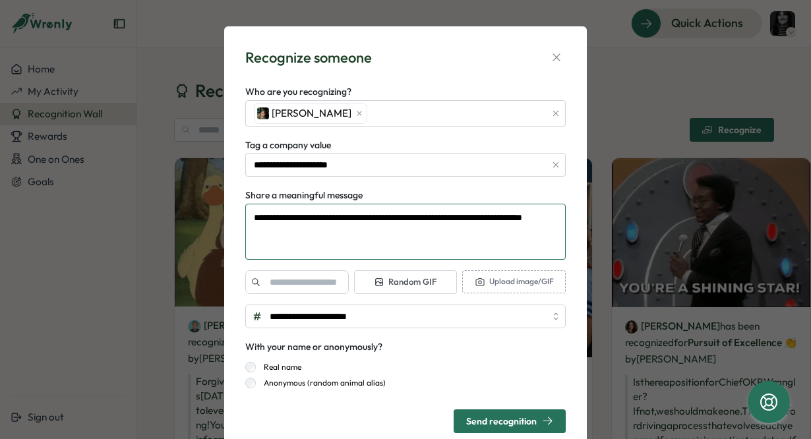
type textarea "**********"
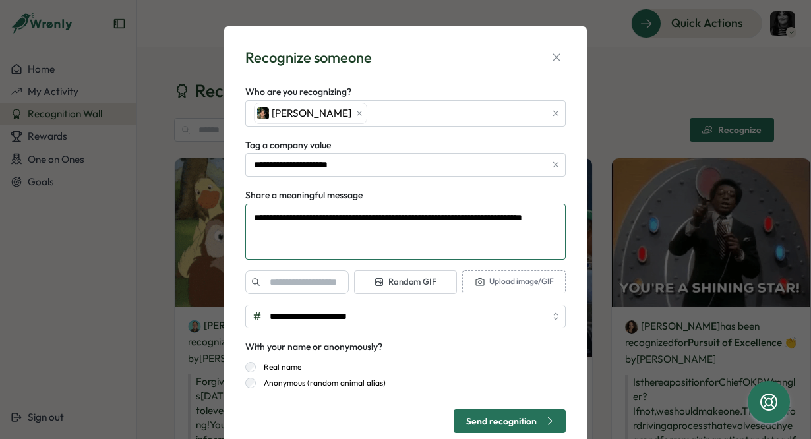
type textarea "*"
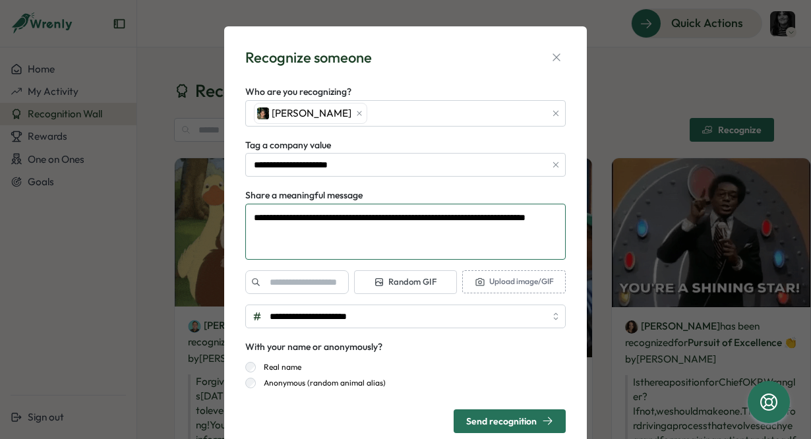
type textarea "**********"
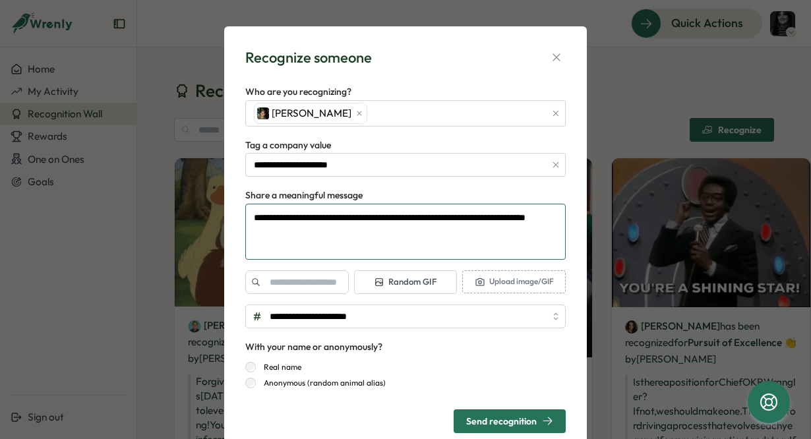
type textarea "*"
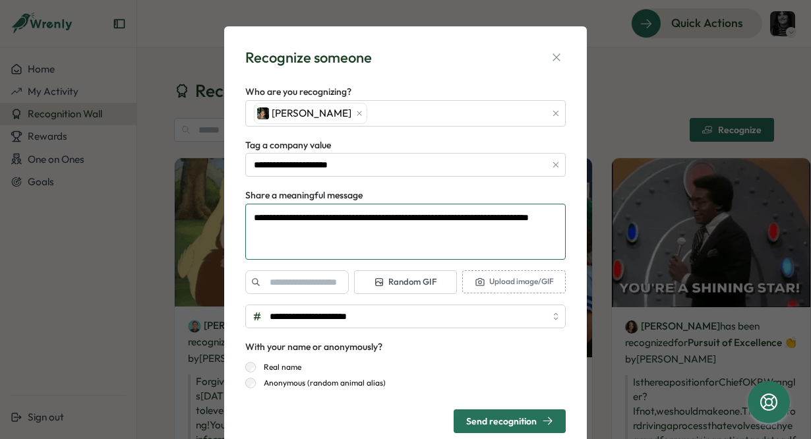
type textarea "**********"
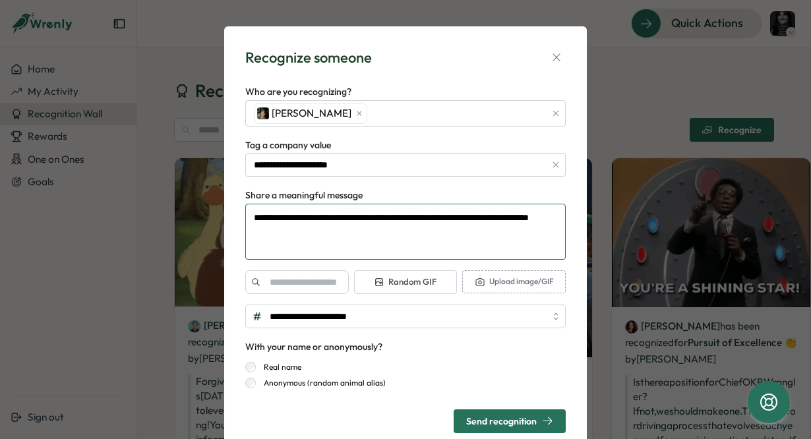
type textarea "*"
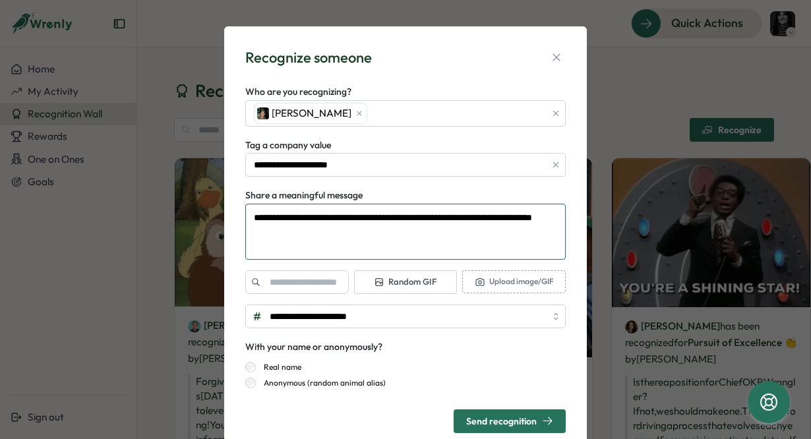
type textarea "**********"
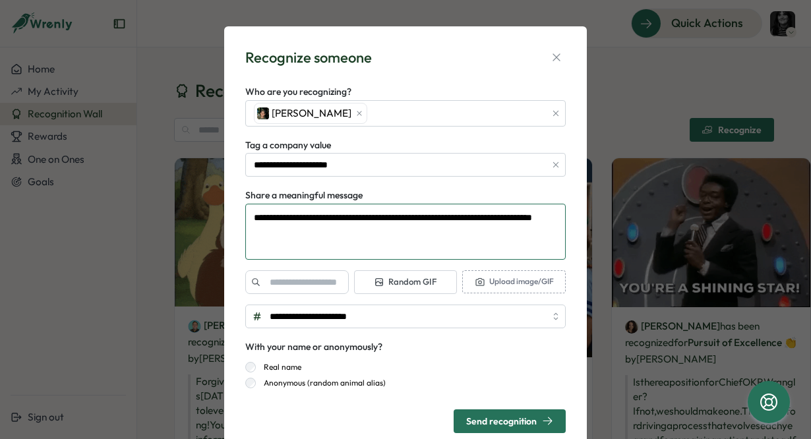
type textarea "*"
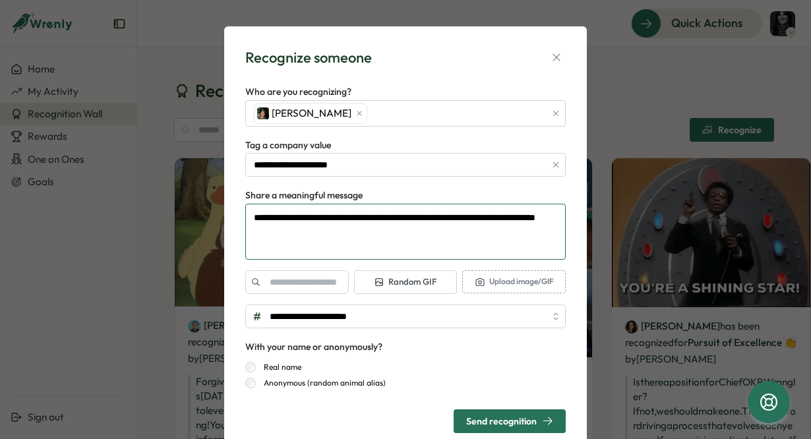
type textarea "**********"
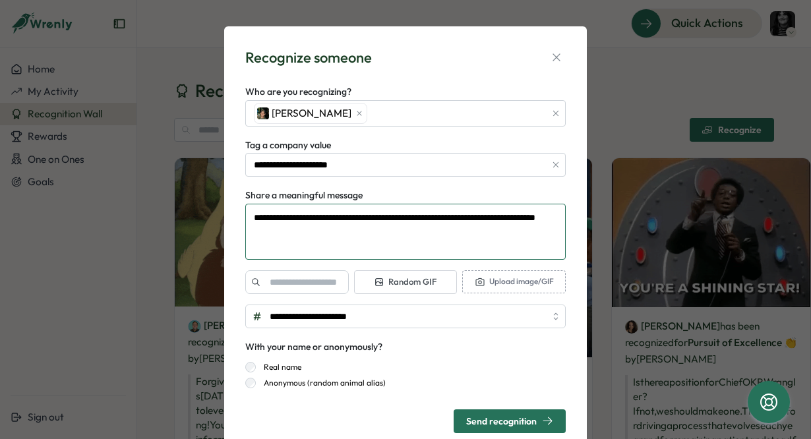
type textarea "*"
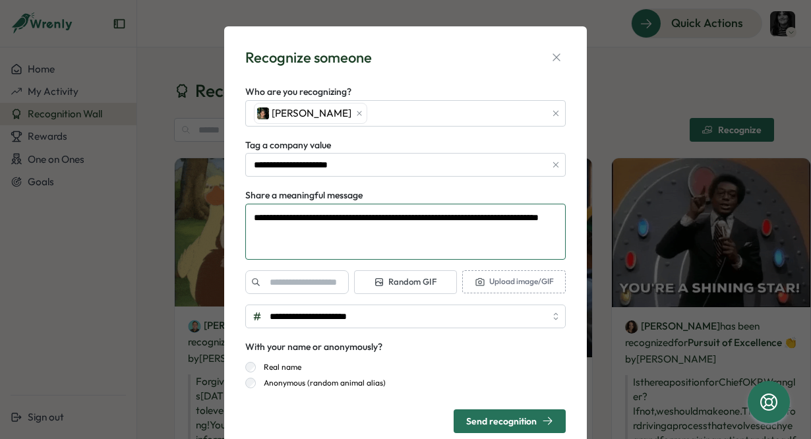
type textarea "**********"
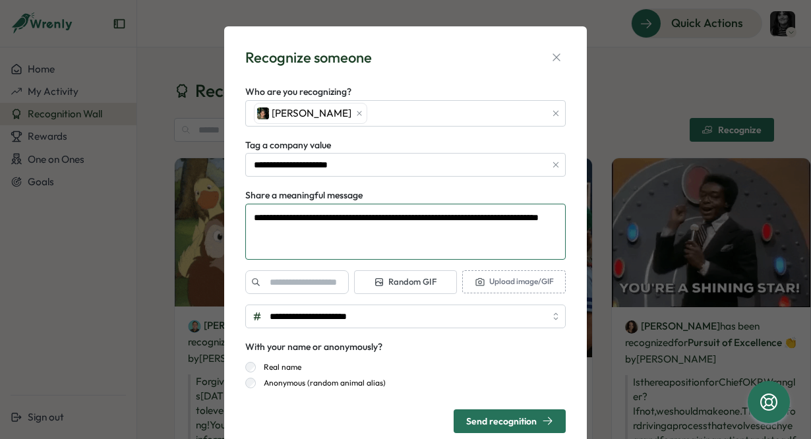
type textarea "*"
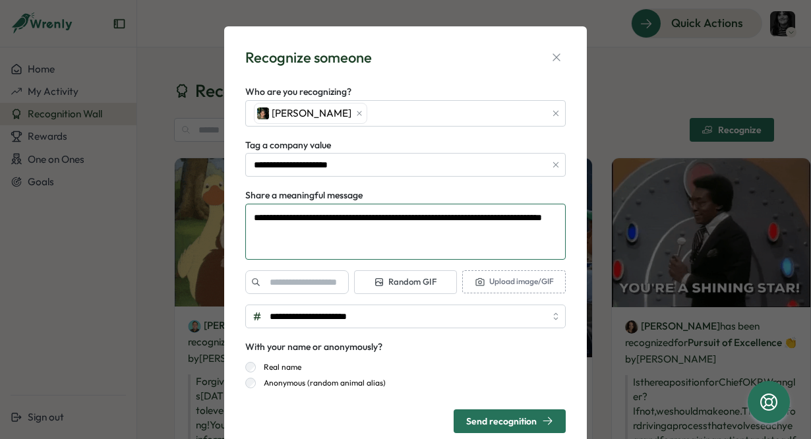
type textarea "**********"
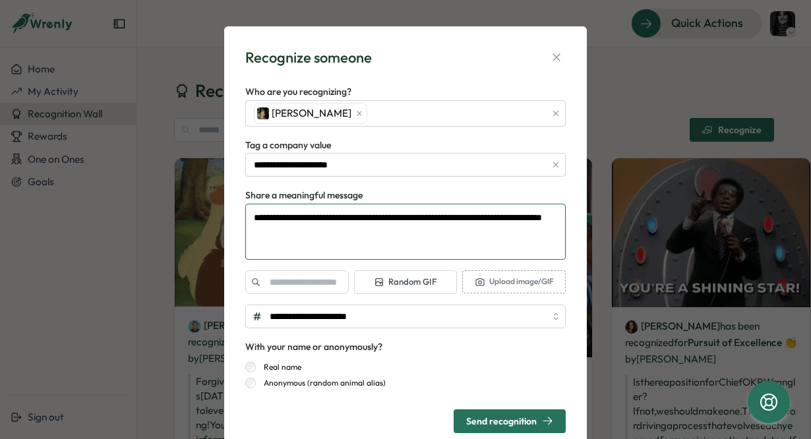
type textarea "*"
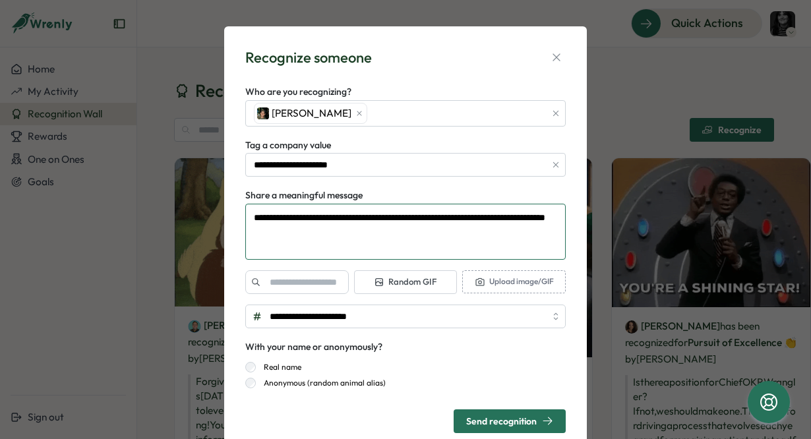
type textarea "**********"
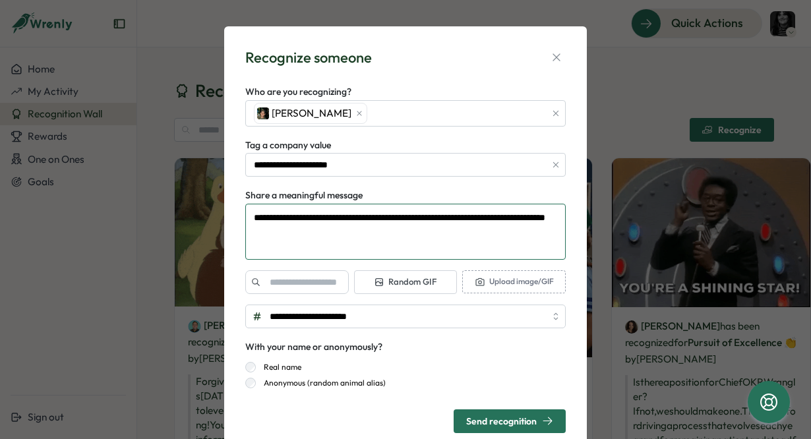
type textarea "*"
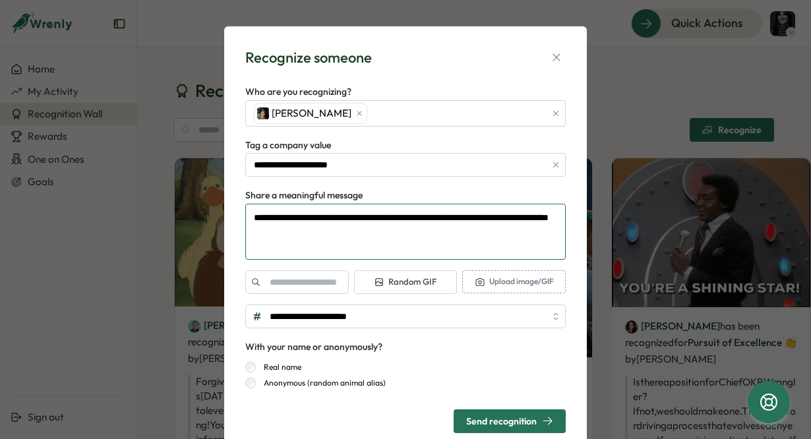
type textarea "**********"
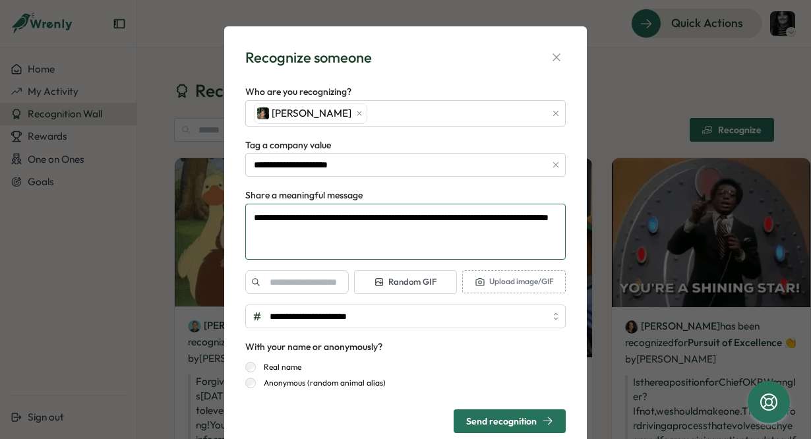
type textarea "*"
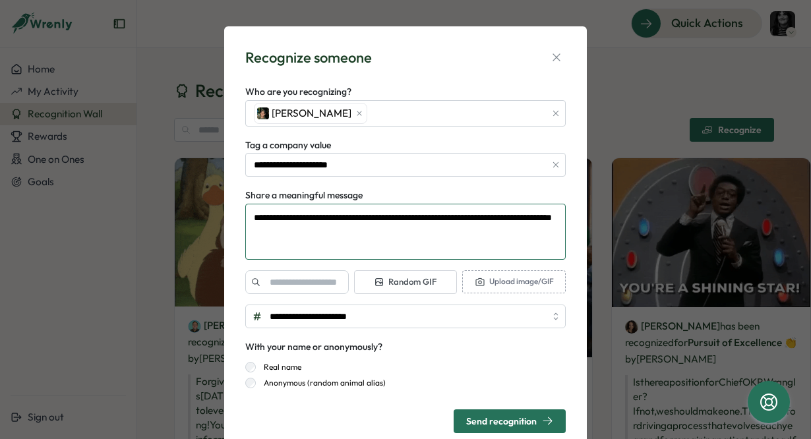
click at [284, 231] on textarea "**********" at bounding box center [405, 232] width 320 height 56
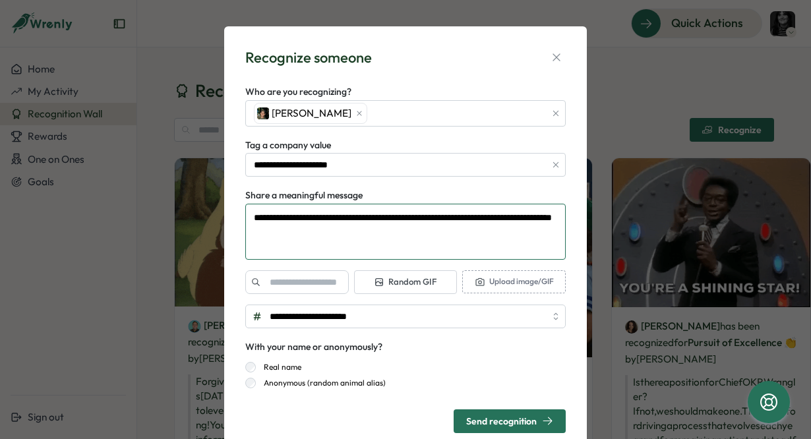
type textarea "**********"
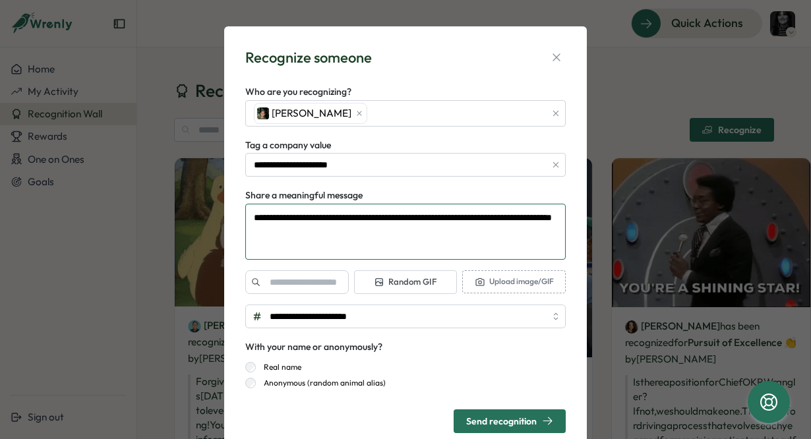
type textarea "*"
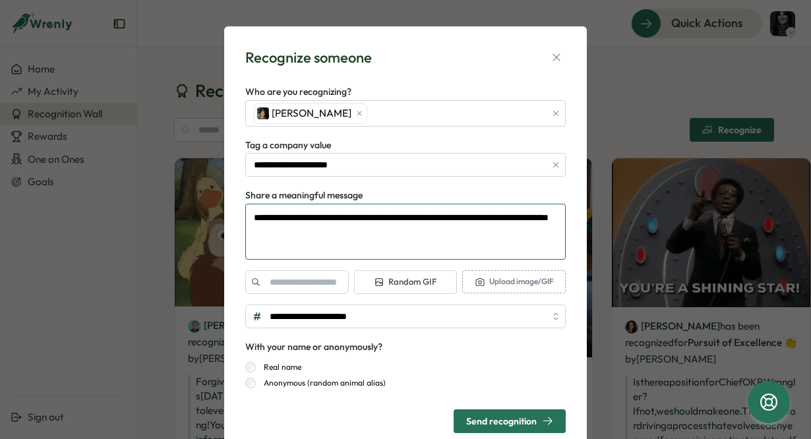
click at [328, 234] on textarea "**********" at bounding box center [405, 232] width 320 height 56
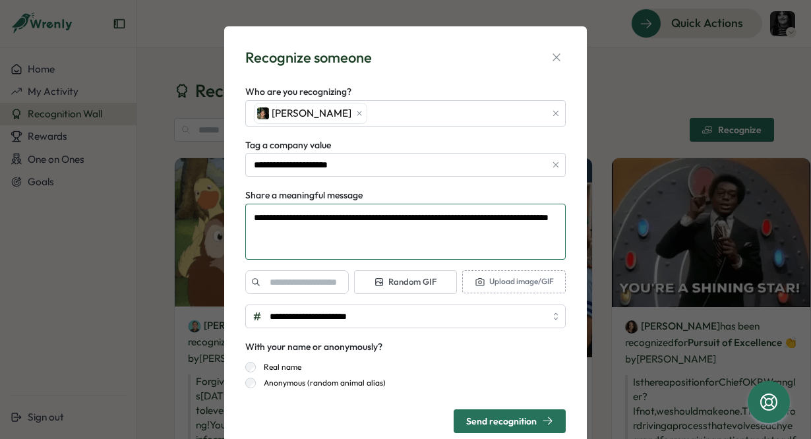
drag, startPoint x: 357, startPoint y: 243, endPoint x: 215, endPoint y: 161, distance: 163.6
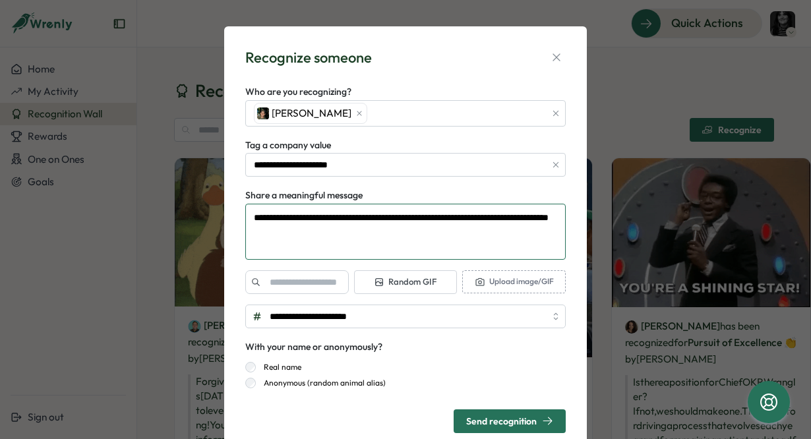
click at [215, 161] on div "**********" at bounding box center [405, 219] width 811 height 439
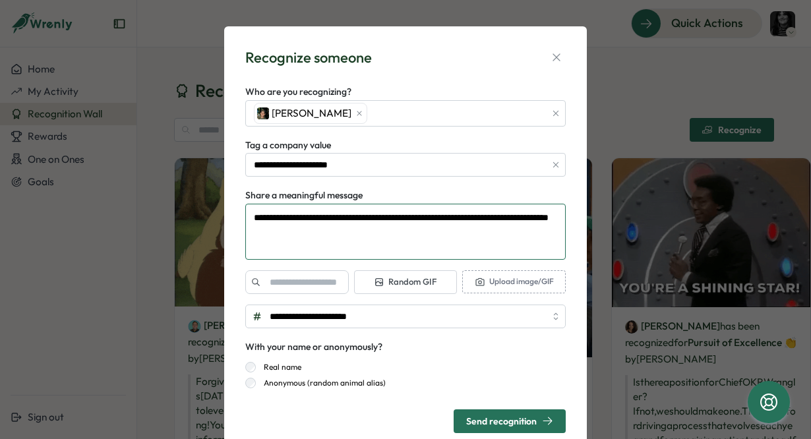
type textarea "**********"
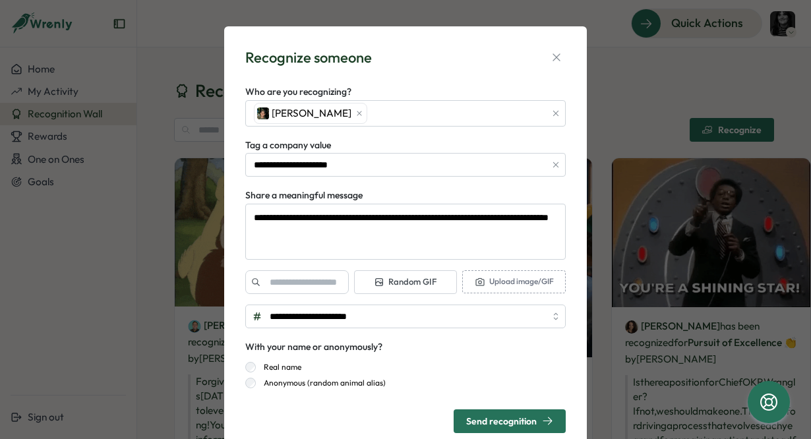
click at [380, 279] on rect "button" at bounding box center [379, 282] width 7 height 7
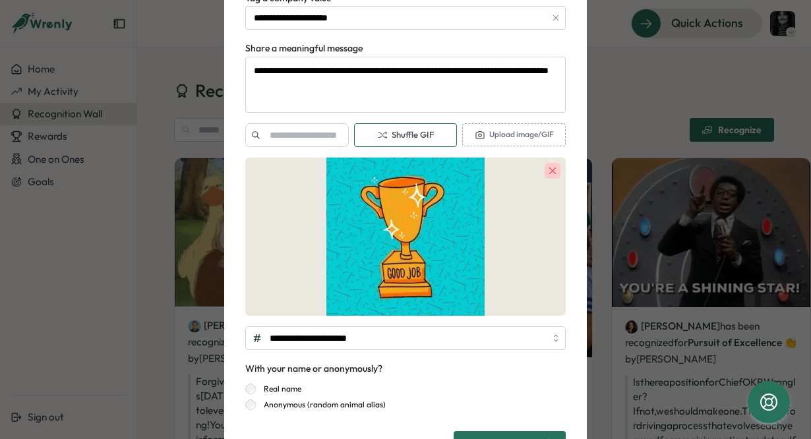
scroll to position [163, 0]
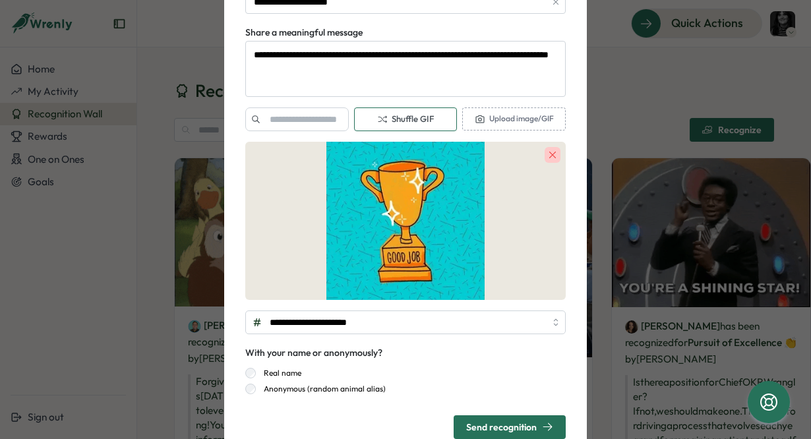
click at [390, 120] on span "Shuffle GIF" at bounding box center [405, 119] width 57 height 12
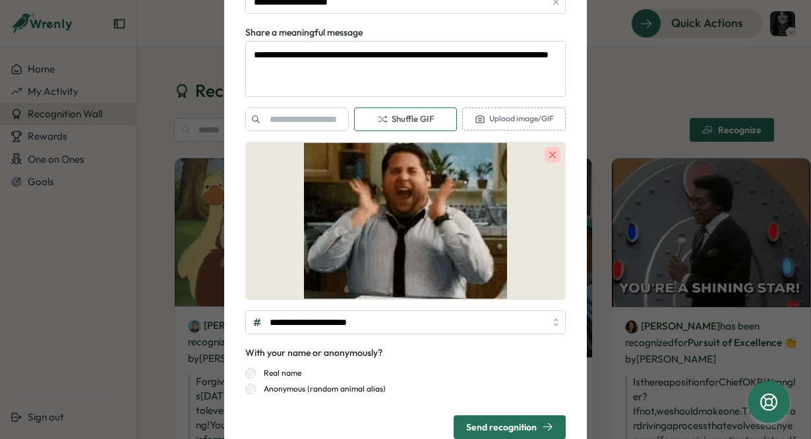
click at [390, 120] on span "Shuffle GIF" at bounding box center [405, 119] width 57 height 12
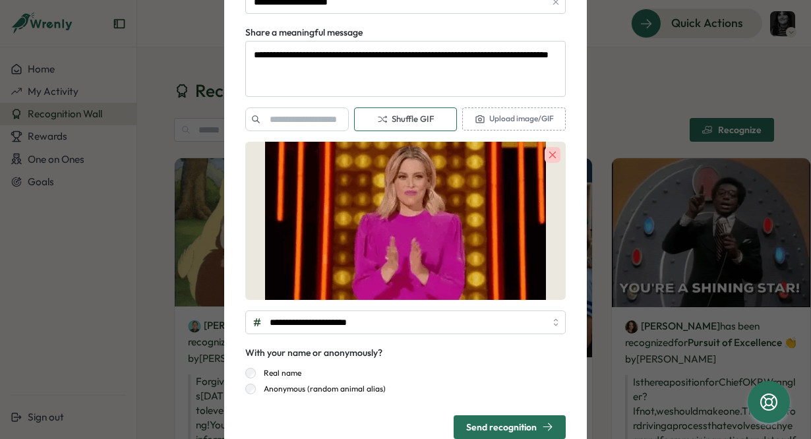
click at [390, 120] on span "Shuffle GIF" at bounding box center [405, 119] width 57 height 12
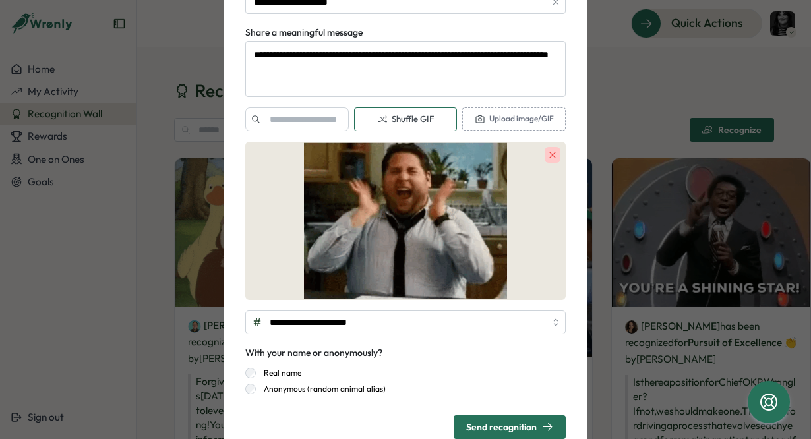
click at [390, 120] on span "Shuffle GIF" at bounding box center [405, 119] width 57 height 12
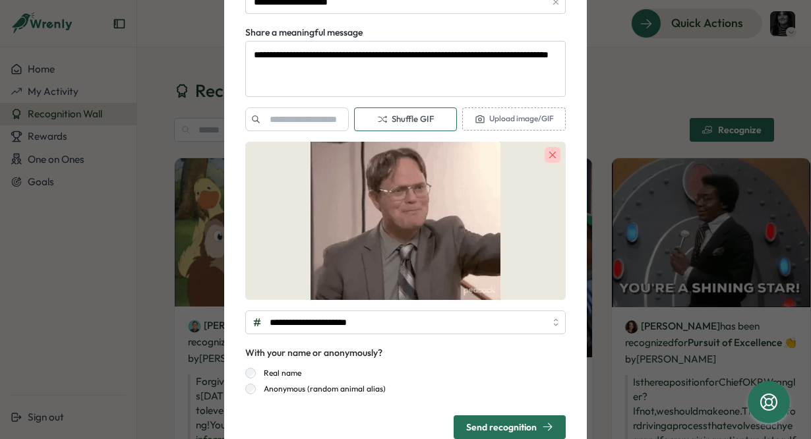
click at [390, 120] on span "Shuffle GIF" at bounding box center [405, 119] width 57 height 12
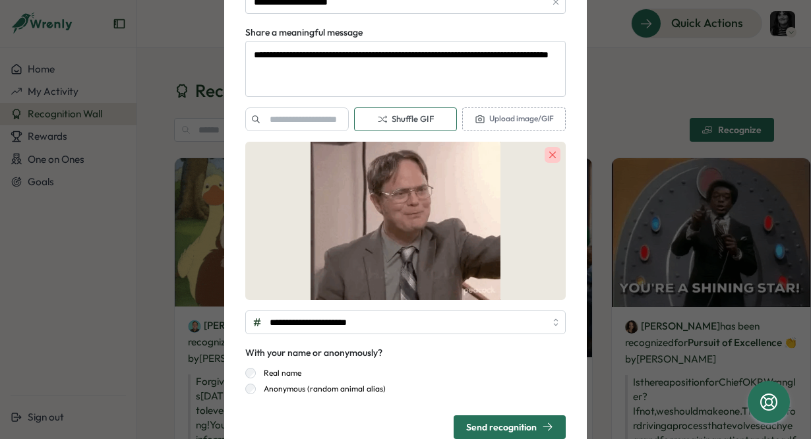
type textarea "*"
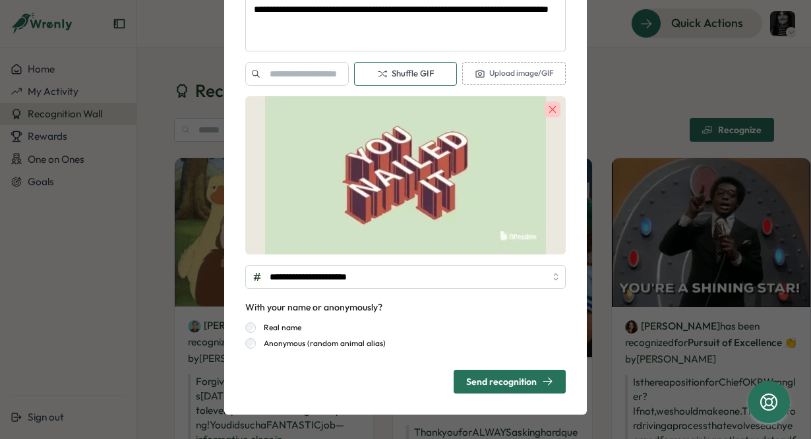
scroll to position [208, 0]
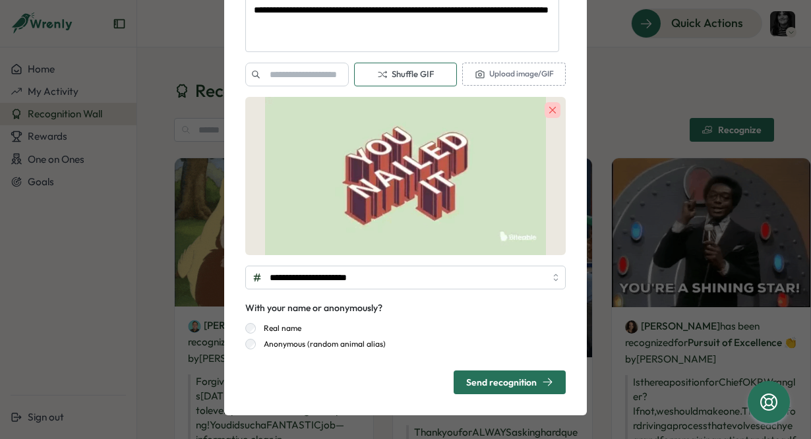
click at [471, 379] on div "Send recognition" at bounding box center [509, 381] width 87 height 11
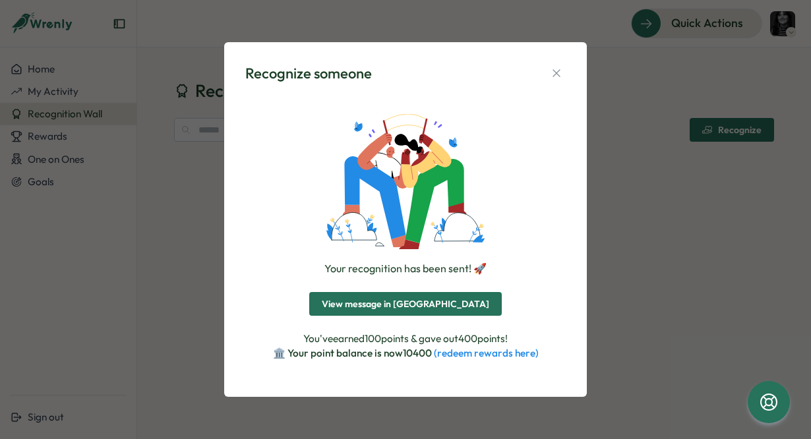
scroll to position [0, 0]
